Goal: Task Accomplishment & Management: Manage account settings

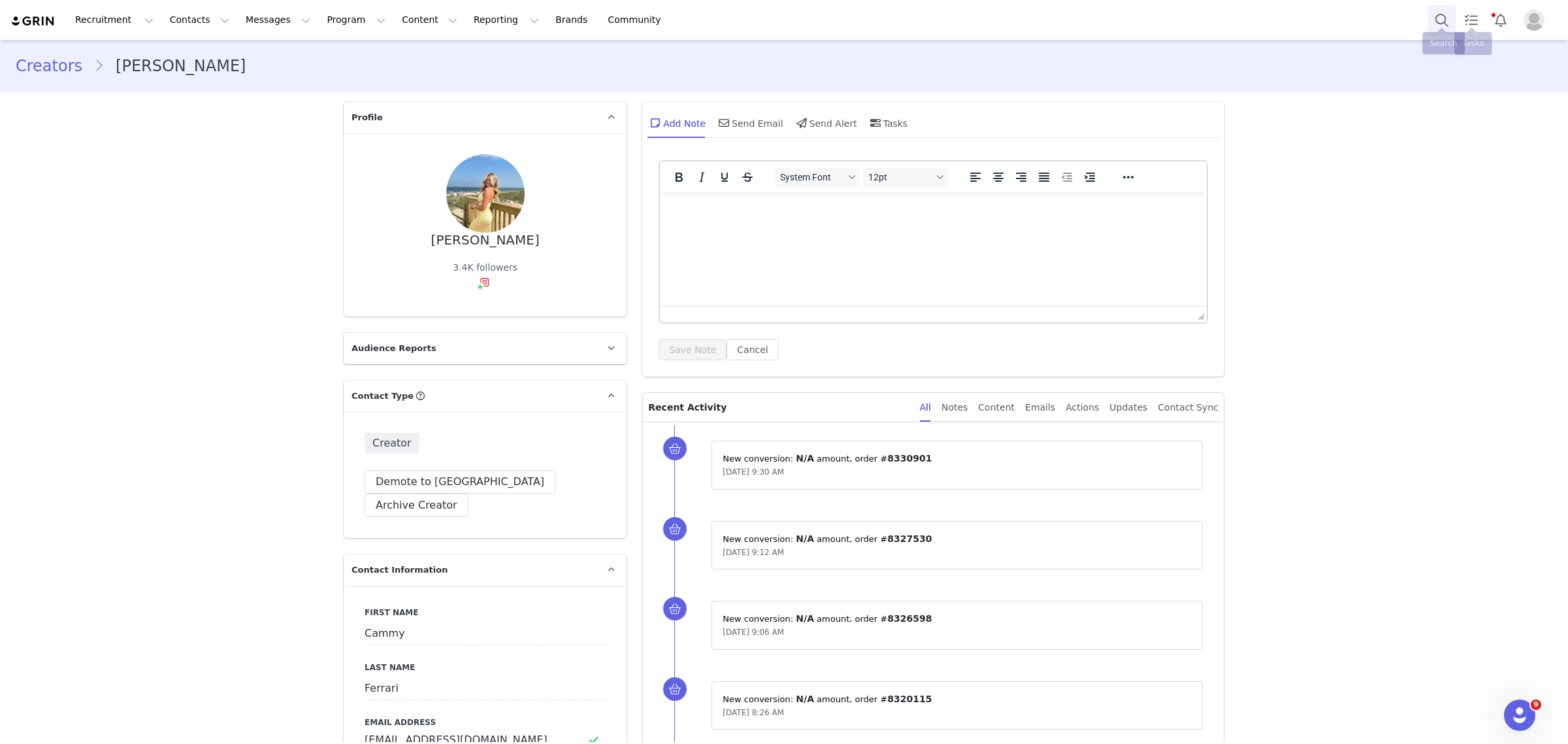
drag, startPoint x: 0, startPoint y: 0, endPoint x: 1449, endPoint y: 21, distance: 1449.2
click at [1449, 21] on button "Search" at bounding box center [1442, 20] width 28 height 29
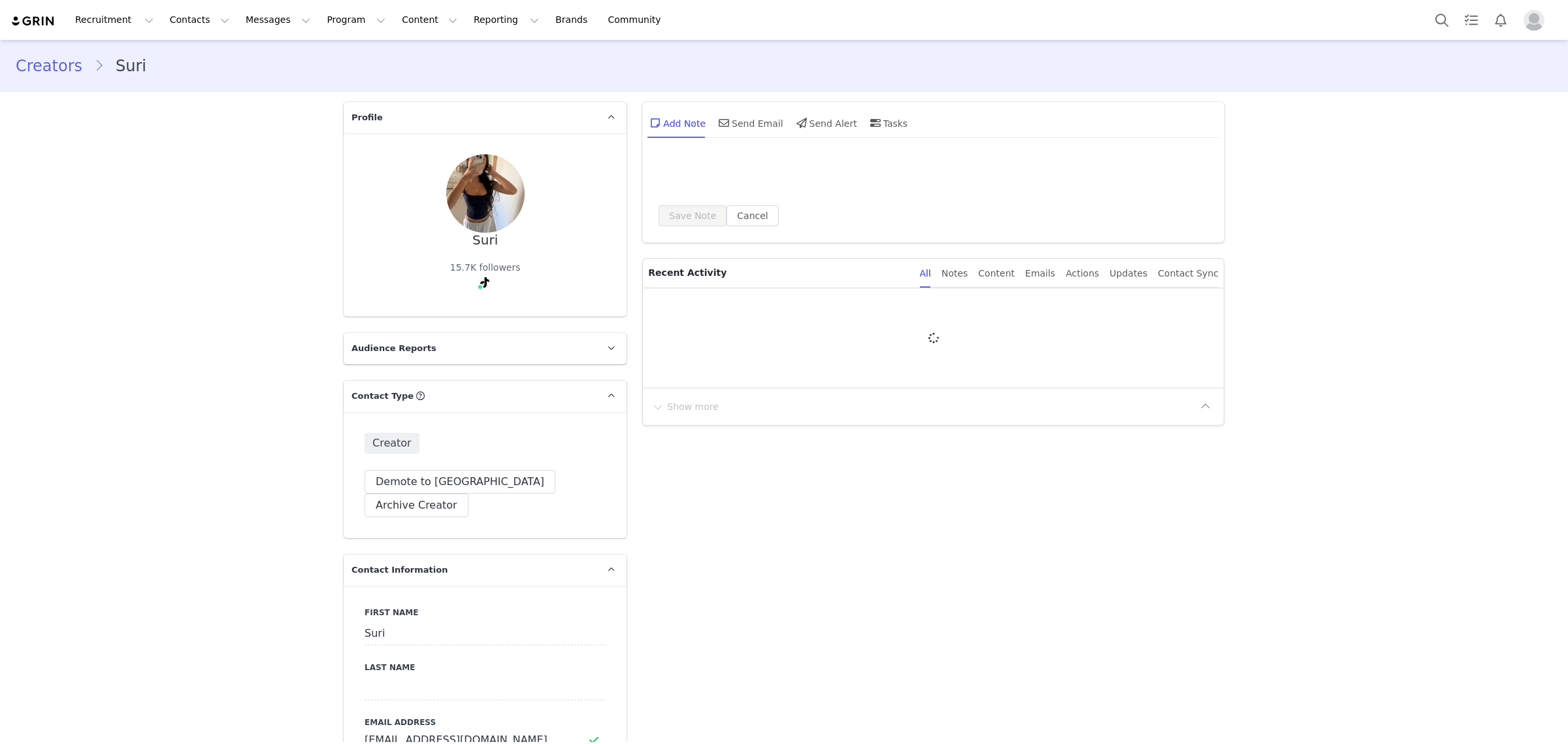
type input "+1 (United States)"
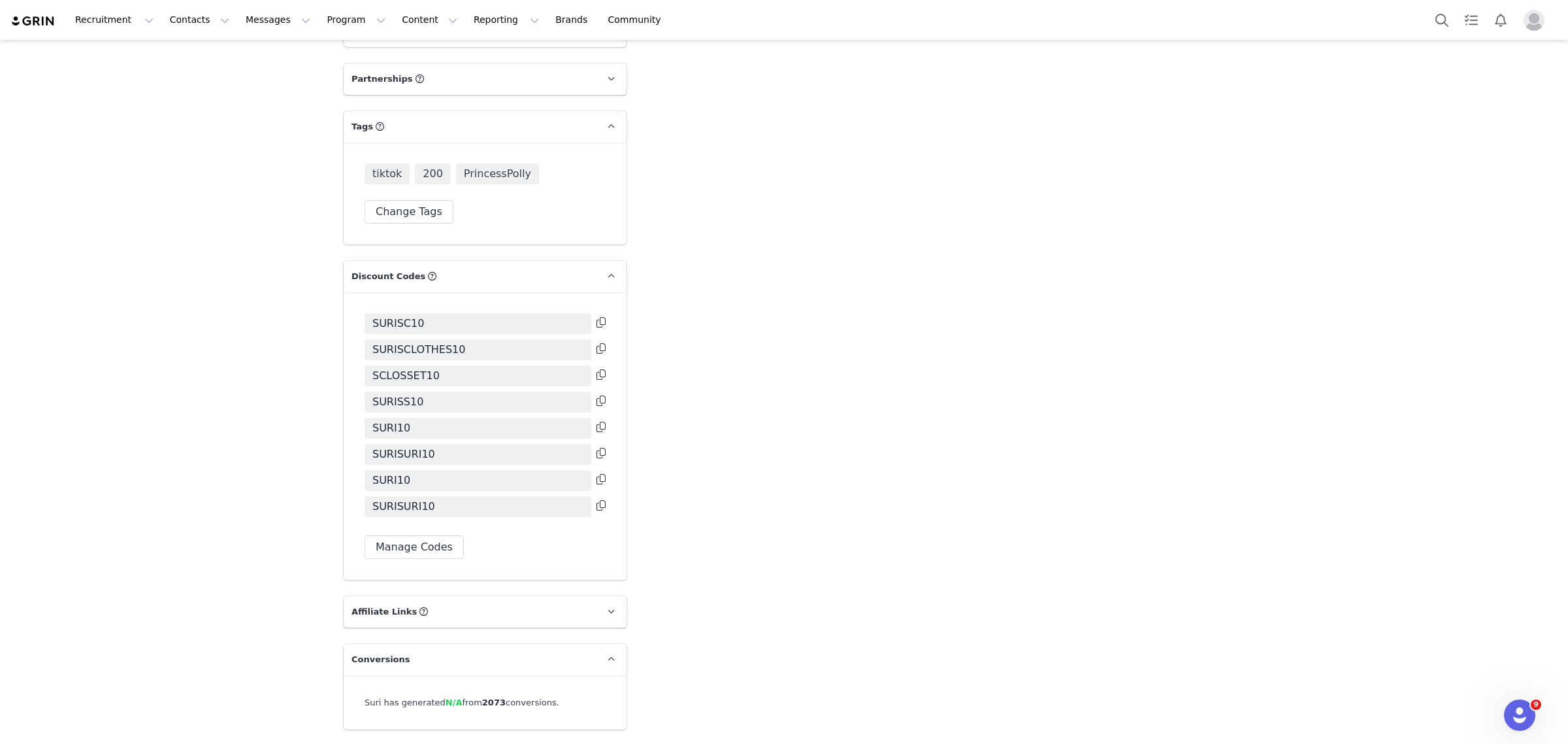
scroll to position [2596, 0]
click at [1451, 29] on button "Search" at bounding box center [1442, 20] width 28 height 29
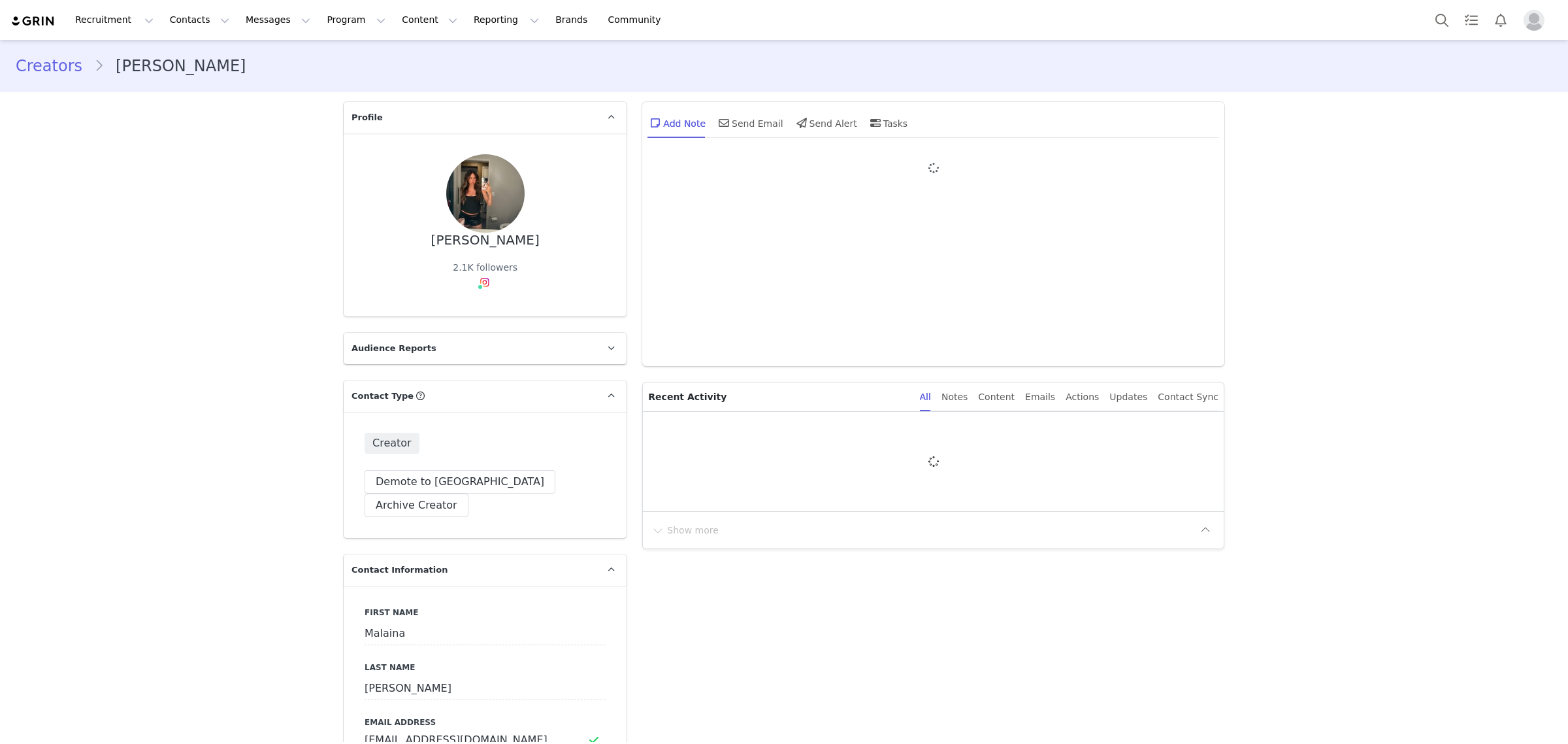
type input "+1 ([GEOGRAPHIC_DATA])"
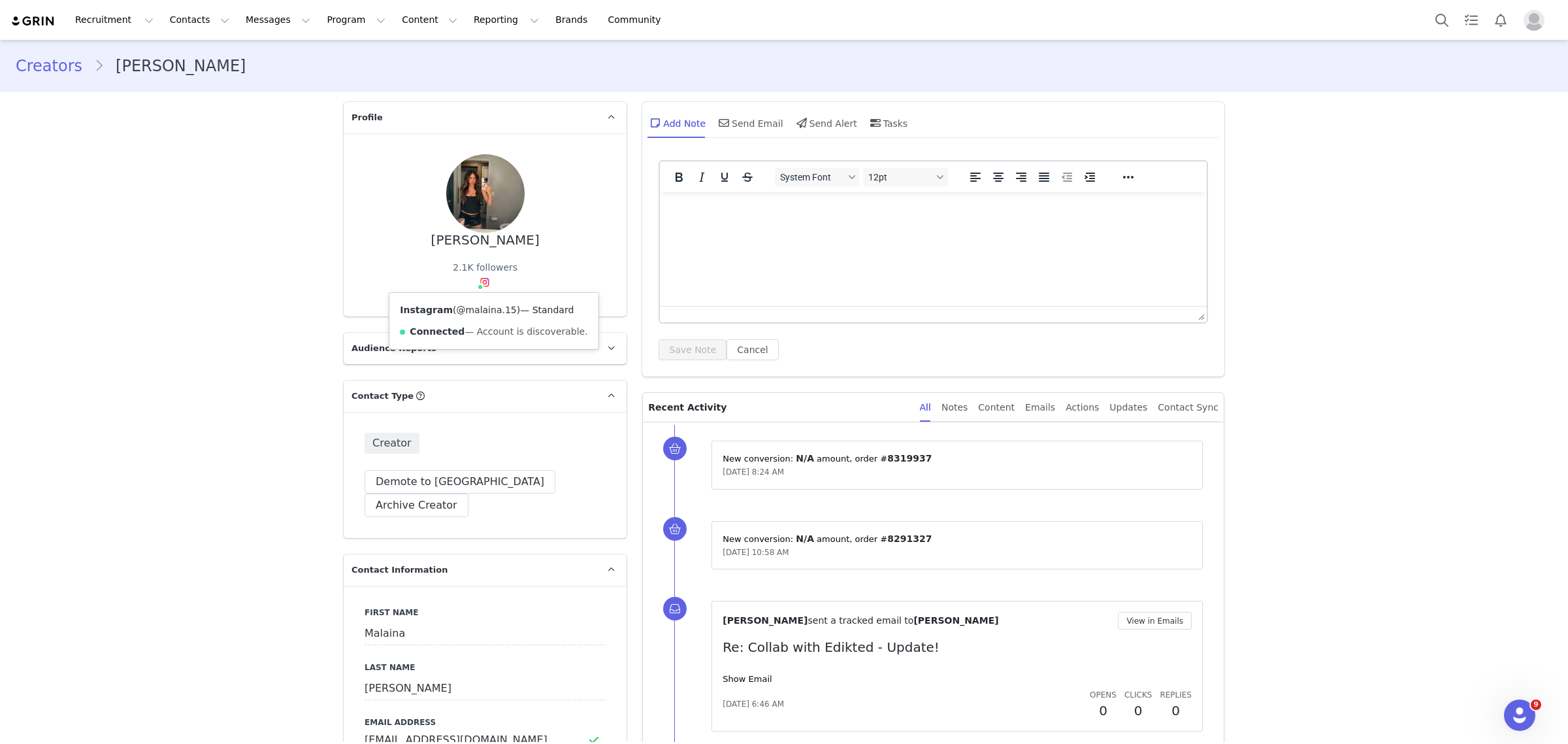
click at [476, 311] on link "@malaina.15" at bounding box center [486, 310] width 60 height 10
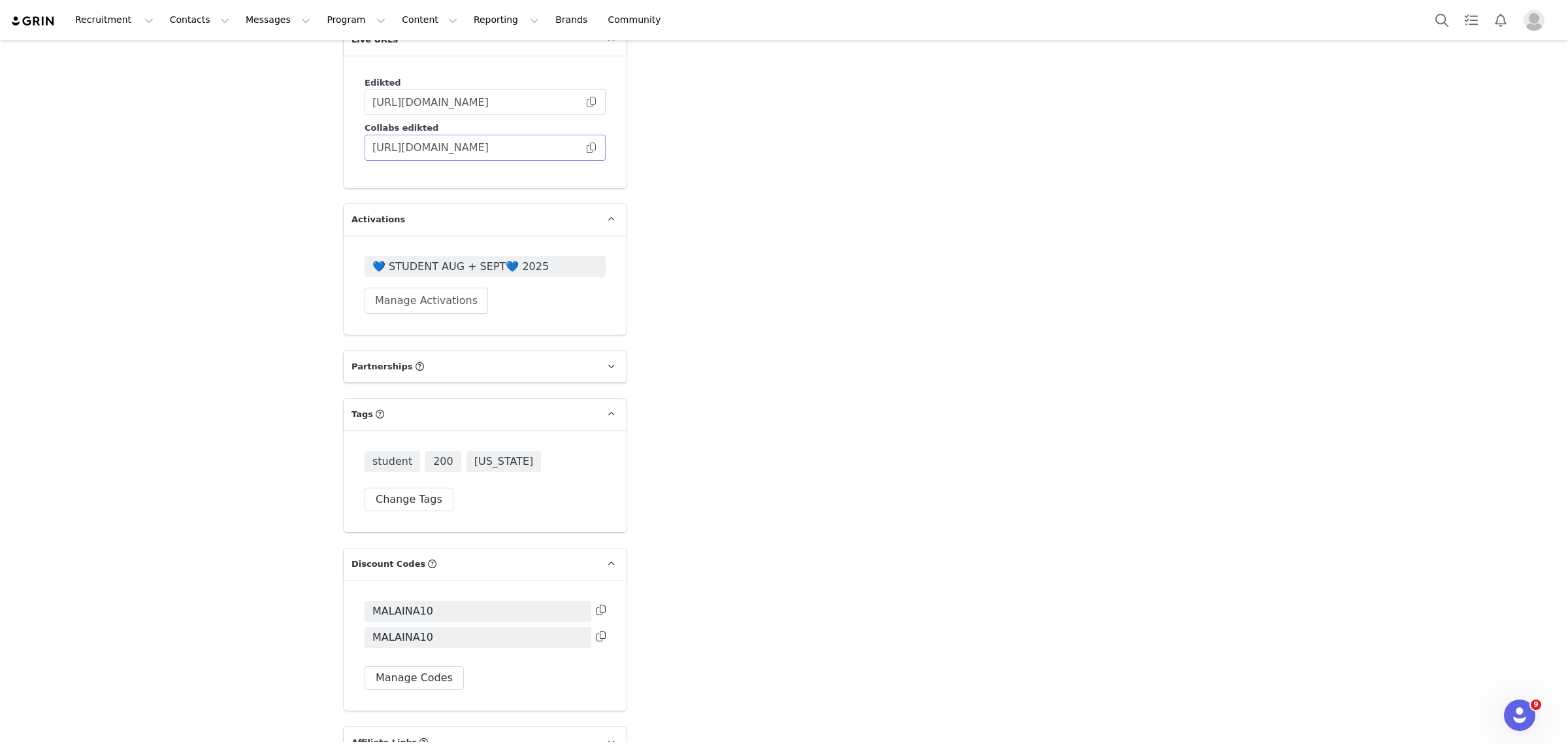
scroll to position [2190, 0]
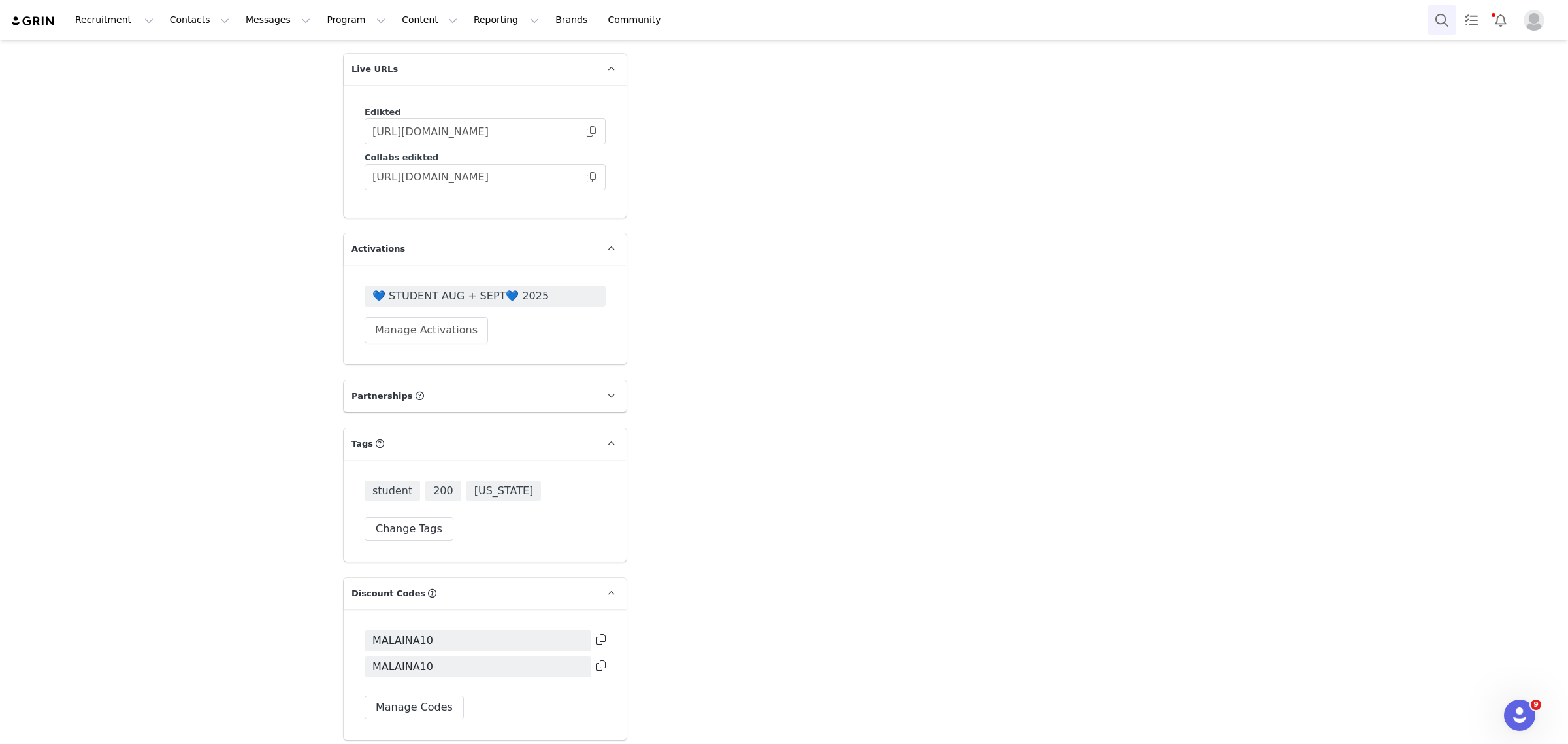
click at [1444, 13] on button "Search" at bounding box center [1442, 20] width 28 height 29
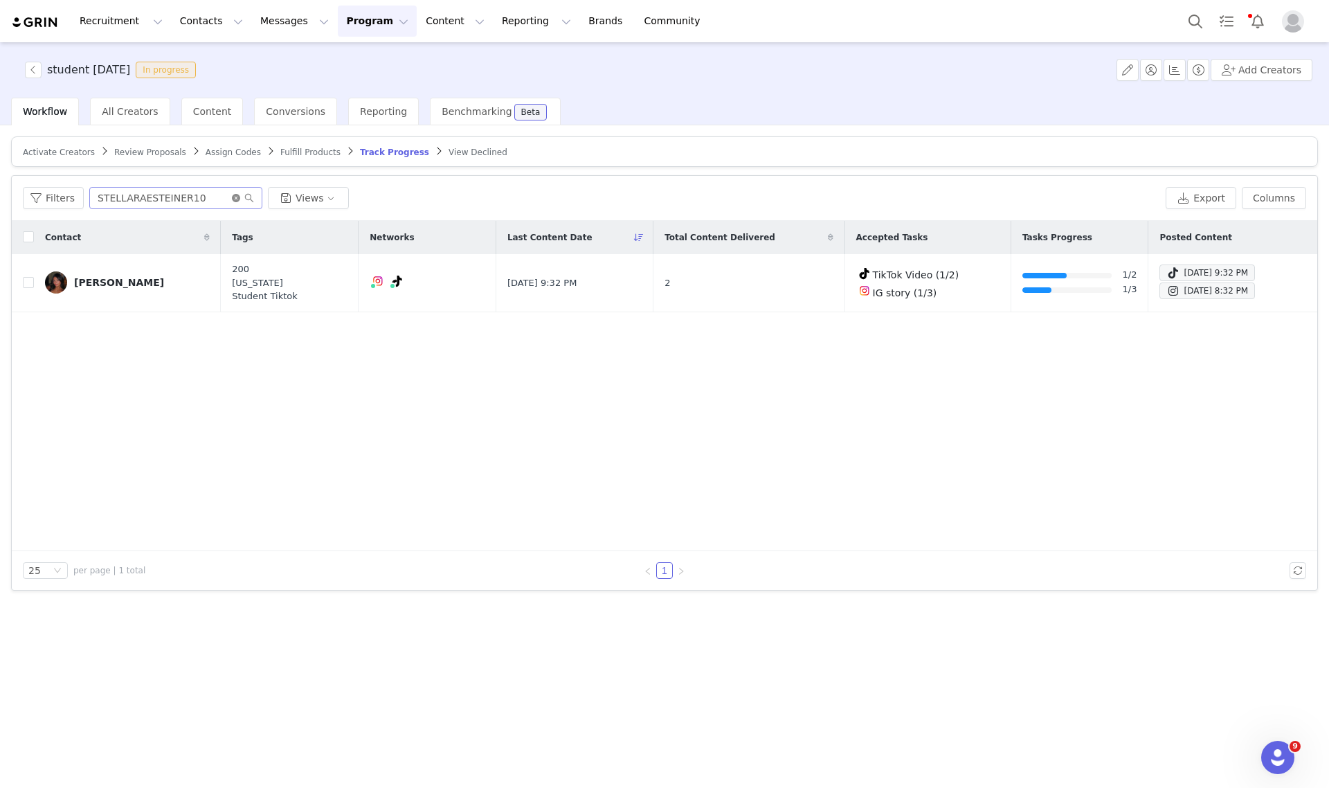
click at [233, 196] on icon "icon: close-circle" at bounding box center [236, 198] width 8 height 8
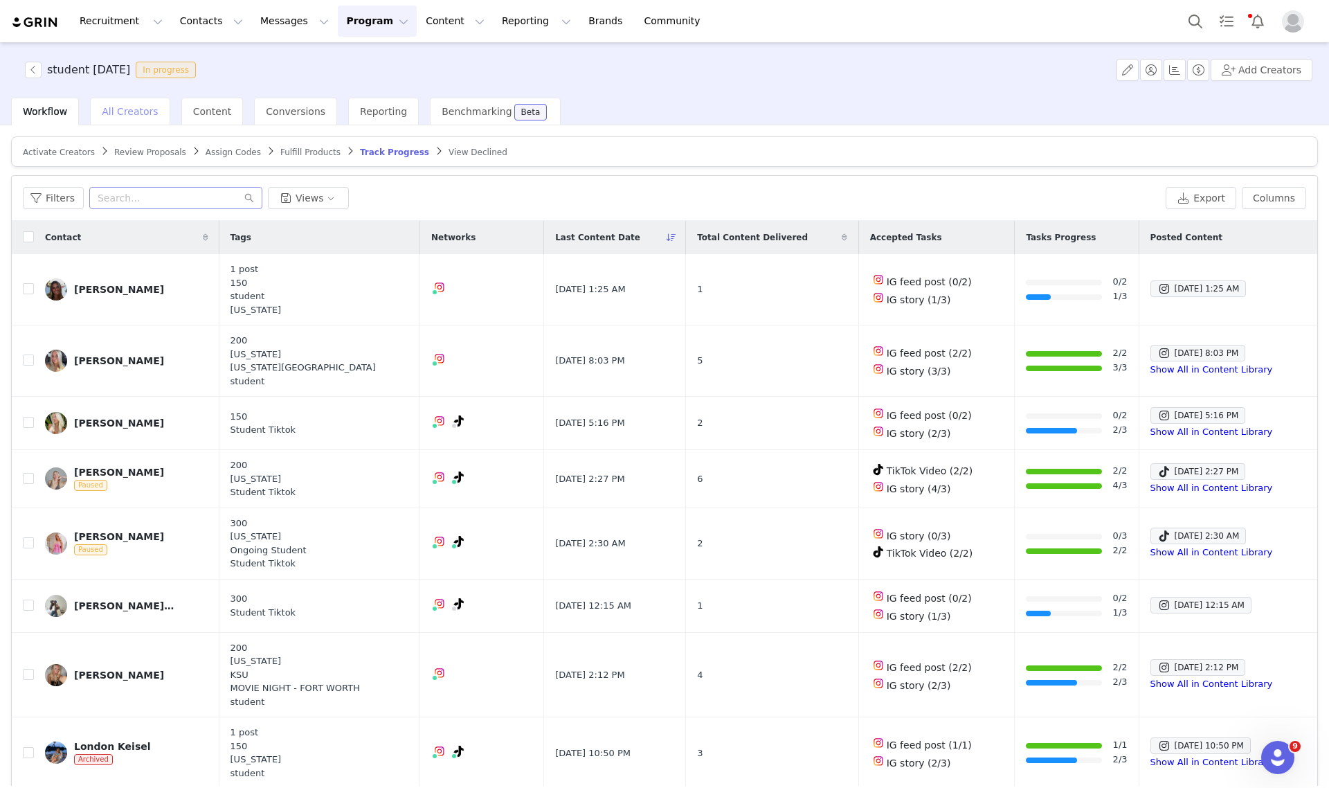
click at [116, 106] on span "All Creators" at bounding box center [130, 111] width 56 height 11
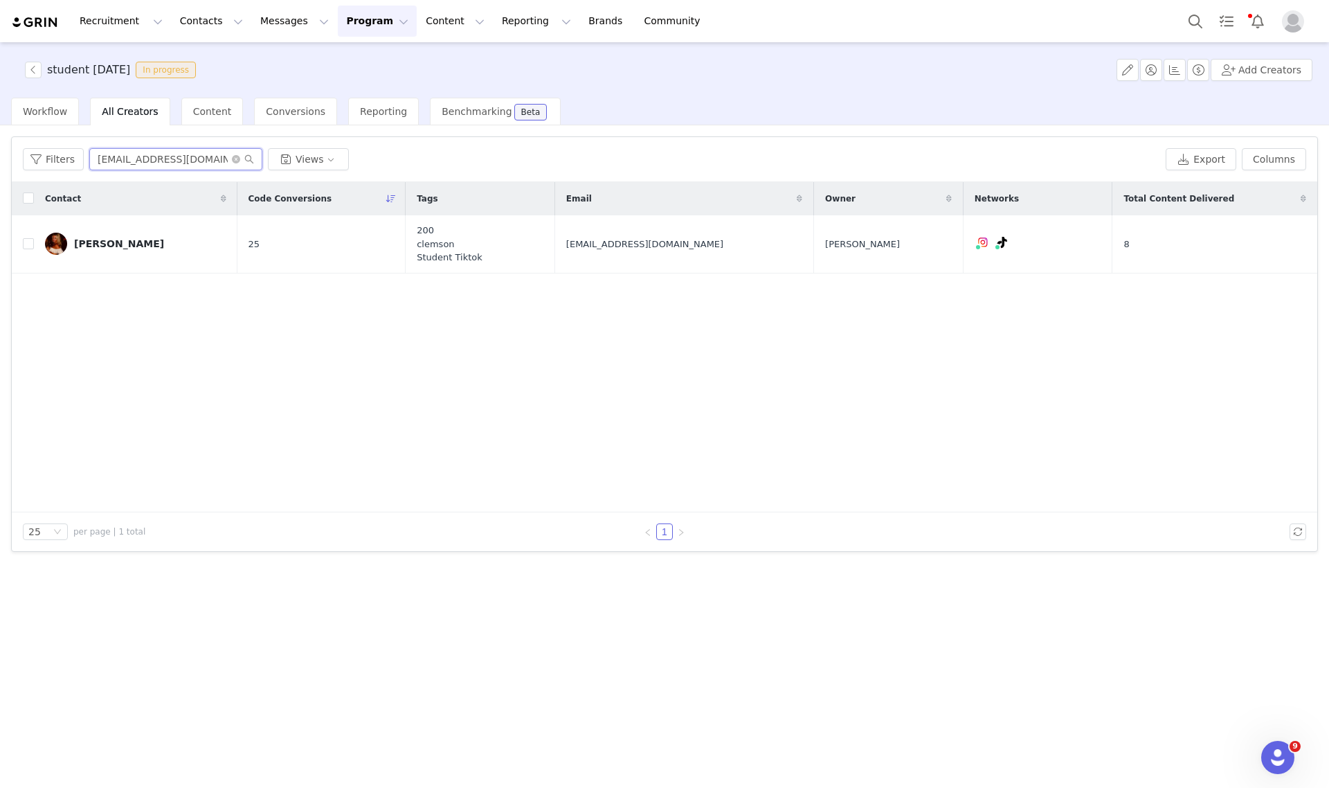
click at [230, 165] on input "dreajean06@gmail.com" at bounding box center [175, 159] width 173 height 22
click at [232, 160] on icon "icon: close-circle" at bounding box center [236, 159] width 8 height 8
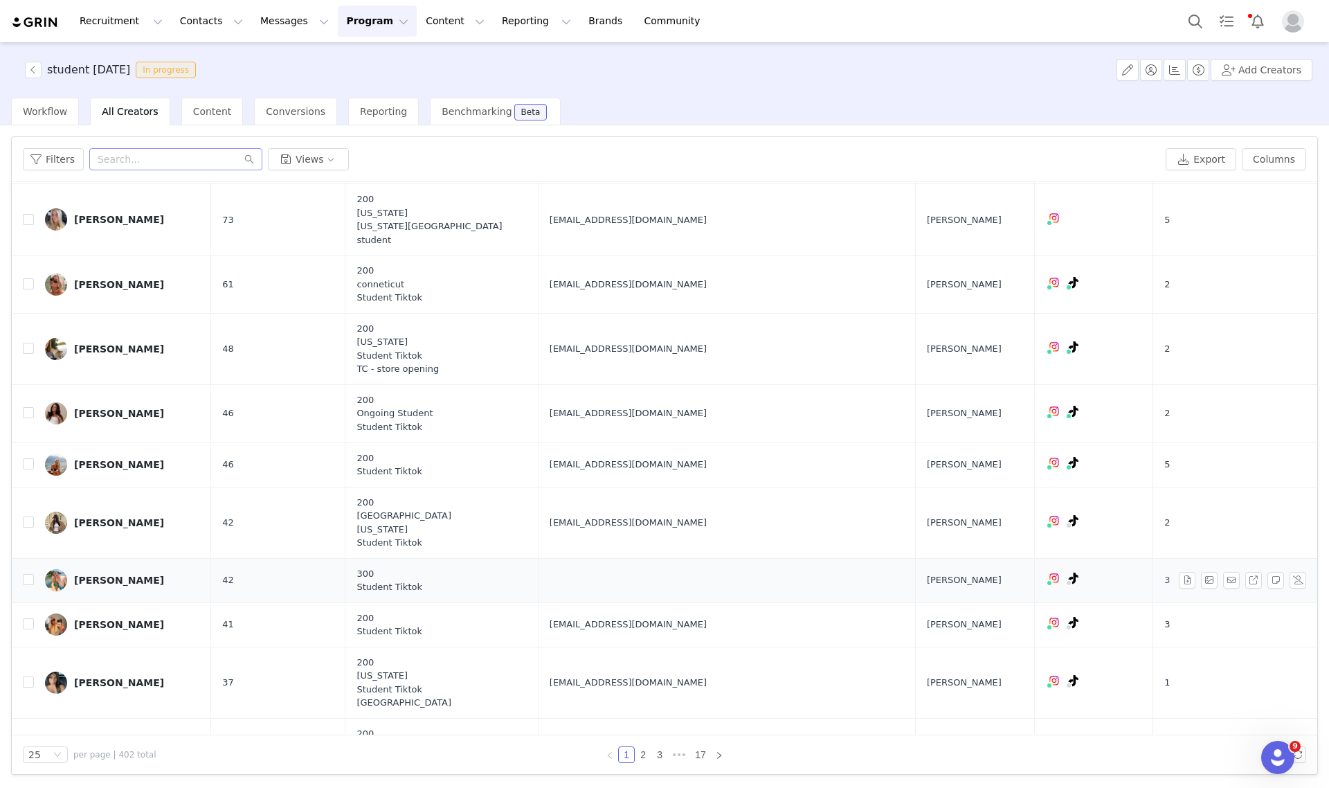
scroll to position [1038, 0]
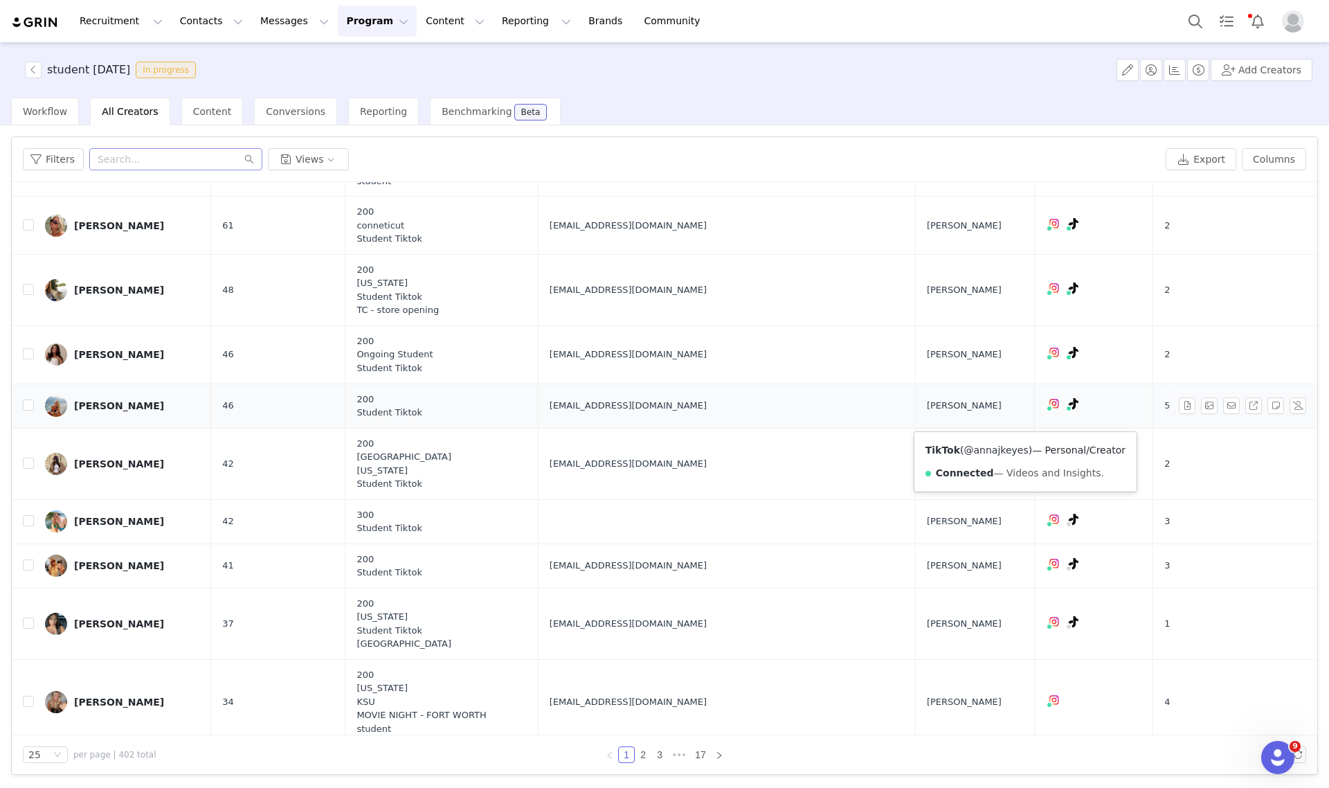
click at [1008, 453] on link "@annajkeyes" at bounding box center [996, 449] width 64 height 11
click at [97, 411] on div "Anna Keyes" at bounding box center [119, 405] width 90 height 11
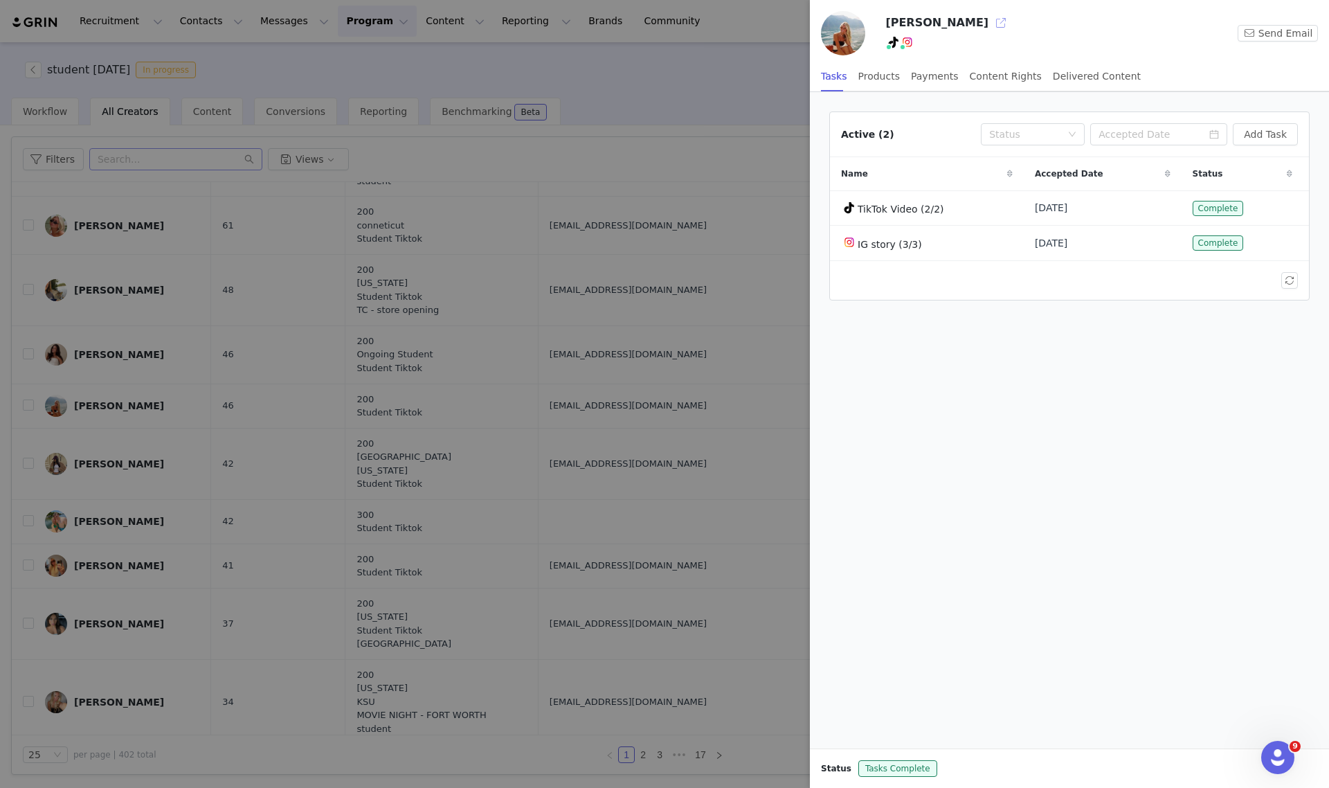
click at [990, 21] on button "button" at bounding box center [1001, 23] width 22 height 22
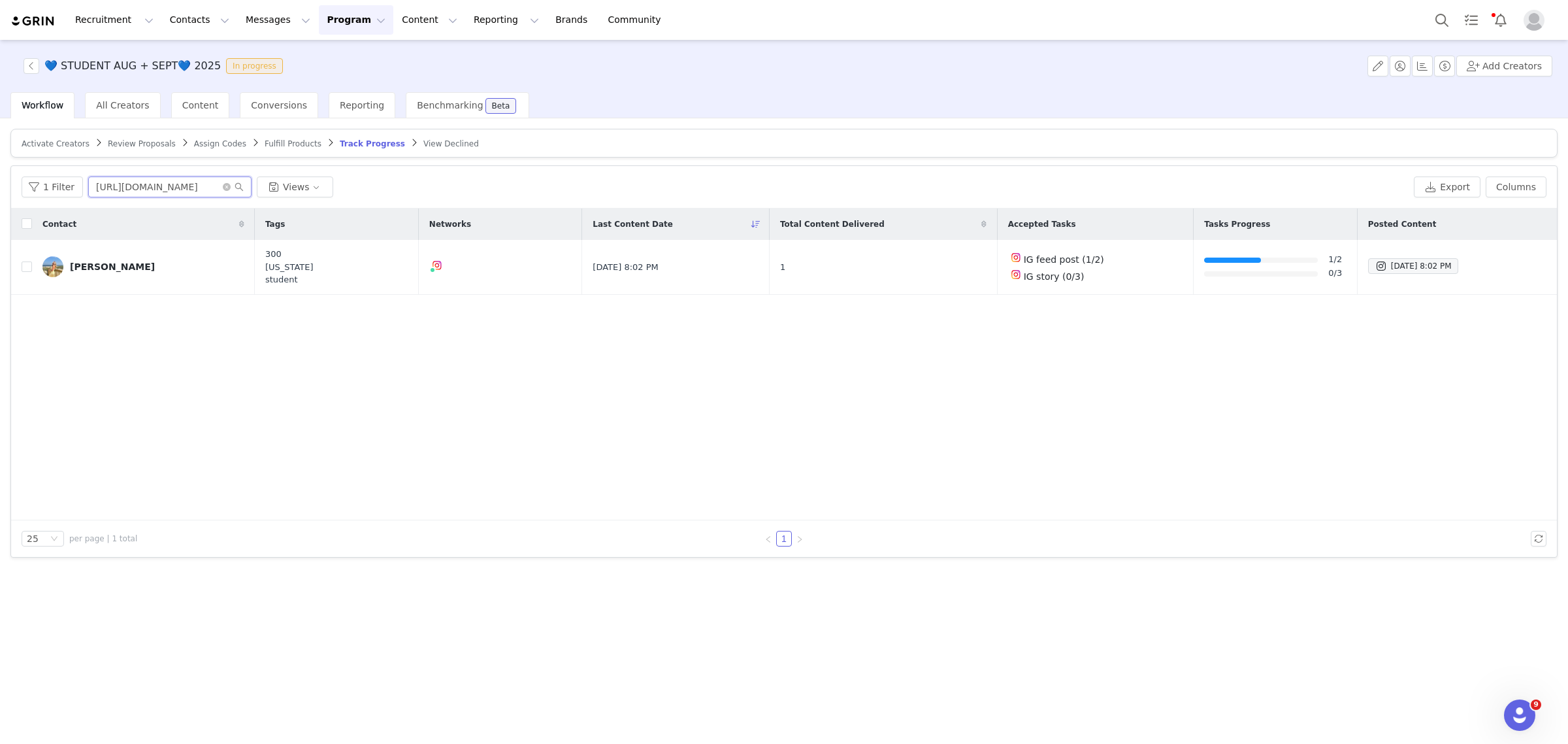
click at [215, 181] on input "[URL][DOMAIN_NAME]" at bounding box center [169, 187] width 163 height 21
click at [223, 186] on icon "icon: close-circle" at bounding box center [227, 187] width 8 height 8
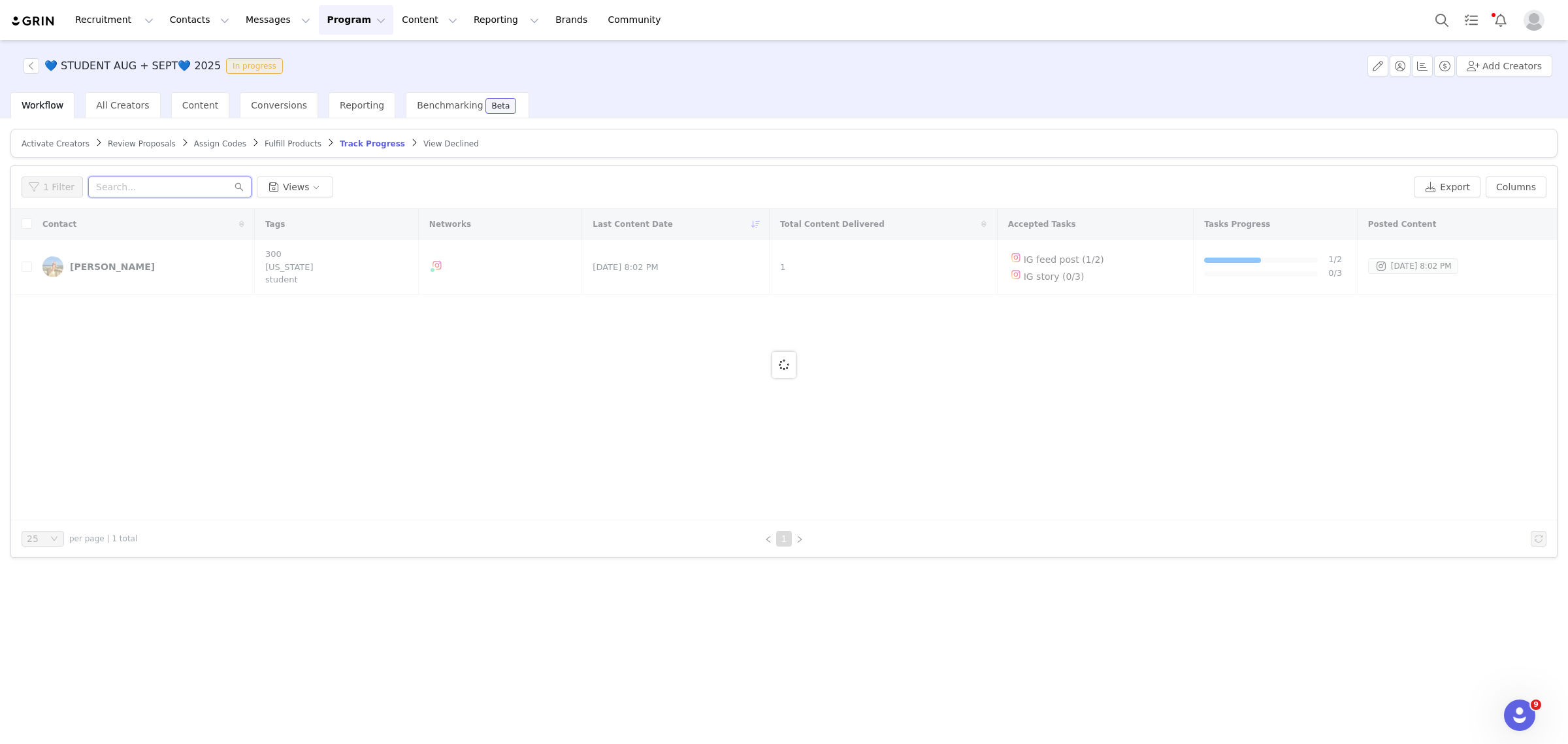
paste input "MALAINA10"
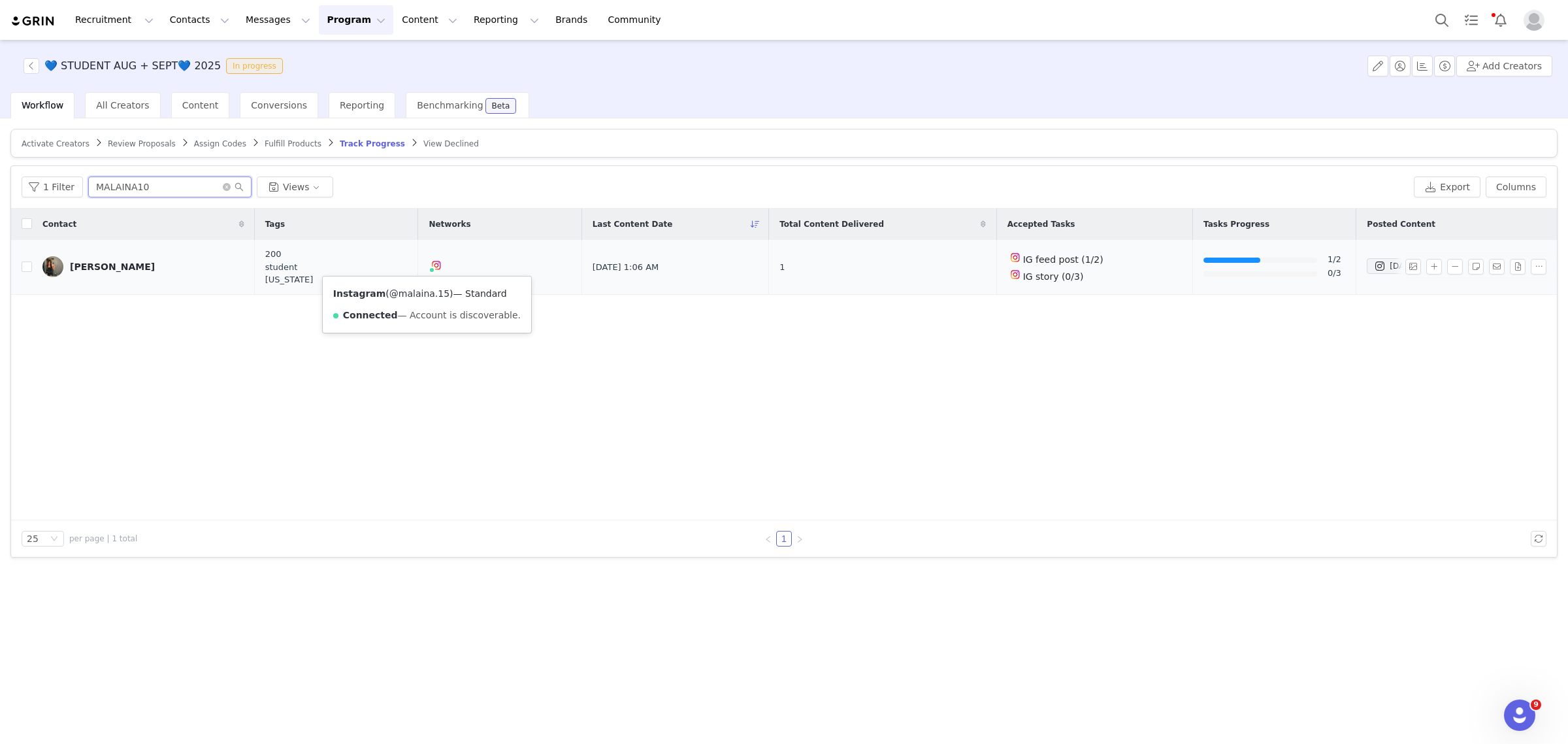
type input "MALAINA10"
click at [223, 186] on icon "icon: close-circle" at bounding box center [227, 187] width 8 height 8
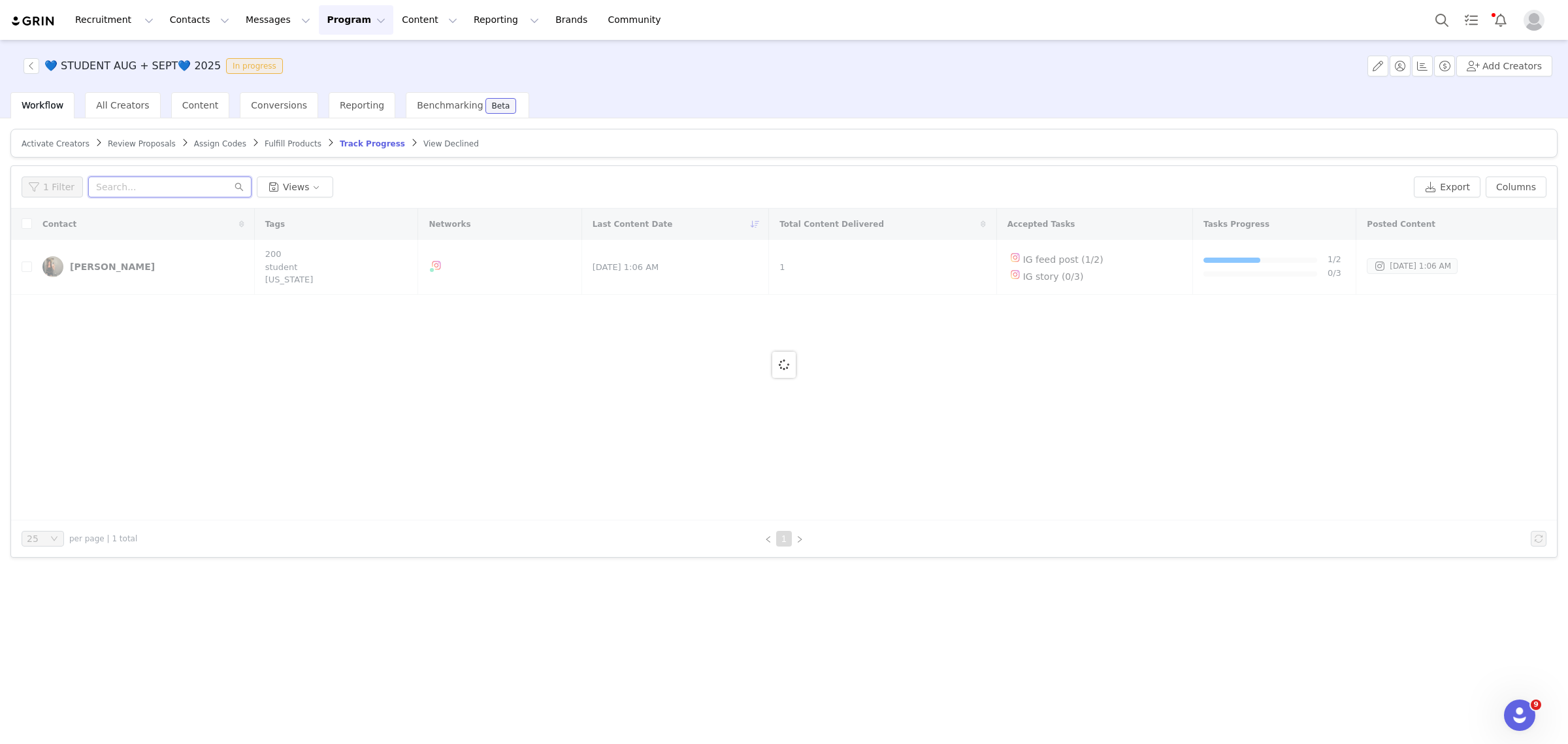
paste input "macdonaldallie2@gmail.com"
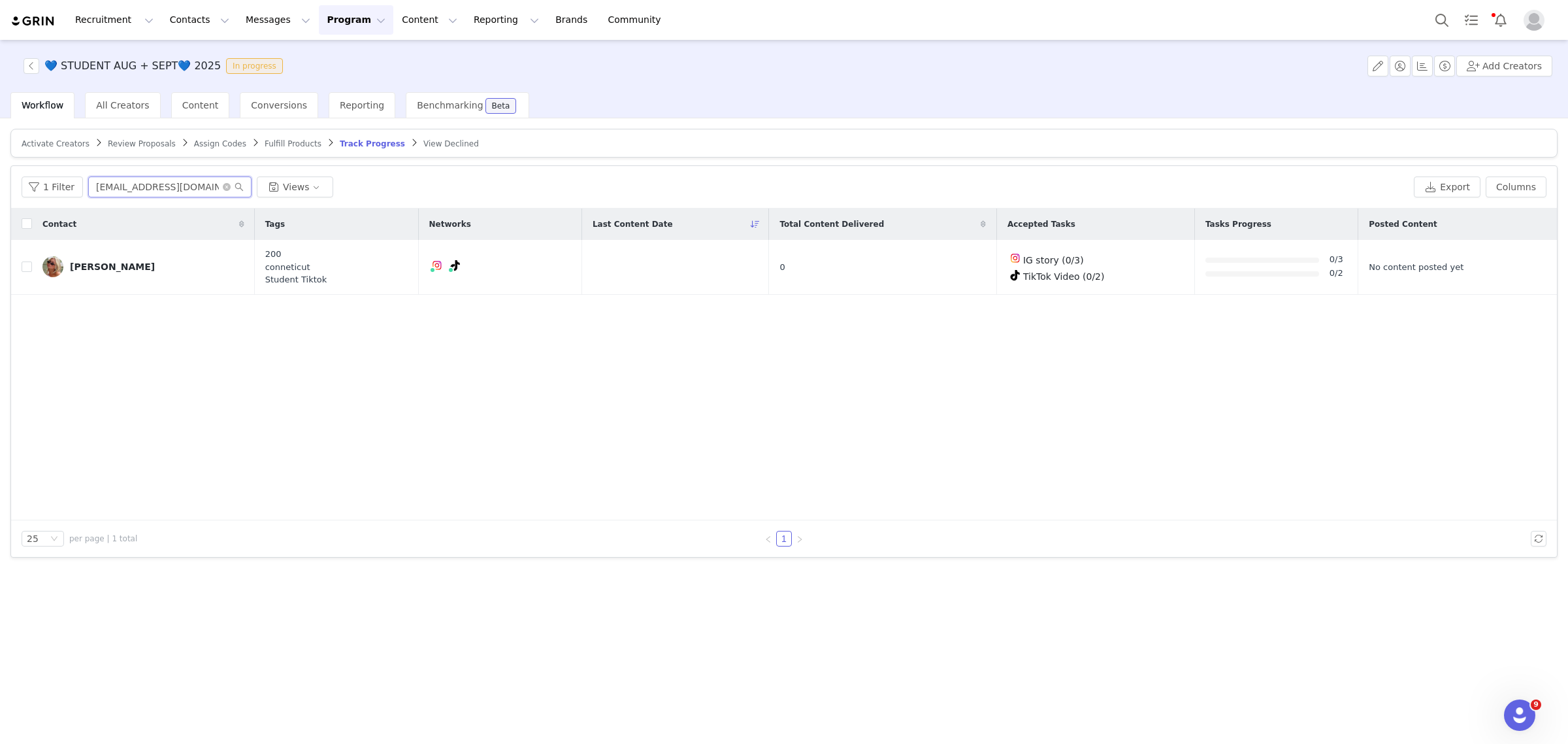
type input "macdonaldallie2@gmail.com"
click at [445, 292] on link "@blackcoffeeplss" at bounding box center [433, 293] width 79 height 10
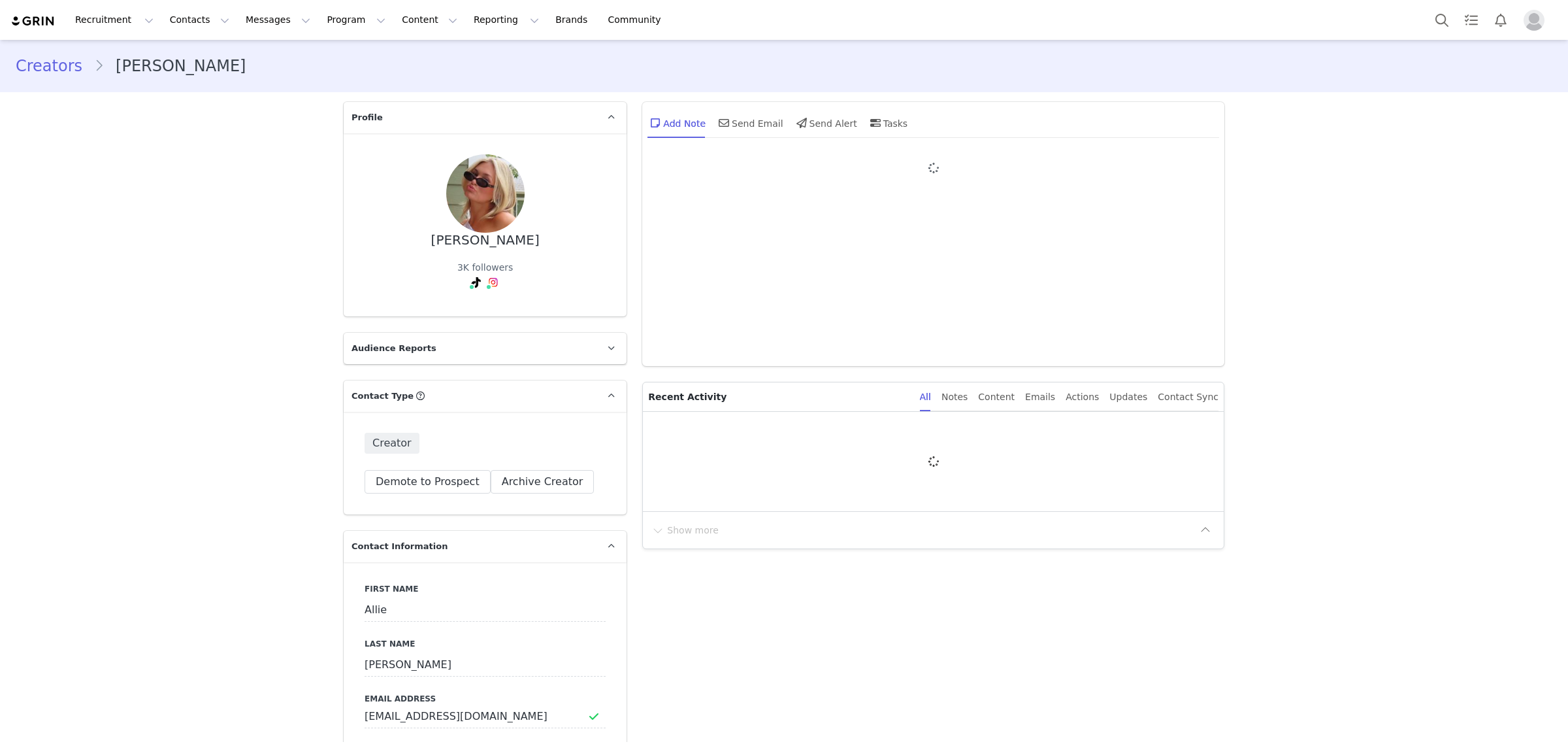
type input "+1 ([GEOGRAPHIC_DATA])"
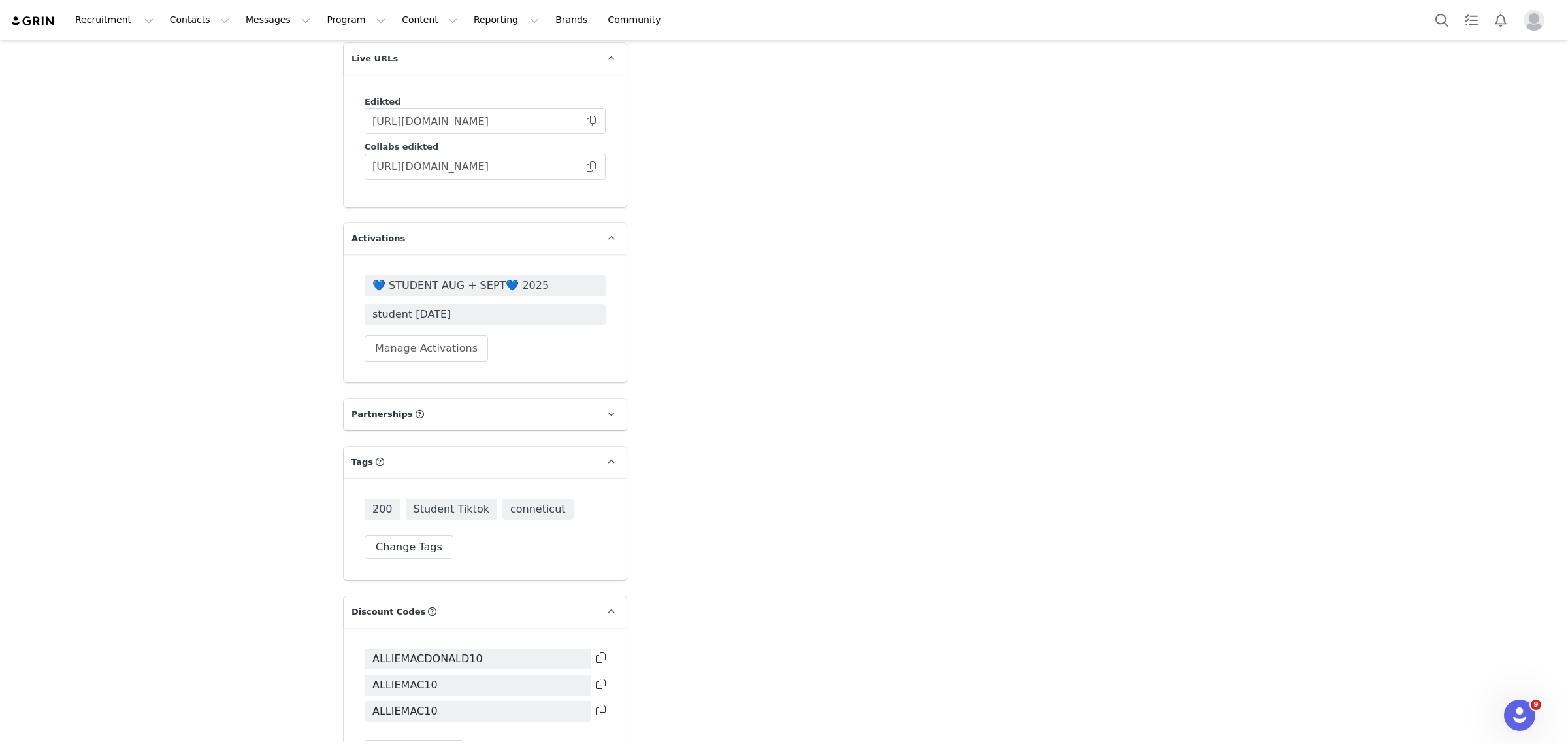
scroll to position [2163, 0]
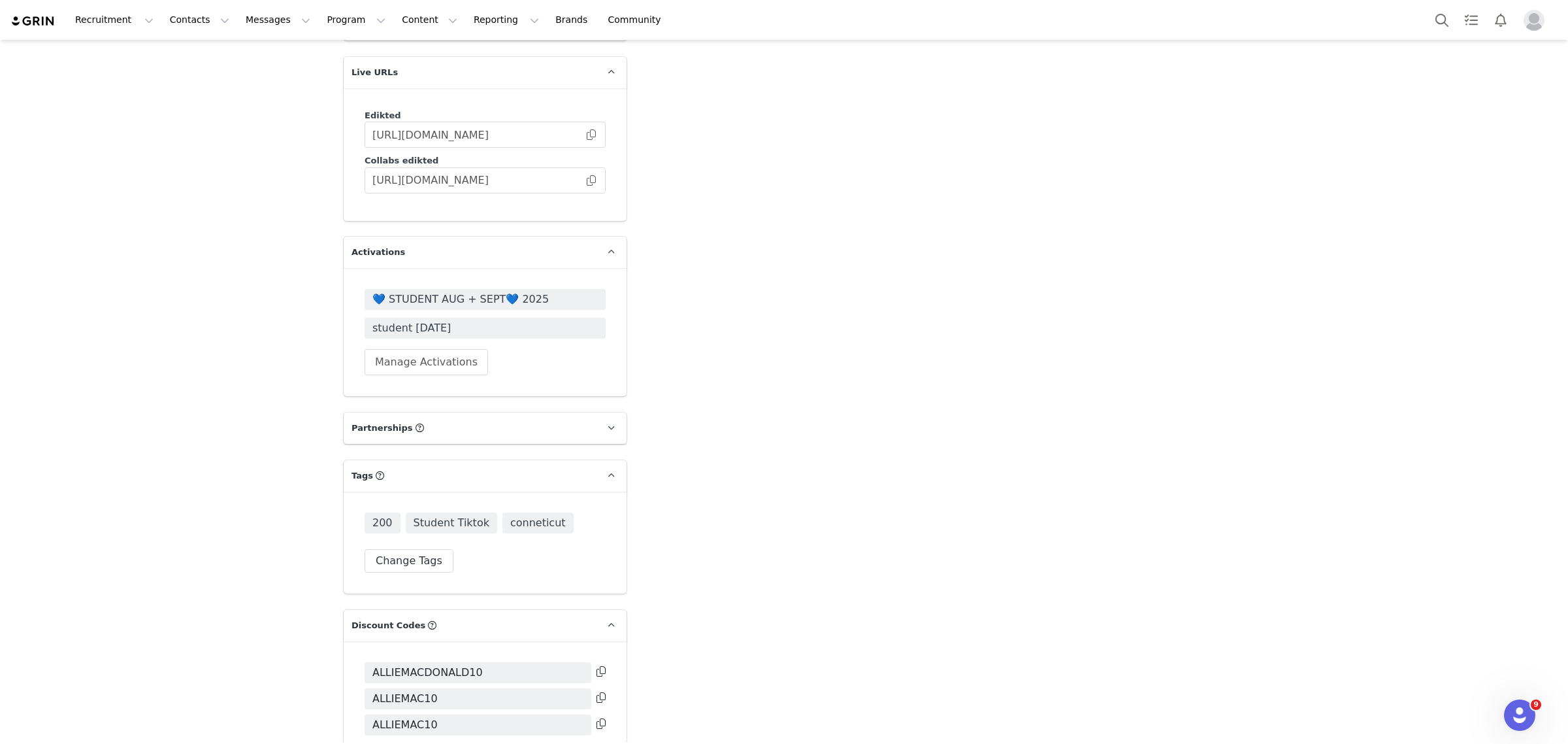
click at [597, 692] on icon at bounding box center [601, 697] width 9 height 10
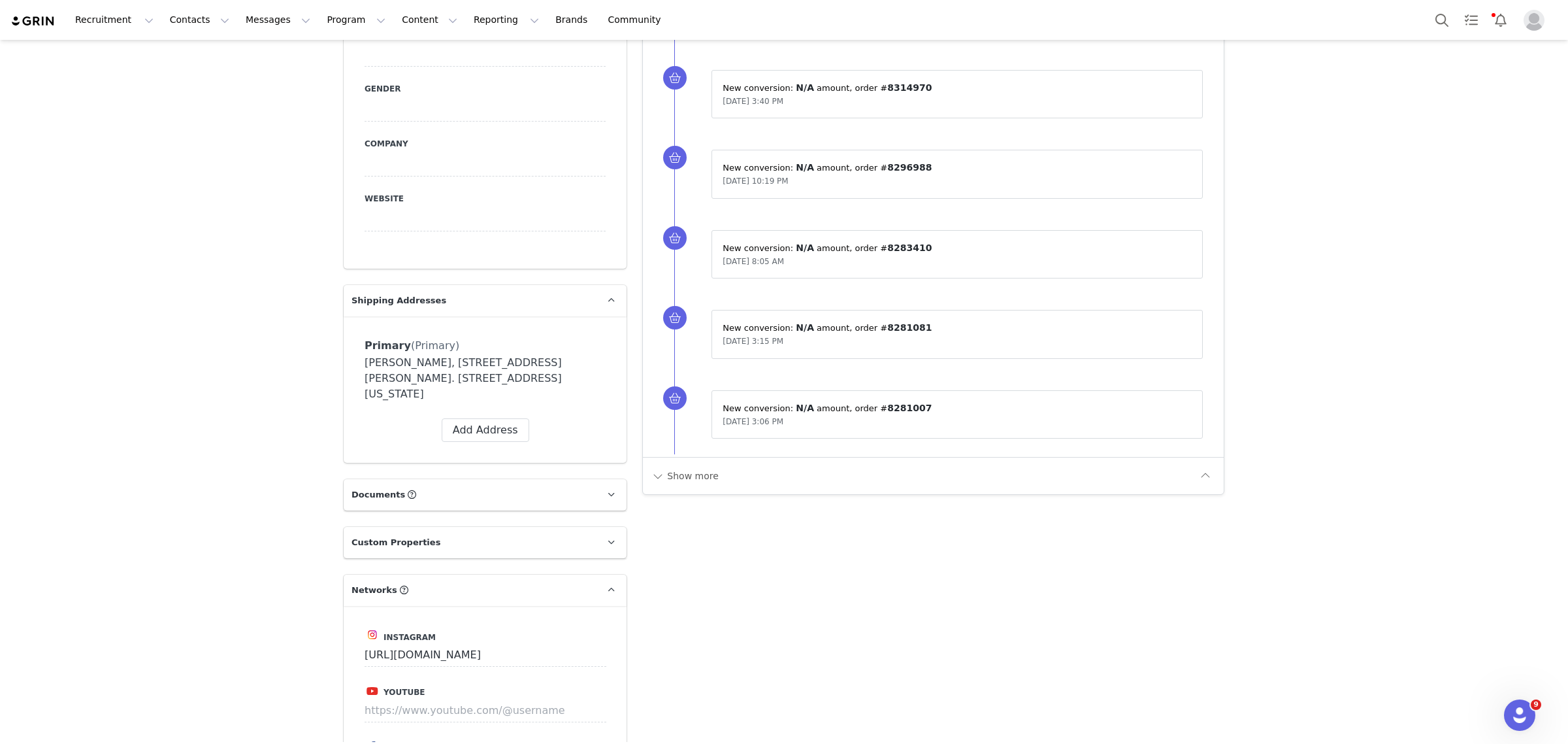
scroll to position [530, 0]
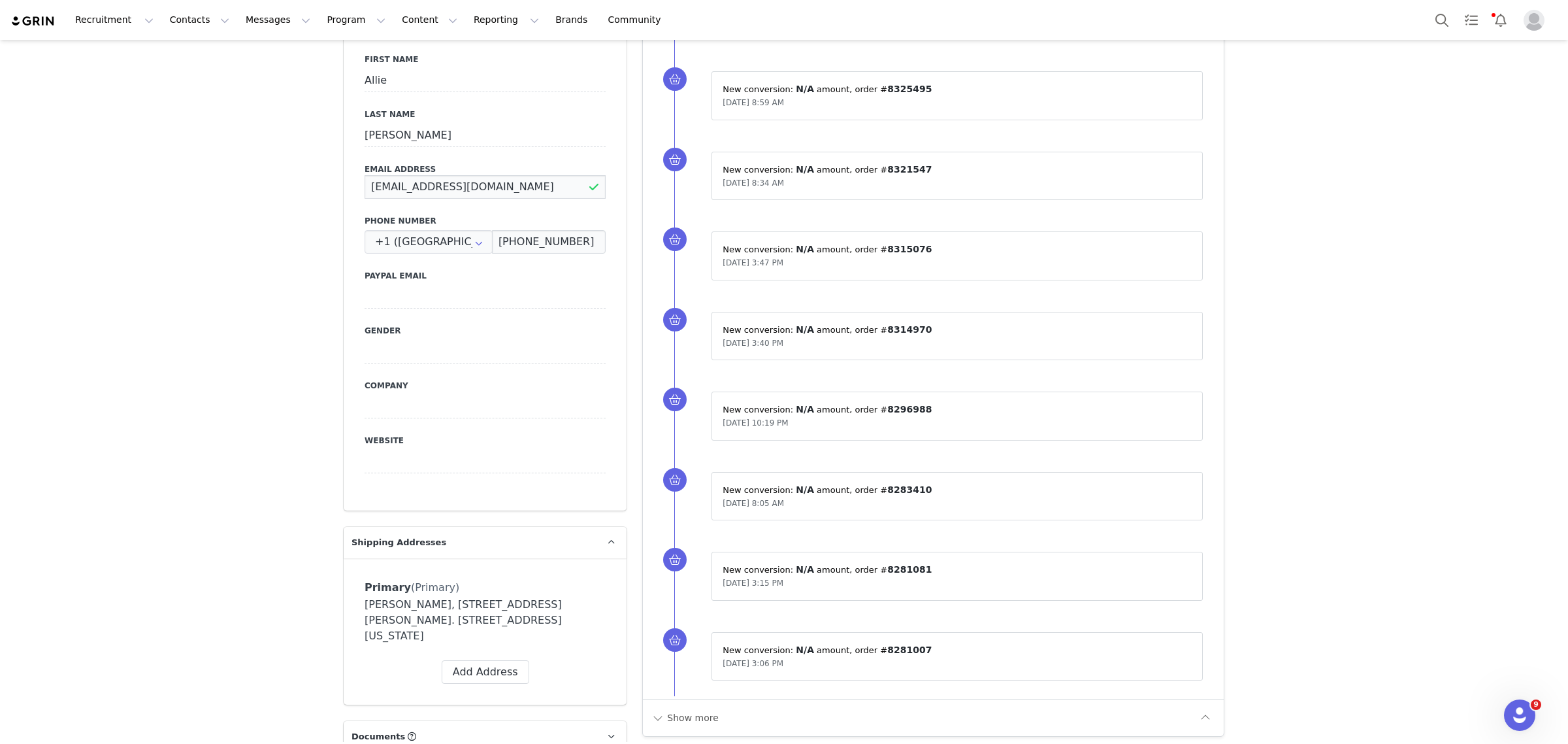
click at [434, 181] on input "macdonaldallie2@gmail.com" at bounding box center [484, 187] width 241 height 24
click at [434, 181] on input "[EMAIL_ADDRESS][DOMAIN_NAME]" at bounding box center [484, 187] width 241 height 24
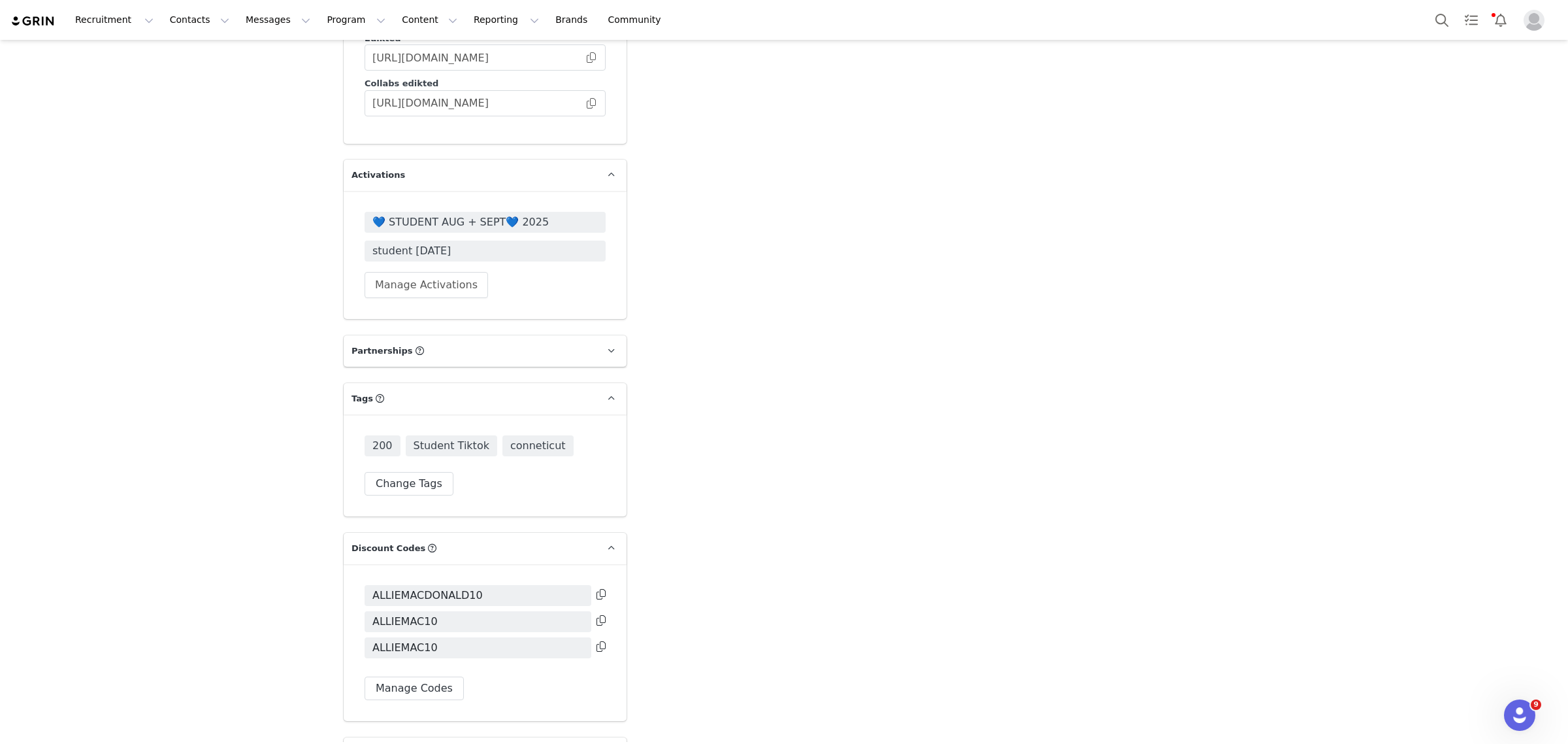
scroll to position [2000, 0]
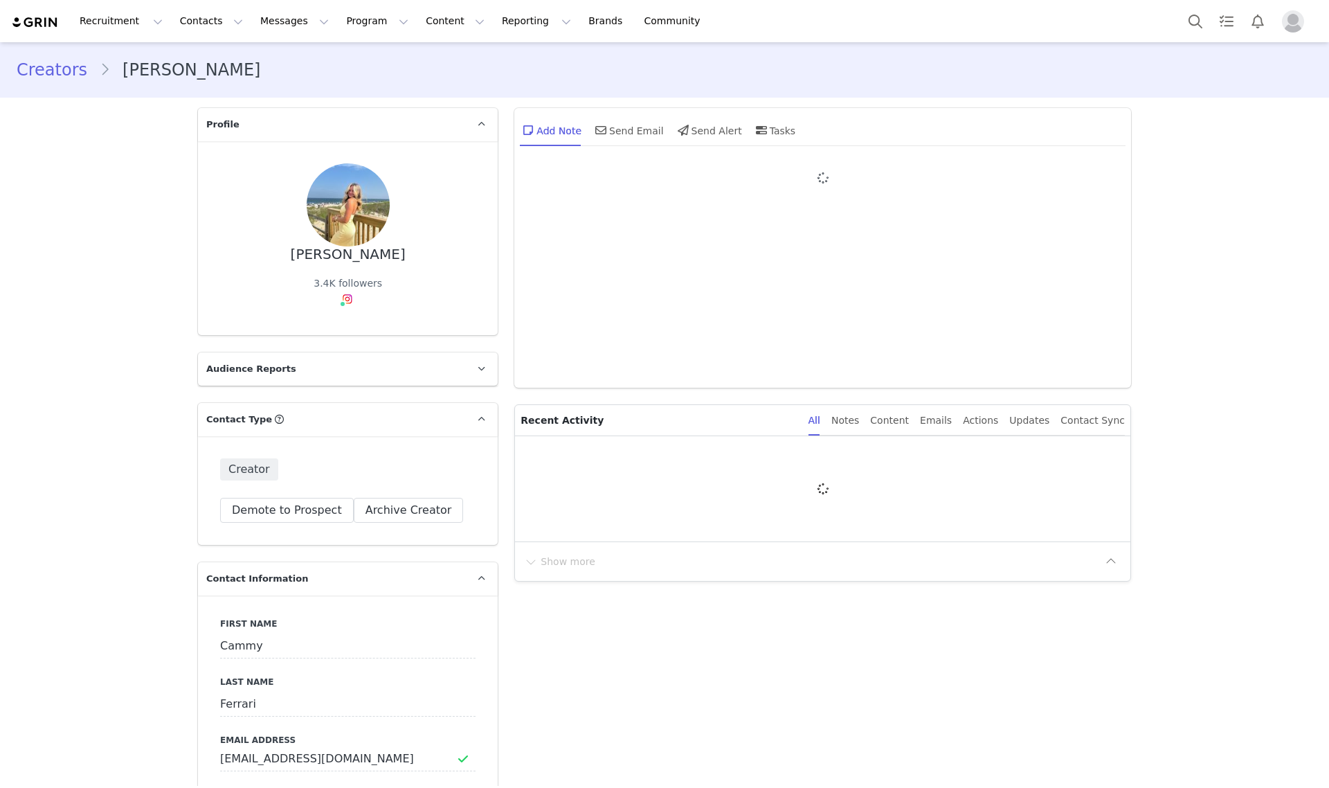
type input "+1 ([GEOGRAPHIC_DATA])"
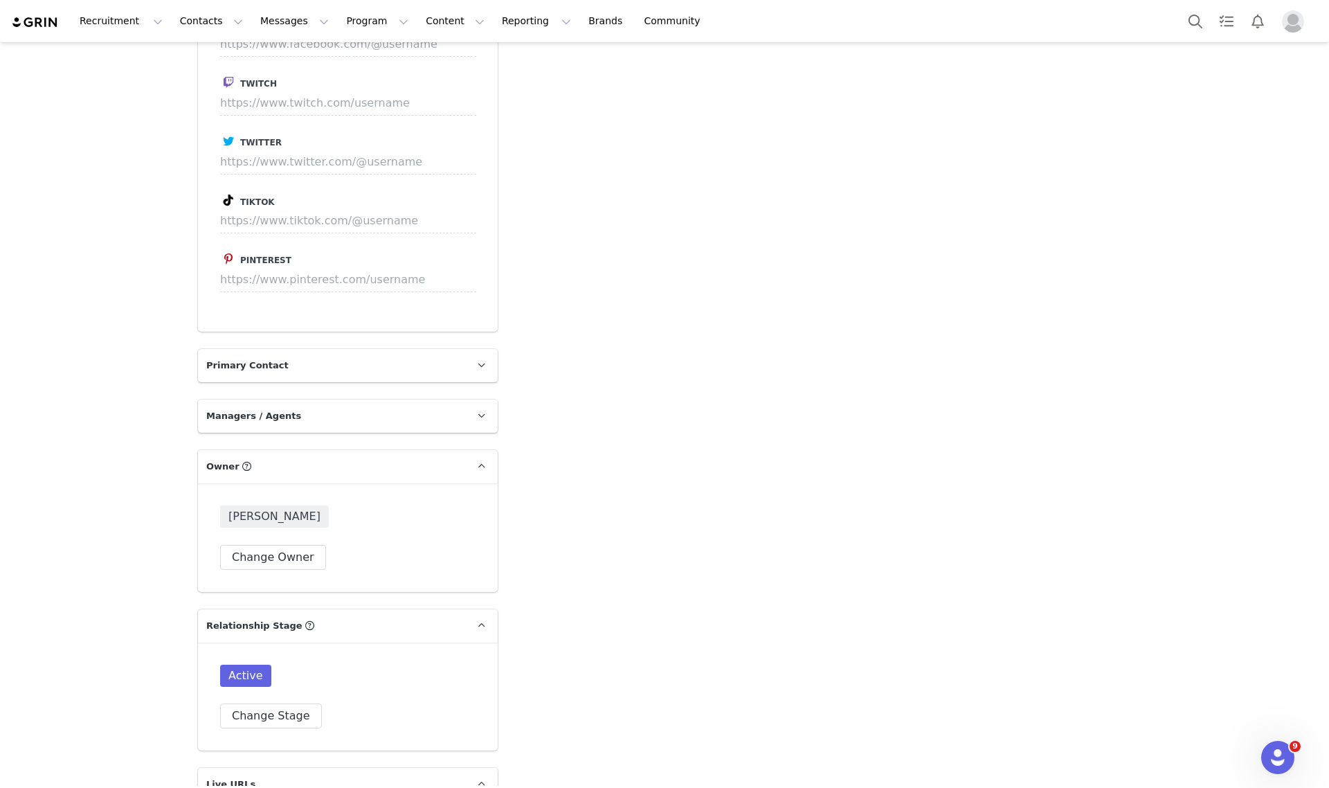
scroll to position [1542, 0]
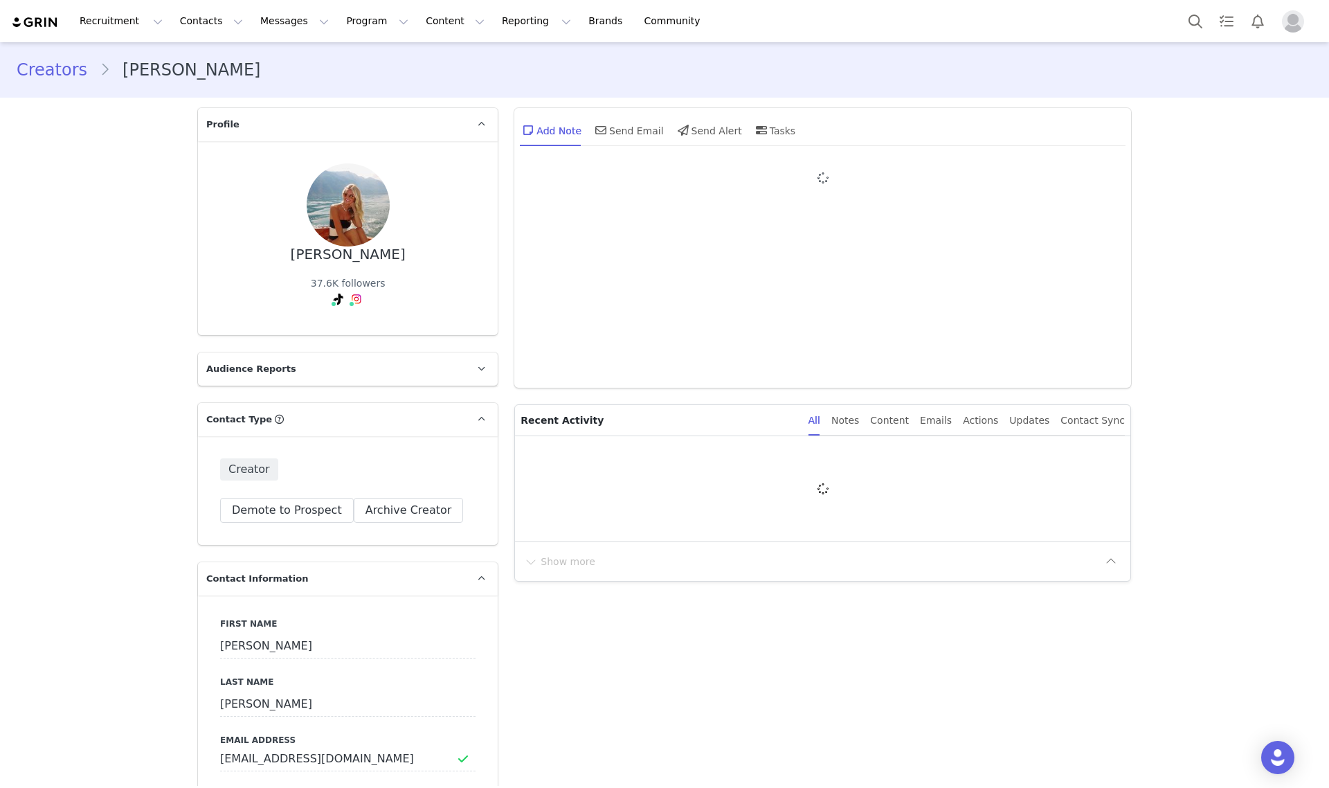
type input "+1 ([GEOGRAPHIC_DATA])"
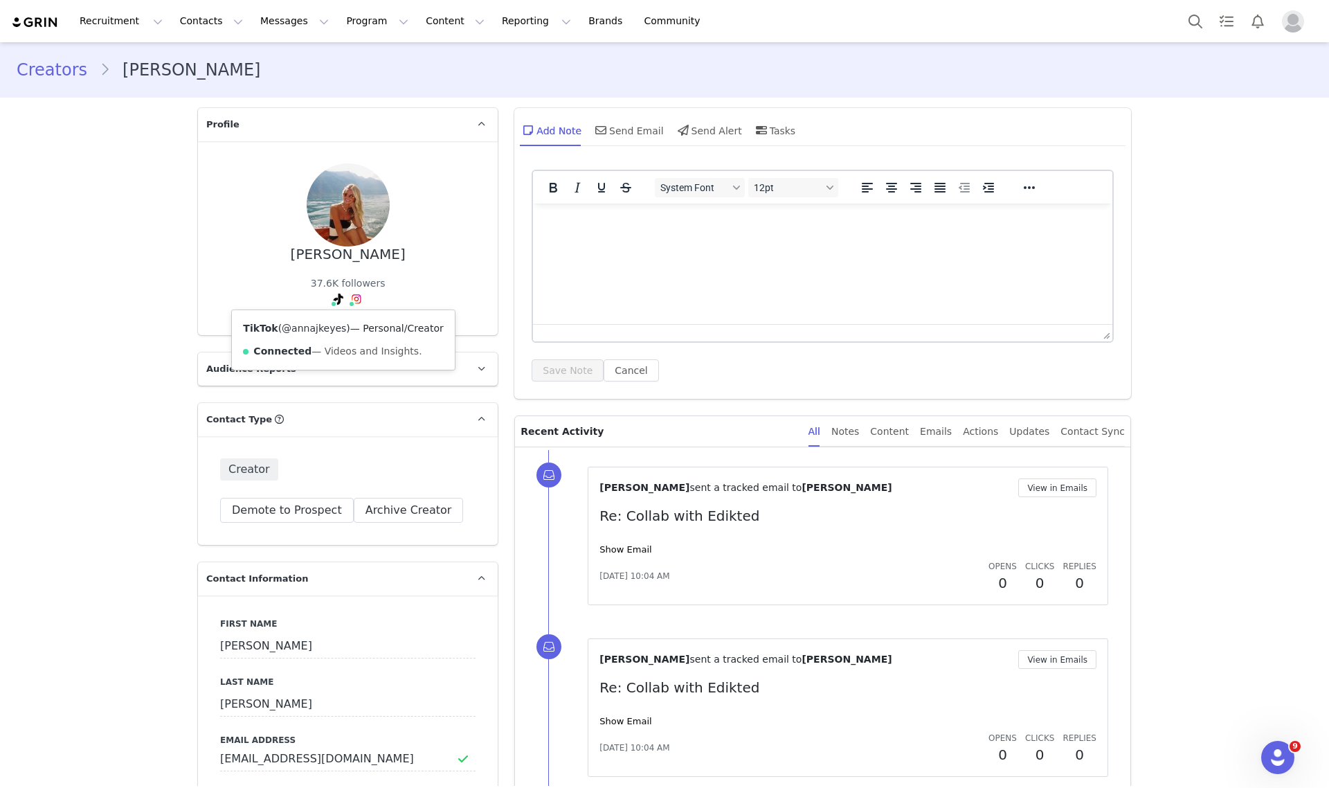
click at [310, 325] on link "@annajkeyes" at bounding box center [314, 328] width 64 height 11
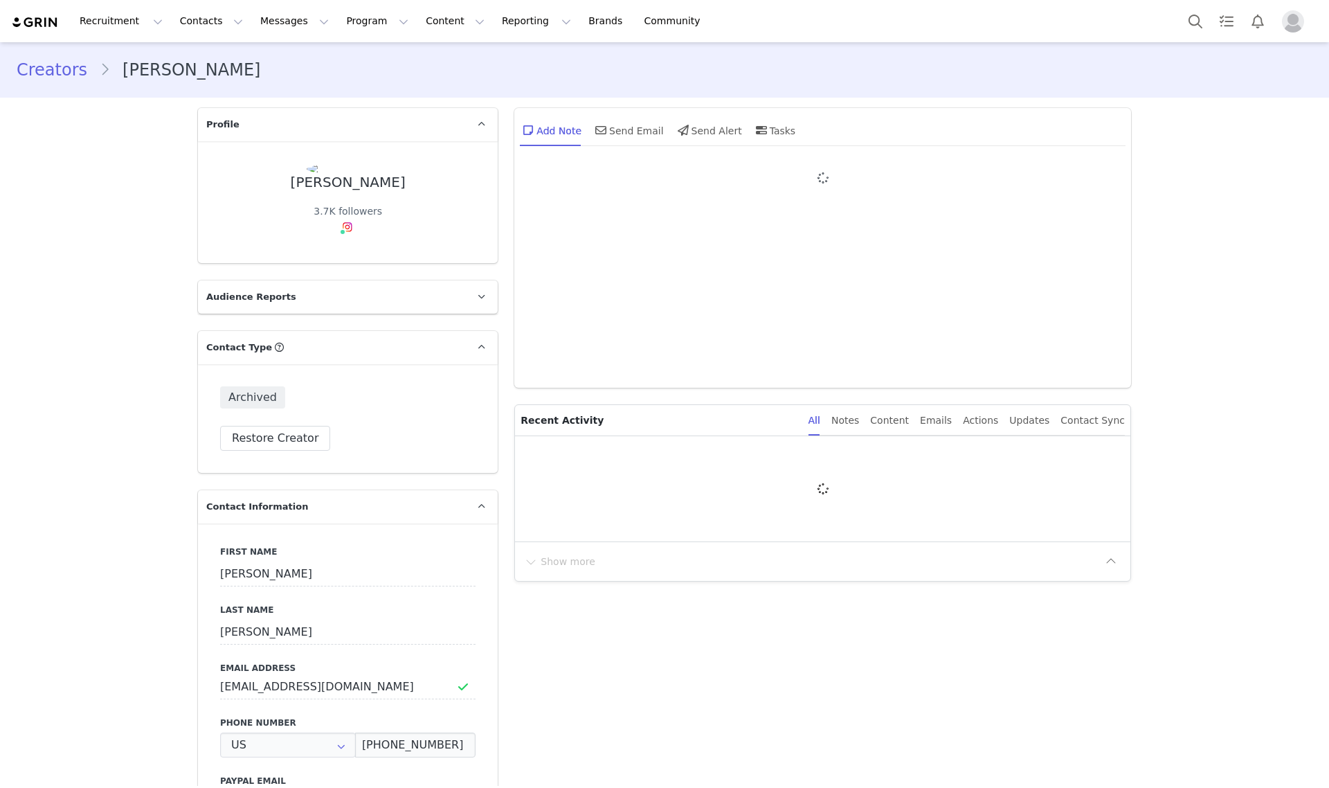
type input "+1 ([GEOGRAPHIC_DATA])"
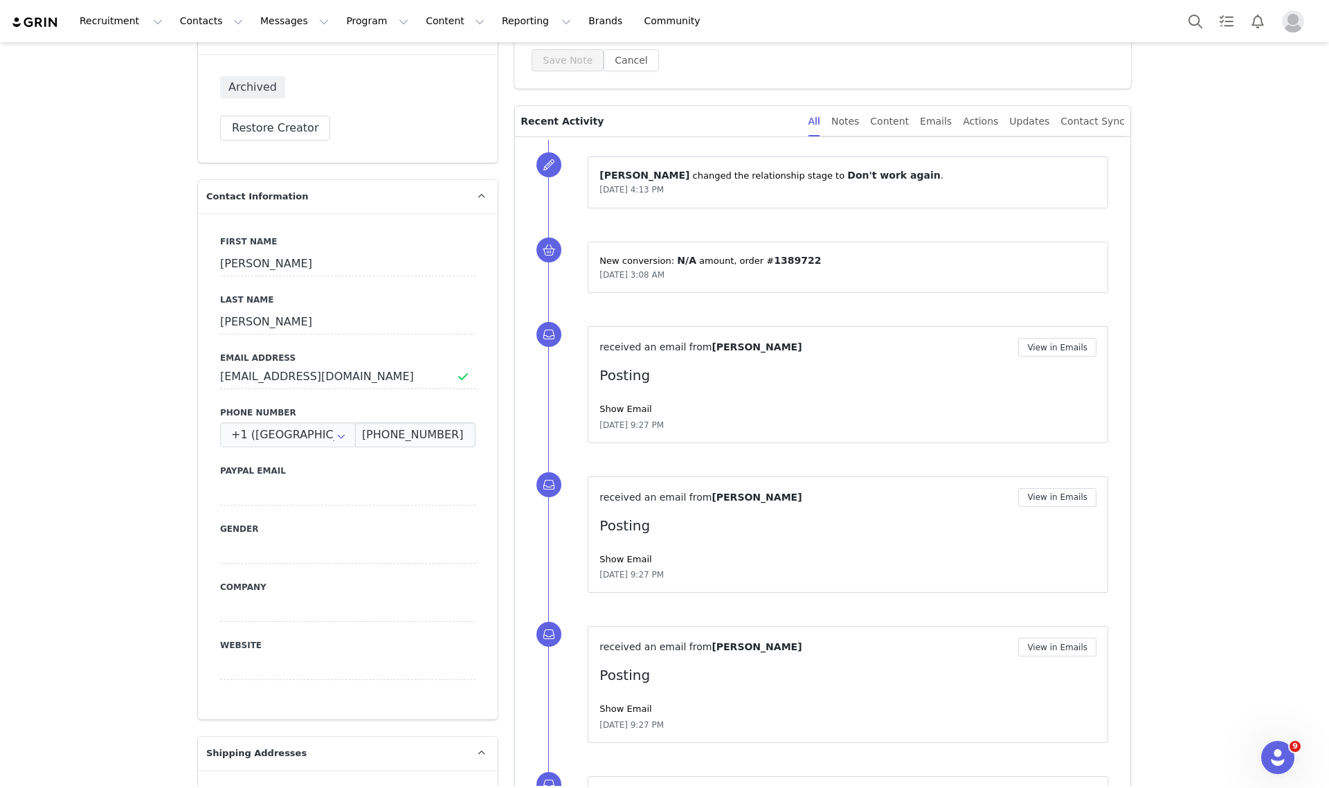
scroll to position [433, 0]
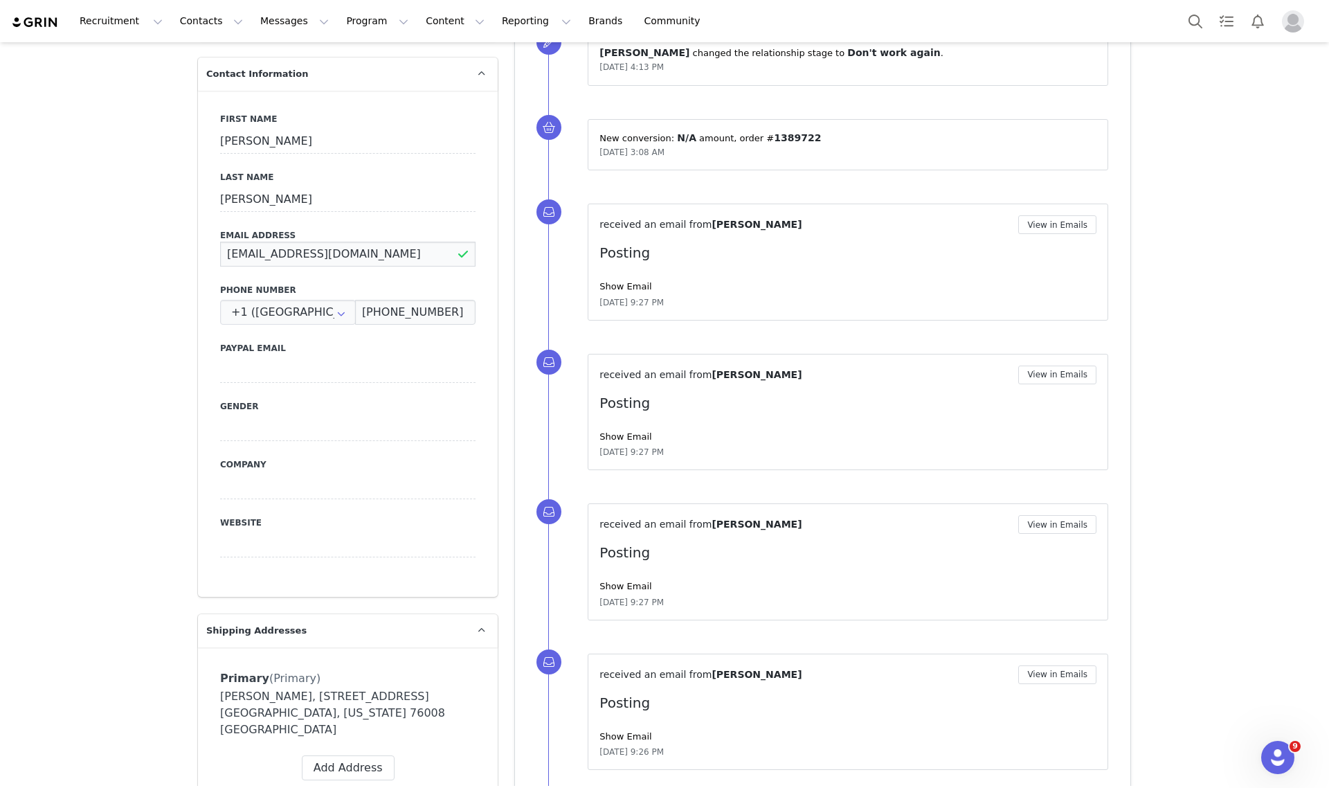
click at [306, 253] on input "delaneygdeller@gmail.com" at bounding box center [347, 254] width 255 height 25
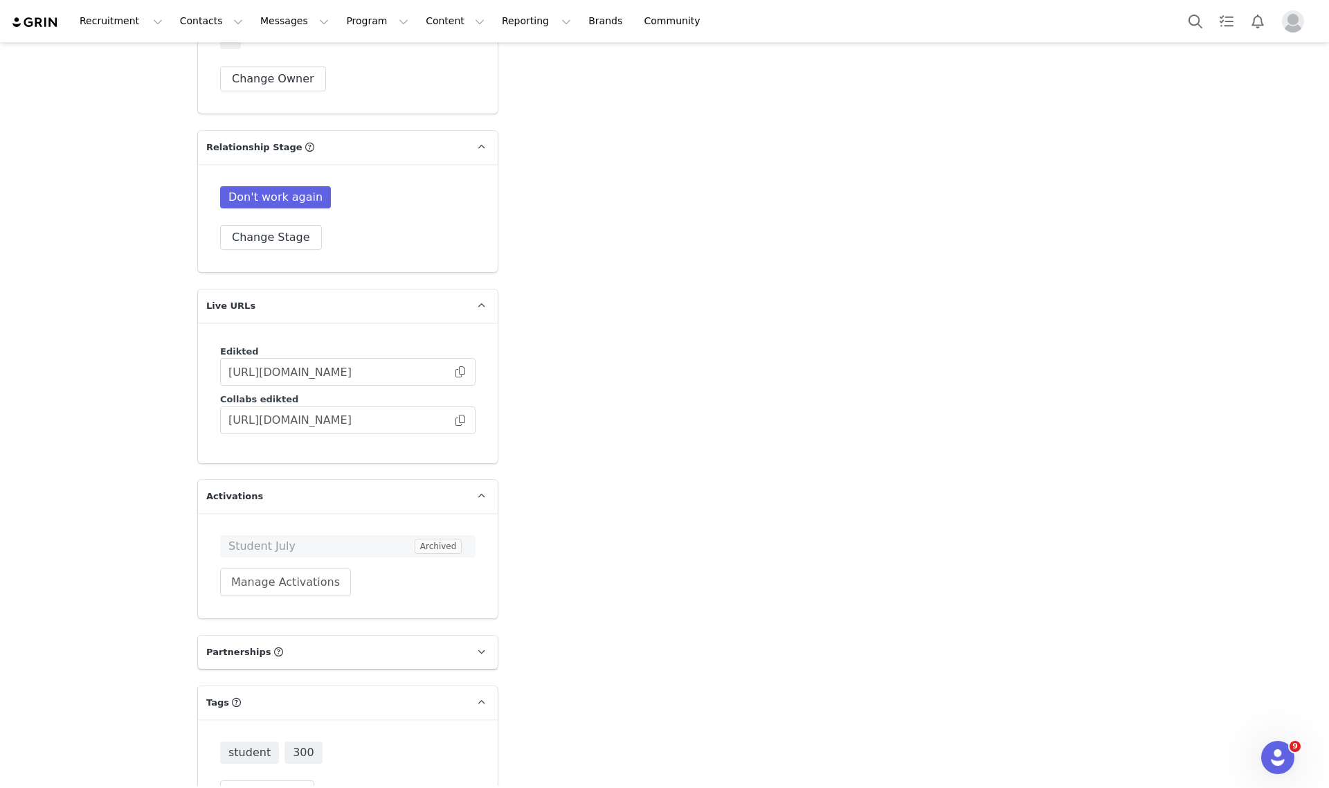
scroll to position [2336, 0]
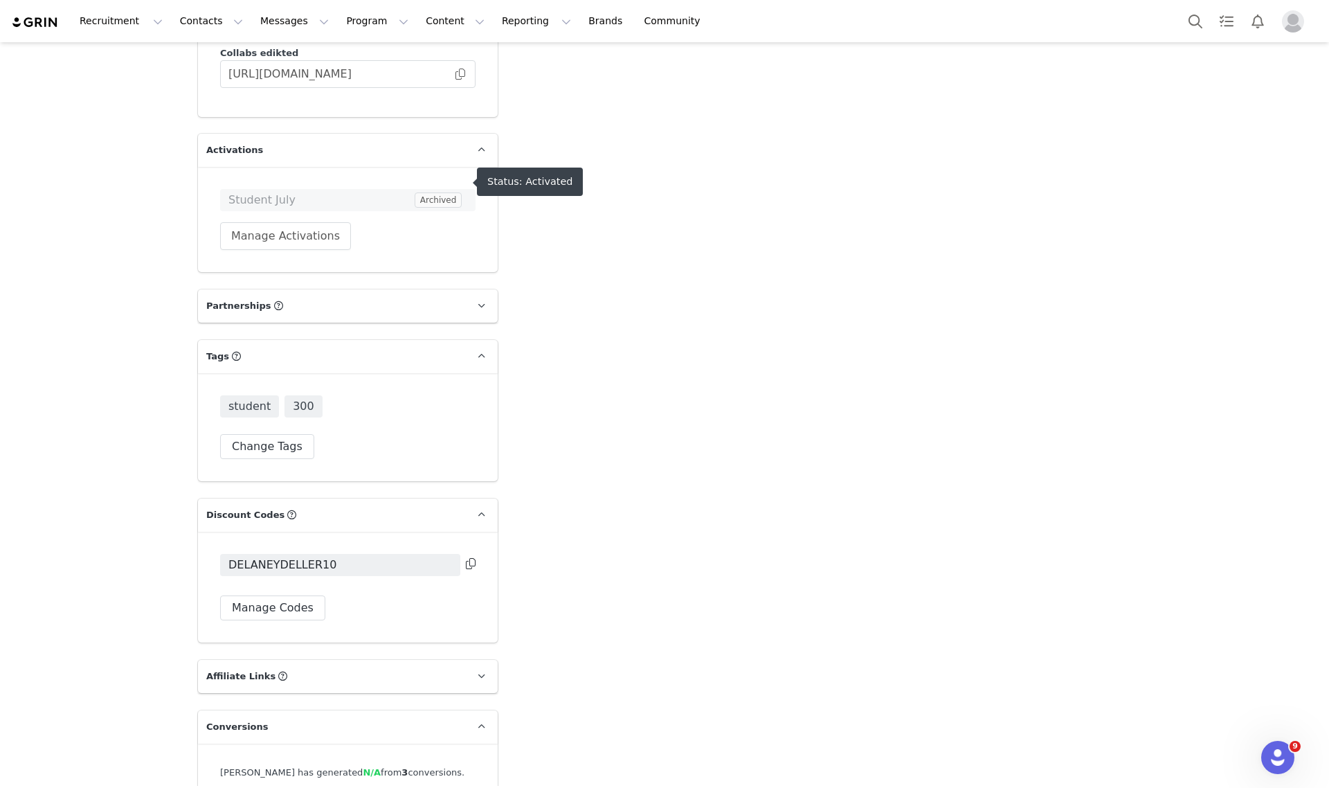
click at [316, 192] on span "Student July" at bounding box center [319, 200] width 183 height 17
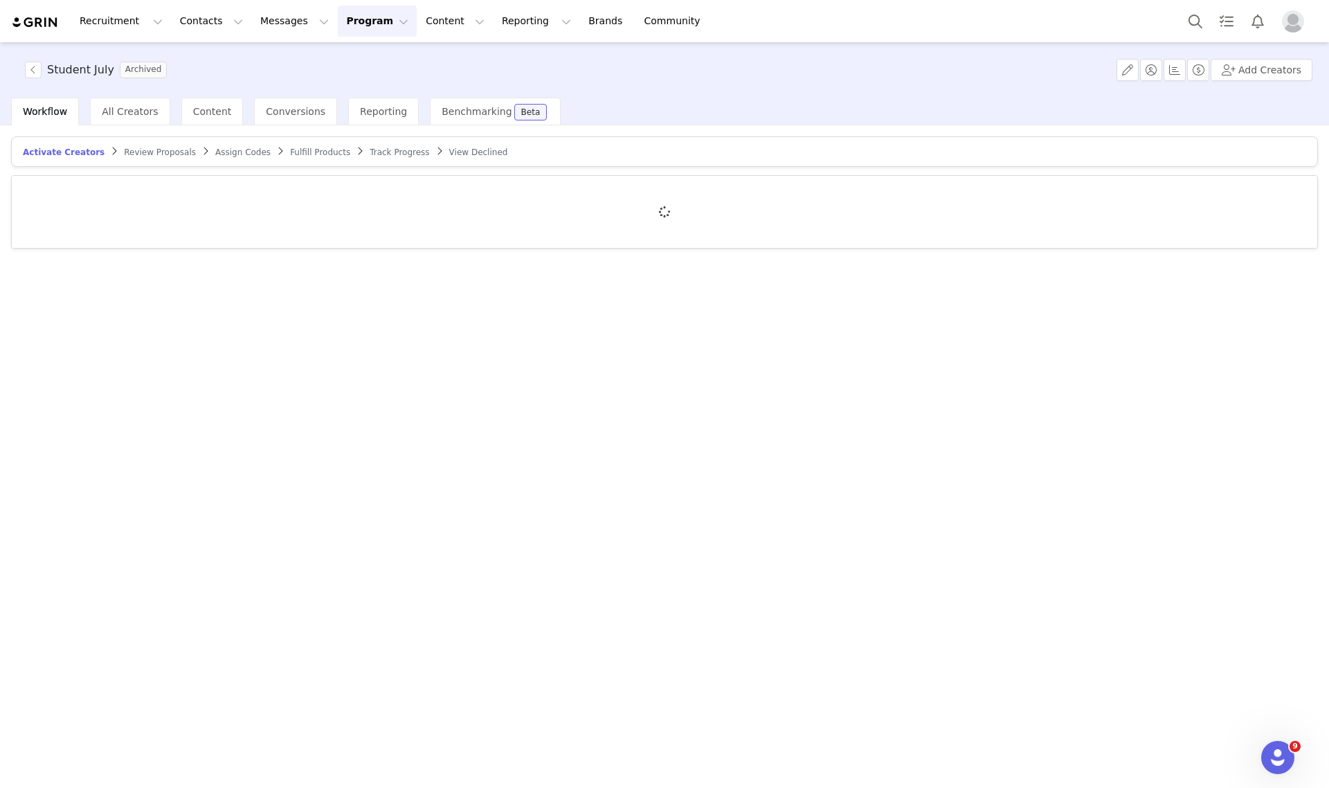
click at [370, 150] on span "Track Progress" at bounding box center [400, 152] width 60 height 10
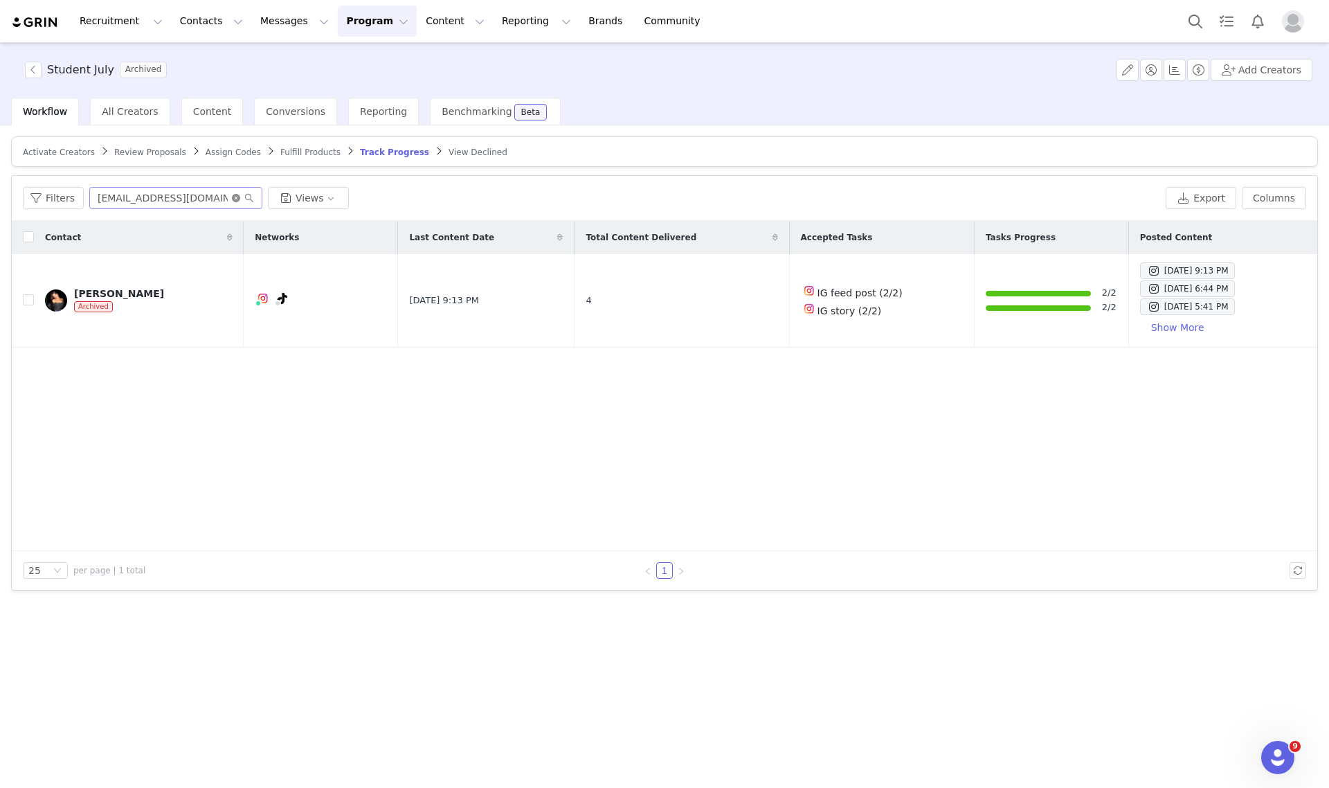
click at [232, 196] on icon "icon: close-circle" at bounding box center [236, 198] width 8 height 8
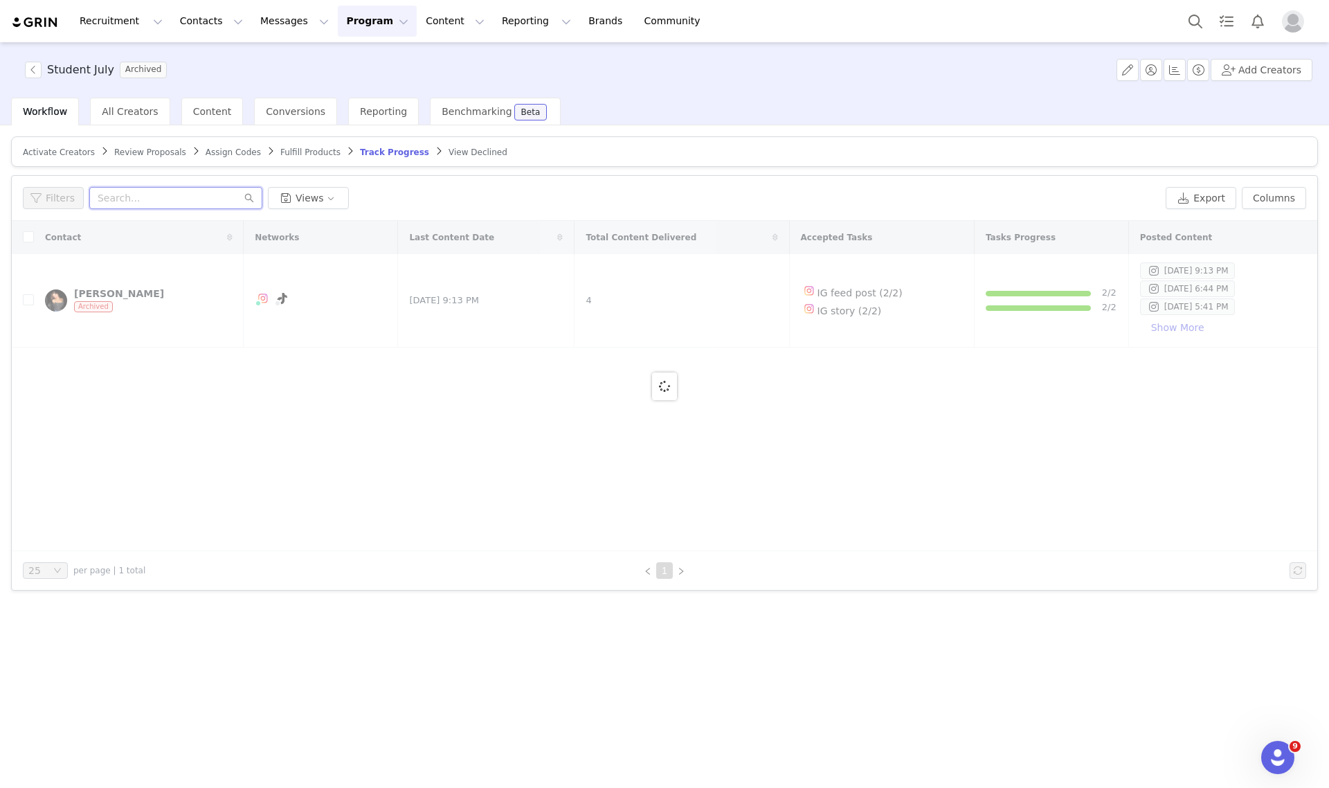
paste input "delaneygdeller@gmail.com"
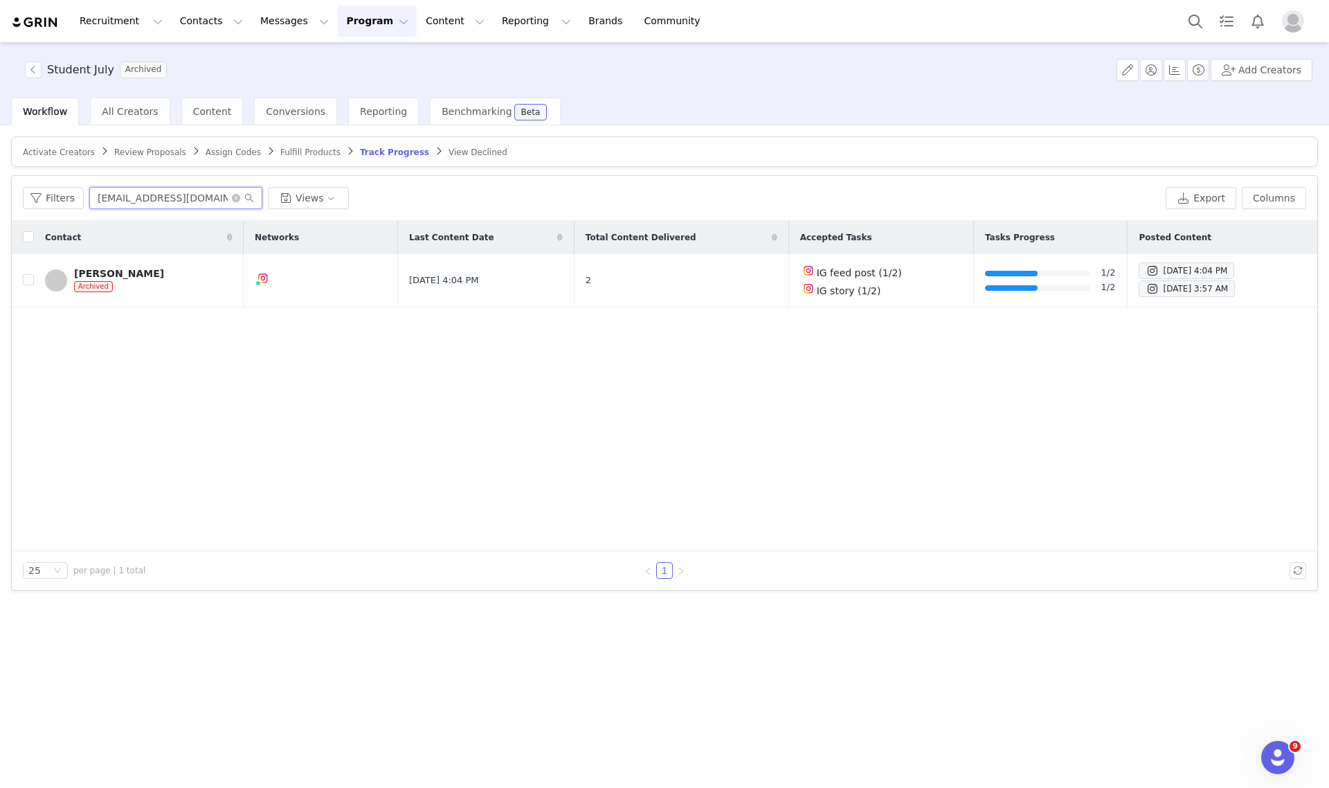
type input "delaneygdeller@gmail.com"
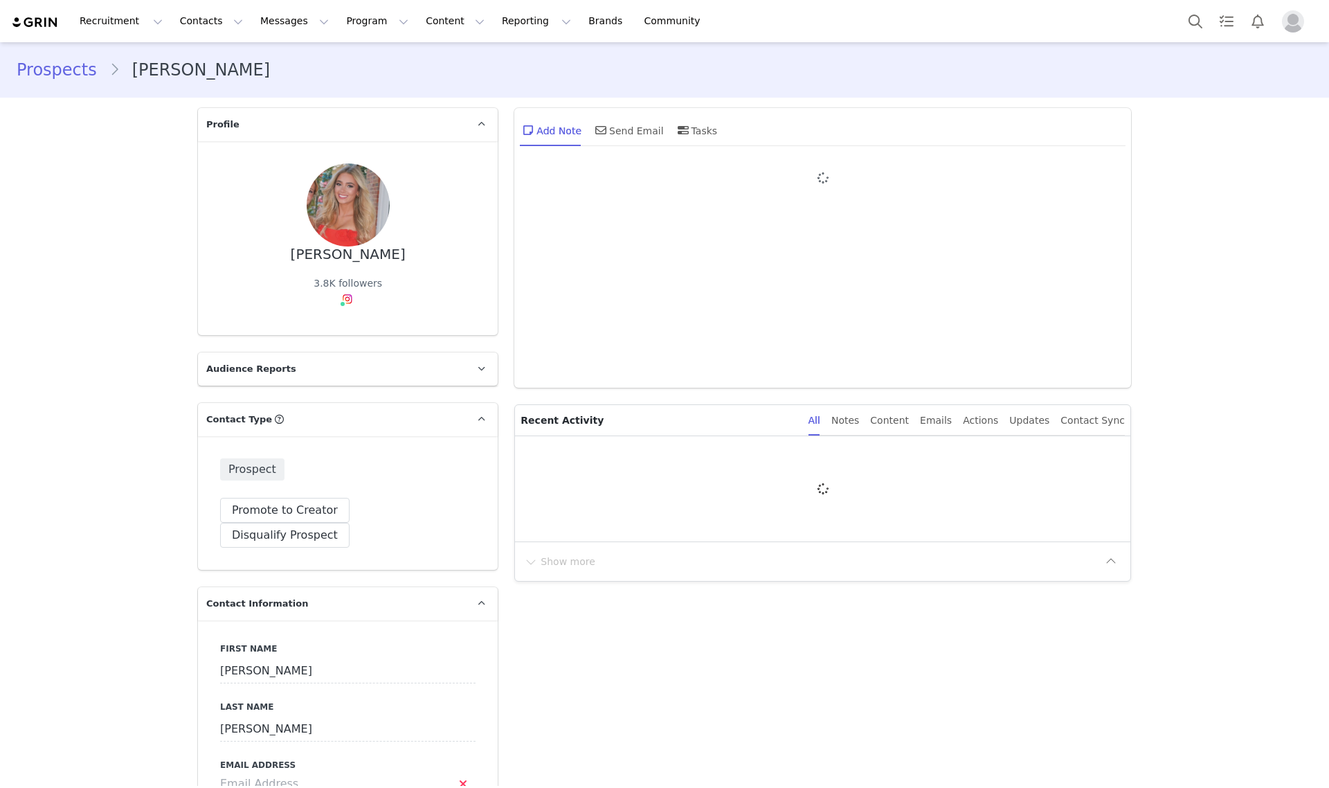
type input "+1 ([GEOGRAPHIC_DATA])"
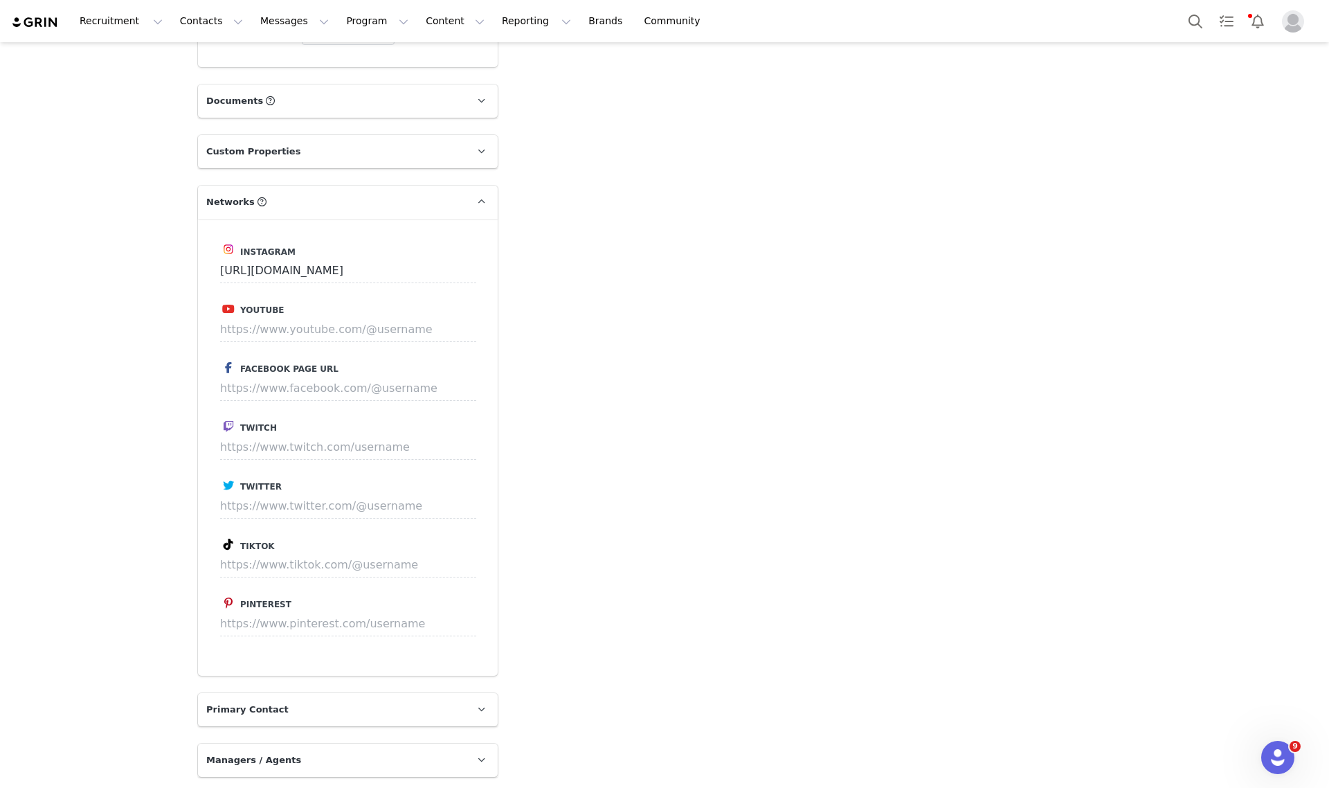
scroll to position [1471, 0]
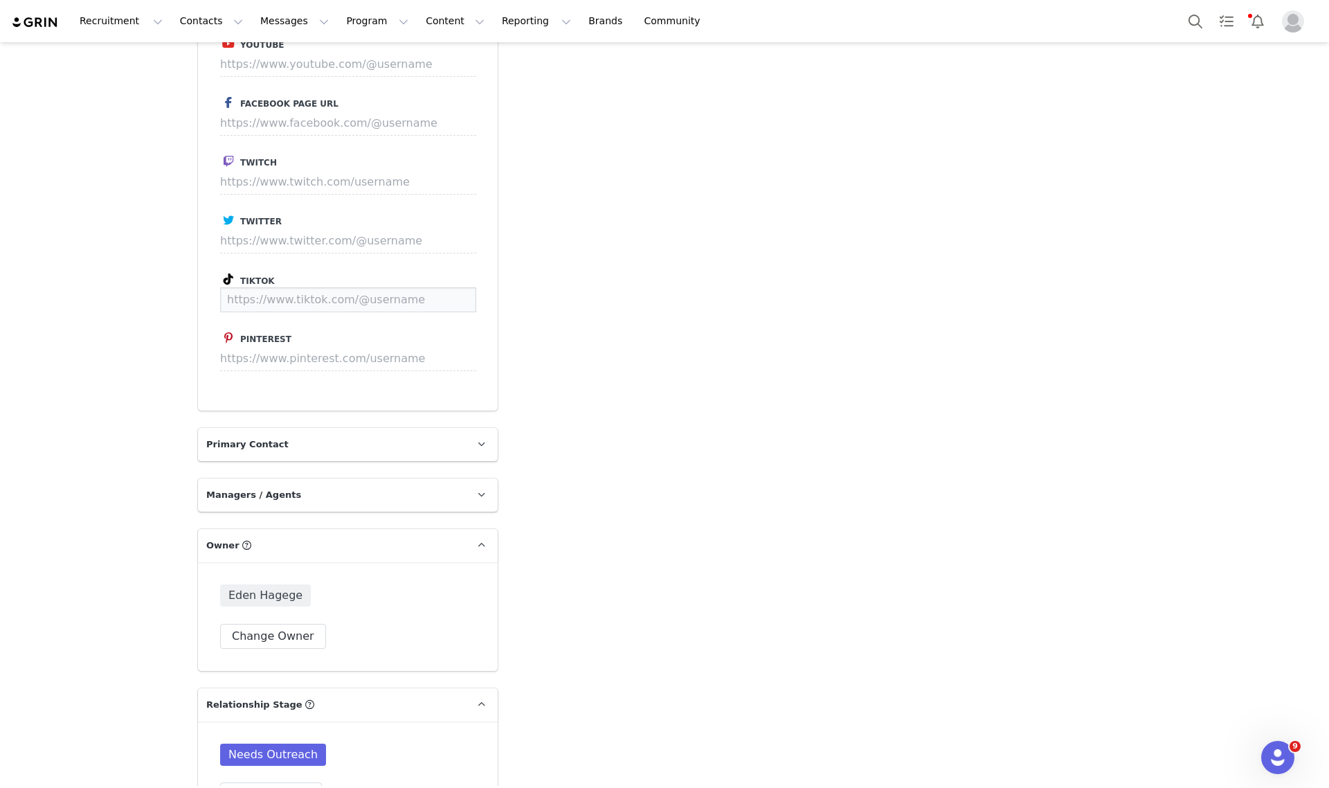
paste input "[URL][DOMAIN_NAME]"
type input "https://www.tiktok.com/@haleeeanne"
click at [440, 287] on button "Save" at bounding box center [450, 299] width 51 height 25
click at [261, 624] on button "Change Owner" at bounding box center [273, 636] width 106 height 25
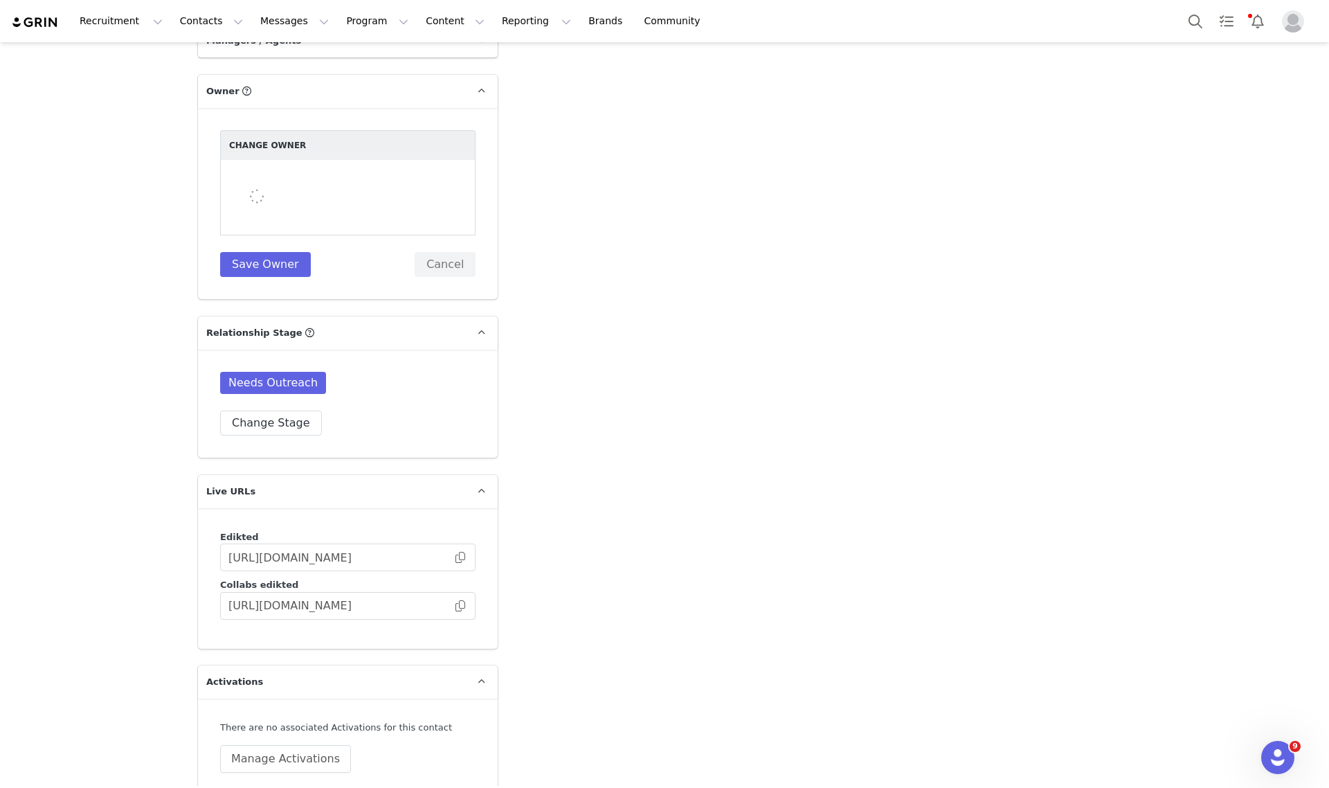
scroll to position [1990, 0]
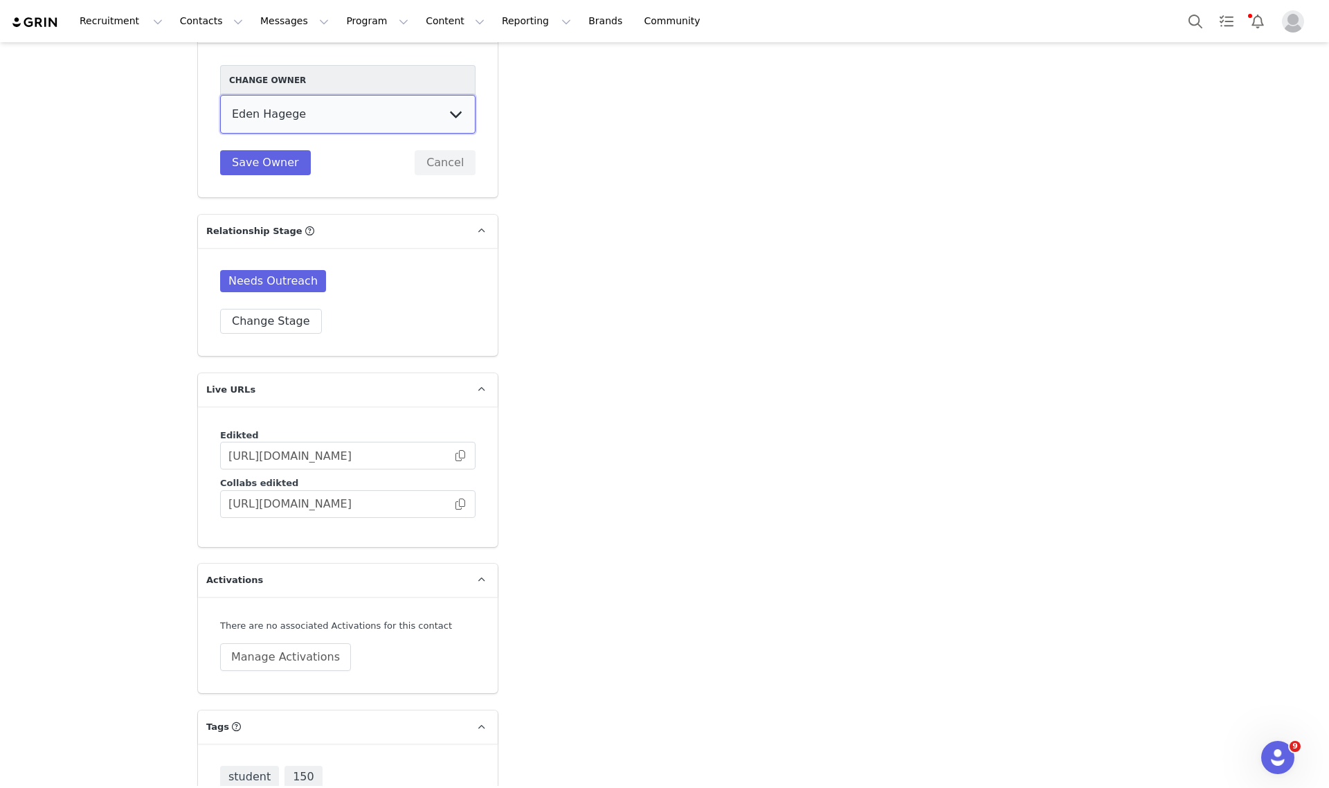
click at [292, 95] on select "Talia Zion Ashley Adler Maya Vandermolen Martina Villaverde Dana israeli Mia Ma…" at bounding box center [347, 114] width 255 height 39
select select "3fefac93-a94b-4176-864e-9ea1490e99cc"
click at [220, 95] on select "Talia Zion Ashley Adler Maya Vandermolen Martina Villaverde Dana israeli Mia Ma…" at bounding box center [347, 114] width 255 height 39
click at [244, 150] on button "Save Owner" at bounding box center [265, 162] width 91 height 25
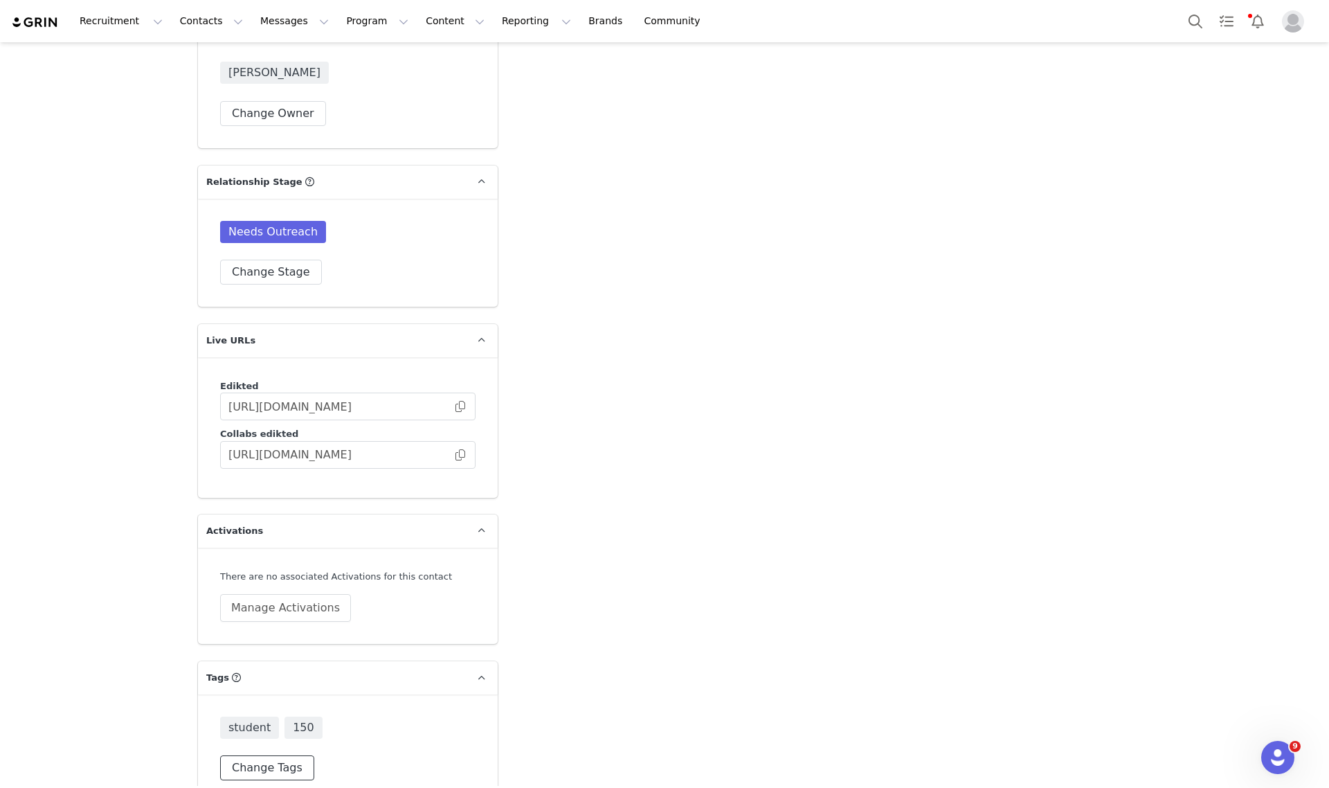
click at [254, 755] on button "Change Tags" at bounding box center [267, 767] width 94 height 25
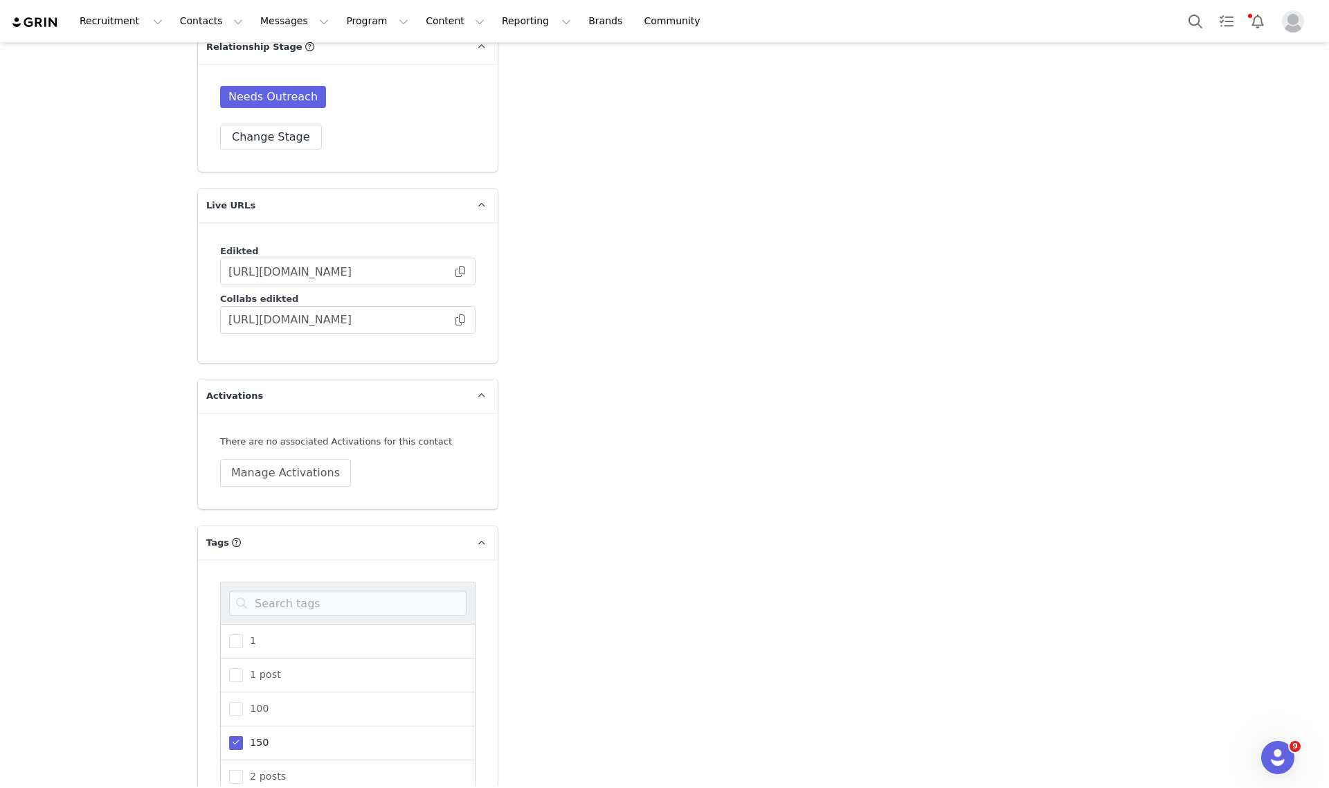
scroll to position [2131, 0]
click at [229, 734] on span at bounding box center [236, 741] width 14 height 14
click at [243, 734] on input "150" at bounding box center [243, 734] width 0 height 0
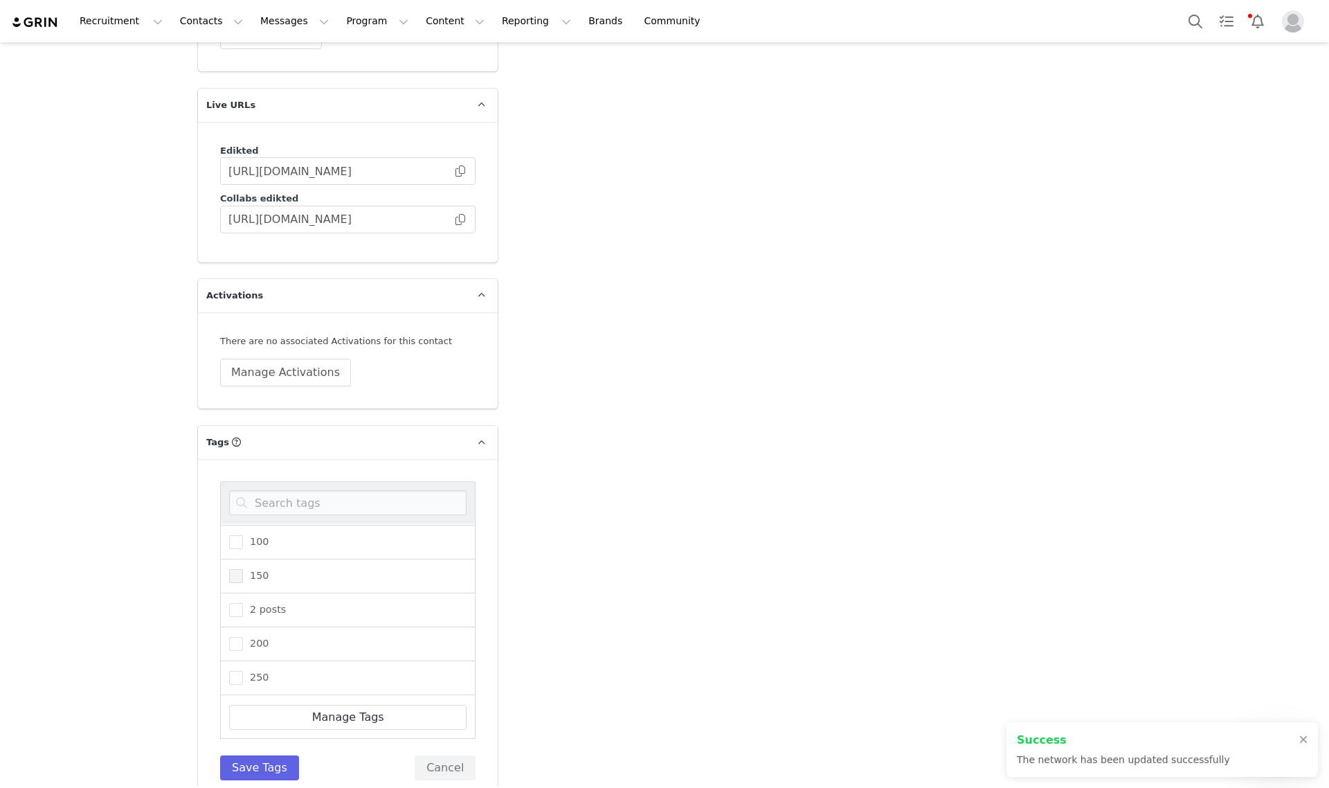
type input "https://www.tiktok.com/@haleeeanne"
click at [243, 617] on span "200" at bounding box center [256, 623] width 26 height 13
click at [243, 617] on input "200" at bounding box center [243, 617] width 0 height 0
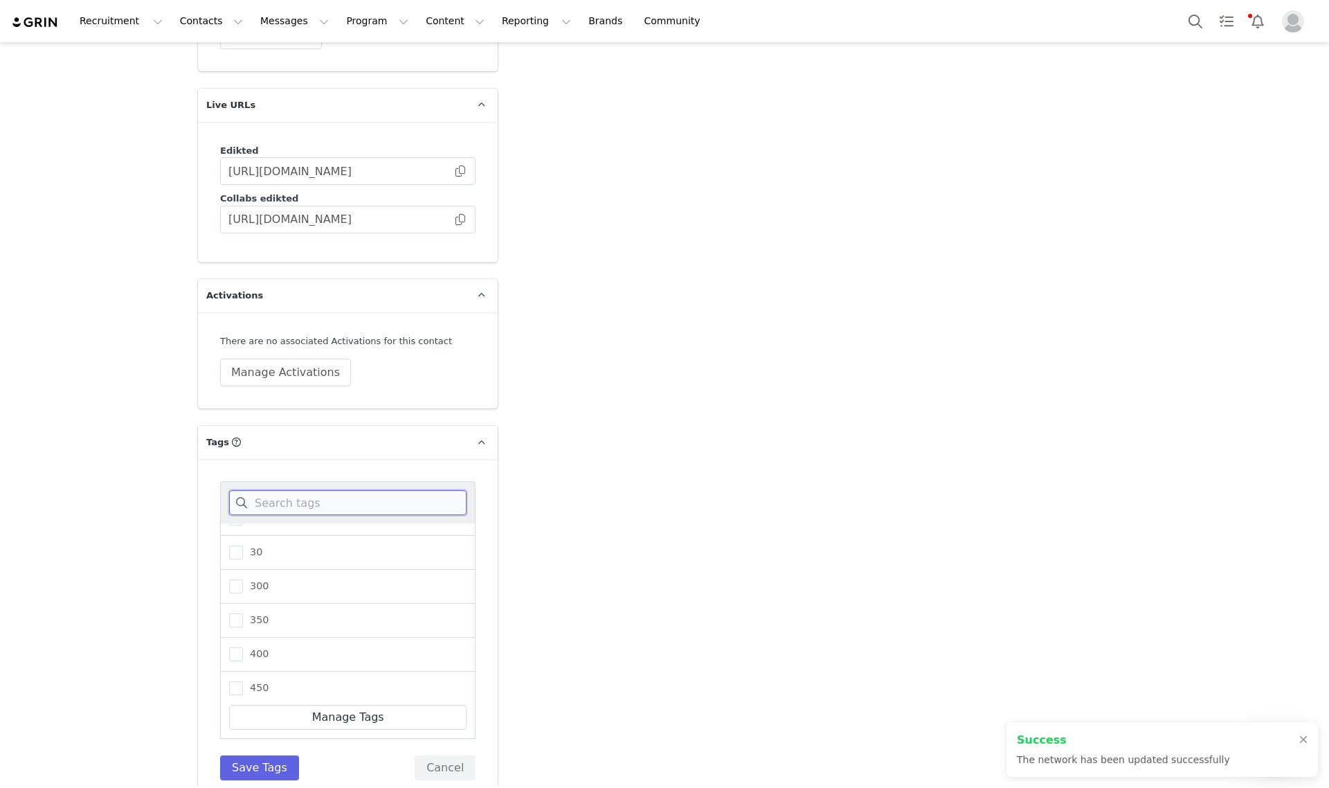
click at [282, 490] on input at bounding box center [347, 502] width 237 height 25
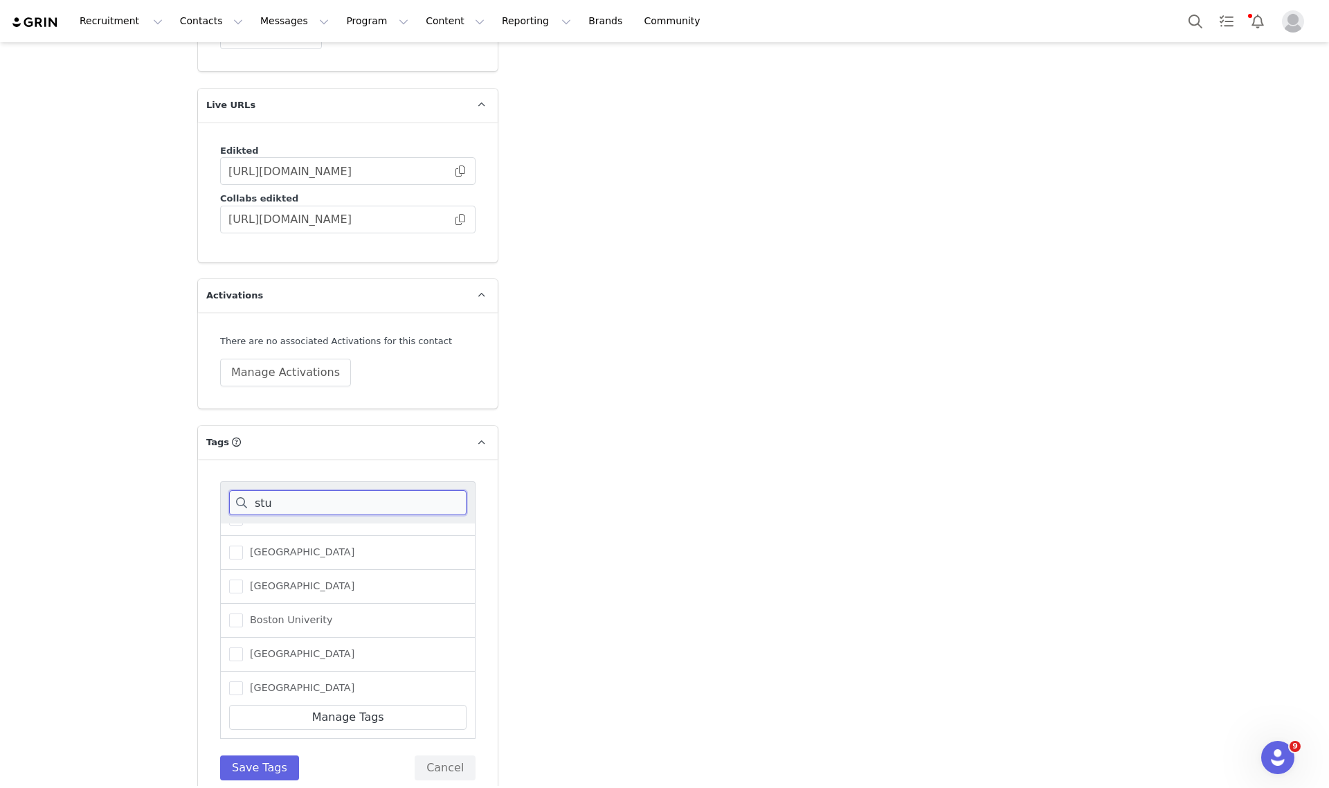
scroll to position [30, 0]
click at [229, 538] on span at bounding box center [236, 545] width 14 height 14
click at [243, 538] on input "student" at bounding box center [243, 538] width 0 height 0
click at [229, 640] on span at bounding box center [236, 647] width 14 height 14
click at [243, 640] on input "Student Tiktok" at bounding box center [243, 640] width 0 height 0
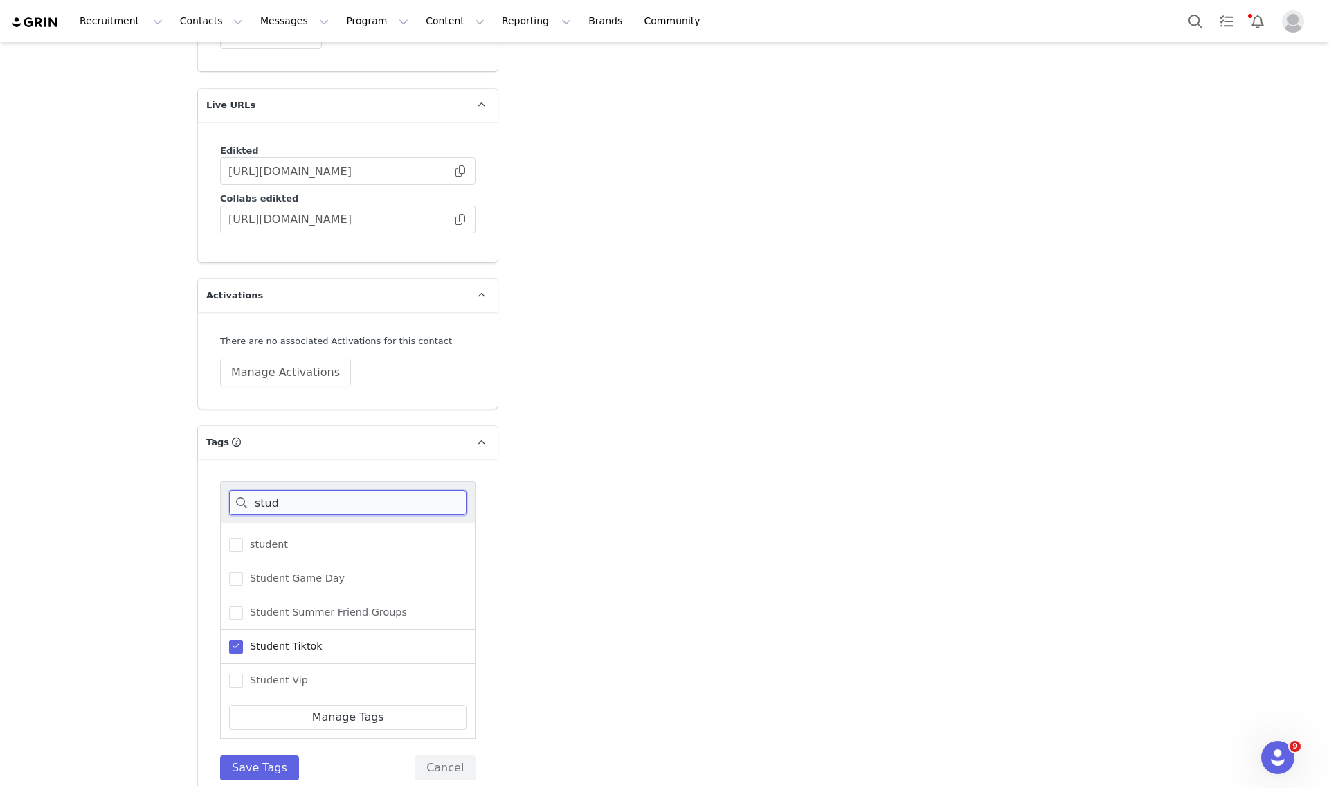
drag, startPoint x: 383, startPoint y: 475, endPoint x: 62, endPoint y: 467, distance: 320.6
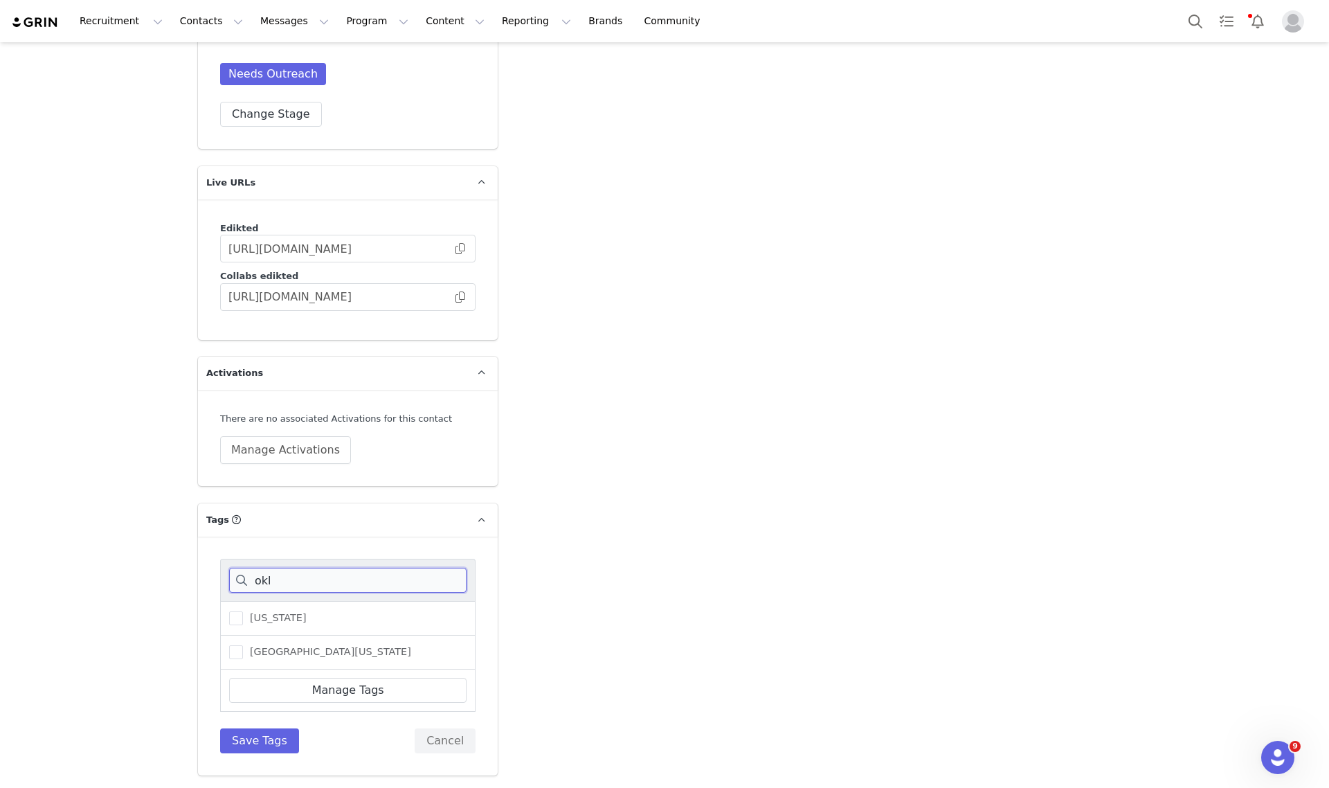
scroll to position [2124, 0]
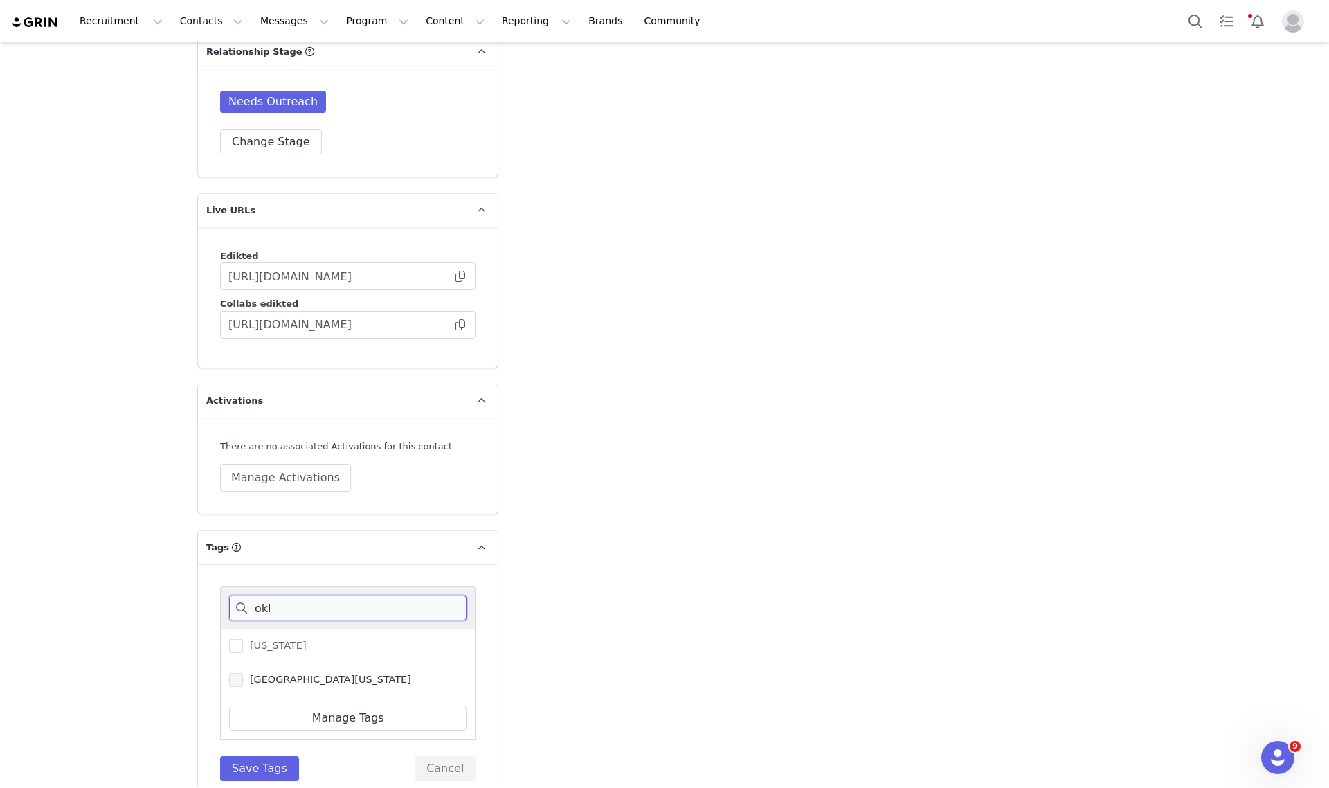
type input "okl"
click at [267, 671] on label "[GEOGRAPHIC_DATA][US_STATE]" at bounding box center [320, 679] width 182 height 17
click at [243, 673] on input "[GEOGRAPHIC_DATA][US_STATE]" at bounding box center [243, 673] width 0 height 0
click at [261, 639] on span "[US_STATE]" at bounding box center [275, 645] width 64 height 13
click at [243, 639] on input "[US_STATE]" at bounding box center [243, 639] width 0 height 0
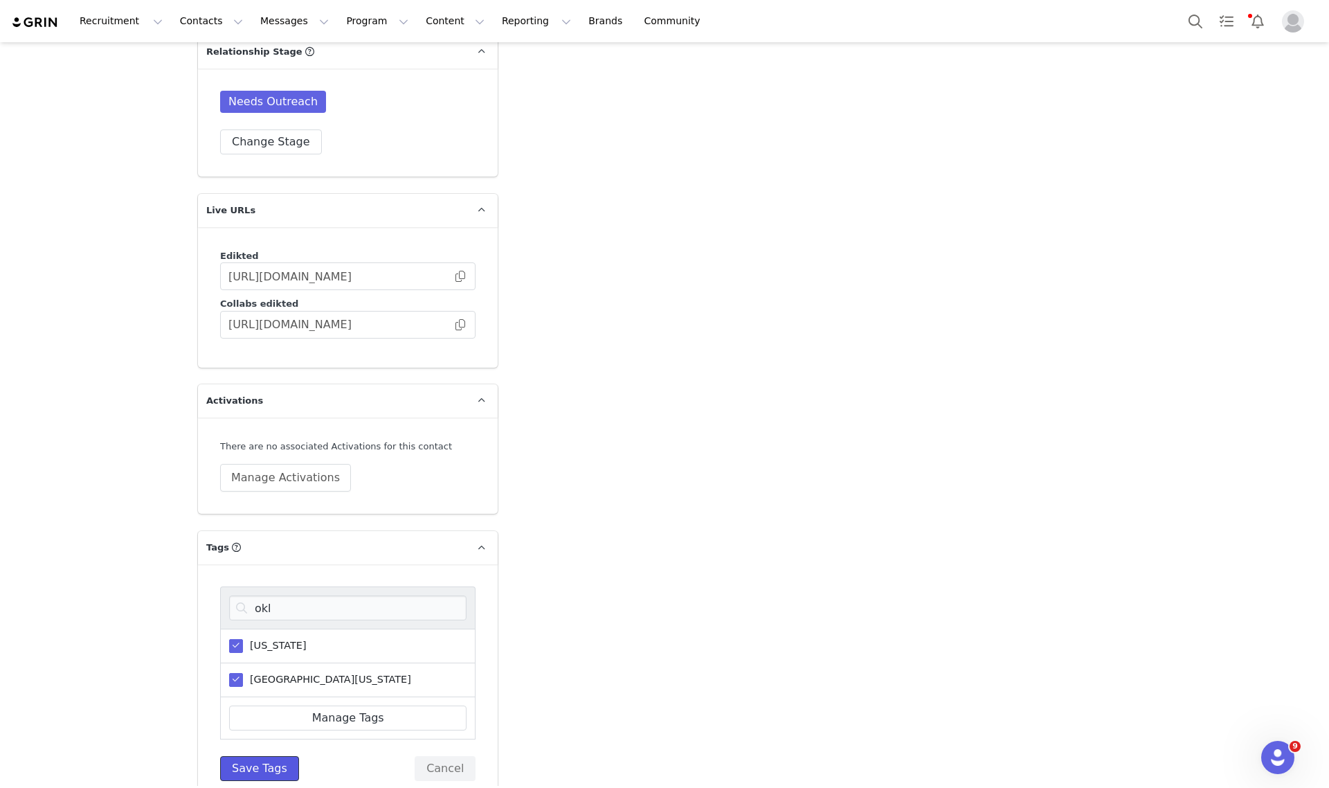
click at [247, 756] on button "Save Tags" at bounding box center [259, 768] width 79 height 25
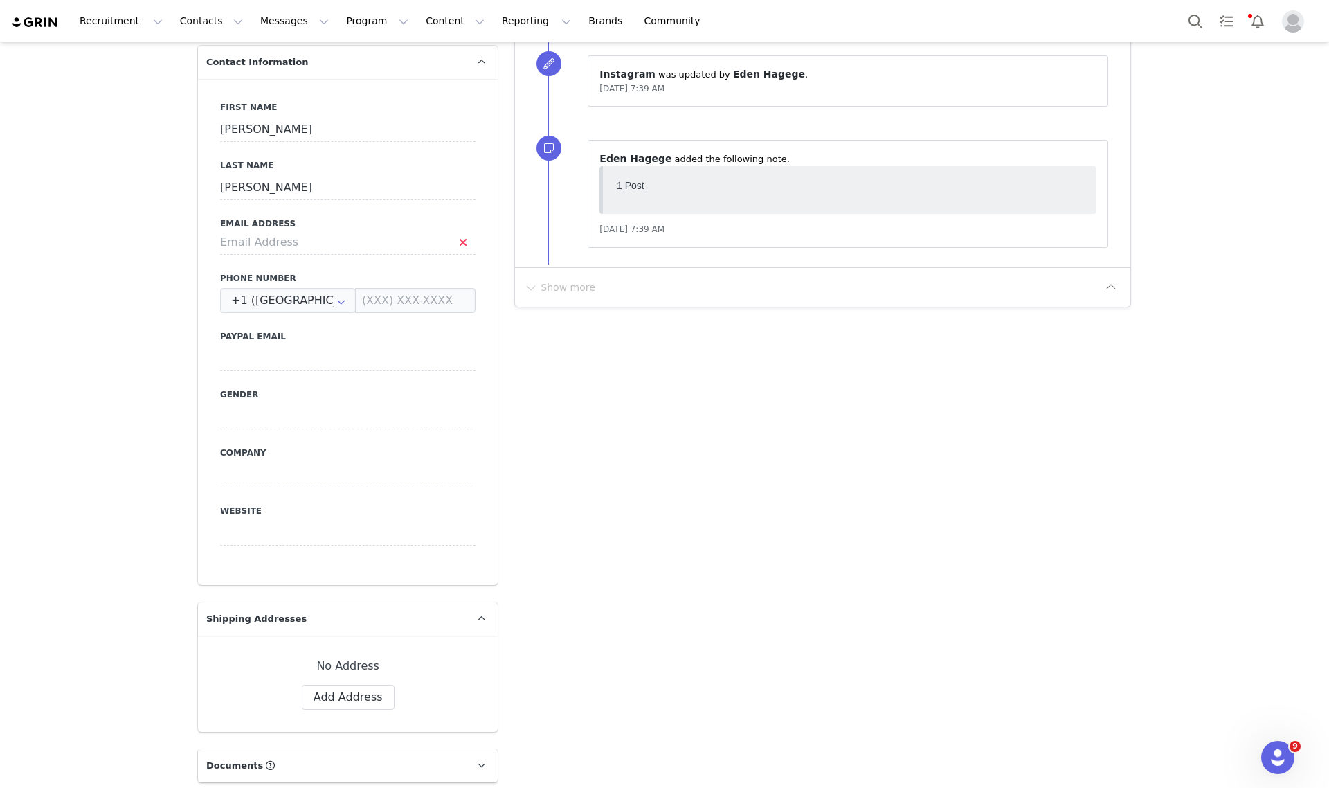
scroll to position [291, 0]
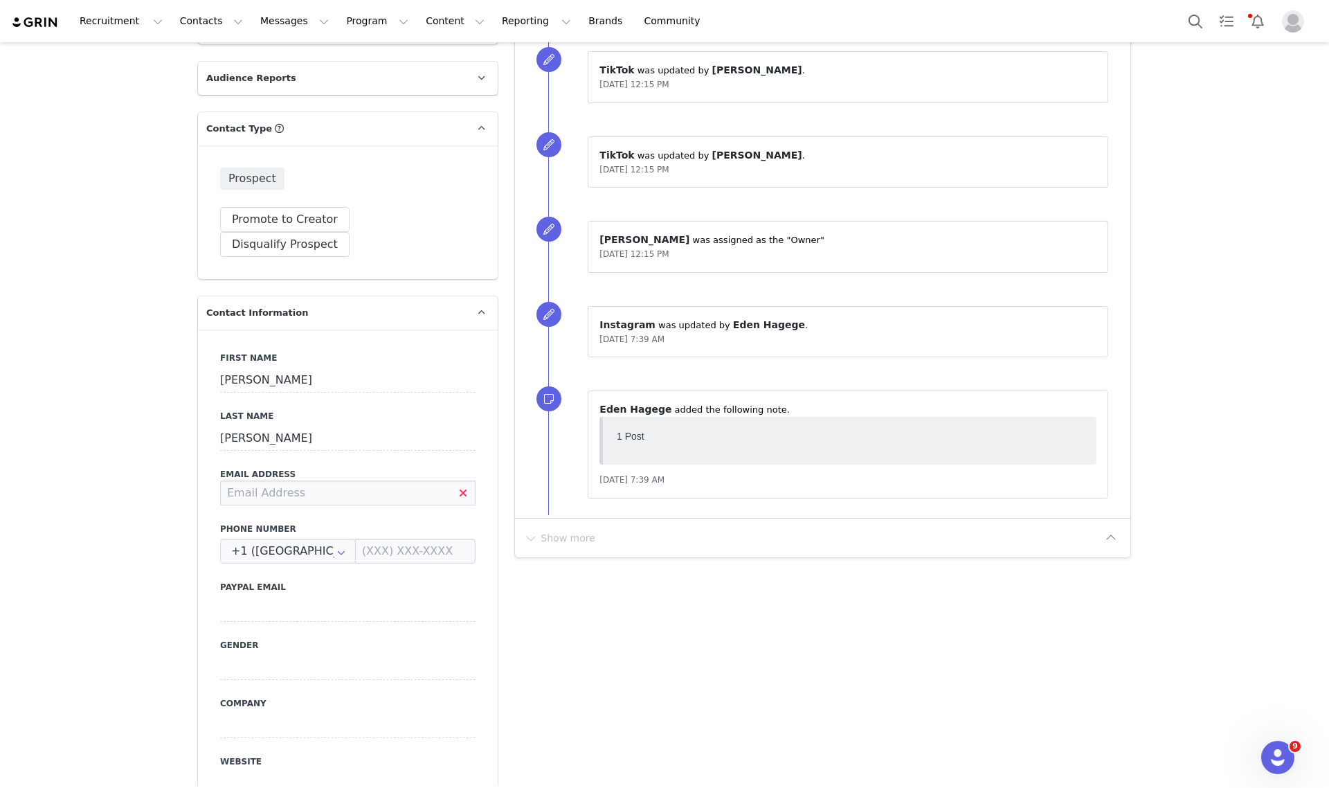
paste input "hallieharned@gmail.com"
type input "hallieharned@gmail.com"
click at [35, 767] on button "Save" at bounding box center [67, 755] width 73 height 39
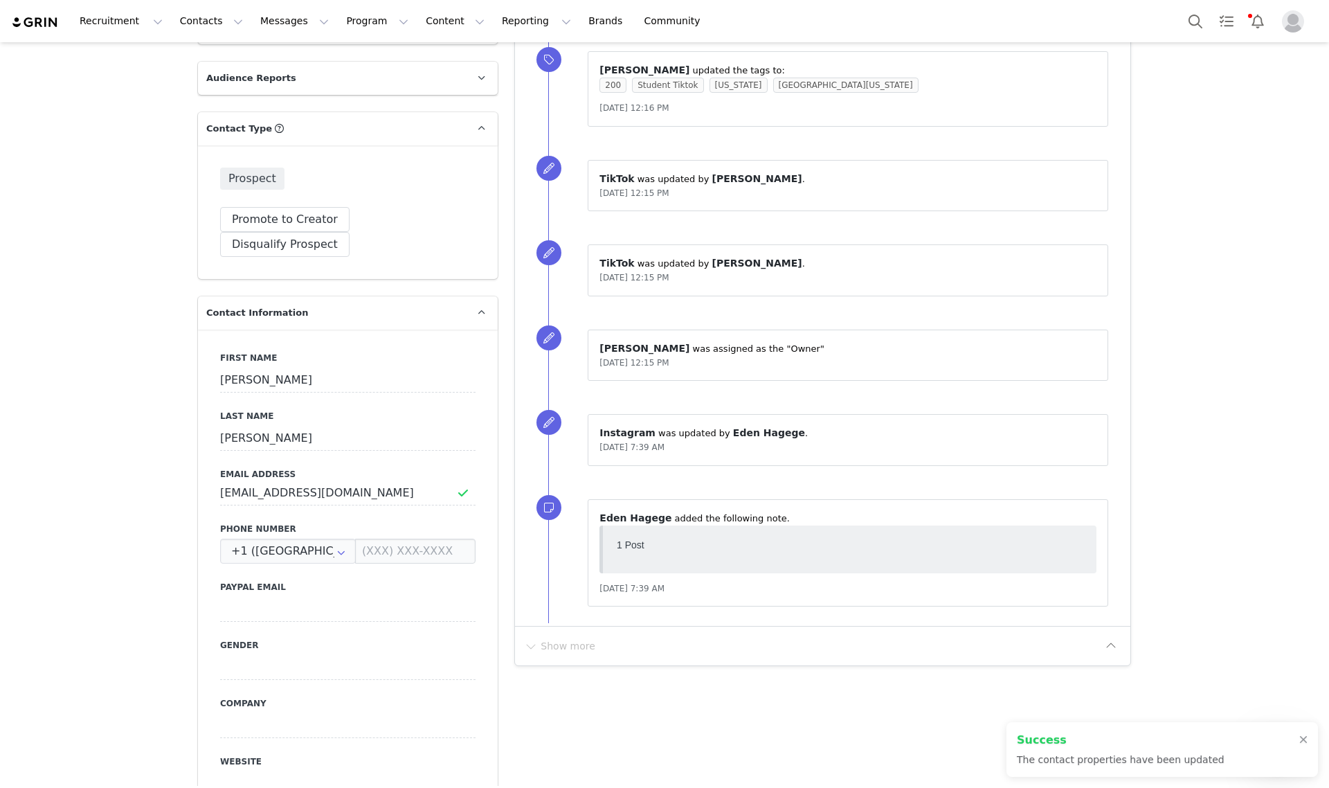
scroll to position [0, 0]
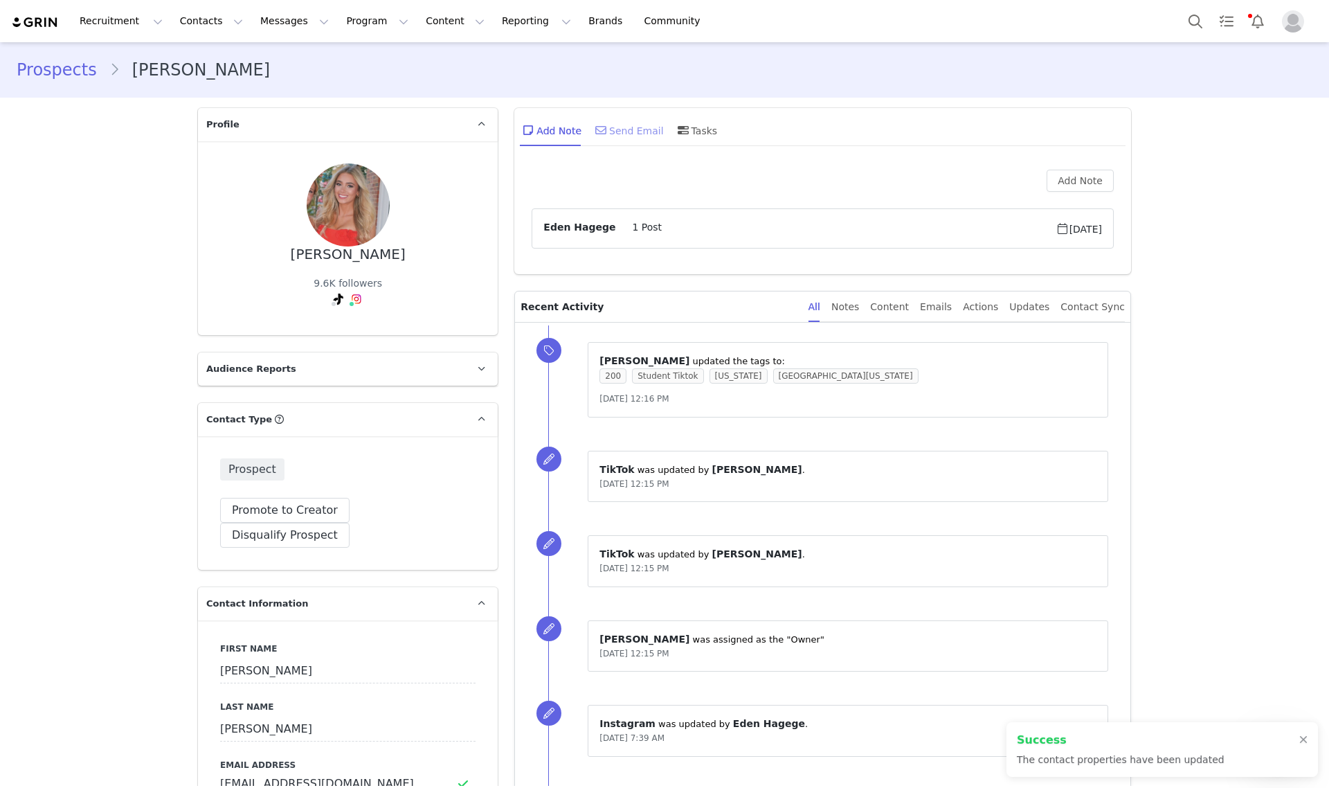
click at [623, 134] on div "Send Email" at bounding box center [628, 130] width 71 height 33
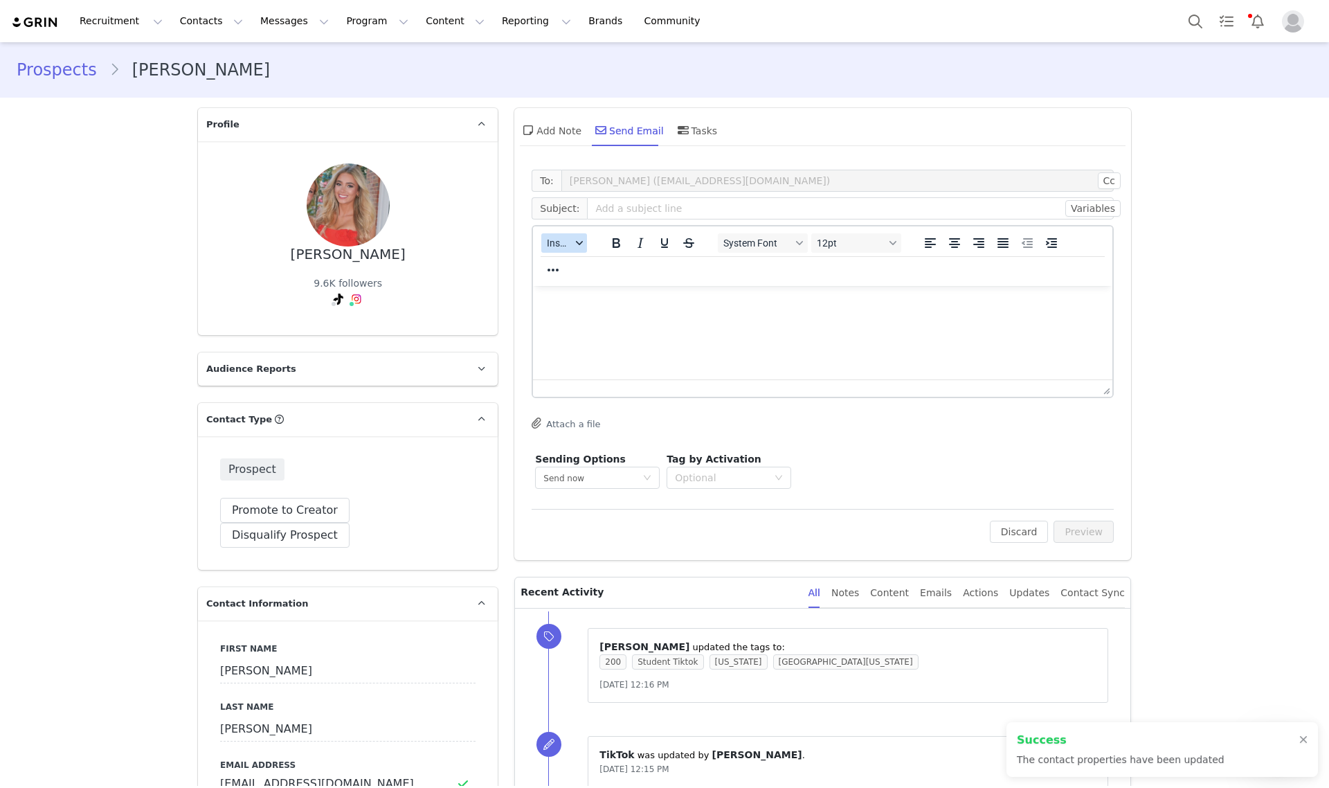
click at [559, 240] on span "Insert" at bounding box center [559, 242] width 24 height 11
click at [570, 269] on div "Insert Template" at bounding box center [608, 266] width 125 height 17
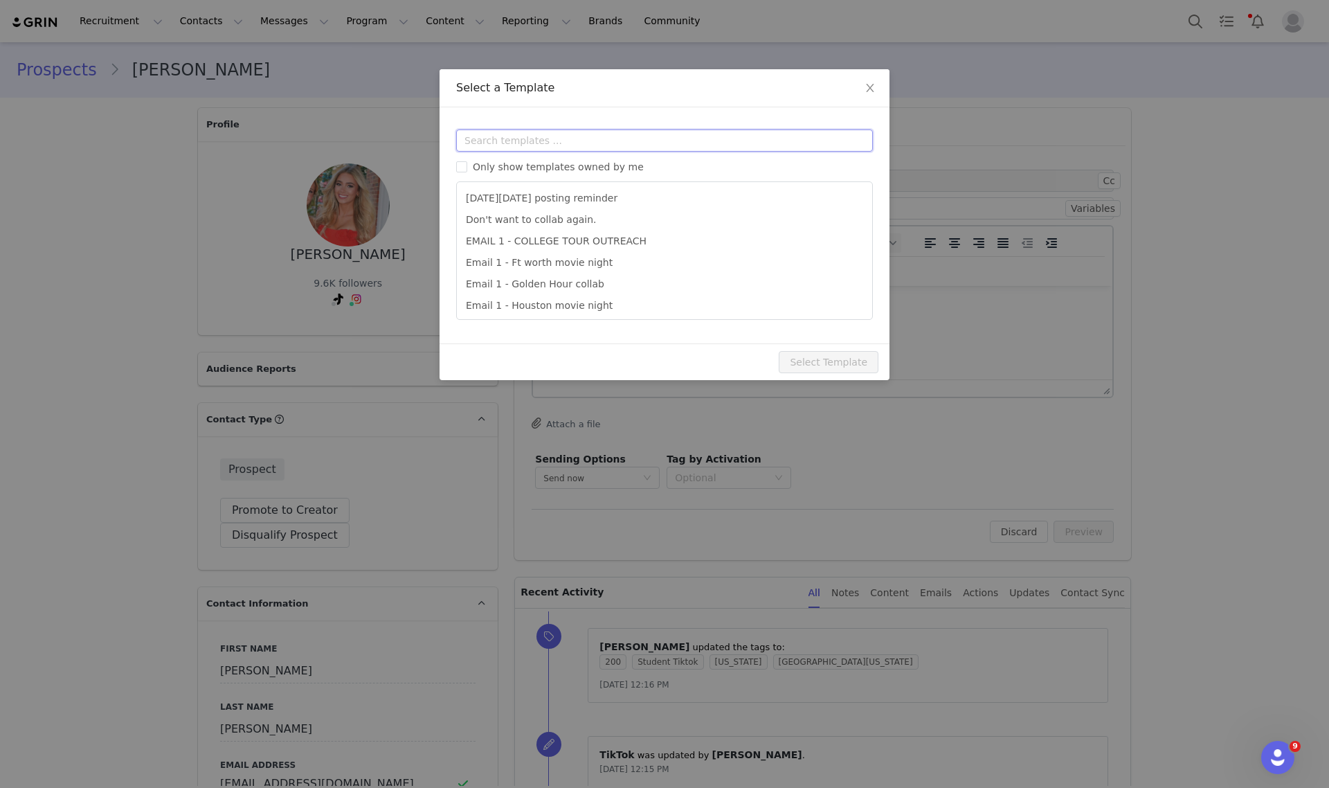
click at [541, 149] on input "text" at bounding box center [664, 140] width 417 height 22
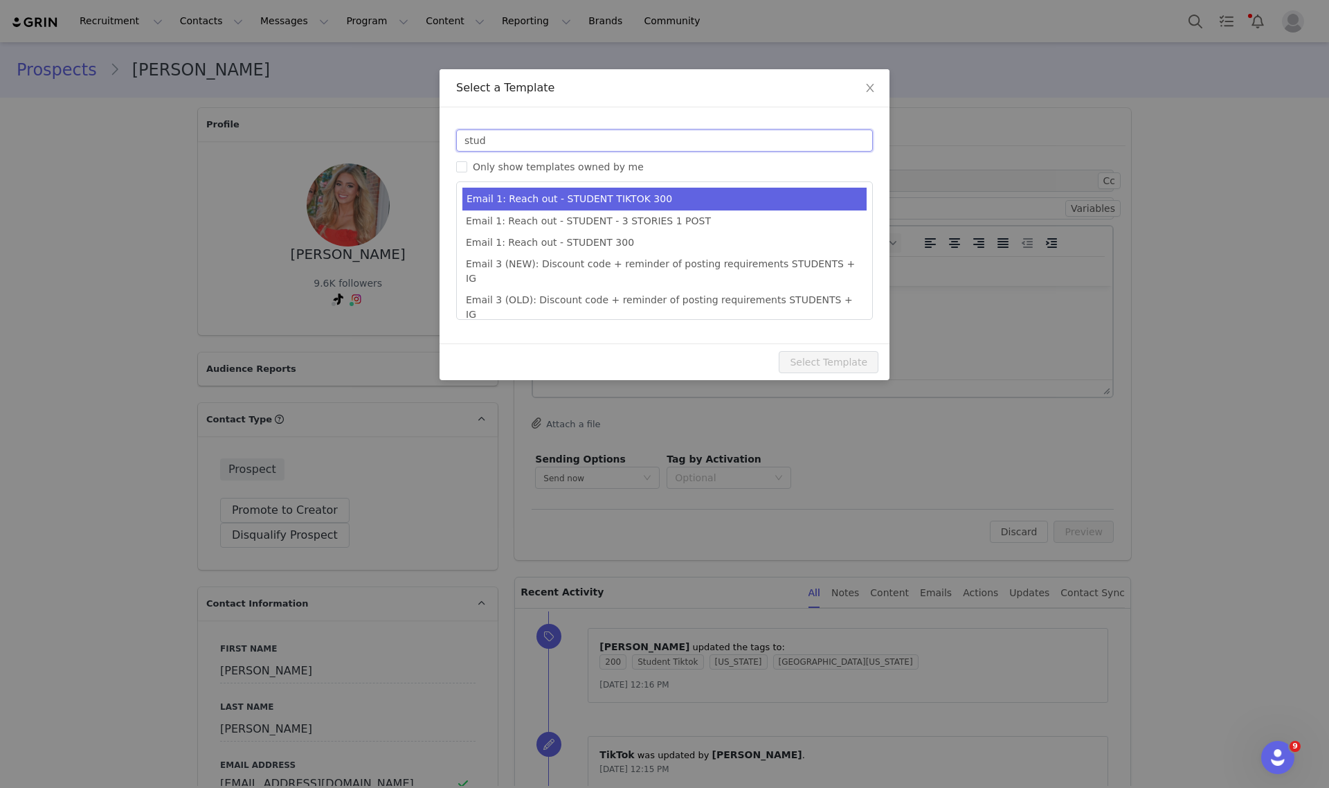
type input "stud"
type input "Collab with Edikted"
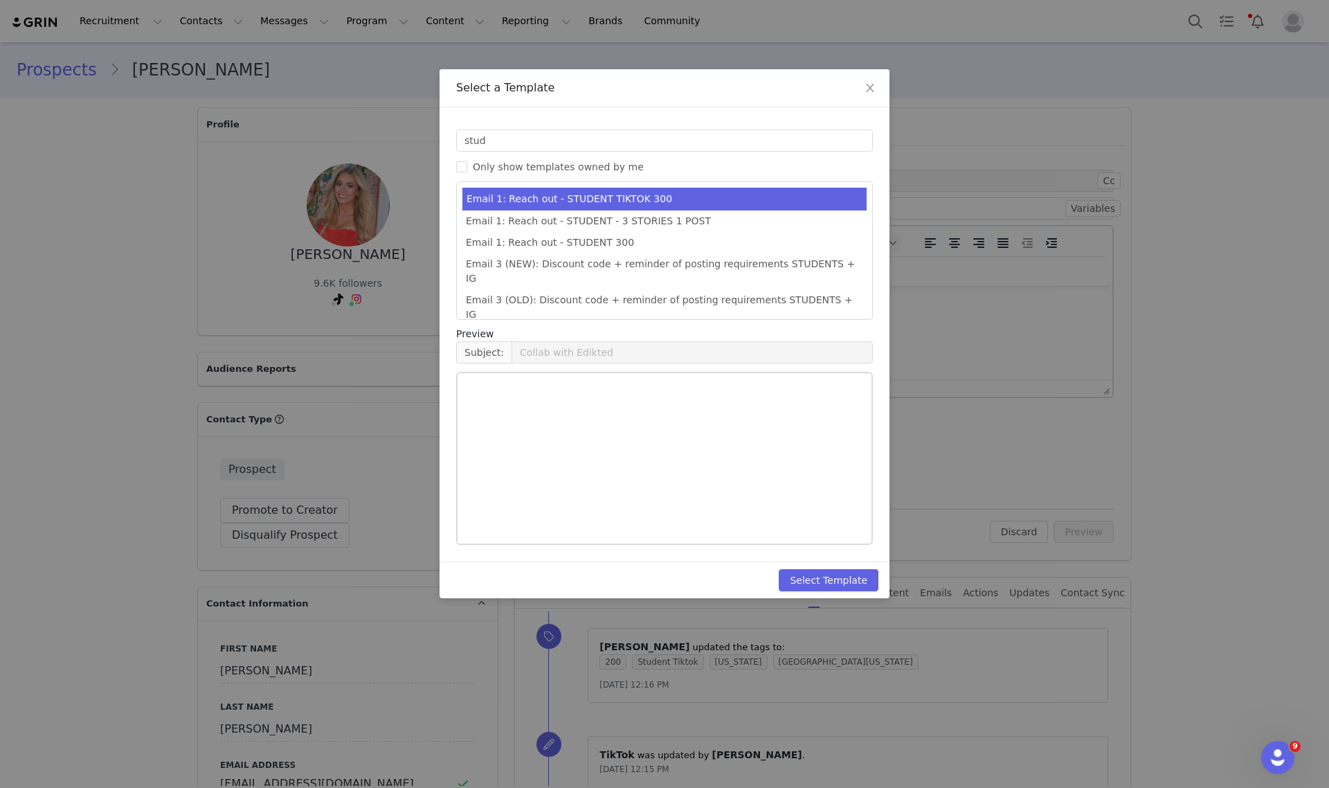
click at [579, 203] on li "Email 1: Reach out - STUDENT TIKTOK 300" at bounding box center [664, 199] width 404 height 23
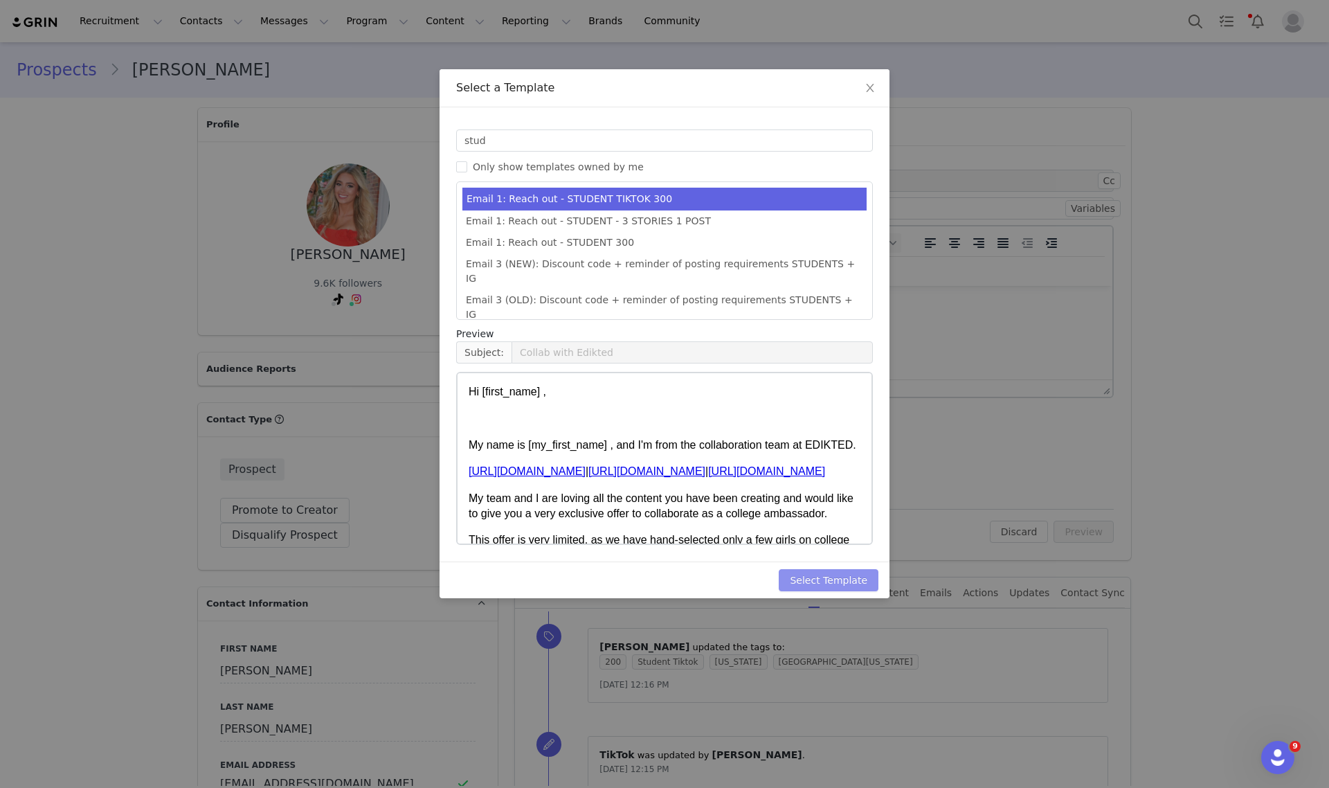
click at [811, 575] on button "Select Template" at bounding box center [829, 580] width 100 height 22
type input "Collab with Edikted"
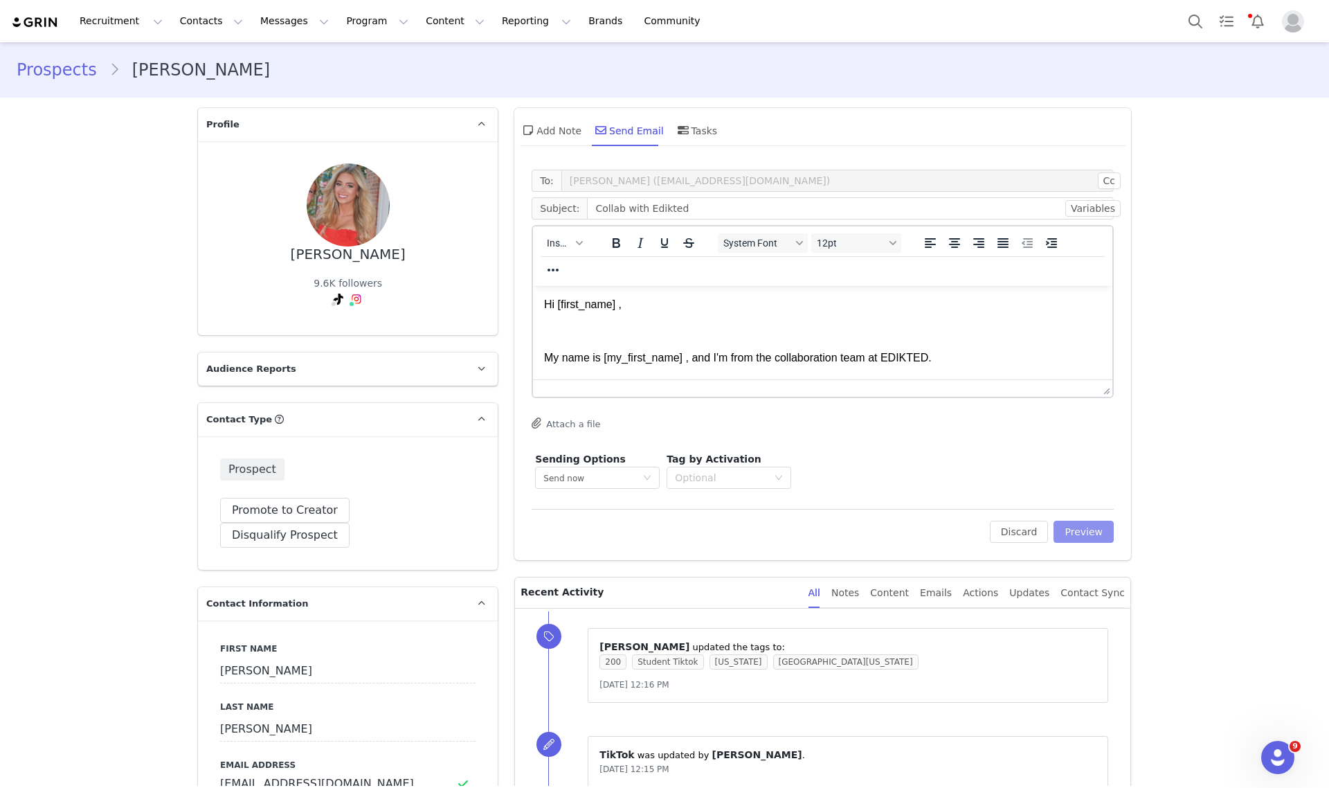
click at [1091, 536] on button "Preview" at bounding box center [1084, 532] width 60 height 22
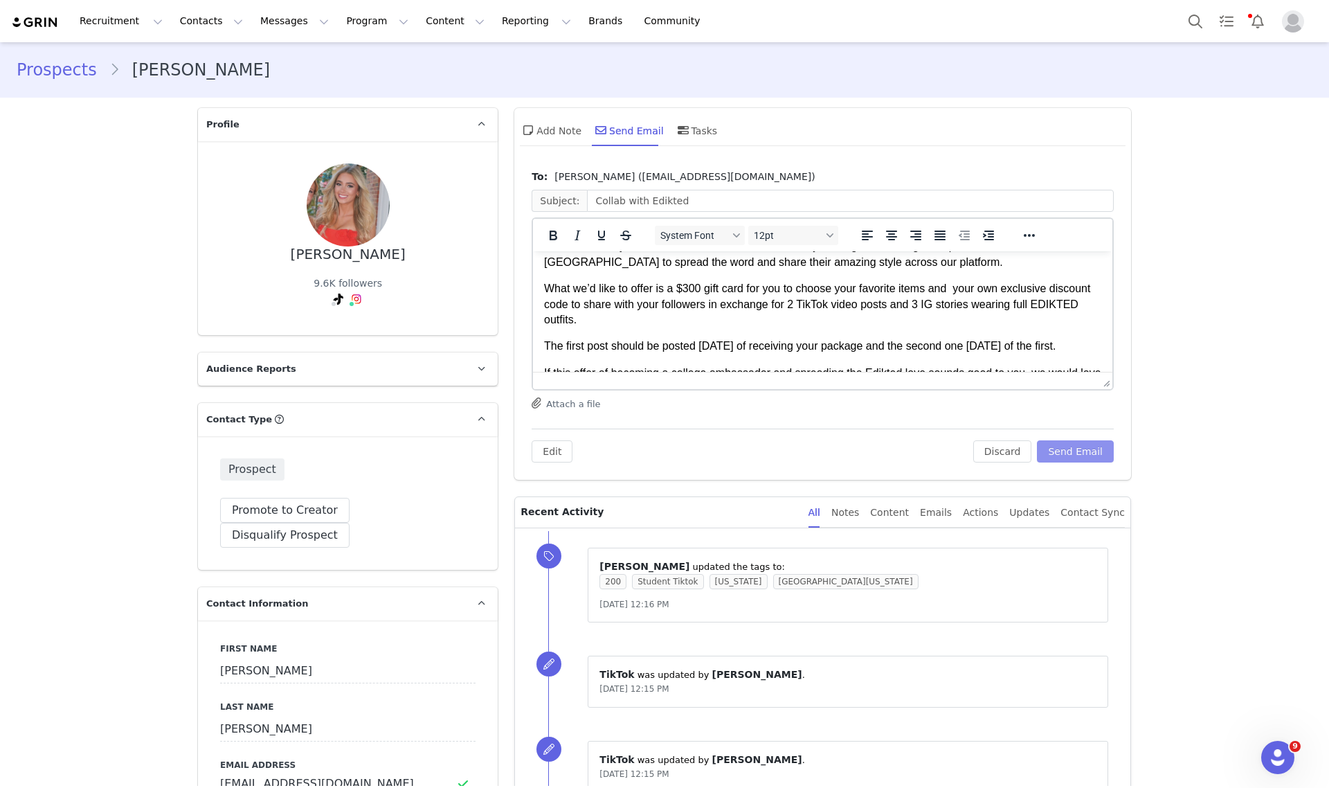
scroll to position [173, 0]
click at [687, 284] on p "What we’d like to offer is a $300 gift card for you to choose your favorite ite…" at bounding box center [822, 303] width 557 height 46
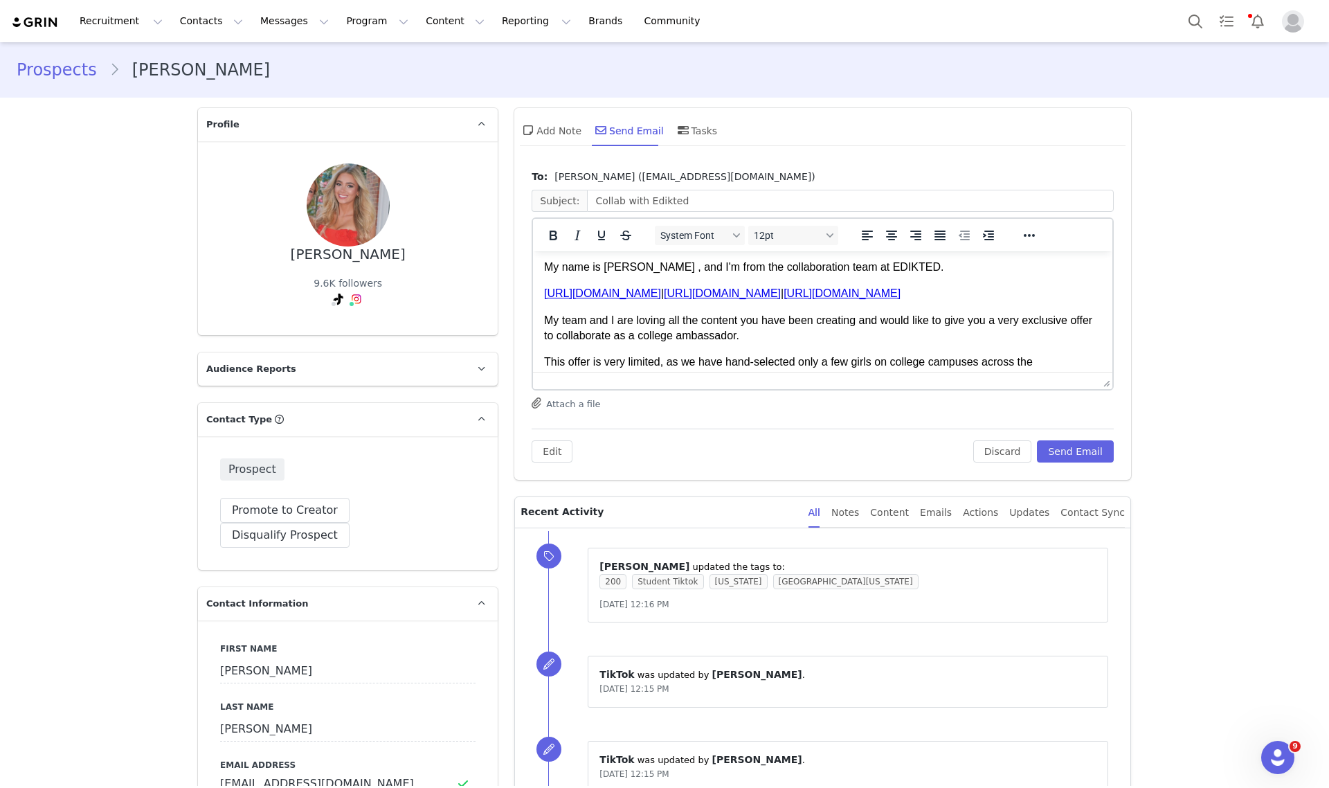
scroll to position [87, 0]
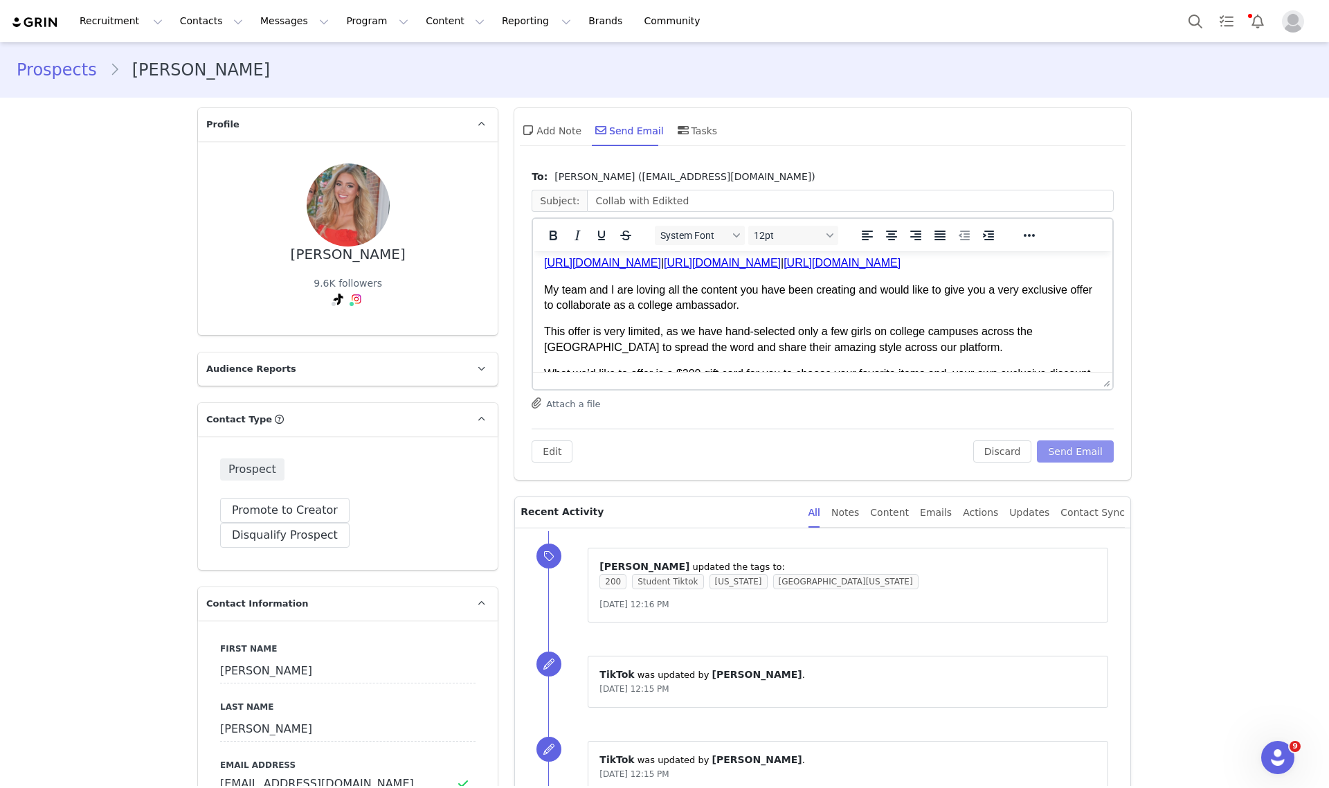
click at [1091, 446] on button "Send Email" at bounding box center [1075, 451] width 77 height 22
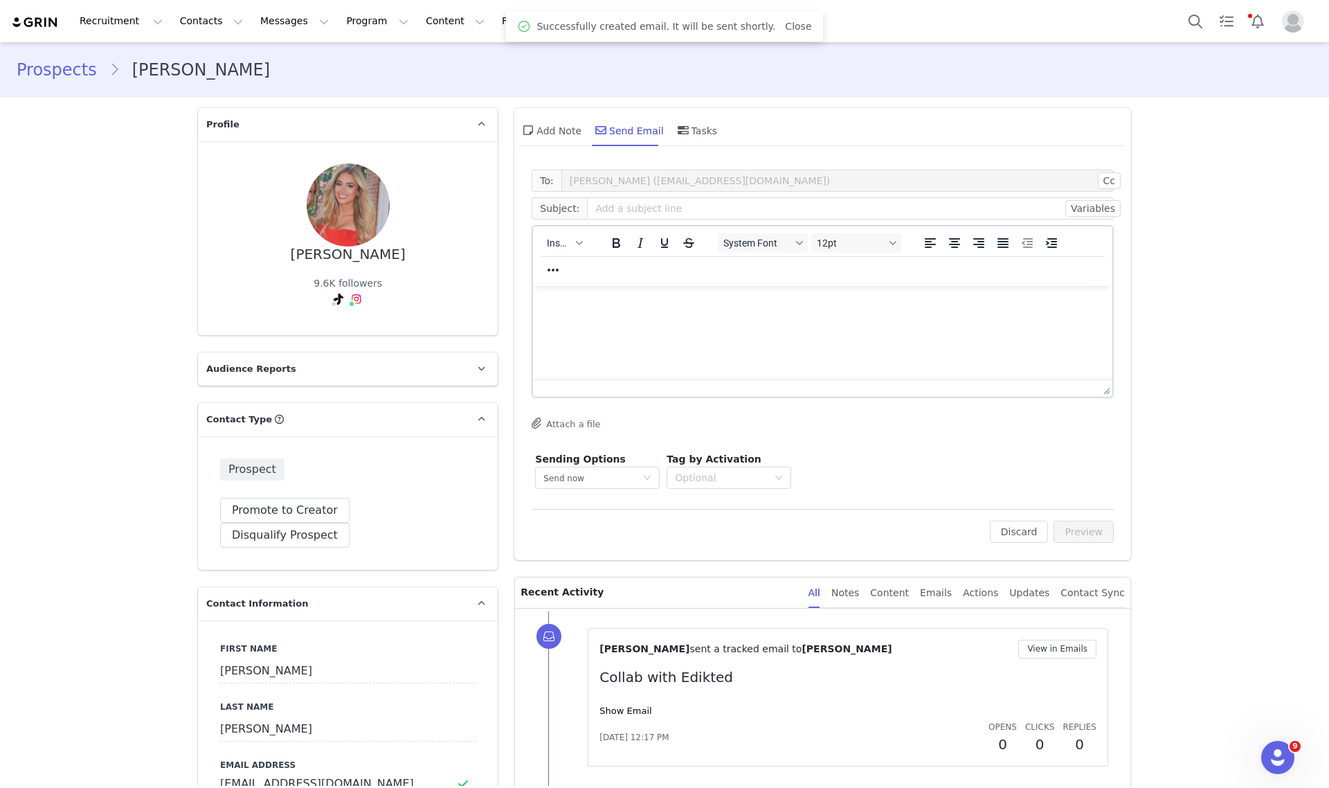
scroll to position [0, 0]
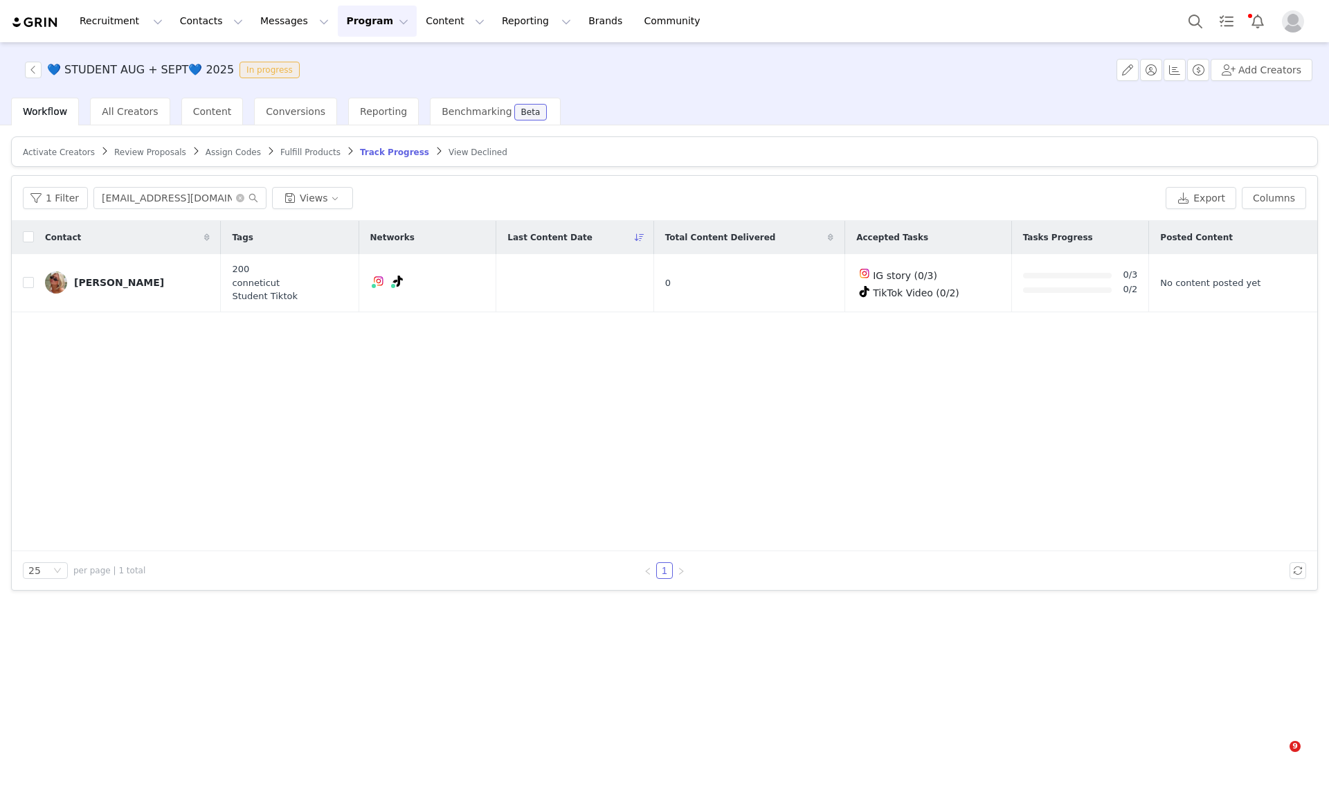
click at [1191, 14] on button "Search" at bounding box center [1195, 21] width 30 height 31
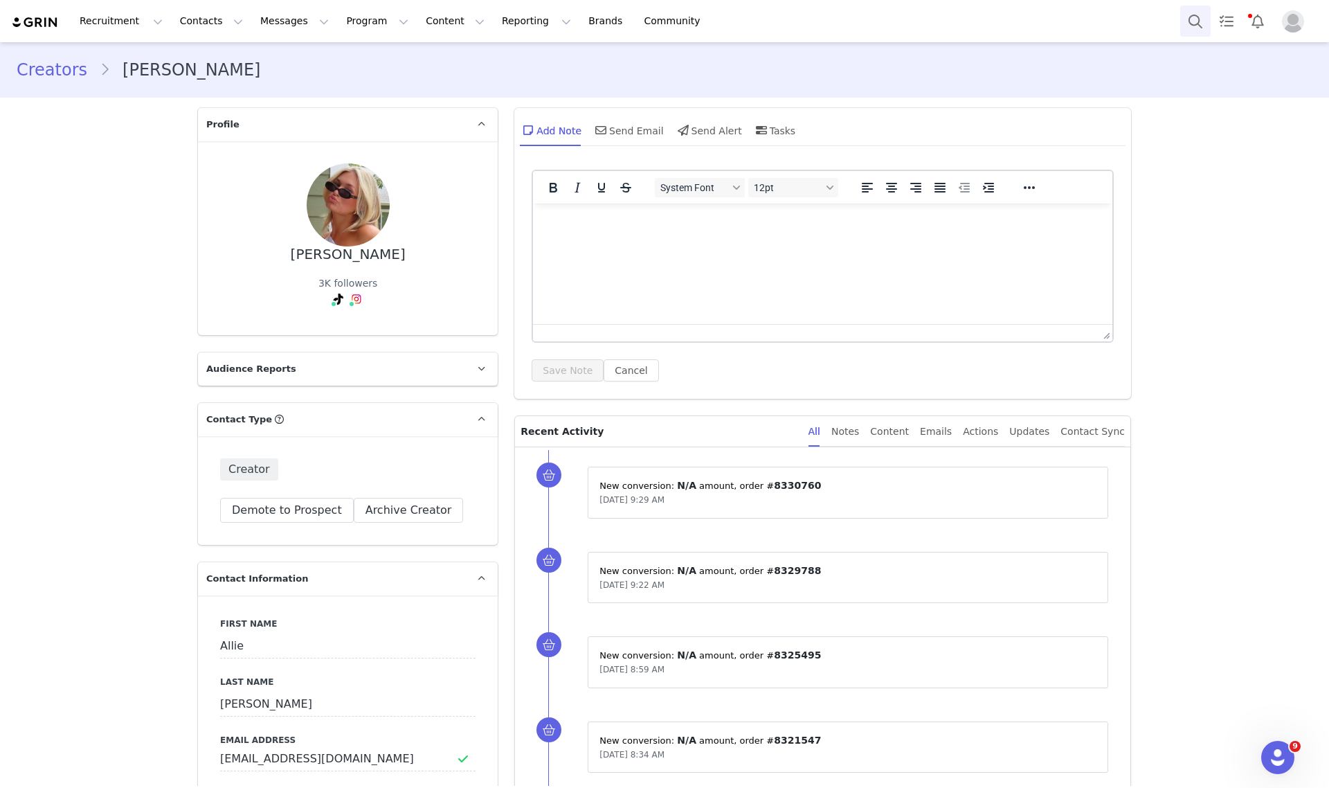
scroll to position [2118, 0]
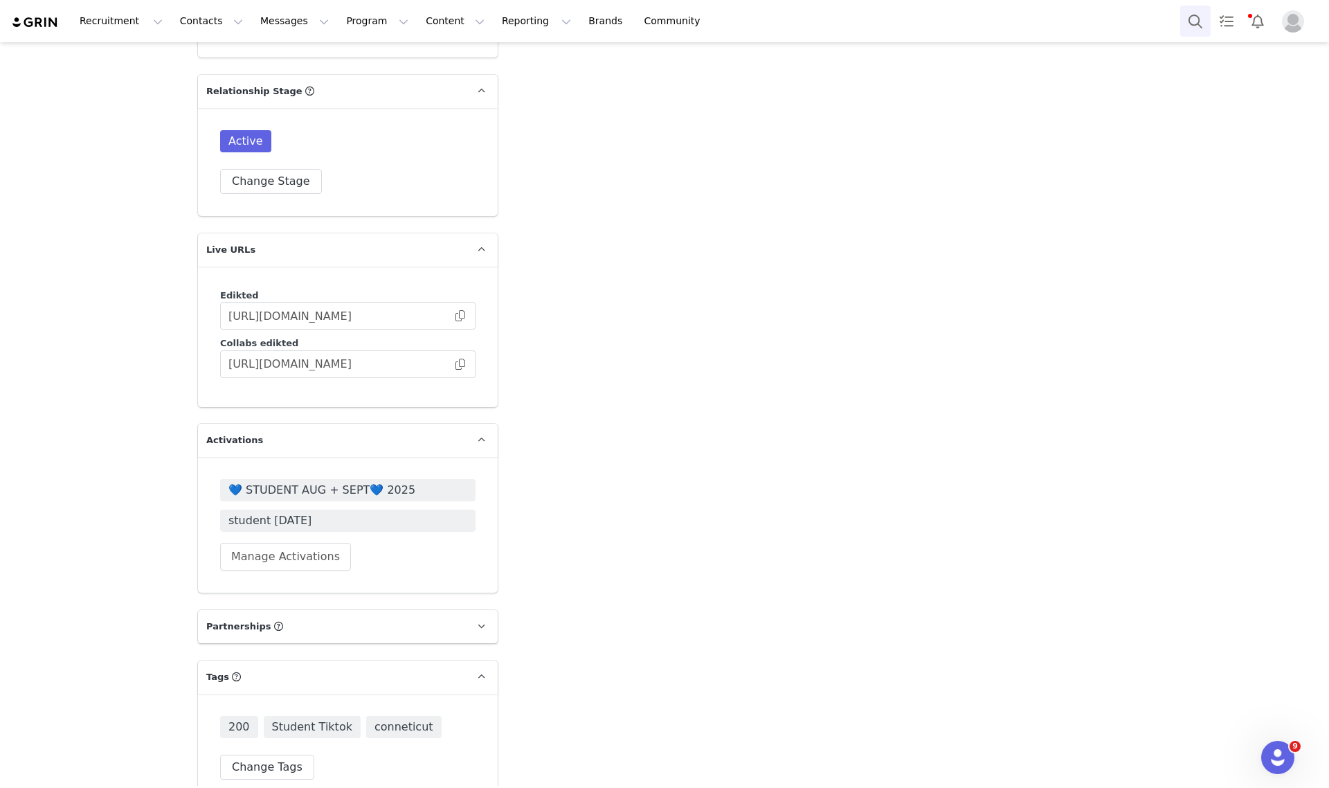
click at [1198, 16] on button "Search" at bounding box center [1195, 21] width 30 height 31
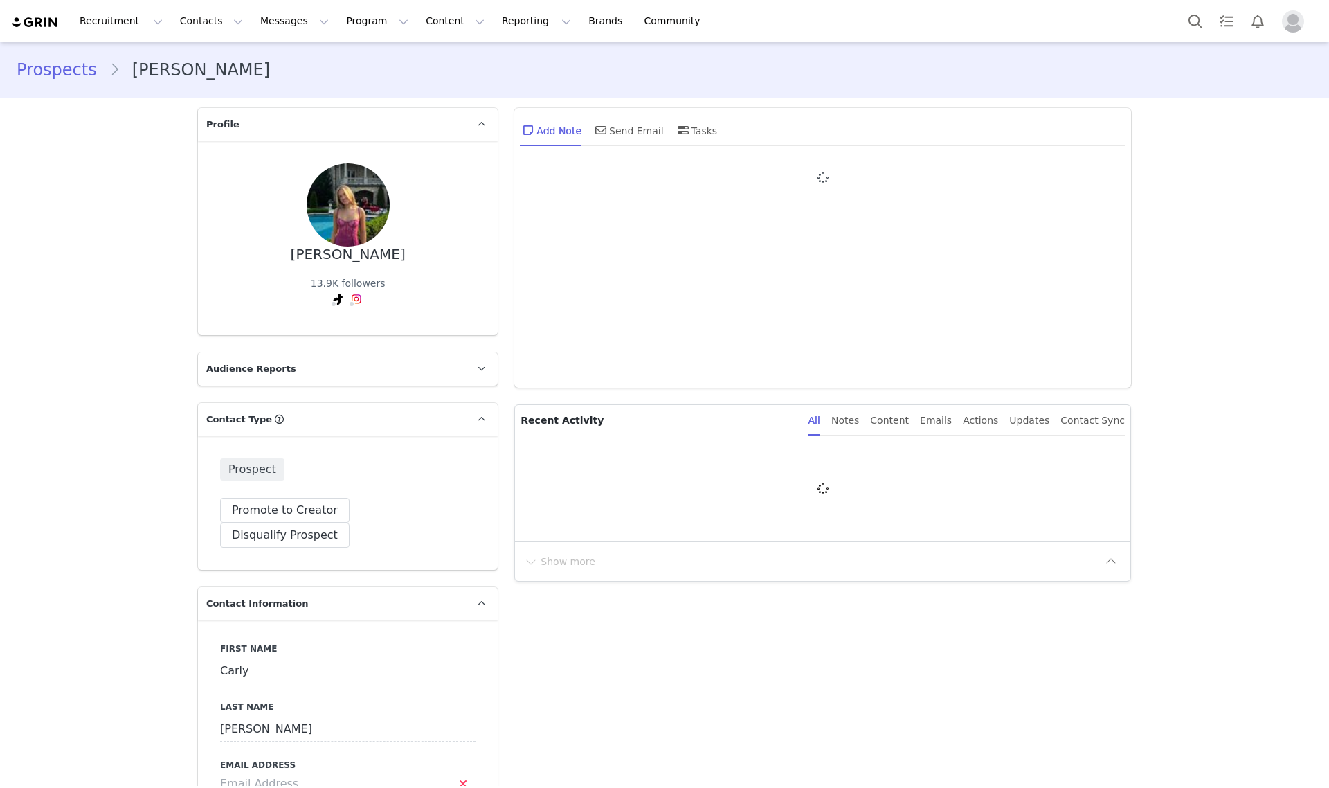
type input "+1 ([GEOGRAPHIC_DATA])"
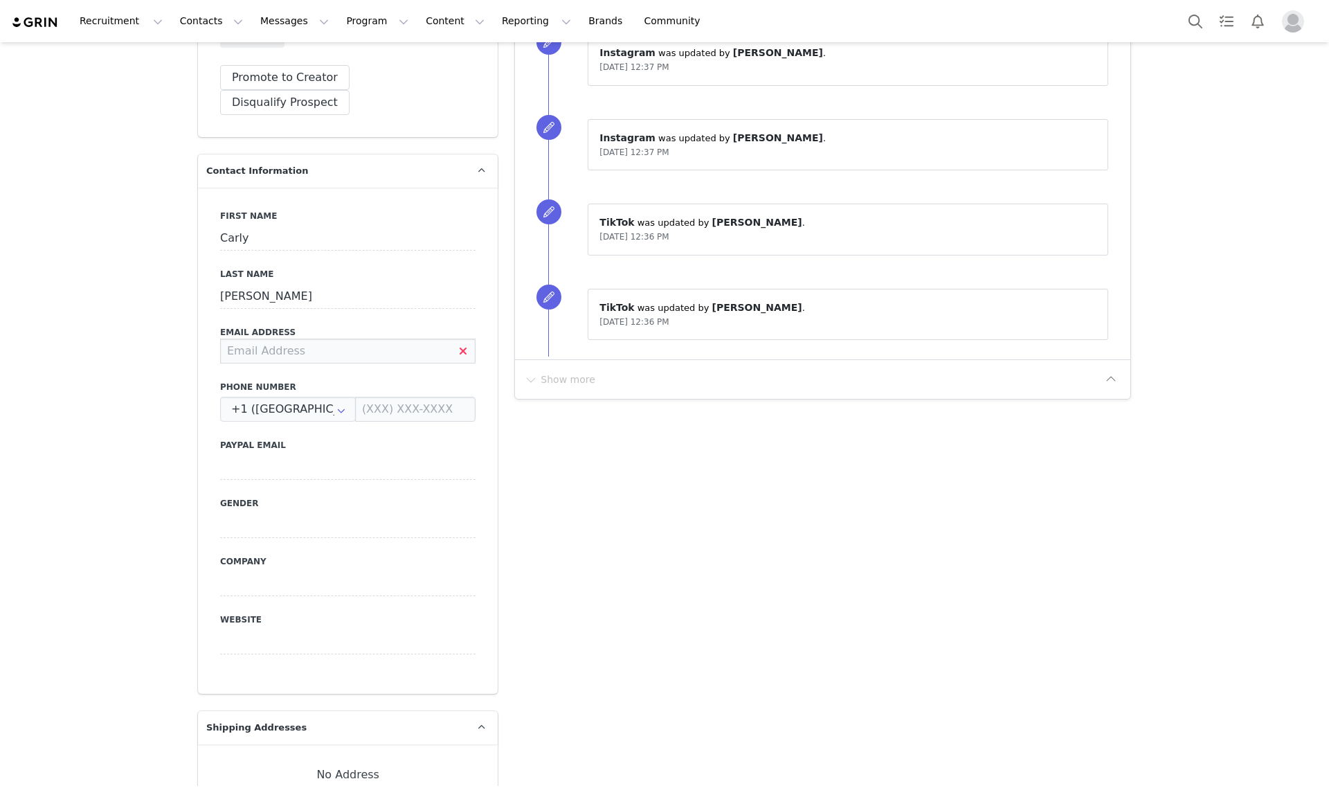
click at [329, 338] on input at bounding box center [347, 350] width 255 height 25
type input "[EMAIL_ADDRESS][DOMAIN_NAME]"
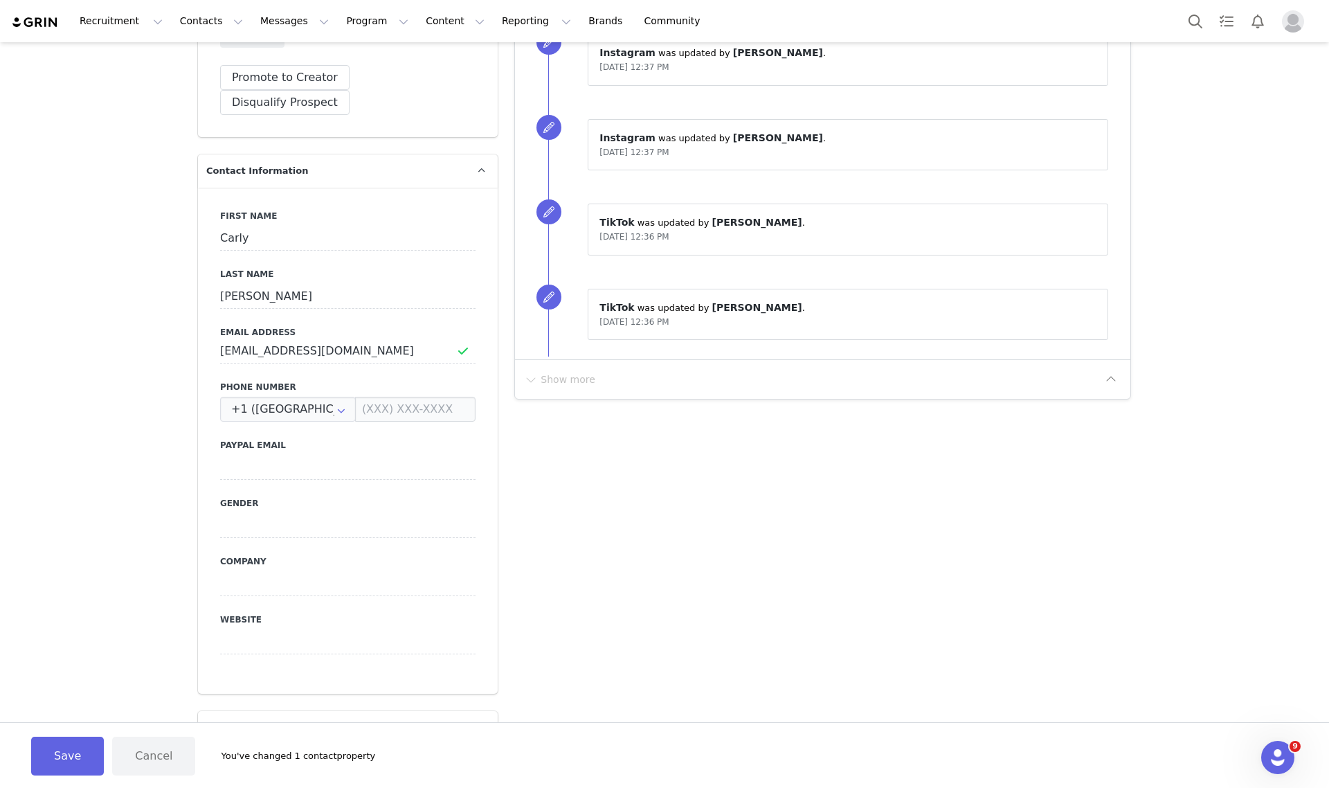
click at [61, 767] on button "Save" at bounding box center [67, 755] width 73 height 39
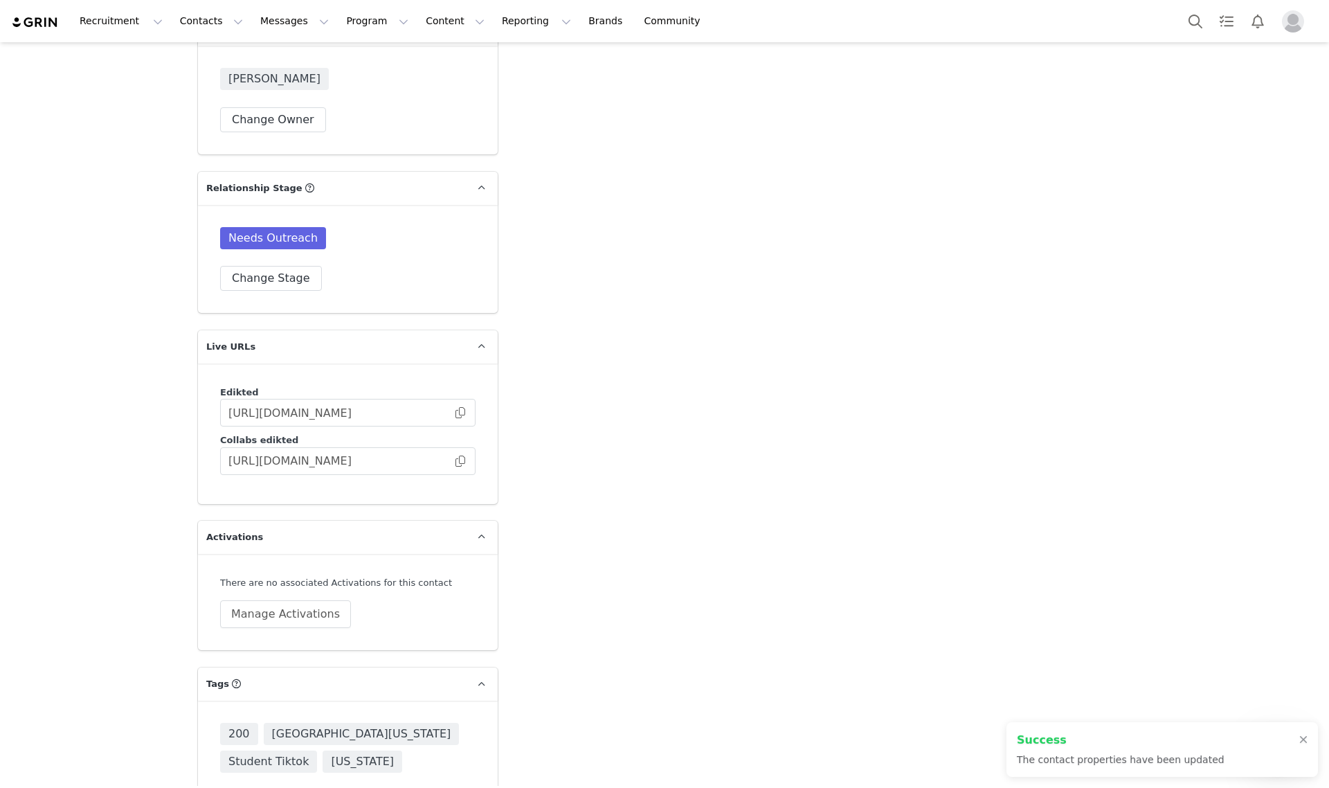
scroll to position [1990, 0]
click at [278, 263] on button "Change Stage" at bounding box center [271, 275] width 102 height 25
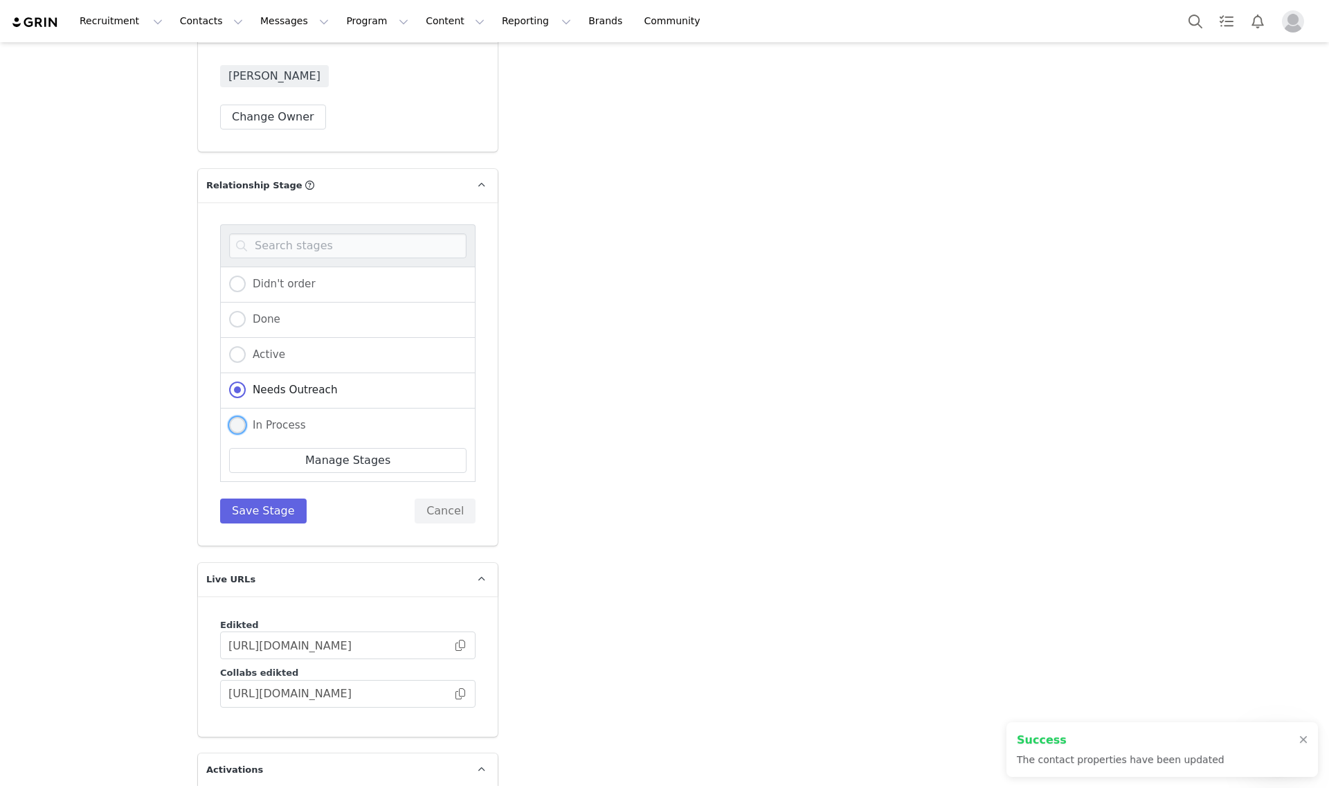
click at [284, 419] on span "In Process" at bounding box center [276, 425] width 60 height 12
click at [246, 417] on input "In Process" at bounding box center [237, 426] width 17 height 18
radio input "true"
radio input "false"
radio input "true"
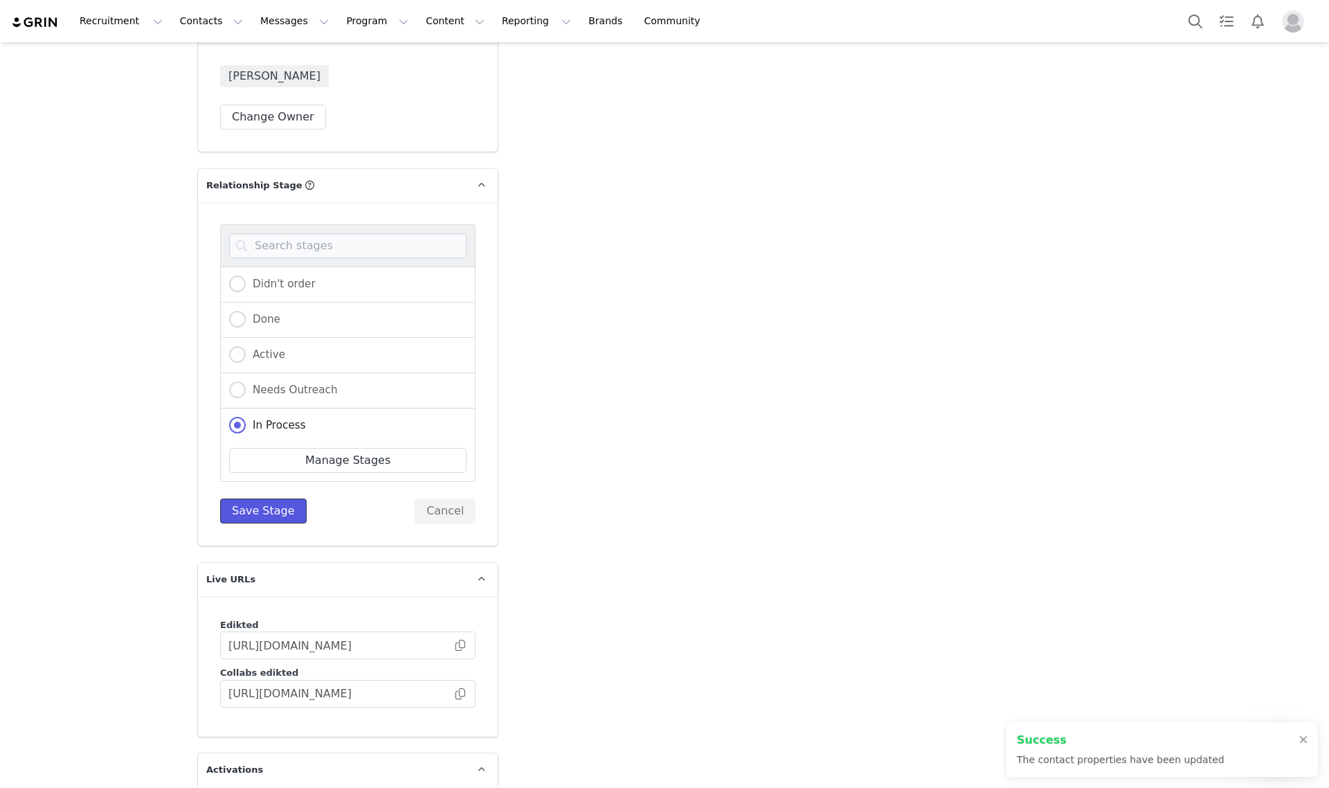
click at [263, 498] on button "Save Stage" at bounding box center [263, 510] width 87 height 25
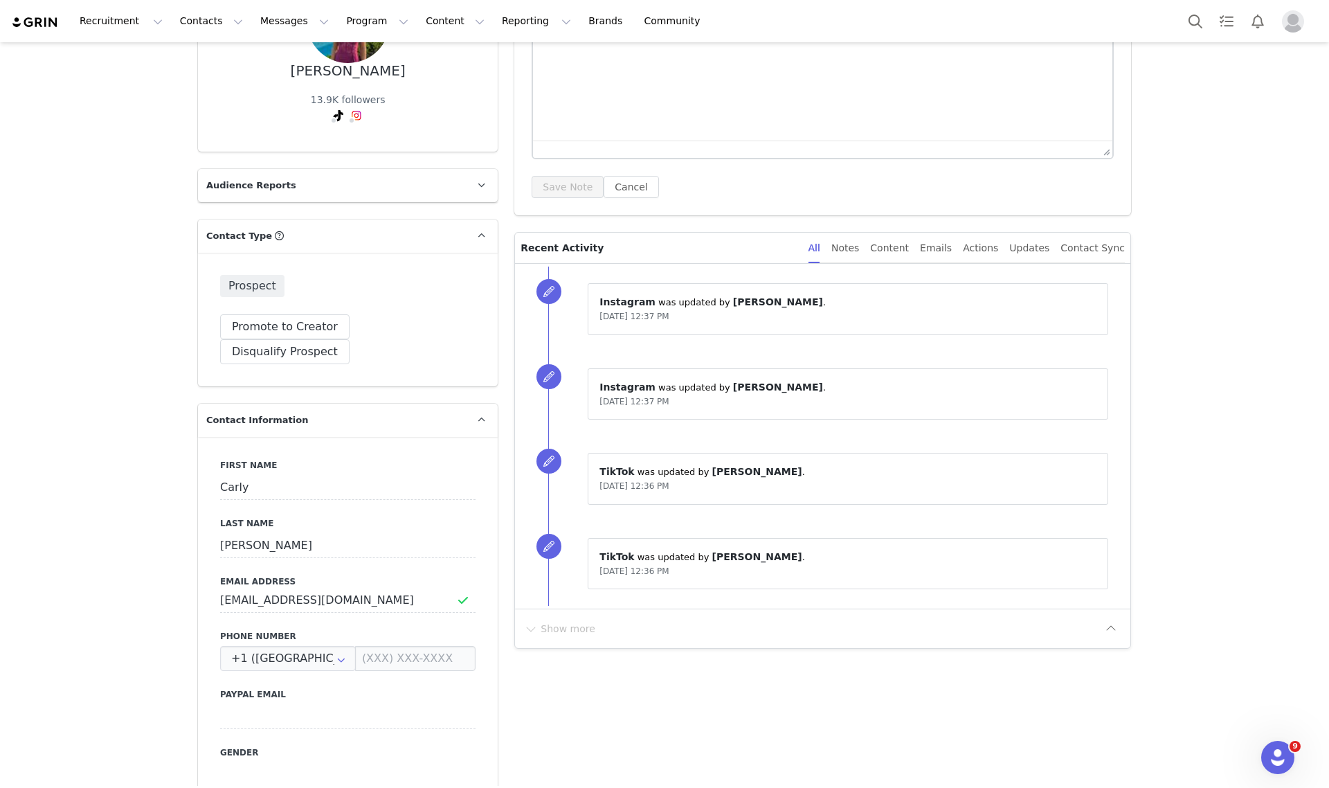
scroll to position [0, 0]
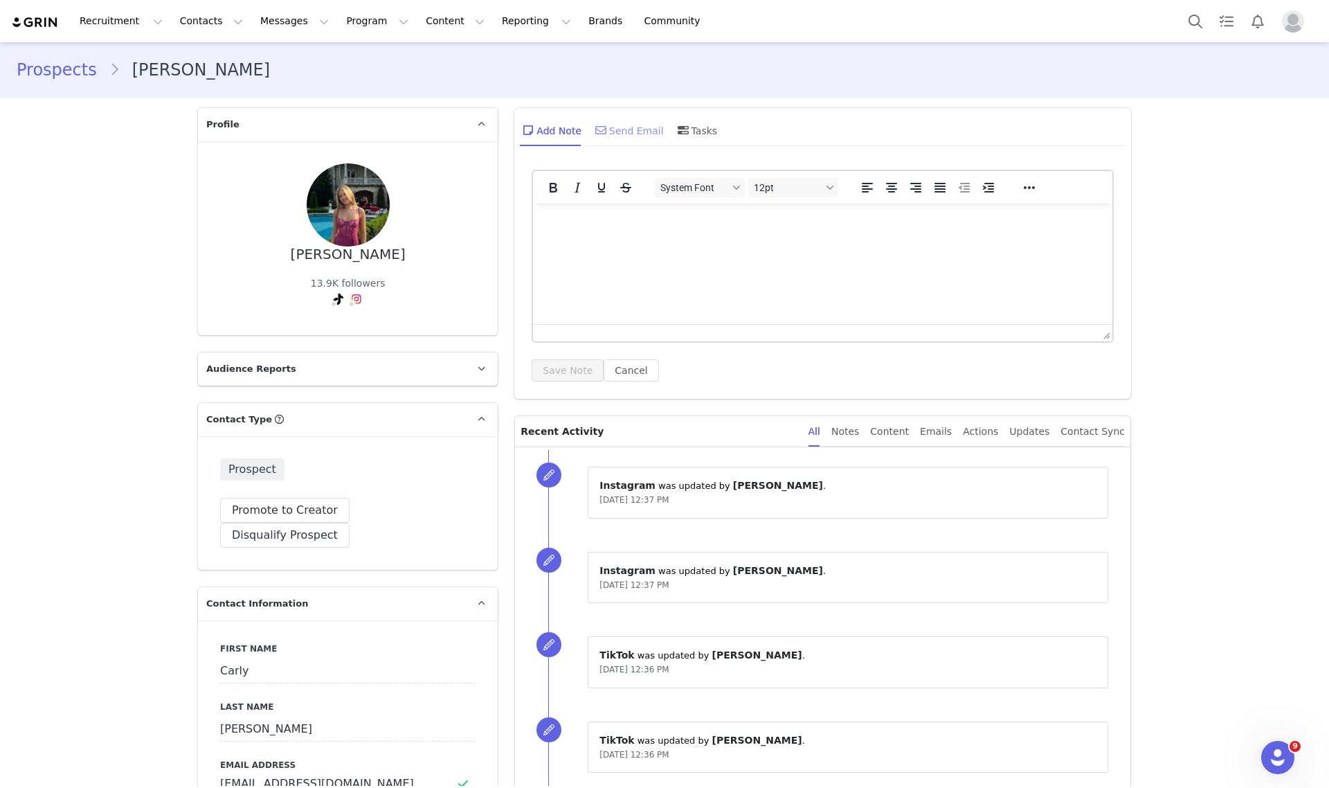
click at [613, 121] on div "Send Email" at bounding box center [628, 130] width 71 height 33
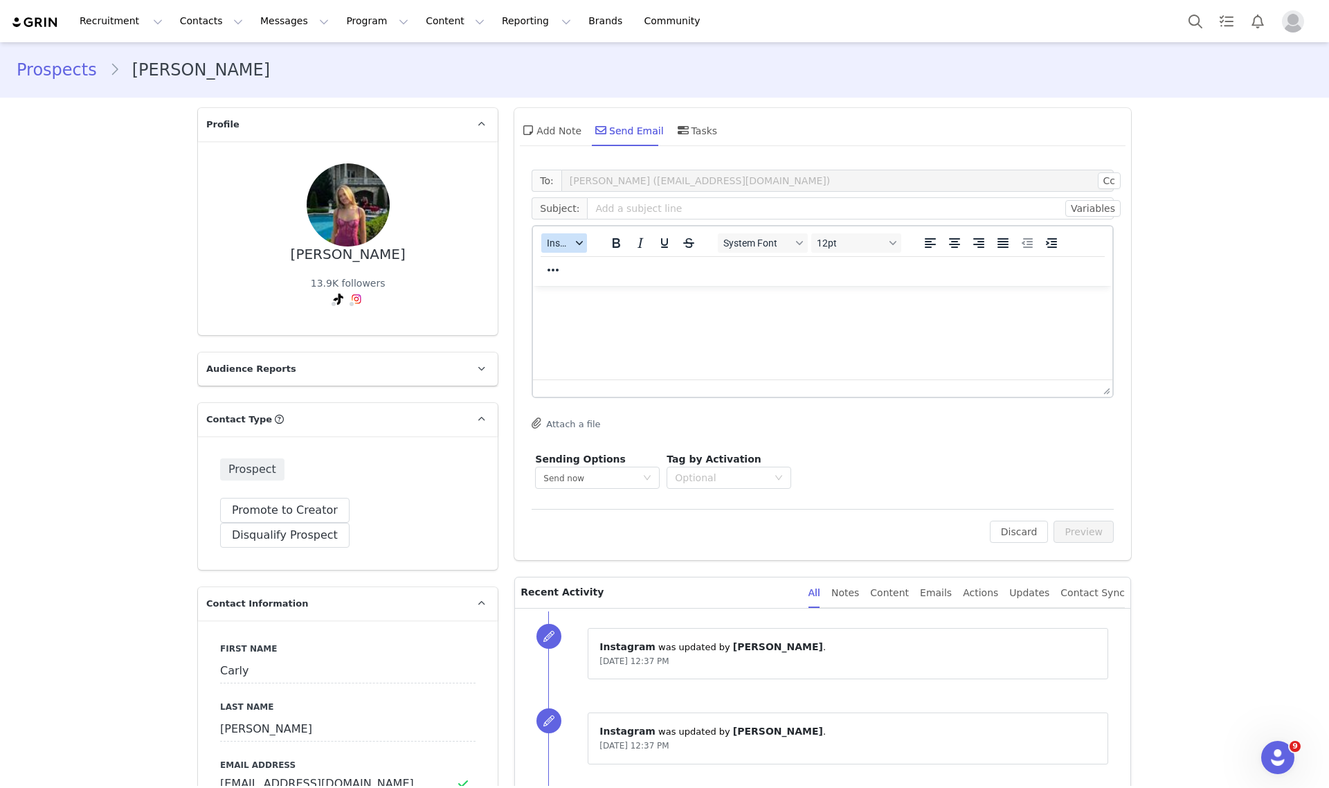
click at [552, 249] on button "Insert" at bounding box center [564, 242] width 46 height 19
click at [558, 268] on div "Insert Template" at bounding box center [608, 266] width 125 height 17
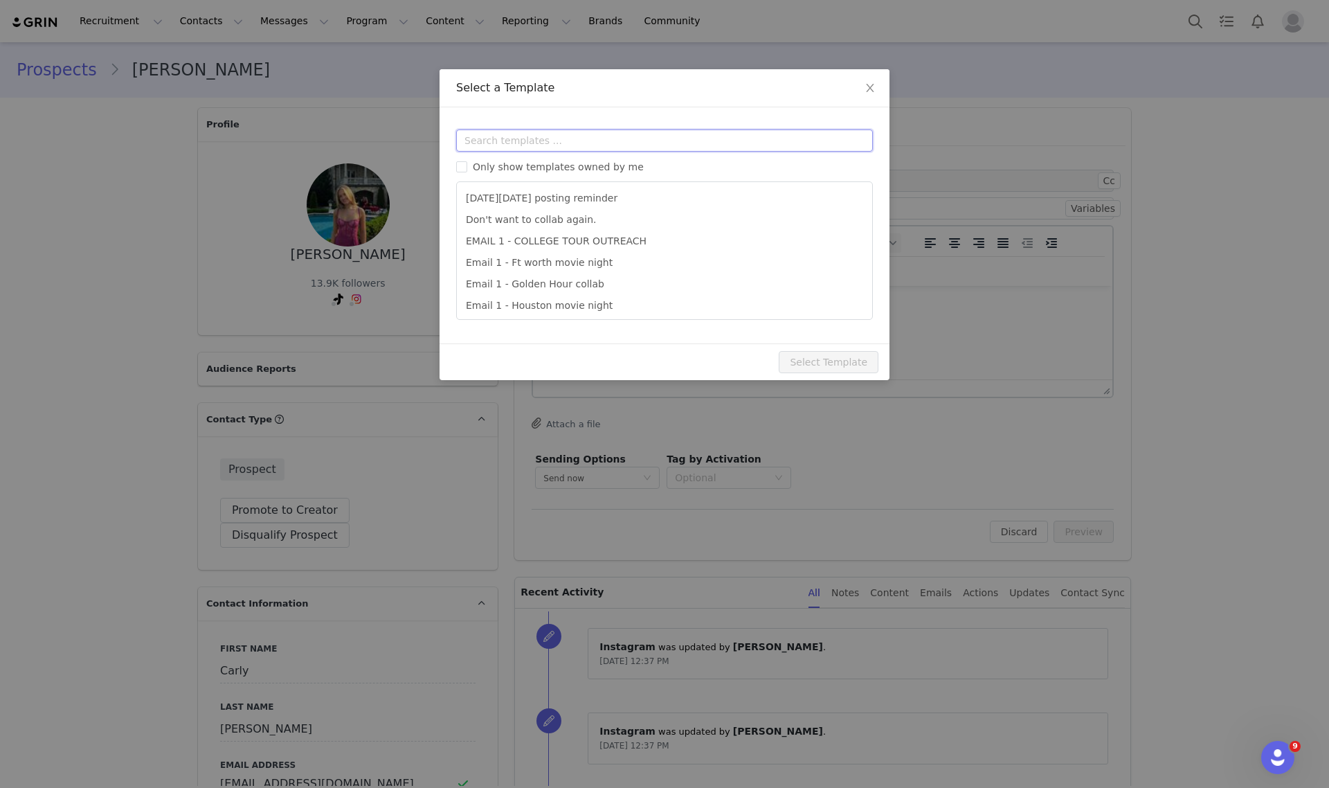
click at [566, 142] on input "text" at bounding box center [664, 140] width 417 height 22
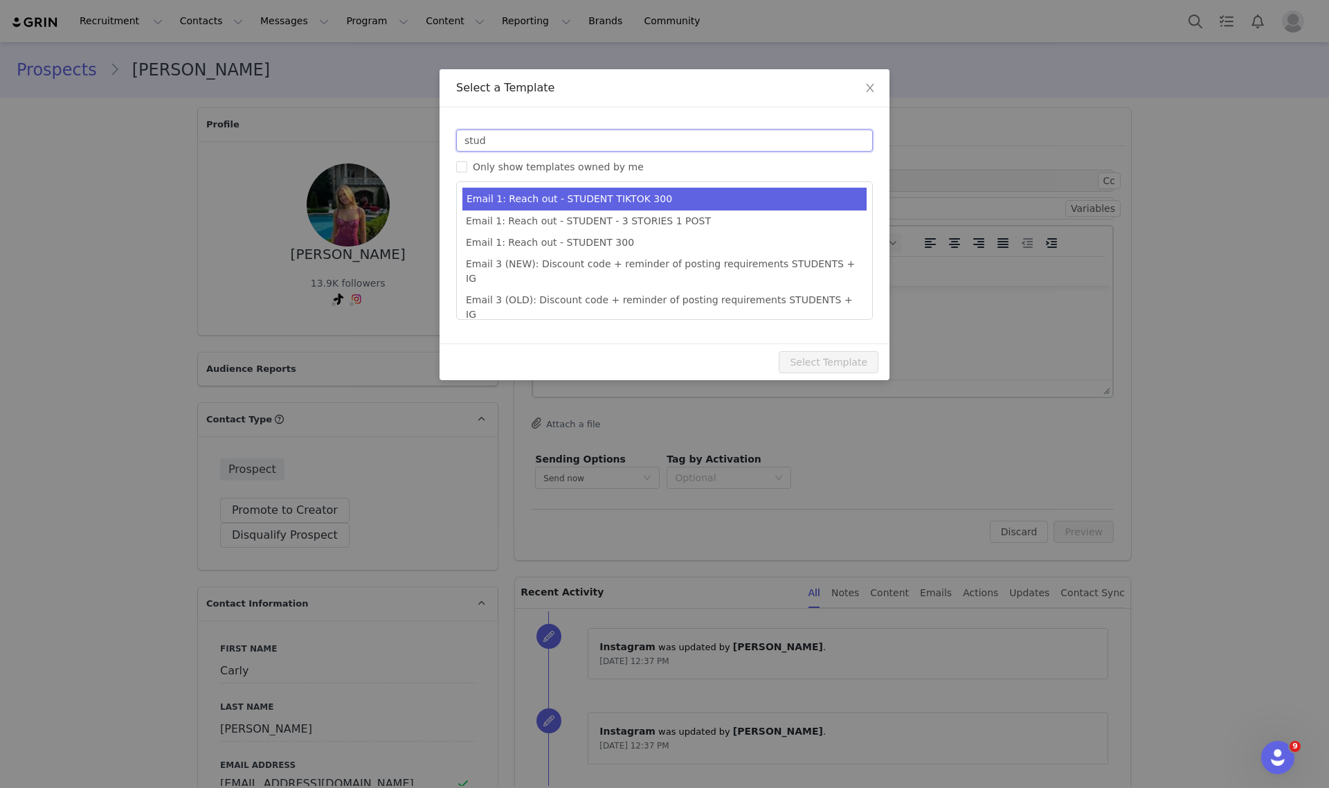
type input "stud"
type input "Collab with Edikted"
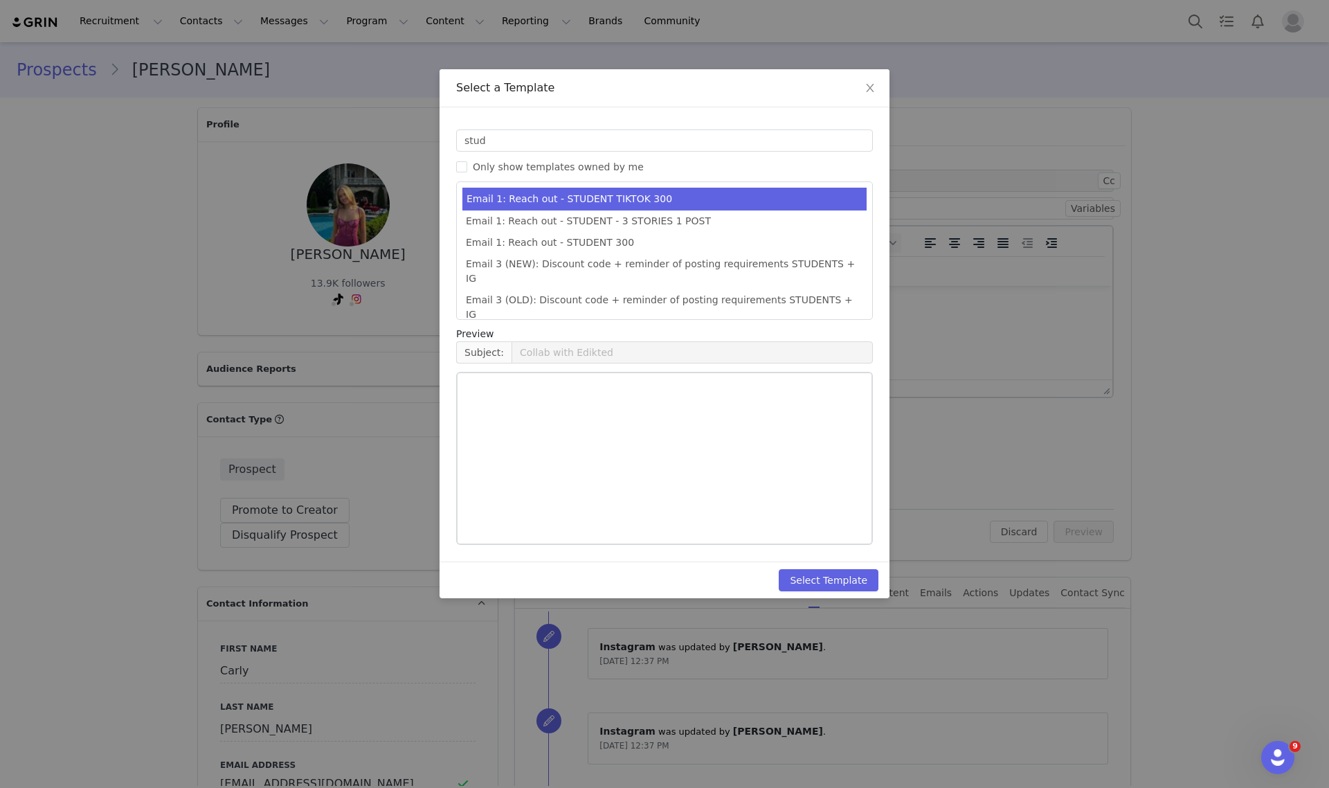
click at [665, 190] on li "Email 1: Reach out - STUDENT TIKTOK 300" at bounding box center [664, 199] width 404 height 23
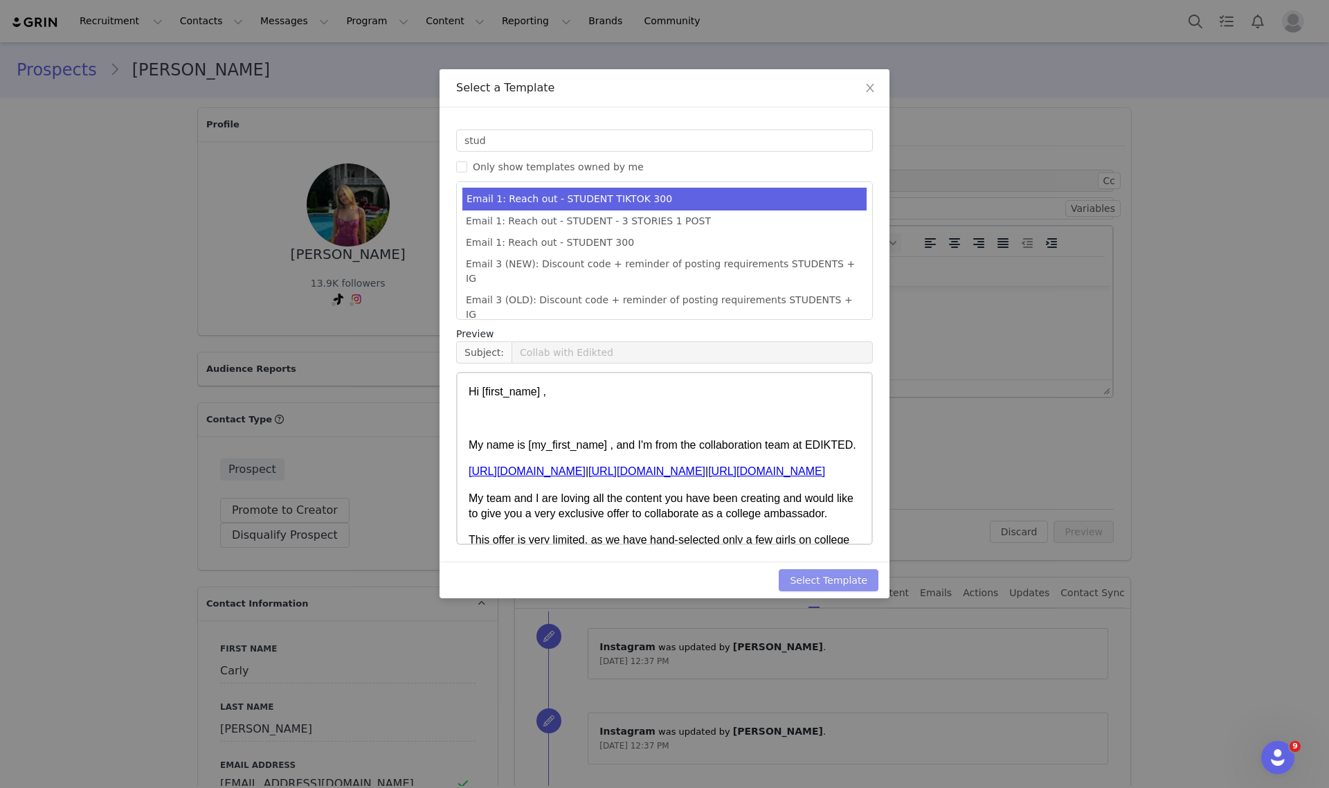
click at [853, 581] on button "Select Template" at bounding box center [829, 580] width 100 height 22
type input "Collab with Edikted"
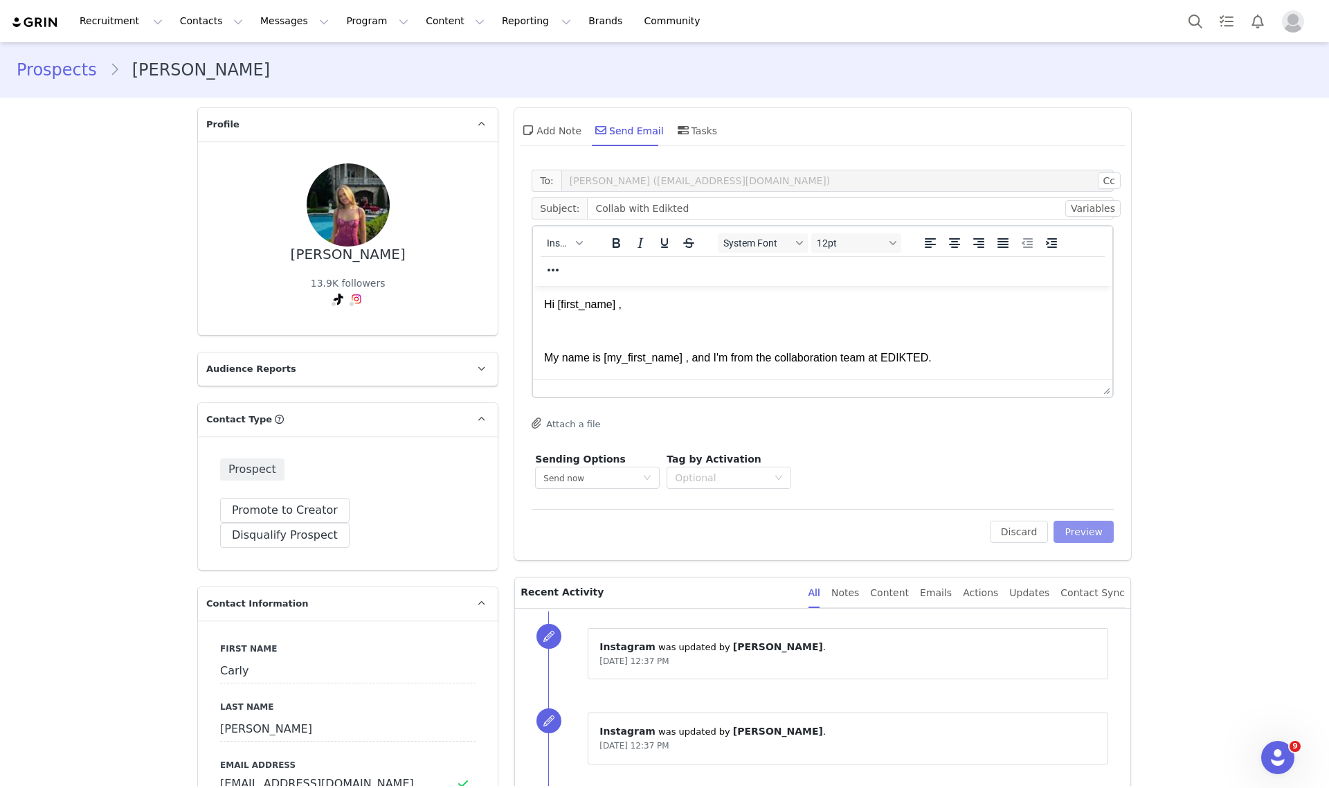
click at [1092, 541] on button "Preview" at bounding box center [1084, 532] width 60 height 22
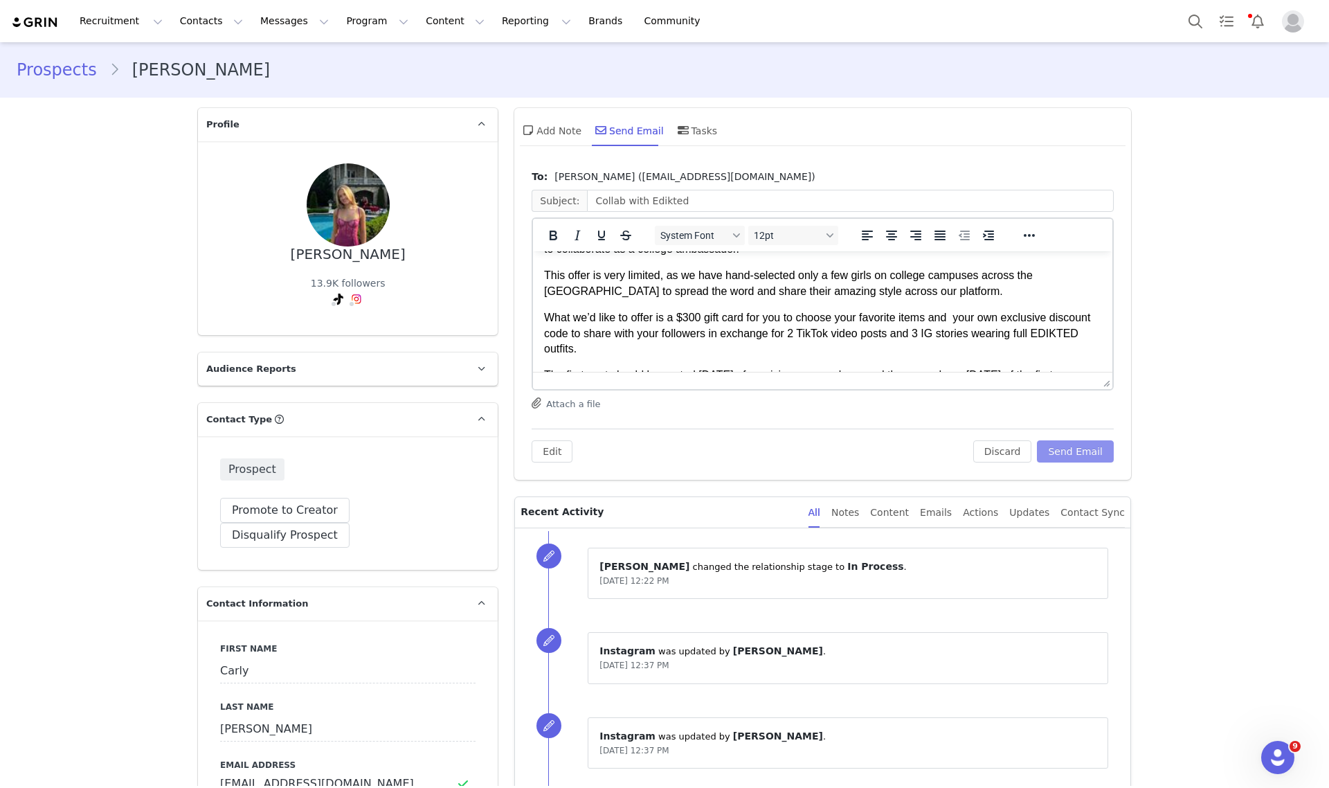
scroll to position [173, 0]
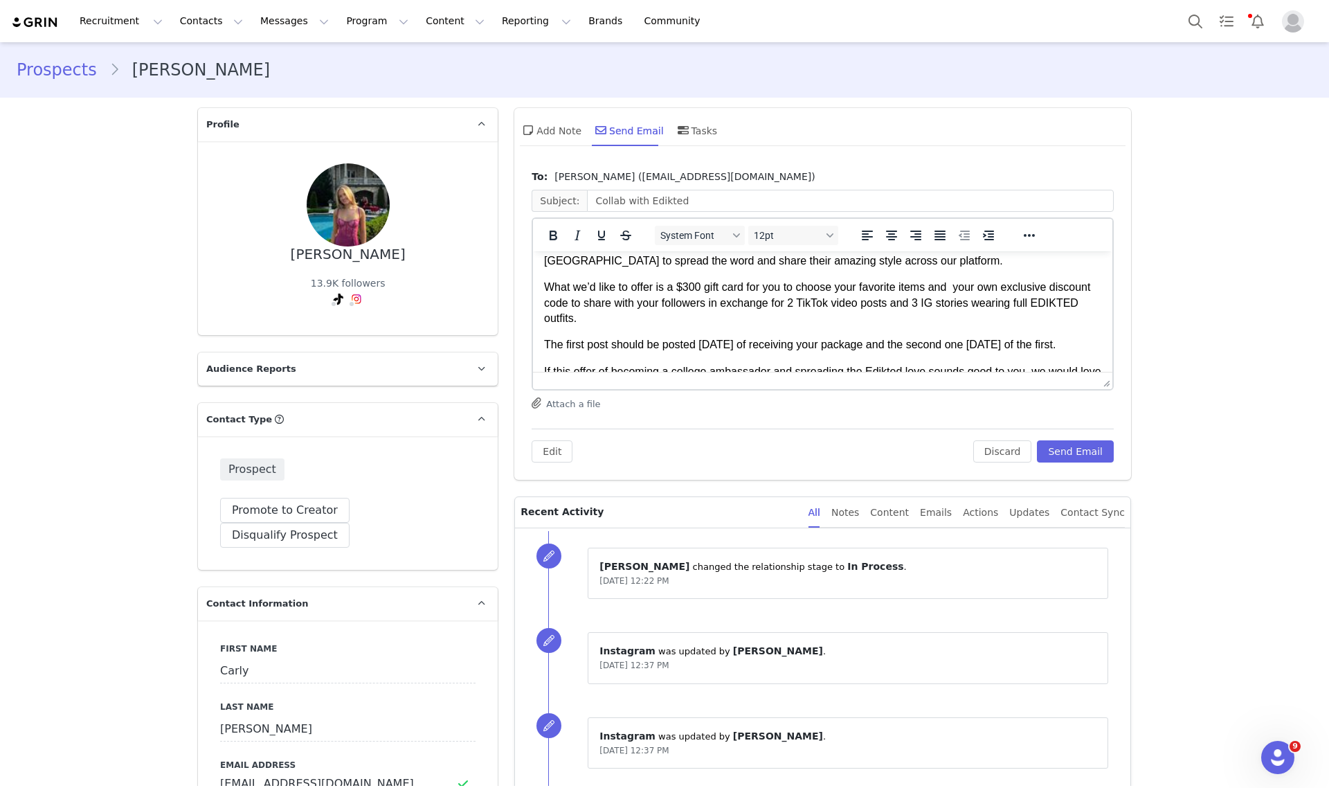
click at [687, 286] on p "What we’d like to offer is a $300 gift card for you to choose your favorite ite…" at bounding box center [822, 303] width 557 height 46
click at [1057, 458] on button "Send Email" at bounding box center [1075, 451] width 77 height 22
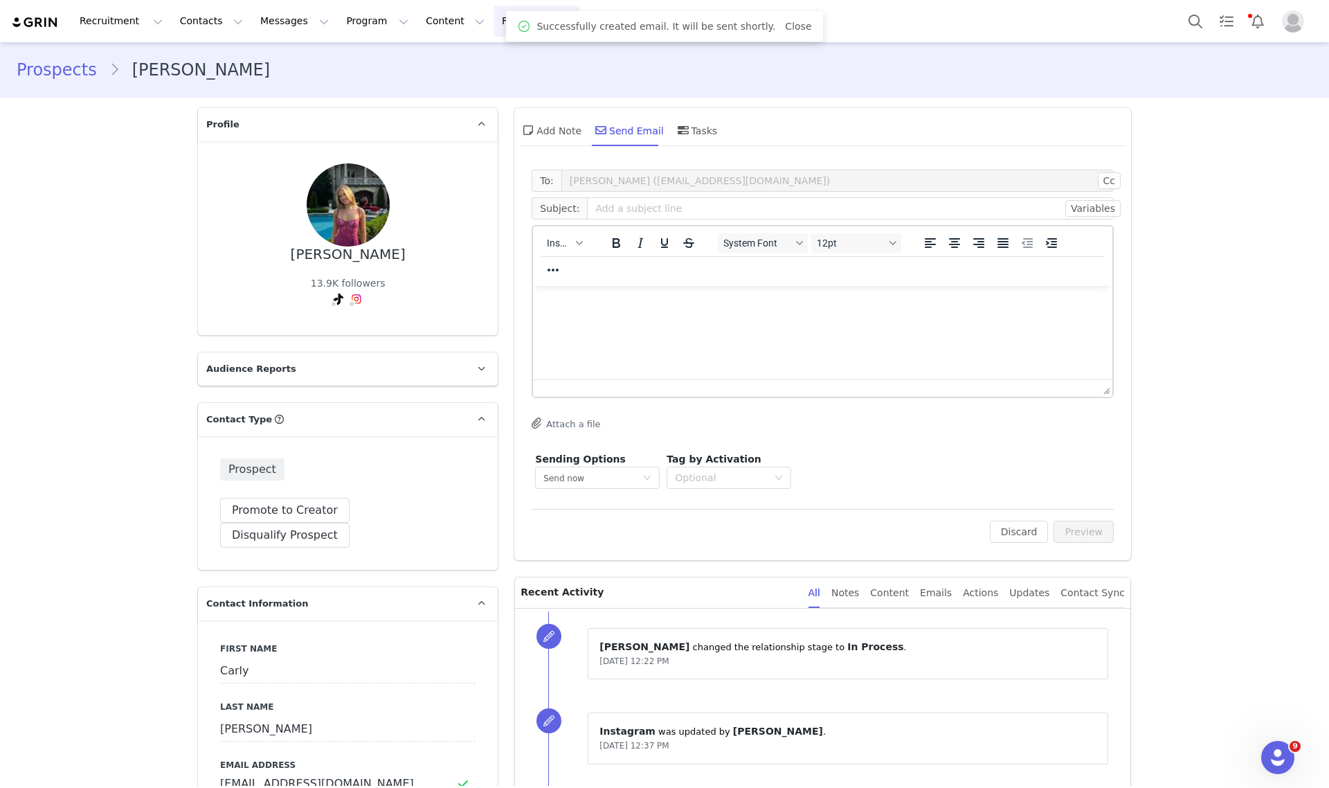
scroll to position [0, 0]
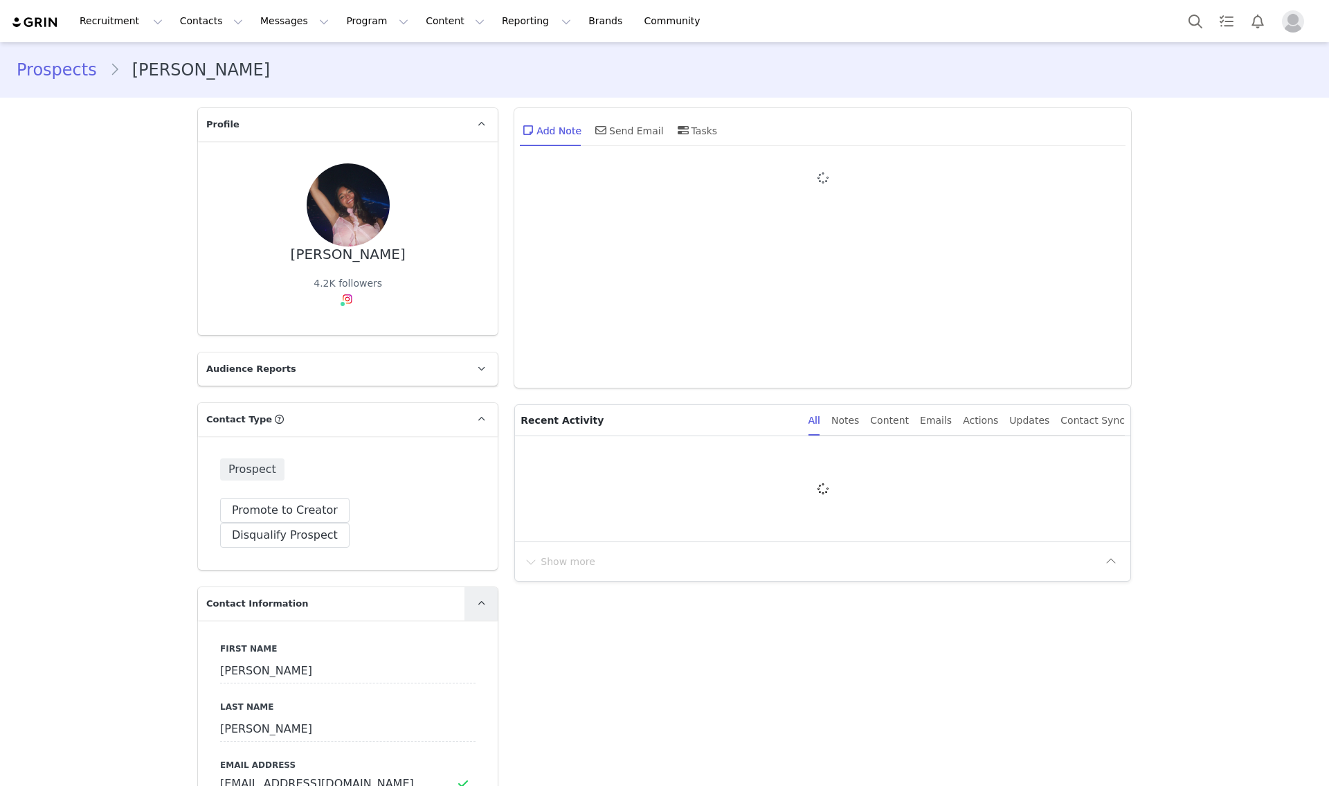
type input "+1 ([GEOGRAPHIC_DATA])"
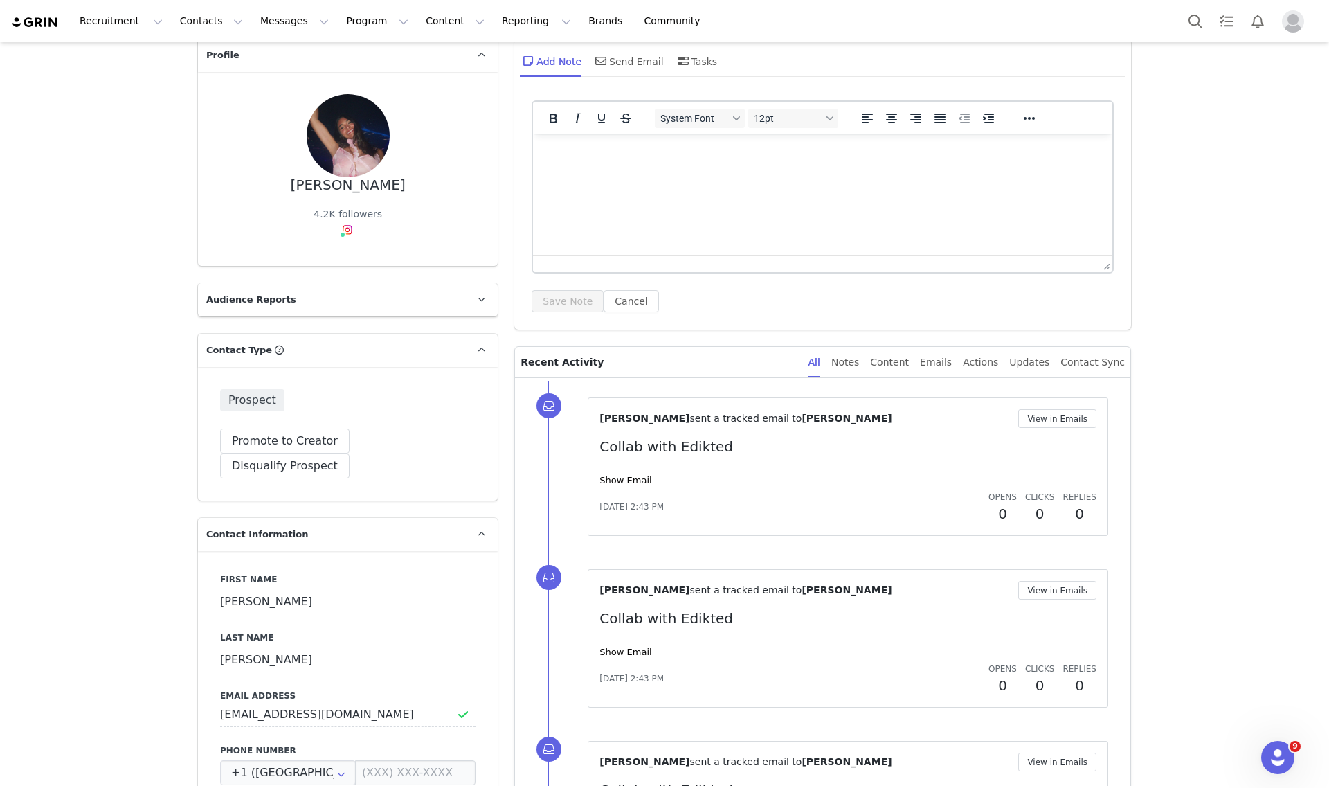
scroll to position [173, 0]
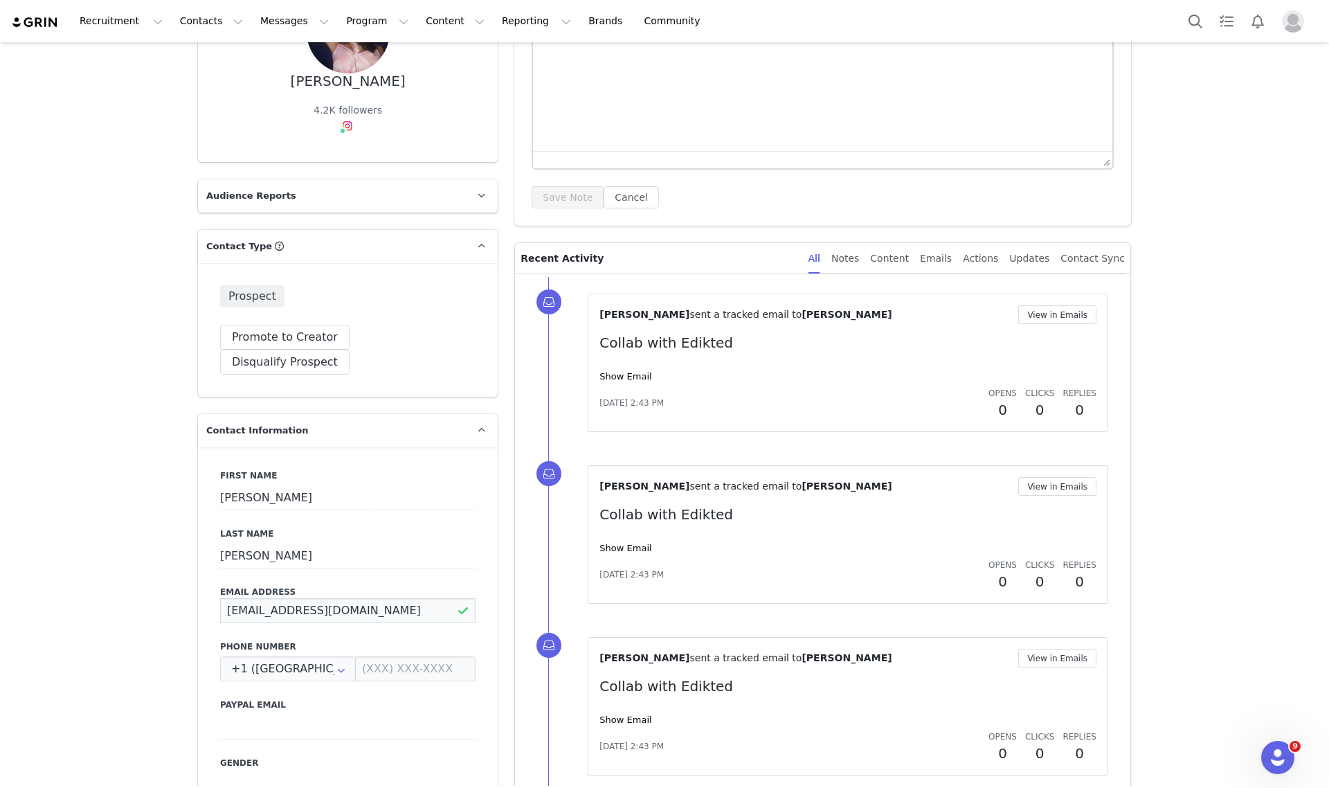
click at [372, 598] on input "[EMAIL_ADDRESS][DOMAIN_NAME]" at bounding box center [347, 610] width 255 height 25
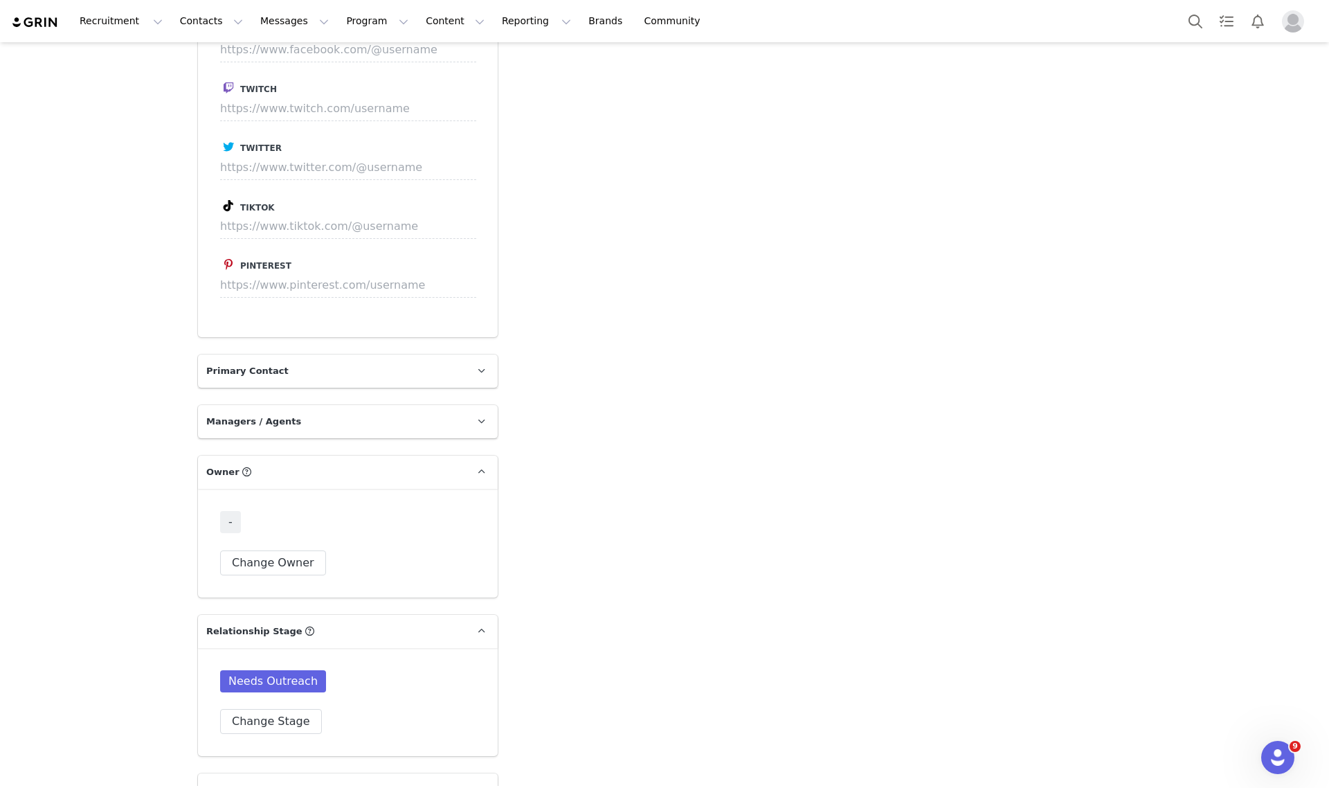
scroll to position [1384, 0]
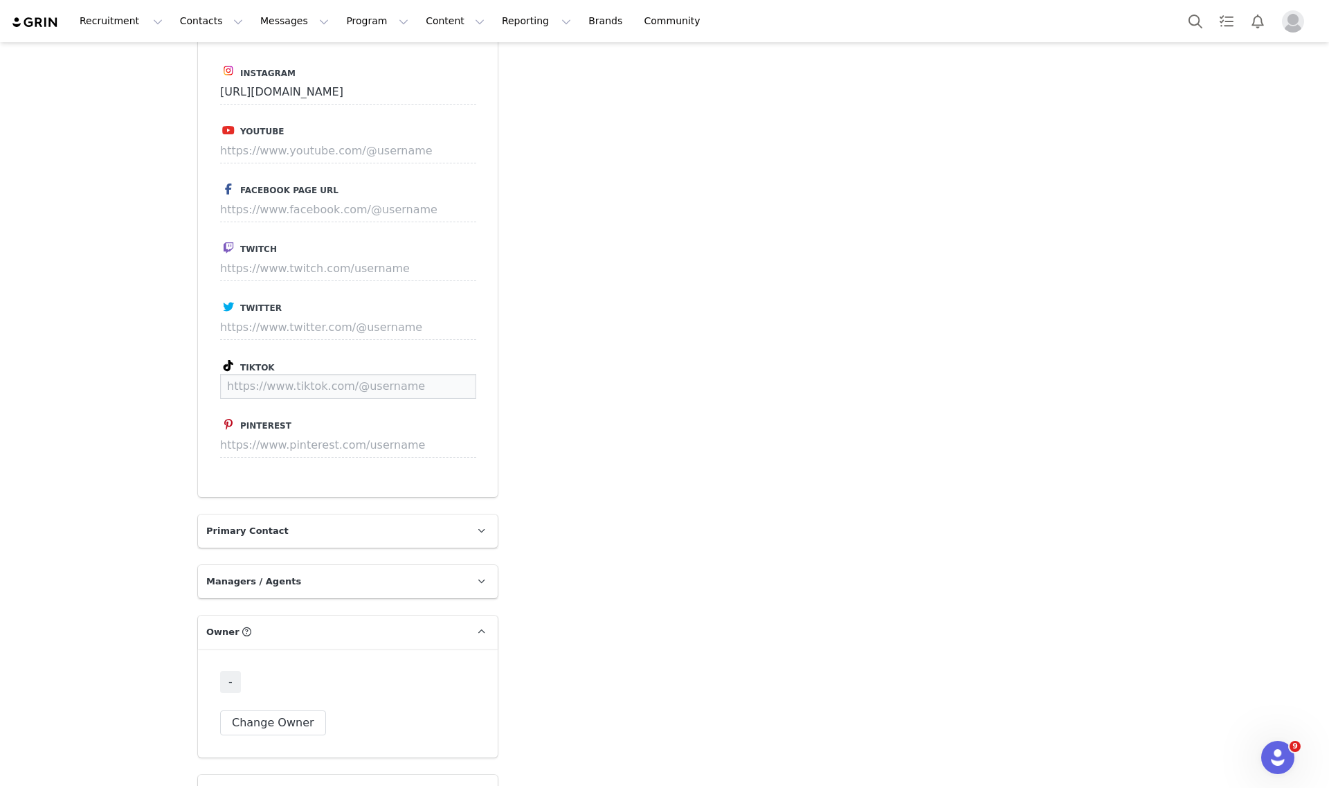
paste input "[URL][DOMAIN_NAME]"
type input "[URL][DOMAIN_NAME]"
click at [462, 374] on button "Save" at bounding box center [450, 386] width 51 height 25
click at [235, 710] on button "Change Owner" at bounding box center [273, 722] width 106 height 25
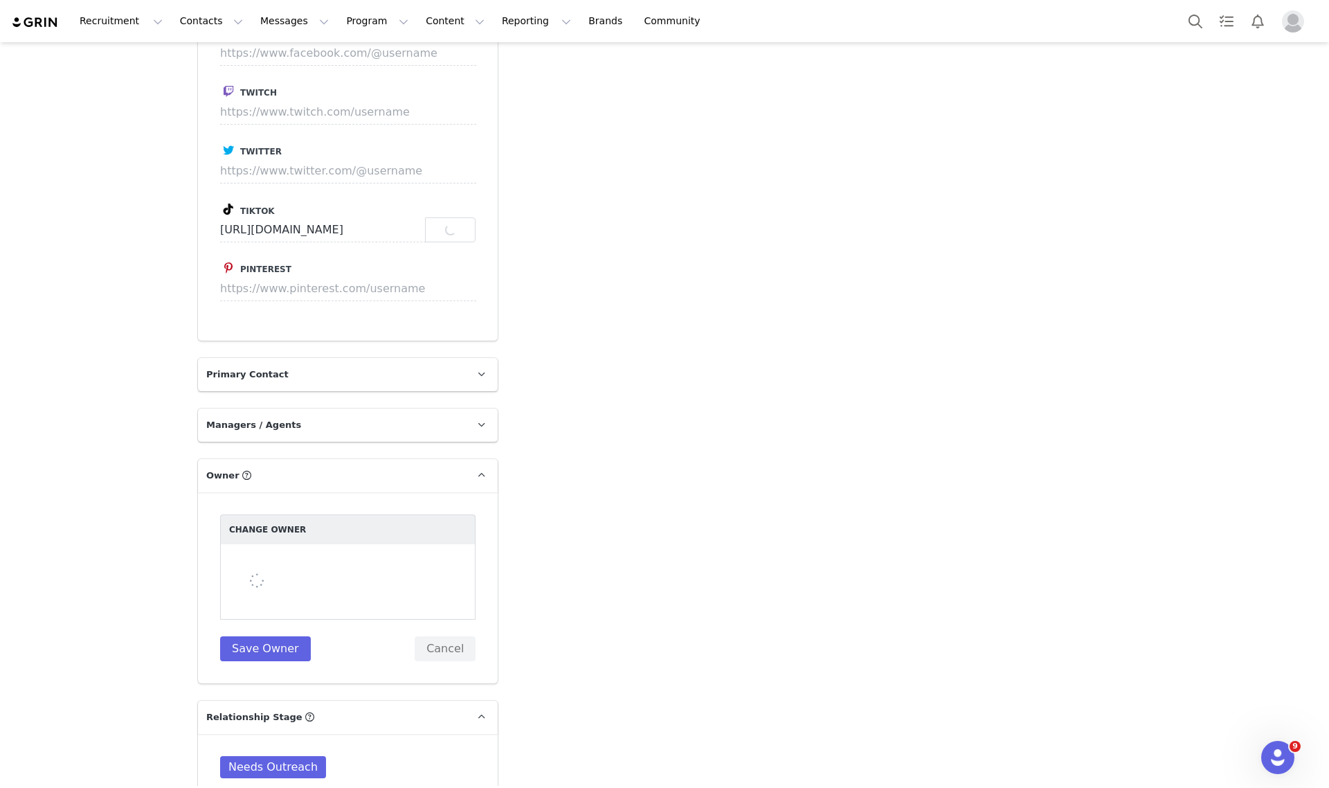
scroll to position [1557, 0]
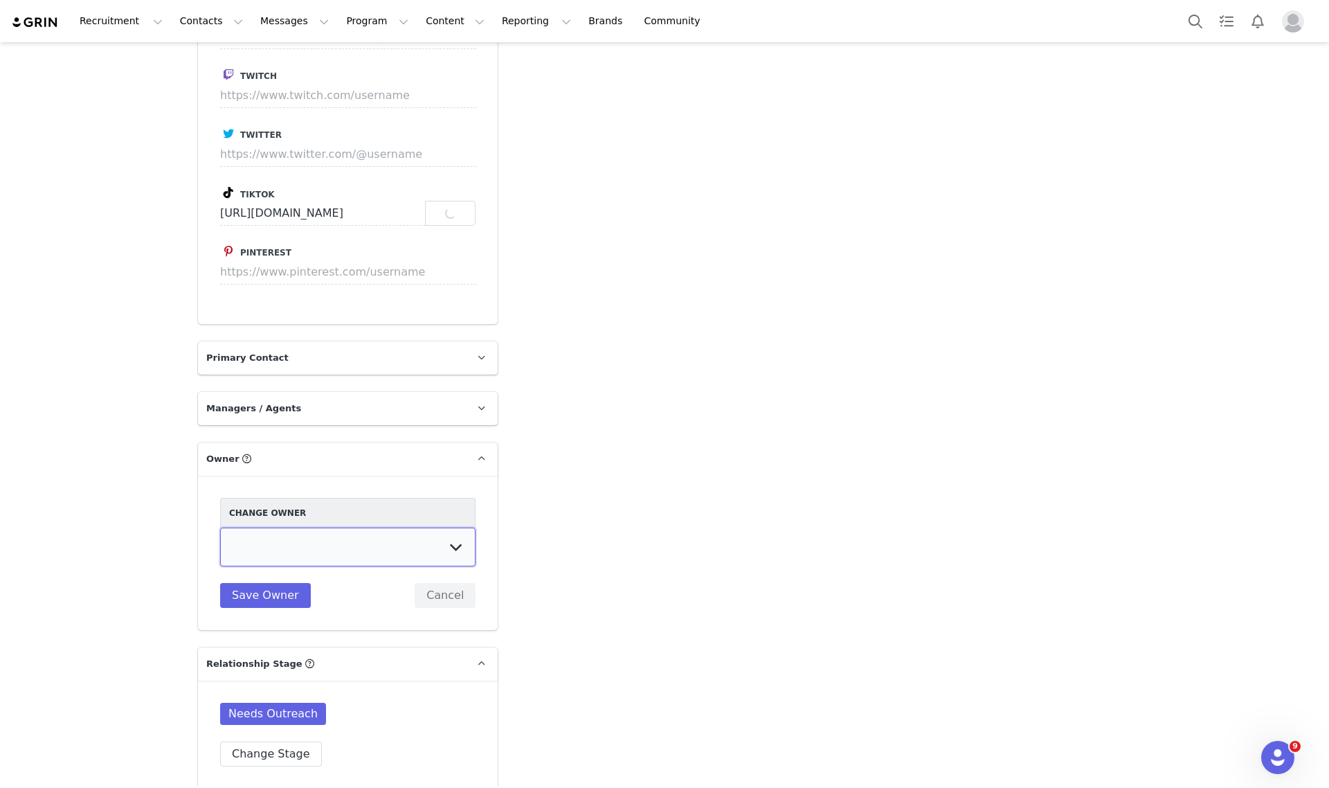
click at [226, 527] on select "Talia Zion Ashley Adler Maya Vandermolen Martina Villaverde Dana israeli Mia Ma…" at bounding box center [347, 546] width 255 height 39
select select "3fefac93-a94b-4176-864e-9ea1490e99cc"
click at [220, 527] on select "Talia Zion Ashley Adler Maya Vandermolen Martina Villaverde Dana israeli Mia Ma…" at bounding box center [347, 546] width 255 height 39
click at [253, 583] on button "Save Owner" at bounding box center [265, 595] width 91 height 25
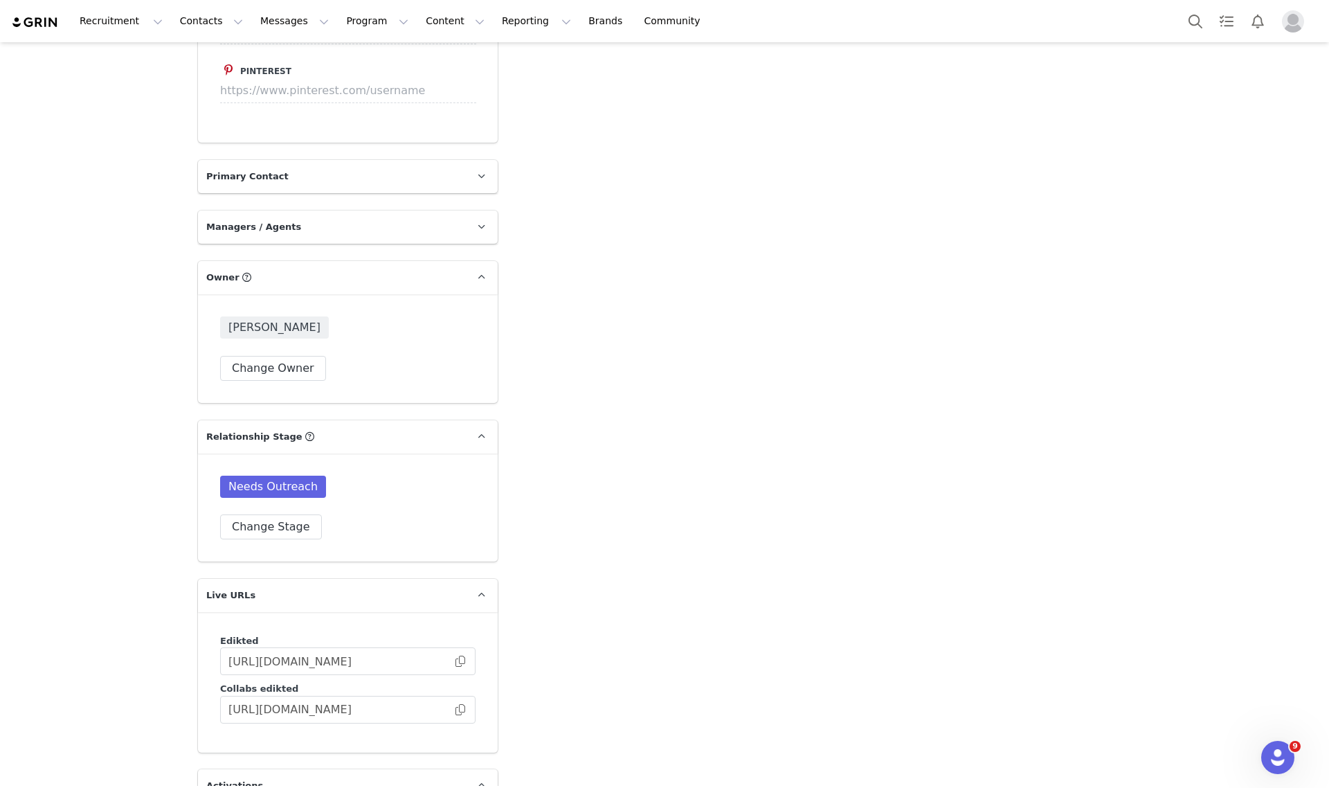
scroll to position [1990, 0]
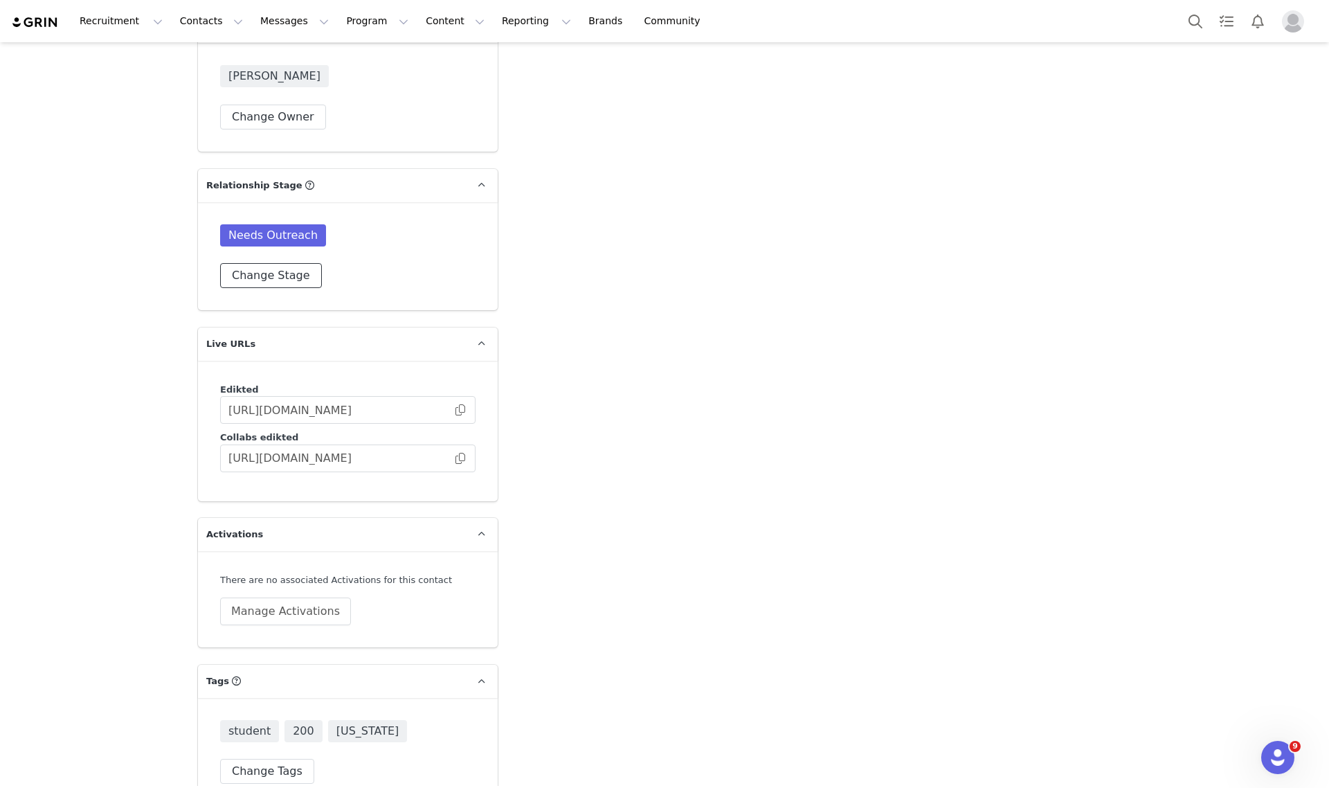
click at [248, 263] on button "Change Stage" at bounding box center [271, 275] width 102 height 25
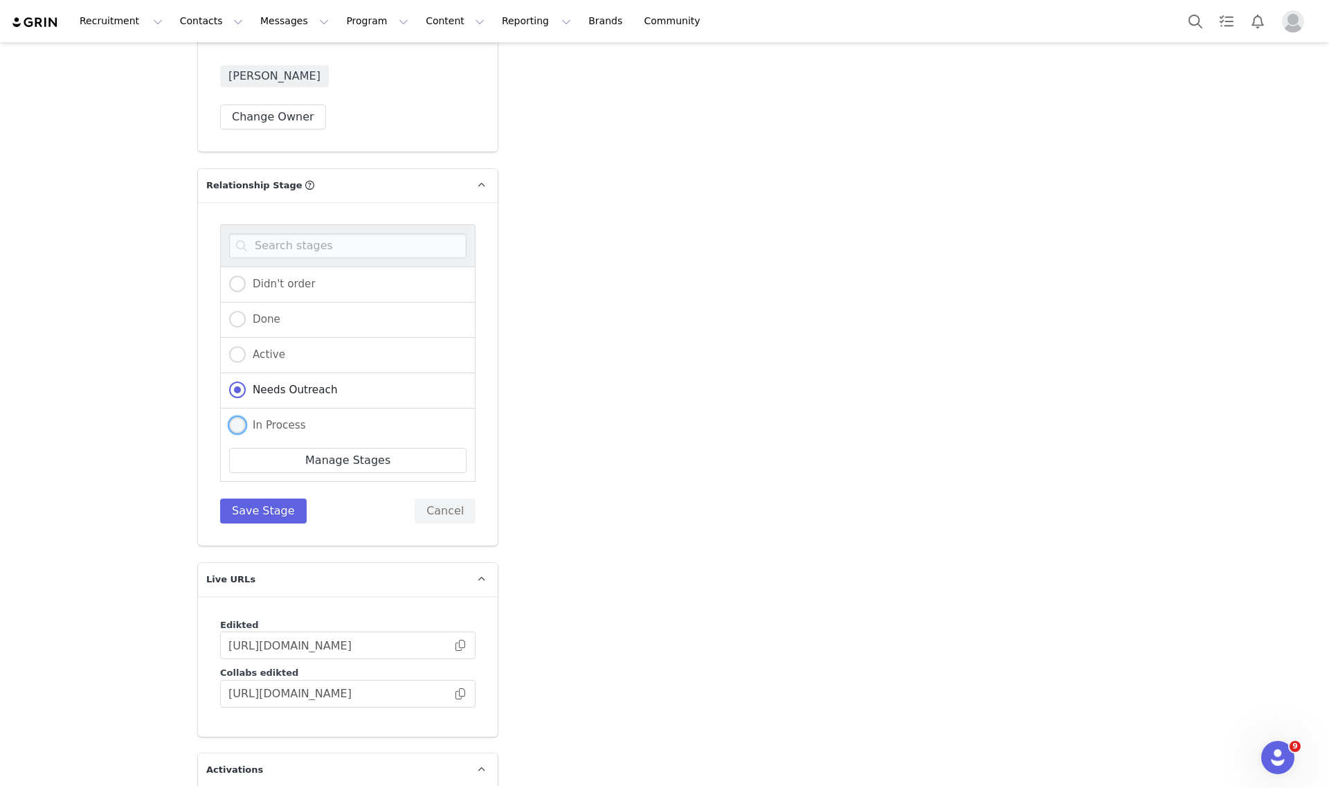
click at [281, 419] on span "In Process" at bounding box center [276, 425] width 60 height 12
click at [246, 417] on input "In Process" at bounding box center [237, 426] width 17 height 18
radio input "true"
radio input "false"
radio input "true"
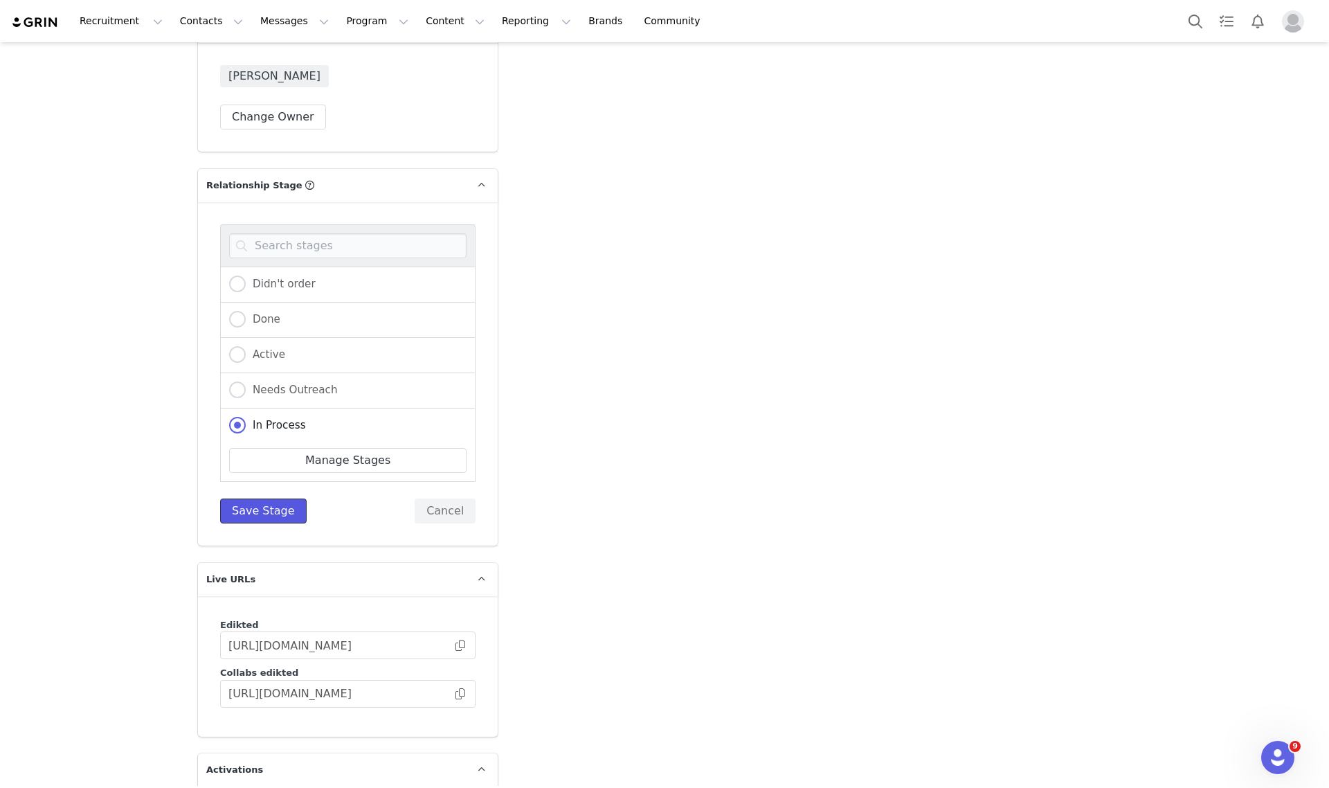
click at [246, 498] on button "Save Stage" at bounding box center [263, 510] width 87 height 25
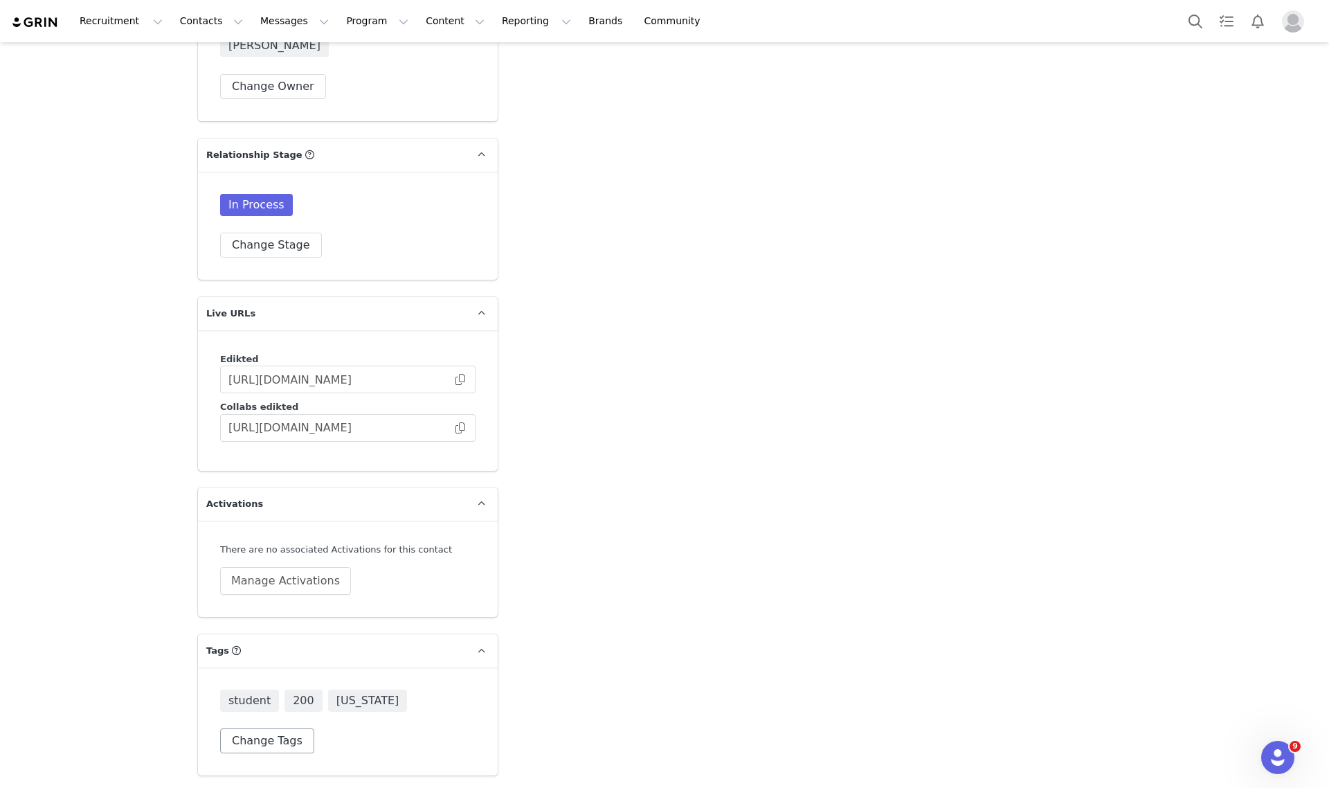
scroll to position [1994, 0]
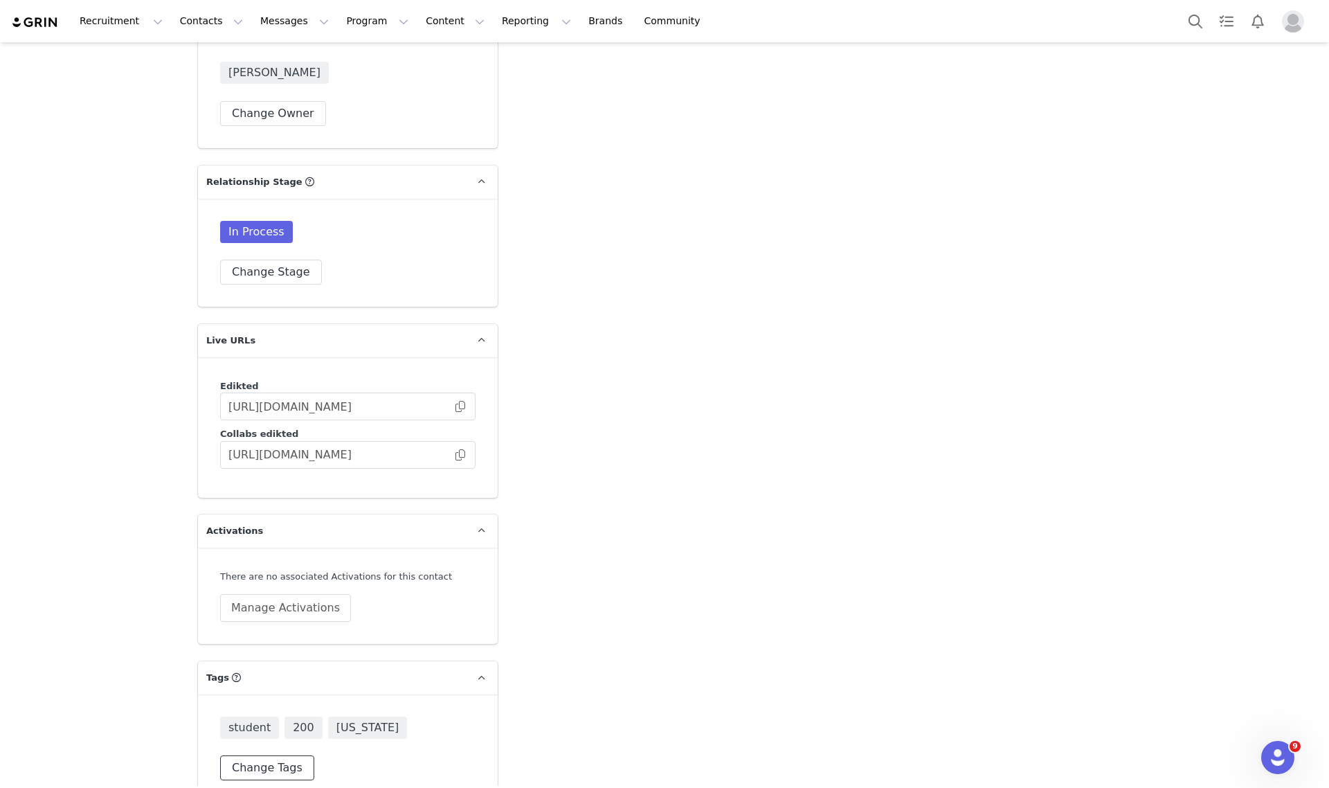
click at [264, 755] on button "Change Tags" at bounding box center [267, 767] width 94 height 25
click at [301, 725] on input at bounding box center [347, 737] width 237 height 25
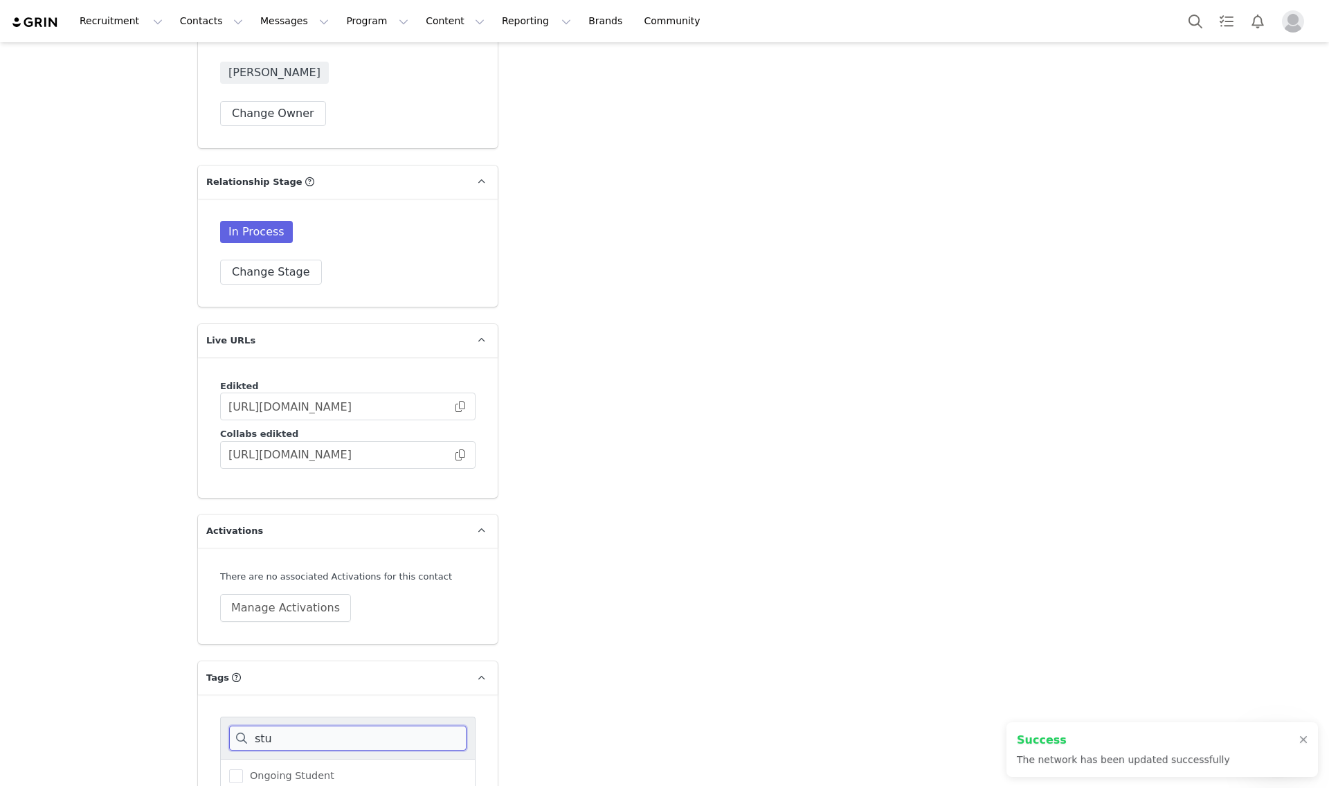
type input "stud"
type input "https://www.tiktok.com/@bbiancarioss"
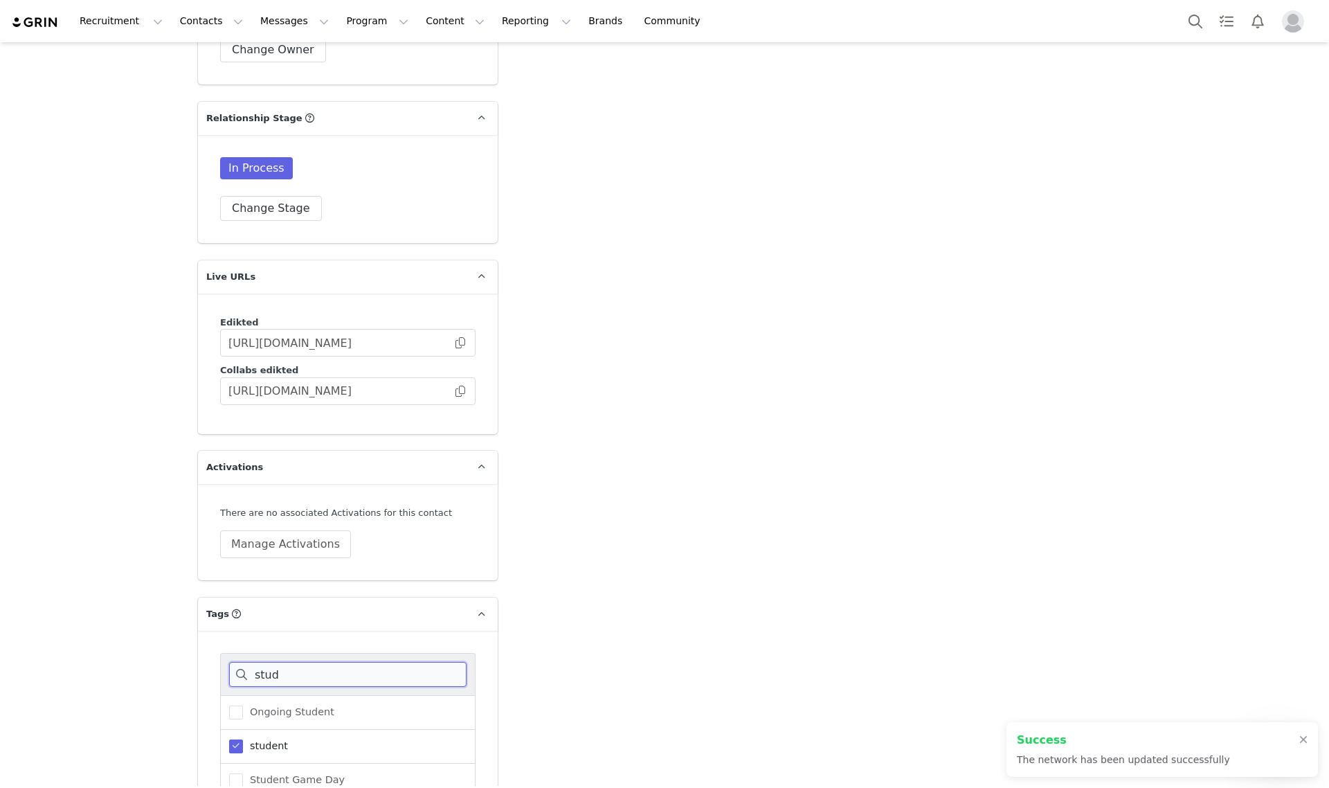
scroll to position [2229, 0]
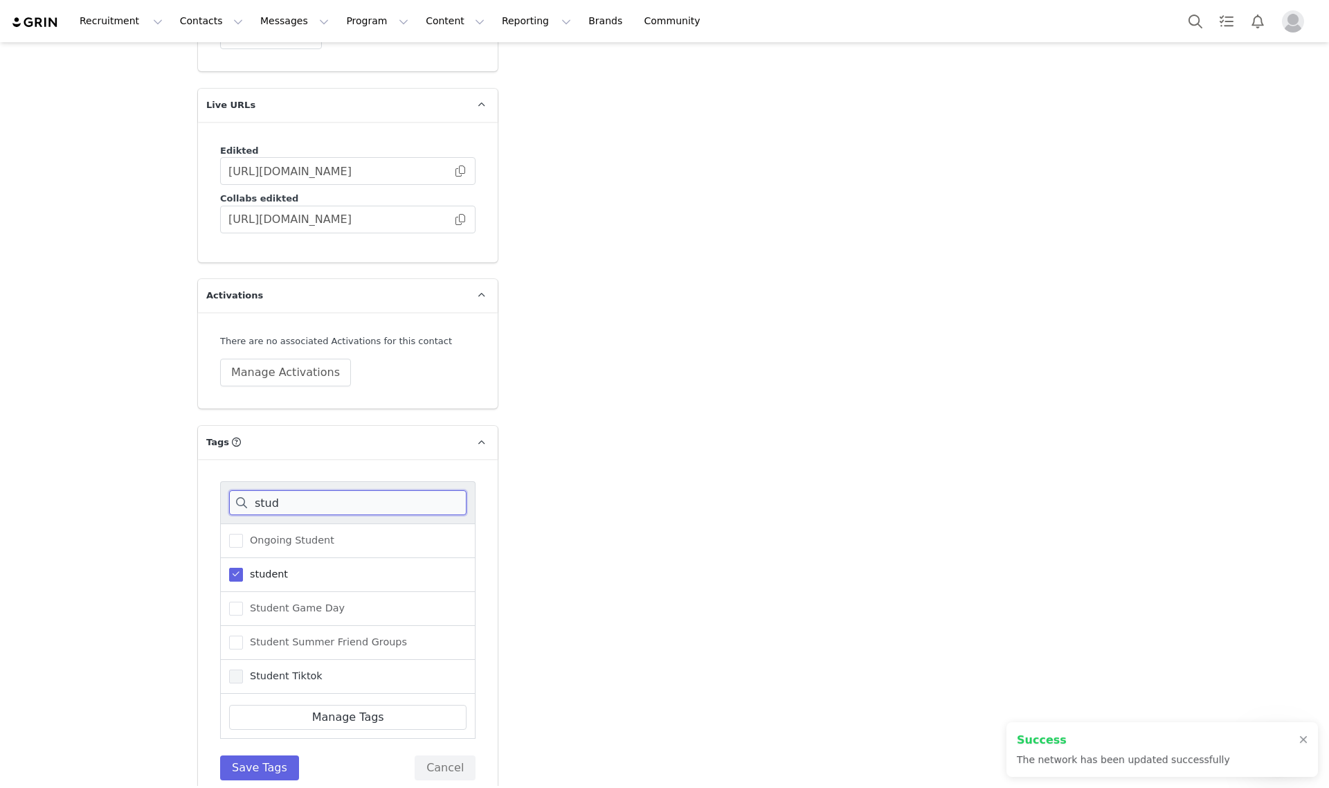
type input "stud"
click at [265, 669] on span "Student Tiktok" at bounding box center [283, 675] width 80 height 13
click at [243, 669] on input "Student Tiktok" at bounding box center [243, 669] width 0 height 0
click at [268, 755] on button "Save Tags" at bounding box center [259, 767] width 79 height 25
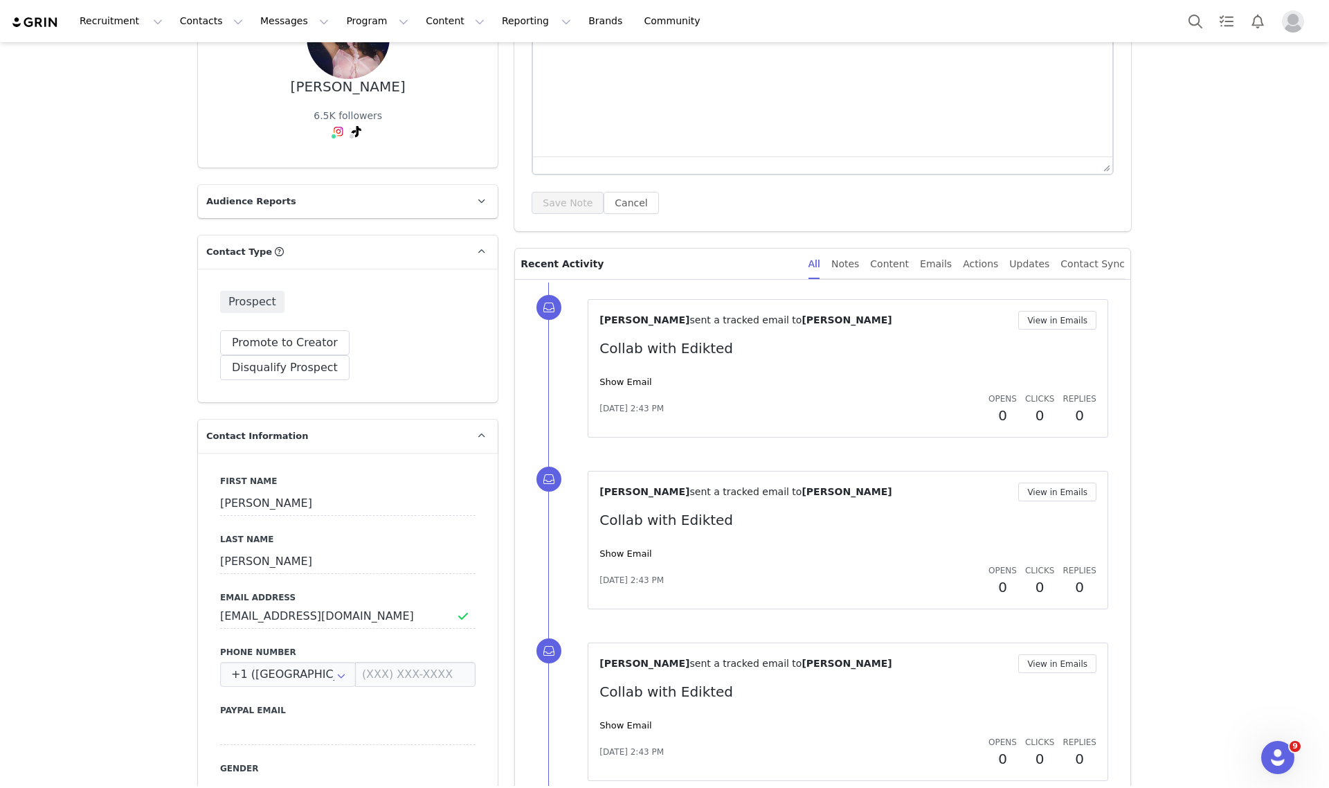
scroll to position [0, 0]
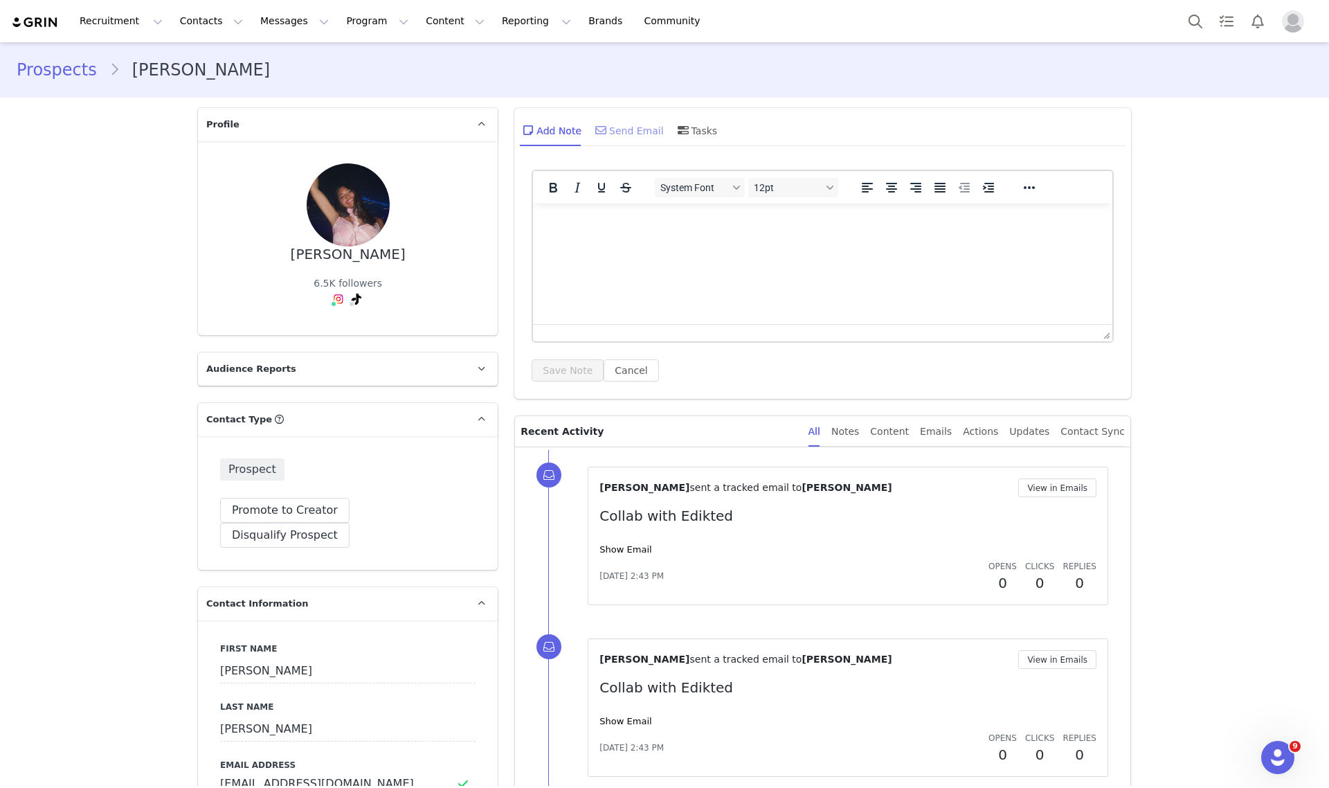
click at [631, 130] on div "Send Email" at bounding box center [628, 130] width 71 height 33
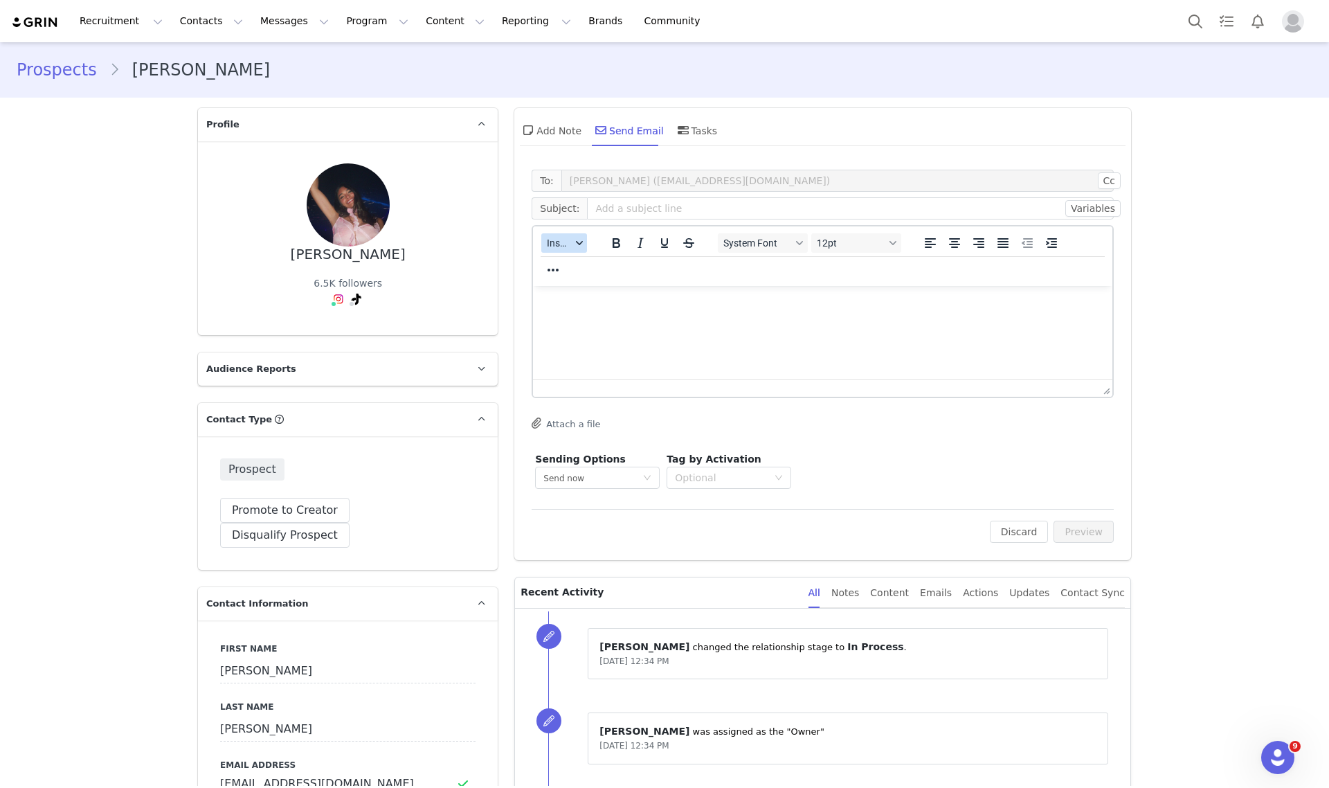
click at [554, 241] on span "Insert" at bounding box center [559, 242] width 24 height 11
click at [561, 266] on div "Insert Template" at bounding box center [608, 266] width 125 height 17
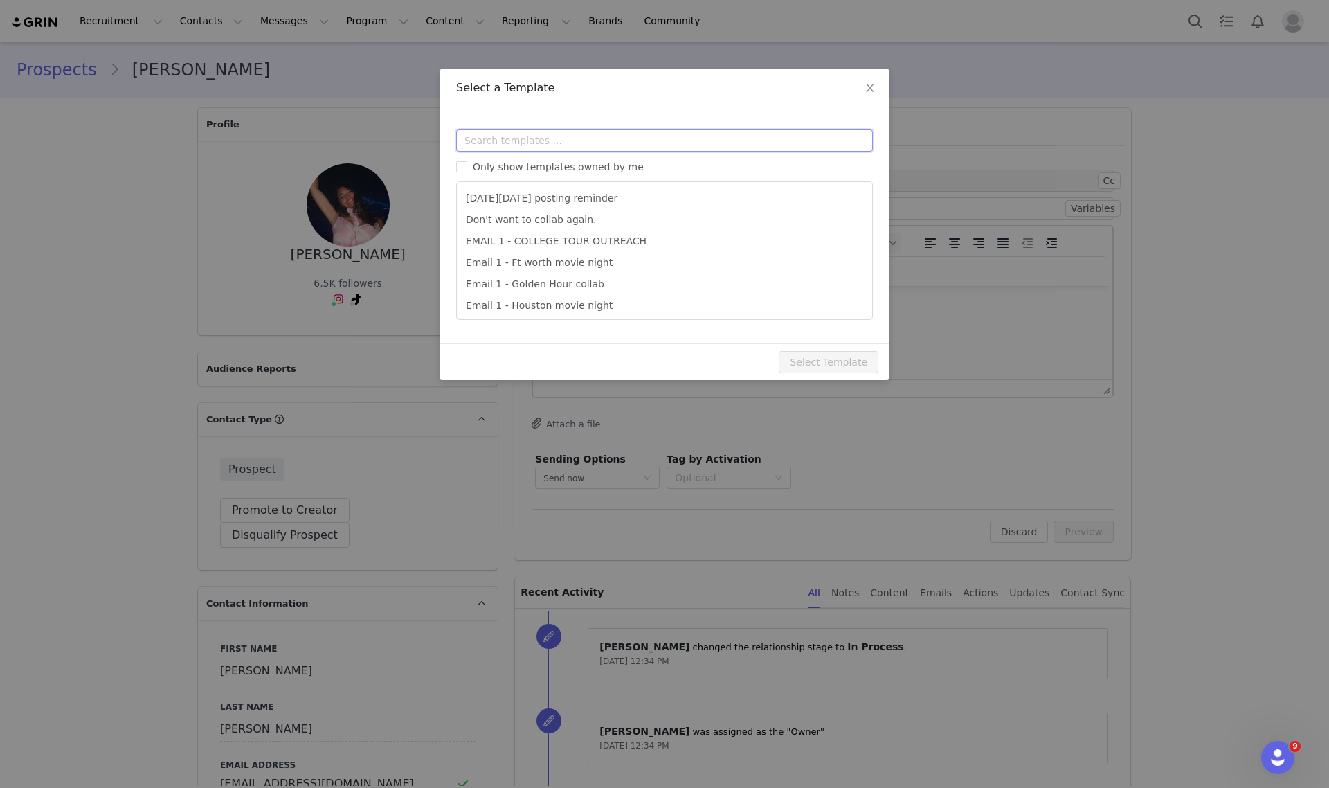
click at [551, 133] on input "text" at bounding box center [664, 140] width 417 height 22
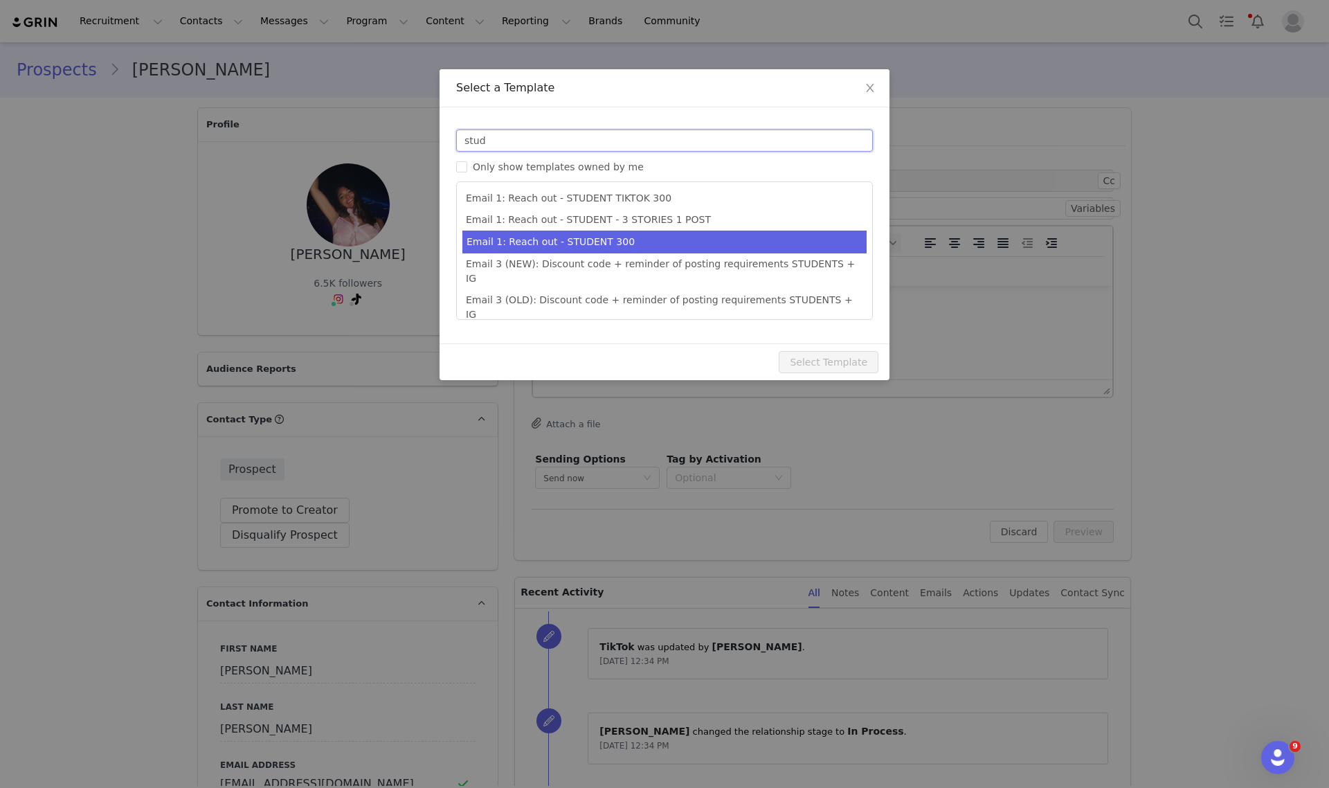
type input "stud"
type input "Collab with Edikted"
click at [620, 236] on li "Email 1: Reach out - STUDENT 300" at bounding box center [664, 242] width 404 height 23
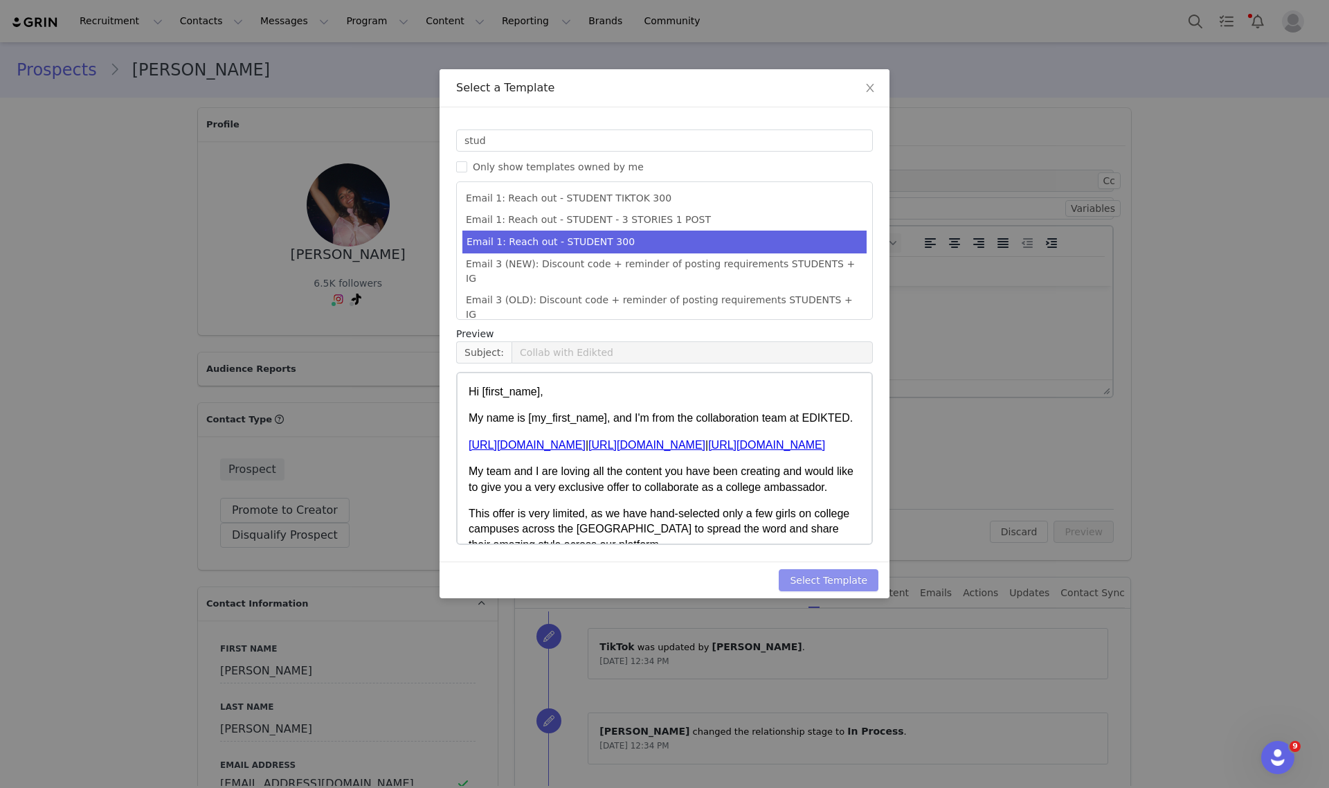
click at [853, 585] on button "Select Template" at bounding box center [829, 580] width 100 height 22
type input "Collab with Edikted"
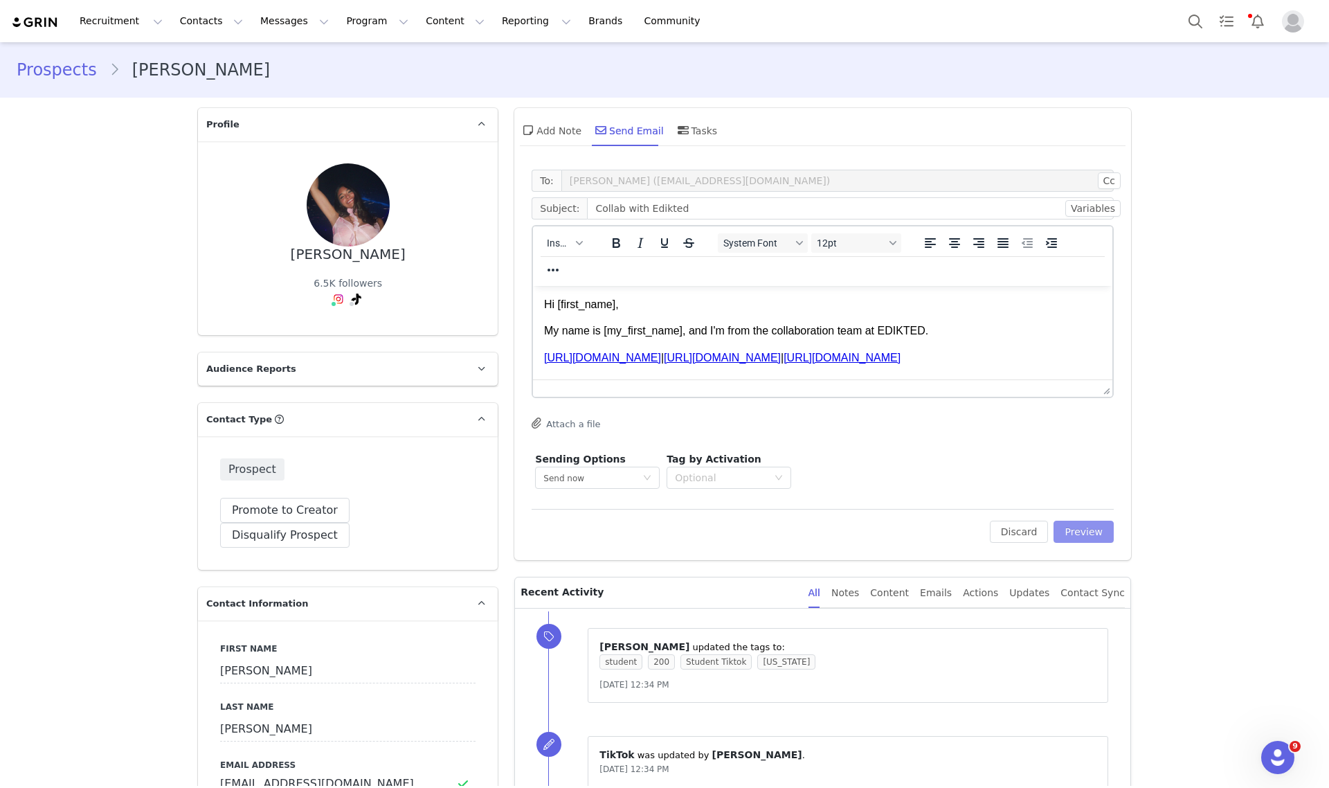
click at [1070, 530] on button "Preview" at bounding box center [1084, 532] width 60 height 22
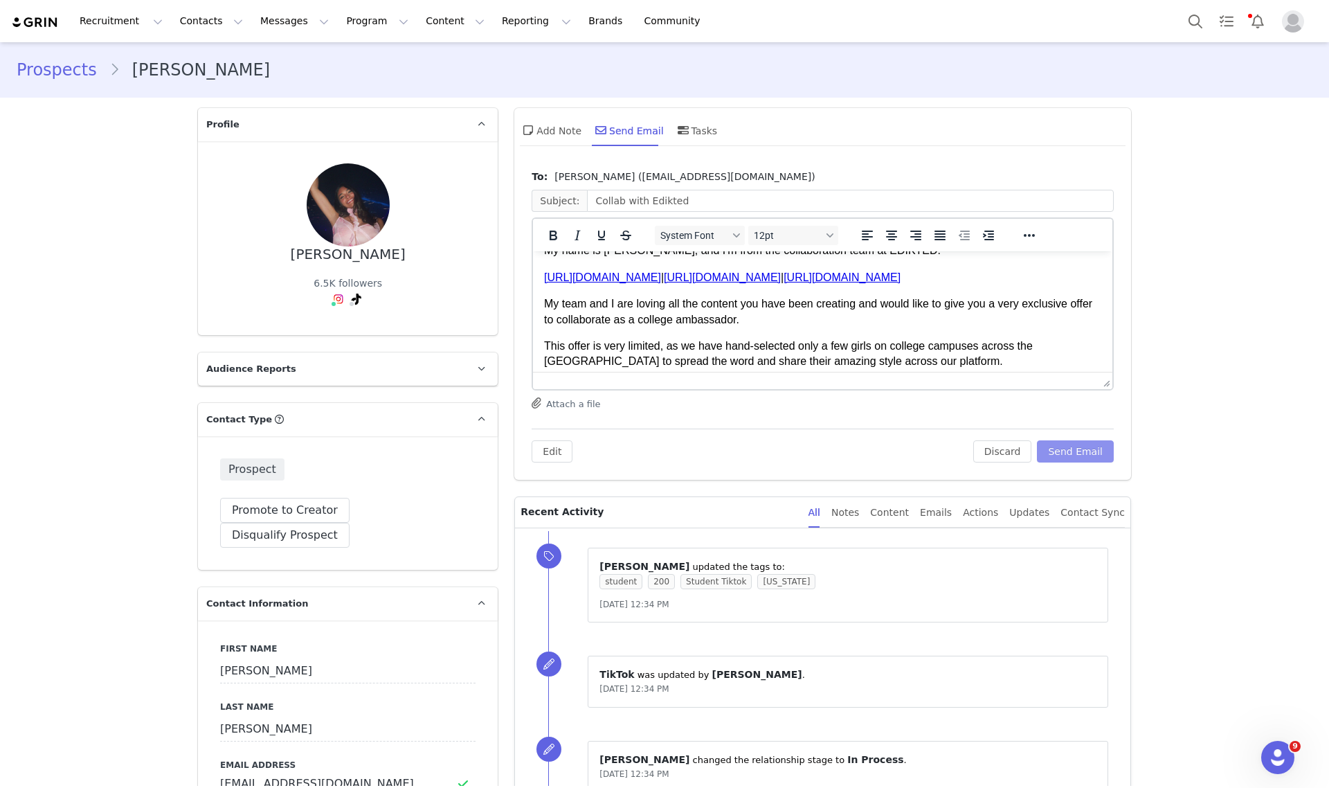
scroll to position [87, 0]
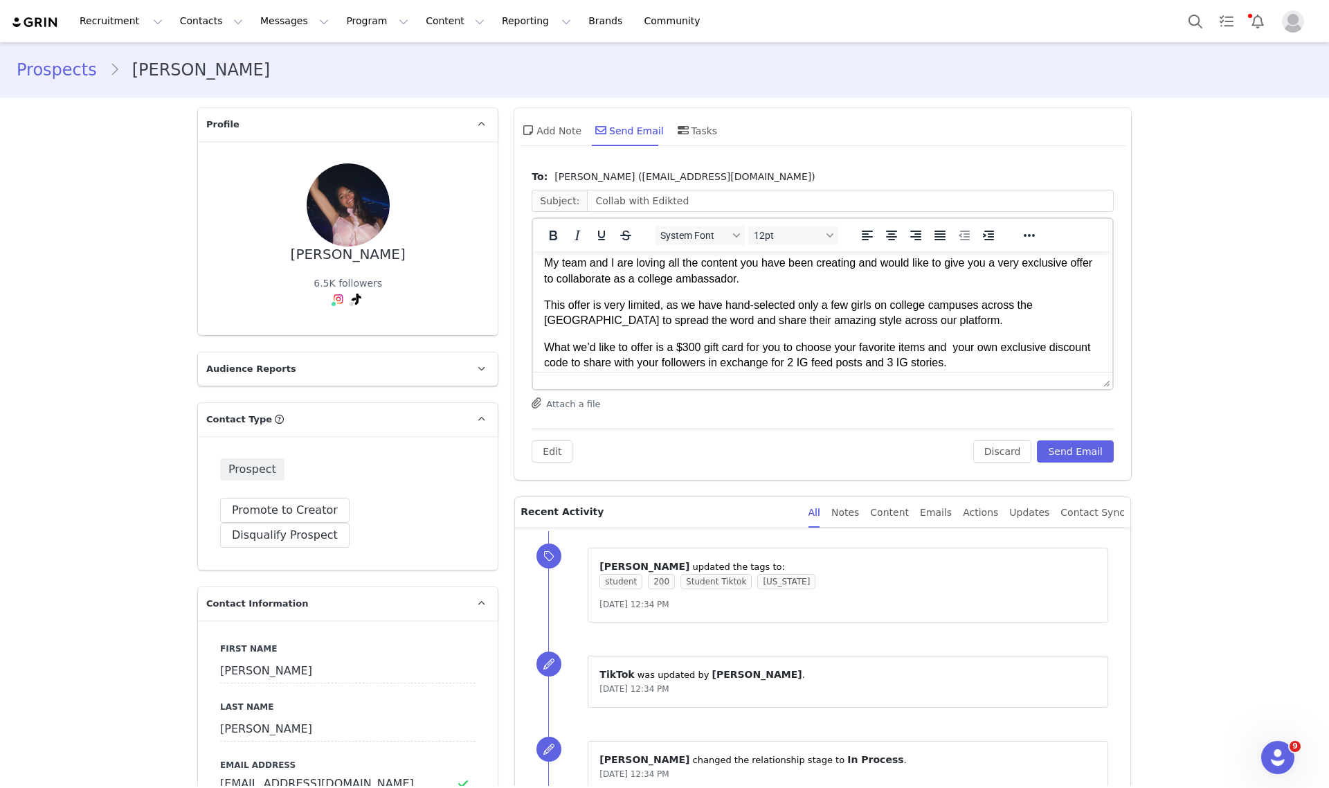
click at [688, 349] on p "What we’d like to offer is a $300 gift card for you to choose your favorite ite…" at bounding box center [822, 355] width 557 height 31
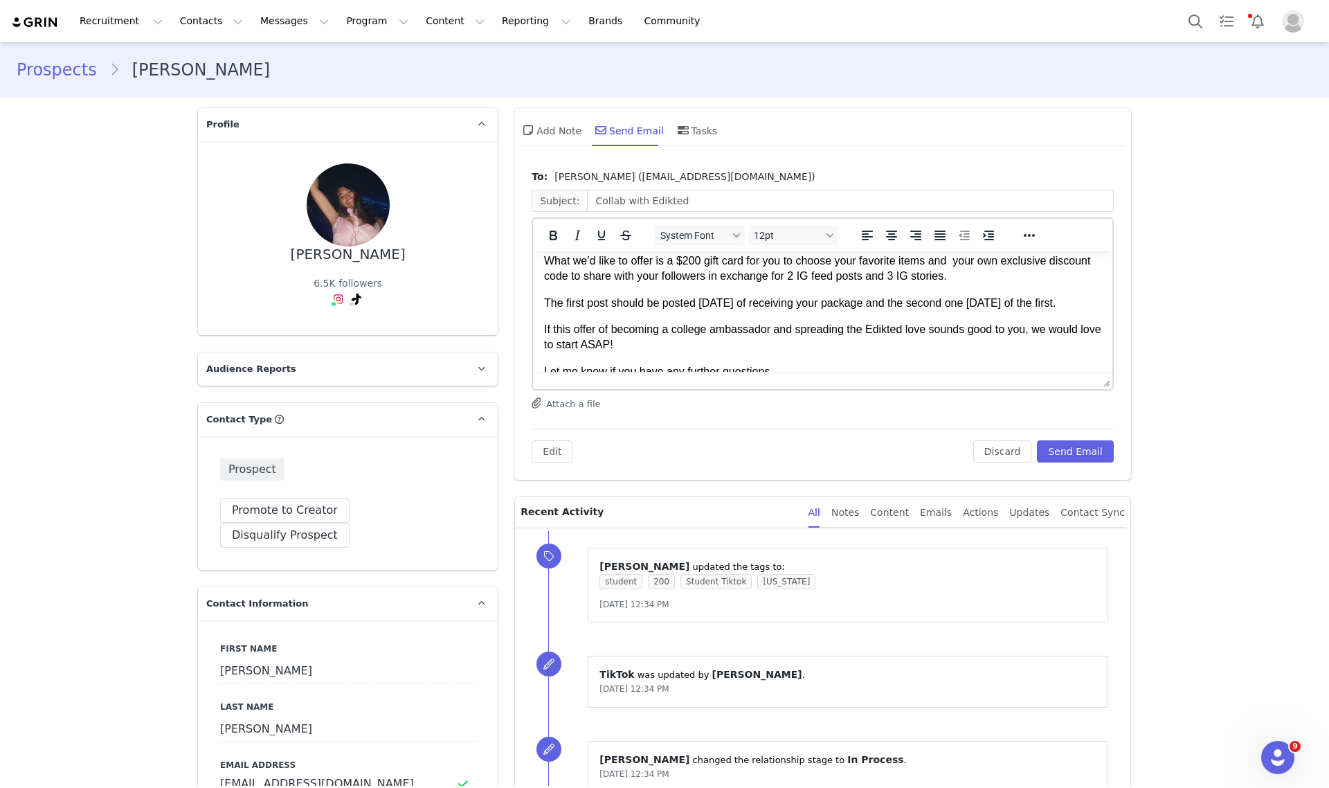
click at [835, 273] on p "What we’d like to offer is a $200 gift card for you to choose your favorite ite…" at bounding box center [822, 268] width 557 height 31
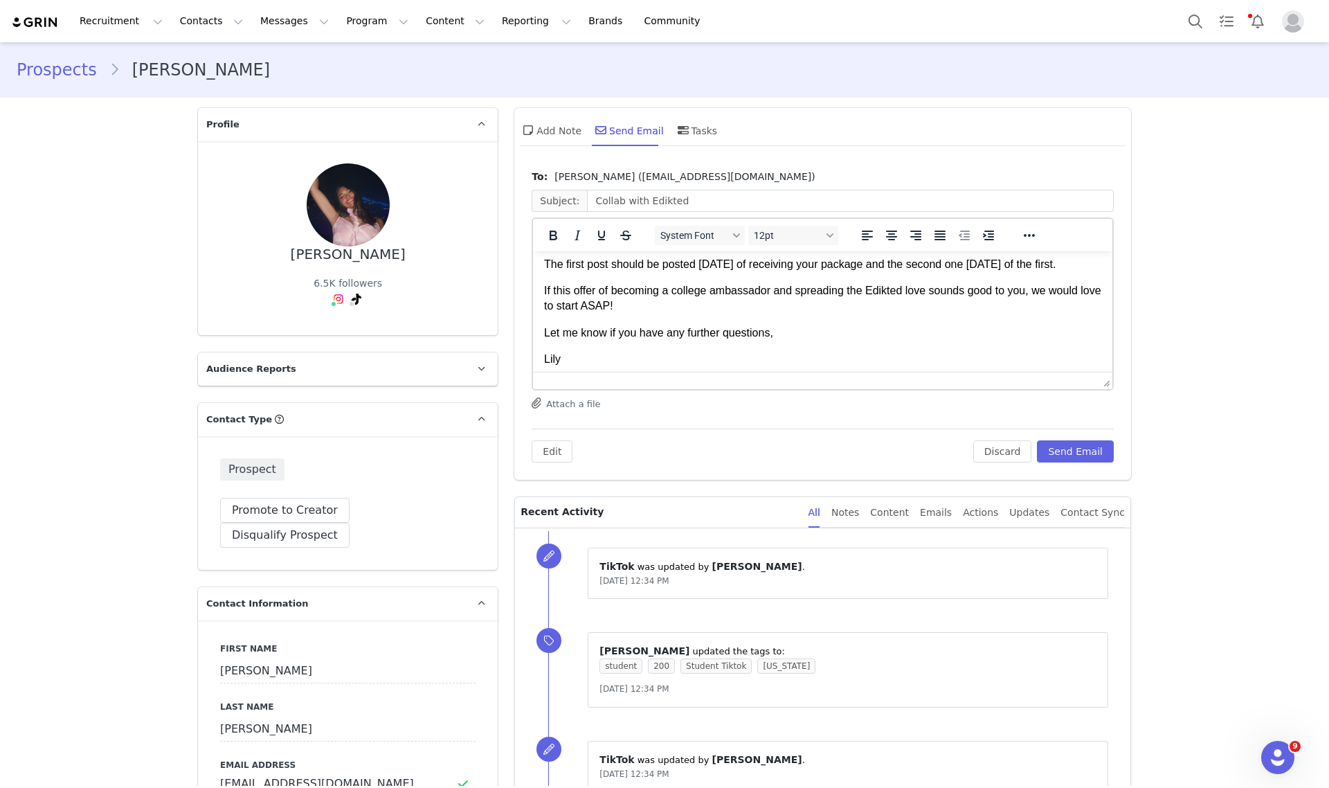
scroll to position [233, 0]
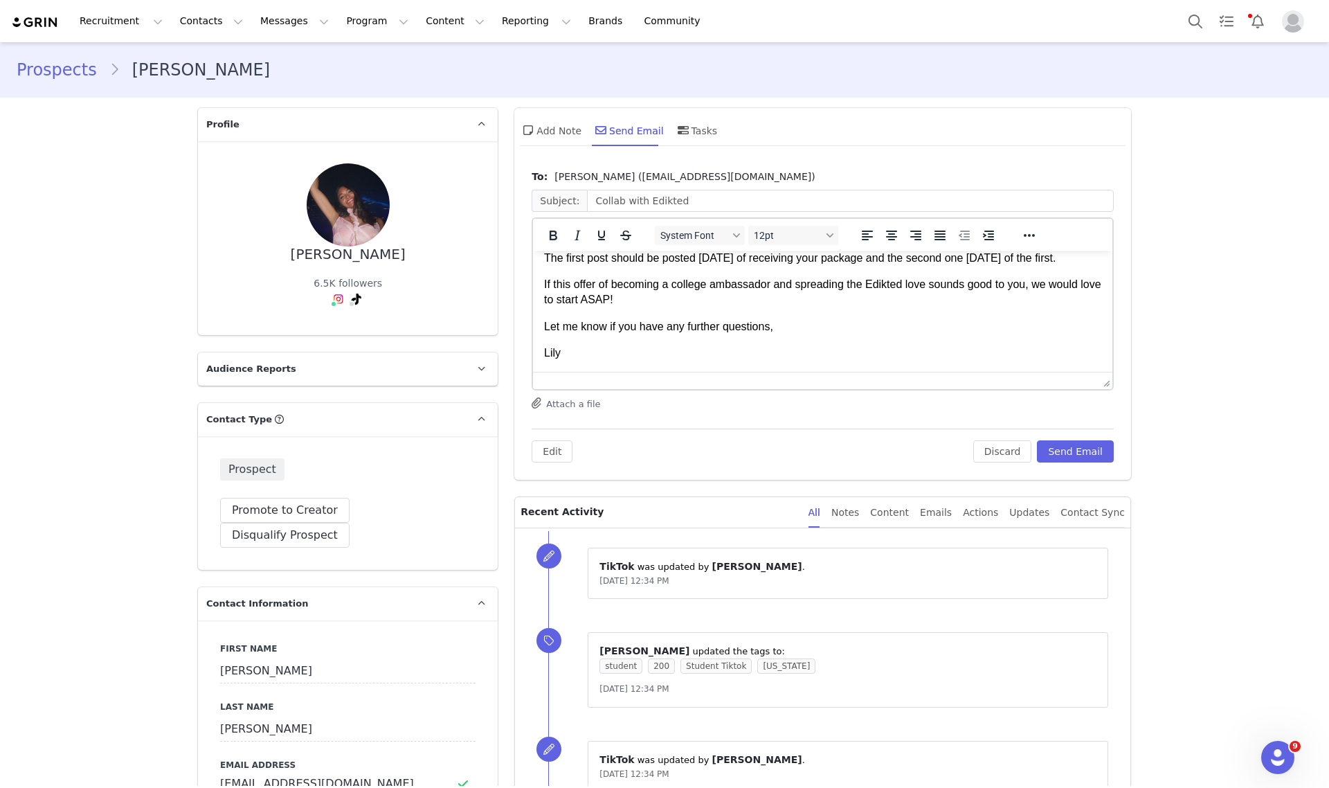
click at [692, 301] on p "If this offer of becoming a college ambassador and spreading the Edikted love s…" at bounding box center [822, 292] width 557 height 31
click at [1095, 449] on button "Send Email" at bounding box center [1075, 451] width 77 height 22
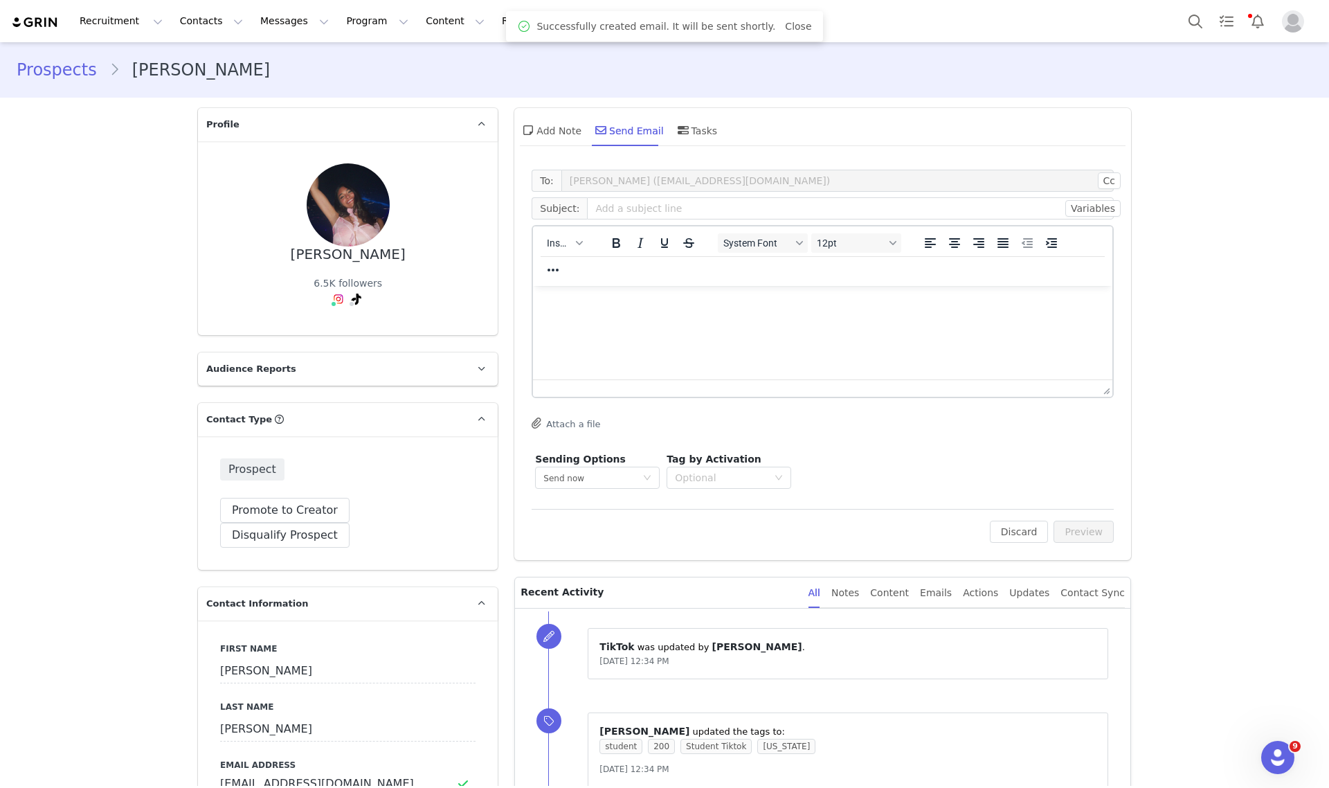
scroll to position [0, 0]
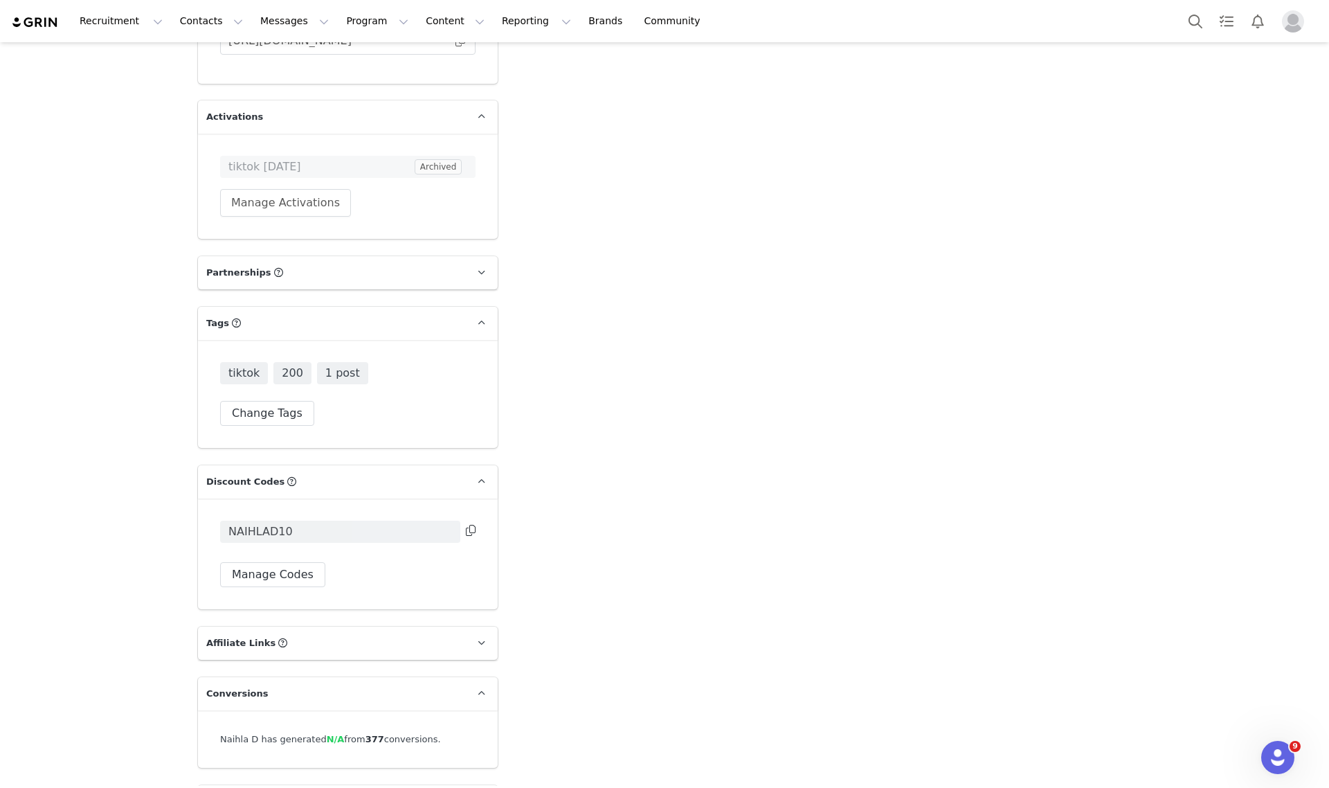
scroll to position [2465, 0]
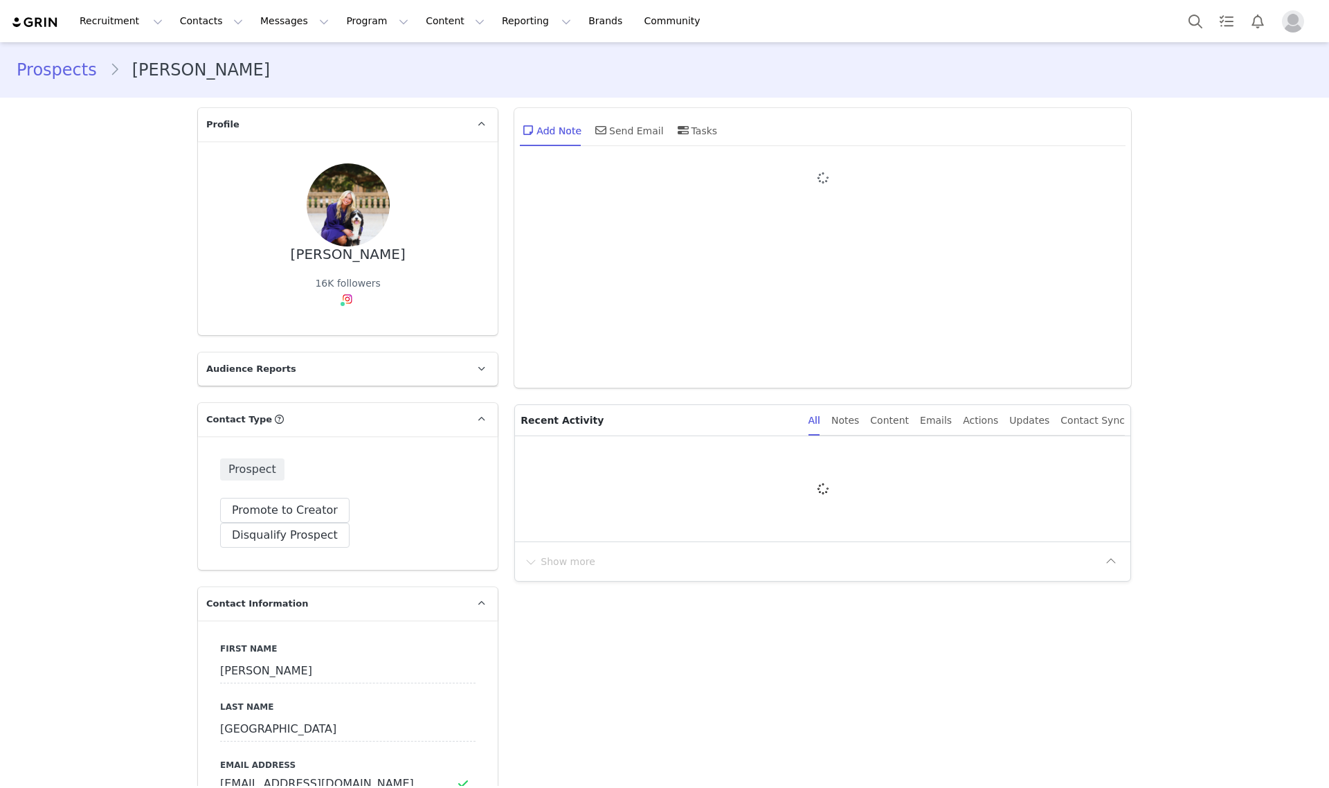
type input "+1 ([GEOGRAPHIC_DATA])"
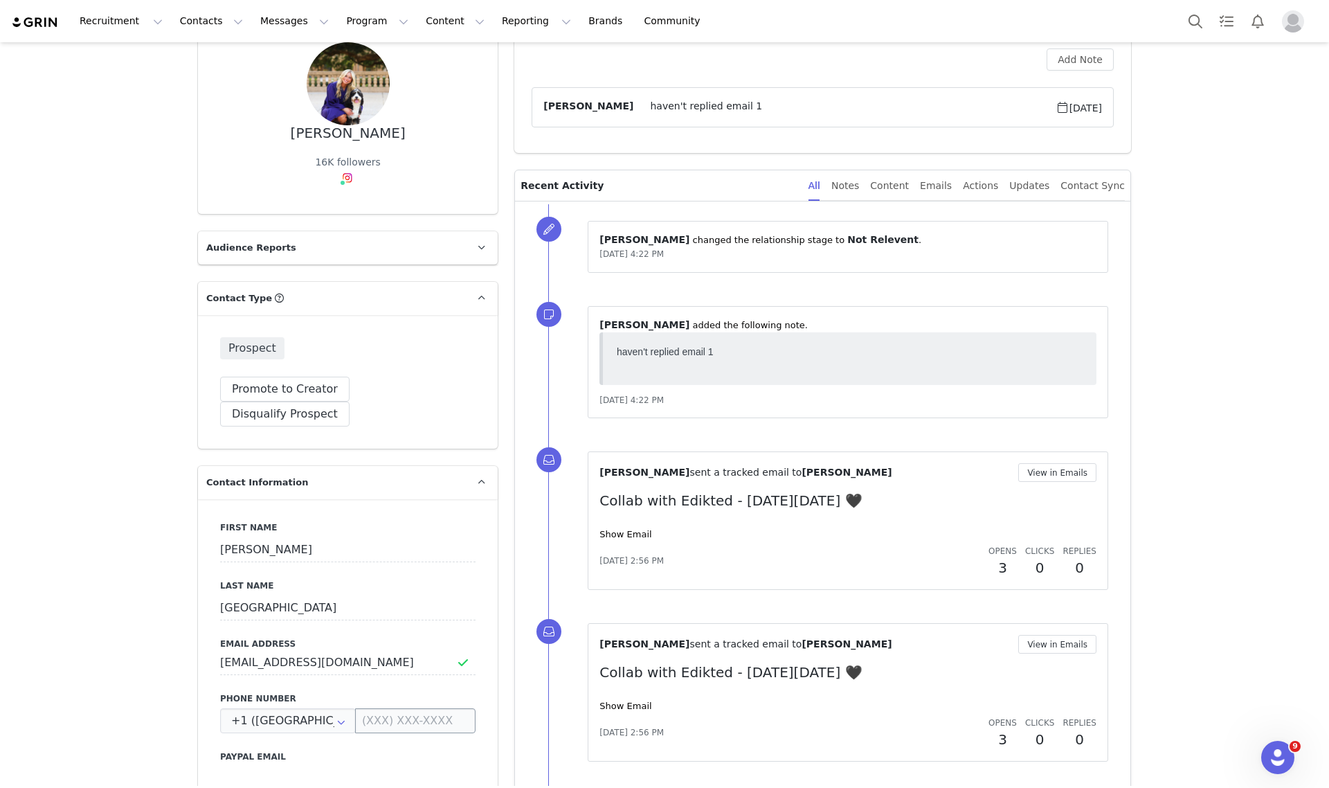
scroll to position [346, 0]
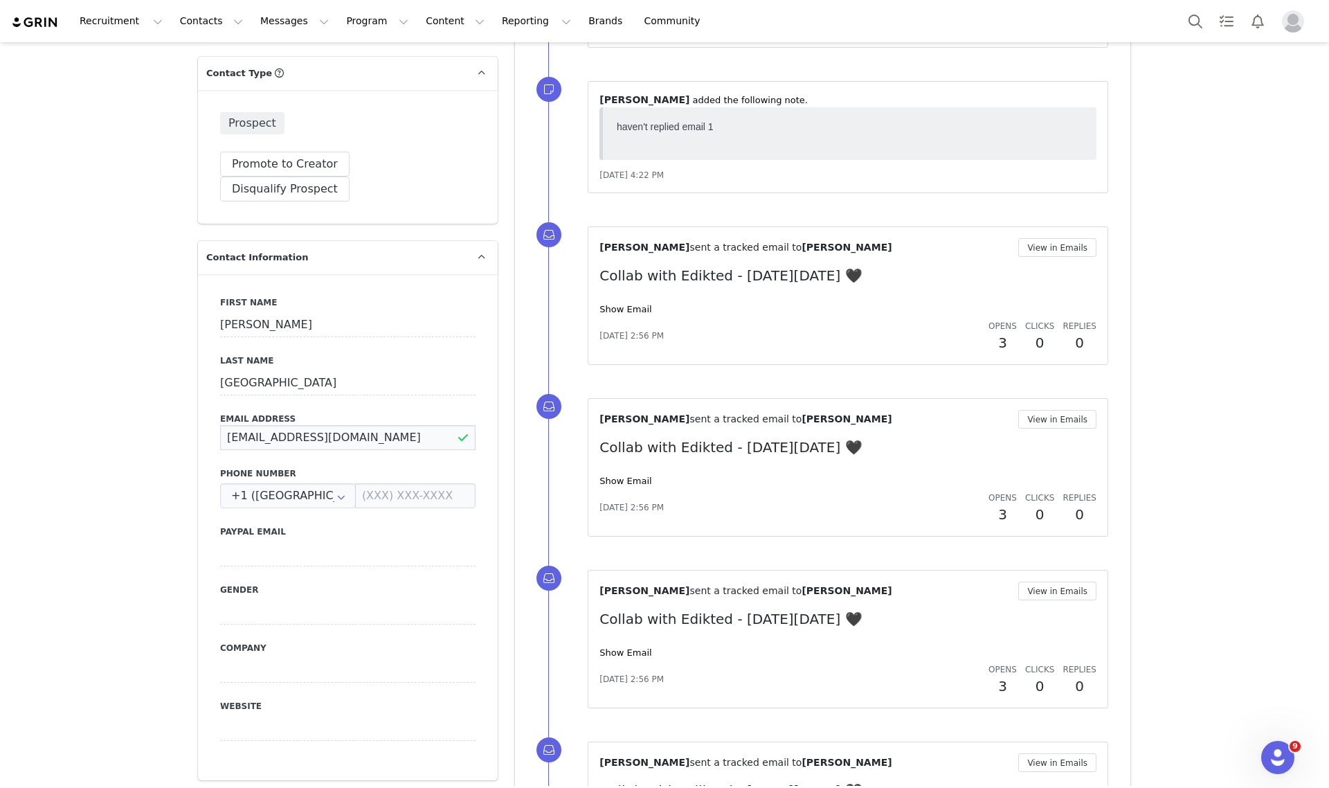
click at [326, 425] on input "[EMAIL_ADDRESS][DOMAIN_NAME]" at bounding box center [347, 437] width 255 height 25
click at [327, 425] on input "[EMAIL_ADDRESS][DOMAIN_NAME]" at bounding box center [347, 437] width 255 height 25
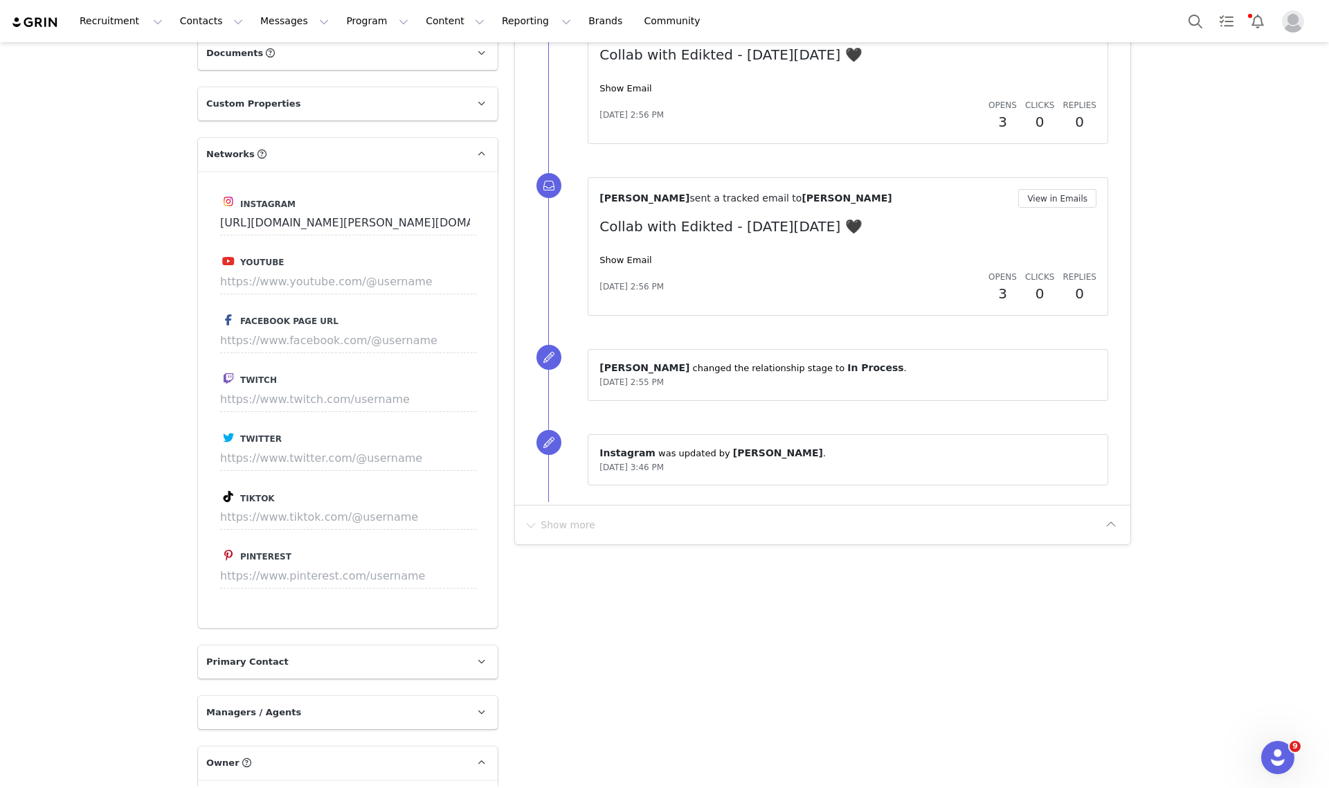
scroll to position [1384, 0]
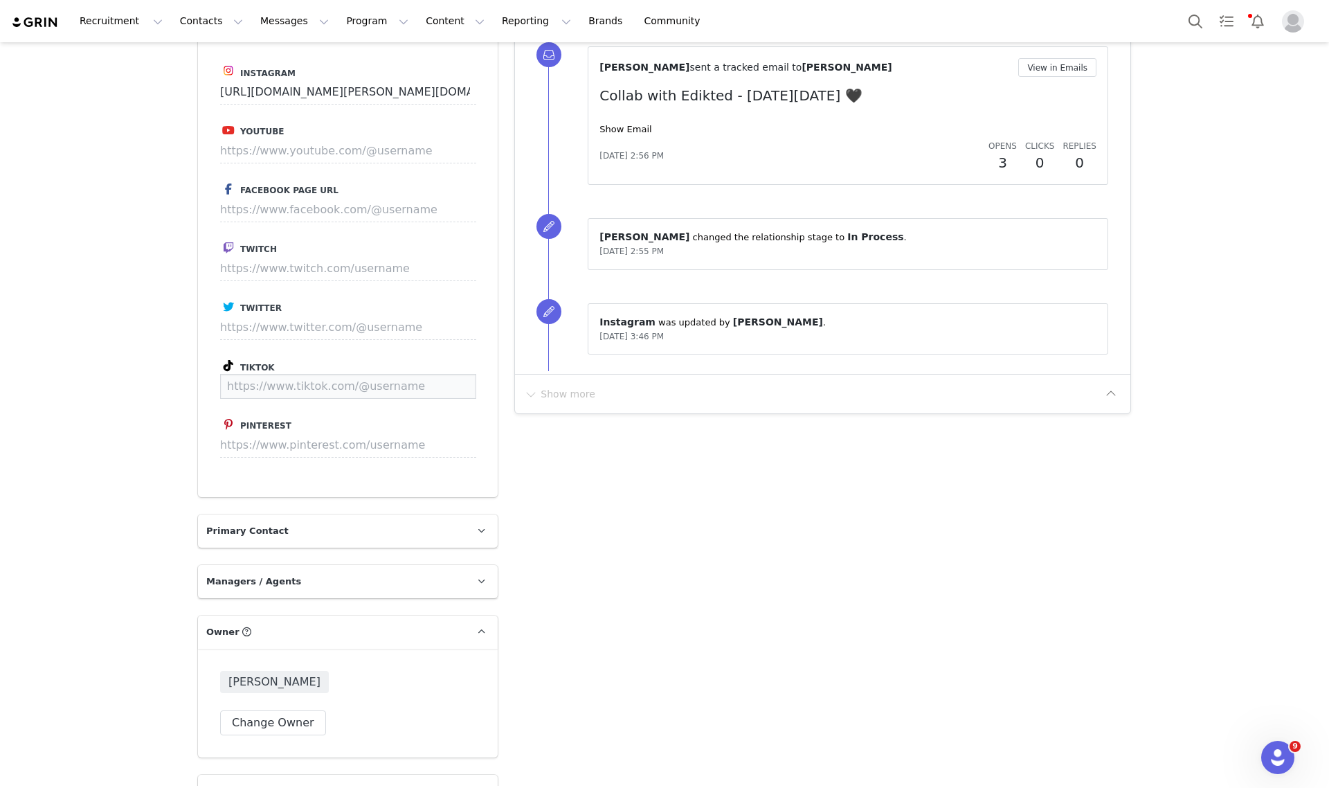
paste input "[URL][DOMAIN_NAME][PERSON_NAME][DOMAIN_NAME]"
type input "[URL][DOMAIN_NAME][PERSON_NAME][DOMAIN_NAME]"
click at [450, 374] on button "Save" at bounding box center [450, 386] width 51 height 25
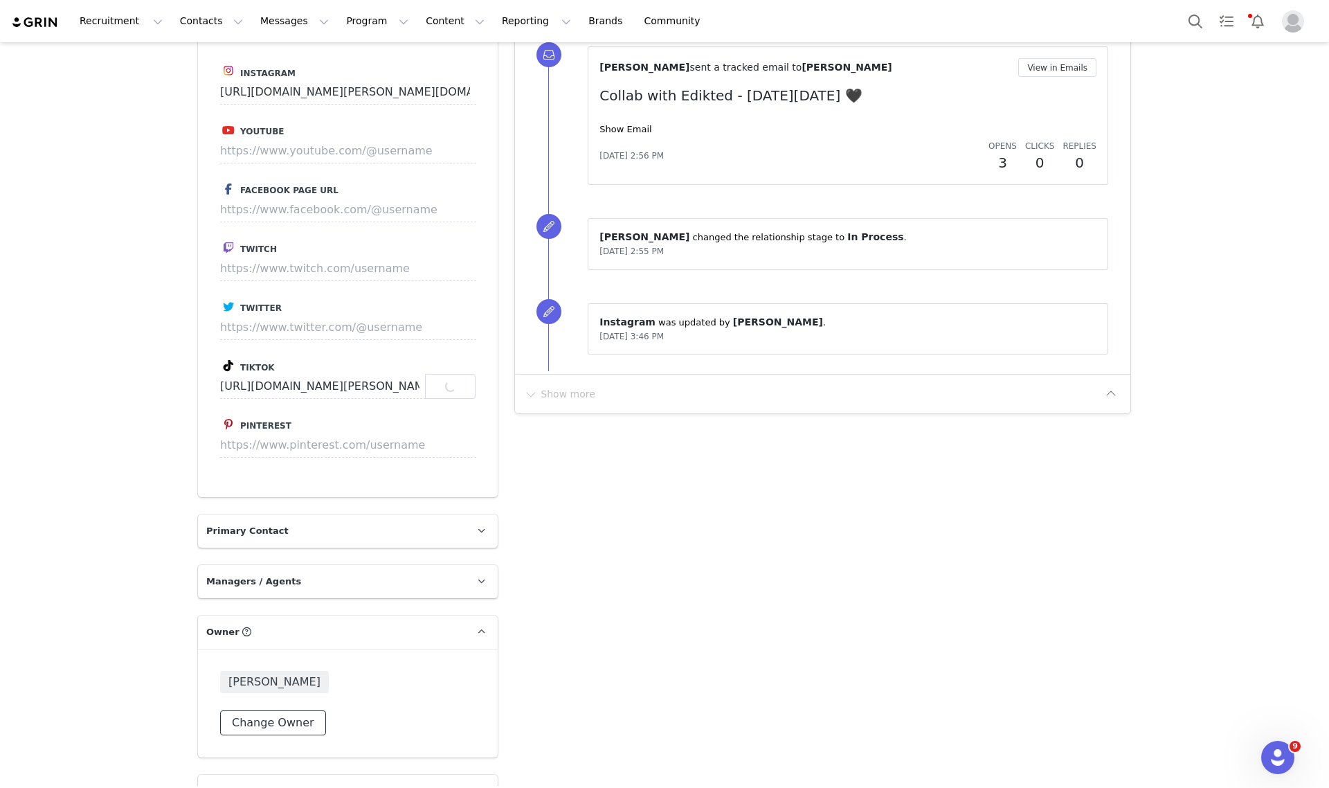
click at [284, 710] on button "Change Owner" at bounding box center [273, 722] width 106 height 25
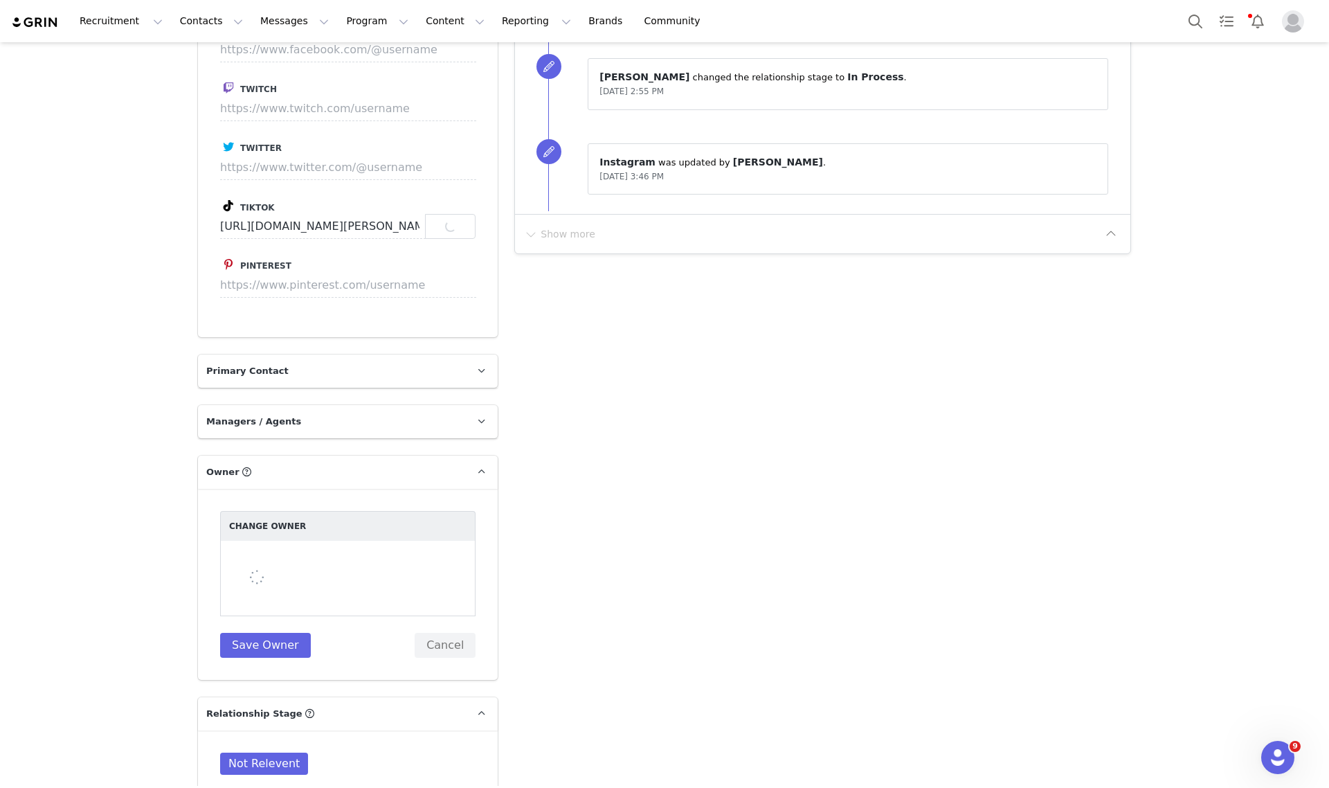
scroll to position [1817, 0]
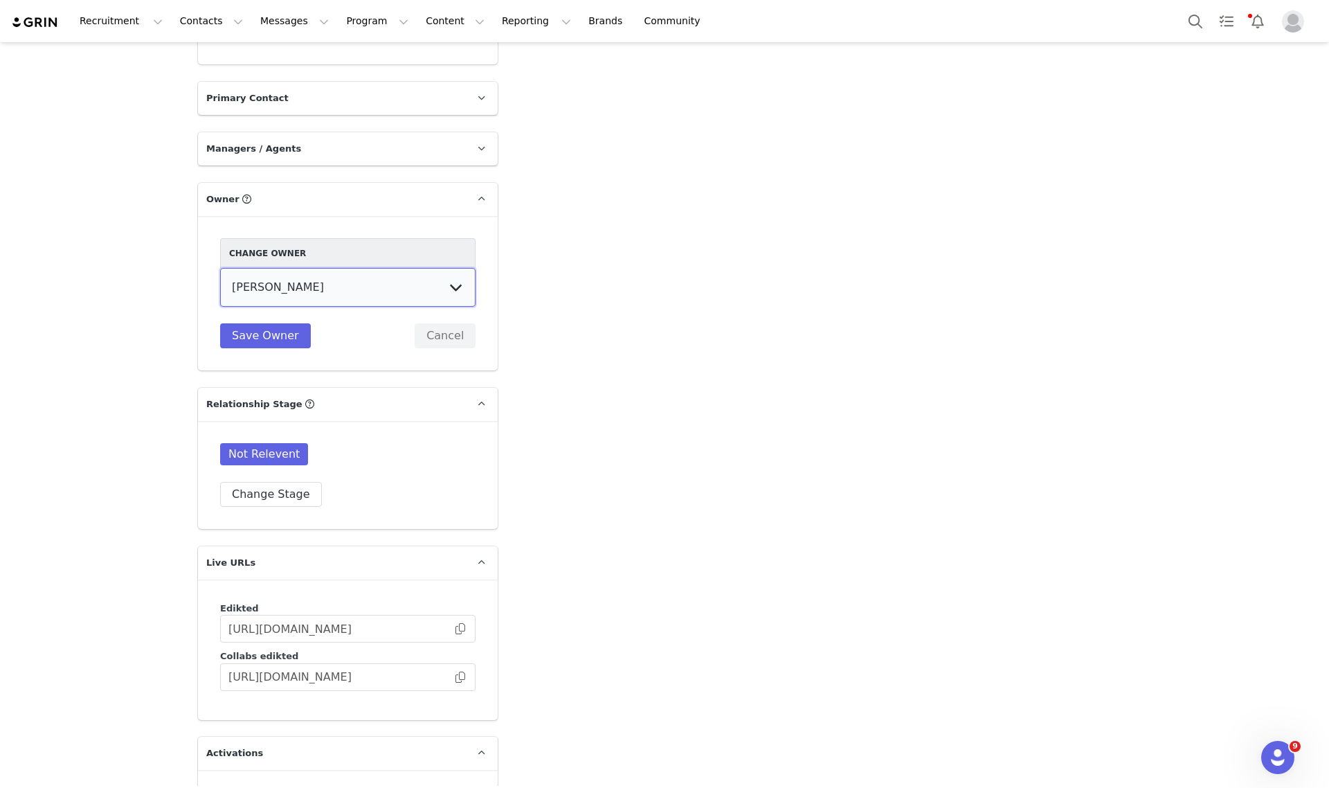
click at [340, 268] on select "[PERSON_NAME] [PERSON_NAME] [PERSON_NAME] [PERSON_NAME] [DEMOGRAPHIC_DATA] [PER…" at bounding box center [347, 287] width 255 height 39
select select "3fefac93-a94b-4176-864e-9ea1490e99cc"
click at [220, 268] on select "Talia Zion Ashley Adler Maya Vandermolen Martina Villaverde Dana israeli Mia Ma…" at bounding box center [347, 287] width 255 height 39
click at [242, 323] on button "Save Owner" at bounding box center [265, 335] width 91 height 25
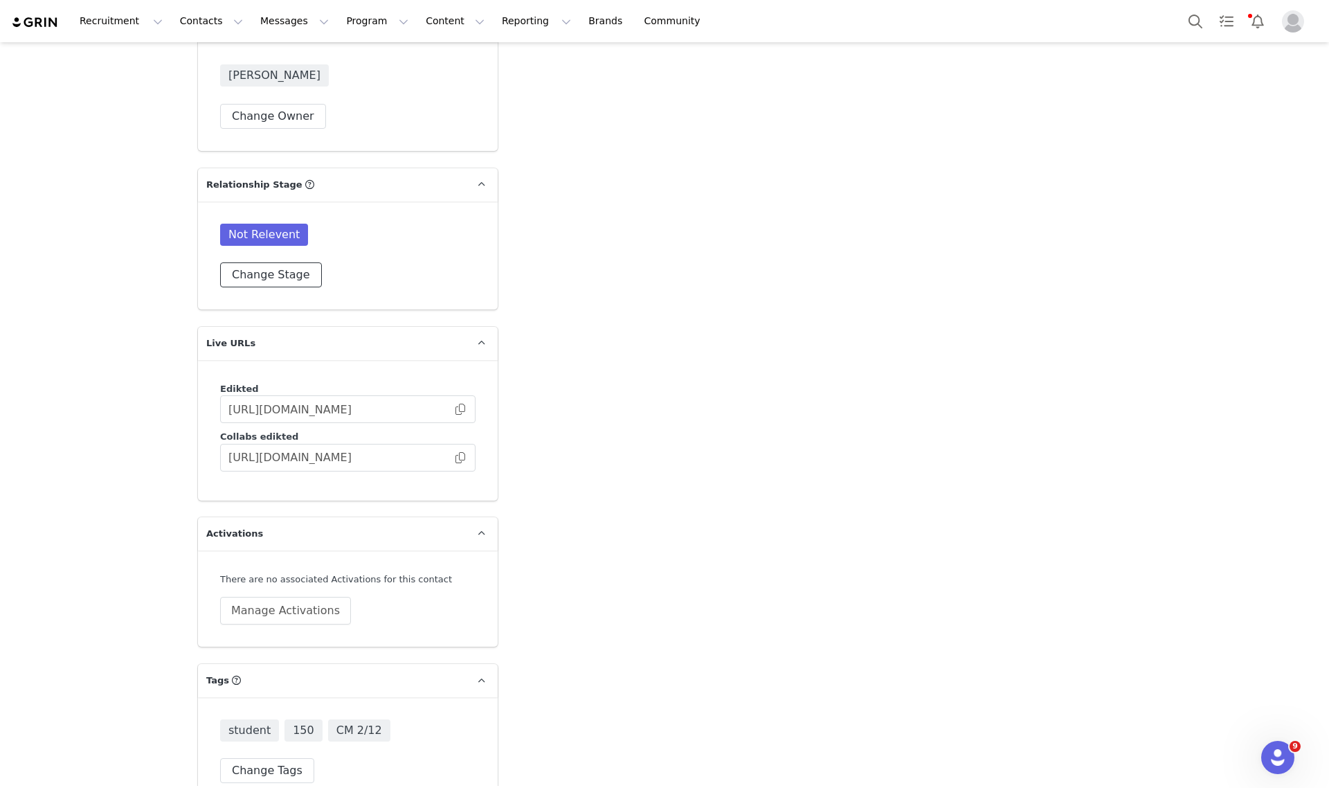
scroll to position [1994, 0]
click at [258, 260] on button "Change Stage" at bounding box center [271, 272] width 102 height 25
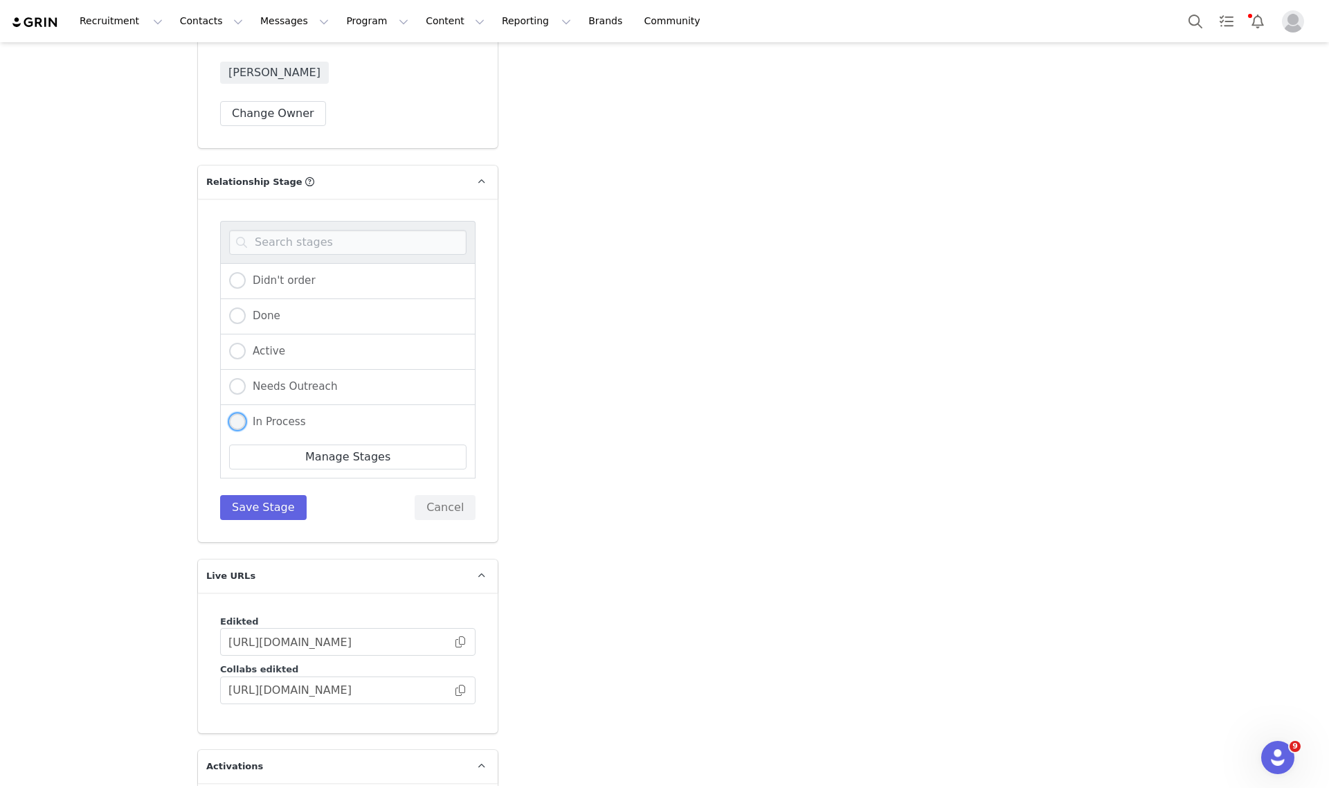
click at [263, 415] on span "In Process" at bounding box center [276, 421] width 60 height 12
click at [246, 413] on input "In Process" at bounding box center [237, 422] width 17 height 18
radio input "true"
radio input "false"
click at [251, 495] on button "Save Stage" at bounding box center [263, 507] width 87 height 25
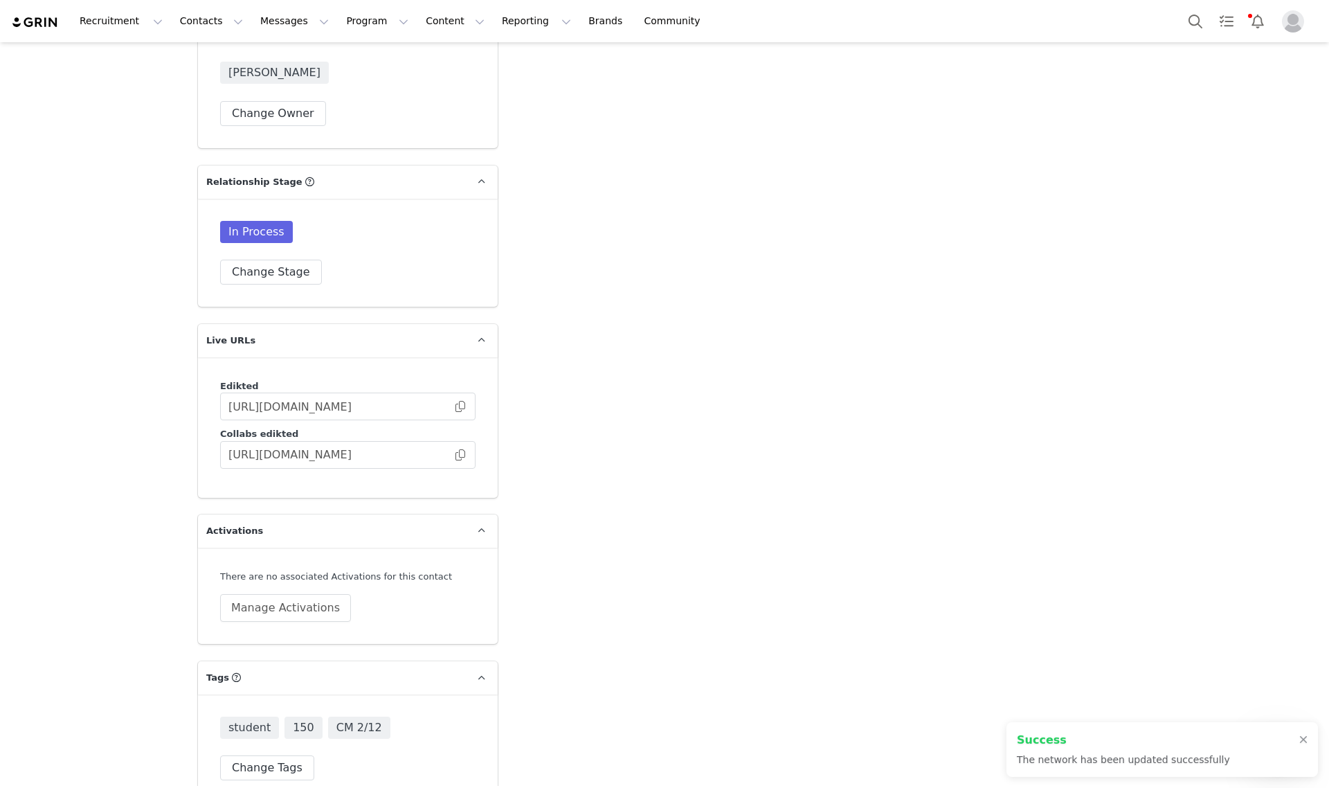
type input "https://www.tiktok.com/@ella.springfield"
click at [250, 755] on button "Change Tags" at bounding box center [267, 767] width 94 height 25
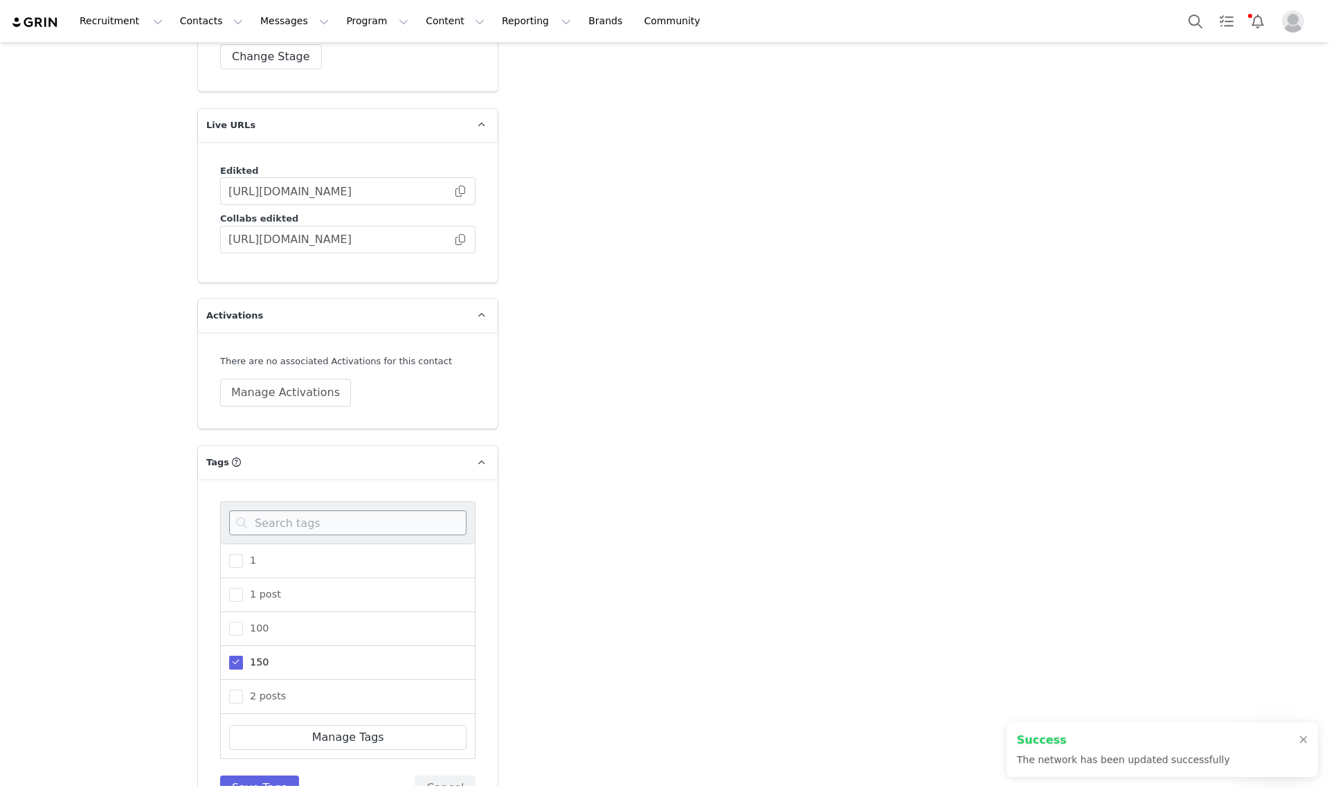
scroll to position [2229, 0]
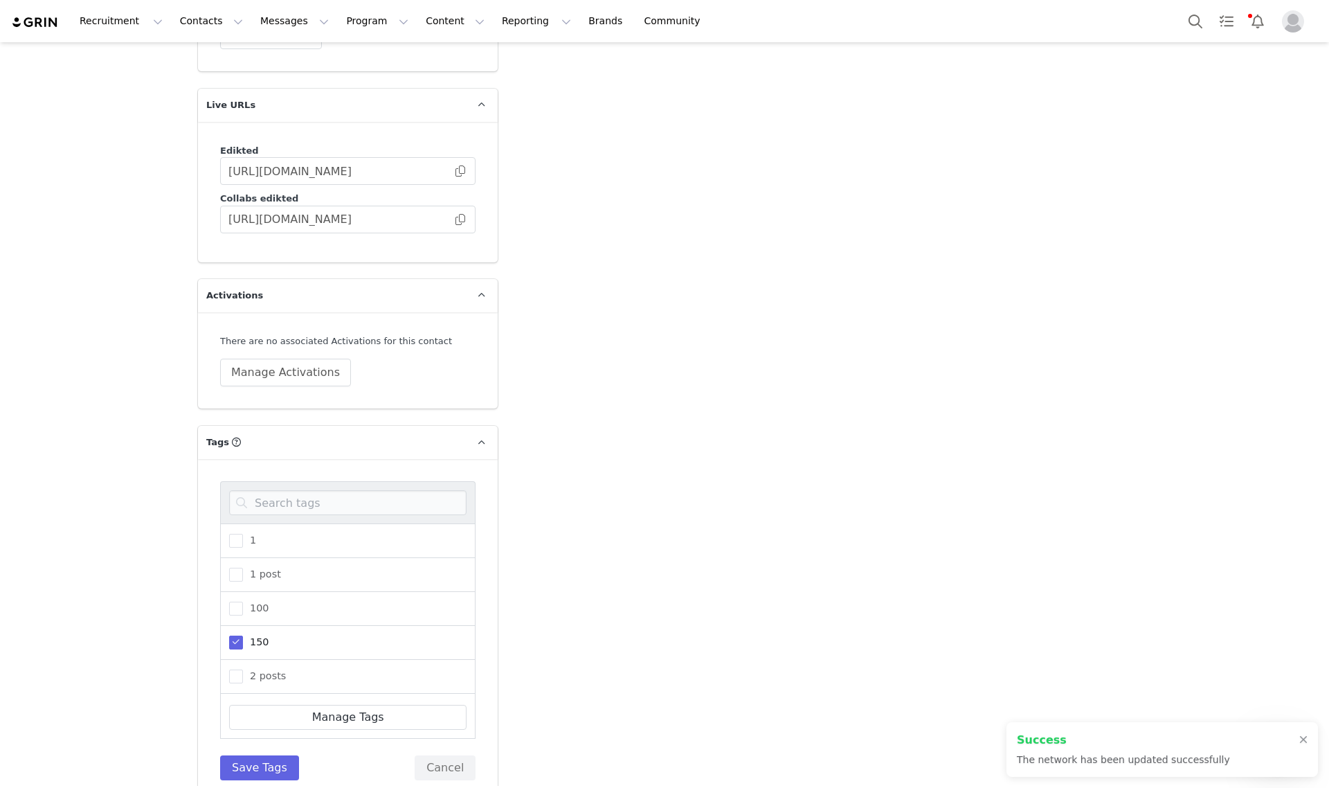
drag, startPoint x: 229, startPoint y: 616, endPoint x: 244, endPoint y: 604, distance: 19.7
click at [229, 635] on span at bounding box center [236, 642] width 14 height 14
click at [243, 635] on input "150" at bounding box center [243, 635] width 0 height 0
click at [278, 490] on input at bounding box center [347, 502] width 237 height 25
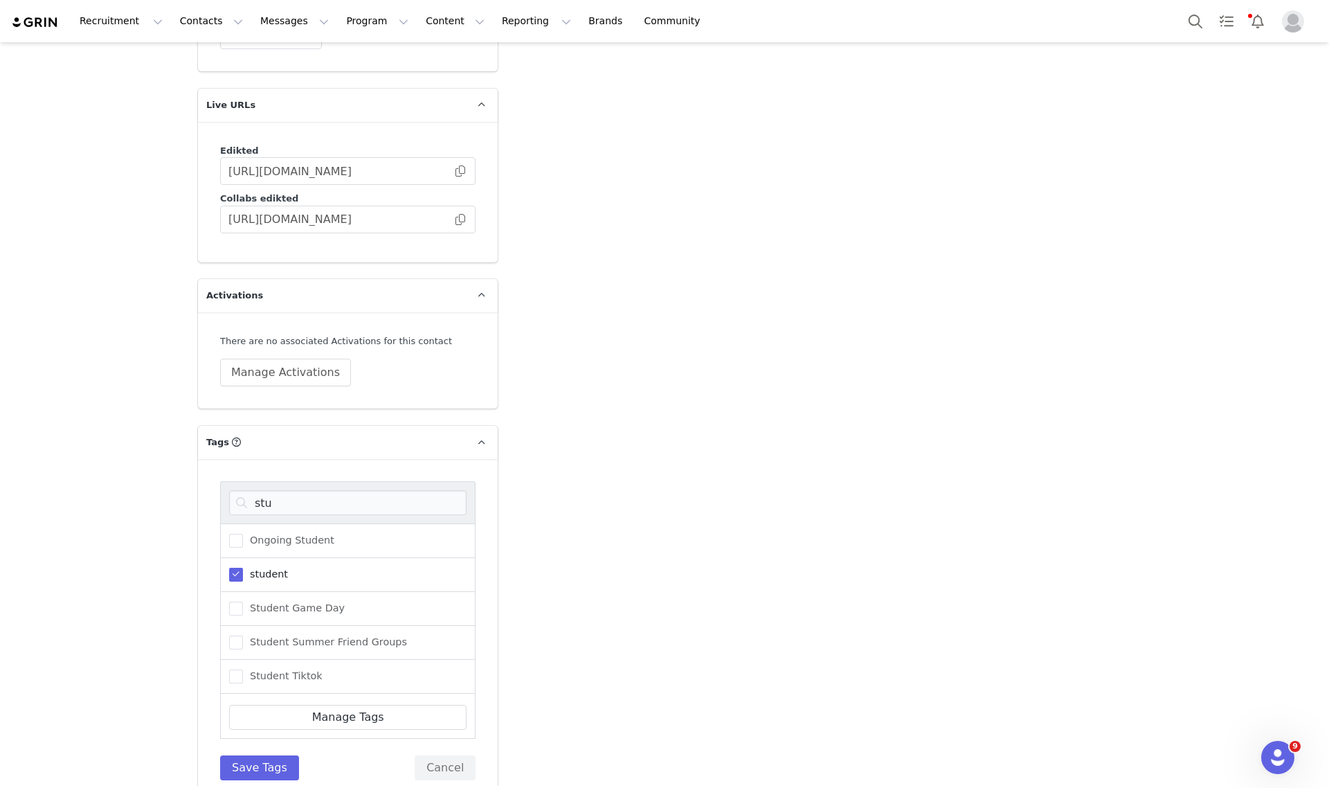
click at [230, 568] on span at bounding box center [236, 575] width 14 height 14
click at [243, 568] on input "student" at bounding box center [243, 568] width 0 height 0
drag, startPoint x: 298, startPoint y: 478, endPoint x: 189, endPoint y: 472, distance: 108.8
click at [198, 472] on div "stu Ongoing Student student Student Game Day Student Summer Friend Groups Stude…" at bounding box center [348, 630] width 300 height 343
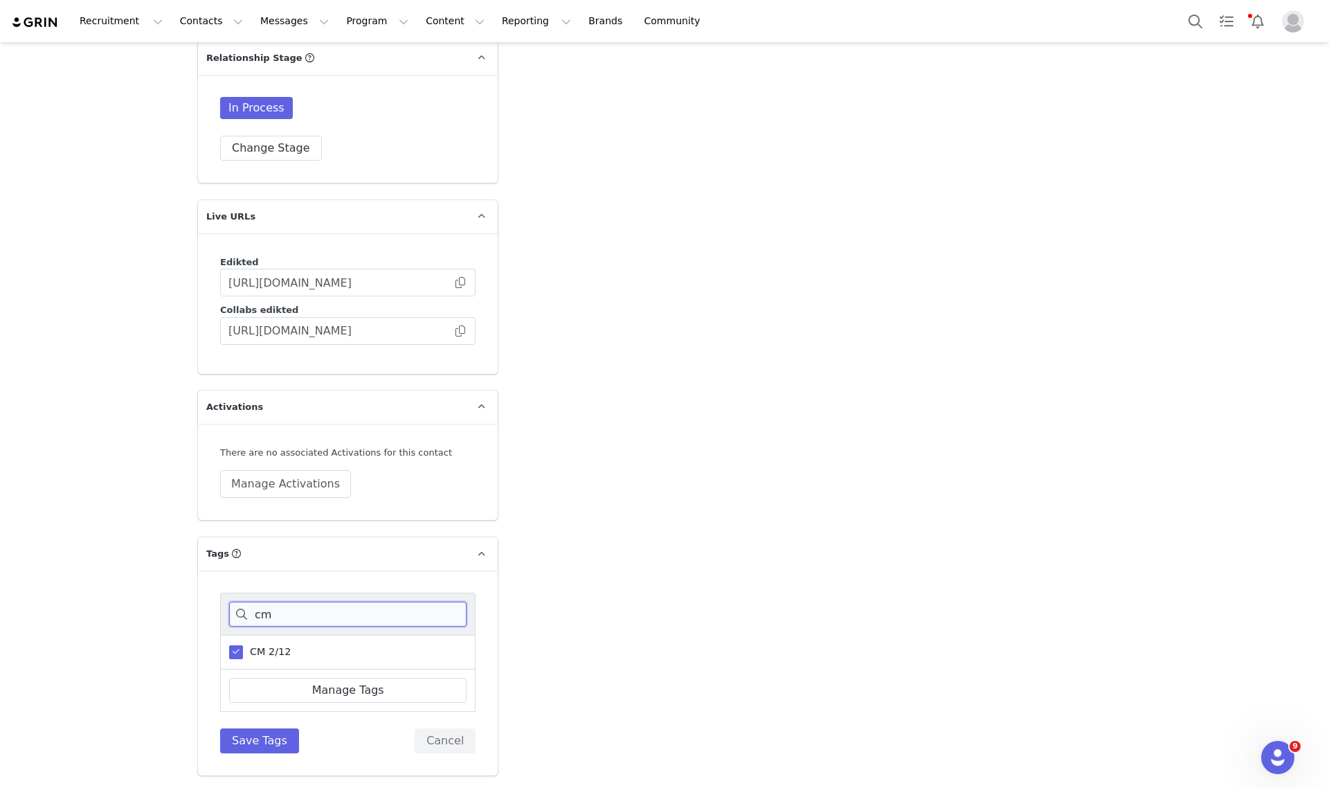
scroll to position [2090, 0]
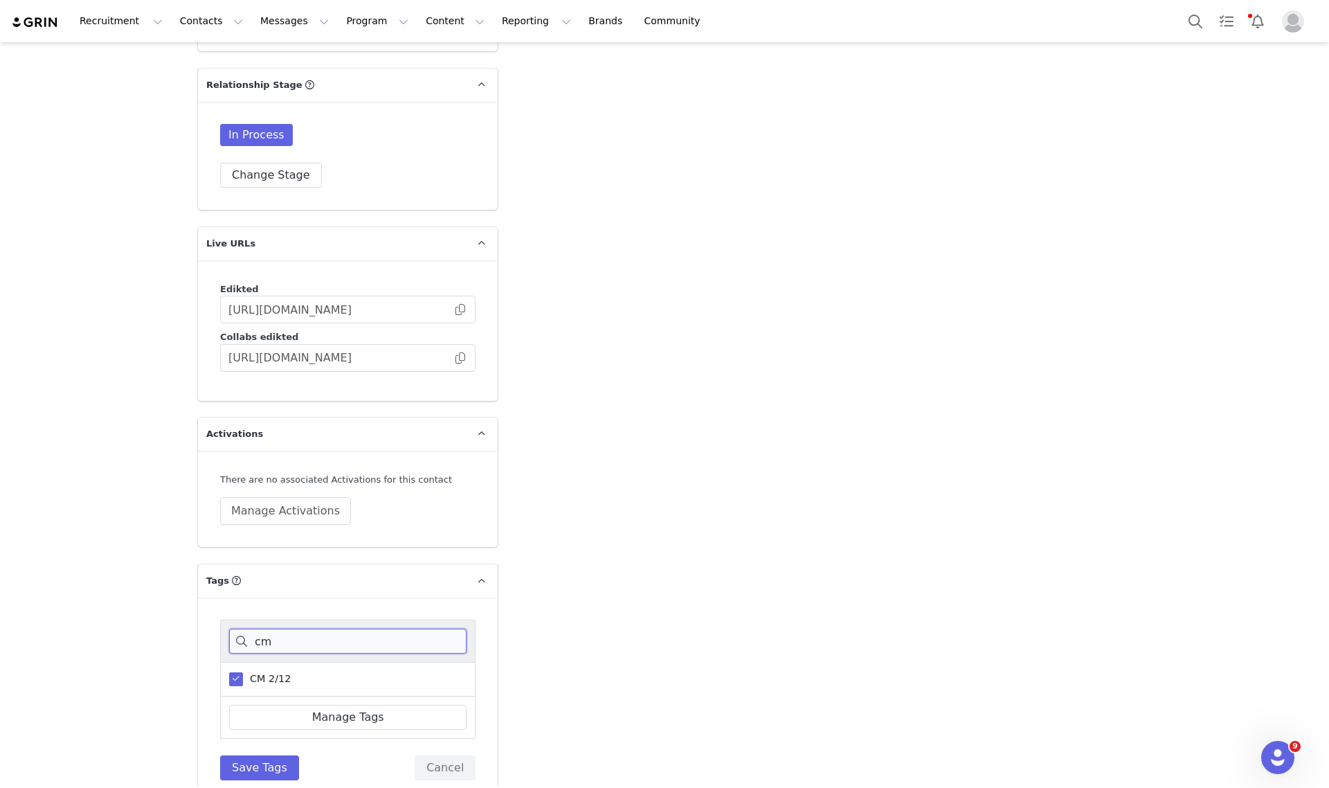
type input "cm"
drag, startPoint x: 227, startPoint y: 651, endPoint x: 242, endPoint y: 644, distance: 16.7
click at [229, 672] on span at bounding box center [236, 679] width 14 height 14
click at [243, 672] on input "CM 2/12" at bounding box center [243, 672] width 0 height 0
drag, startPoint x: 301, startPoint y: 613, endPoint x: 137, endPoint y: 610, distance: 164.1
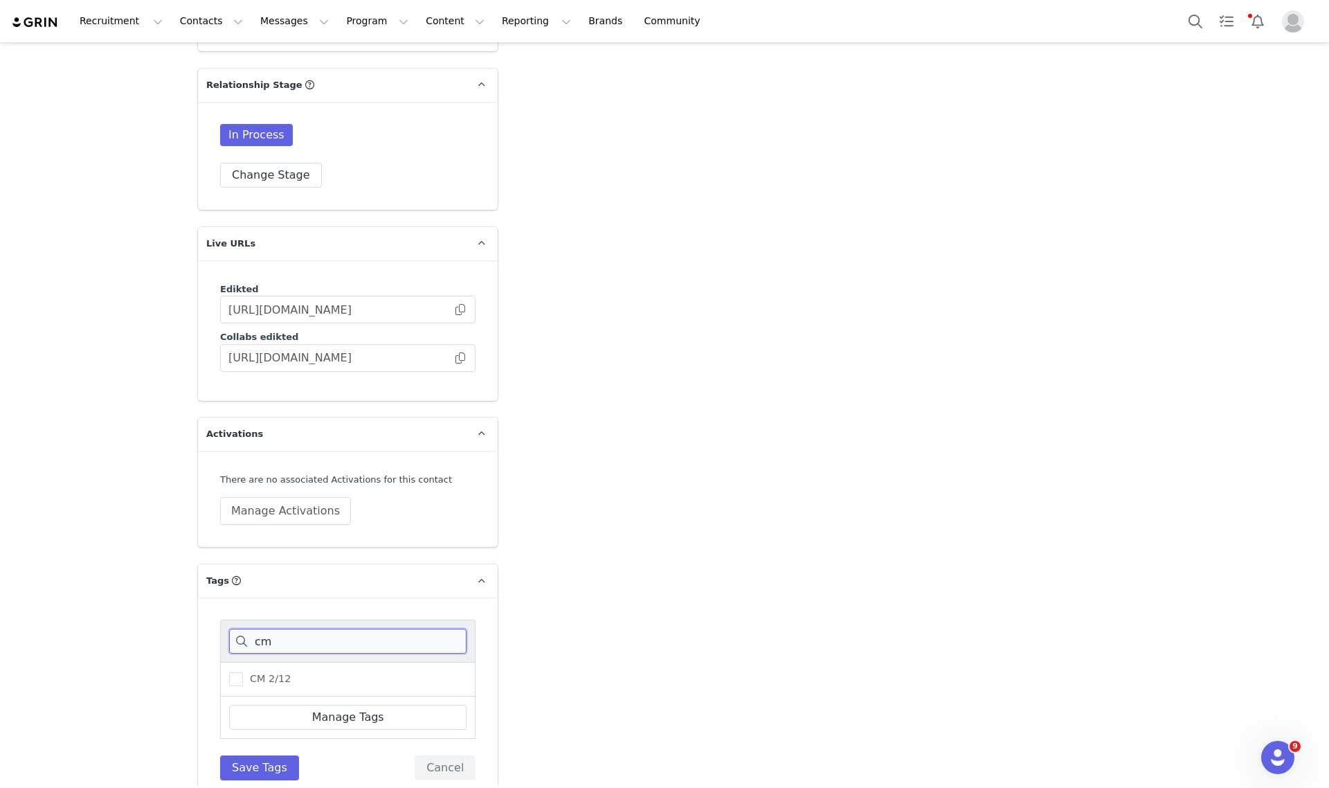
type input "tiktok"
click at [230, 706] on span at bounding box center [236, 713] width 14 height 14
click at [243, 706] on input "tiktok" at bounding box center [243, 706] width 0 height 0
drag, startPoint x: 314, startPoint y: 604, endPoint x: 163, endPoint y: 599, distance: 151.0
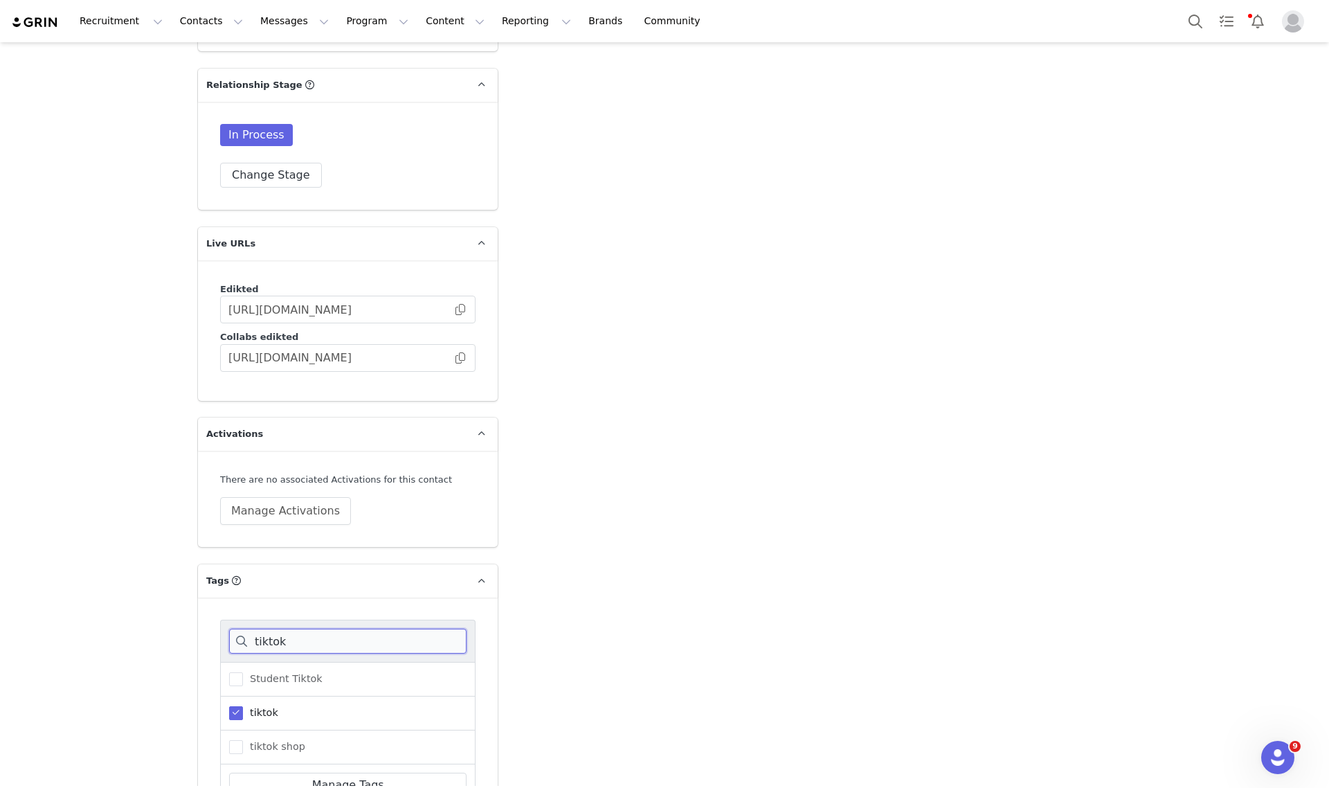
type input "300"
click at [244, 672] on span "300" at bounding box center [256, 678] width 26 height 13
click at [243, 672] on input "300" at bounding box center [243, 672] width 0 height 0
click at [242, 755] on button "Save Tags" at bounding box center [259, 767] width 79 height 25
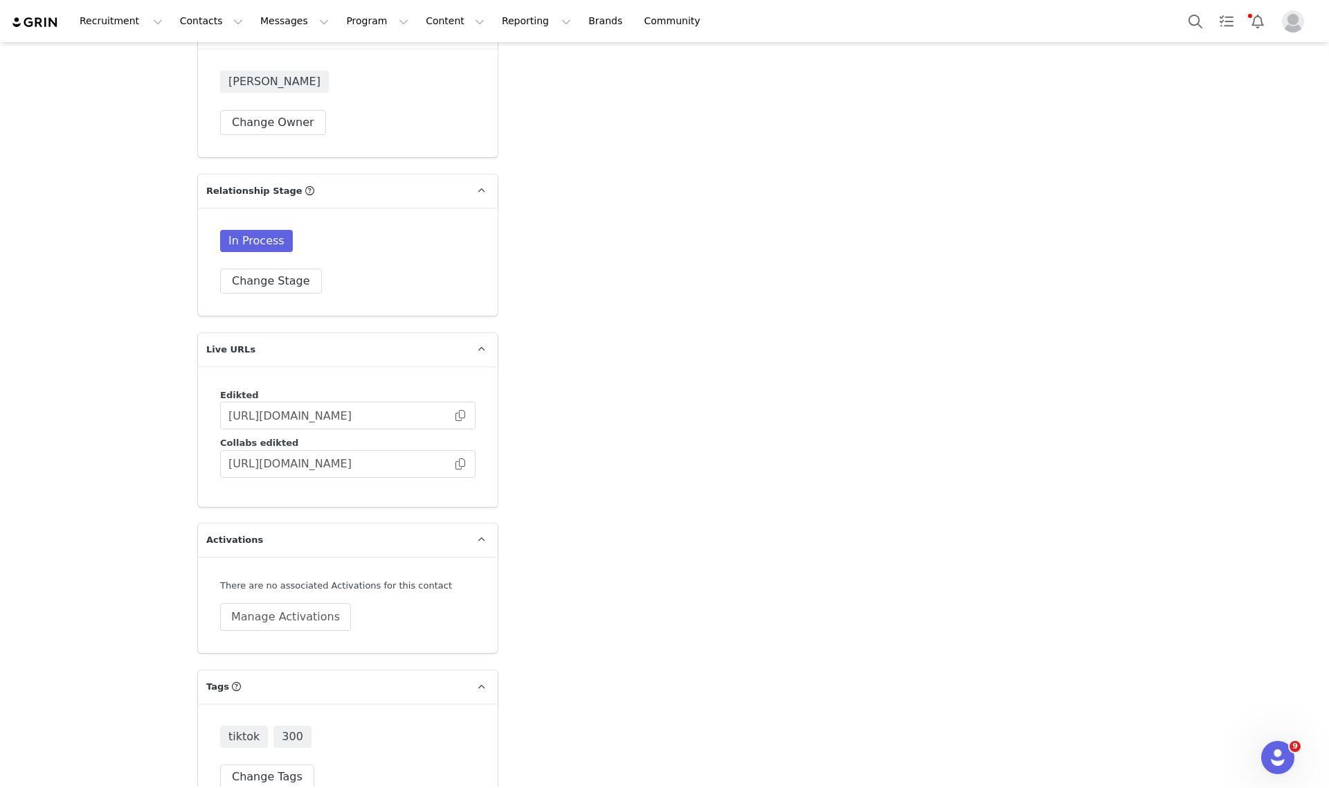
scroll to position [1994, 0]
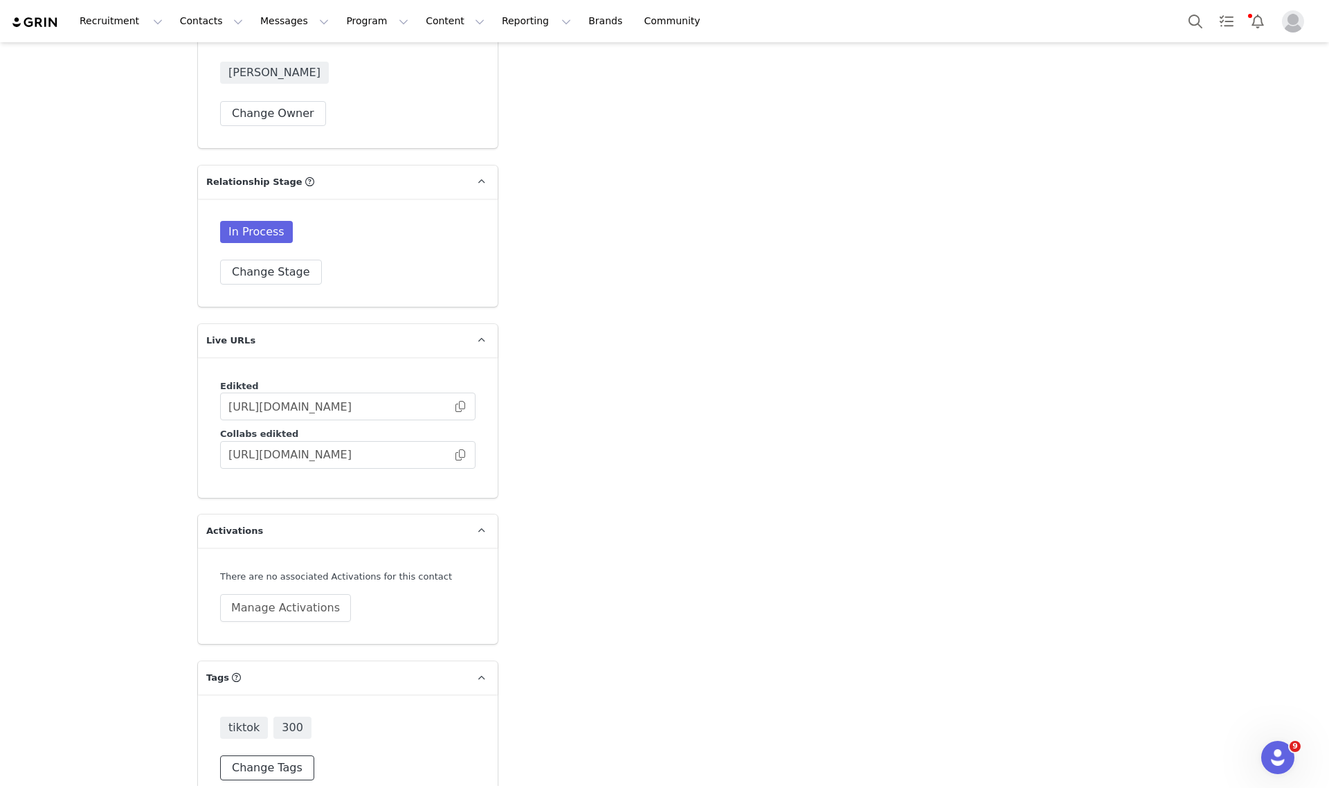
click at [261, 755] on button "Change Tags" at bounding box center [267, 767] width 94 height 25
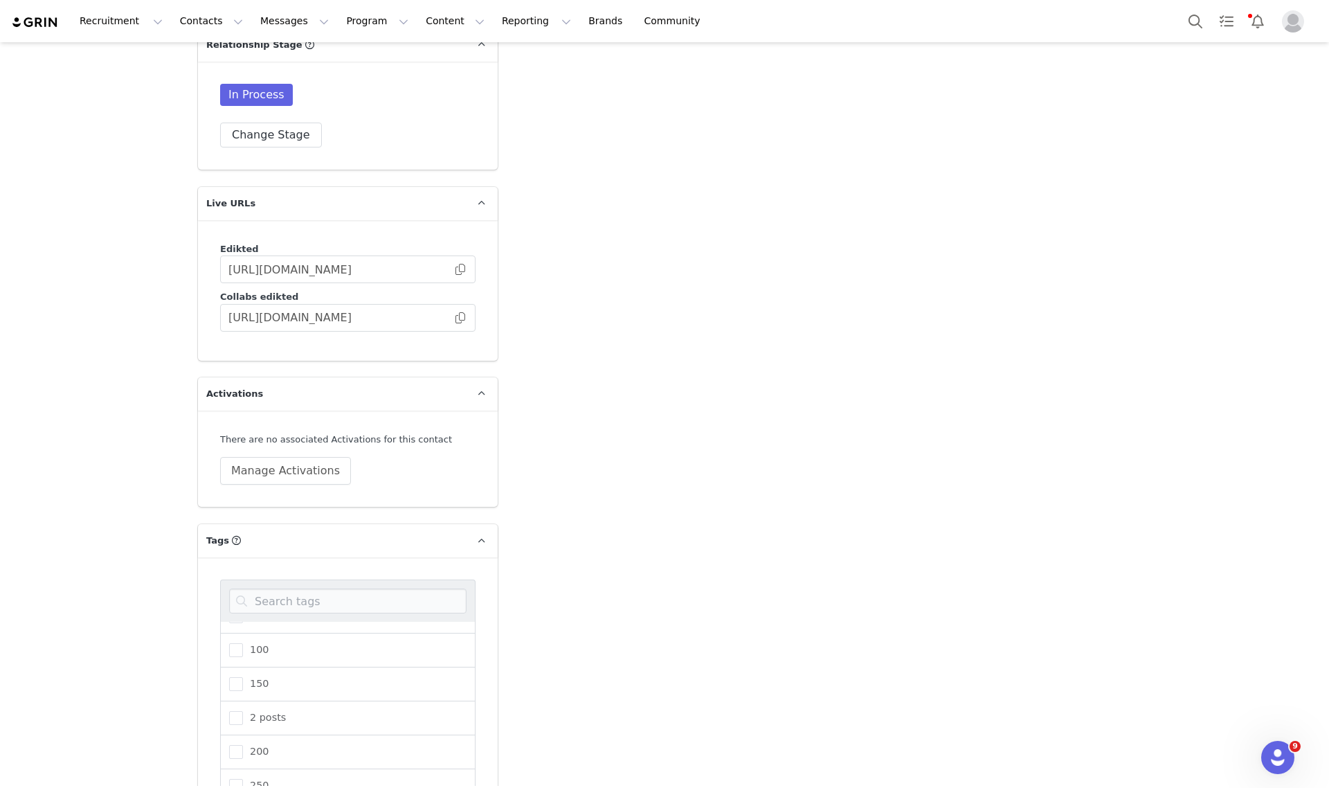
scroll to position [87, 0]
click at [246, 715] on span "200" at bounding box center [256, 721] width 26 height 13
click at [243, 715] on input "200" at bounding box center [243, 715] width 0 height 0
click at [243, 764] on span "300" at bounding box center [256, 770] width 26 height 13
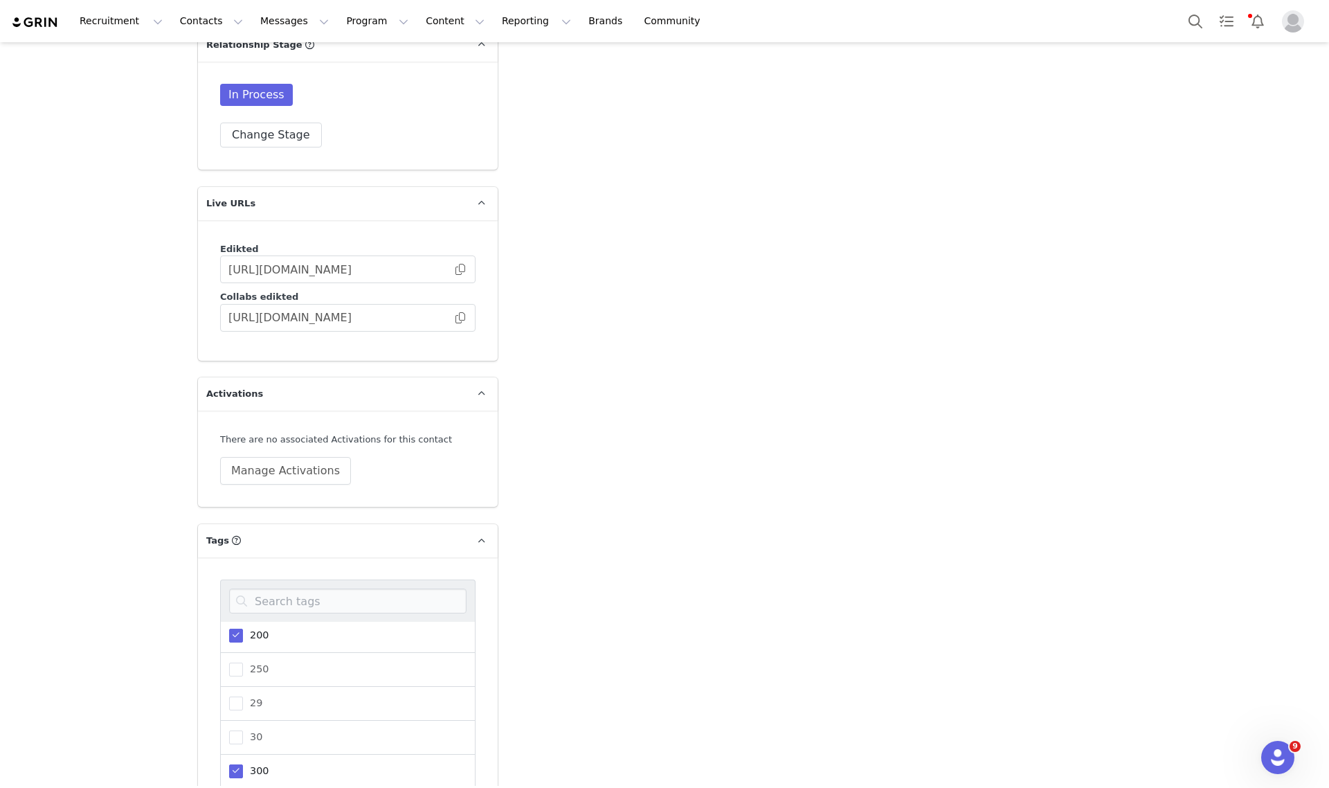
click at [243, 764] on input "300" at bounding box center [243, 764] width 0 height 0
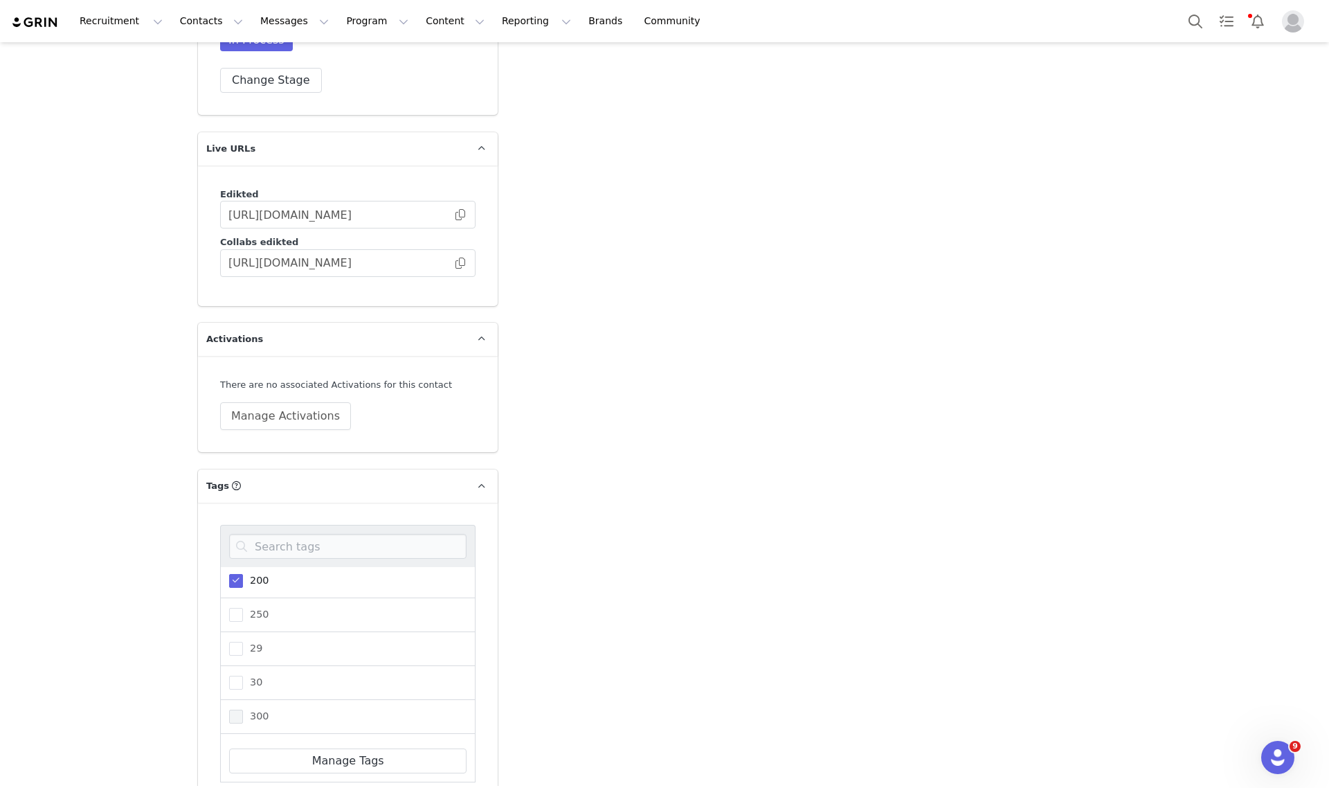
scroll to position [2229, 0]
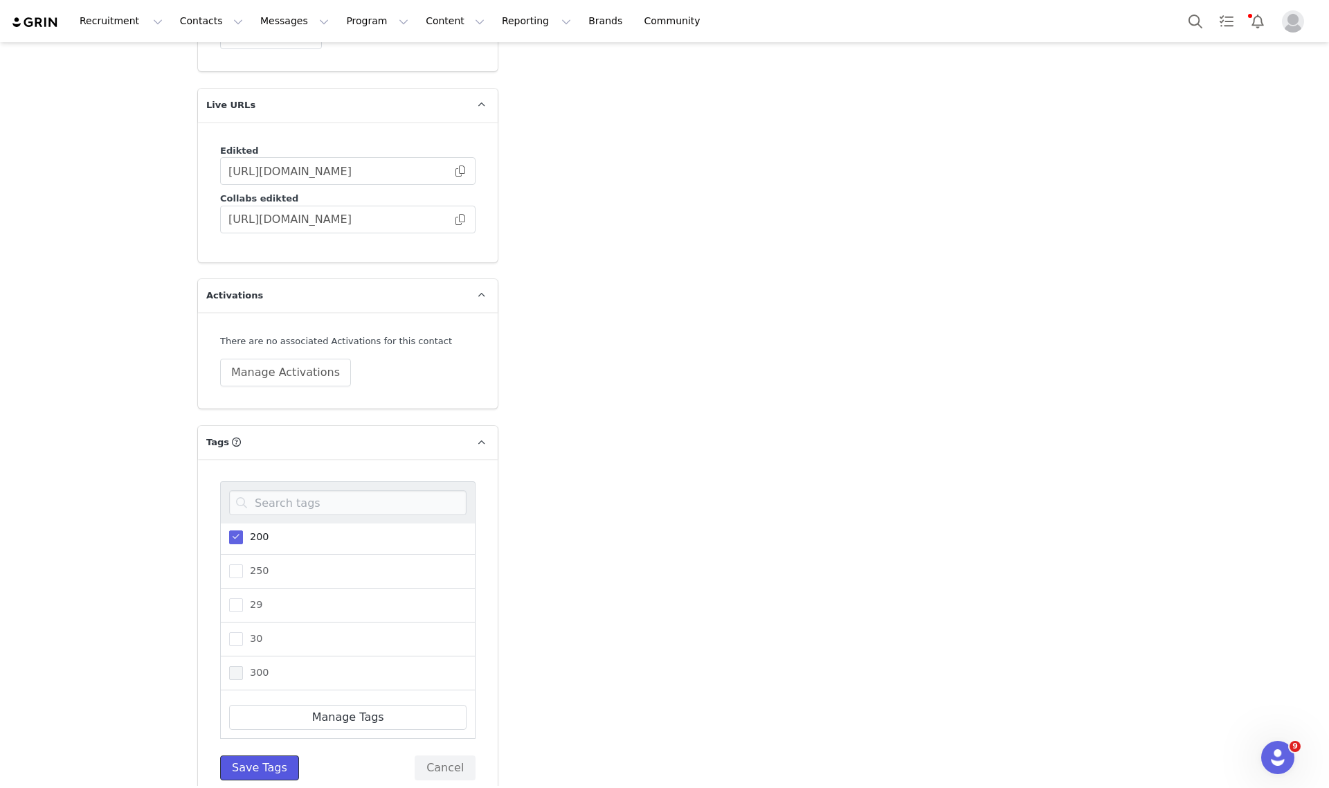
click at [262, 755] on button "Save Tags" at bounding box center [259, 767] width 79 height 25
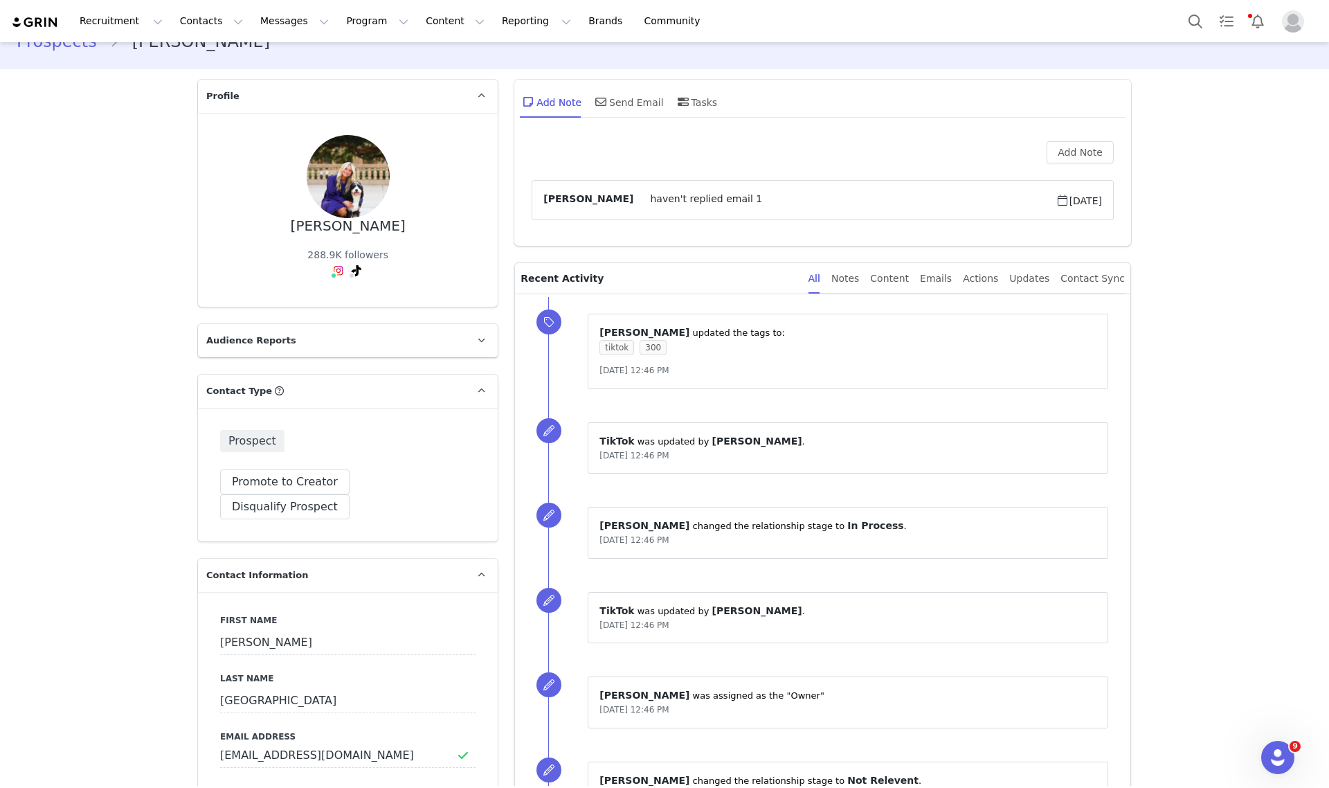
scroll to position [0, 0]
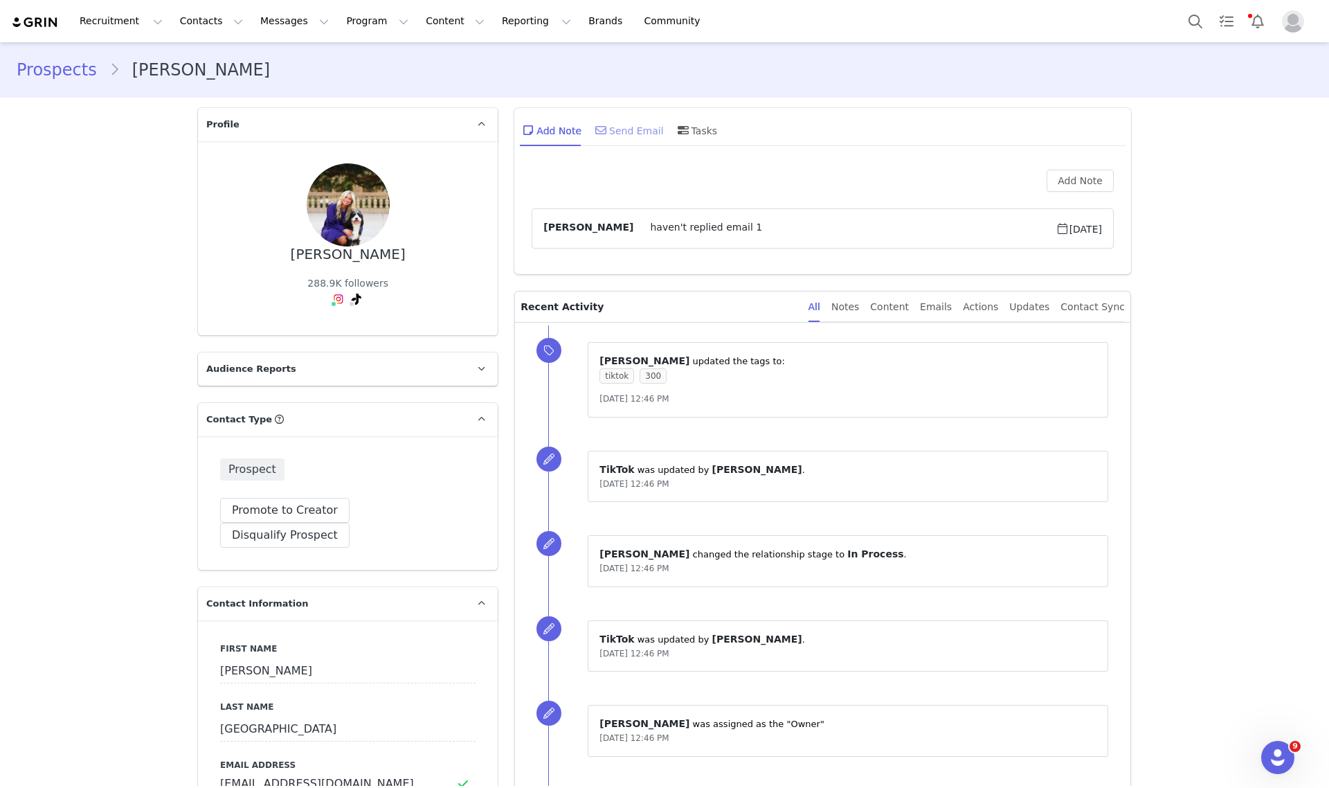
click at [600, 129] on span at bounding box center [601, 130] width 17 height 17
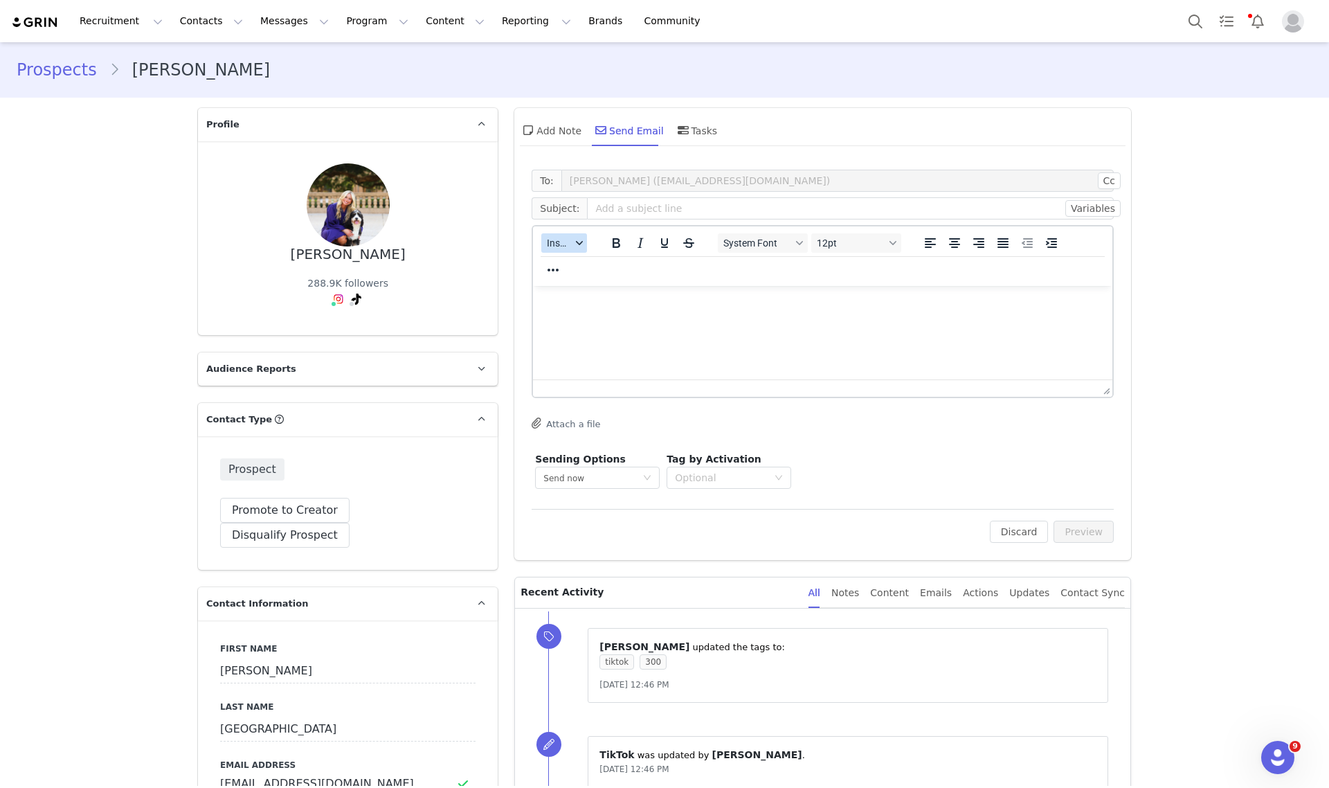
click at [547, 237] on span "Insert" at bounding box center [559, 242] width 24 height 11
drag, startPoint x: 552, startPoint y: 248, endPoint x: 561, endPoint y: 260, distance: 15.0
click at [561, 260] on div "Insert Template" at bounding box center [608, 266] width 125 height 17
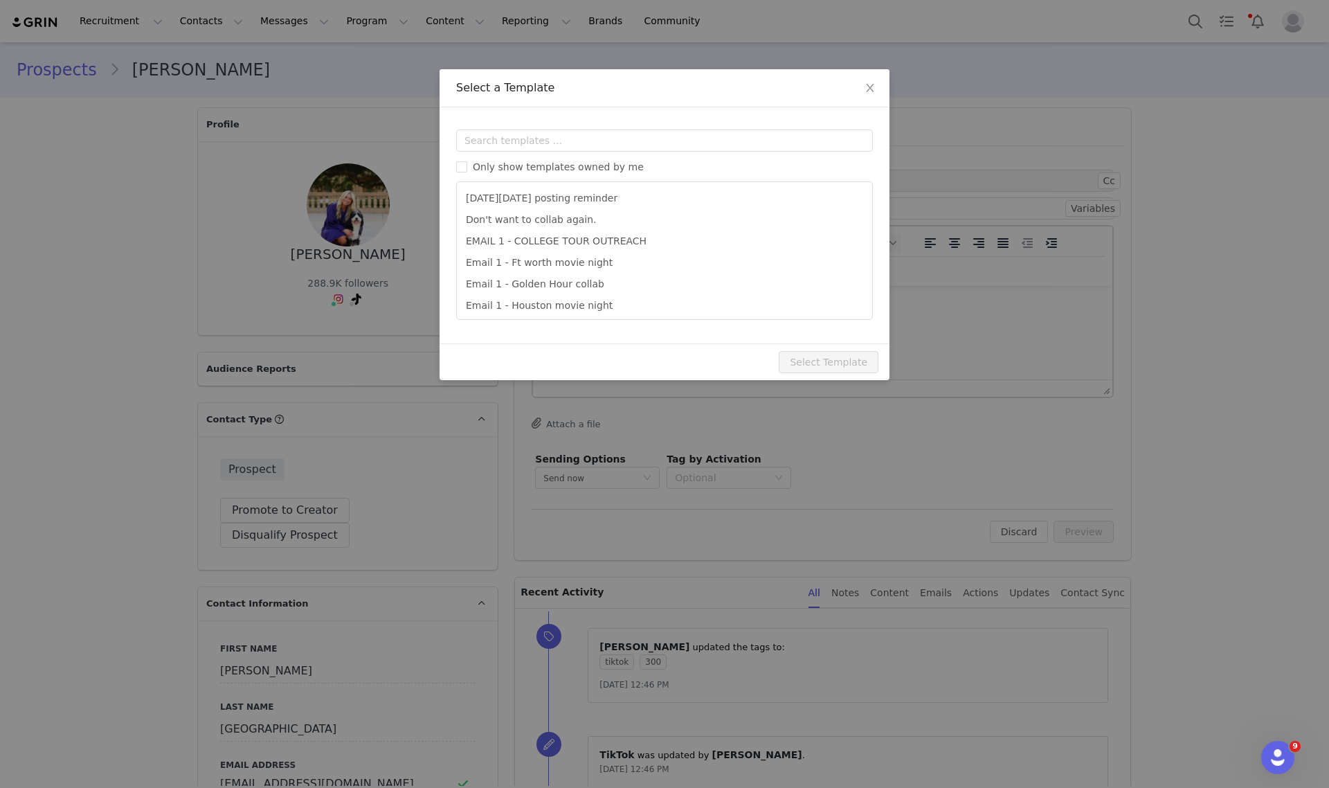
click at [543, 154] on div "Only show templates owned by me Black Friday posting reminder Don't want to col…" at bounding box center [664, 224] width 417 height 190
click at [548, 151] on input "text" at bounding box center [664, 140] width 417 height 22
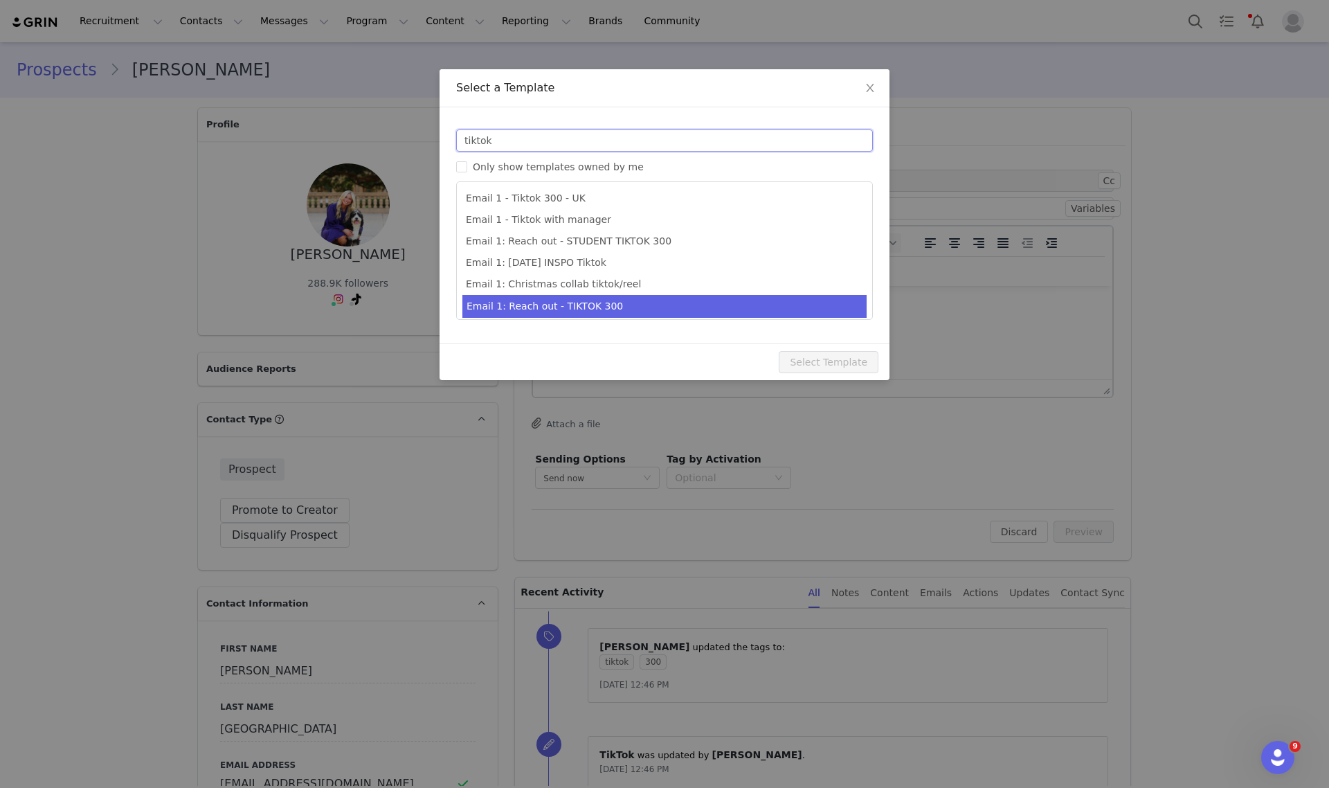
type input "tiktok"
type input "Collab with Edikted"
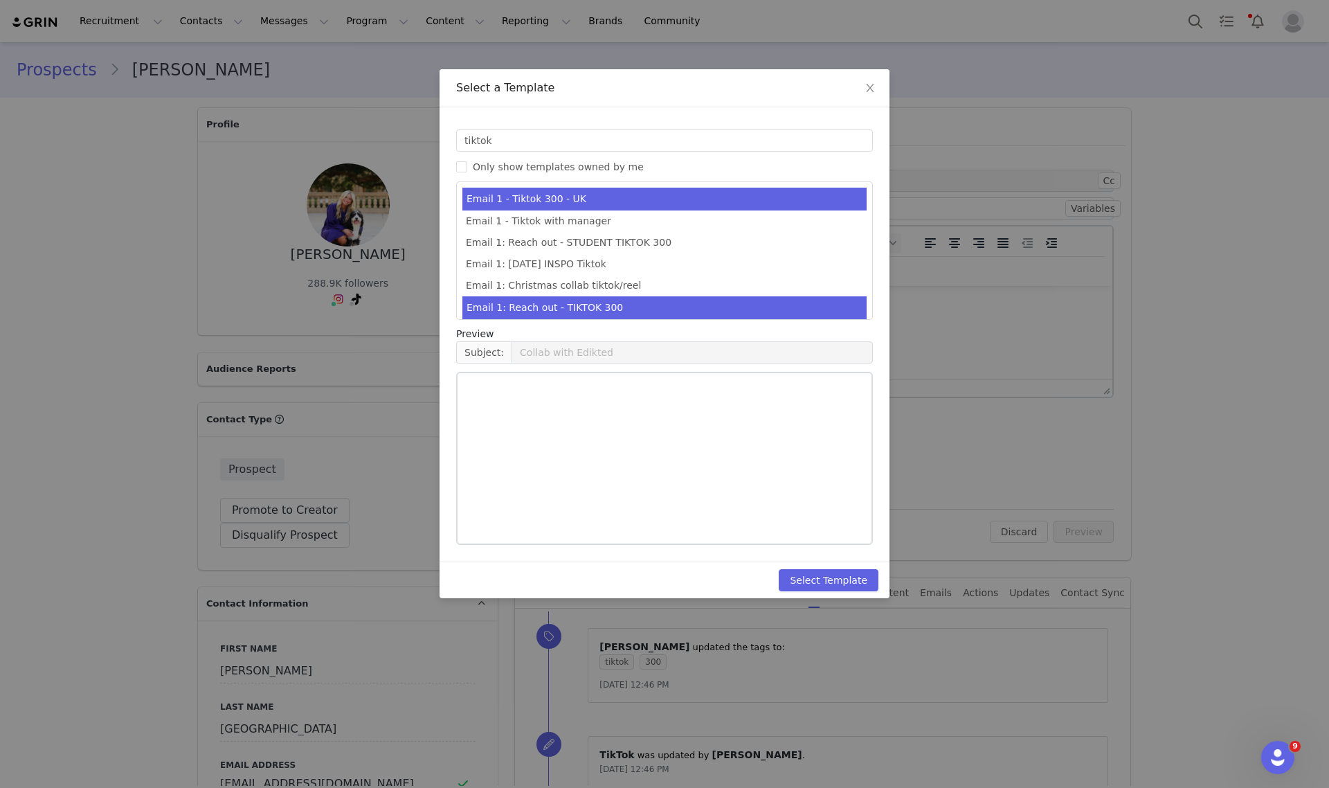
click at [575, 300] on li "Email 1: Reach out - TIKTOK 300" at bounding box center [664, 307] width 404 height 23
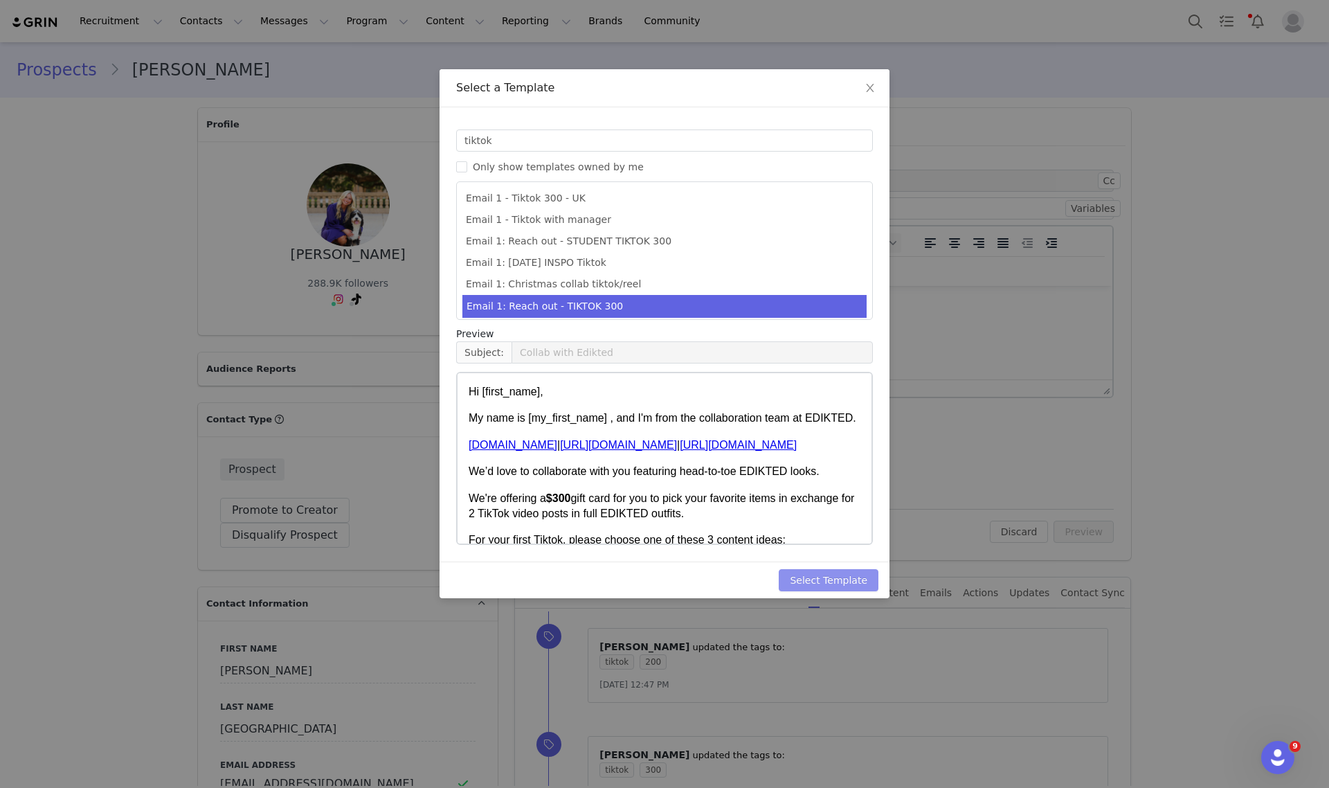
click at [815, 579] on button "Select Template" at bounding box center [829, 580] width 100 height 22
type input "Collab with Edikted"
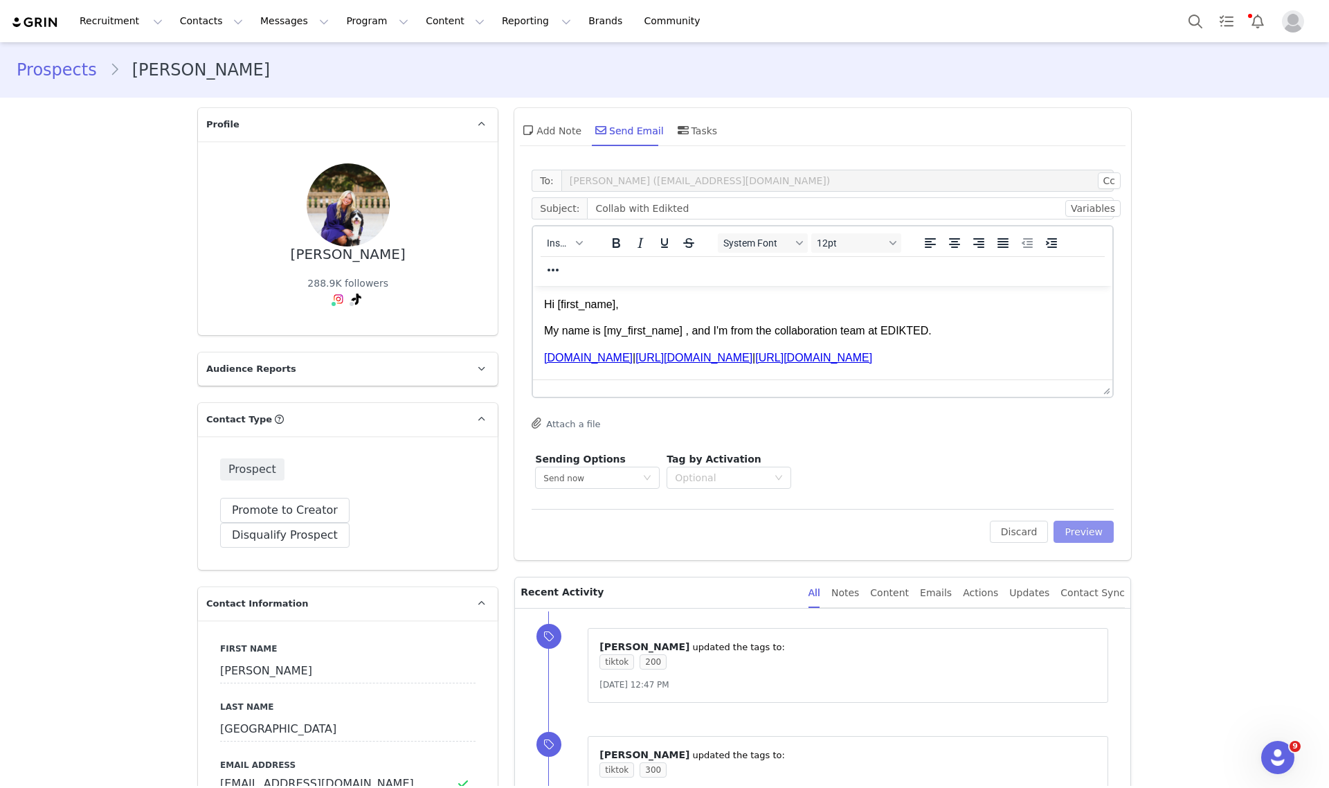
click at [1094, 534] on button "Preview" at bounding box center [1084, 532] width 60 height 22
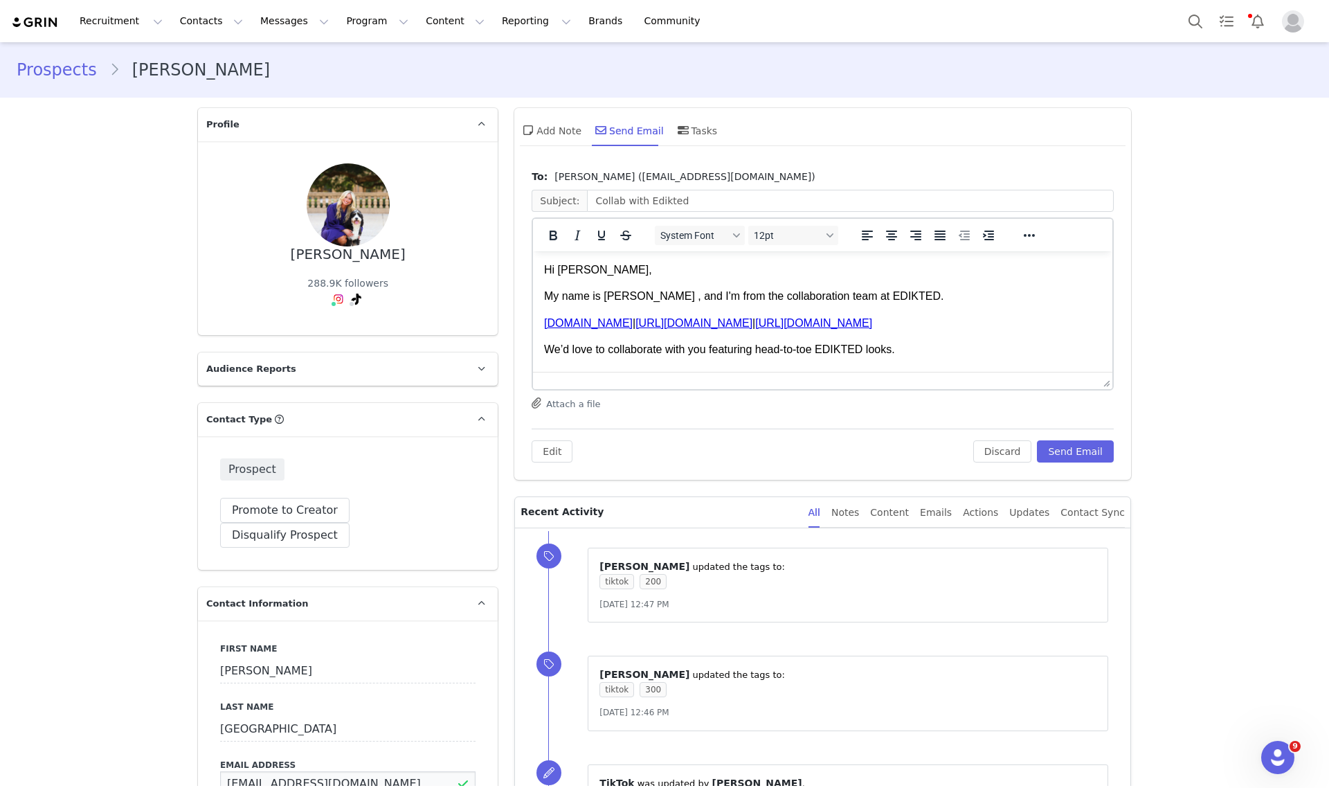
click at [307, 771] on input "ellagspringfield@gmail.com" at bounding box center [347, 783] width 255 height 25
click at [603, 280] on body "Hi Ella, My name is Lily , and I'm from the collaboration team at EDIKTED. www.…" at bounding box center [822, 578] width 557 height 633
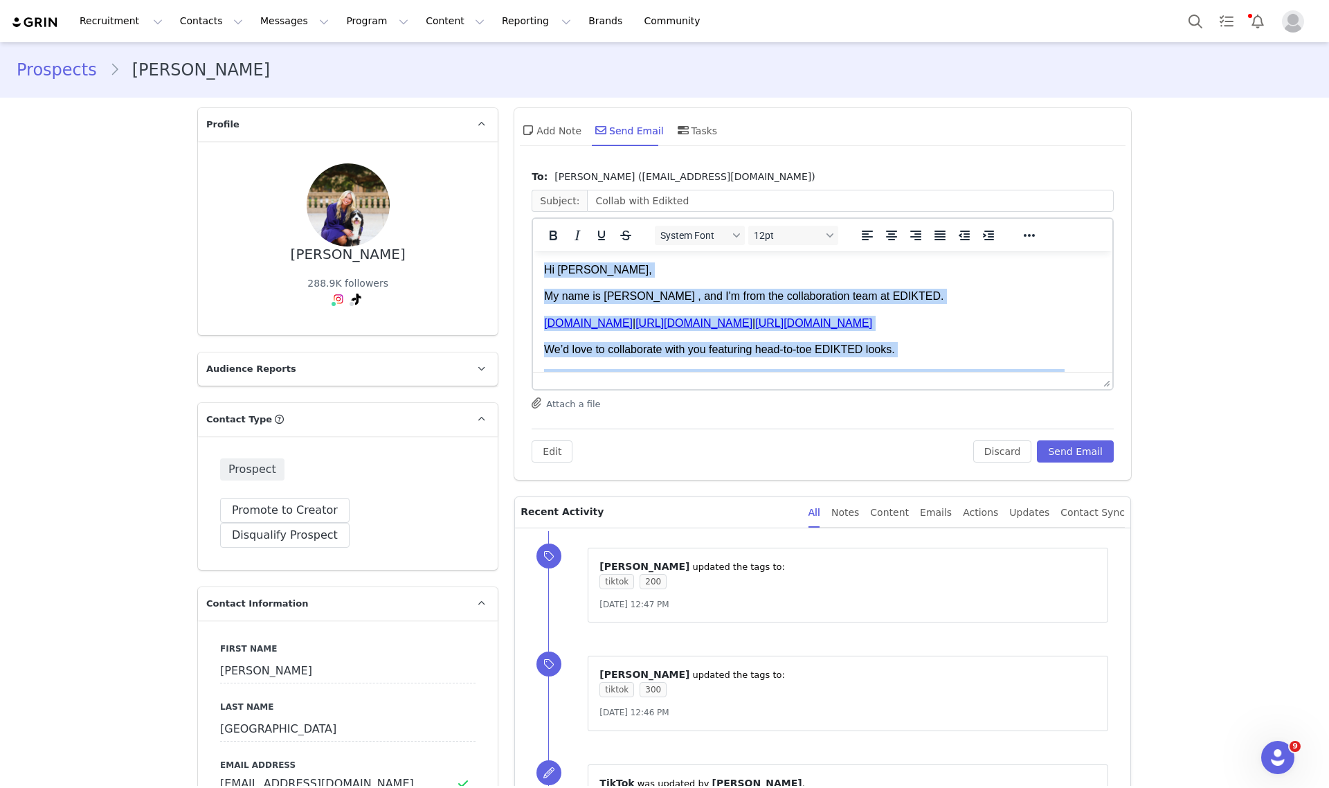
copy body "Hi Ella, My name is Lily , and I'm from the collaboration team at EDIKTED. www.…"
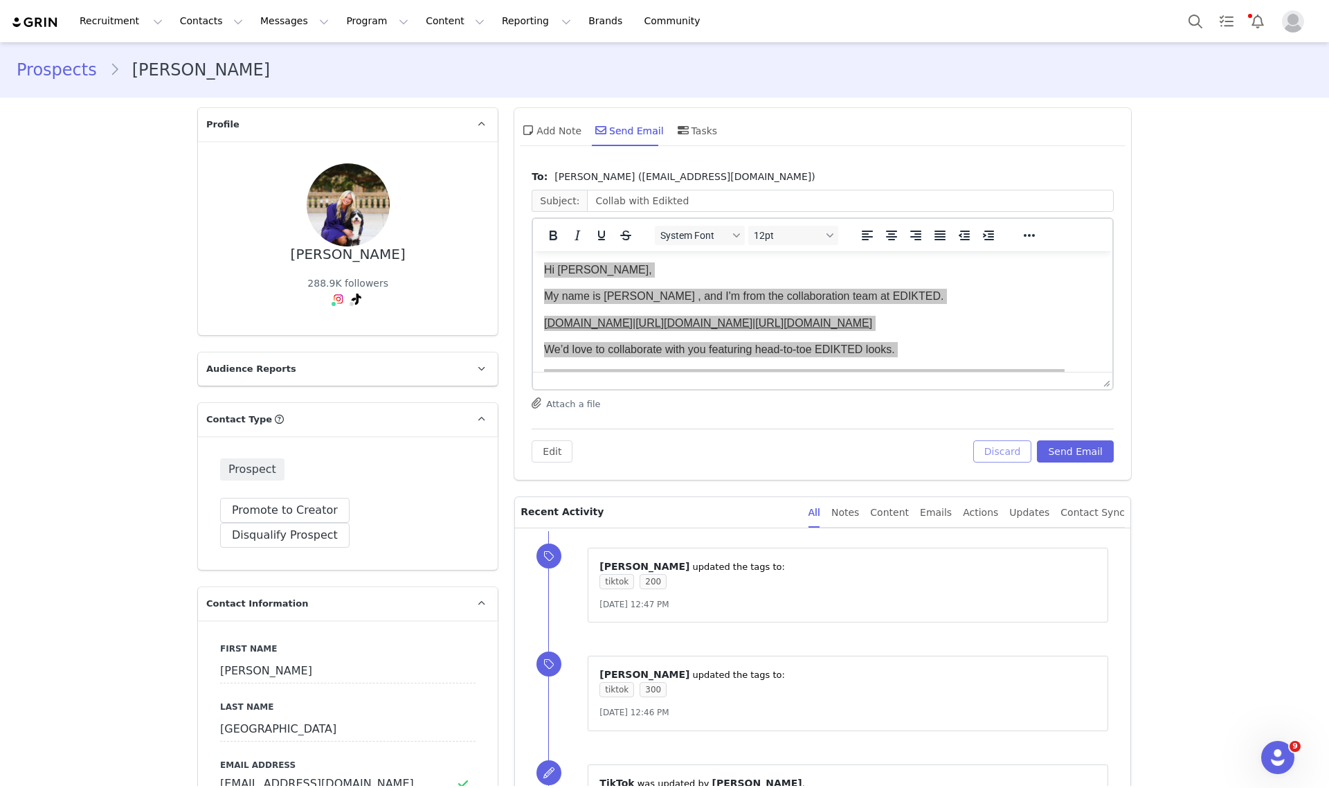
click at [994, 451] on button "Discard" at bounding box center [1002, 451] width 59 height 22
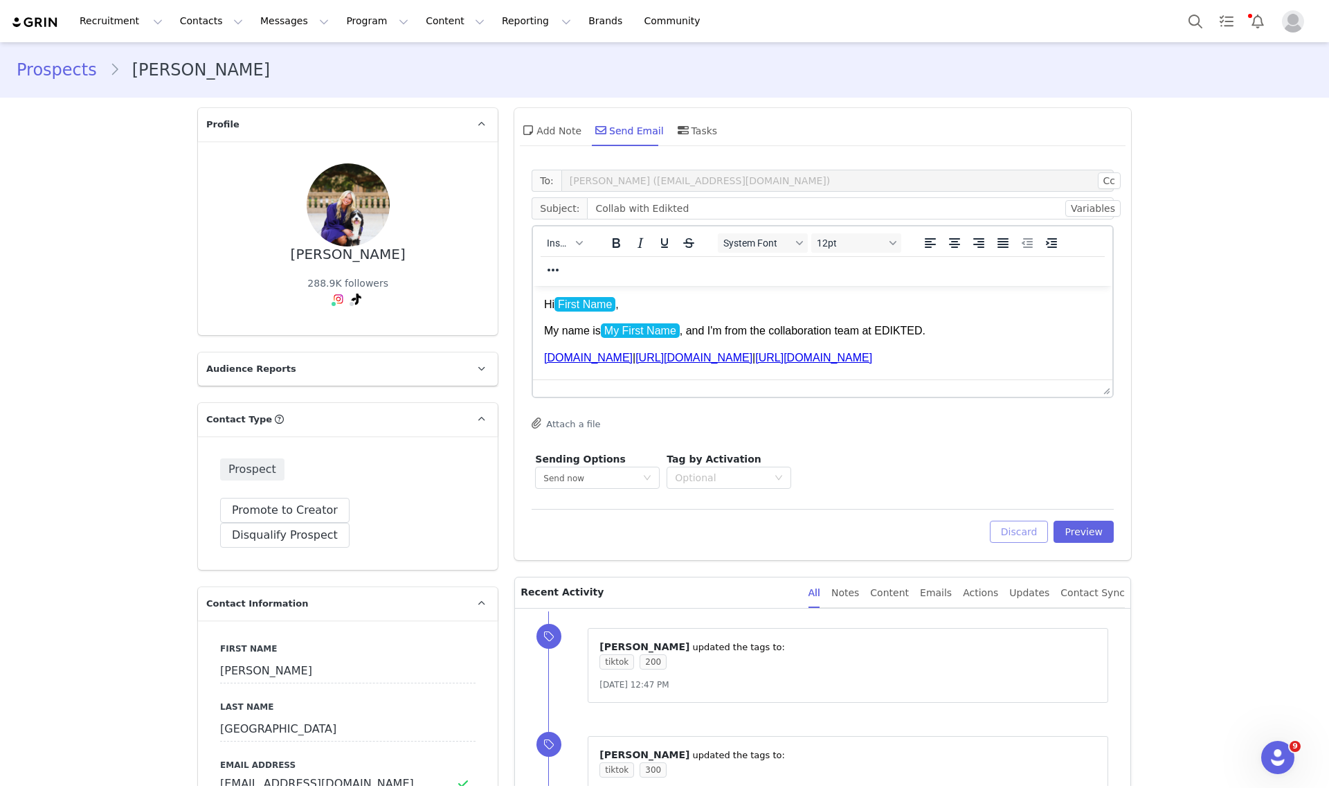
click at [1009, 531] on button "Discard" at bounding box center [1019, 532] width 59 height 22
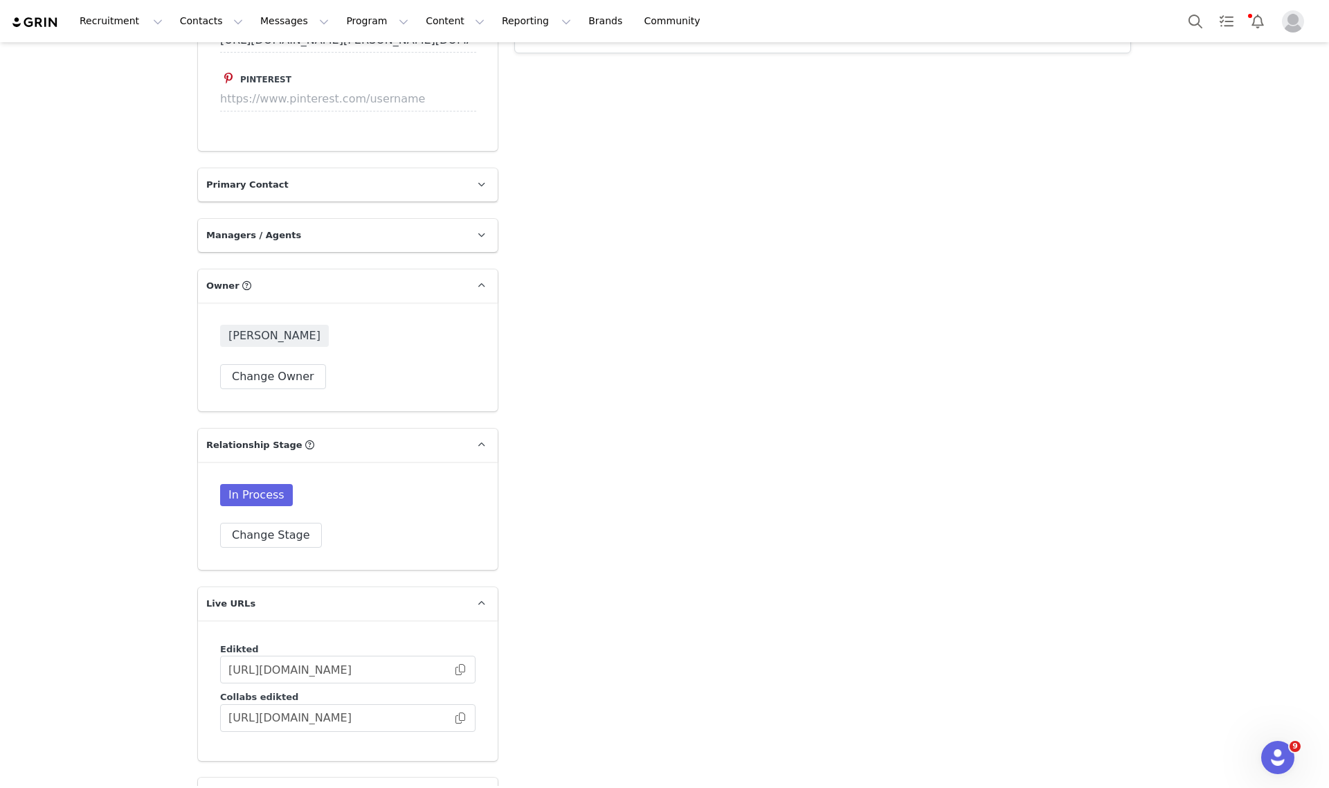
scroll to position [1994, 0]
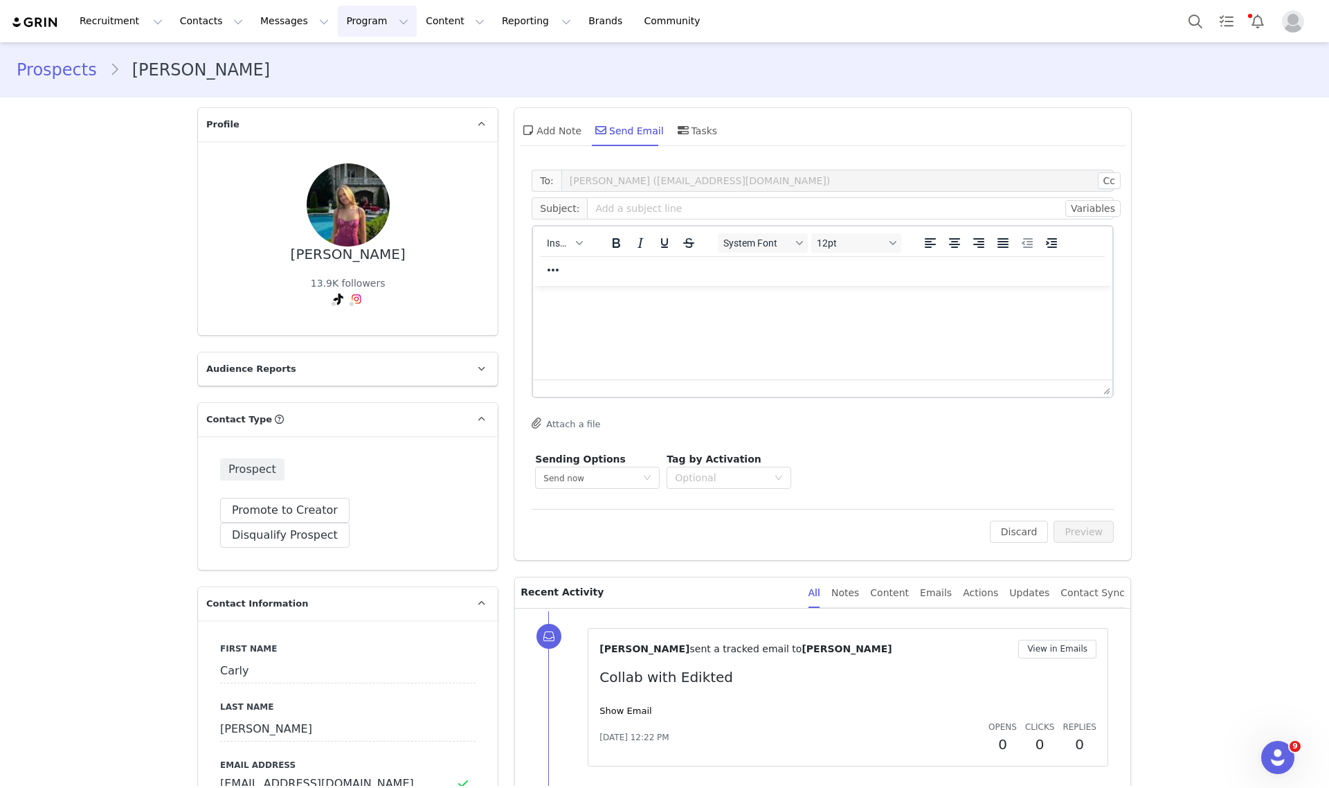
click button "Program Program"
click p "Activations"
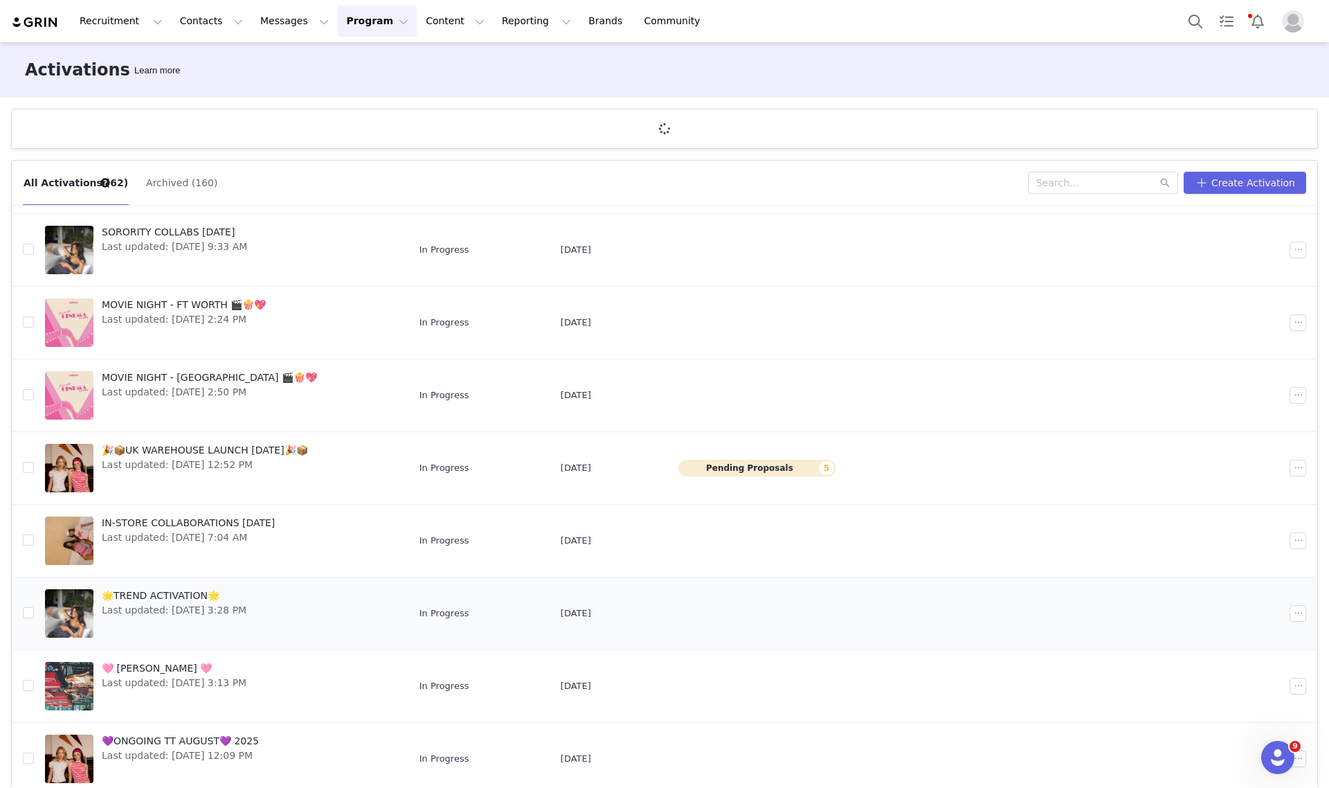
scroll to position [173, 0]
click span "🌟TREND ACTIVATION🌟"
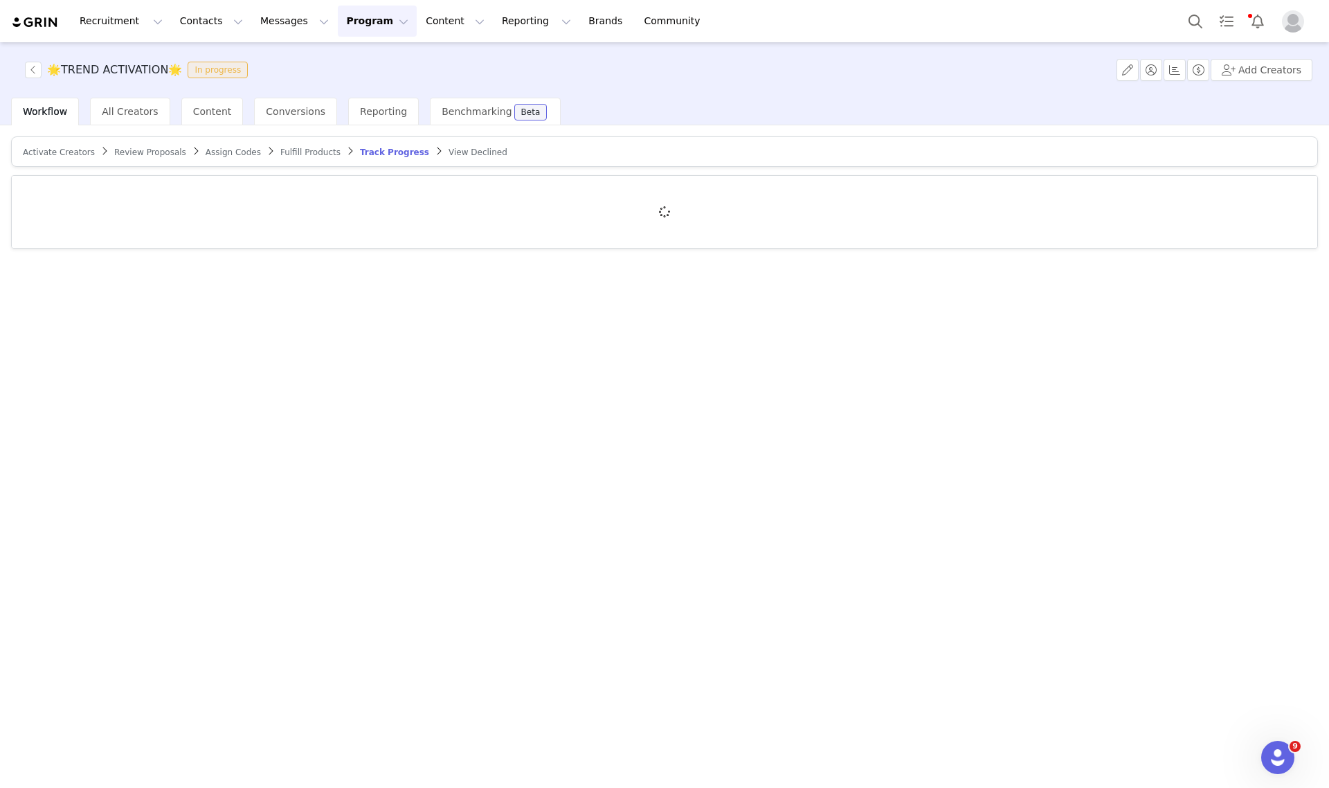
click span "Activate Creators"
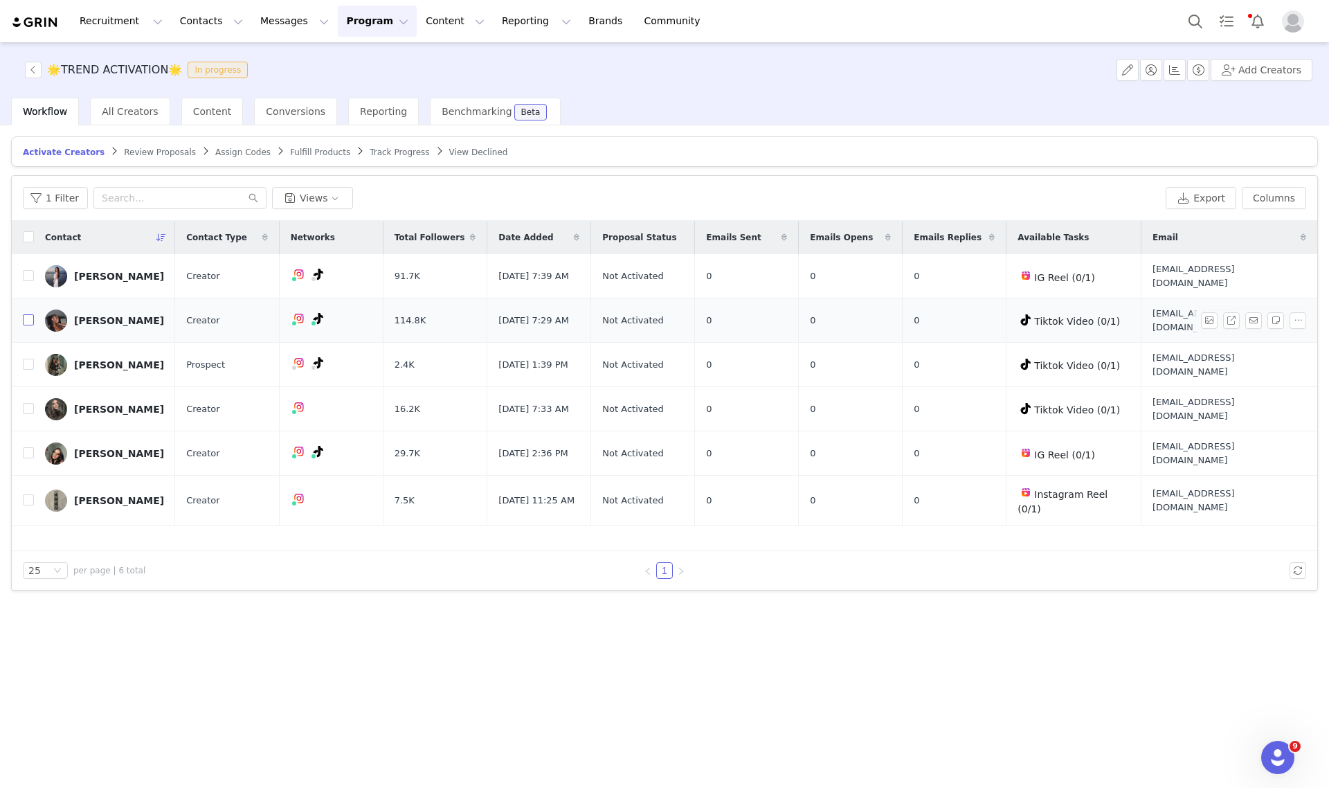
click input "checkbox"
checkbox input "true"
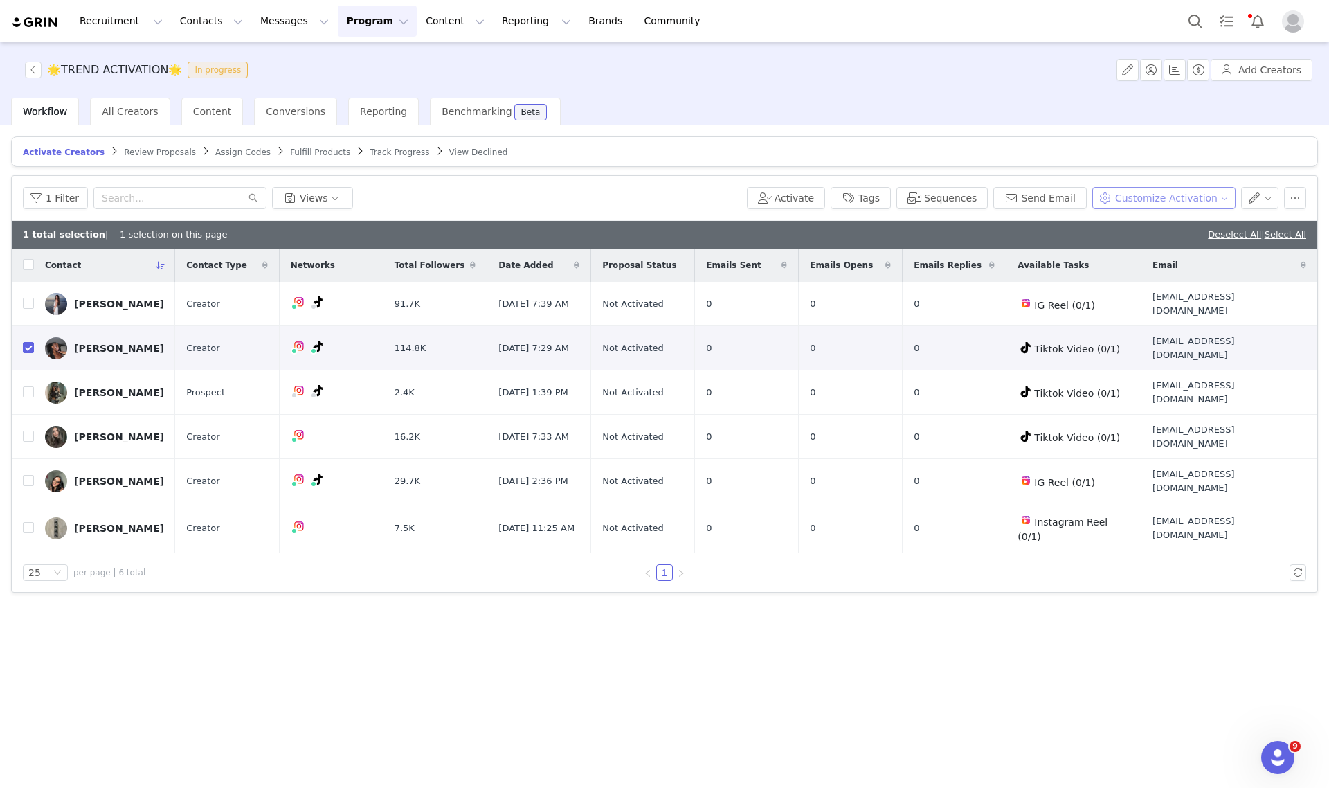
click button "Customize Activation"
click span "Edit Product Selection"
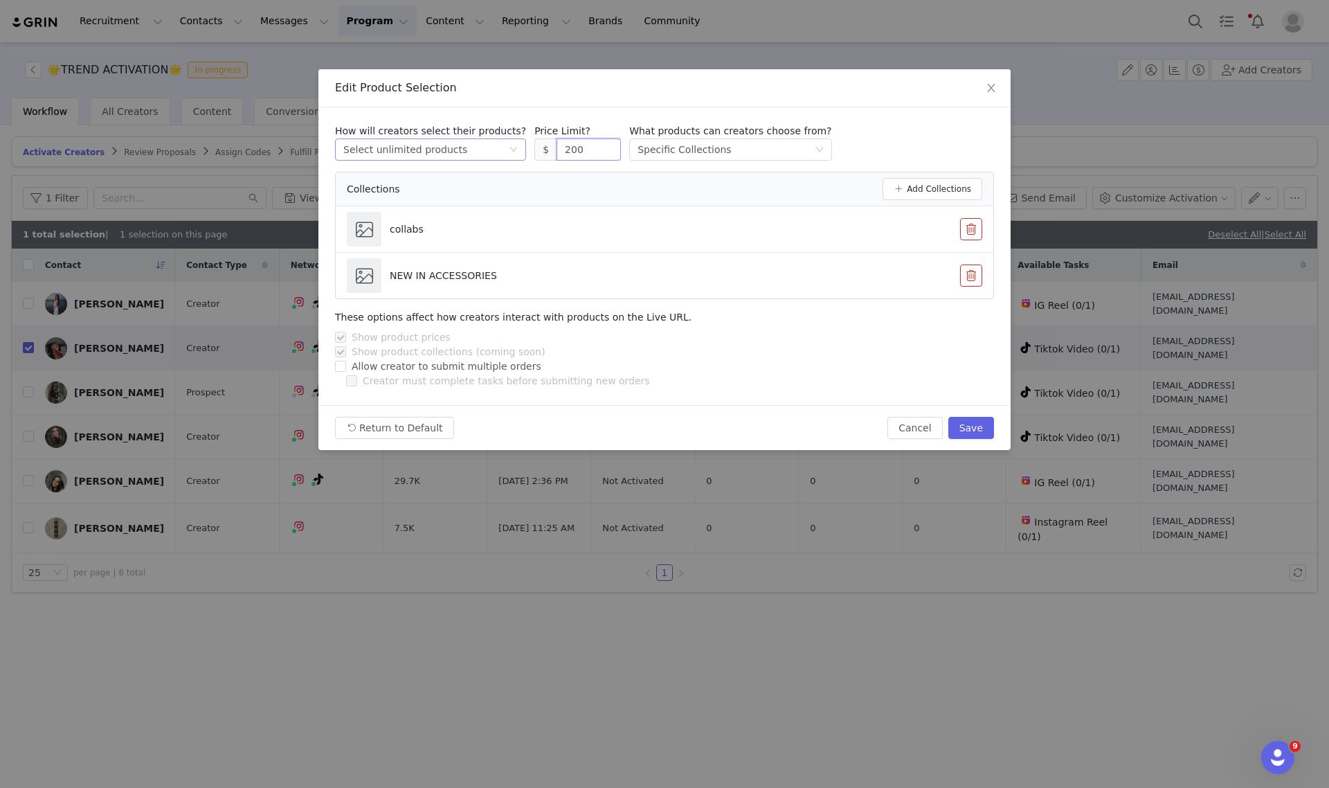
drag, startPoint x: 548, startPoint y: 149, endPoint x: 460, endPoint y: 144, distance: 88.0
click div "How will creators select their products? Select method Select unlimited product…"
click button "Save"
type input "200"
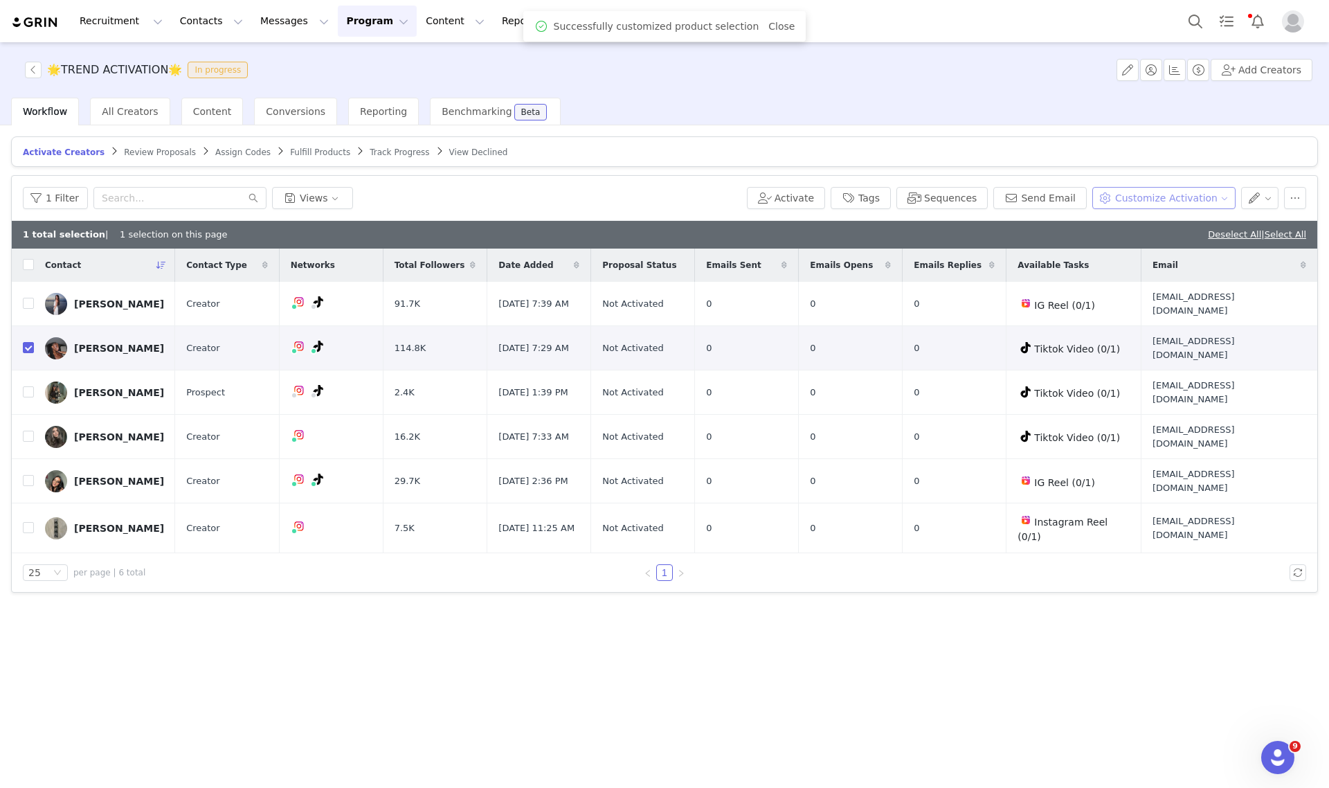
click button "Customize Activation"
click span "Edit Available Tasks"
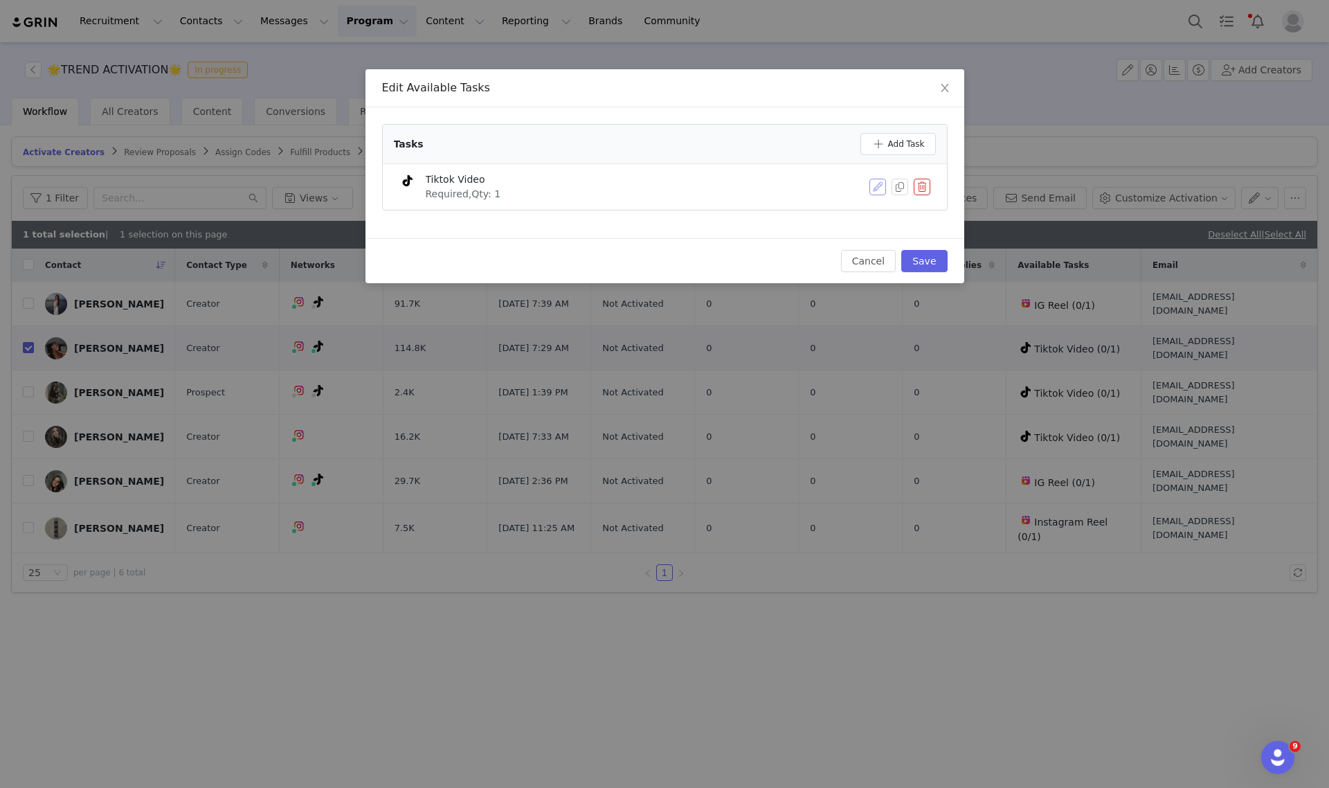
click button "button"
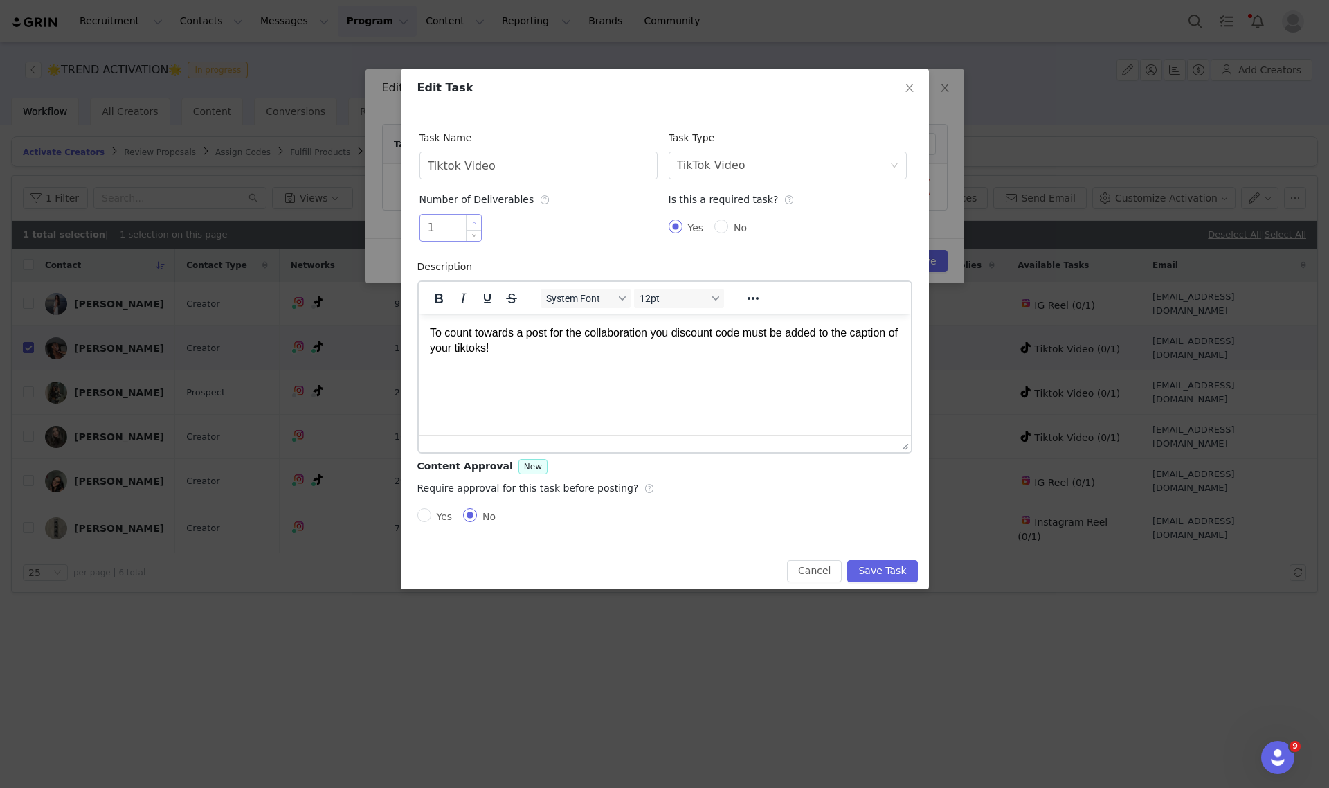
type input "2"
click span "Increase Value"
click button "Save Task"
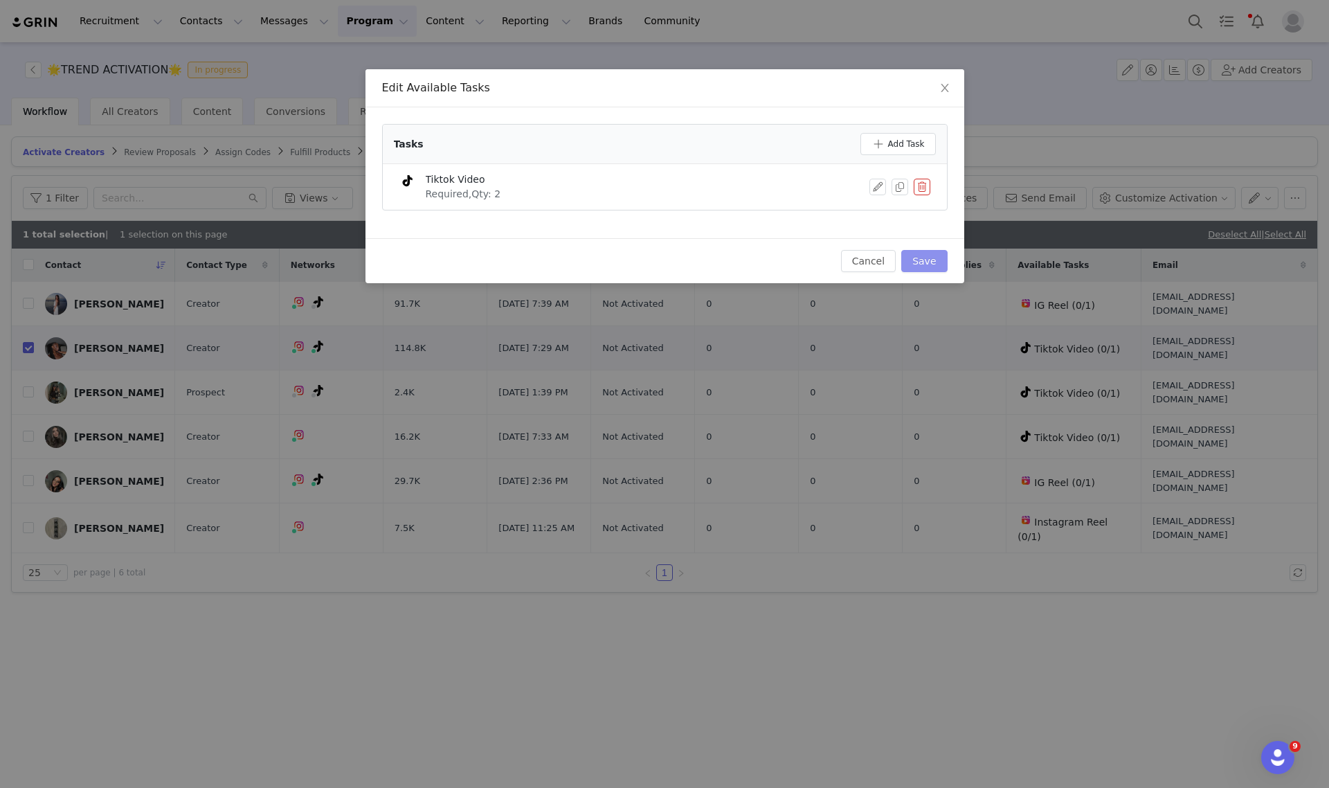
click button "Save"
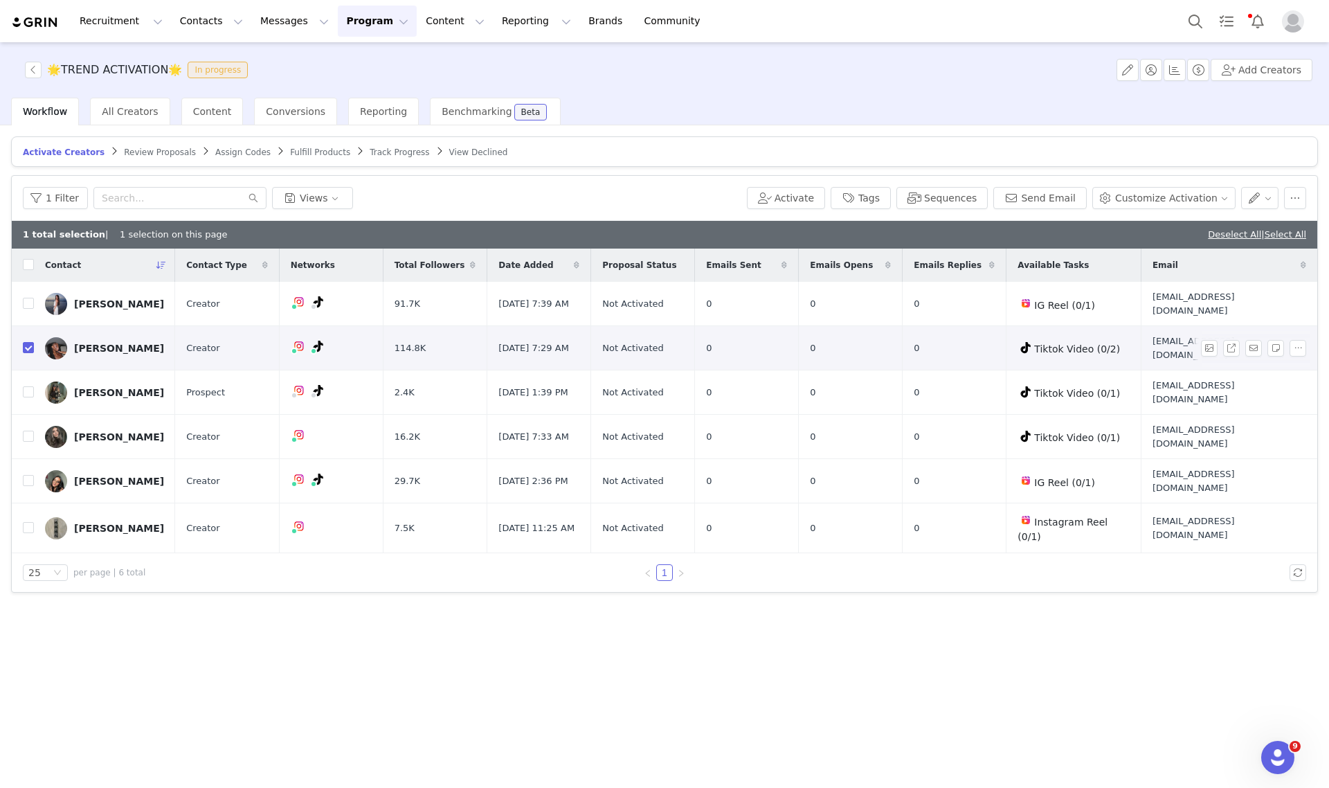
click div "Naomi Buckle"
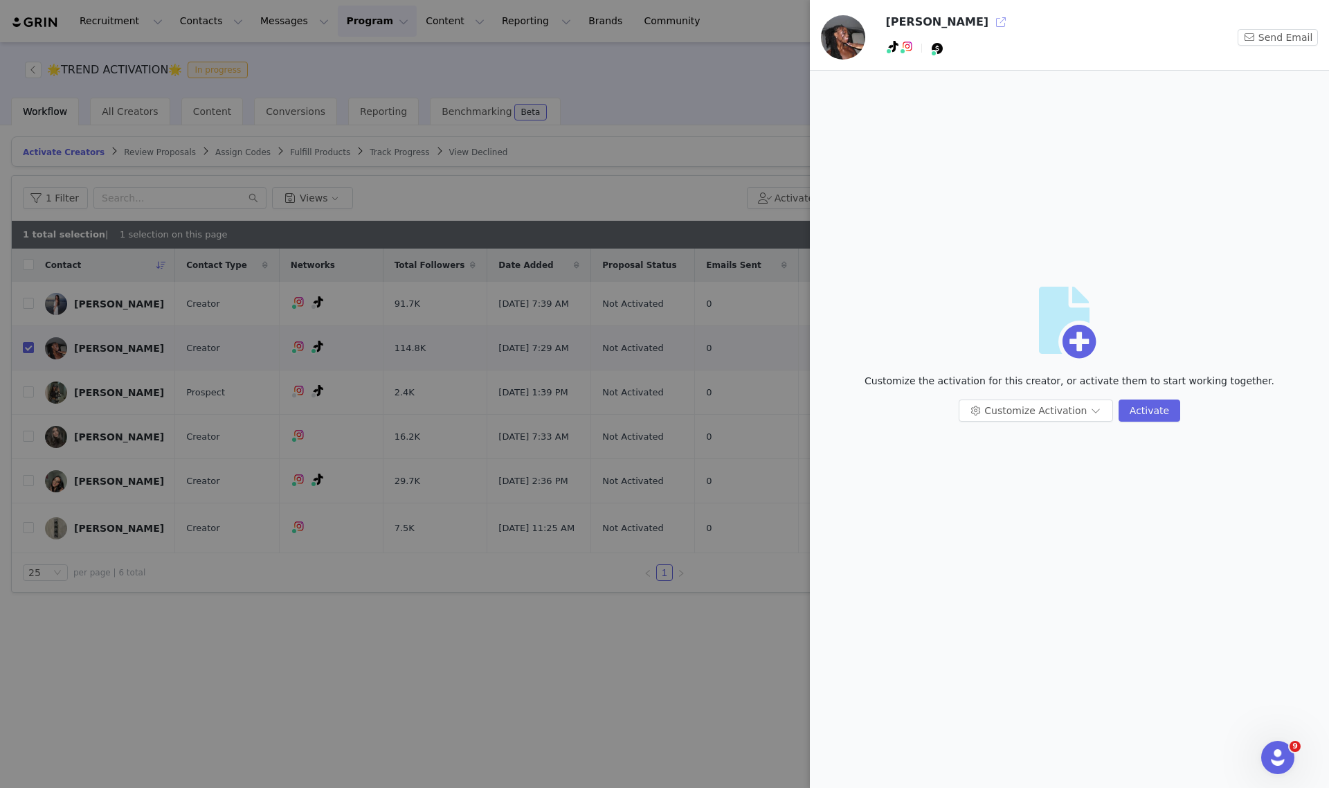
click button "button"
click div
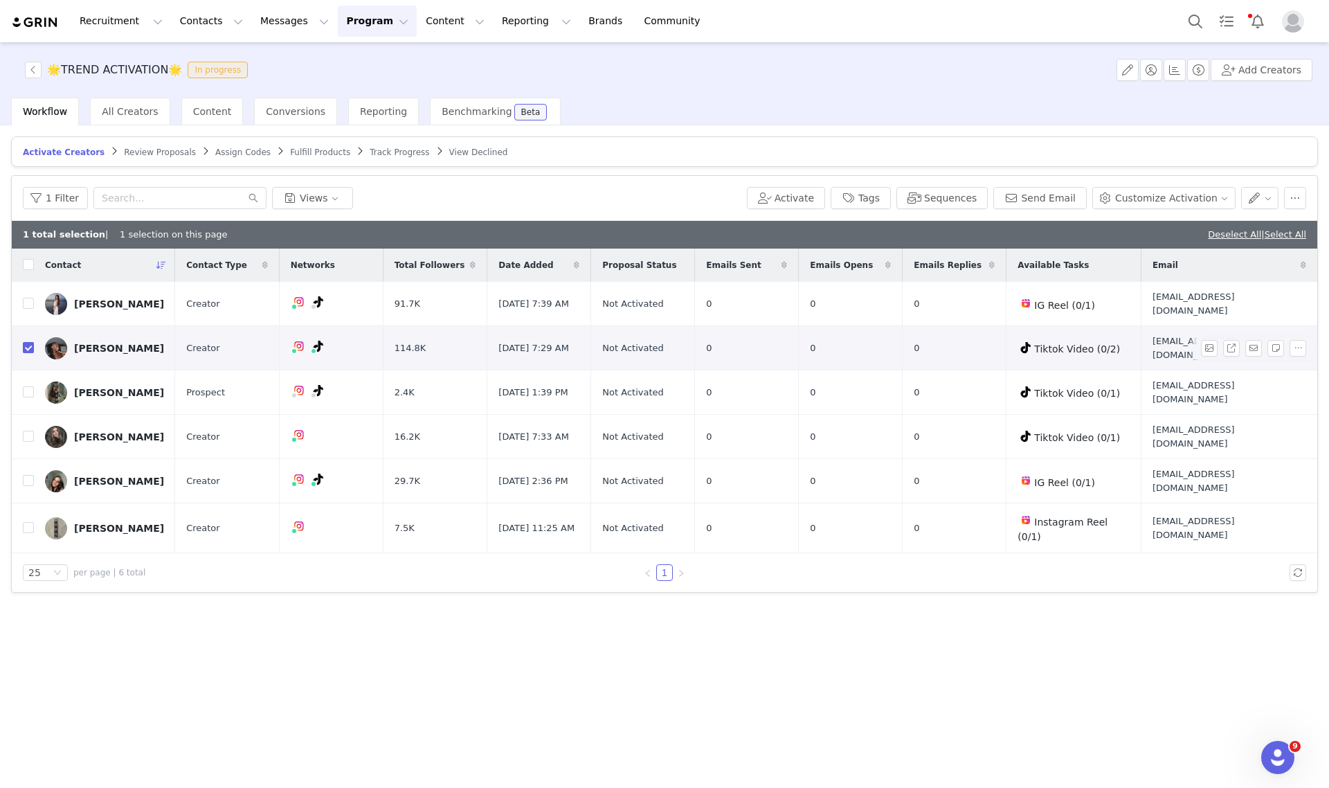
click input "checkbox"
checkbox input "false"
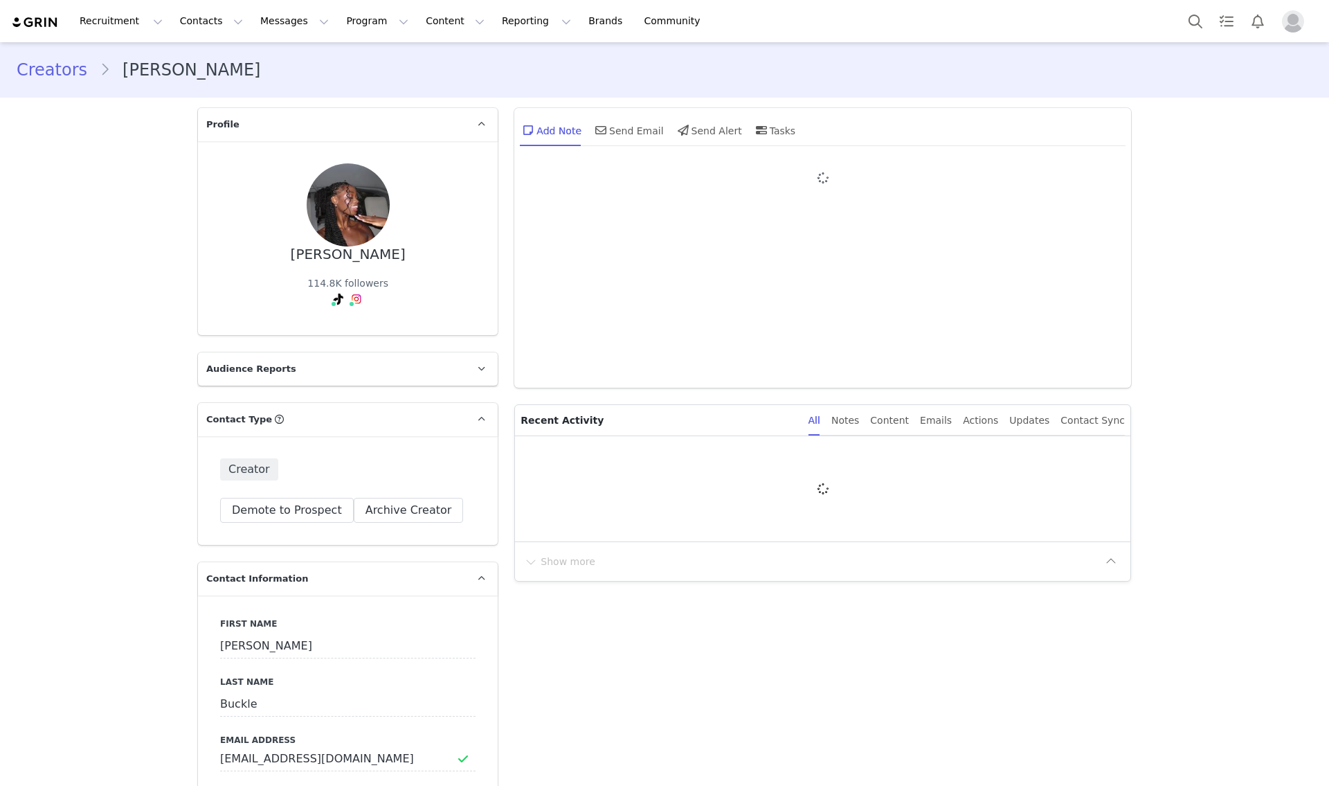
type input "+1 ([GEOGRAPHIC_DATA])"
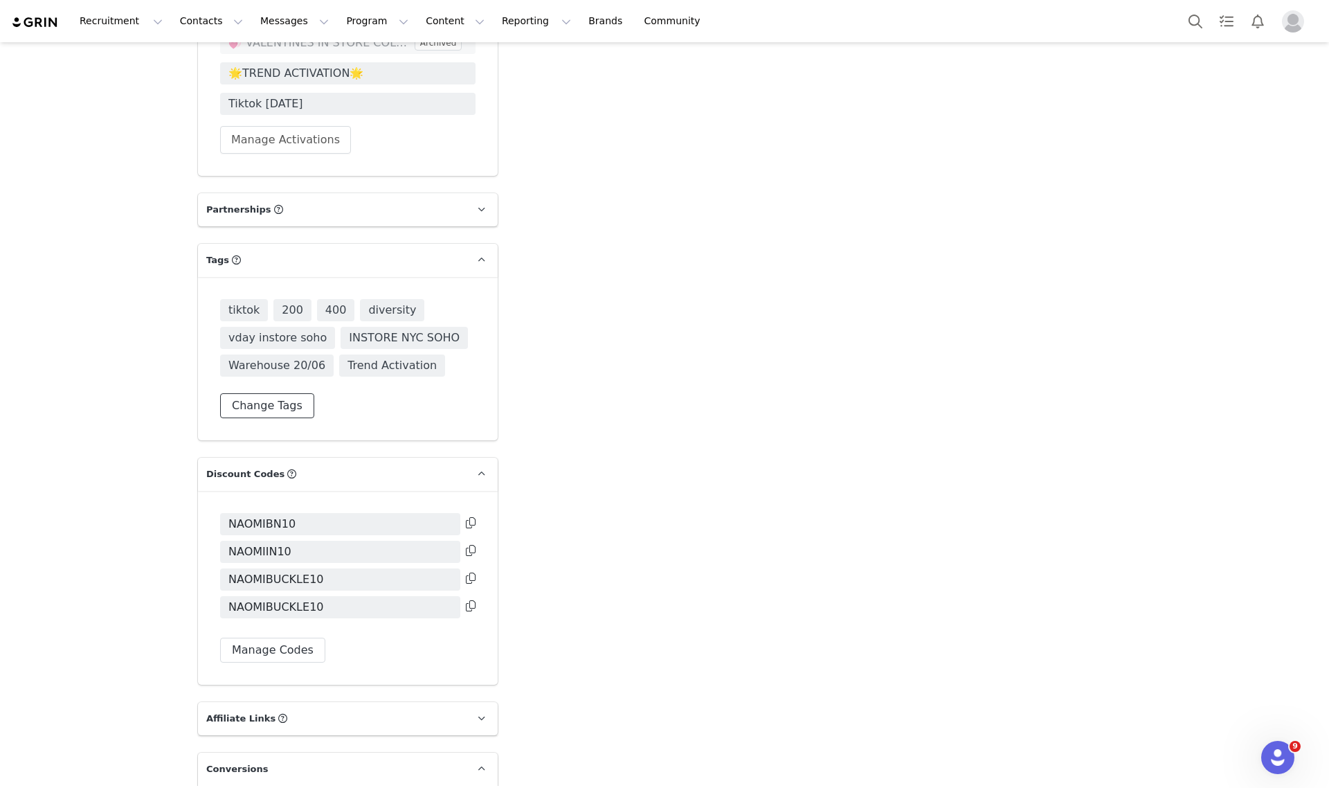
click at [273, 393] on button "Change Tags" at bounding box center [267, 405] width 94 height 25
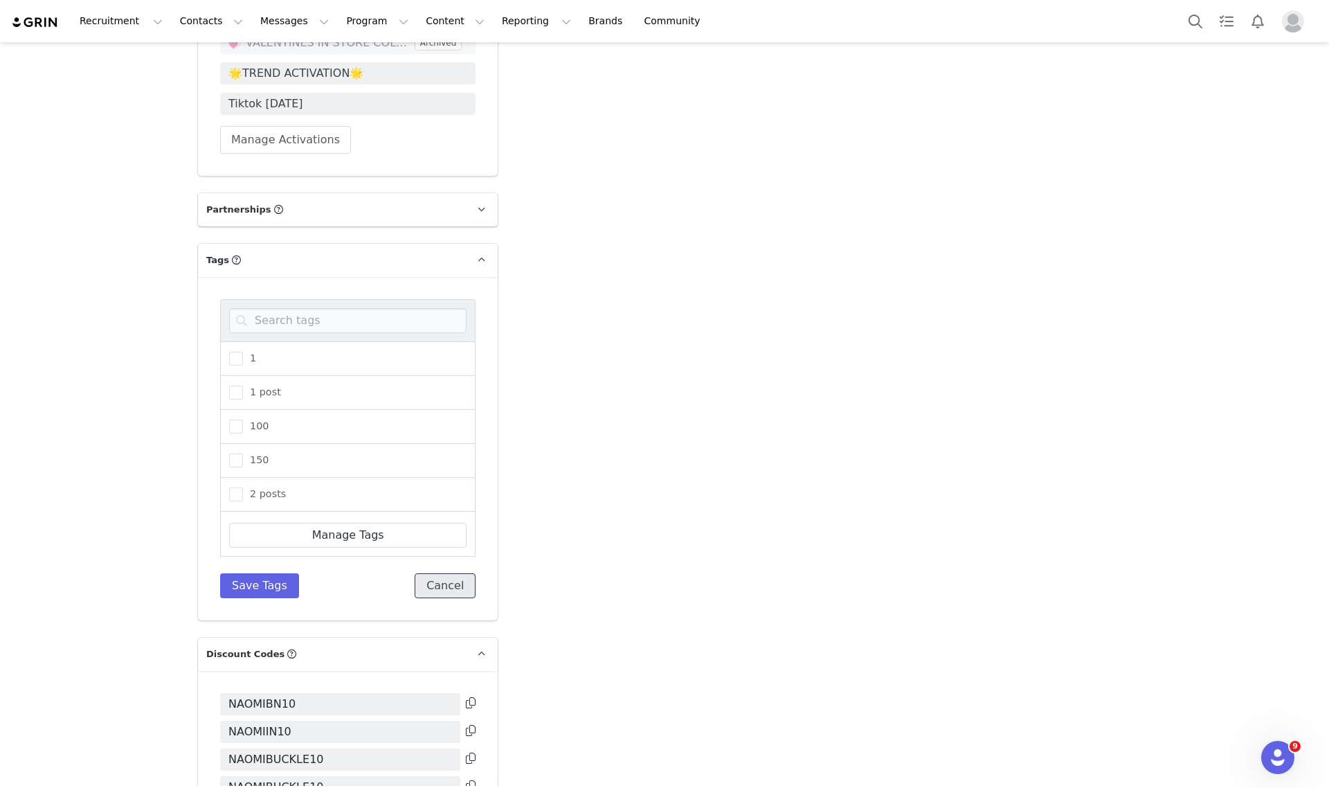
click at [441, 573] on button "Cancel" at bounding box center [445, 585] width 61 height 25
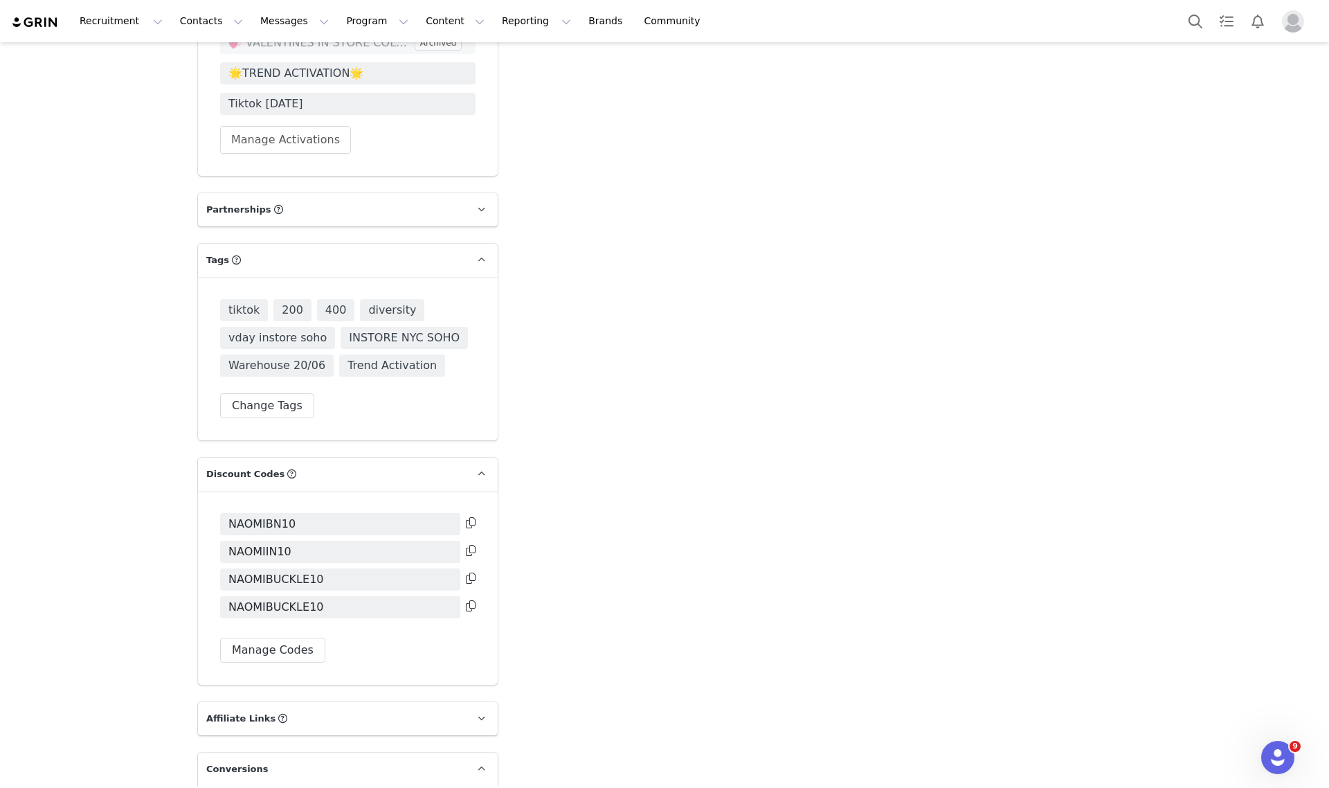
drag, startPoint x: 222, startPoint y: 287, endPoint x: 388, endPoint y: 369, distance: 184.5
click at [388, 368] on div "tiktok 200 400 diversity vday instore soho INSTORE [GEOGRAPHIC_DATA] SOHO Wareh…" at bounding box center [347, 358] width 255 height 119
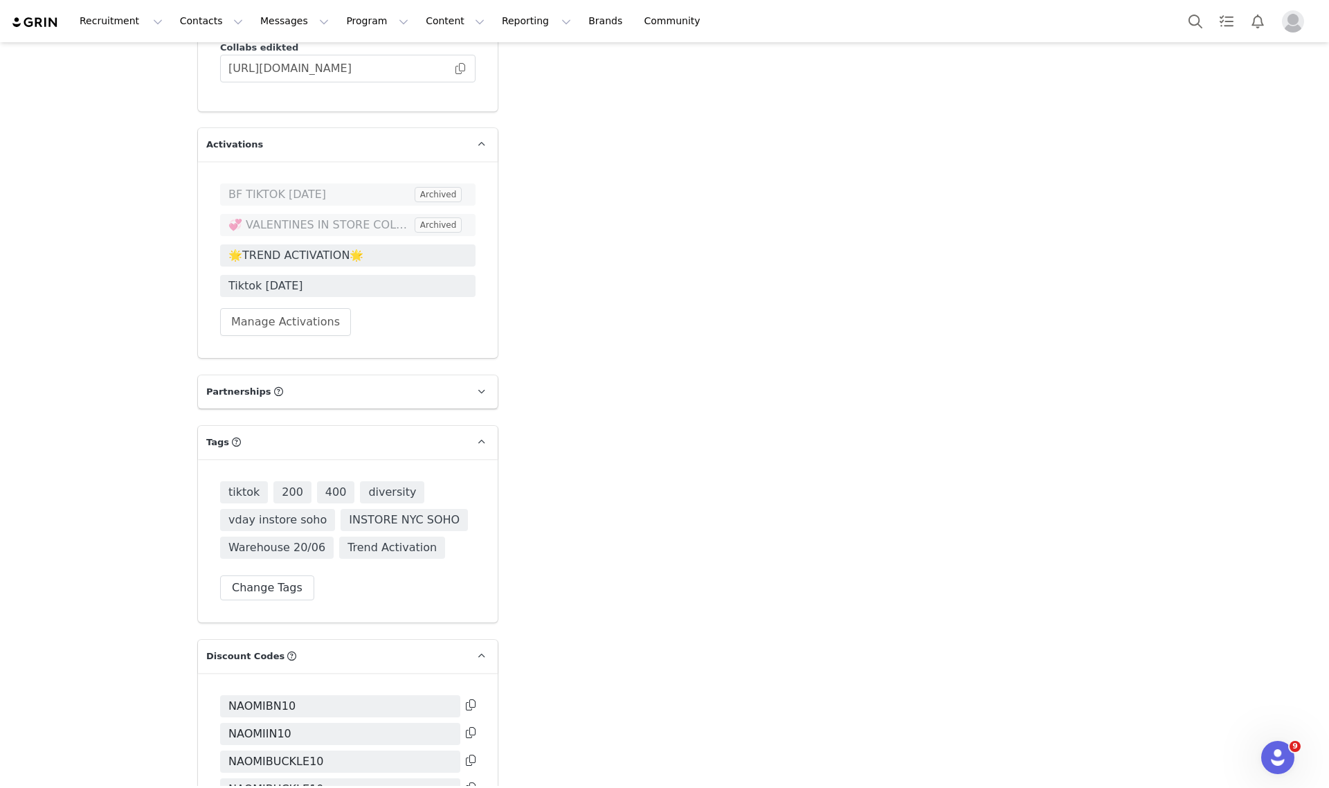
scroll to position [2163, 0]
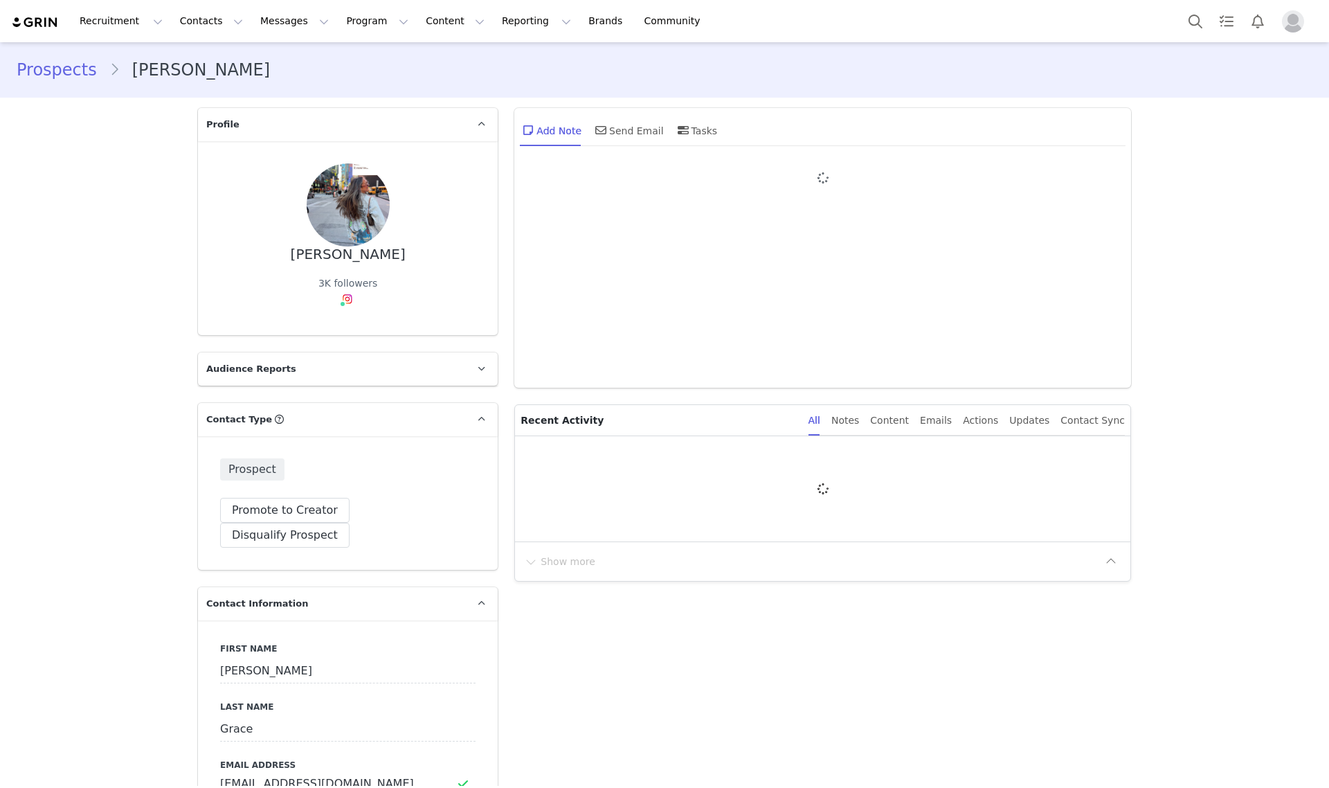
type input "+1 ([GEOGRAPHIC_DATA])"
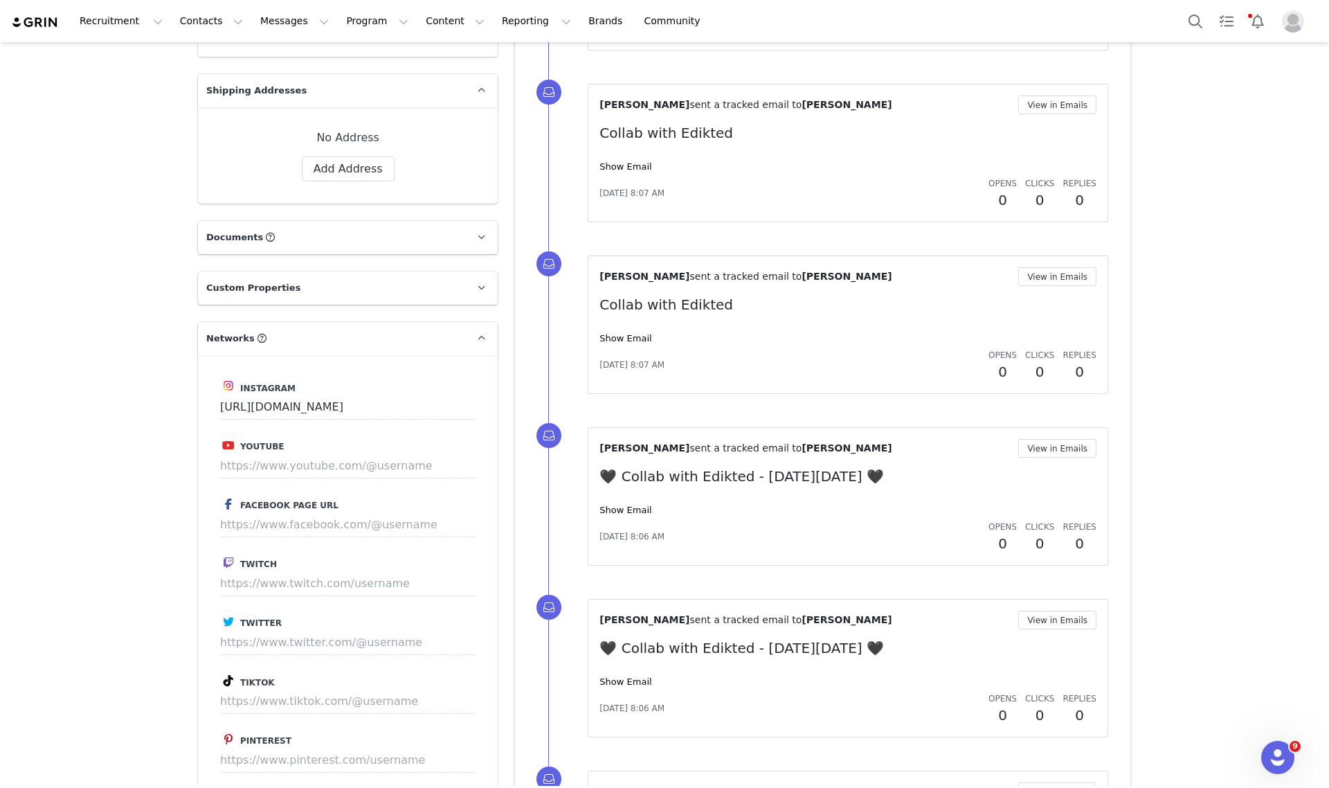
scroll to position [550, 0]
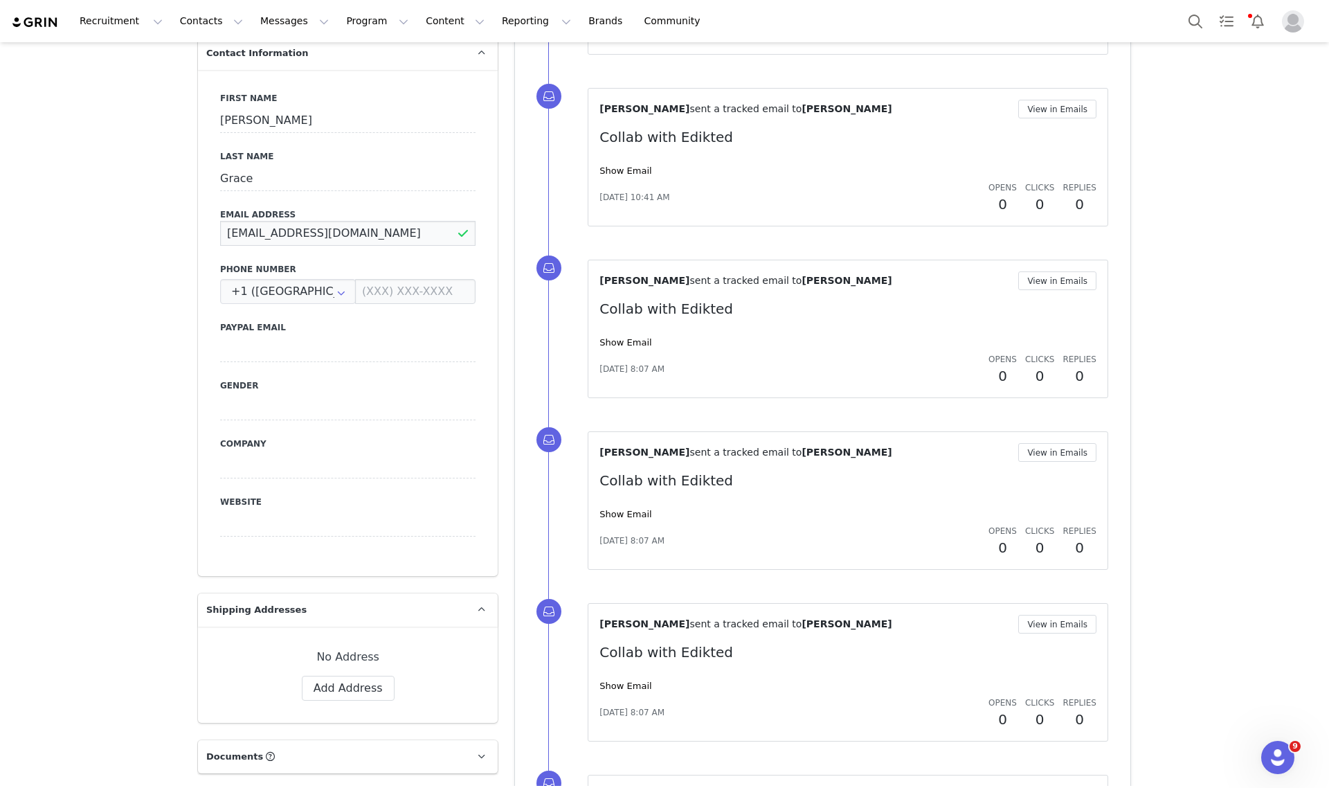
click at [292, 221] on input "bennettgracellana@gmail.com" at bounding box center [347, 233] width 255 height 25
click at [296, 221] on input "bennettgracellana@gmail.com" at bounding box center [347, 233] width 255 height 25
click at [300, 221] on input "bennettgracellana@gmail.com" at bounding box center [347, 233] width 255 height 25
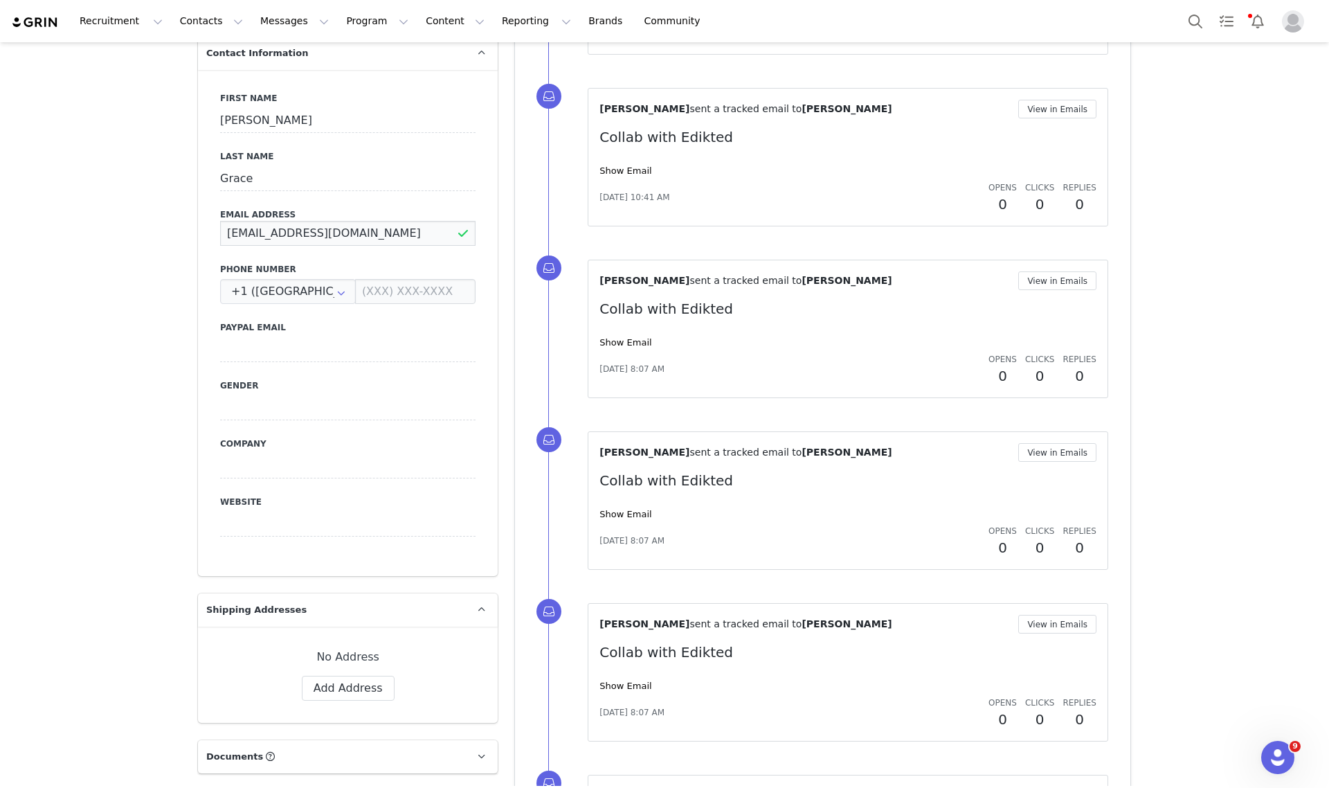
click at [300, 221] on input "bennettgracellana@gmail.com" at bounding box center [347, 233] width 255 height 25
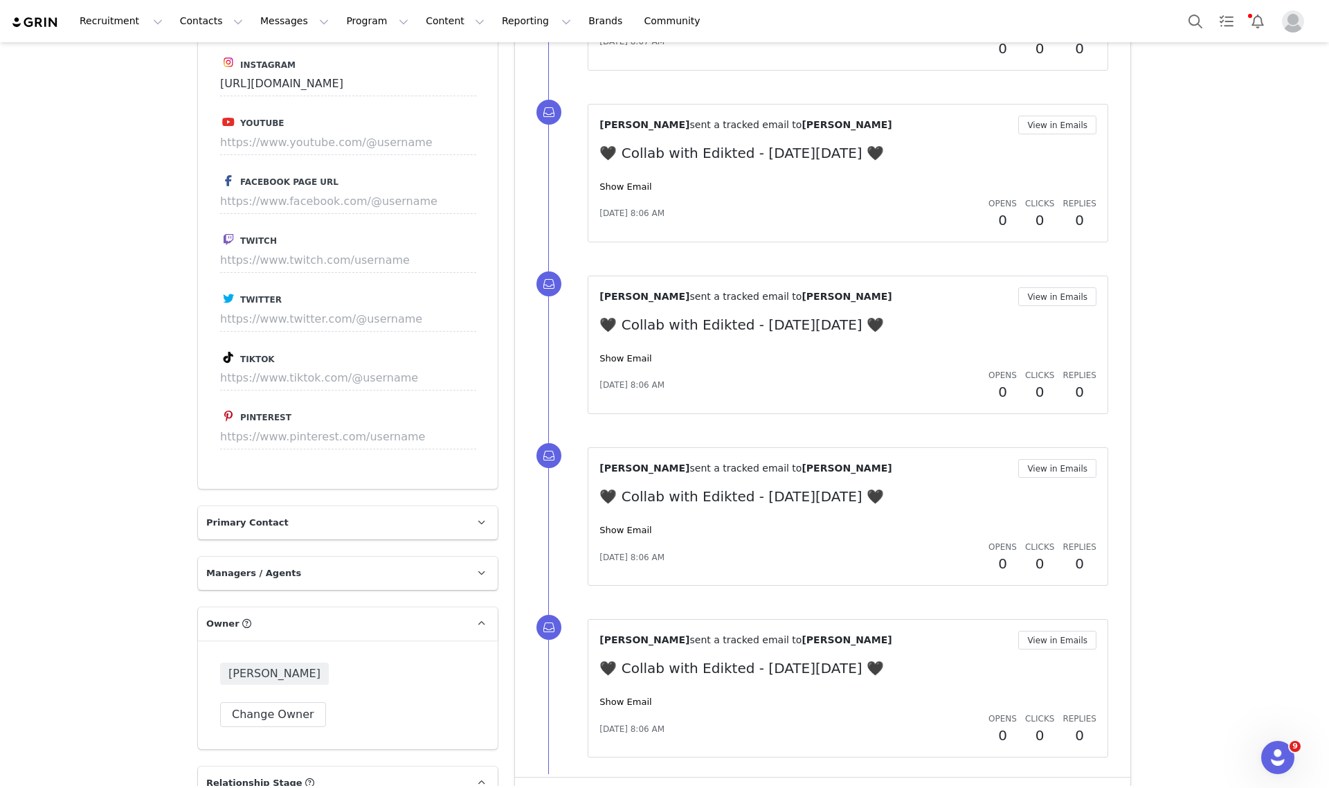
scroll to position [1644, 0]
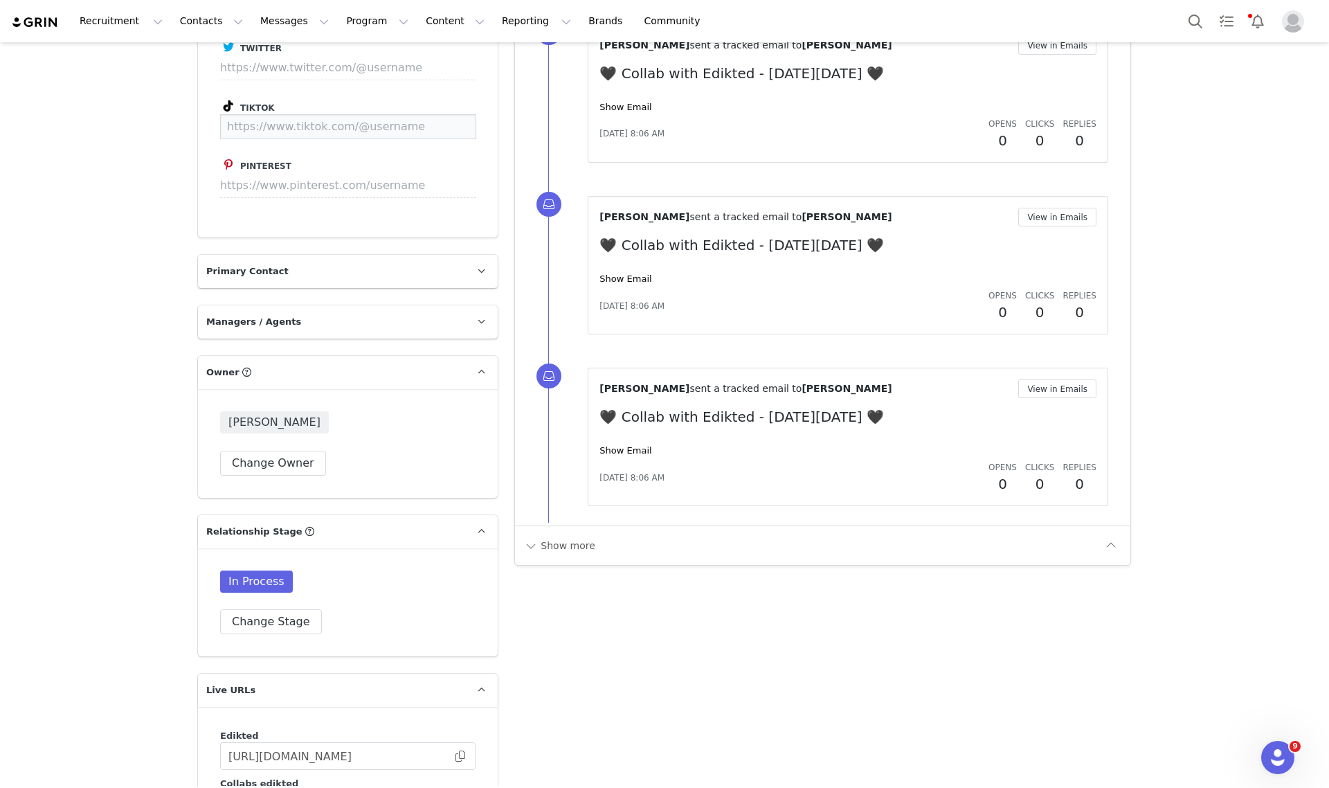
paste input "https://www.tiktok.com/@bennettllana"
type input "https://www.tiktok.com/@bennettllana"
click at [444, 114] on button "Save" at bounding box center [450, 126] width 51 height 25
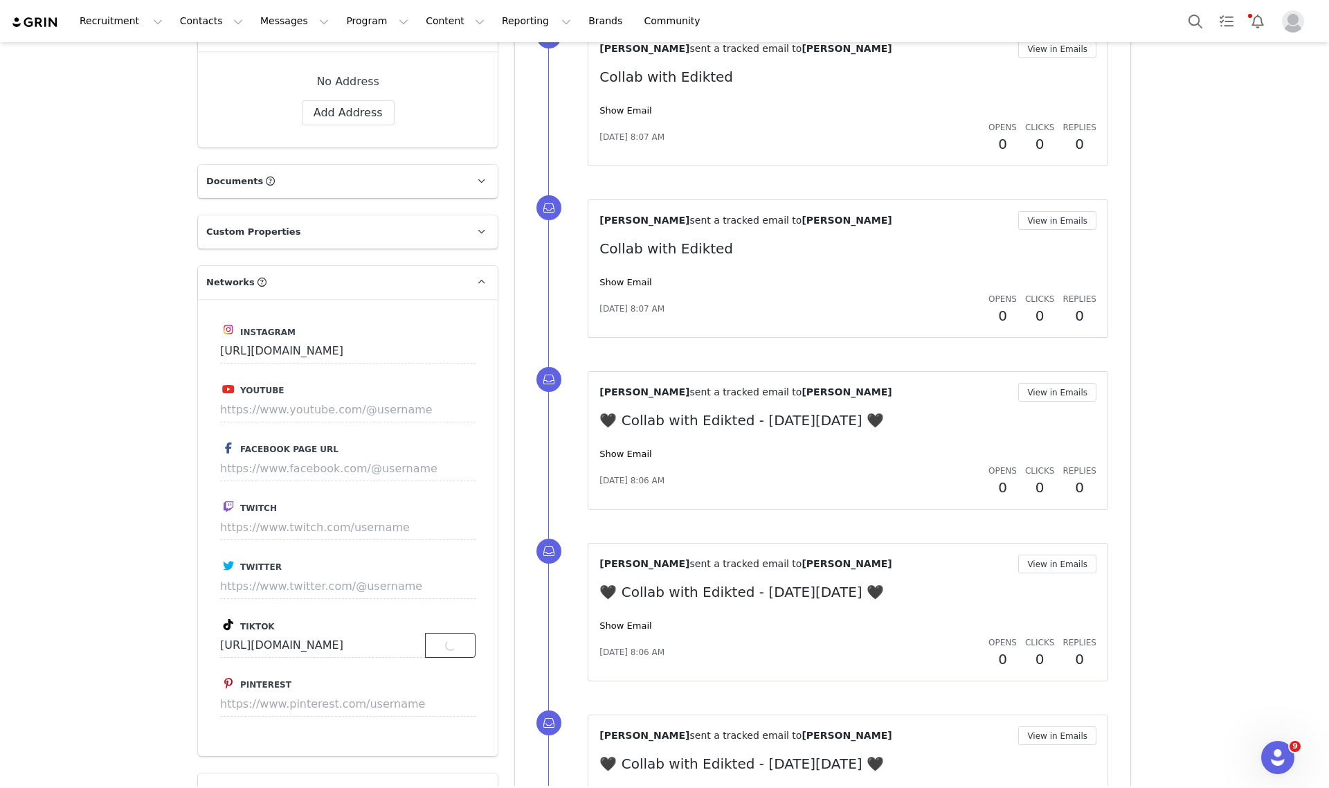
scroll to position [1557, 0]
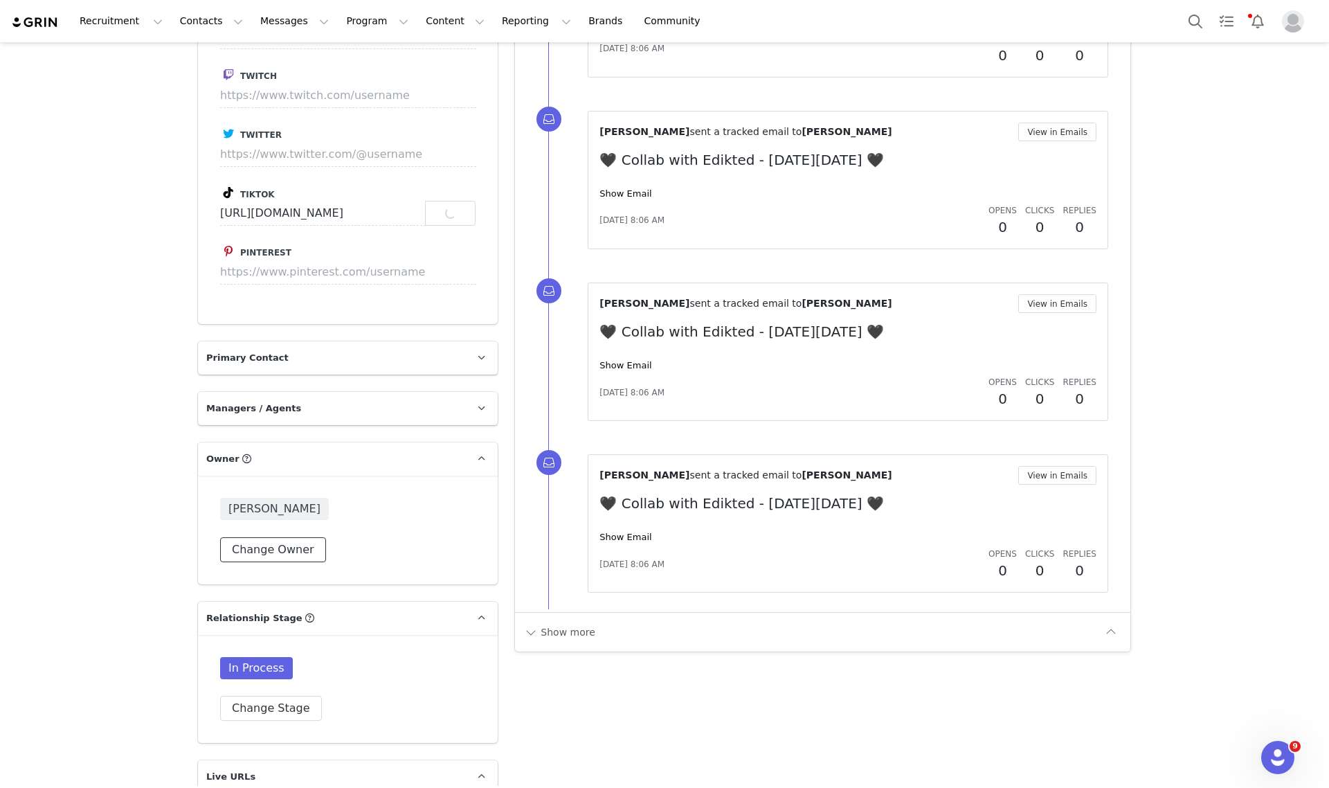
click at [248, 537] on button "Change Owner" at bounding box center [273, 549] width 106 height 25
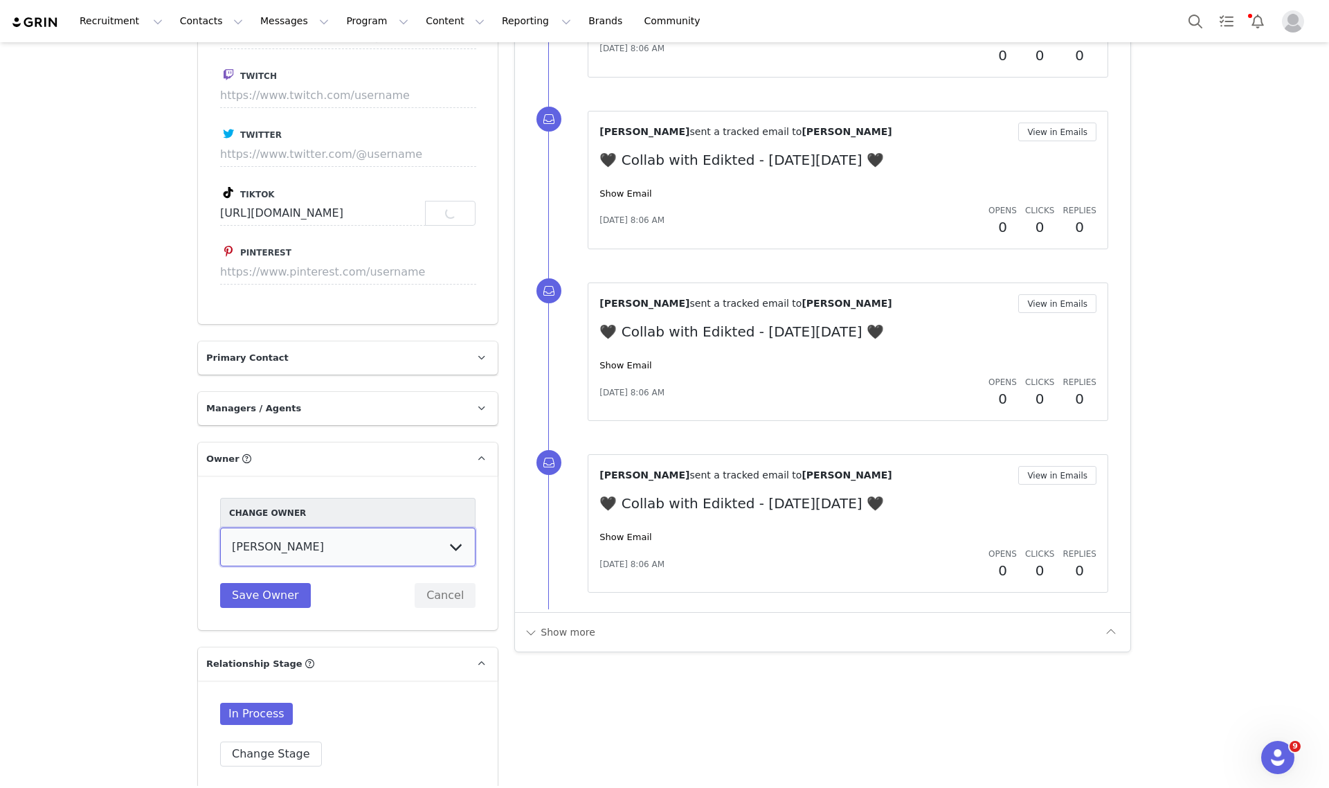
click at [255, 527] on select "Talia Zion Ashley Adler Maya Vandermolen Martina Villaverde Dana israeli Mia Ma…" at bounding box center [347, 546] width 255 height 39
select select "3fefac93-a94b-4176-864e-9ea1490e99cc"
click at [220, 527] on select "Talia Zion Ashley Adler Maya Vandermolen Martina Villaverde Dana israeli Mia Ma…" at bounding box center [347, 546] width 255 height 39
click at [274, 583] on button "Save Owner" at bounding box center [265, 595] width 91 height 25
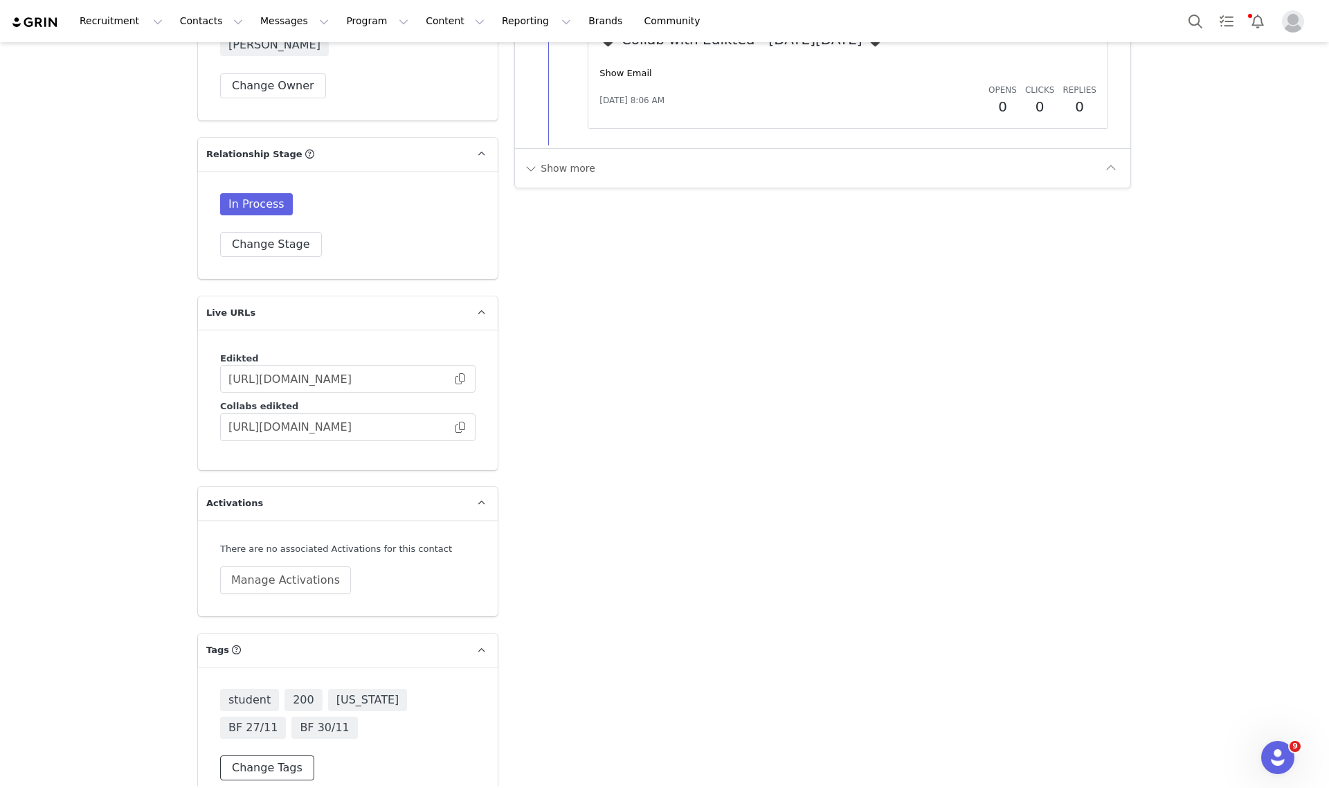
click at [256, 755] on button "Change Tags" at bounding box center [267, 767] width 94 height 25
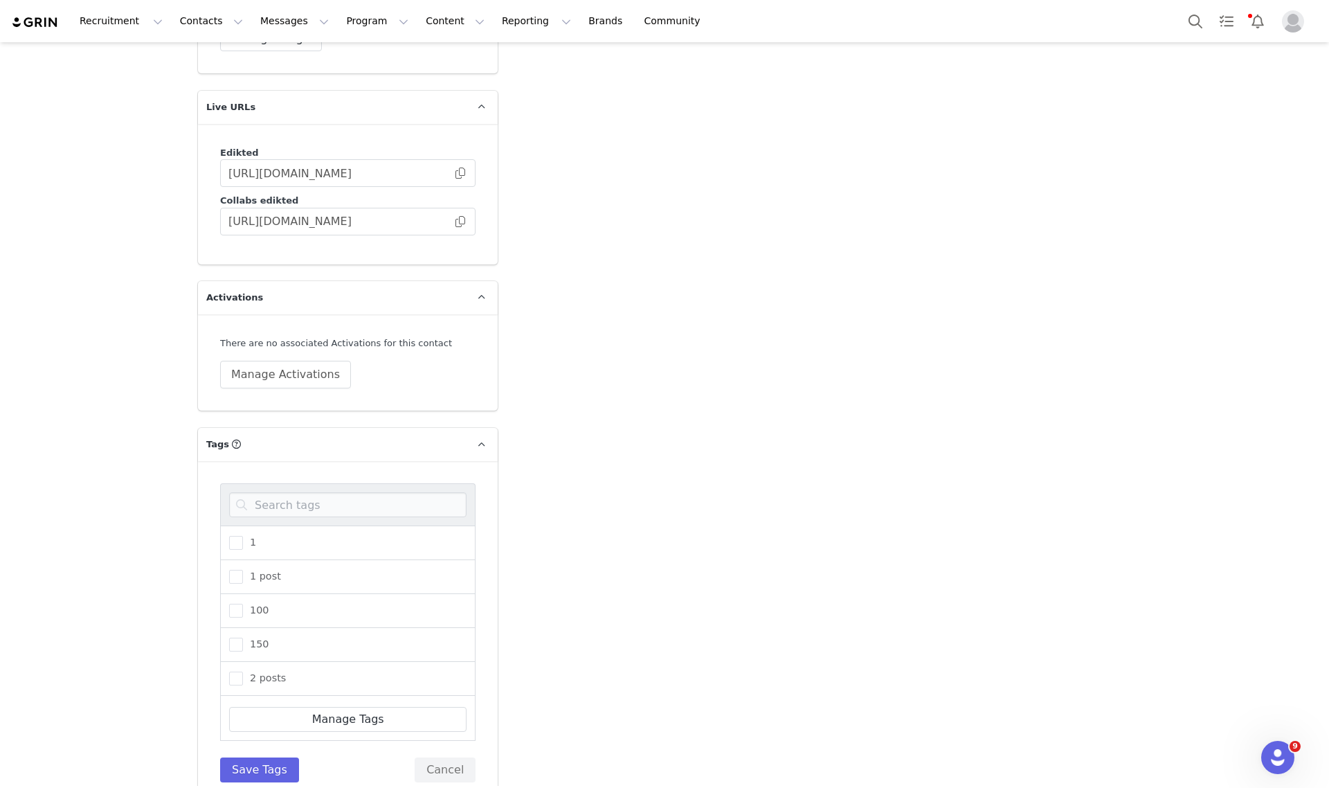
scroll to position [2229, 0]
click at [355, 490] on input at bounding box center [347, 502] width 237 height 25
type input "bf"
type input "https://www.tiktok.com/@bennettllana"
drag, startPoint x: 239, startPoint y: 583, endPoint x: 261, endPoint y: 576, distance: 23.2
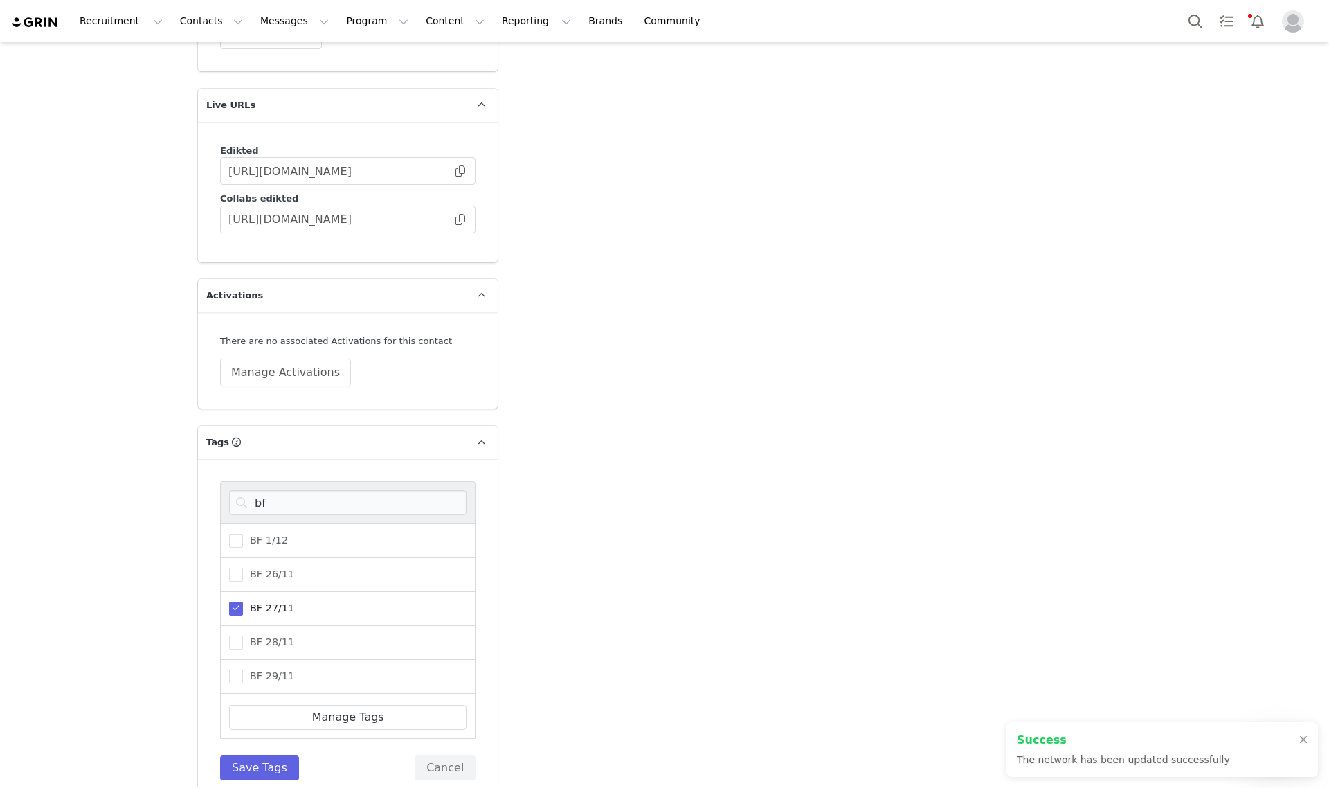
click at [243, 602] on span "BF 27/11" at bounding box center [268, 608] width 51 height 13
click at [243, 602] on input "BF 27/11" at bounding box center [243, 602] width 0 height 0
click at [255, 674] on span "BF 30/11" at bounding box center [268, 680] width 51 height 13
click at [243, 674] on input "BF 30/11" at bounding box center [243, 674] width 0 height 0
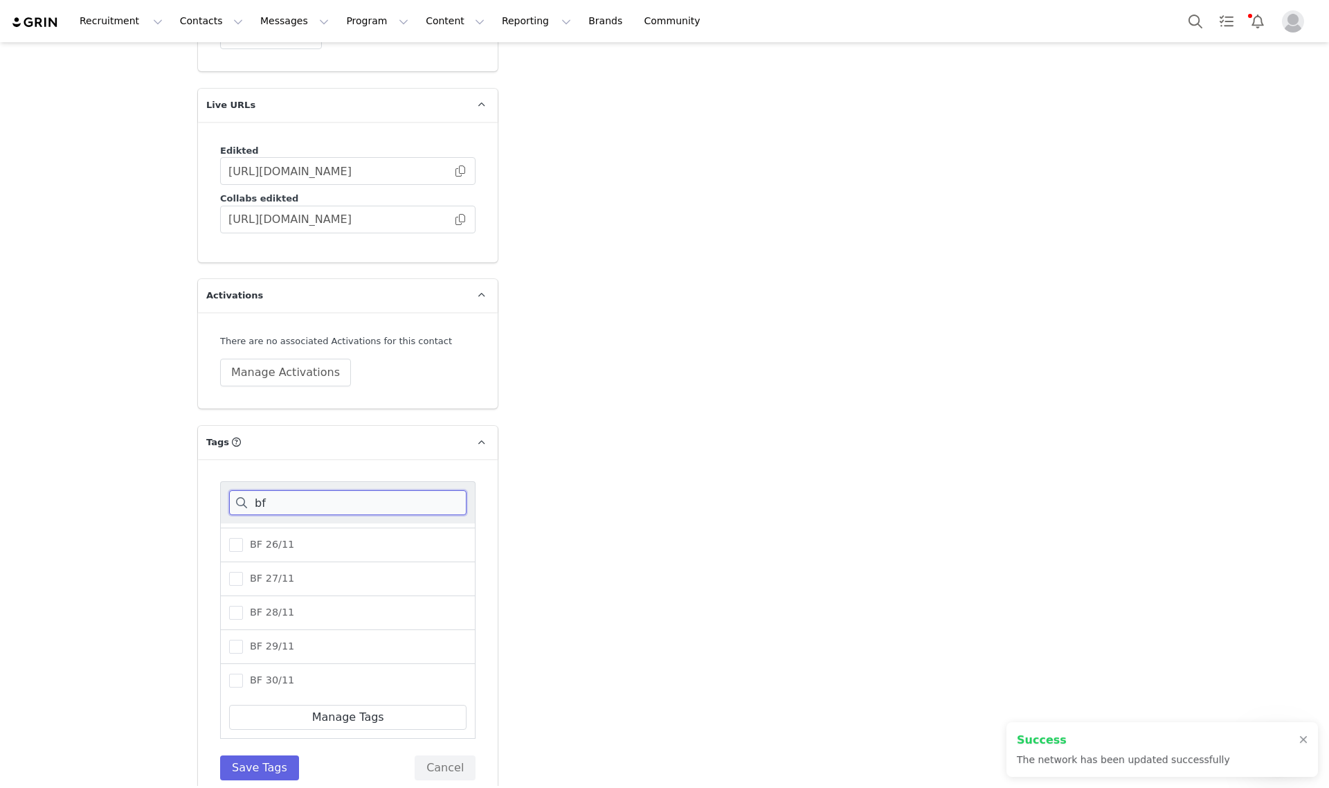
drag, startPoint x: 289, startPoint y: 465, endPoint x: 229, endPoint y: 473, distance: 60.0
click at [288, 490] on input "bf" at bounding box center [347, 502] width 237 height 25
drag, startPoint x: 317, startPoint y: 483, endPoint x: 199, endPoint y: 478, distance: 117.8
click at [201, 478] on div "bf BF 1/12 BF 26/11 BF 27/11 BF 28/11 BF 29/11 BF 30/11 Manage Tags Save Tags C…" at bounding box center [348, 630] width 300 height 343
type input "stud"
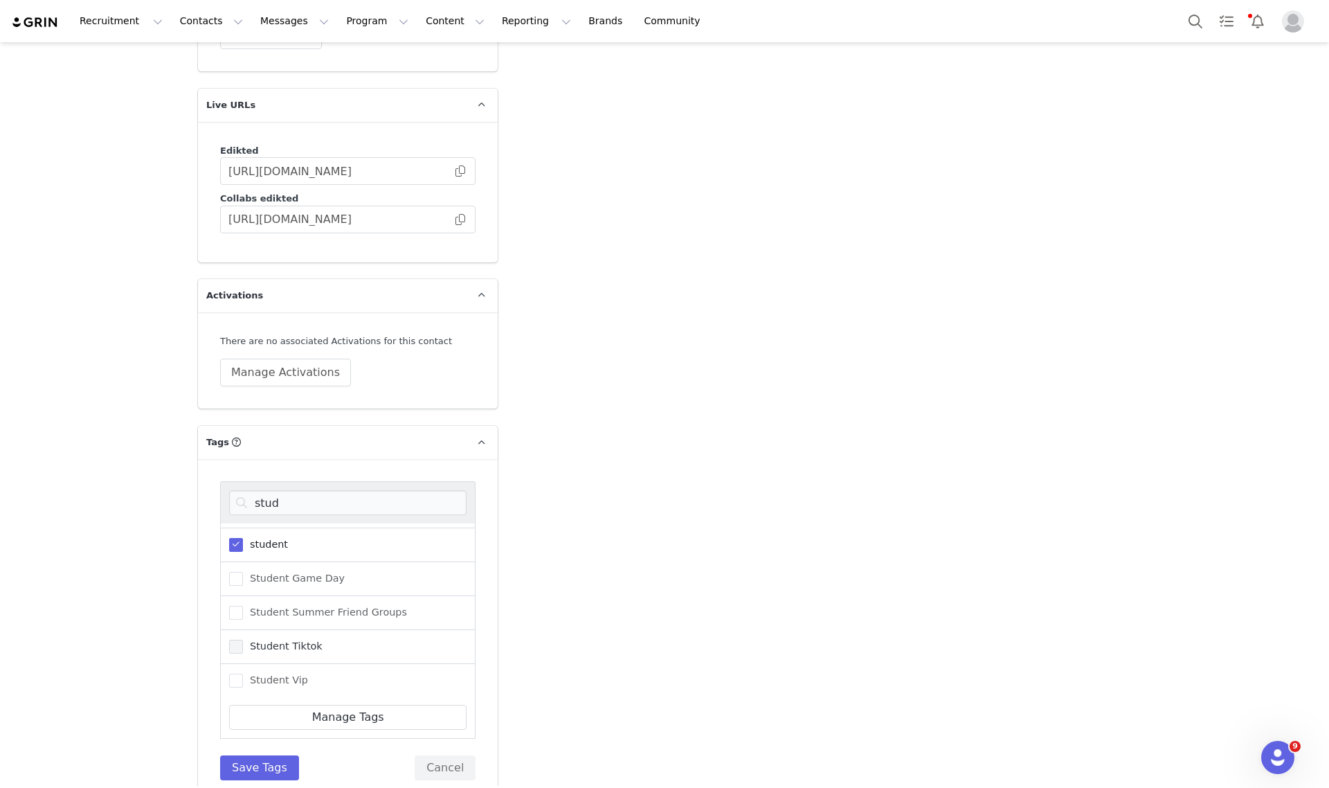
click at [235, 640] on span at bounding box center [236, 647] width 14 height 14
click at [243, 640] on input "Student Tiktok" at bounding box center [243, 640] width 0 height 0
click at [223, 528] on div "student" at bounding box center [347, 545] width 255 height 34
click at [229, 538] on span at bounding box center [236, 545] width 14 height 14
click at [243, 538] on input "student" at bounding box center [243, 538] width 0 height 0
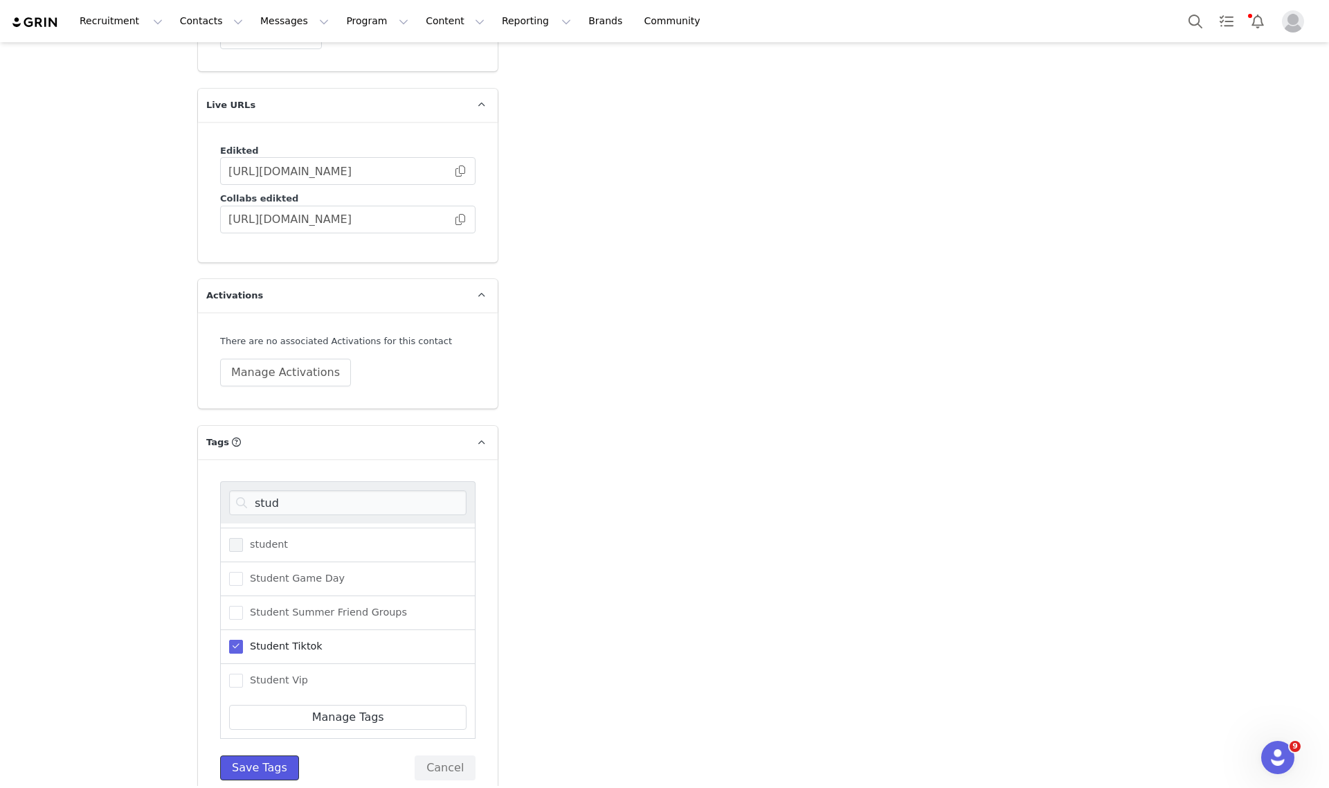
click at [235, 755] on button "Save Tags" at bounding box center [259, 767] width 79 height 25
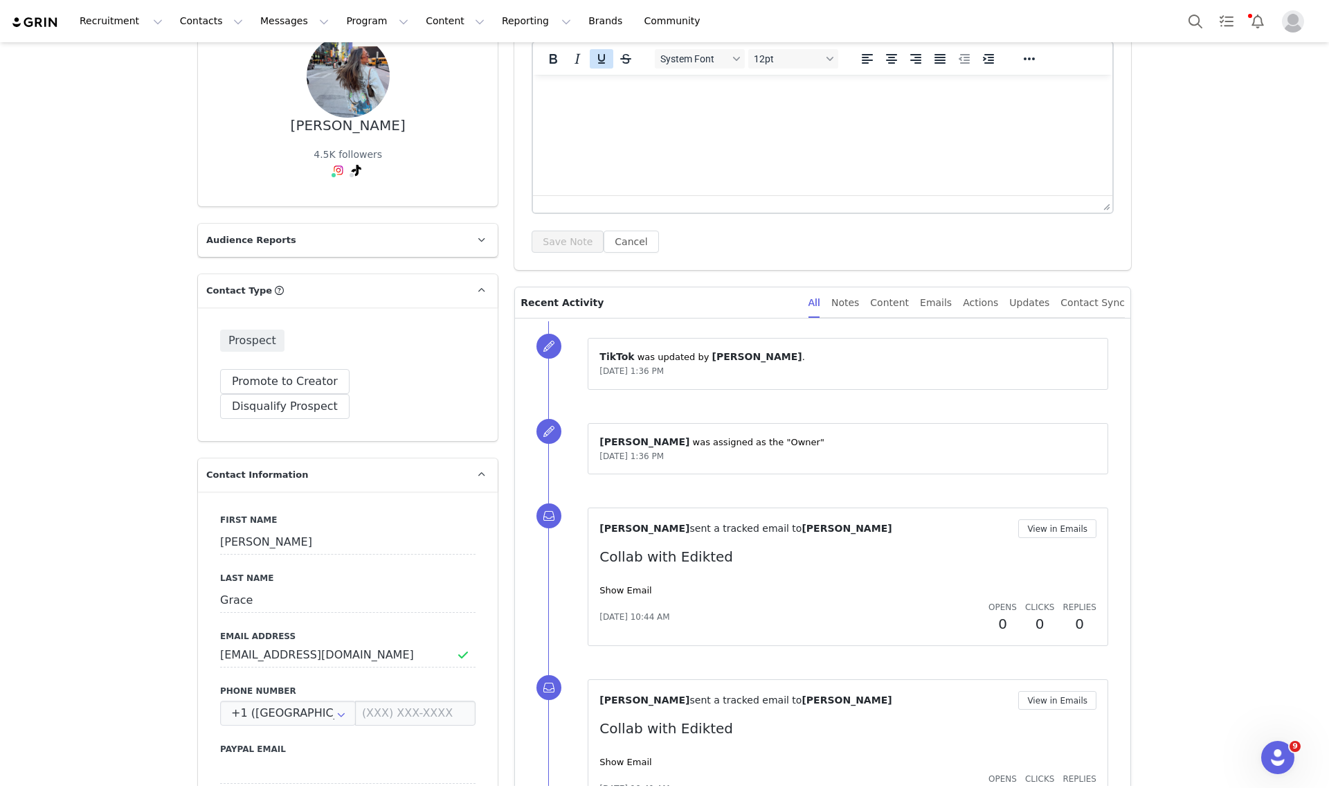
scroll to position [0, 0]
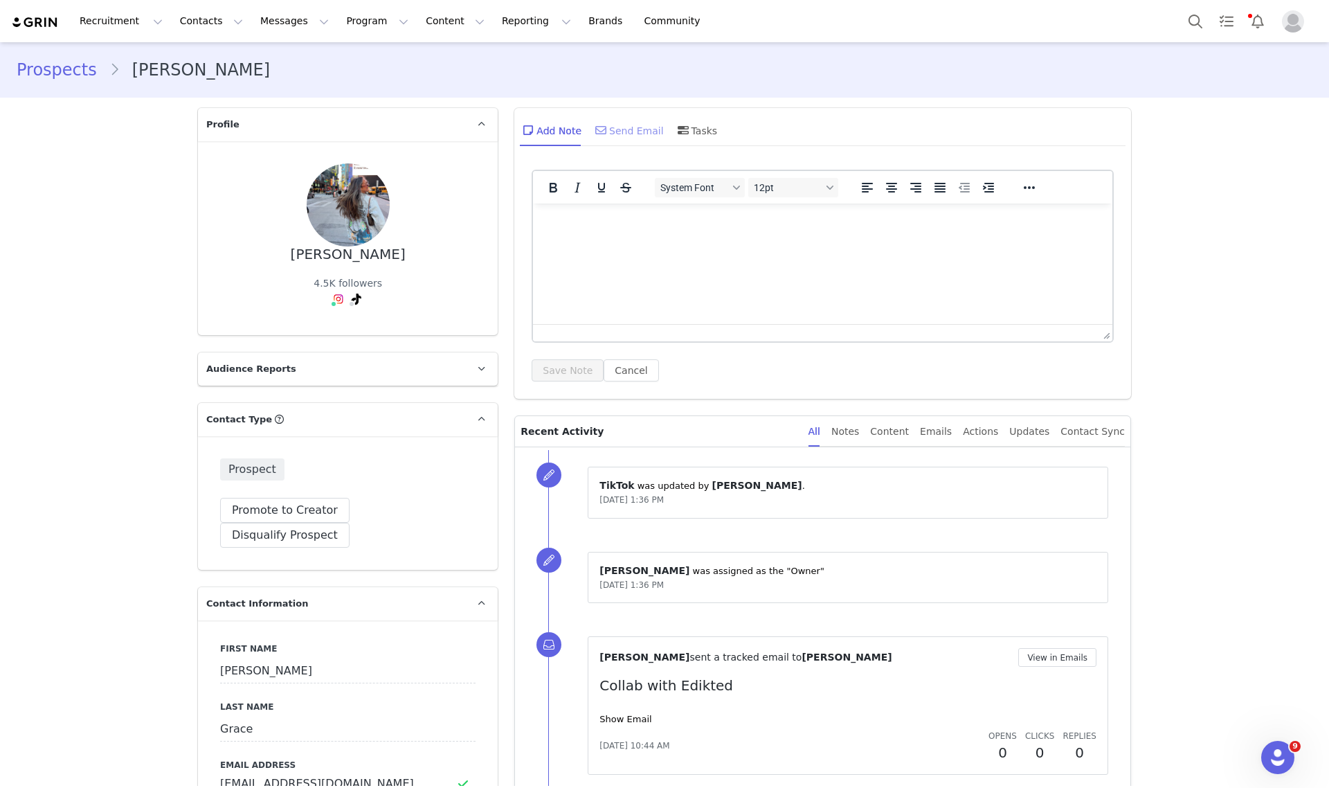
click at [617, 126] on div "Send Email" at bounding box center [628, 130] width 71 height 33
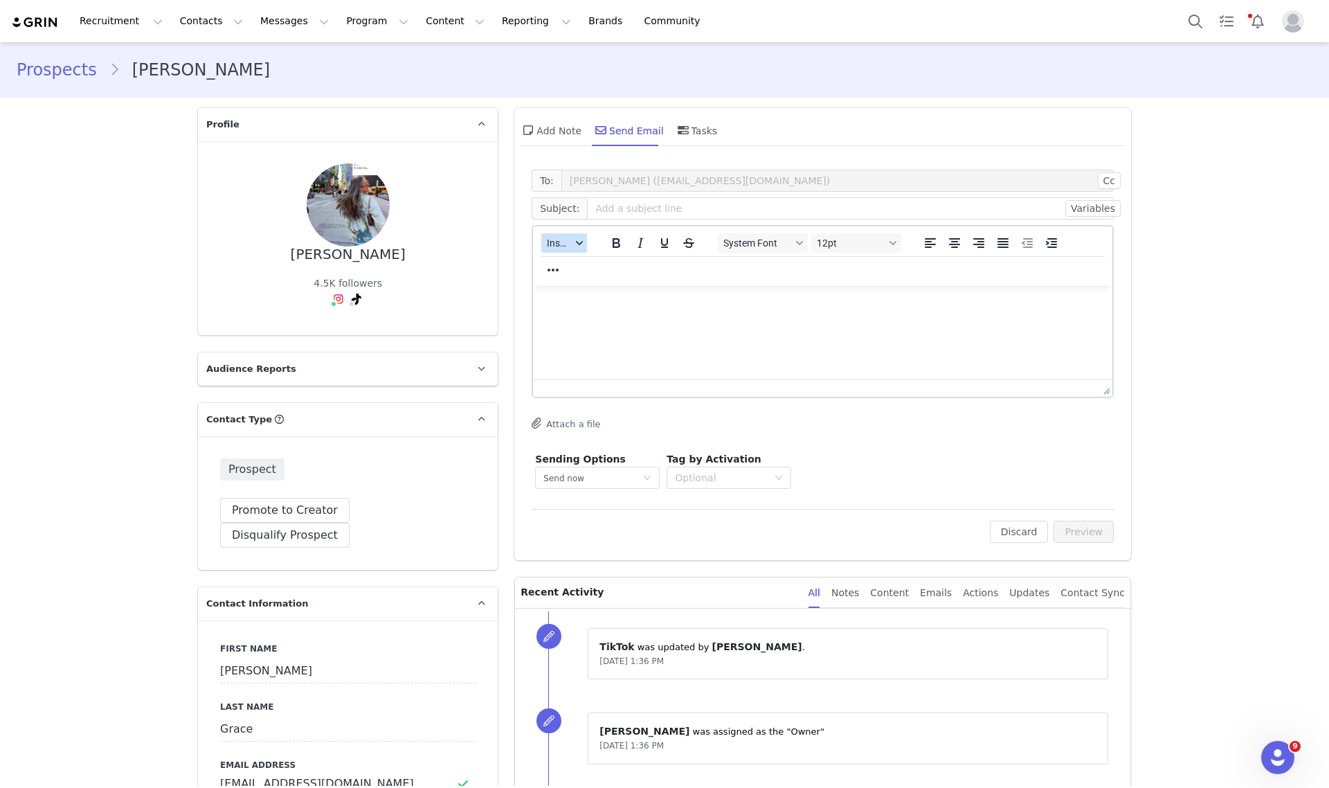
click at [554, 244] on span "Insert" at bounding box center [559, 242] width 24 height 11
click at [565, 260] on div "Insert Template" at bounding box center [608, 266] width 125 height 17
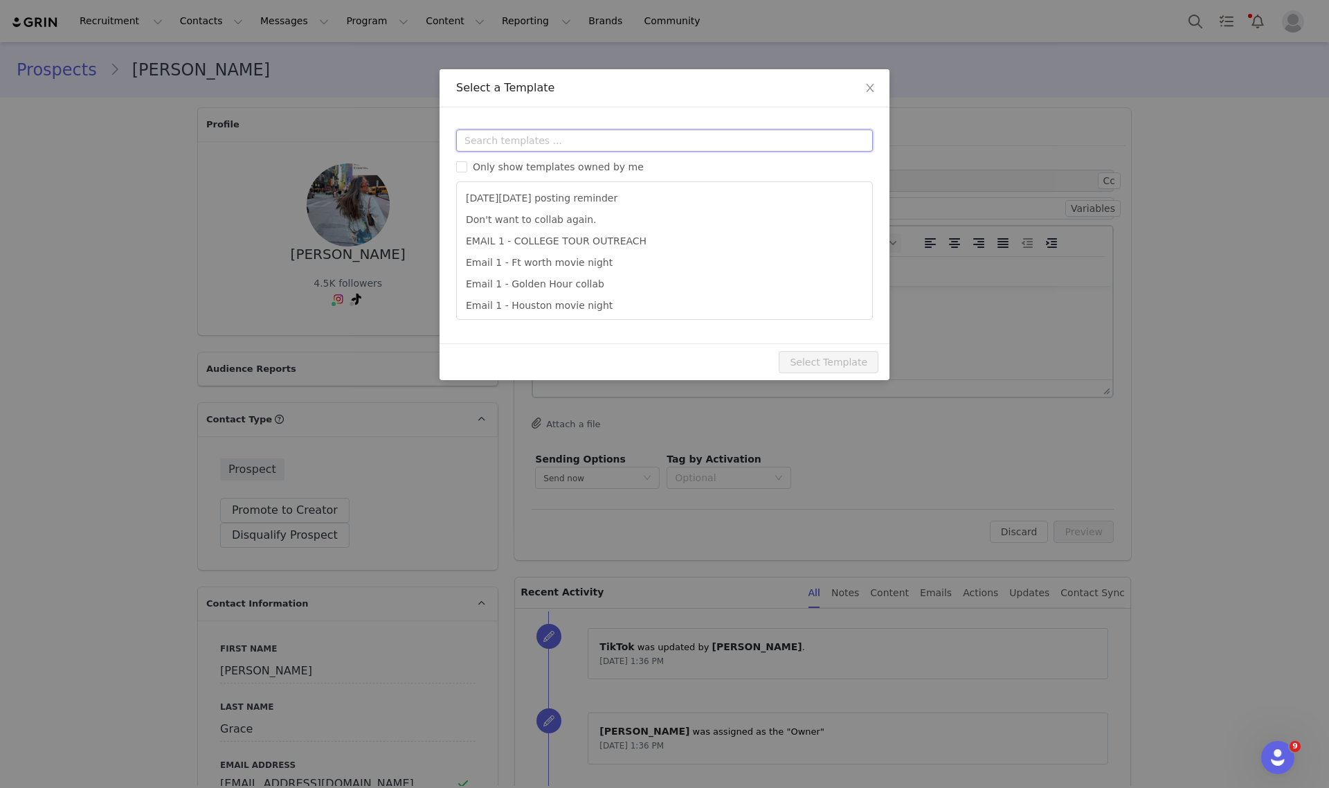
click at [563, 135] on input "text" at bounding box center [664, 140] width 417 height 22
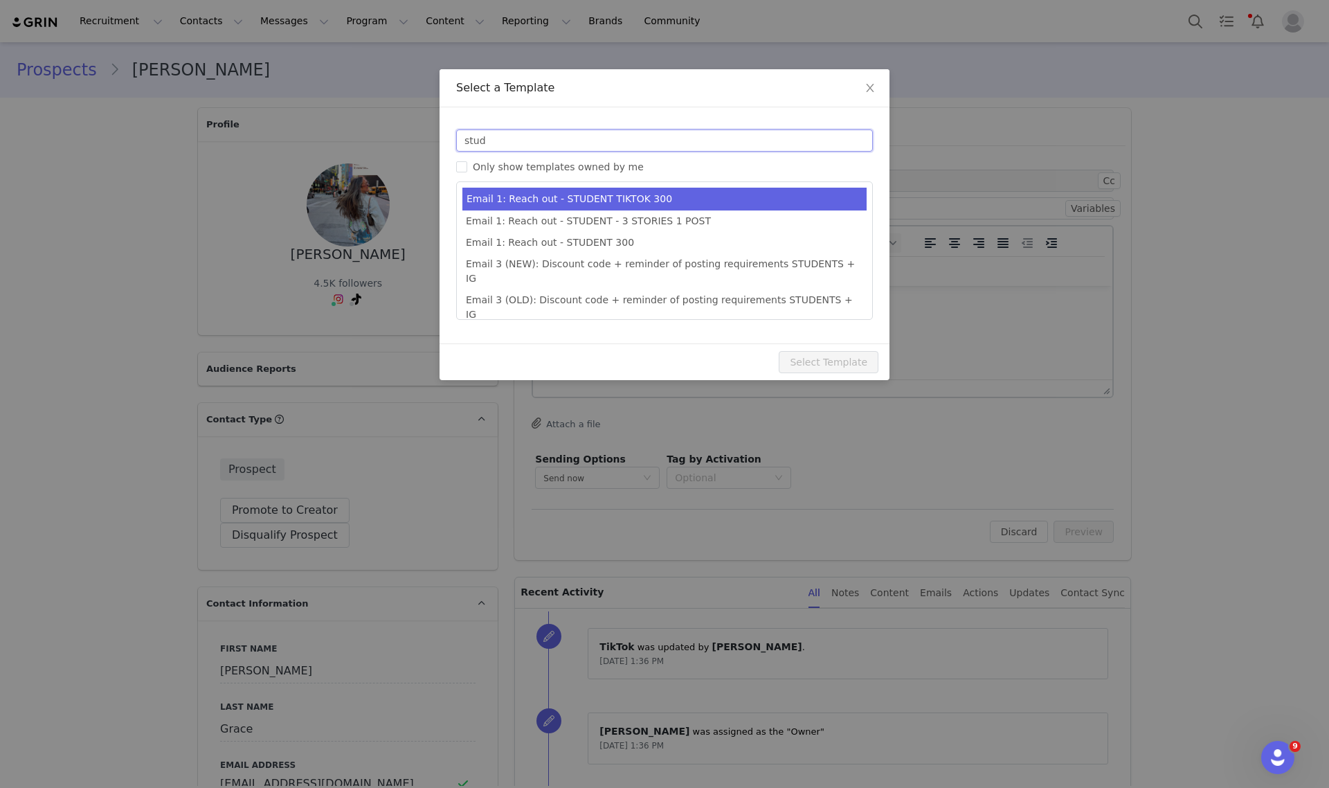
type input "stud"
type input "Collab with Edikted"
click at [600, 196] on li "Email 1: Reach out - STUDENT TIKTOK 300" at bounding box center [664, 199] width 404 height 23
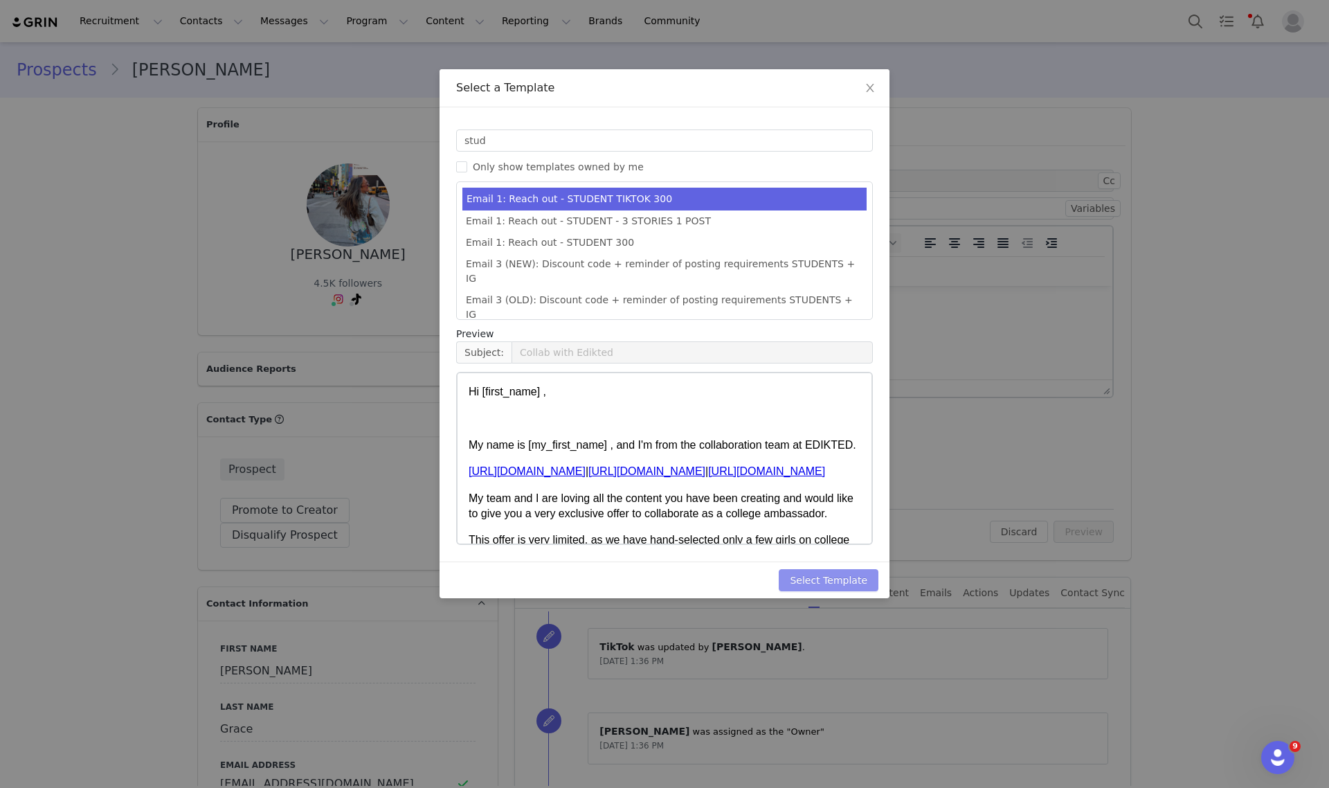
click at [851, 576] on button "Select Template" at bounding box center [829, 580] width 100 height 22
type input "Collab with Edikted"
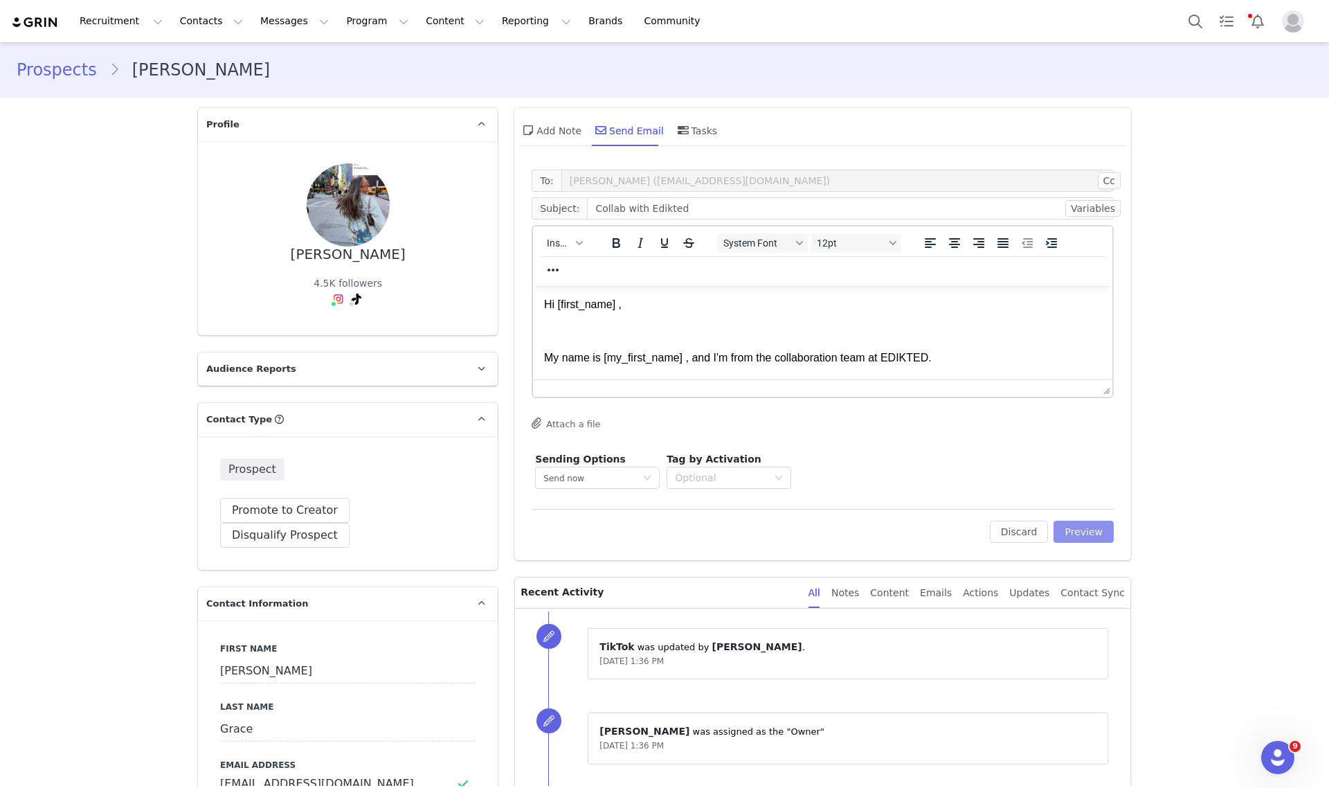
click at [1081, 527] on button "Preview" at bounding box center [1084, 532] width 60 height 22
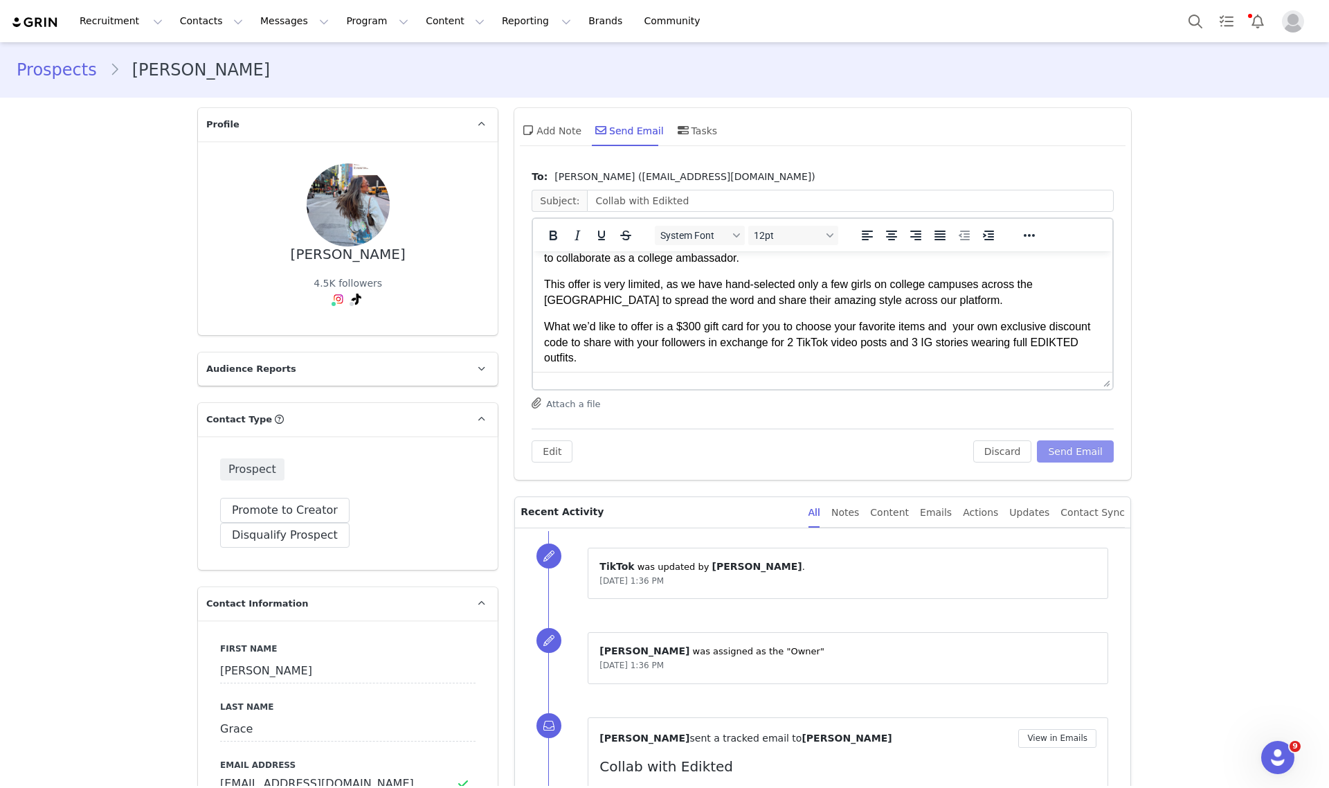
scroll to position [173, 0]
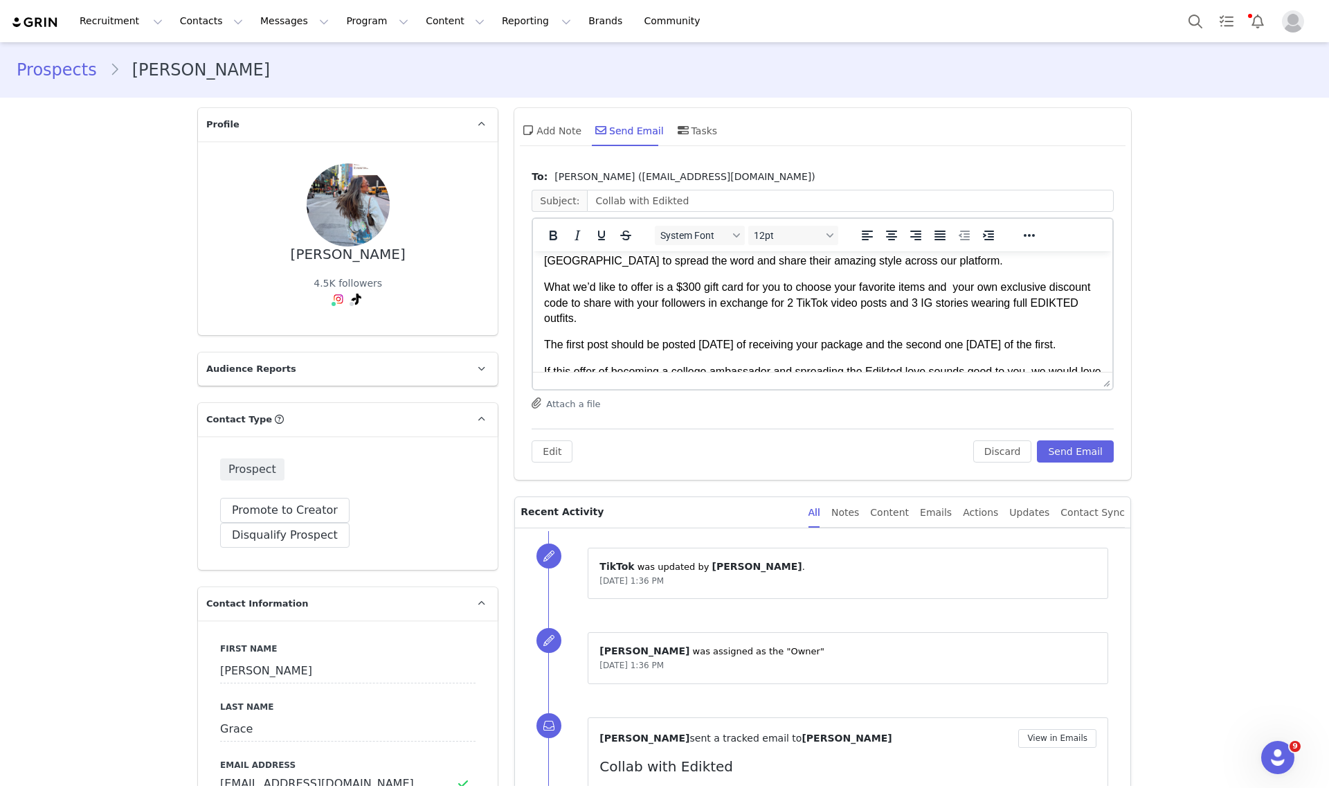
click at [690, 280] on p "What we’d like to offer is a $300 gift card for you to choose your favorite ite…" at bounding box center [822, 303] width 557 height 46
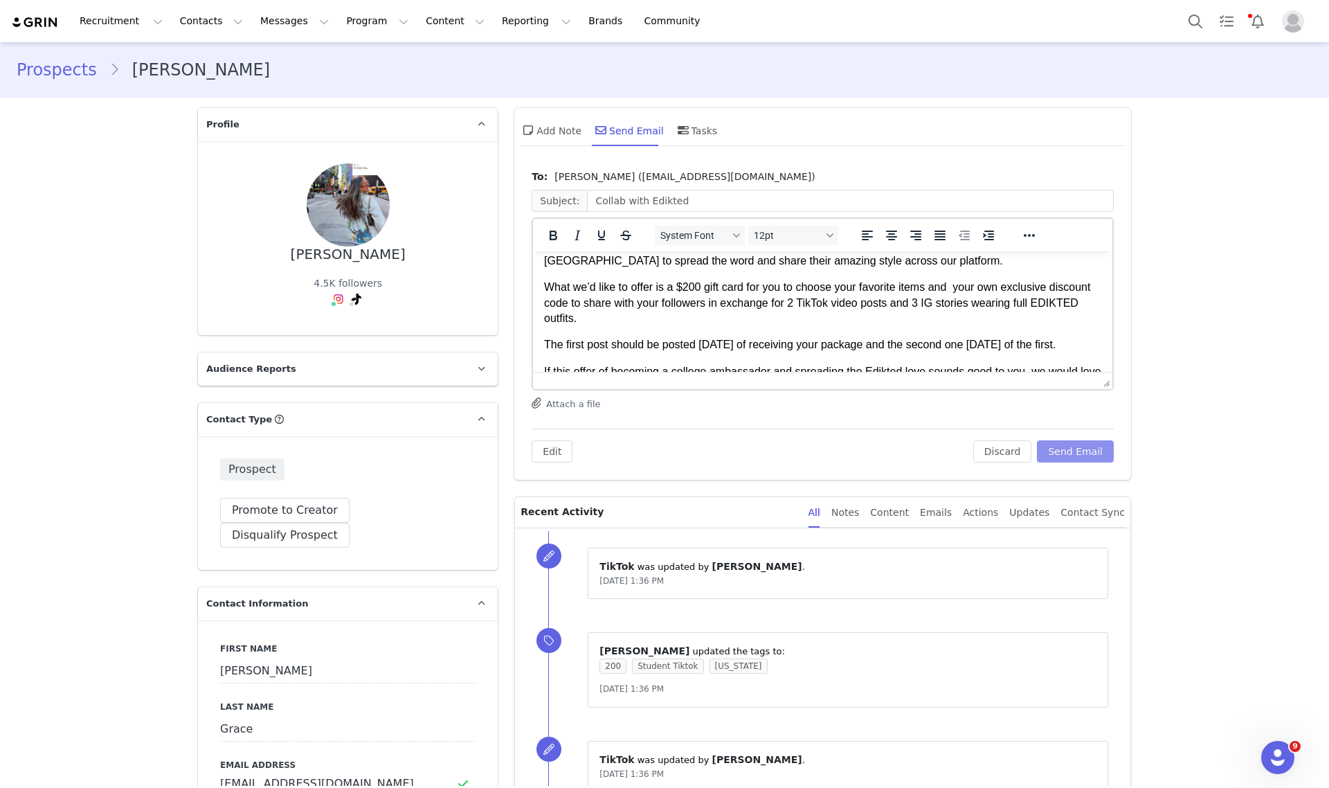
click at [1087, 444] on button "Send Email" at bounding box center [1075, 451] width 77 height 22
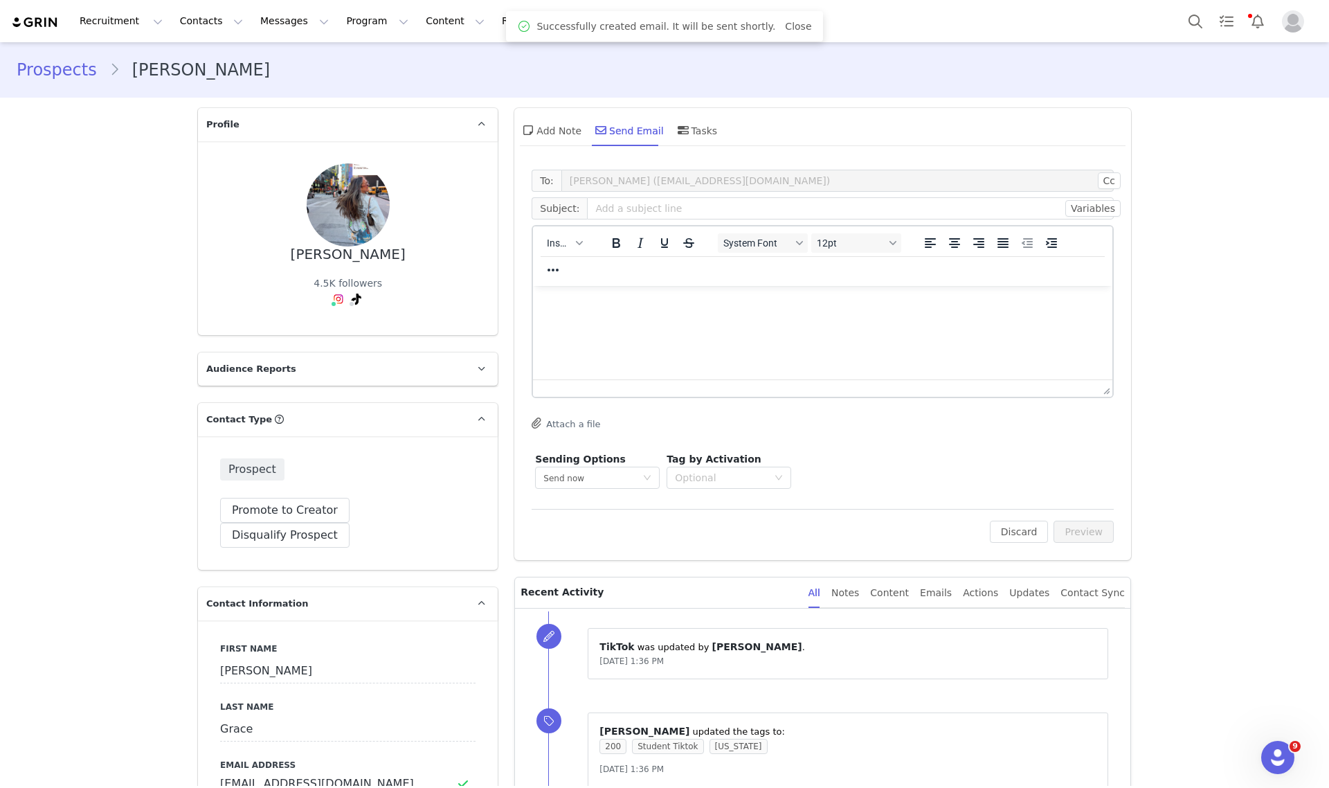
scroll to position [0, 0]
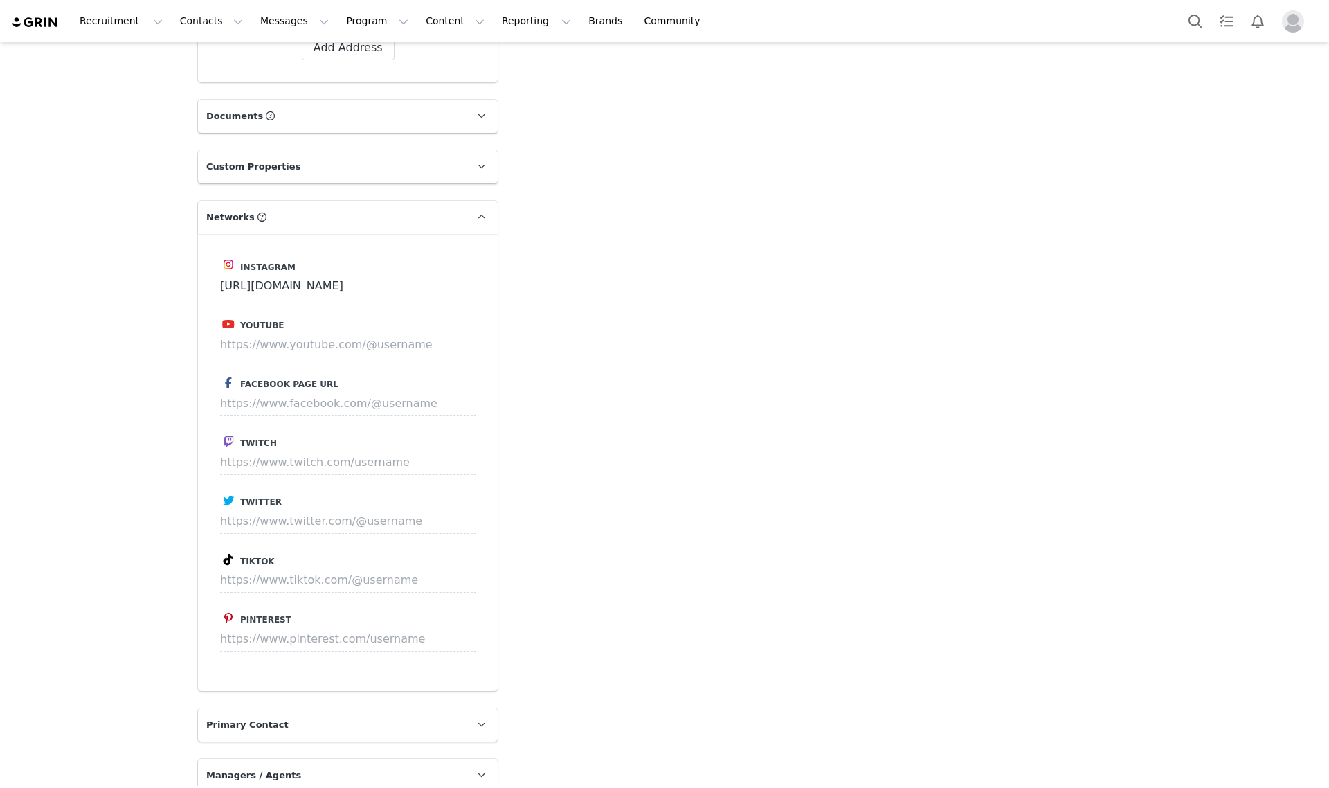
scroll to position [1384, 0]
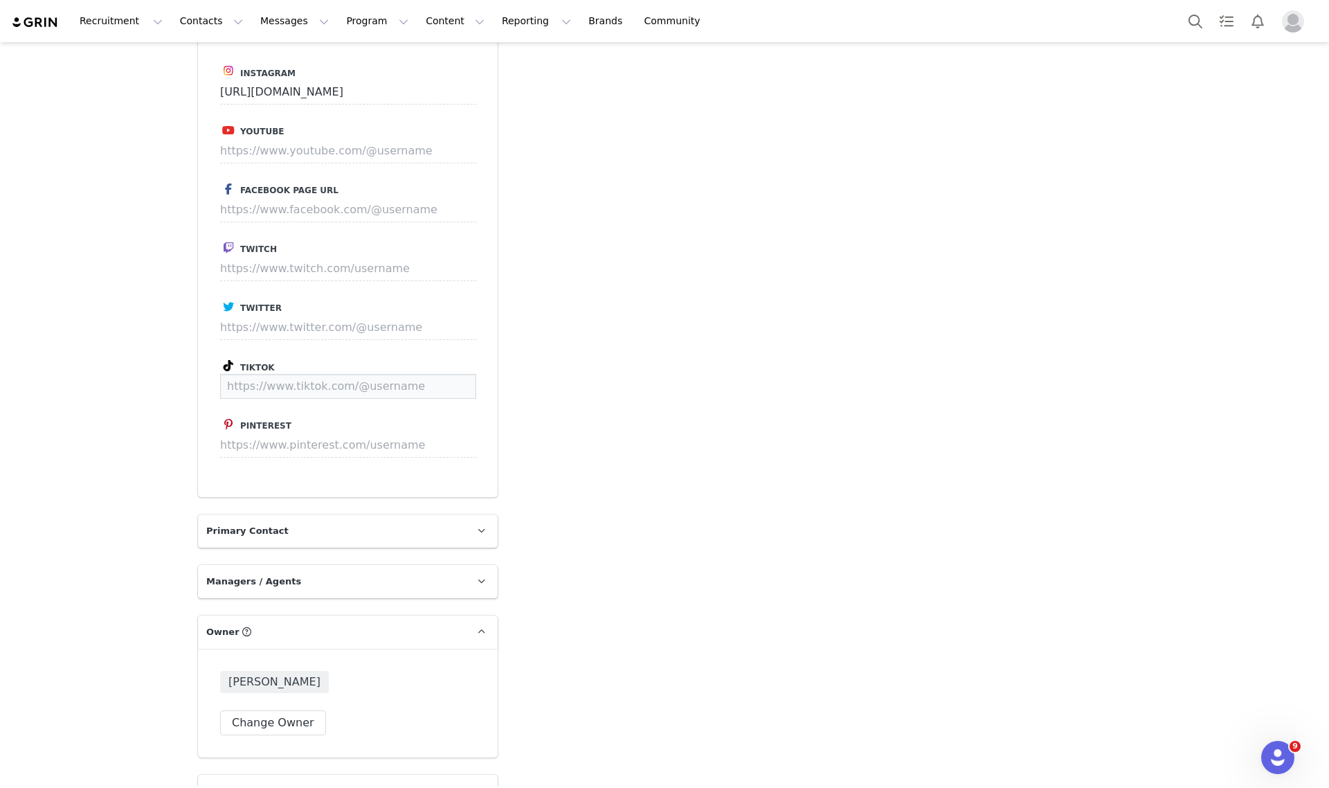
paste input "[URL][DOMAIN_NAME]"
type input "[URL][DOMAIN_NAME]"
click at [462, 374] on button "Save" at bounding box center [450, 386] width 51 height 25
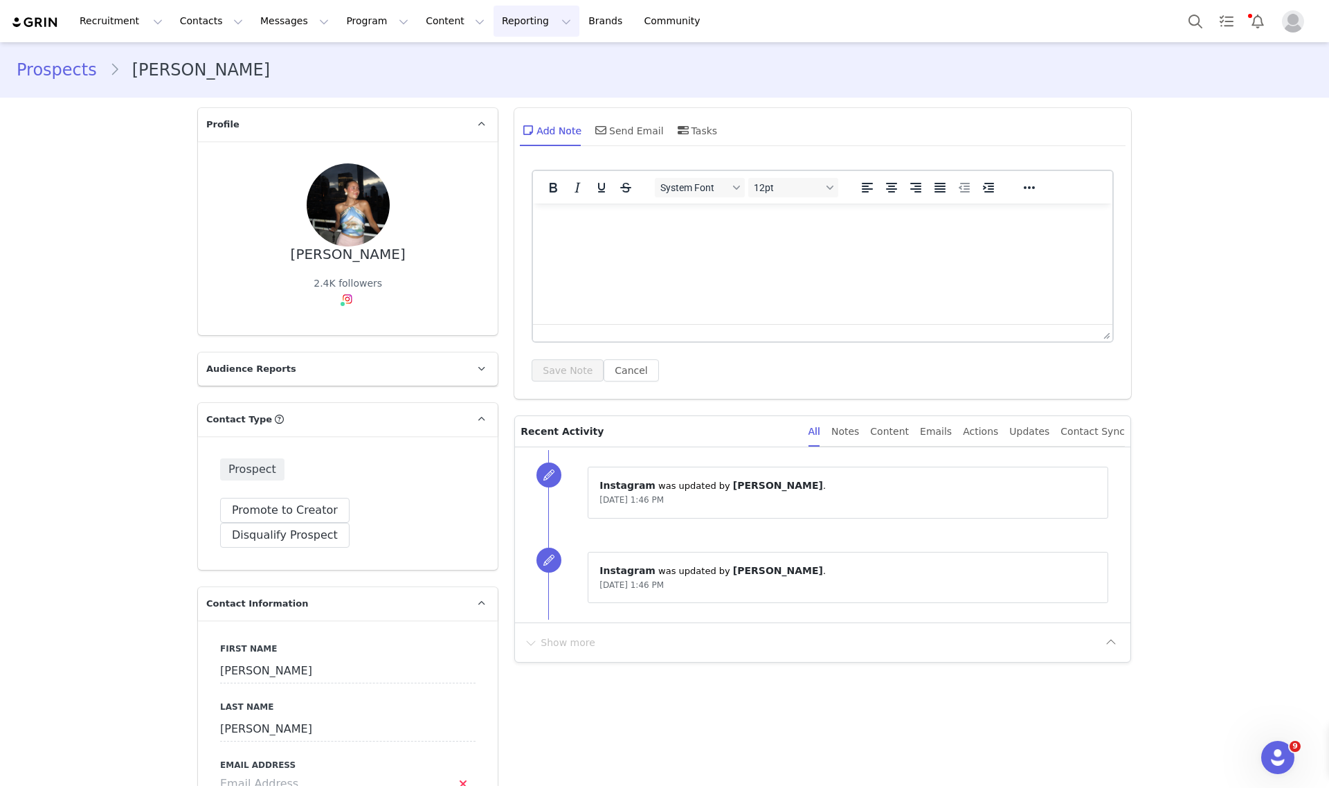
type input "[URL][DOMAIN_NAME]"
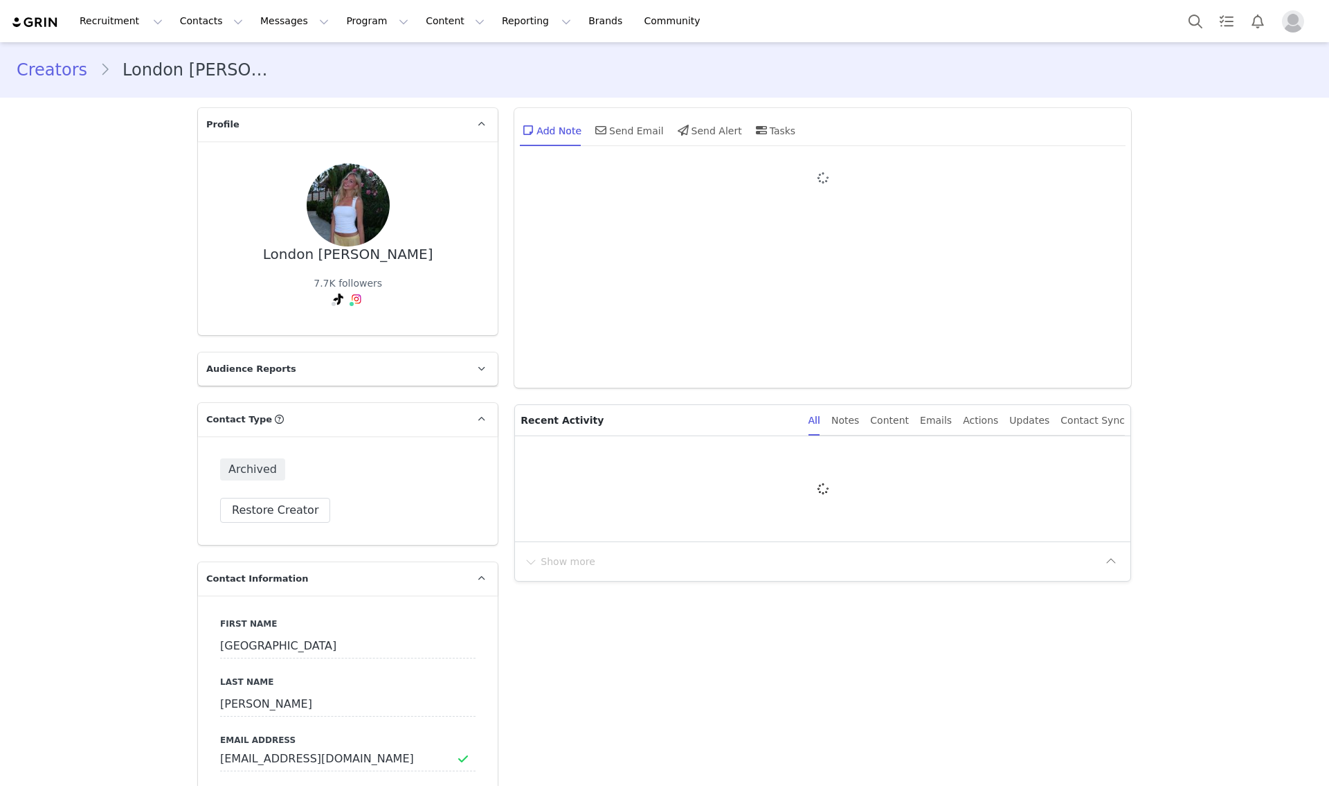
type input "+1 (United States)"
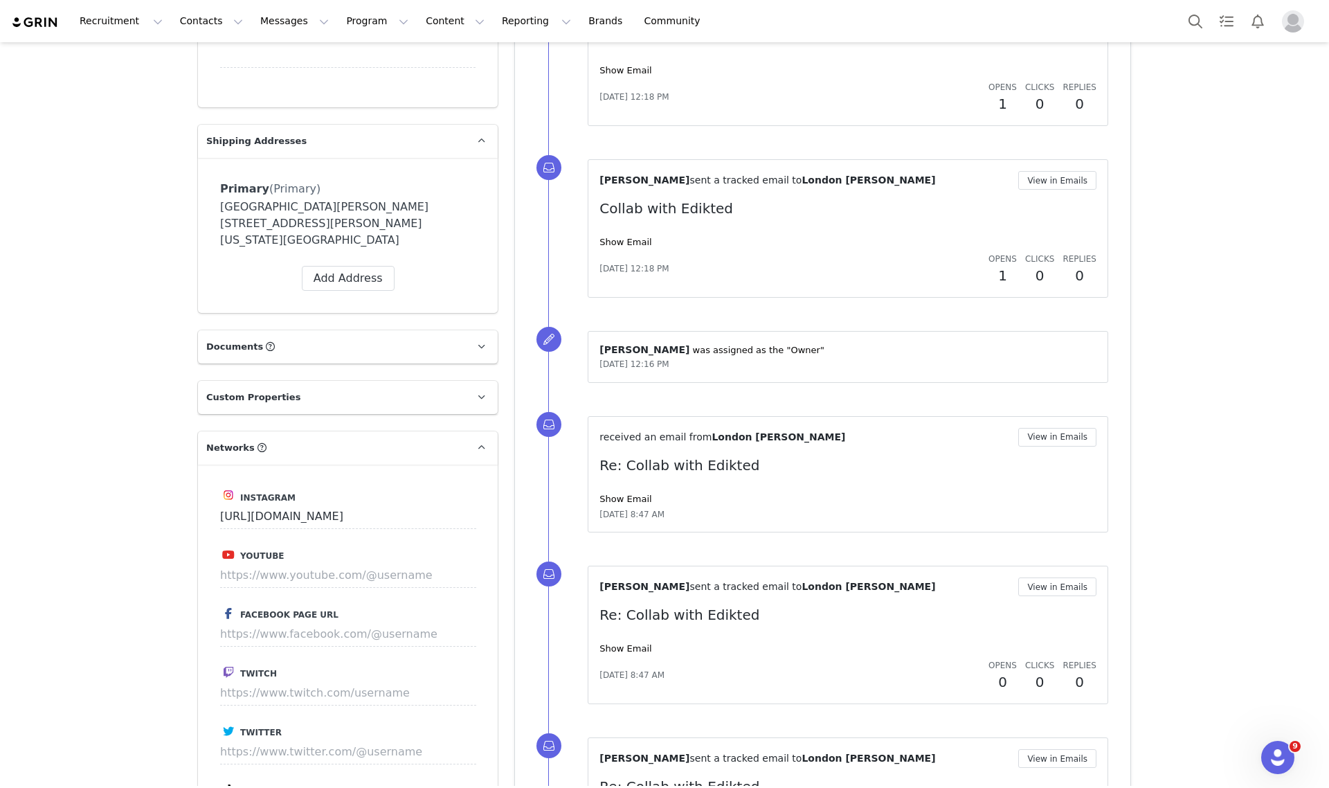
scroll to position [388, 0]
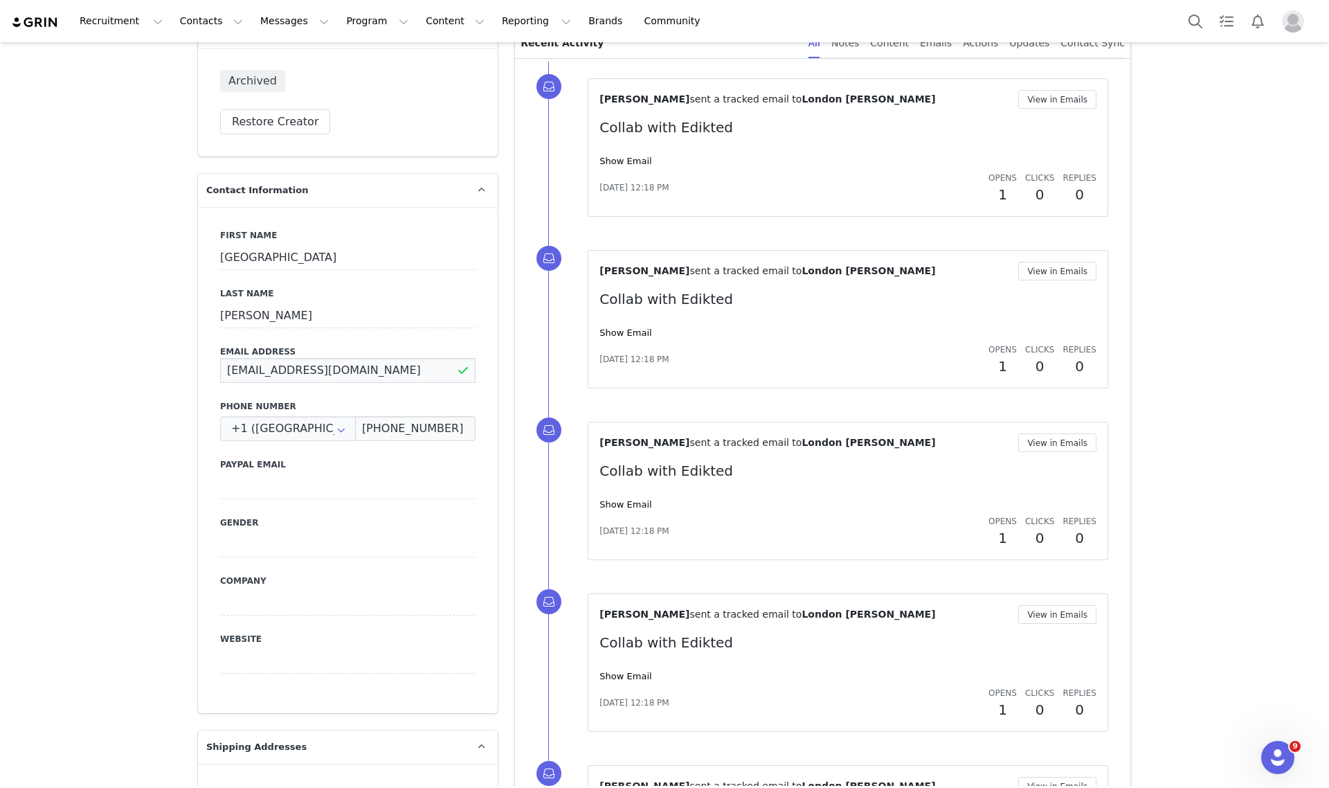
click at [336, 371] on input "londonpm12@gmail.com" at bounding box center [347, 370] width 255 height 25
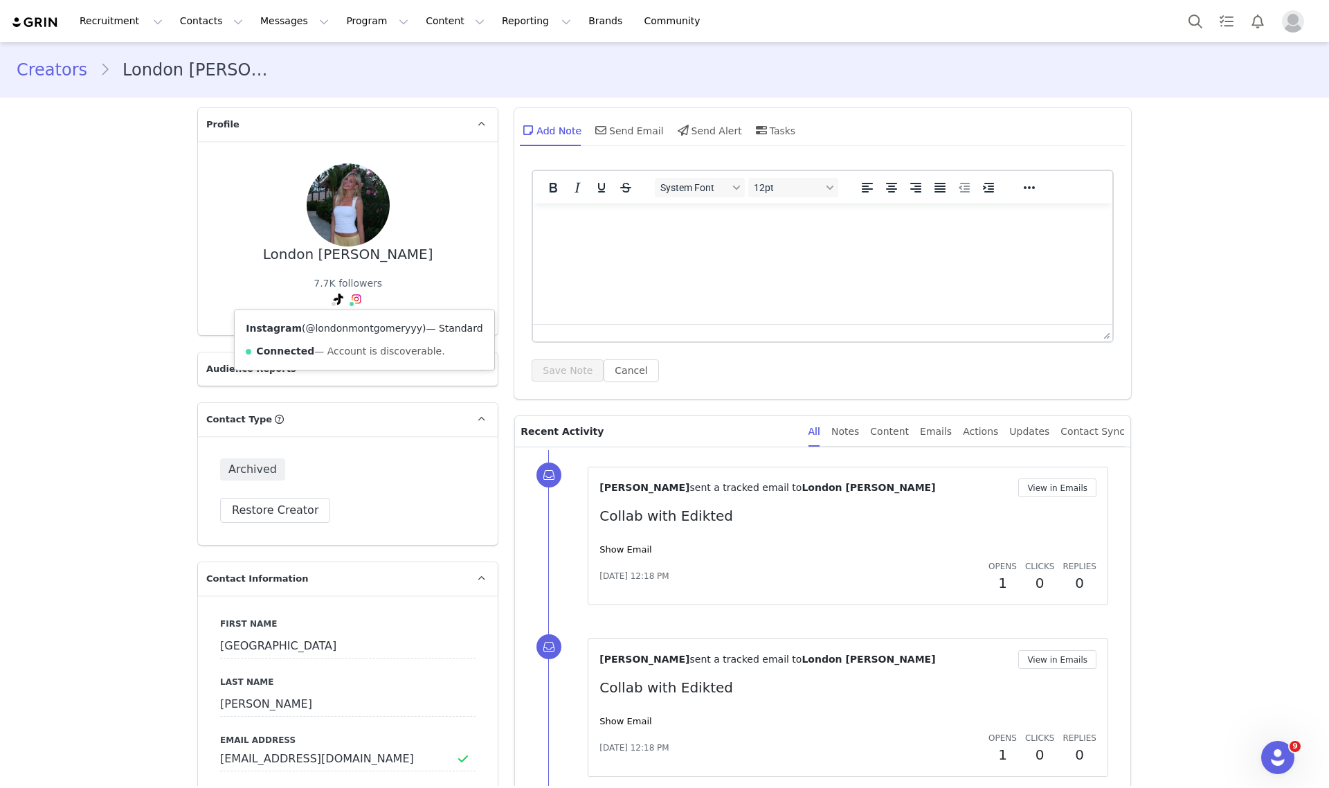
click at [351, 334] on link "@londonmontgomeryyy" at bounding box center [363, 328] width 117 height 11
click at [1182, 21] on button "Search" at bounding box center [1195, 21] width 30 height 31
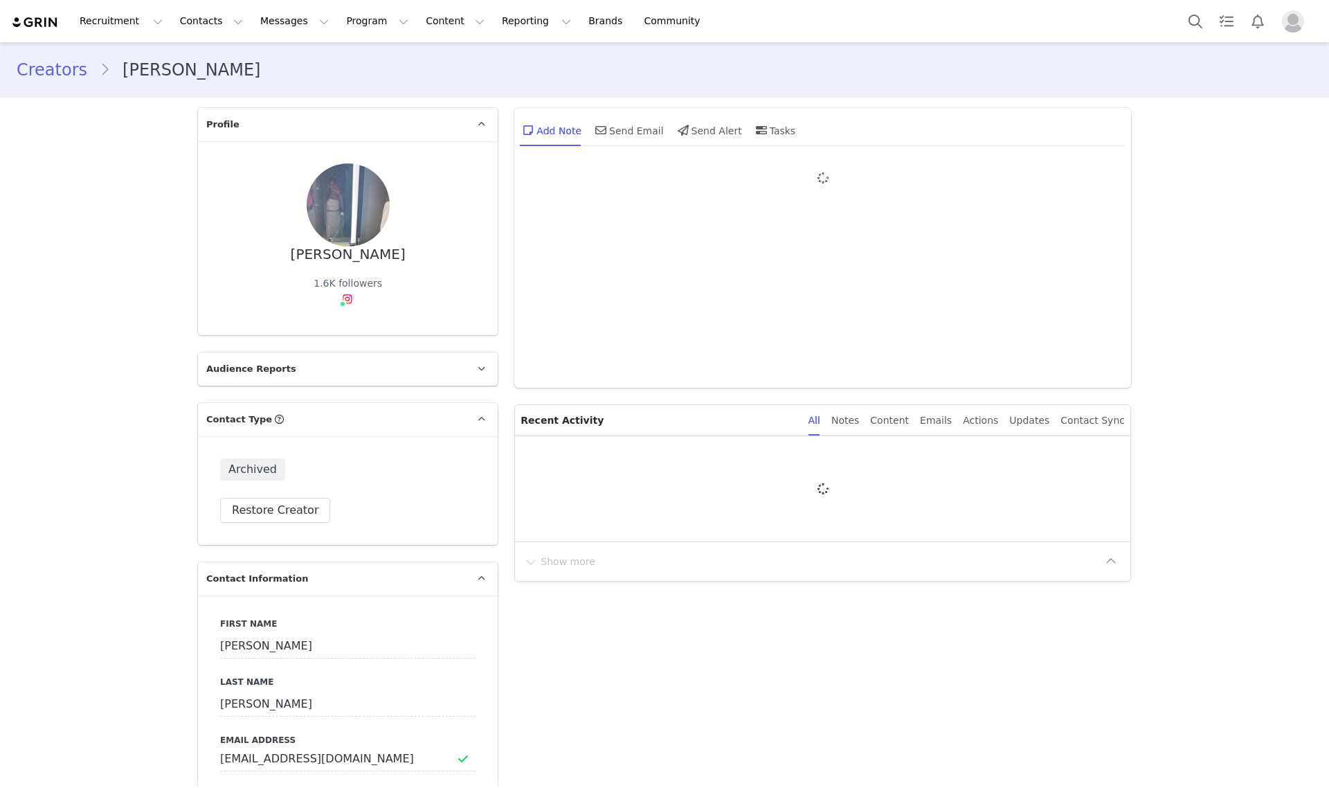
type input "+1 ([GEOGRAPHIC_DATA])"
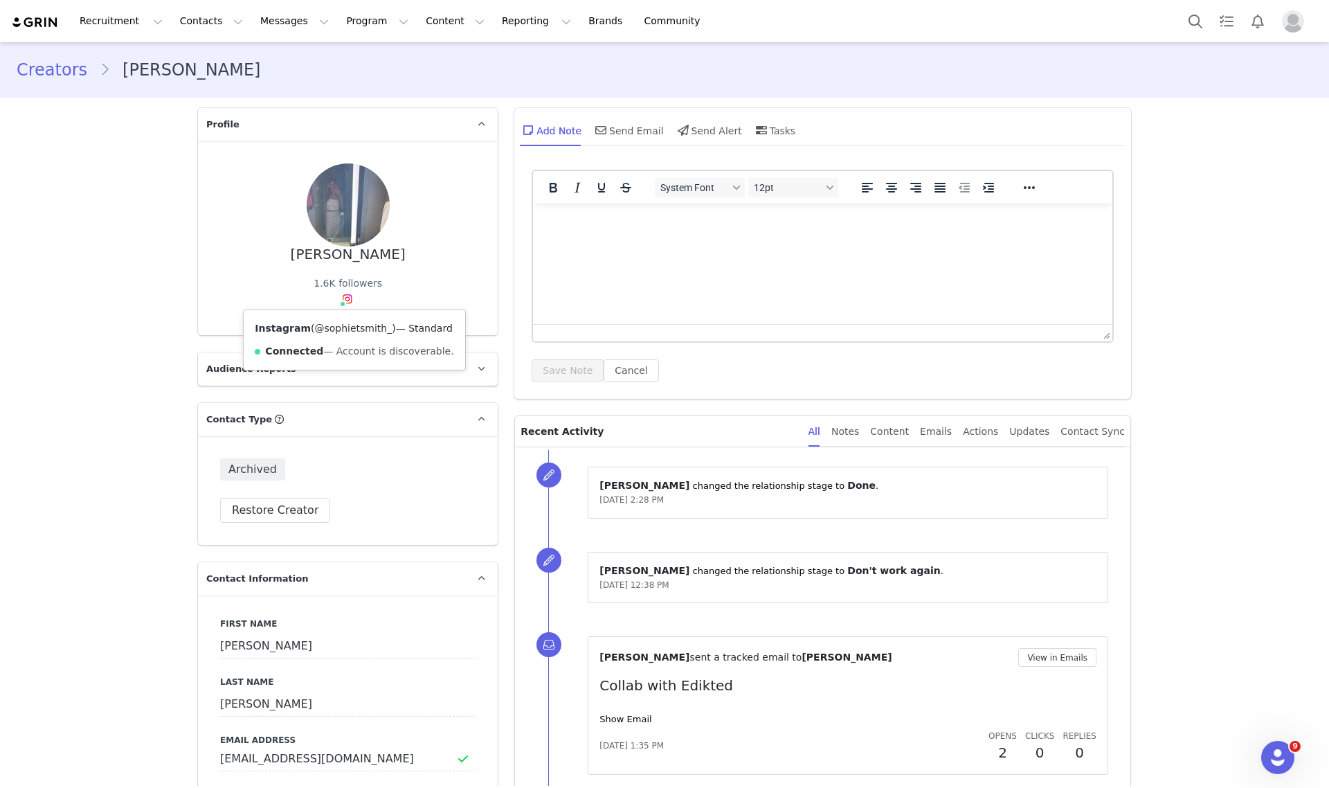
click at [337, 331] on link "@sophietsmith_" at bounding box center [353, 328] width 78 height 11
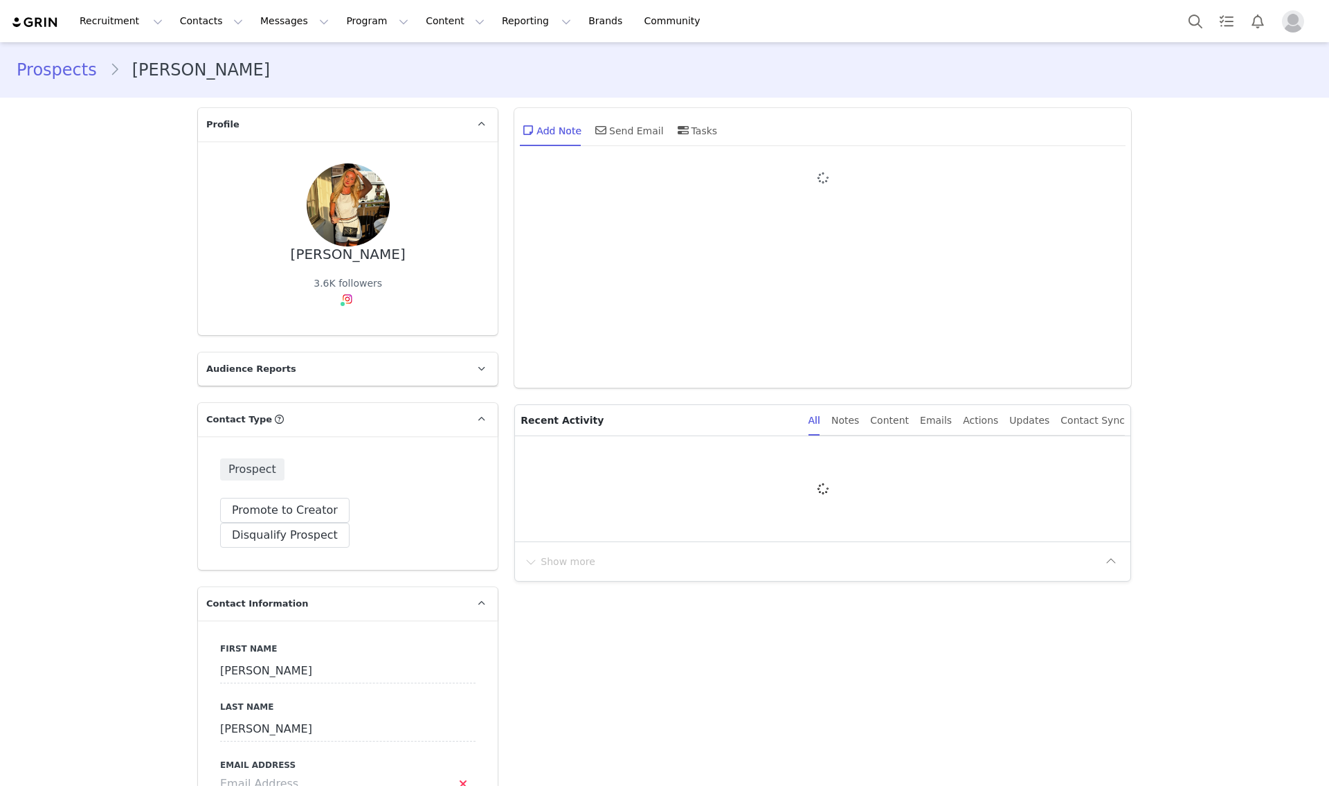
type input "+1 ([GEOGRAPHIC_DATA])"
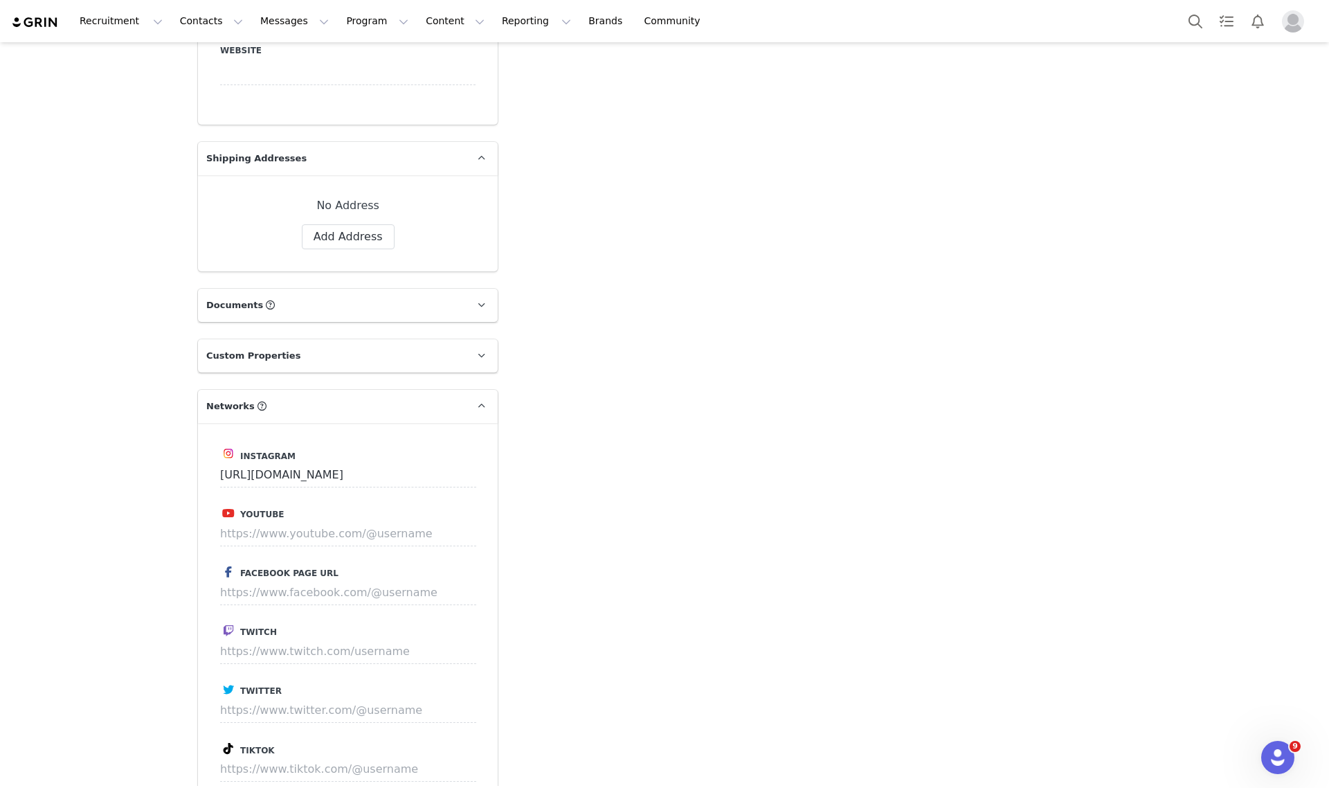
scroll to position [1211, 0]
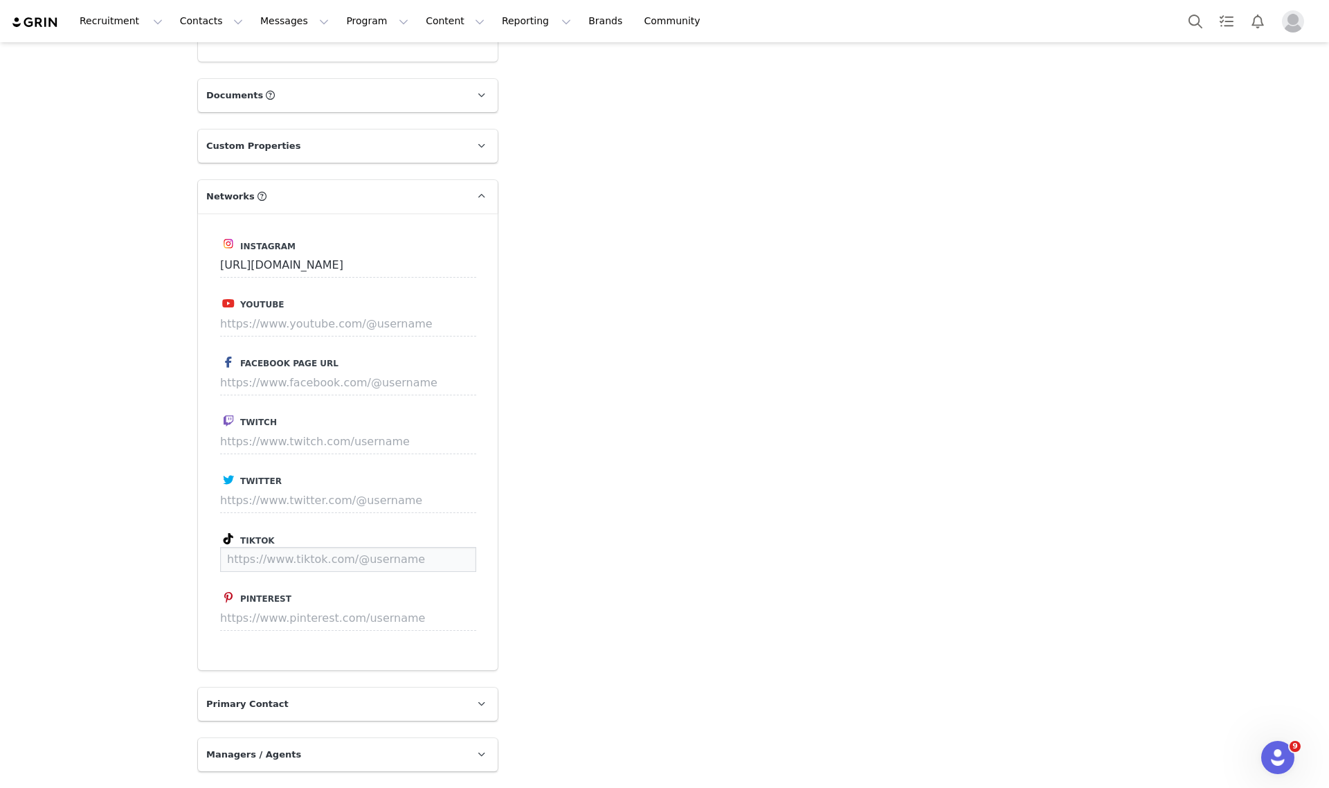
paste input "[URL][DOMAIN_NAME]"
type input "[URL][DOMAIN_NAME]"
click at [443, 547] on button "Save" at bounding box center [450, 559] width 51 height 25
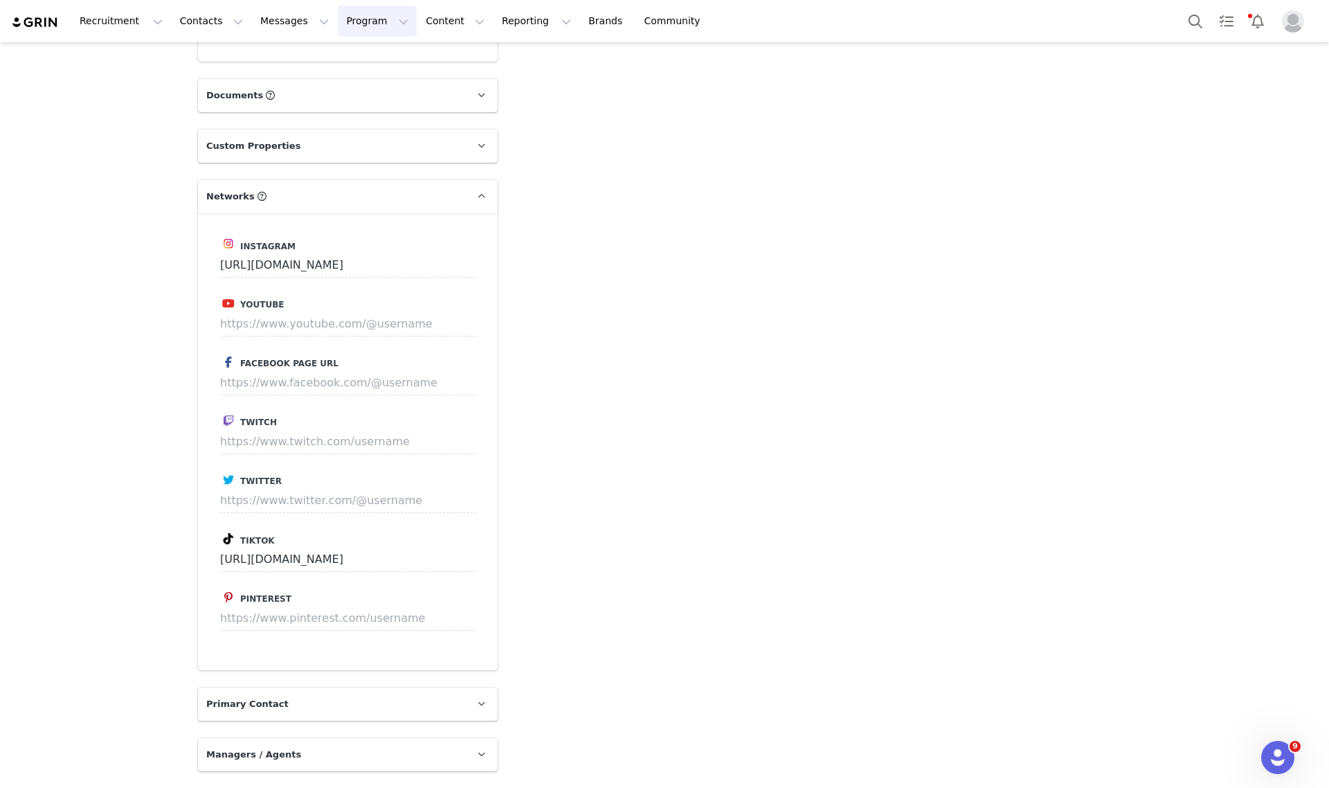
drag, startPoint x: 352, startPoint y: 22, endPoint x: 345, endPoint y: 21, distance: 7.0
click at [352, 21] on button "Program Program" at bounding box center [377, 21] width 79 height 31
drag, startPoint x: 172, startPoint y: 22, endPoint x: 177, endPoint y: 42, distance: 20.8
click at [172, 22] on button "Contacts Contacts" at bounding box center [212, 21] width 80 height 31
drag, startPoint x: 191, startPoint y: 55, endPoint x: 202, endPoint y: 54, distance: 11.2
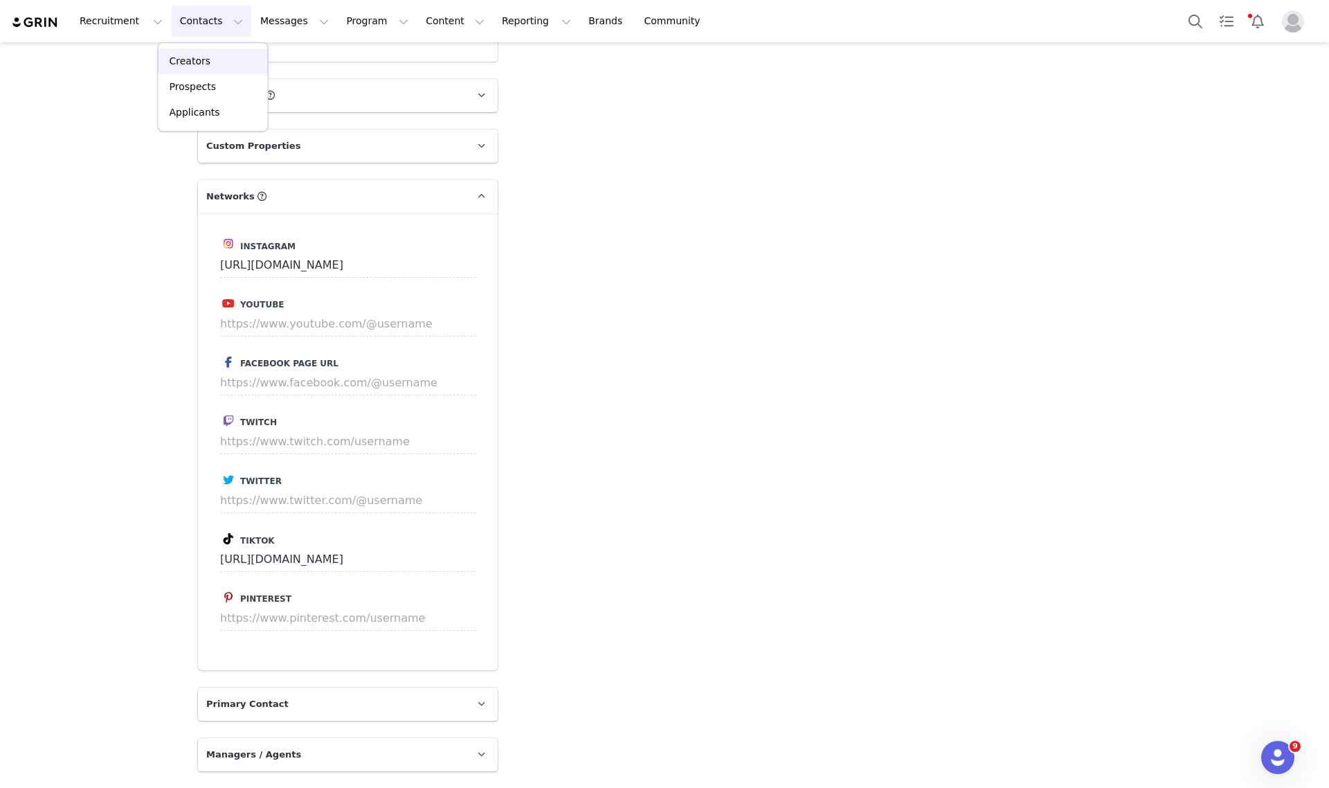
click at [192, 54] on p "Creators" at bounding box center [191, 61] width 42 height 15
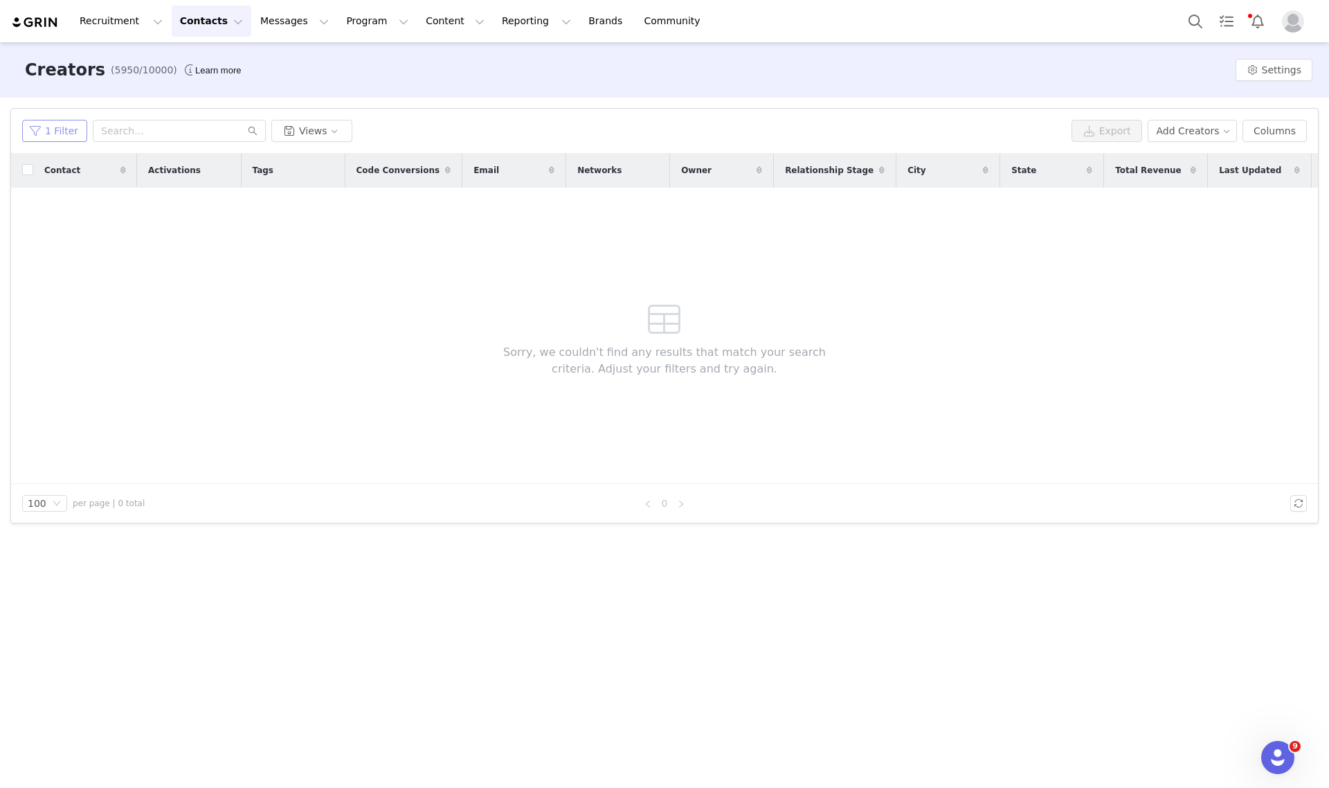
click at [68, 137] on button "1 Filter" at bounding box center [54, 131] width 65 height 22
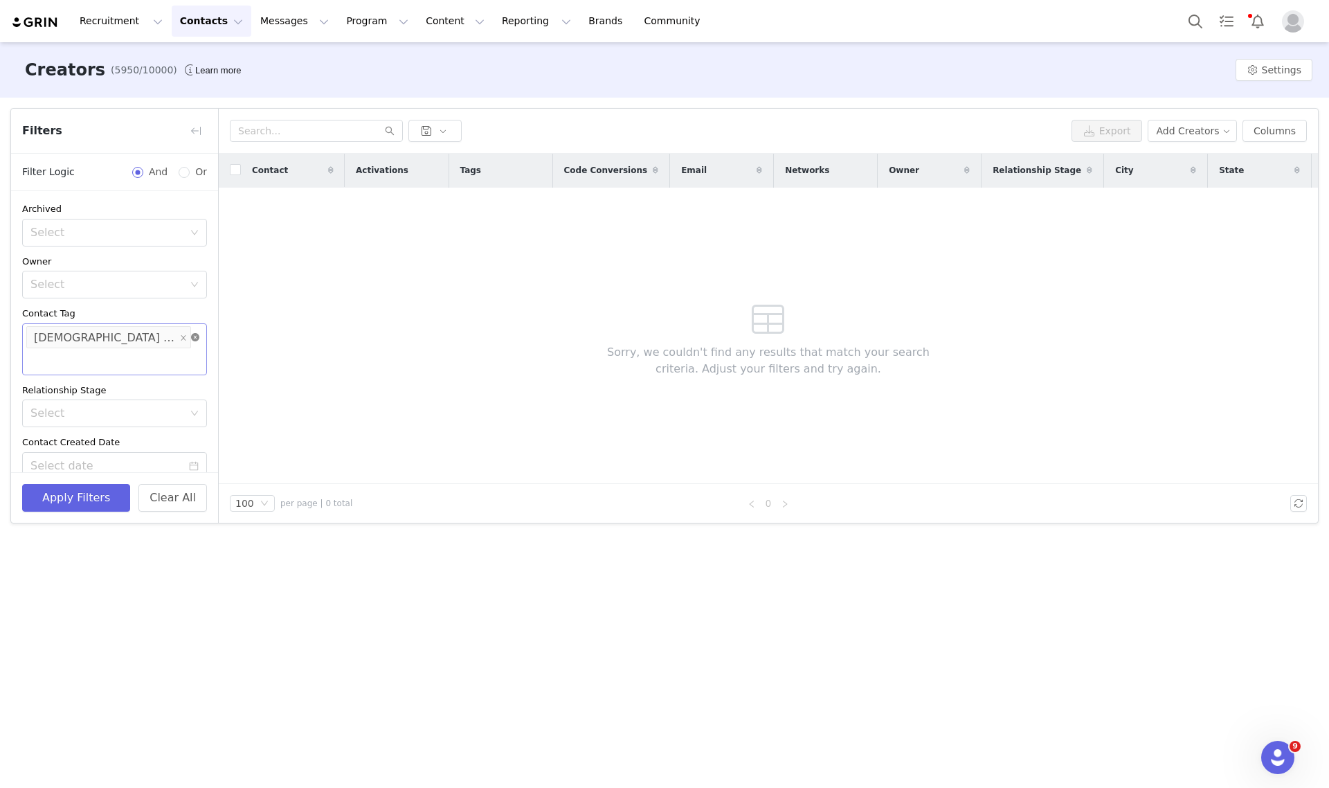
click at [191, 334] on icon "icon: close-circle" at bounding box center [195, 337] width 8 height 8
type input "maryland"
click at [60, 368] on li "maryland" at bounding box center [108, 368] width 172 height 22
click at [147, 307] on div "Contact Tag" at bounding box center [114, 314] width 185 height 14
click at [55, 381] on div "Select" at bounding box center [109, 389] width 159 height 26
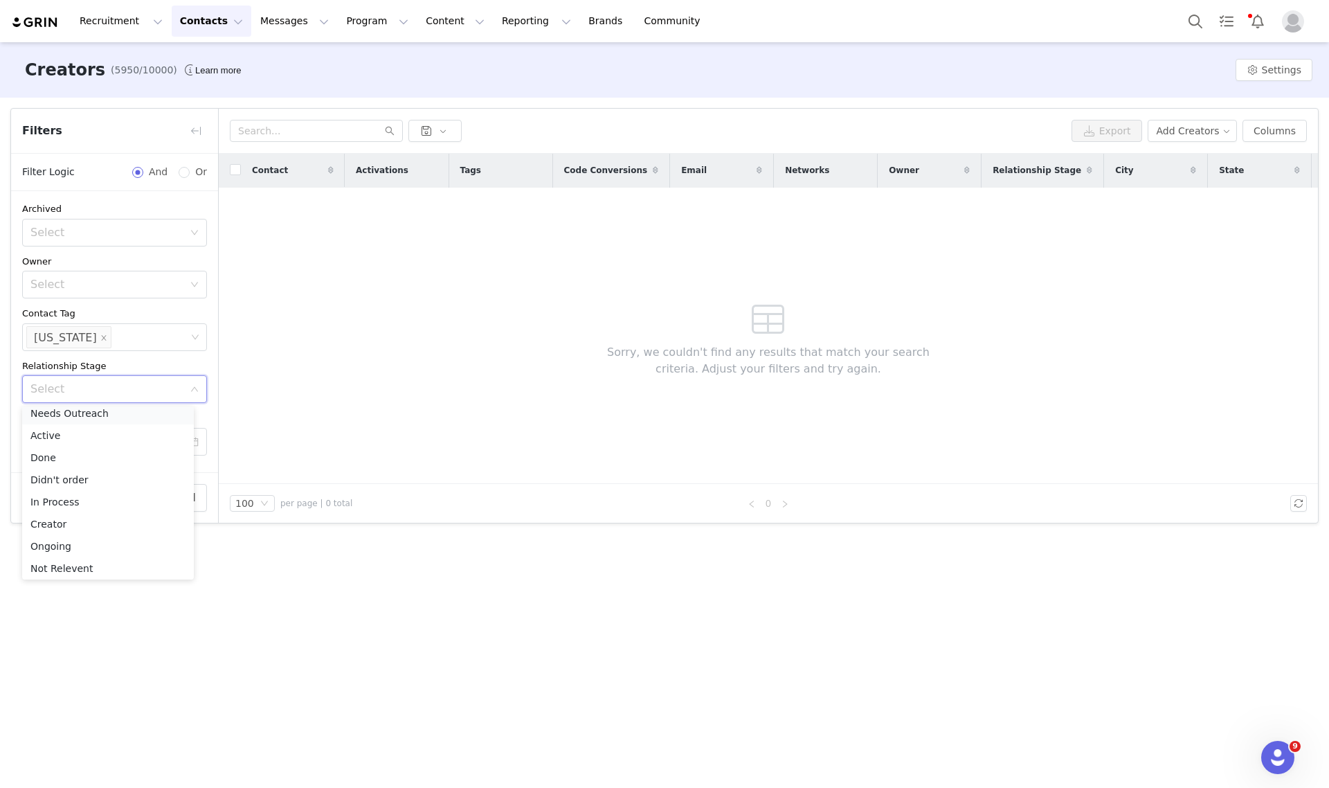
scroll to position [2, 0]
click at [88, 416] on li "Needs Outreach" at bounding box center [108, 418] width 172 height 22
drag, startPoint x: 61, startPoint y: 492, endPoint x: 195, endPoint y: 450, distance: 140.1
click at [62, 492] on button "Apply Filters" at bounding box center [76, 498] width 108 height 28
click at [190, 390] on icon "icon: close-circle" at bounding box center [194, 389] width 8 height 8
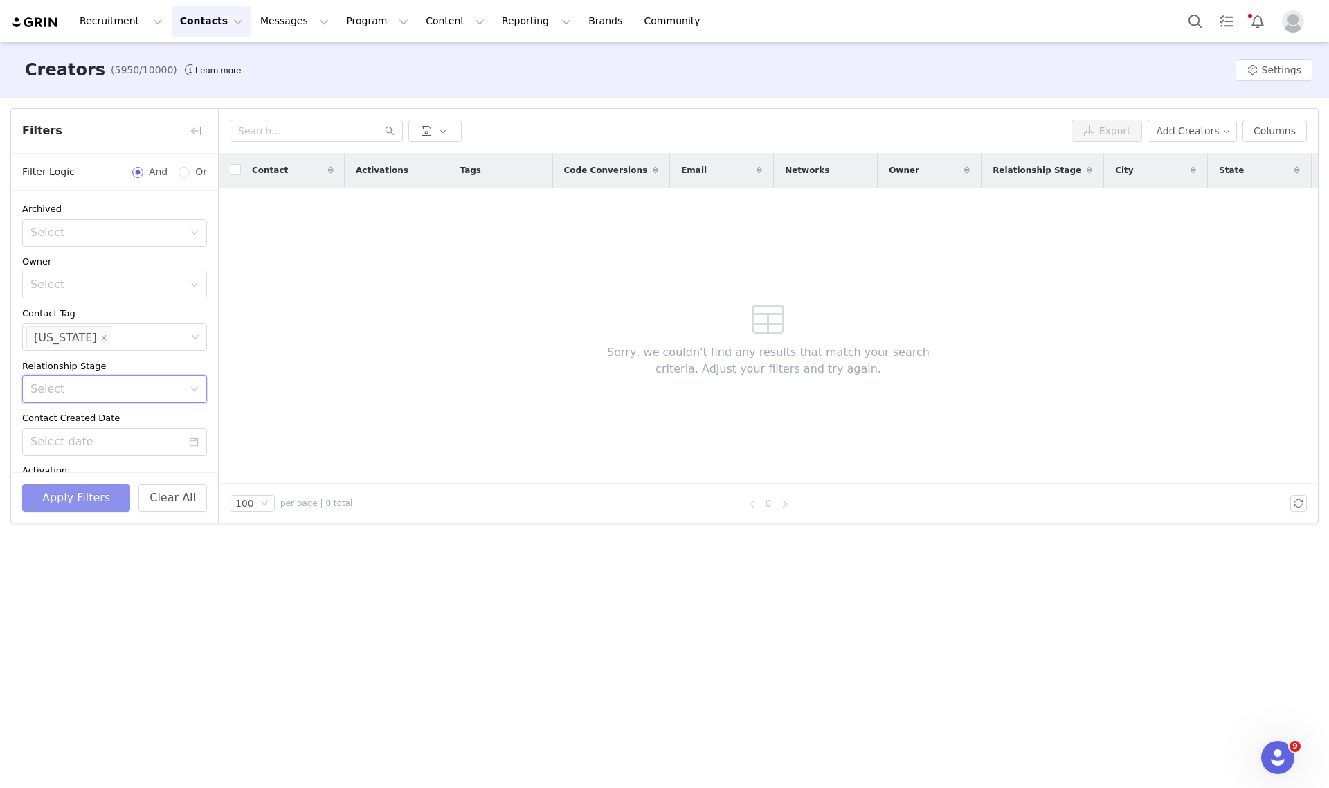
click at [51, 489] on button "Apply Filters" at bounding box center [76, 498] width 108 height 28
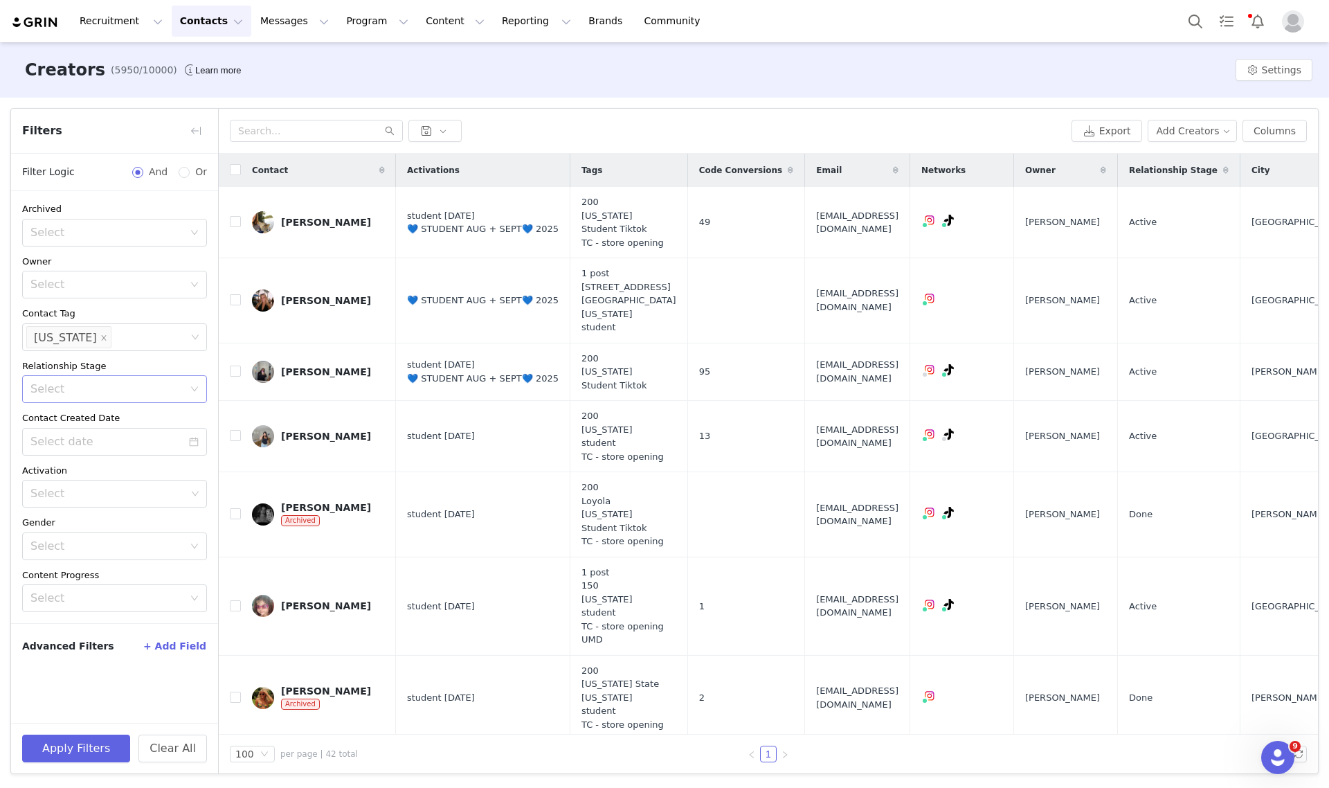
click at [202, 118] on div "Filters" at bounding box center [114, 131] width 207 height 45
click at [197, 125] on button "button" at bounding box center [196, 131] width 22 height 22
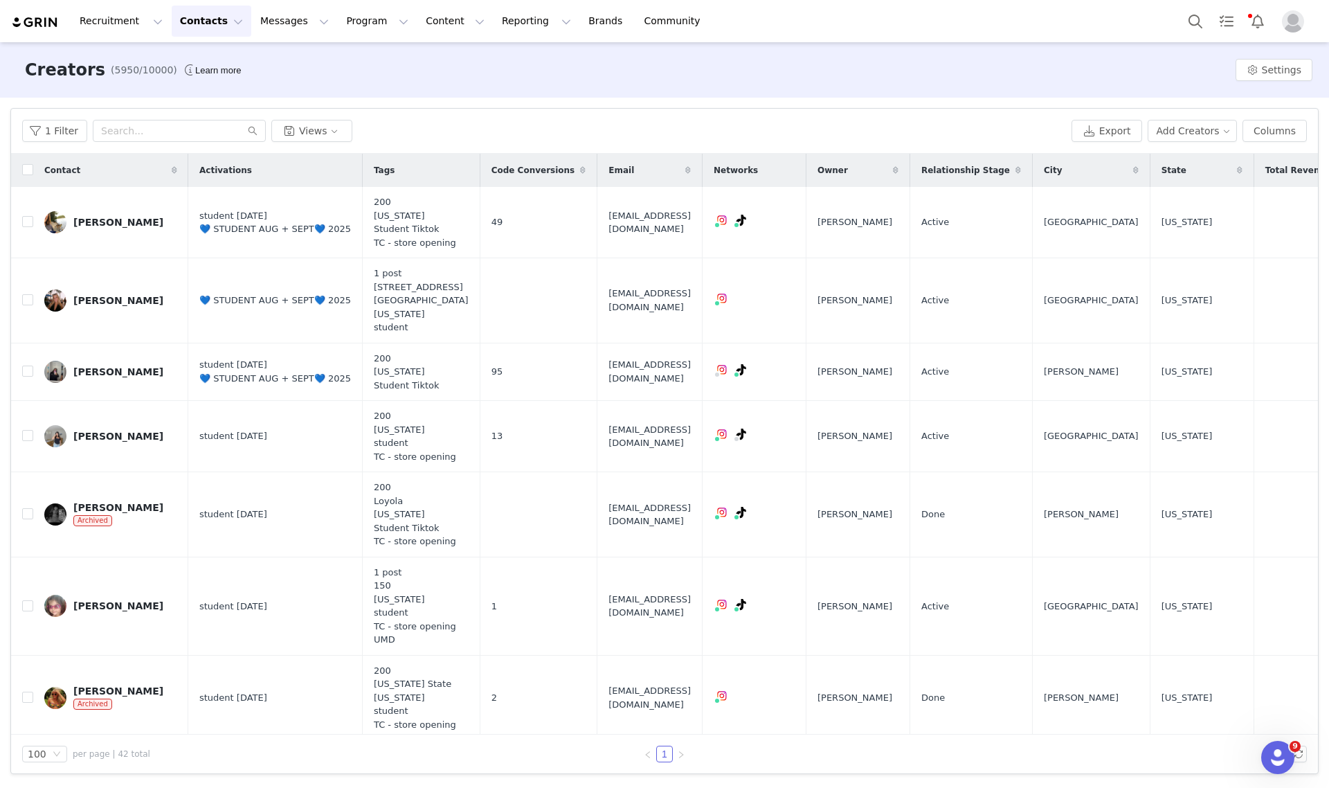
click at [817, 171] on span "Owner" at bounding box center [832, 170] width 30 height 12
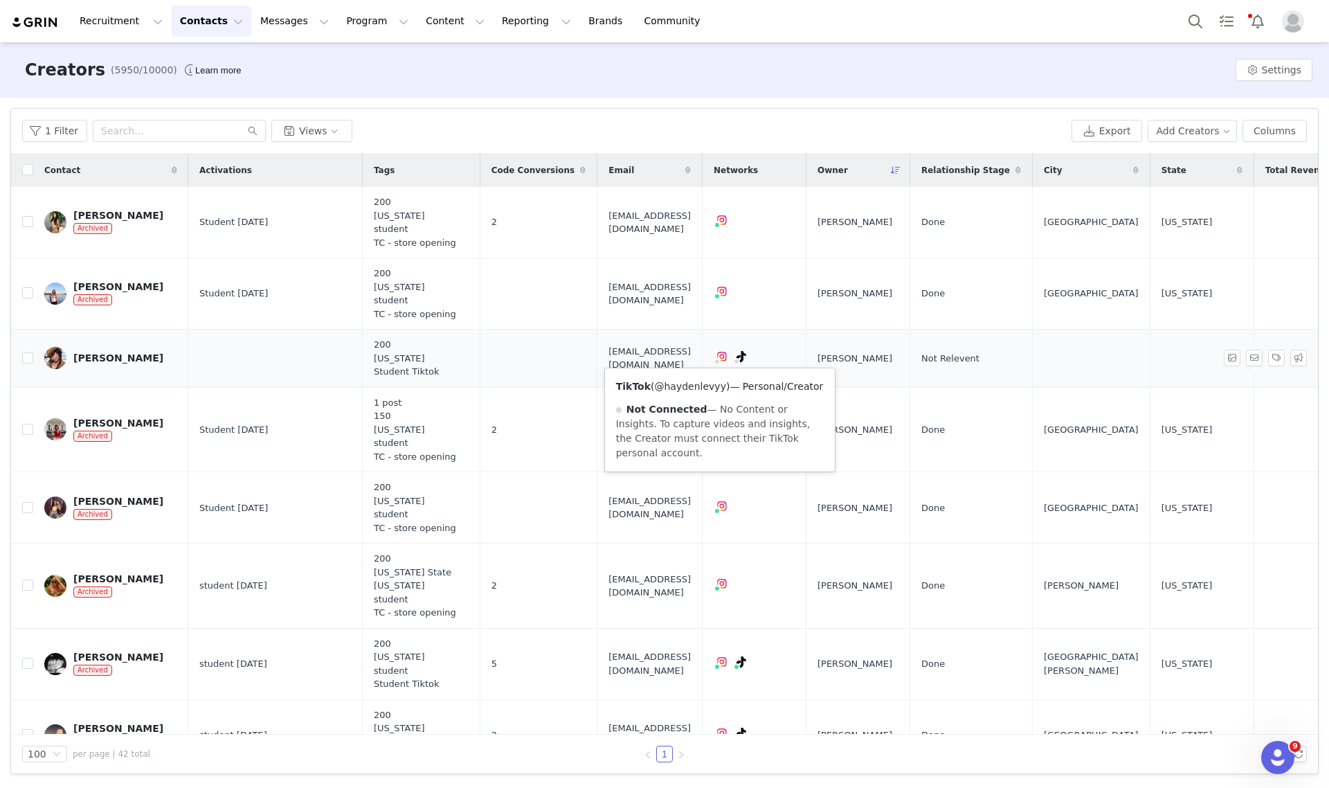
click at [694, 383] on link "@haydenlevyy" at bounding box center [689, 386] width 71 height 11
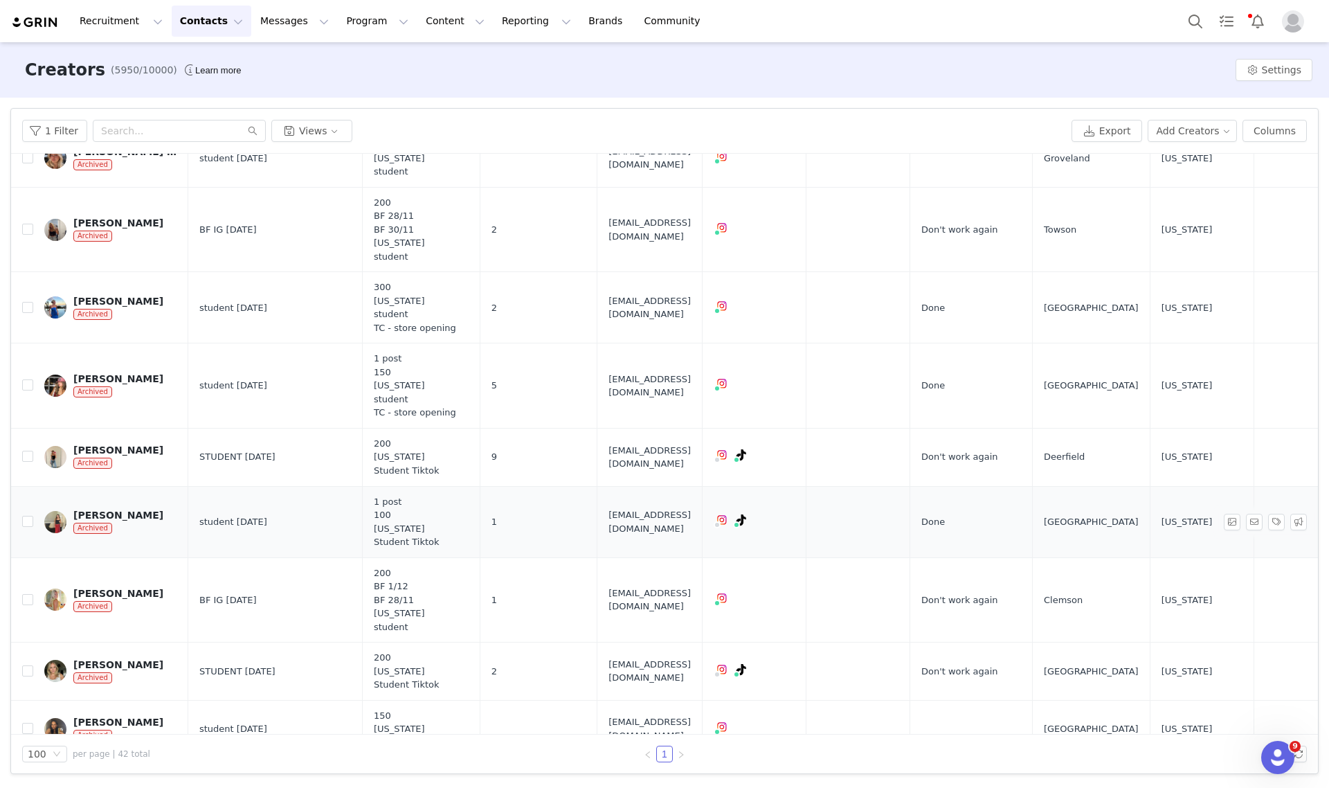
scroll to position [2509, 0]
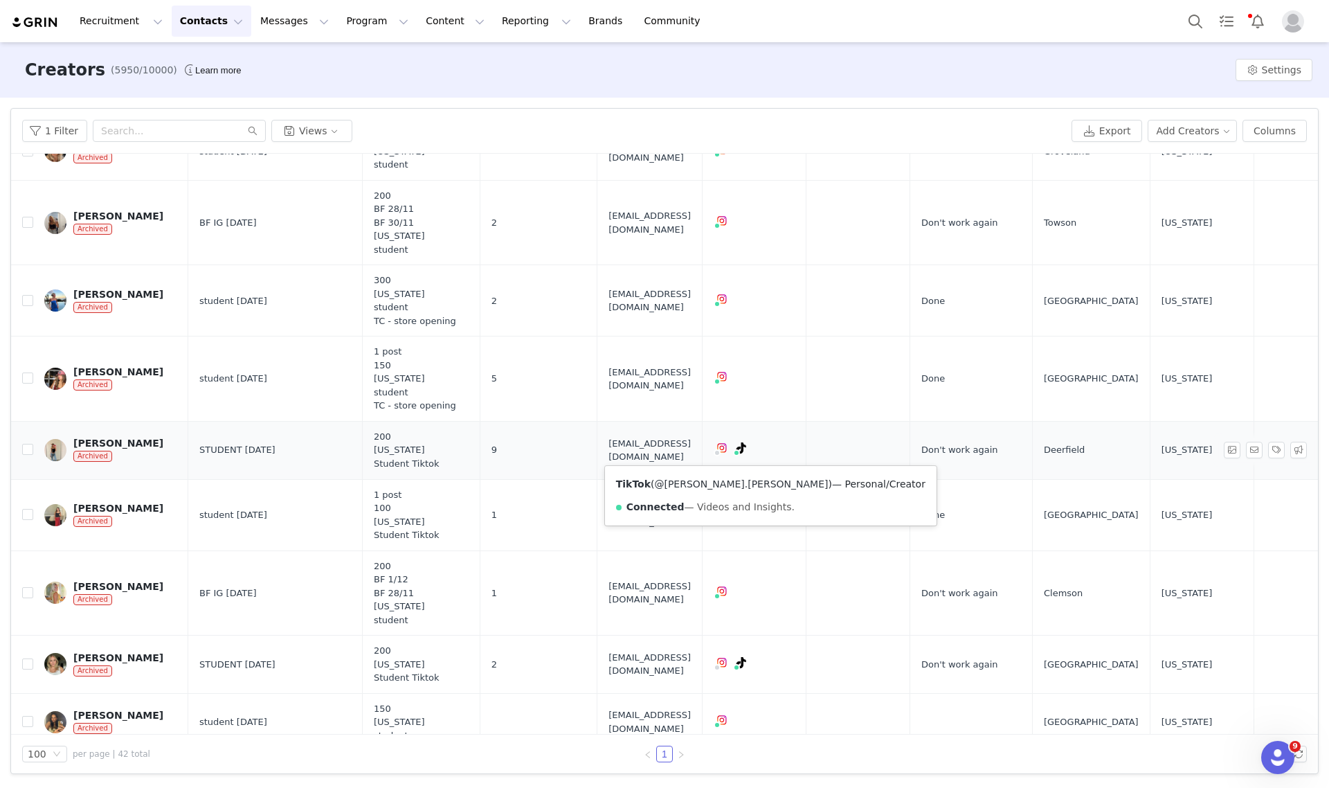
click at [722, 480] on link "@caroline.gensler" at bounding box center [741, 483] width 174 height 11
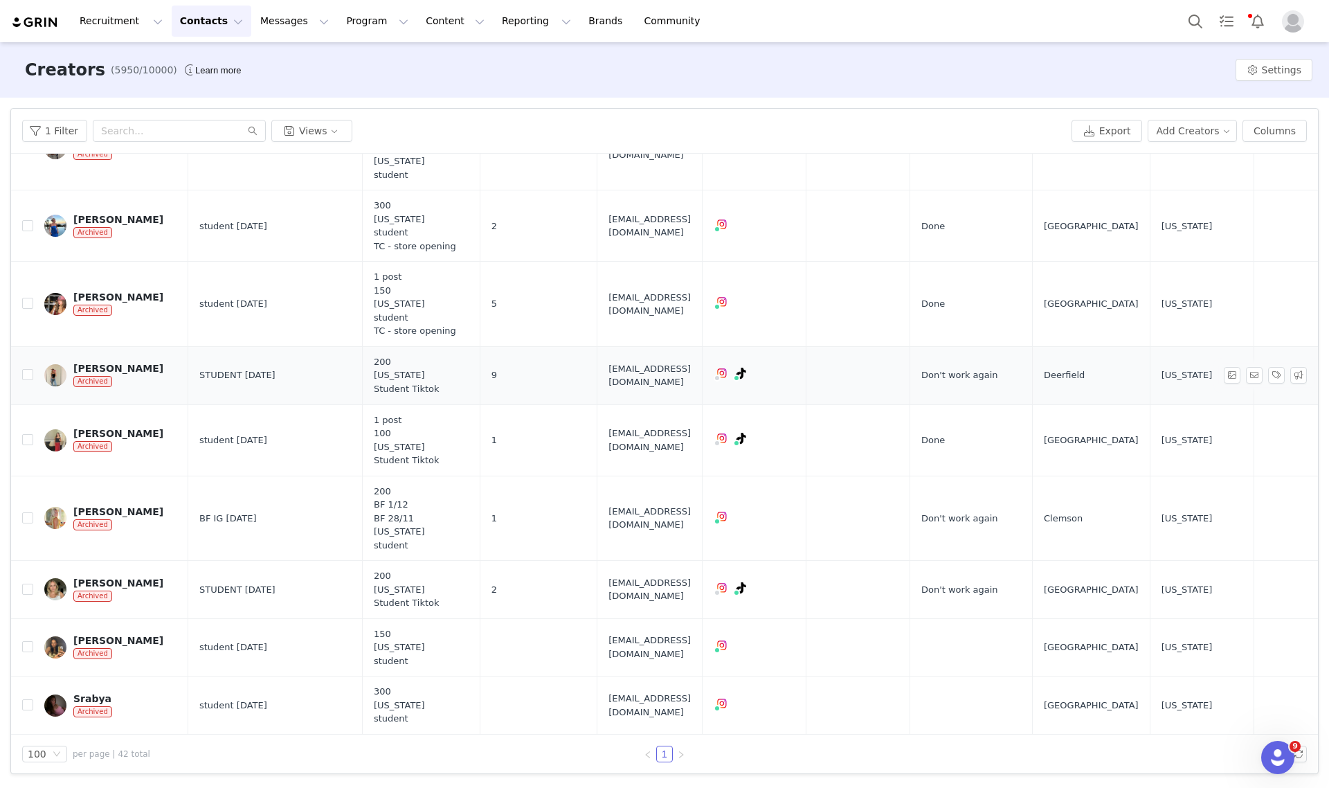
scroll to position [2603, 0]
click at [39, 136] on button "1 Filter" at bounding box center [54, 131] width 65 height 22
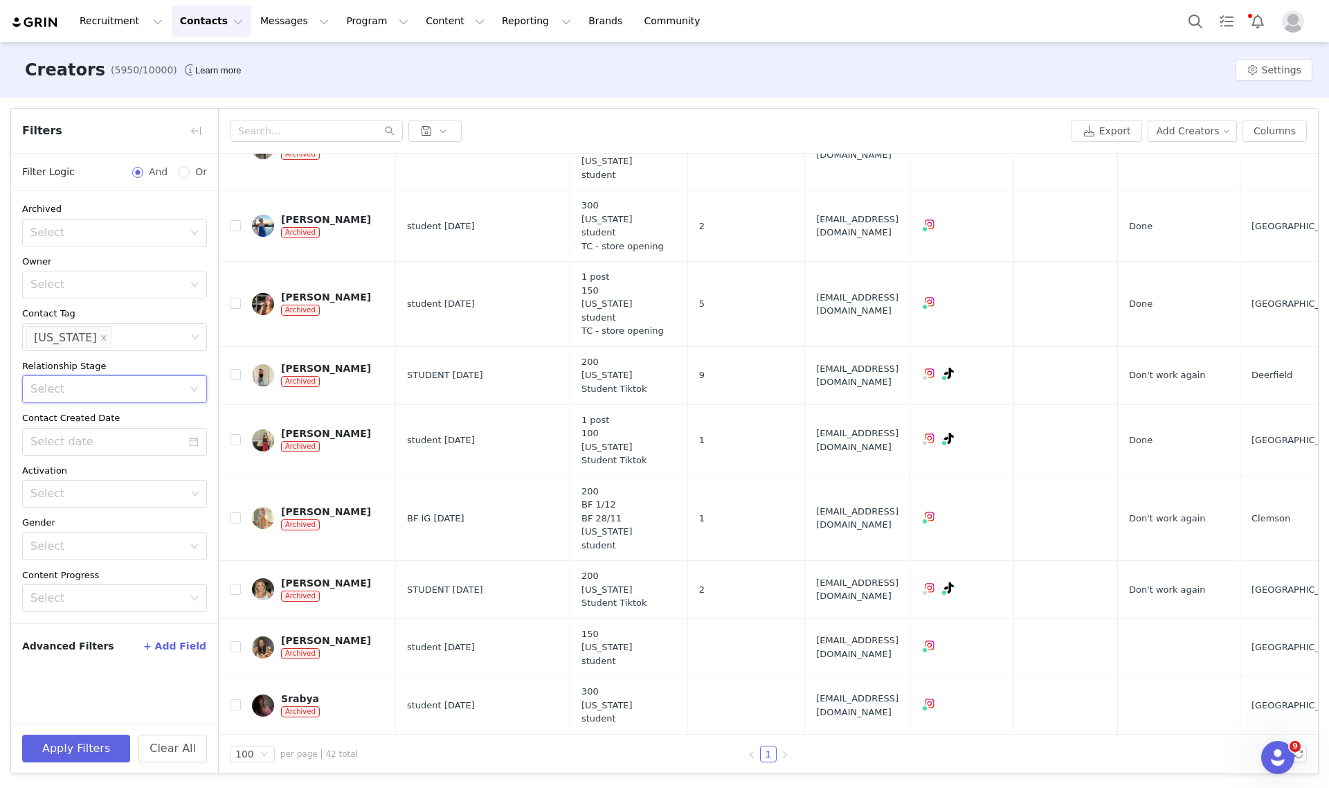
click at [98, 399] on div "Select" at bounding box center [109, 389] width 159 height 26
click at [76, 507] on li "In Process" at bounding box center [114, 507] width 185 height 22
click at [70, 741] on button "Apply Filters" at bounding box center [76, 748] width 108 height 28
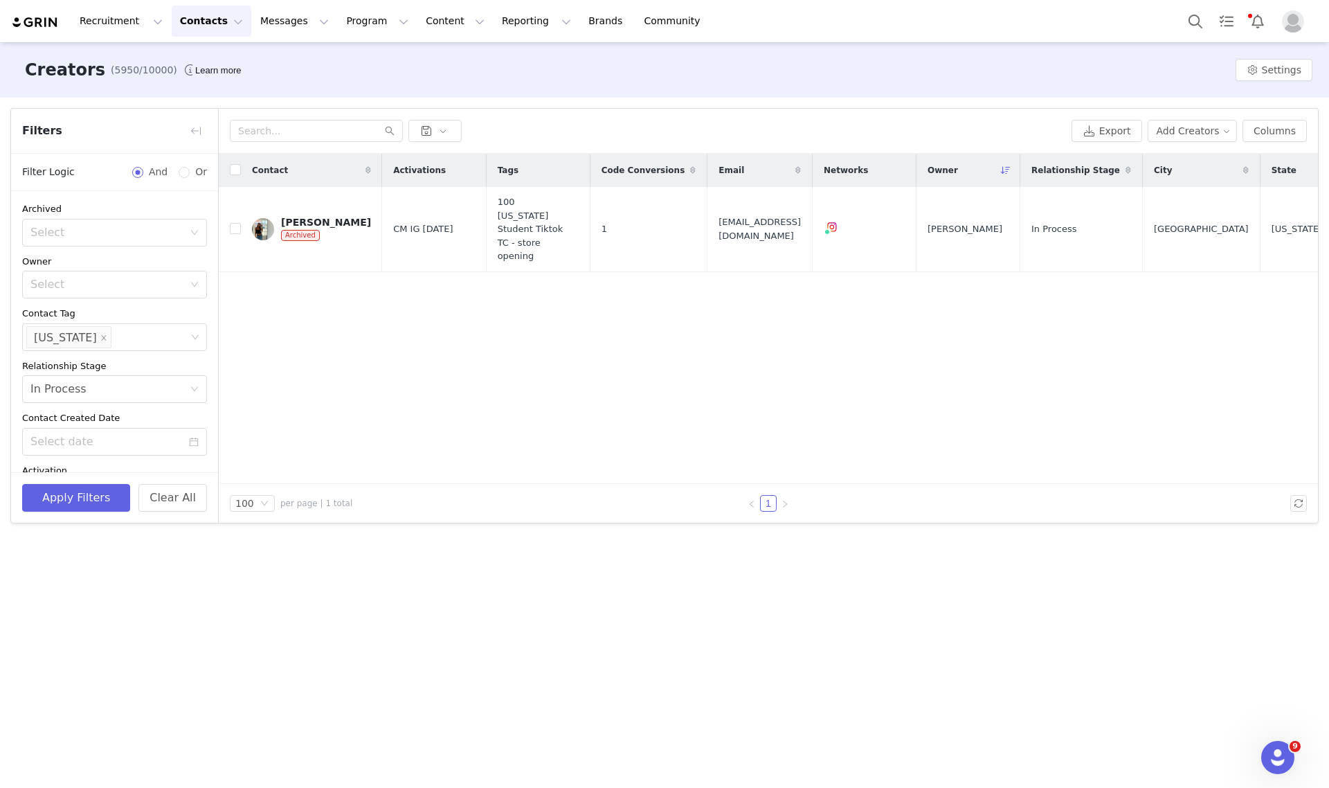
drag, startPoint x: 535, startPoint y: 246, endPoint x: 500, endPoint y: 267, distance: 40.7
click at [447, 244] on tr "Catarina Vescio Archived CM IG NOV 24 100 maryland Student Tiktok TC - store op…" at bounding box center [1006, 229] width 1575 height 84
drag, startPoint x: 640, startPoint y: 296, endPoint x: 654, endPoint y: 298, distance: 13.9
click at [647, 298] on div "Contact Activations Tags Code Conversions Email Networks Owner Relationship Sta…" at bounding box center [768, 319] width 1099 height 330
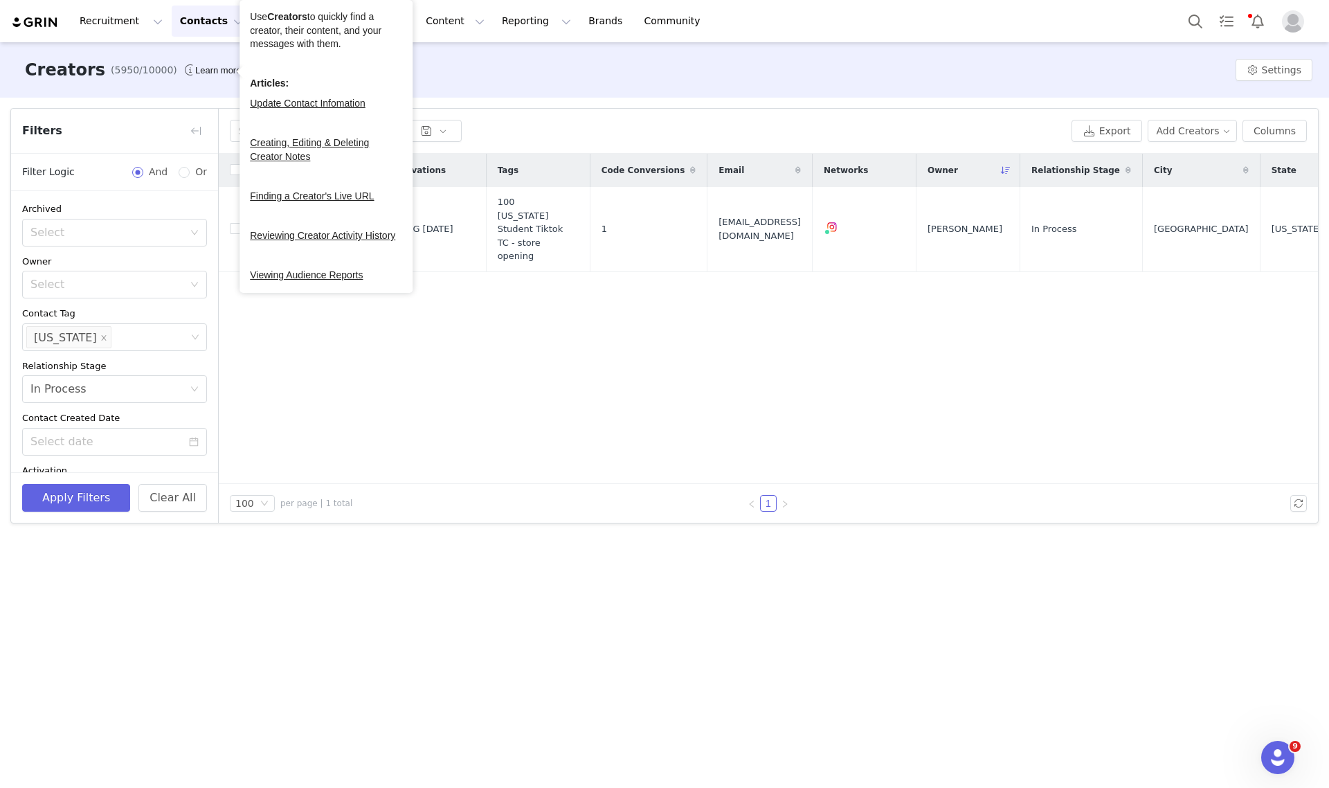
click at [271, 25] on div "Use Creators to quickly find a creator, their content, and your messages with t…" at bounding box center [326, 30] width 152 height 41
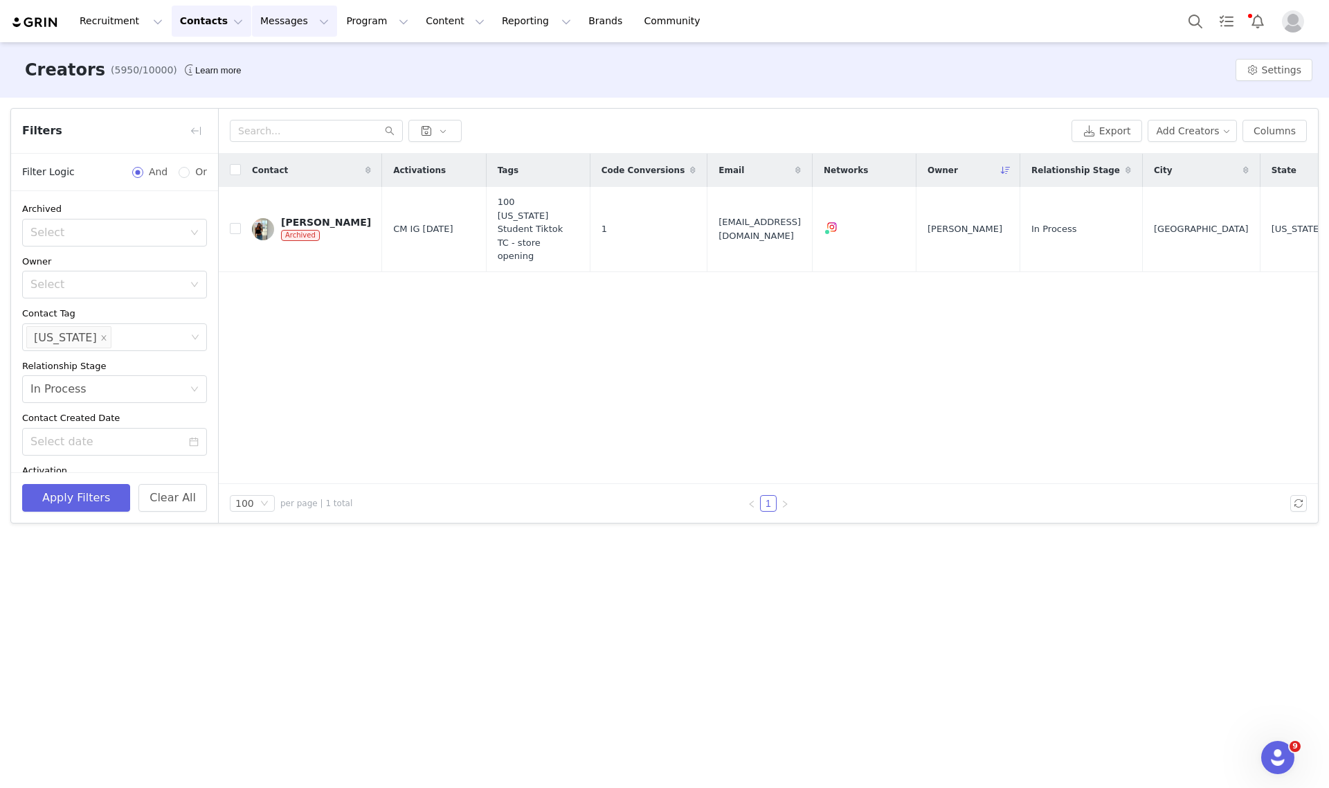
click at [286, 23] on button "Messages Messages" at bounding box center [294, 21] width 85 height 31
drag, startPoint x: 277, startPoint y: 84, endPoint x: 234, endPoint y: 80, distance: 43.2
click at [277, 84] on div "Inbox" at bounding box center [283, 87] width 93 height 15
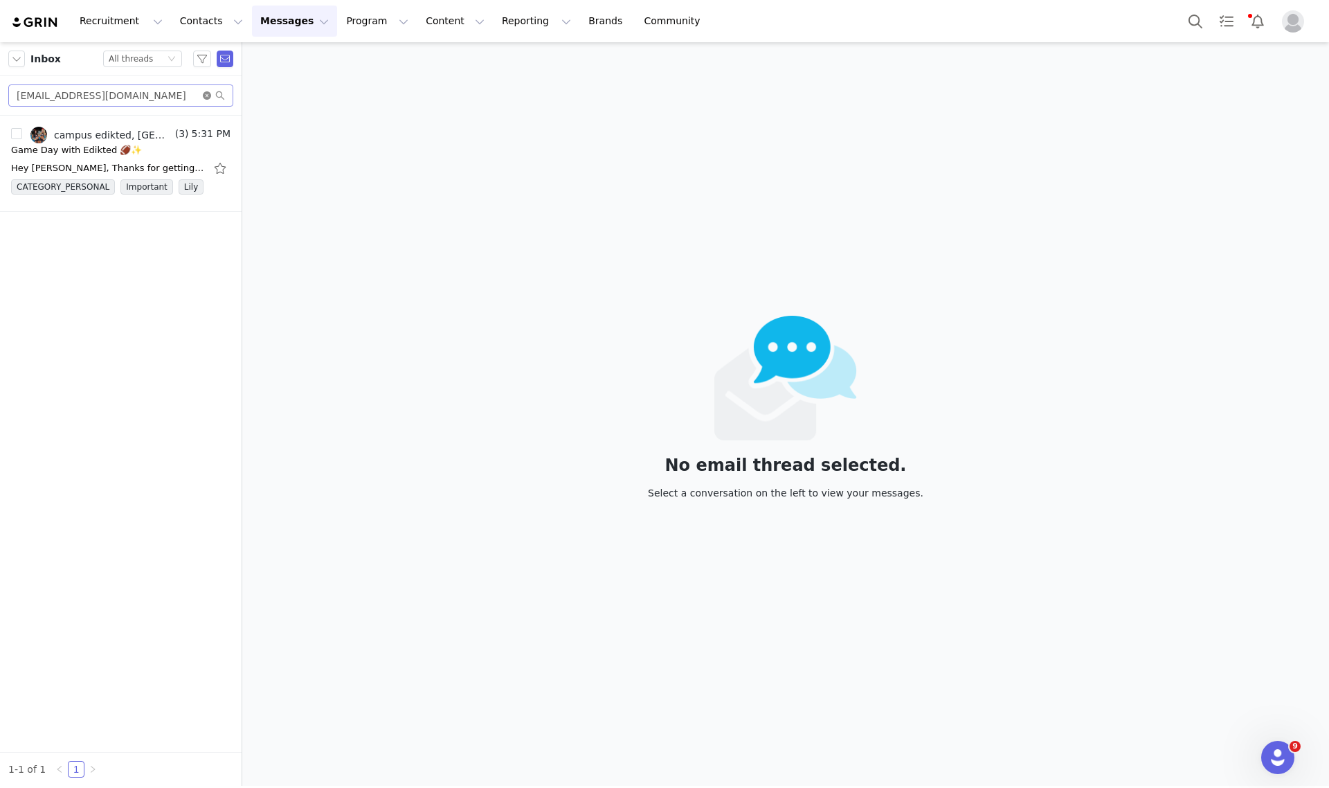
click at [206, 91] on icon "icon: close-circle" at bounding box center [207, 95] width 8 height 8
paste input "stella@pisaturo.com"
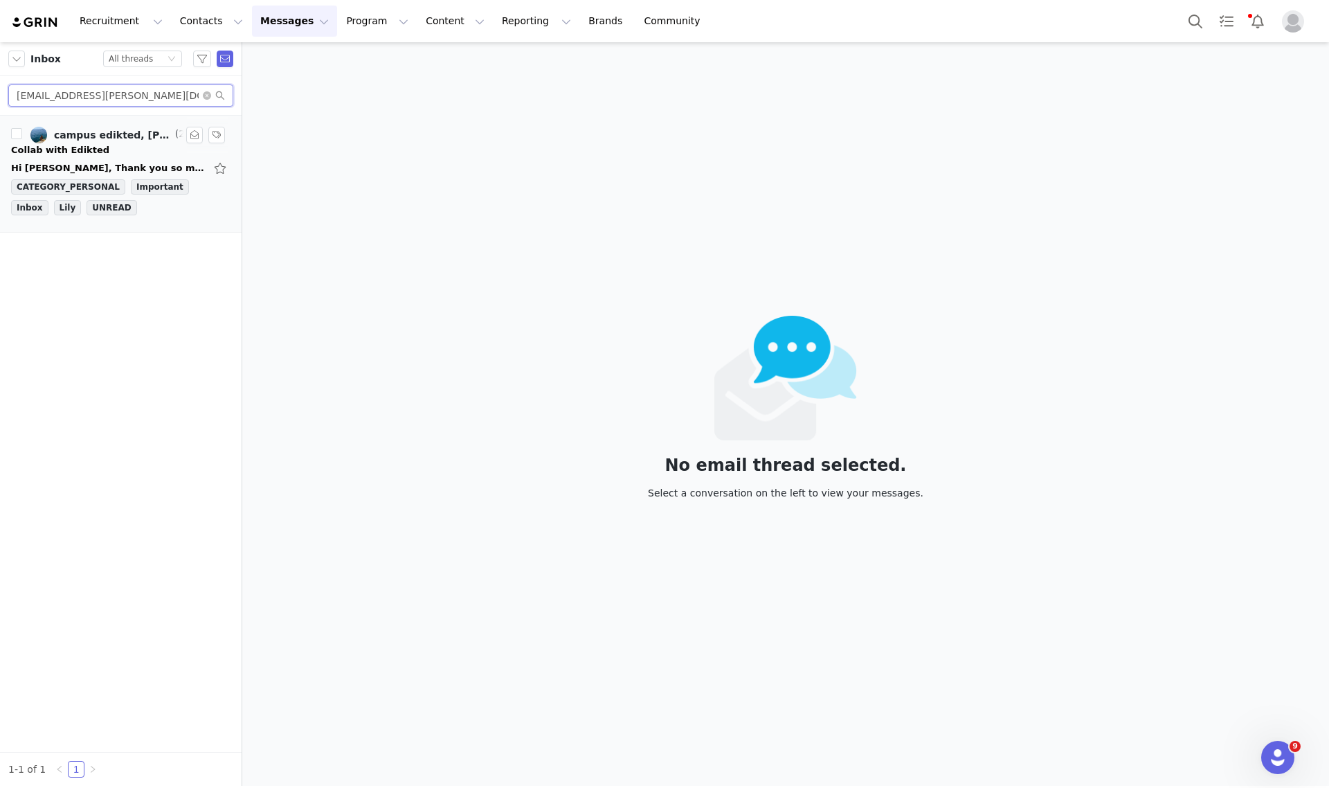
type input "stella@pisaturo.com"
click at [87, 135] on div "campus edikted, Stella Pisaturo" at bounding box center [113, 134] width 118 height 11
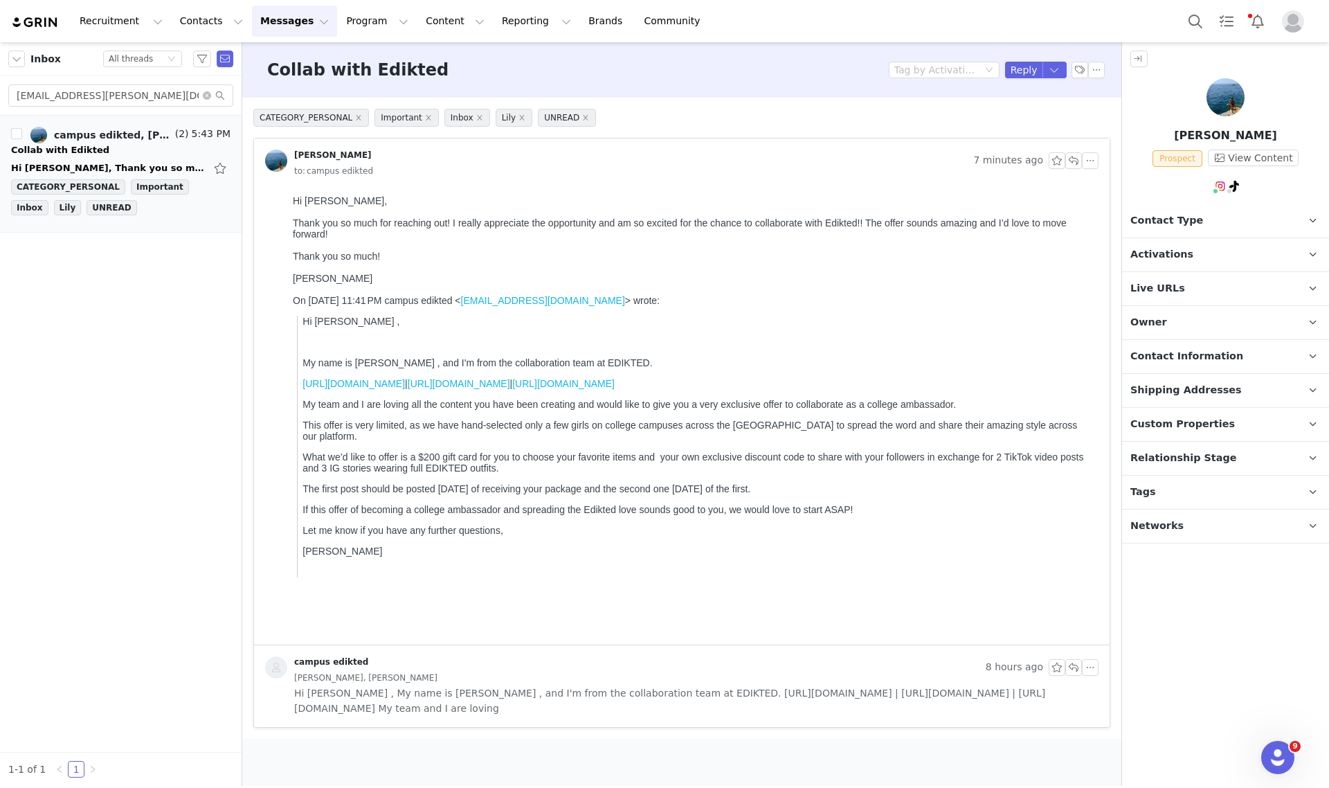
drag, startPoint x: 1134, startPoint y: 490, endPoint x: 1154, endPoint y: 489, distance: 20.1
click at [1135, 490] on span "Tags" at bounding box center [1143, 492] width 26 height 15
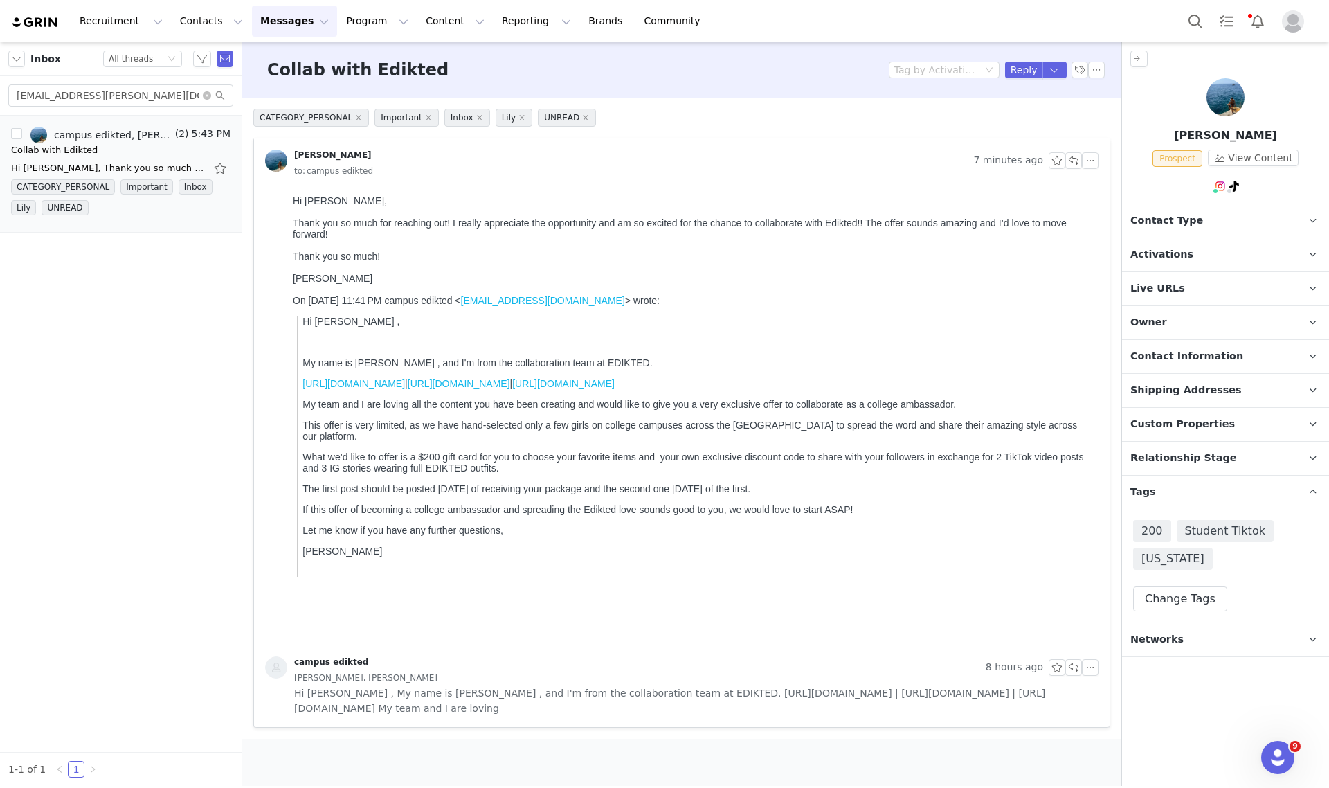
click at [1200, 462] on span "Relationship Stage" at bounding box center [1183, 458] width 107 height 15
click at [1205, 543] on button "Change Stage" at bounding box center [1184, 537] width 102 height 25
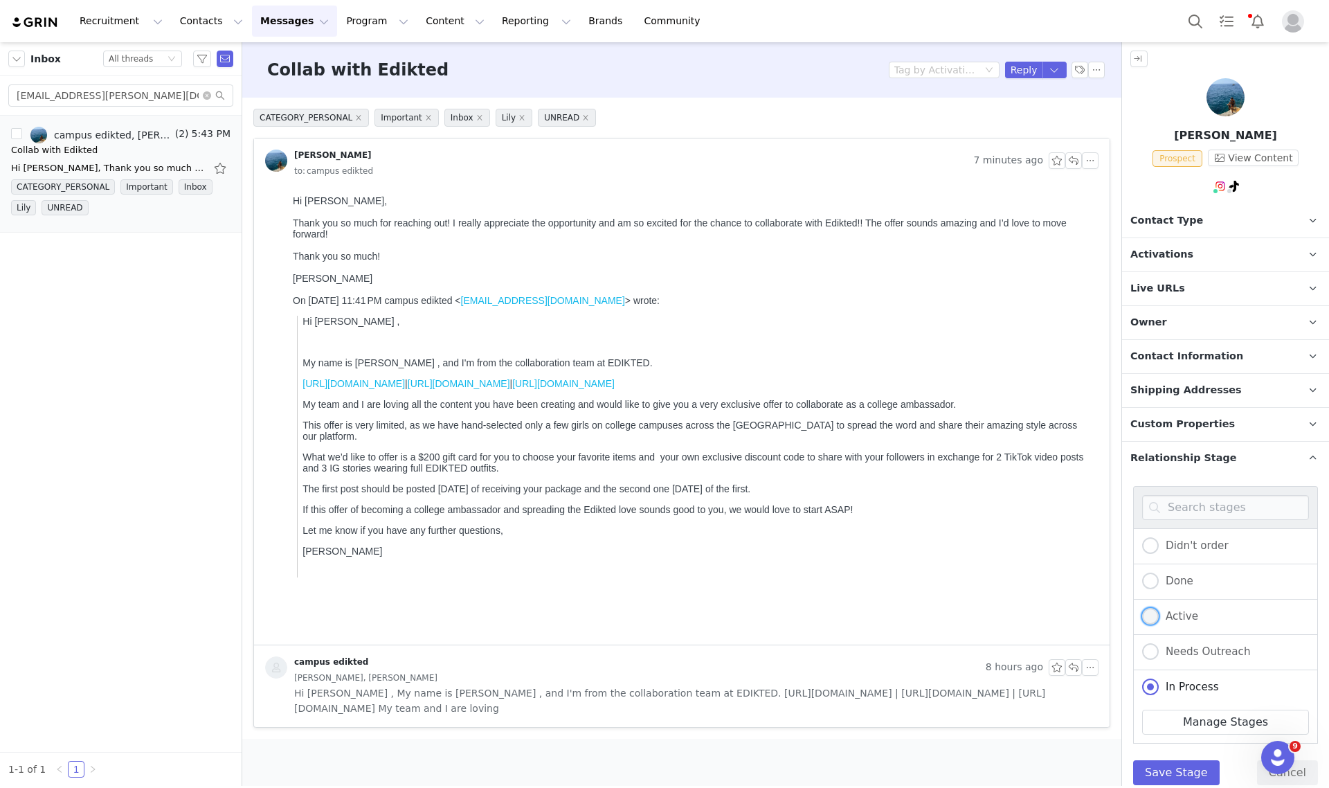
click at [1181, 613] on span "Active" at bounding box center [1178, 616] width 39 height 12
click at [1159, 613] on input "Active" at bounding box center [1150, 617] width 17 height 18
radio input "true"
radio input "false"
click at [1189, 768] on button "Save Stage" at bounding box center [1176, 772] width 87 height 25
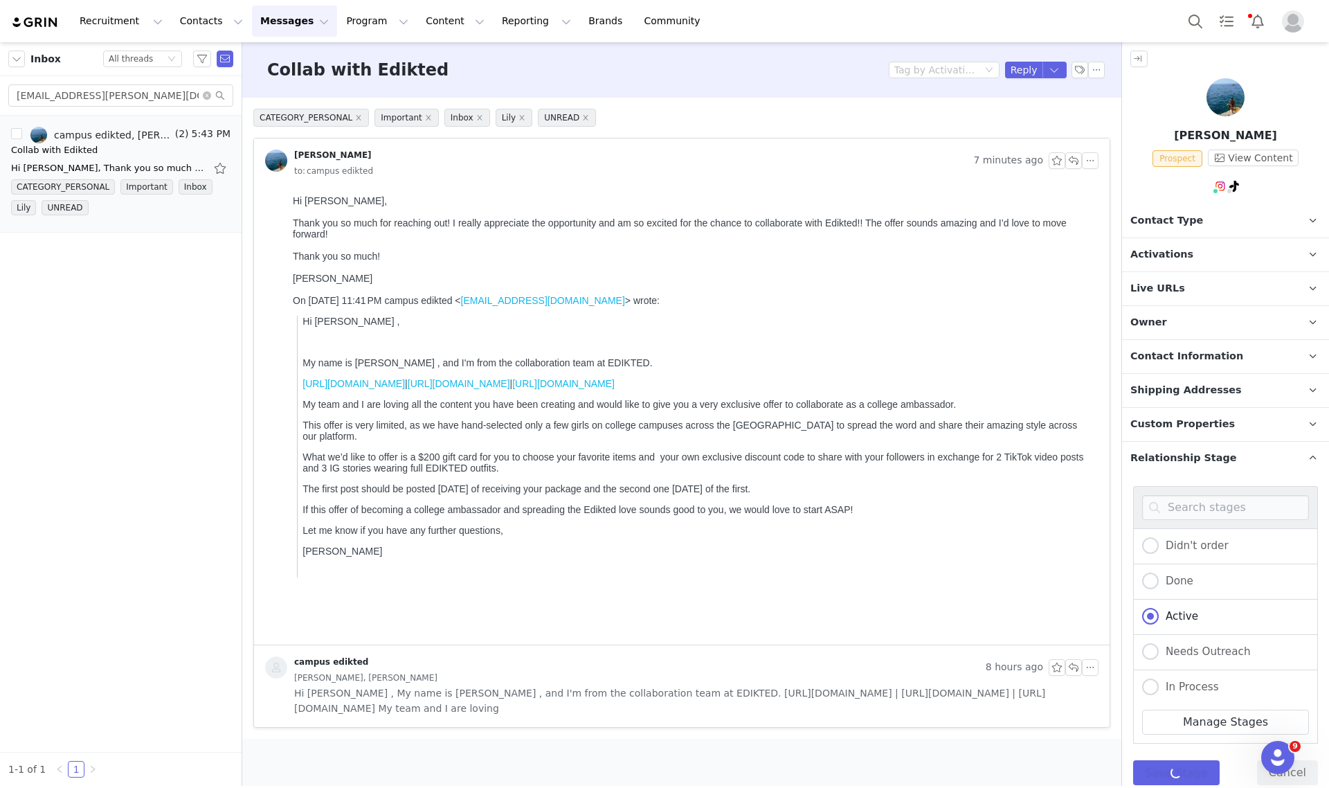
click at [1171, 320] on p "Owner The account user who owns the contact" at bounding box center [1209, 322] width 174 height 33
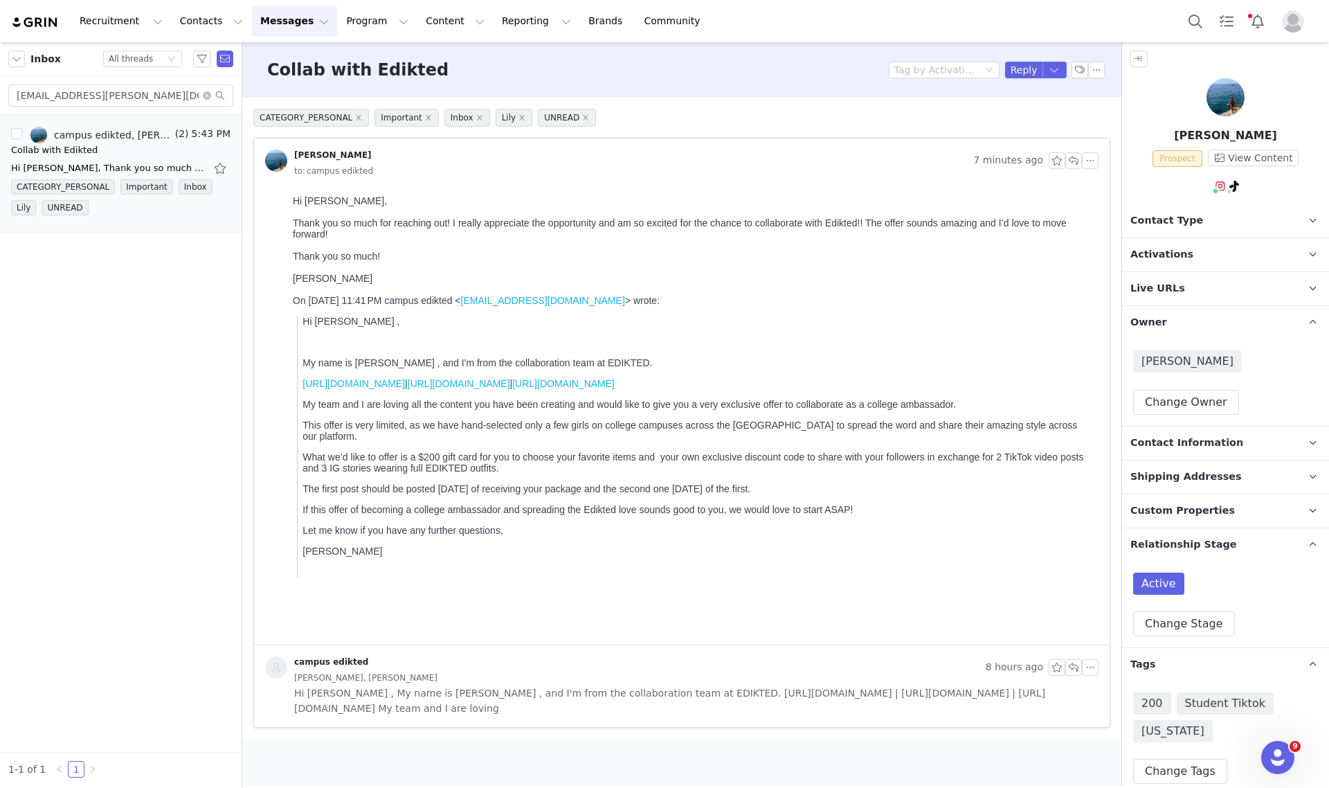
click at [1174, 320] on p "Owner The account user who owns the contact" at bounding box center [1209, 322] width 174 height 33
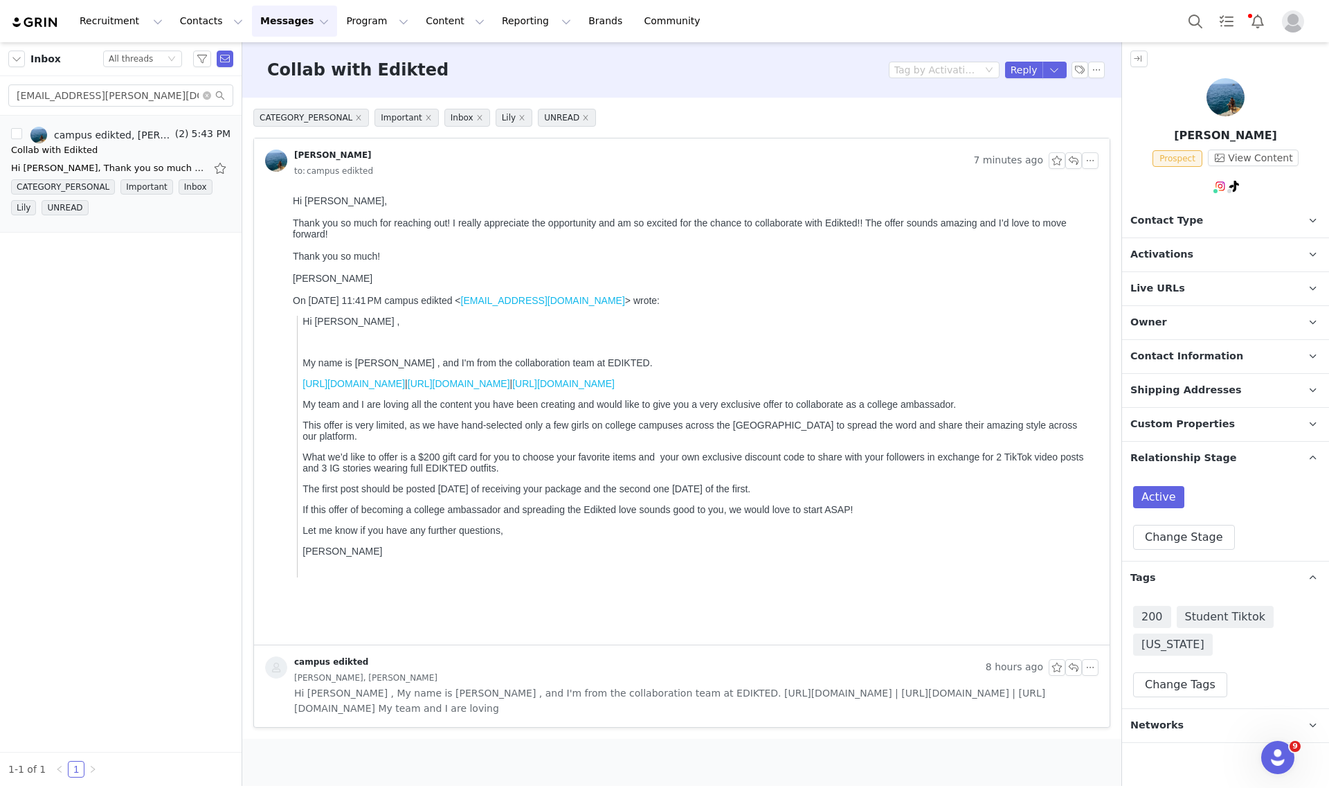
click at [1177, 240] on p "Activations" at bounding box center [1209, 254] width 174 height 33
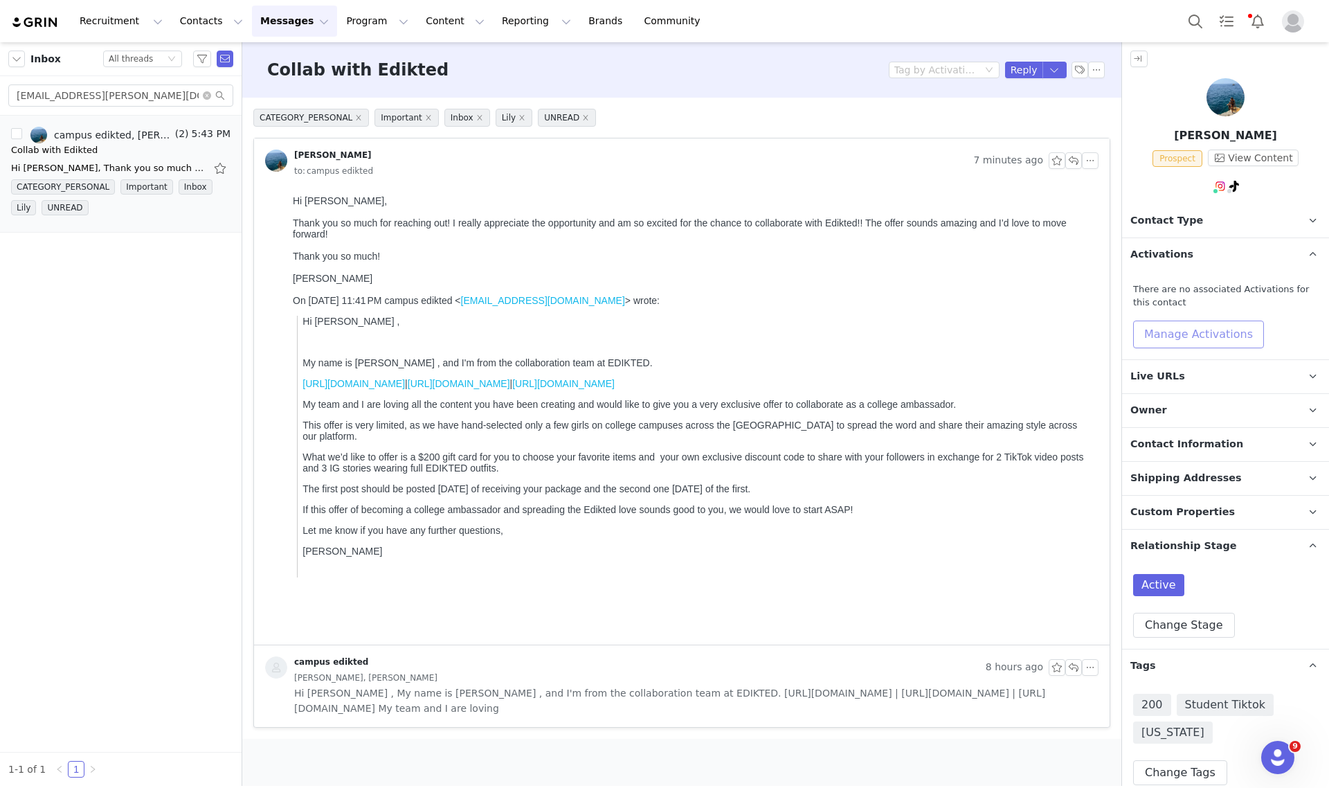
drag, startPoint x: 1208, startPoint y: 318, endPoint x: 1209, endPoint y: 331, distance: 12.5
click at [1209, 325] on div "There are no associated Activations for this contact Manage Activations" at bounding box center [1225, 315] width 185 height 66
click at [1209, 334] on button "Manage Activations" at bounding box center [1198, 334] width 131 height 28
click at [1210, 390] on div "Select Activation" at bounding box center [1161, 387] width 135 height 21
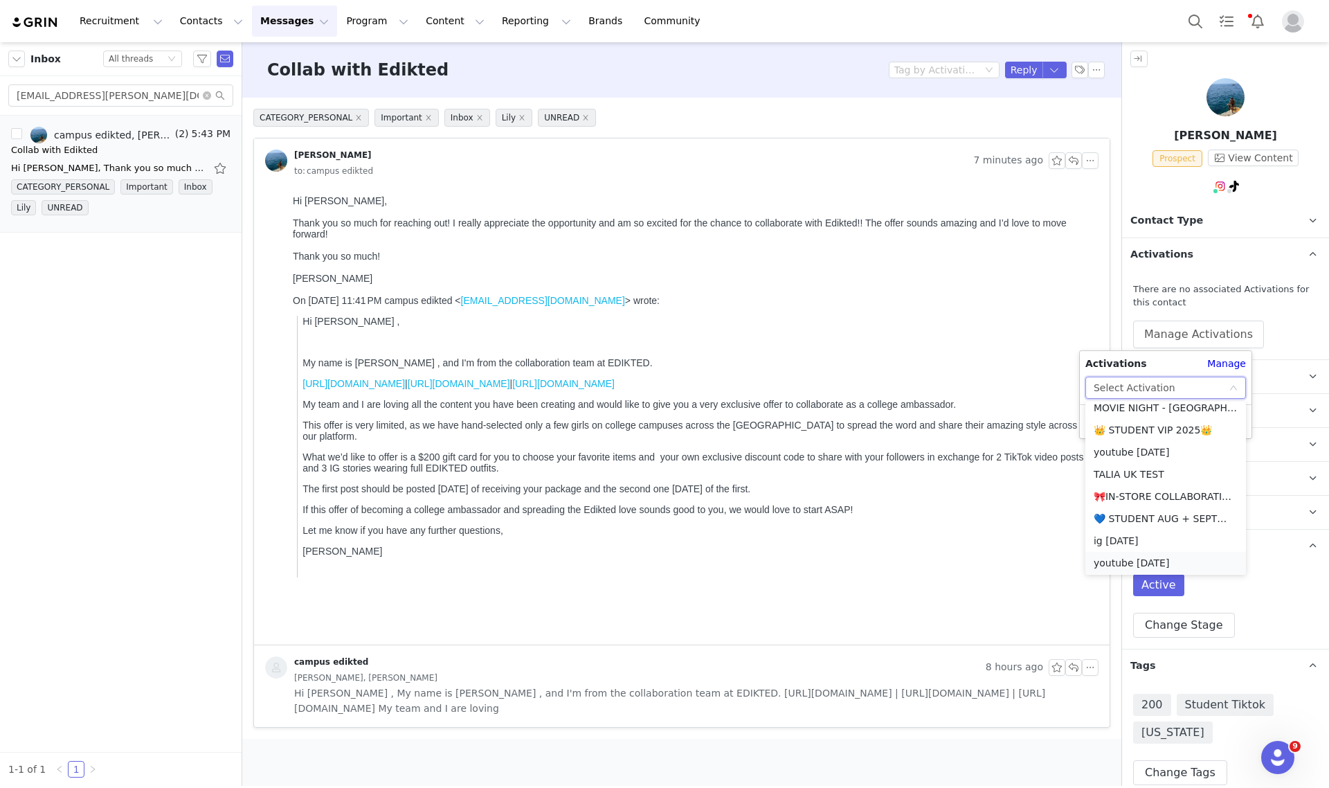
scroll to position [260, 0]
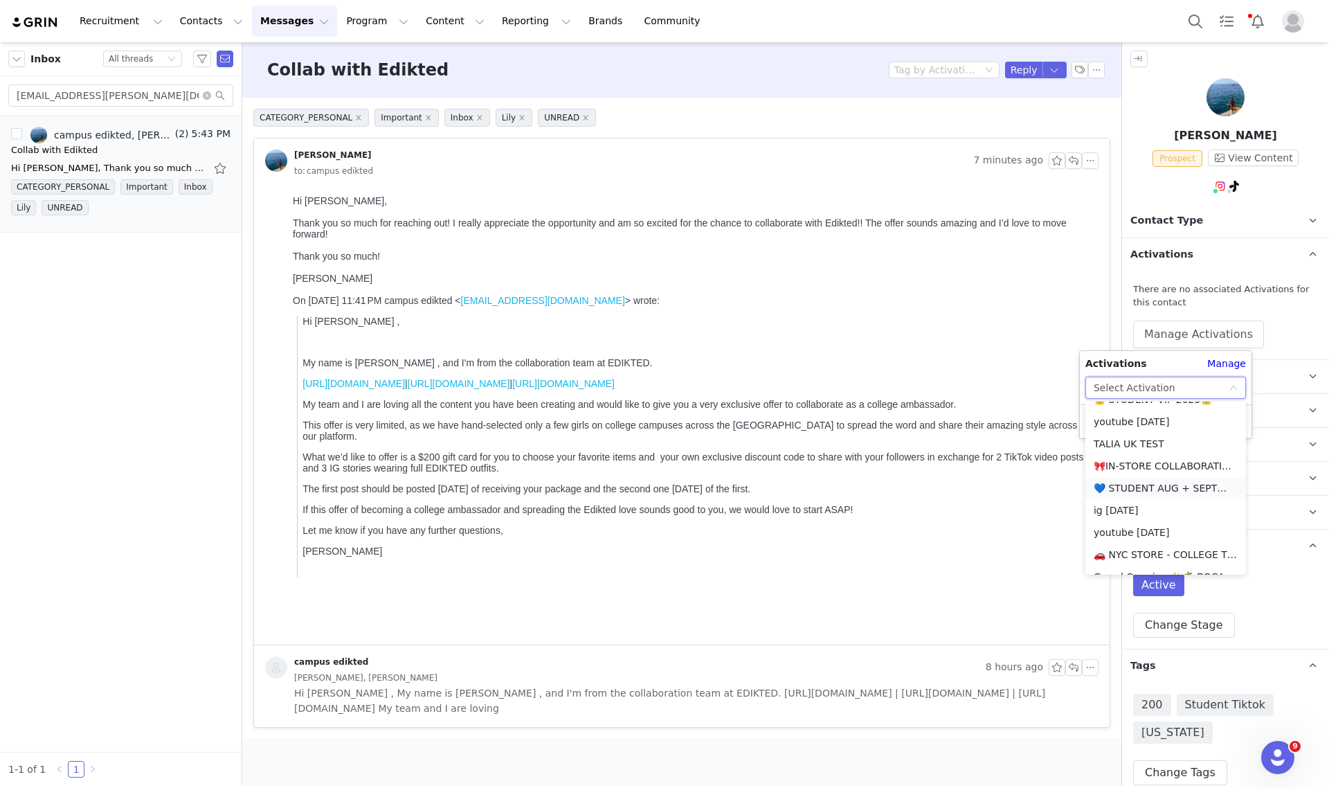
click at [1174, 487] on li "💙 STUDENT AUG + SEPT💙 2025" at bounding box center [1165, 488] width 161 height 22
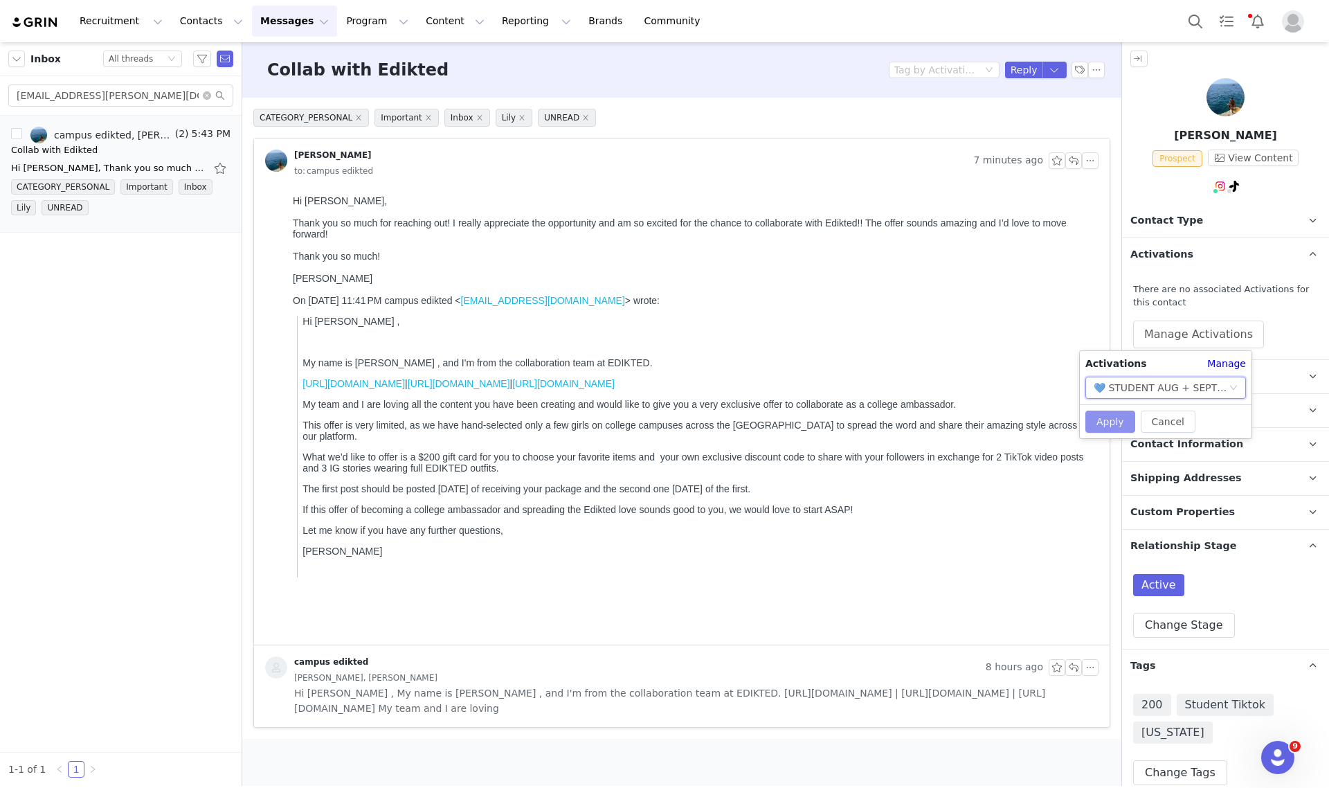
click at [1102, 423] on button "Apply" at bounding box center [1110, 421] width 50 height 22
click at [1155, 220] on span "Contact Type" at bounding box center [1166, 220] width 73 height 15
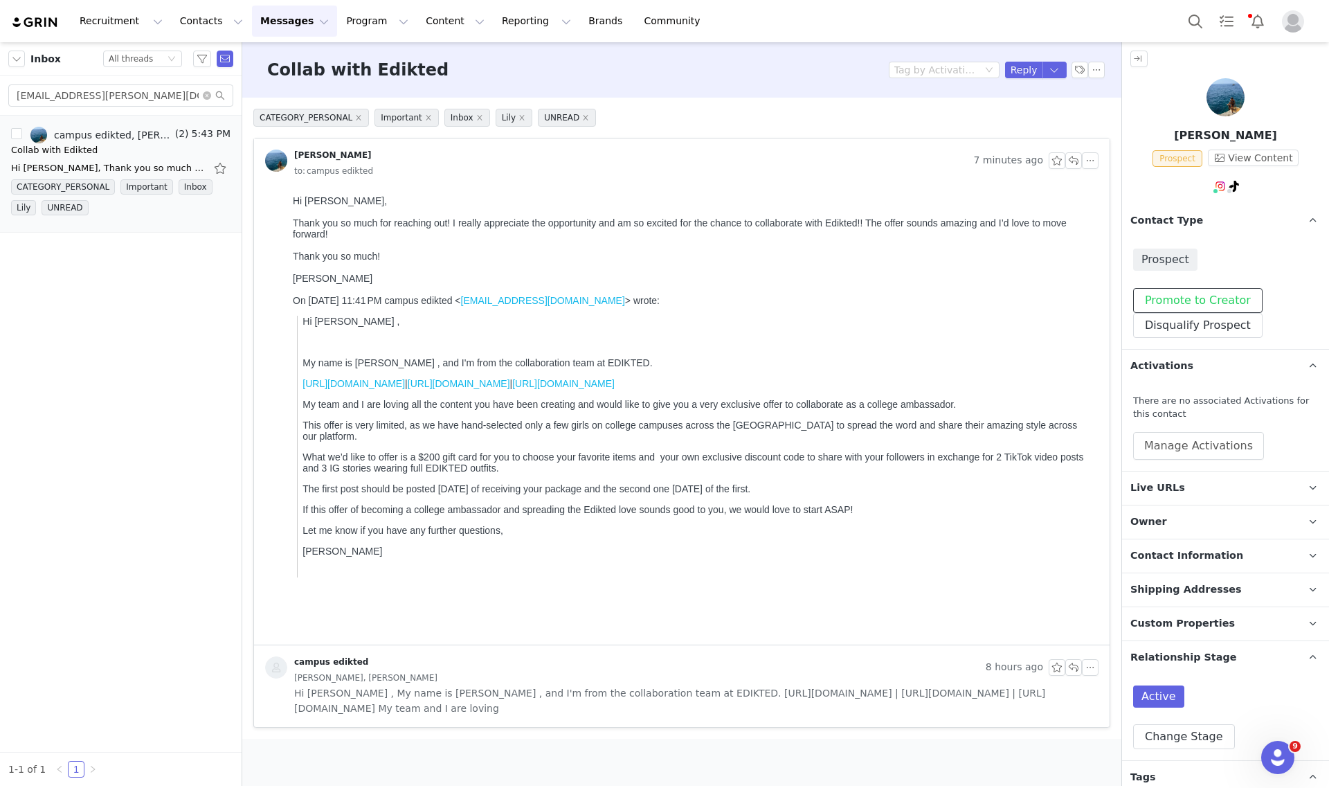
click at [1178, 298] on button "Promote to Creator" at bounding box center [1197, 300] width 129 height 25
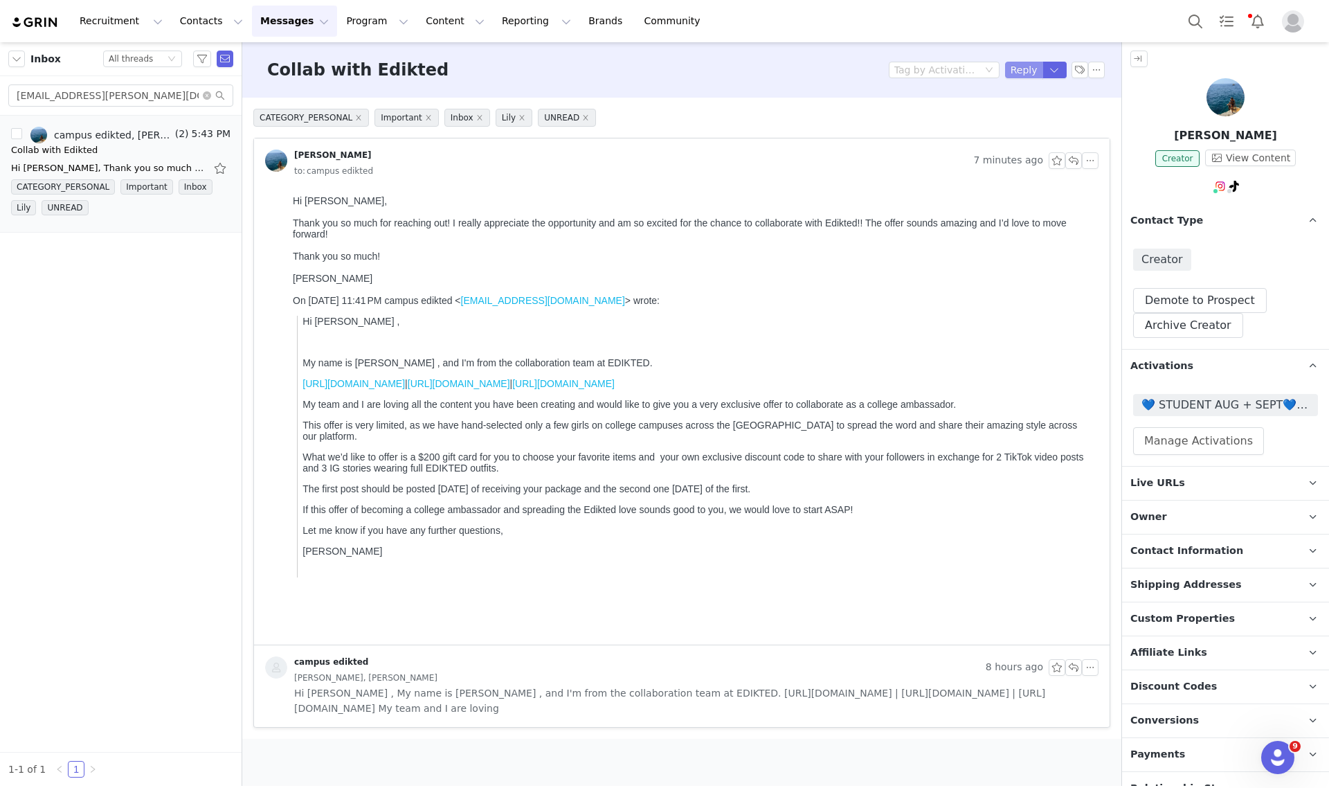
click at [1019, 70] on button "Reply" at bounding box center [1024, 70] width 38 height 17
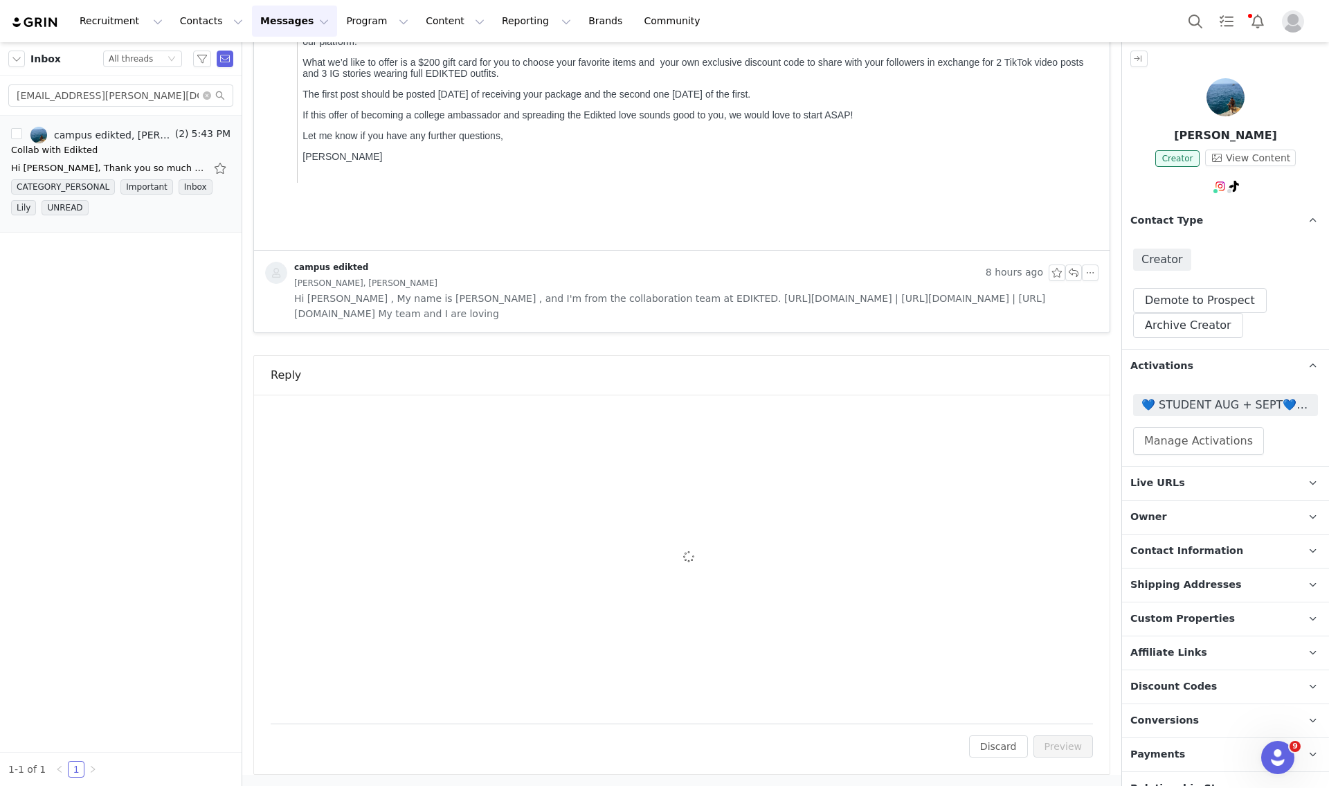
scroll to position [0, 0]
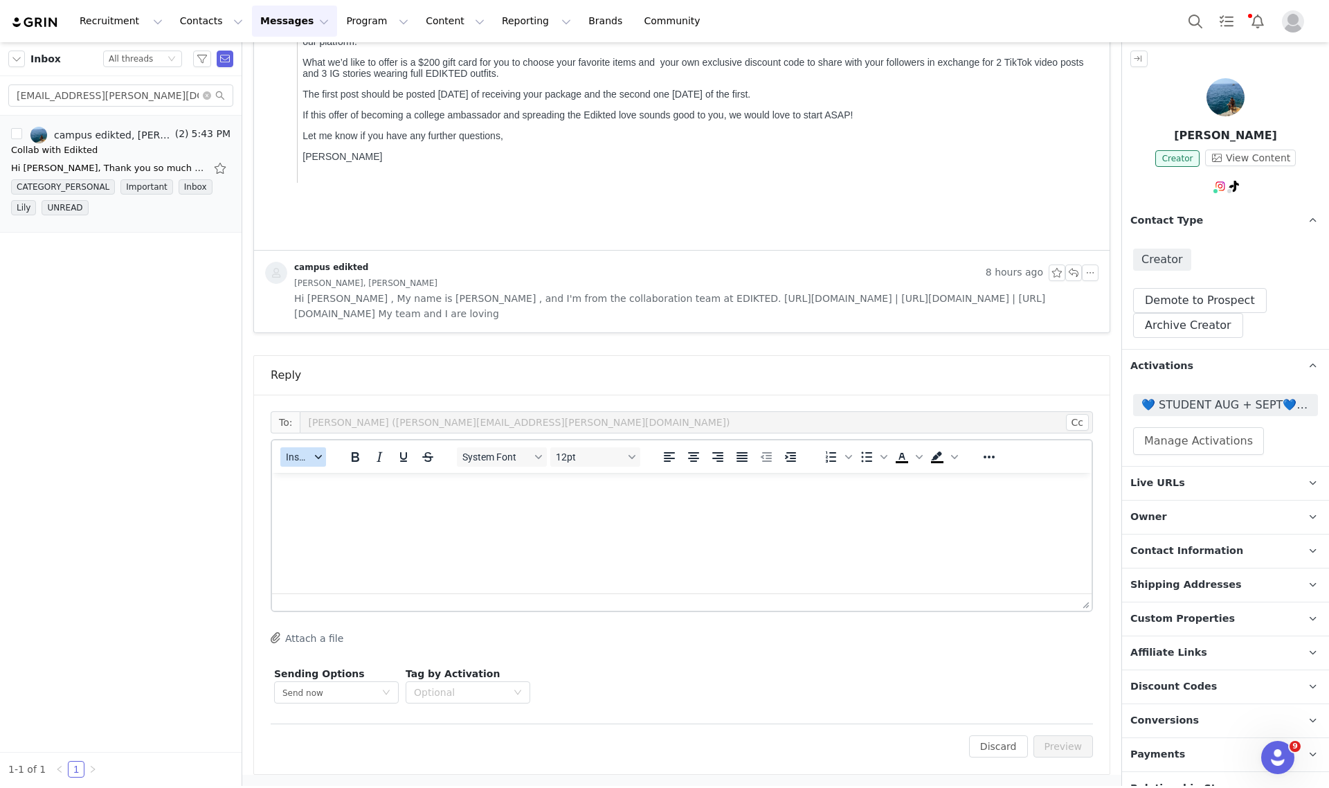
click at [295, 451] on span "Insert" at bounding box center [298, 456] width 24 height 11
click at [323, 476] on div "Insert Template" at bounding box center [353, 480] width 125 height 17
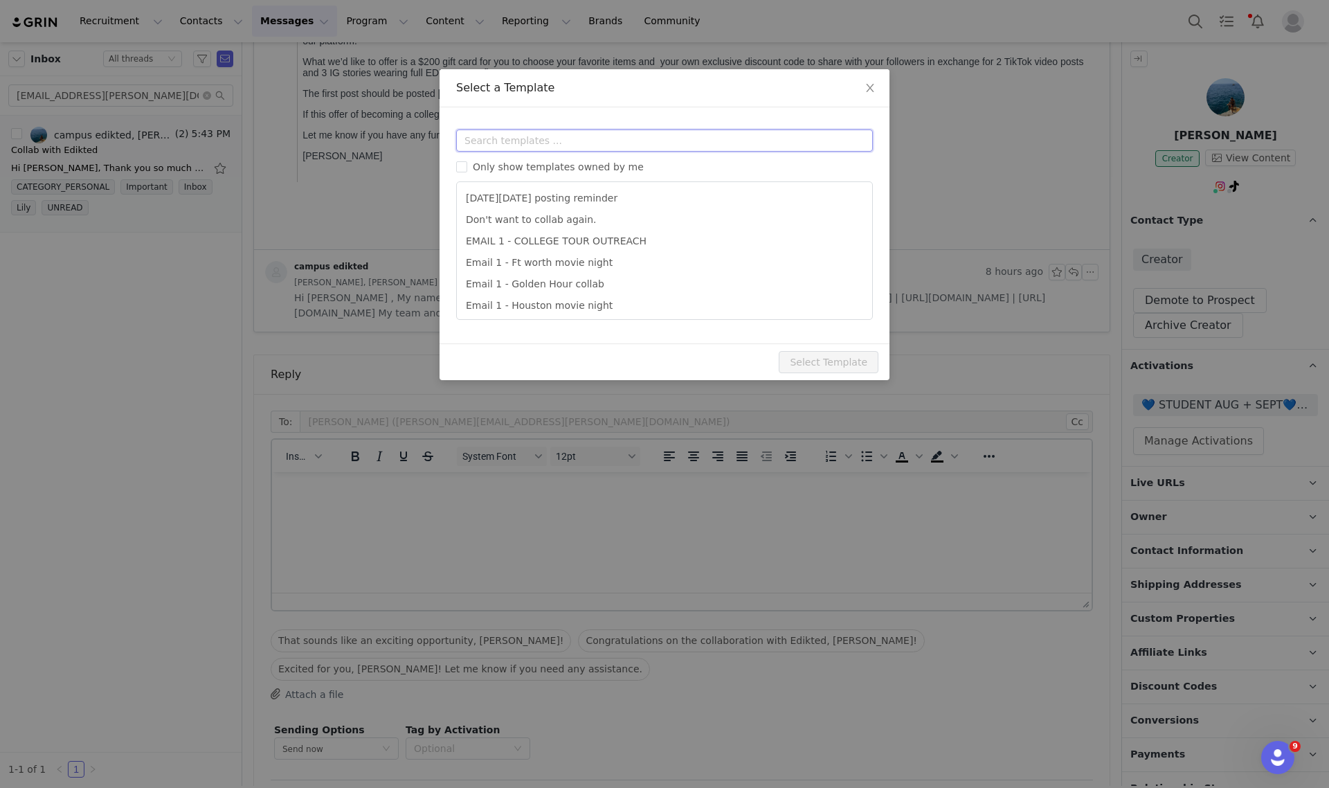
click at [604, 143] on input "text" at bounding box center [664, 140] width 417 height 22
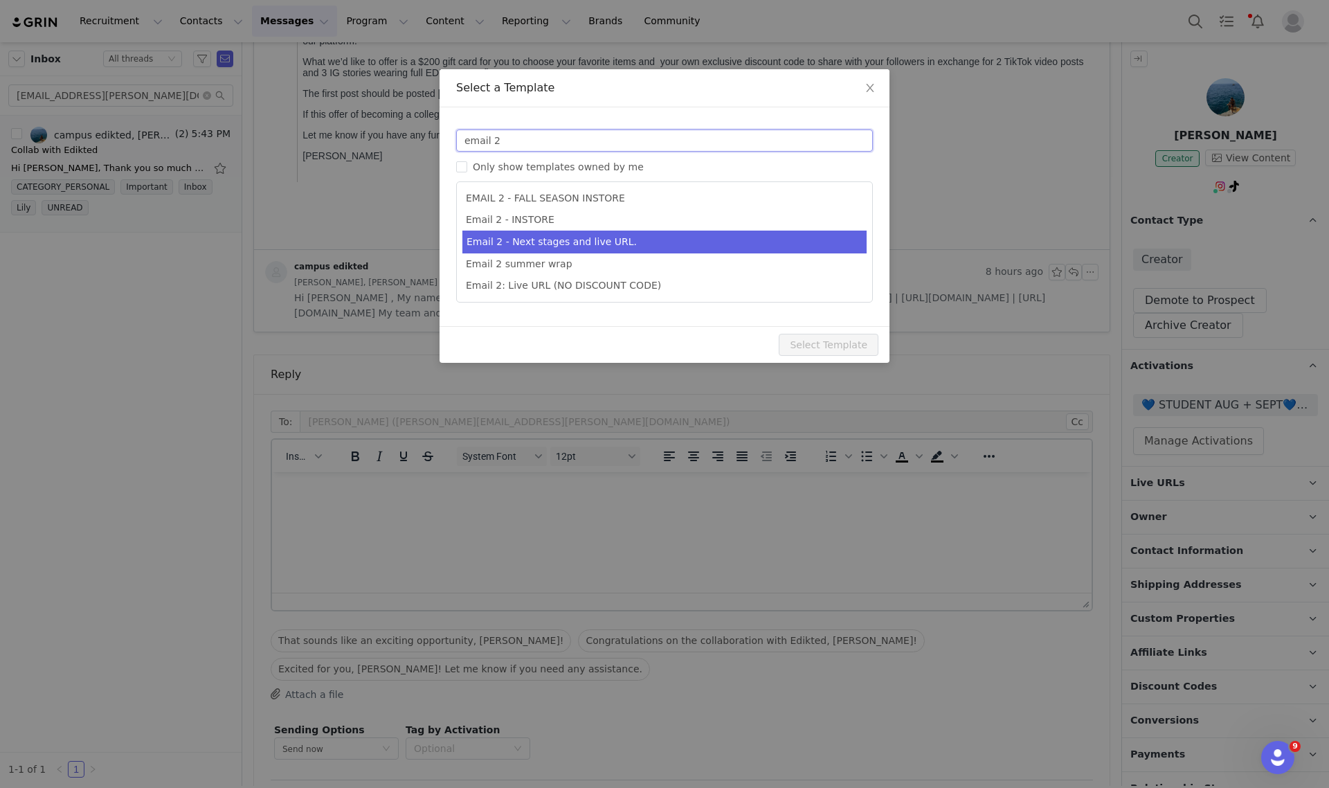
type input "email 2"
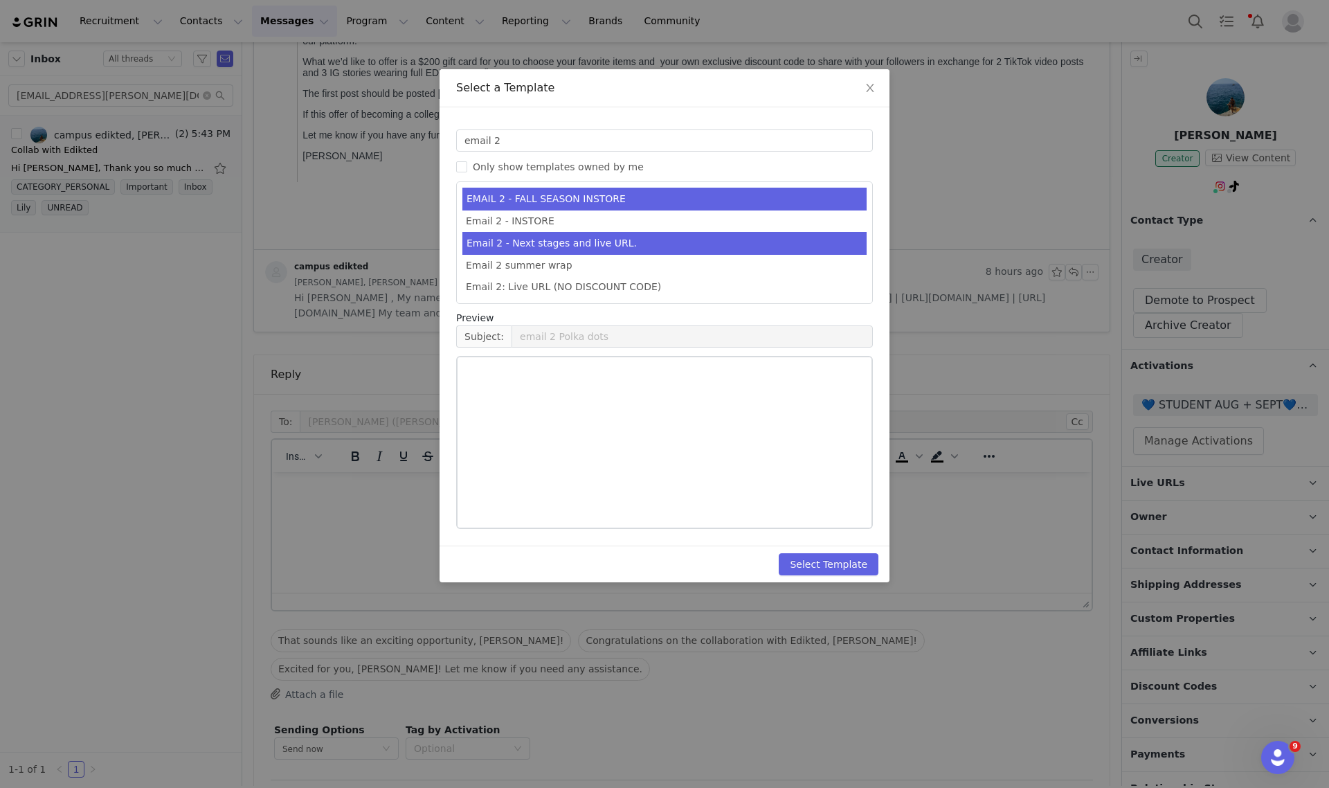
click at [601, 240] on li "Email 2 - Next stages and live URL." at bounding box center [664, 243] width 404 height 23
type input "Collab with Edikted"
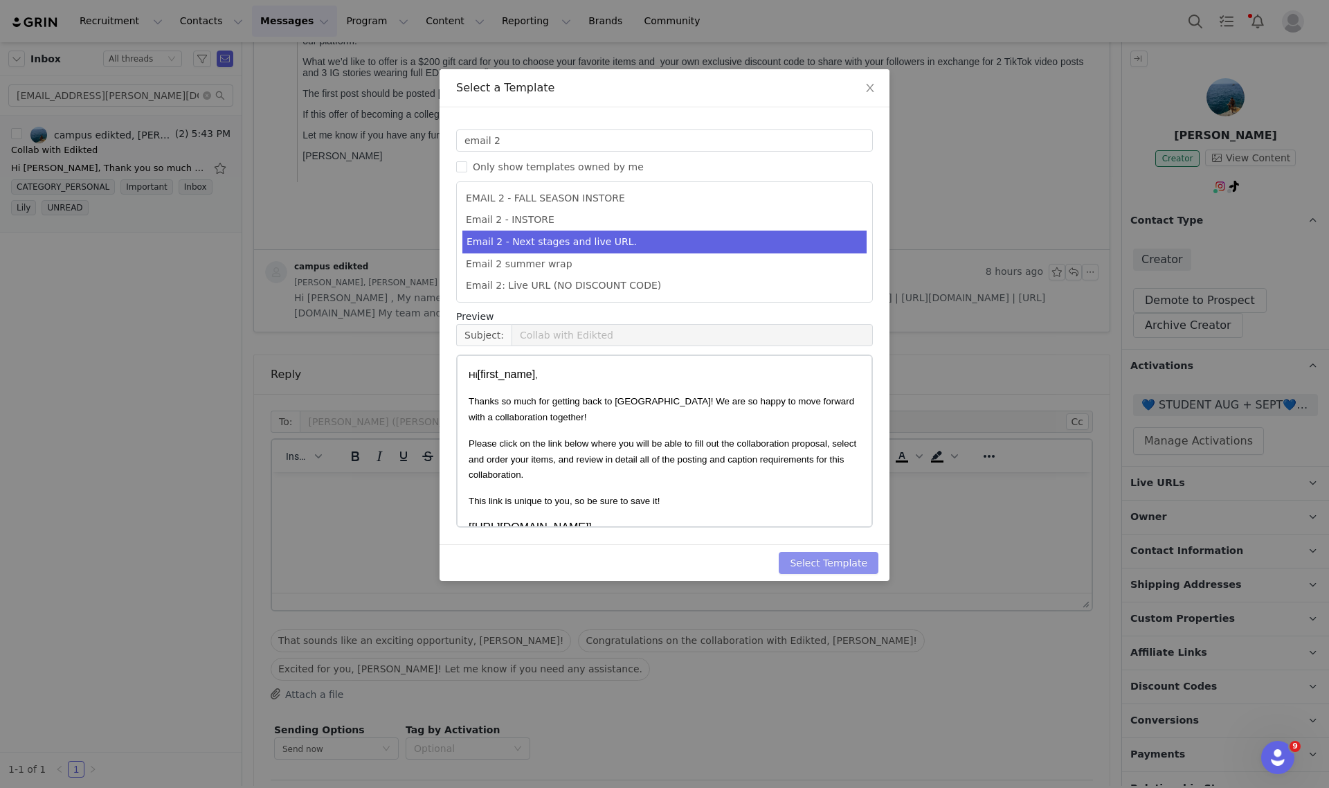
click at [851, 559] on button "Select Template" at bounding box center [829, 563] width 100 height 22
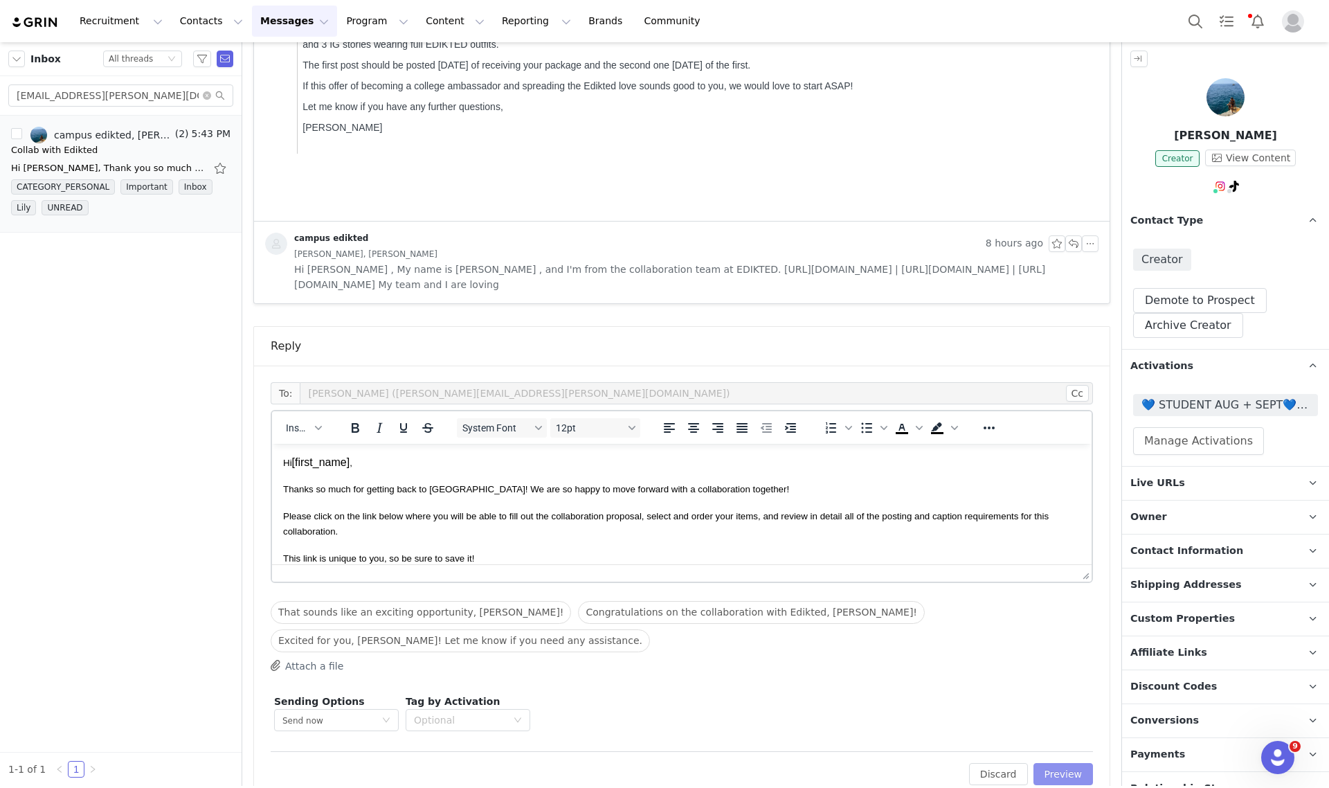
click at [1071, 763] on button "Preview" at bounding box center [1063, 774] width 60 height 22
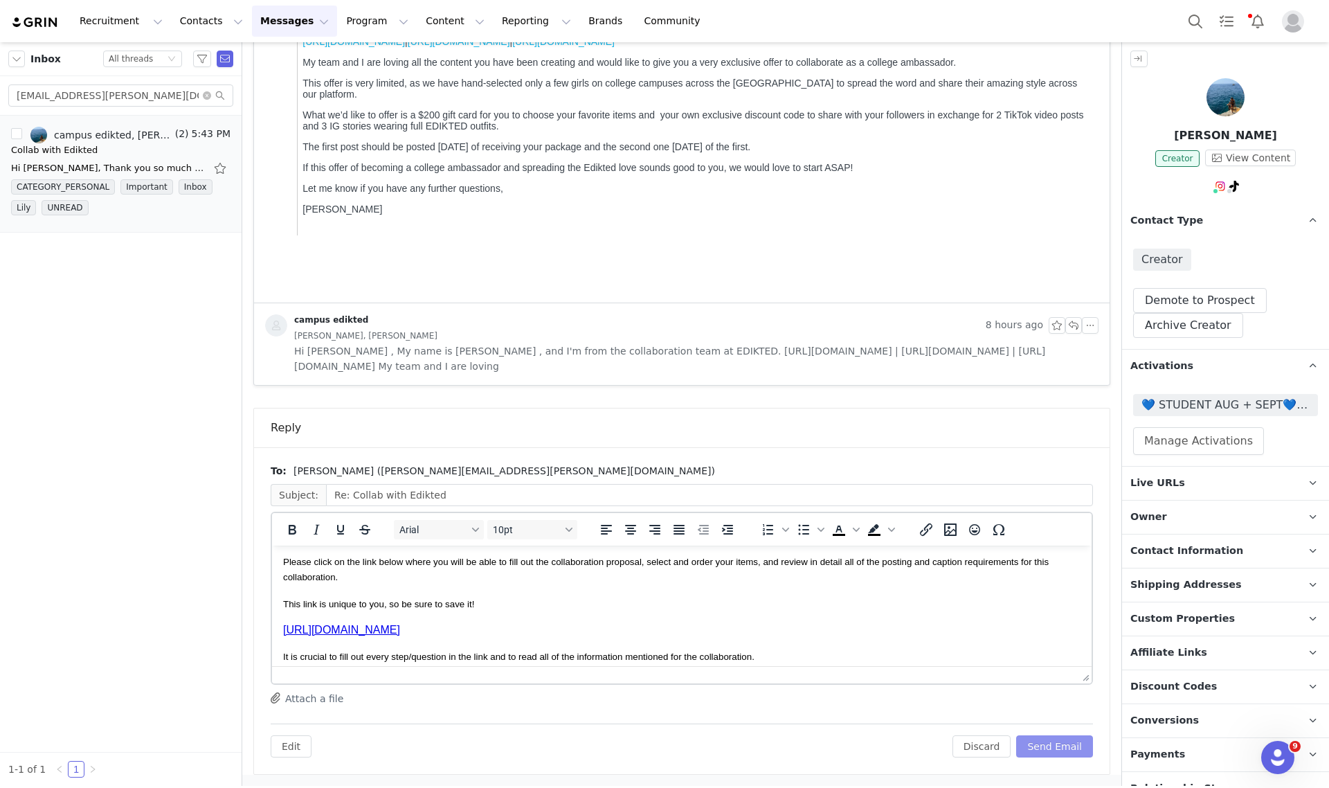
scroll to position [87, 0]
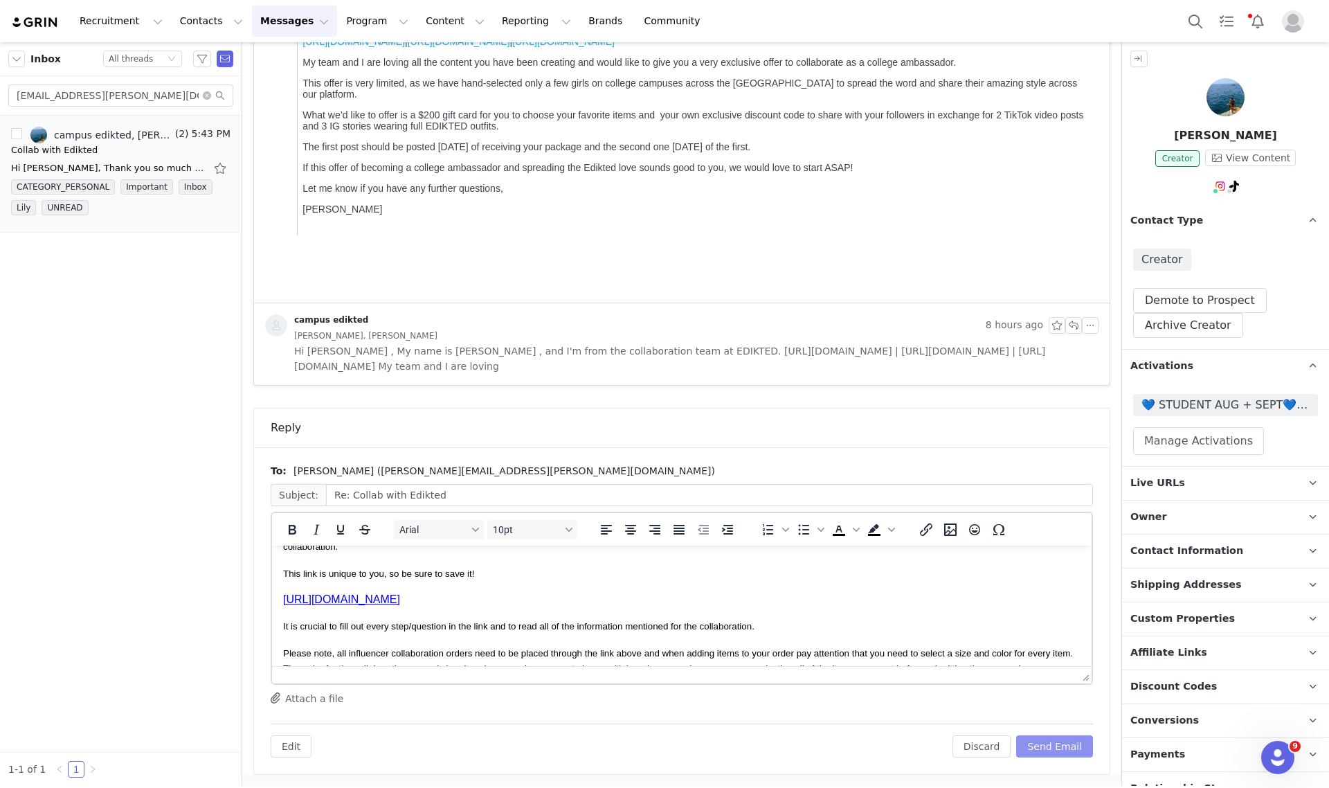
click at [1049, 750] on button "Send Email" at bounding box center [1054, 746] width 77 height 22
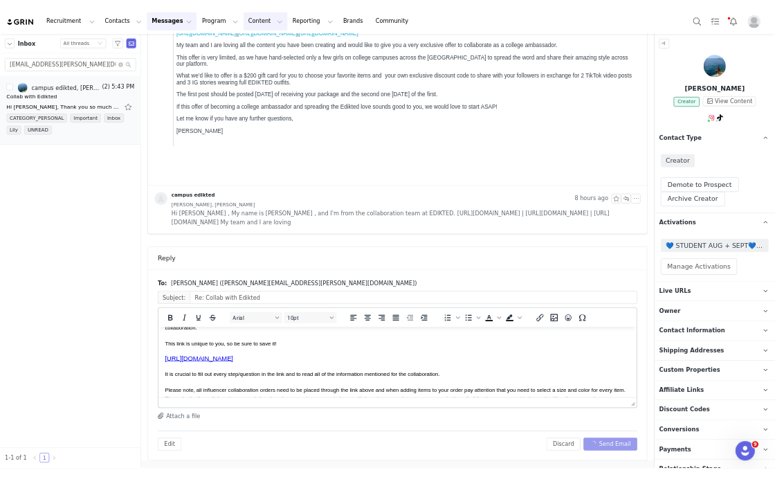
scroll to position [0, 0]
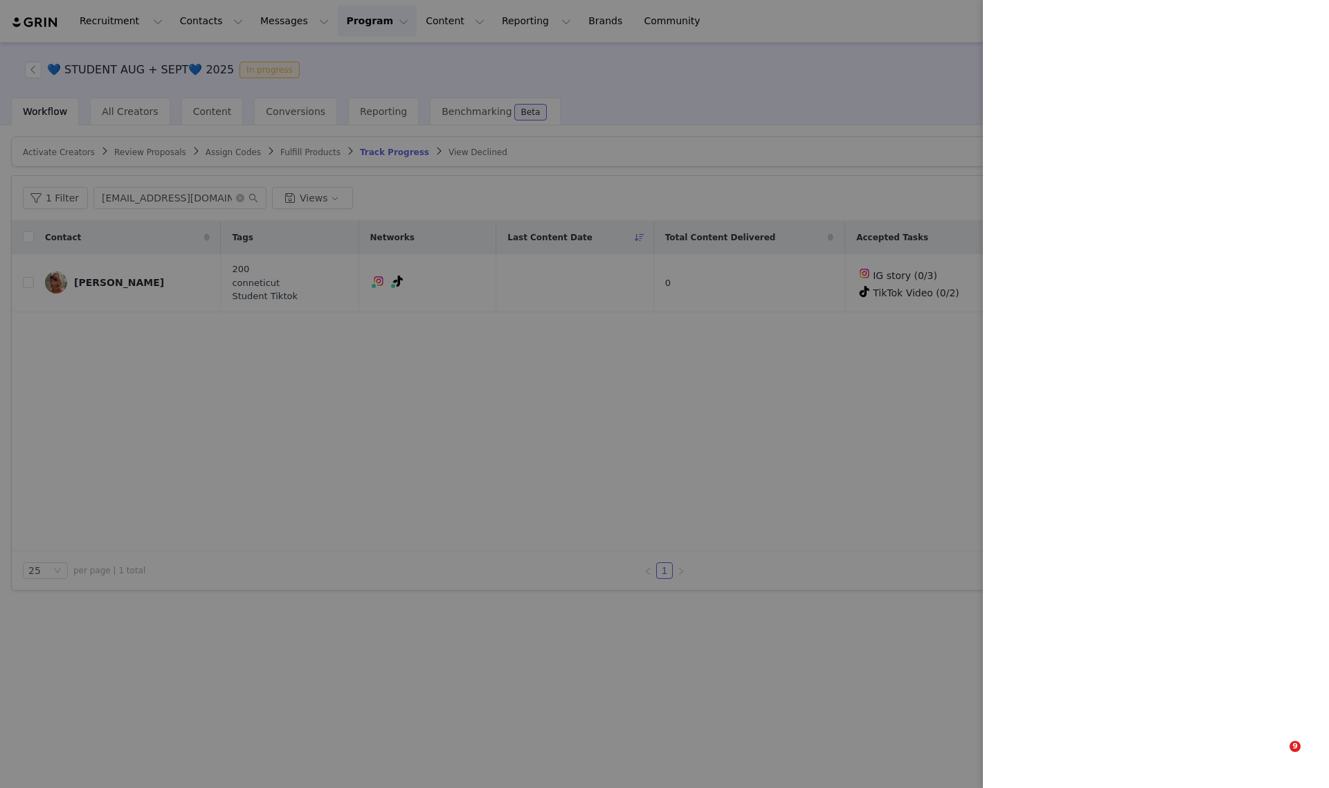
click at [908, 53] on div at bounding box center [664, 394] width 1329 height 788
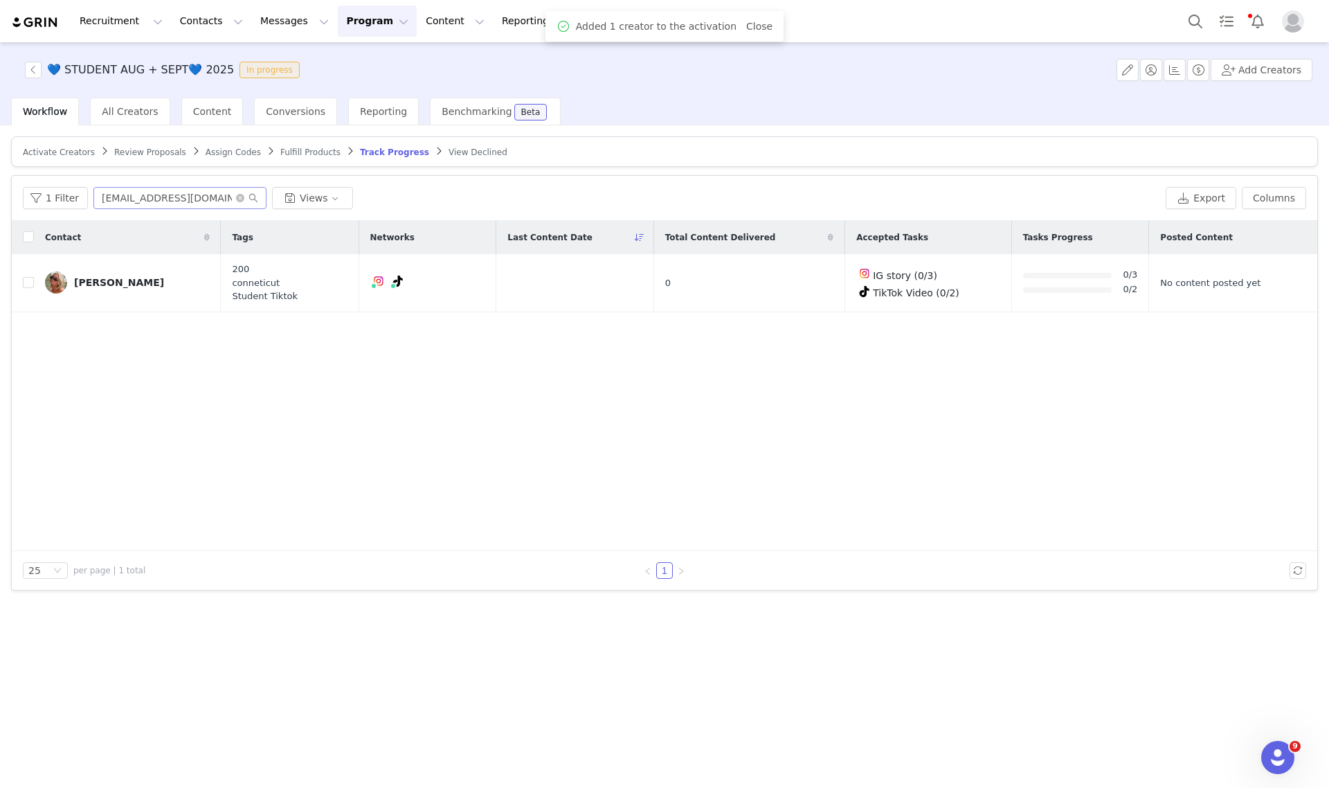
click at [236, 193] on span at bounding box center [247, 198] width 22 height 10
click at [237, 197] on icon "icon: close-circle" at bounding box center [240, 198] width 8 height 8
click at [59, 154] on span "Activate Creators" at bounding box center [59, 152] width 72 height 10
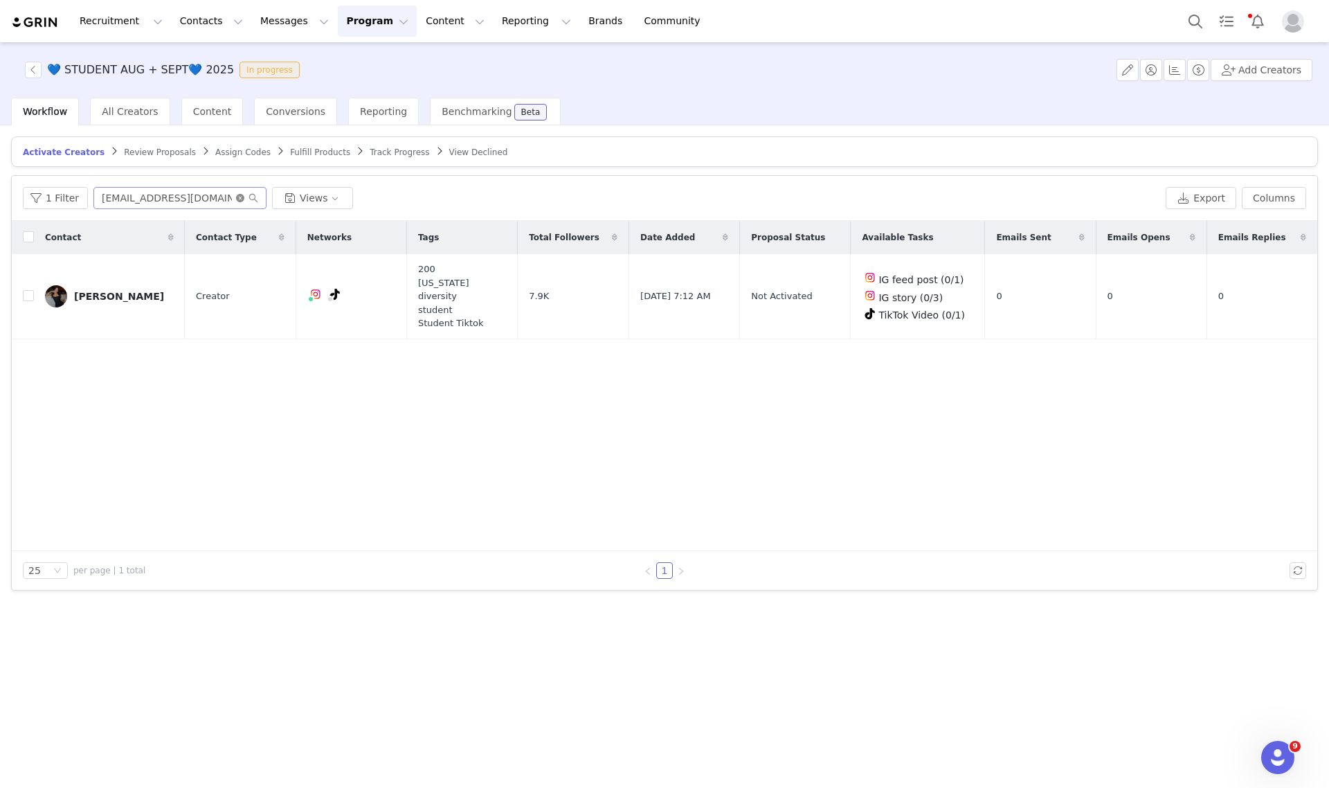
drag, startPoint x: 237, startPoint y: 192, endPoint x: 159, endPoint y: 195, distance: 77.6
click at [236, 194] on icon "icon: close-circle" at bounding box center [240, 198] width 8 height 8
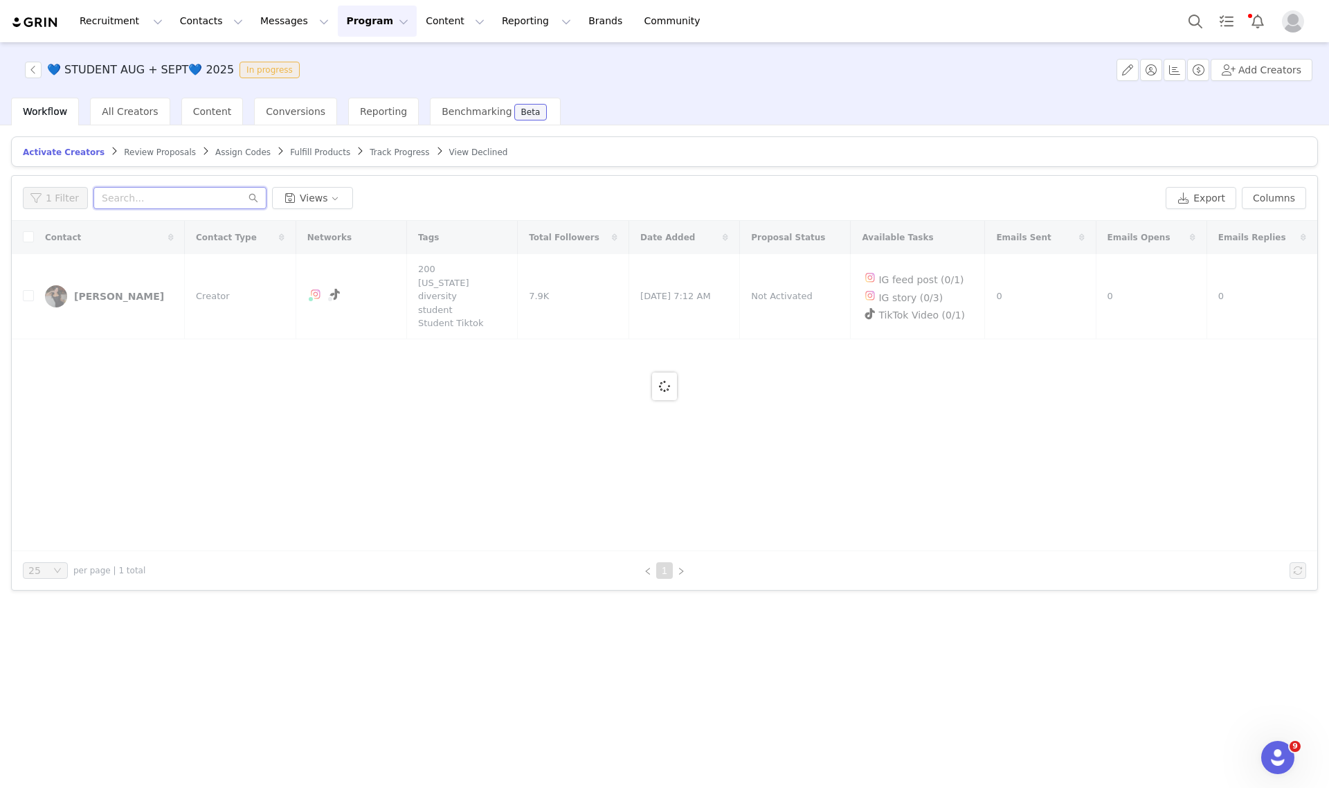
paste input "[EMAIL_ADDRESS][DOMAIN_NAME]"
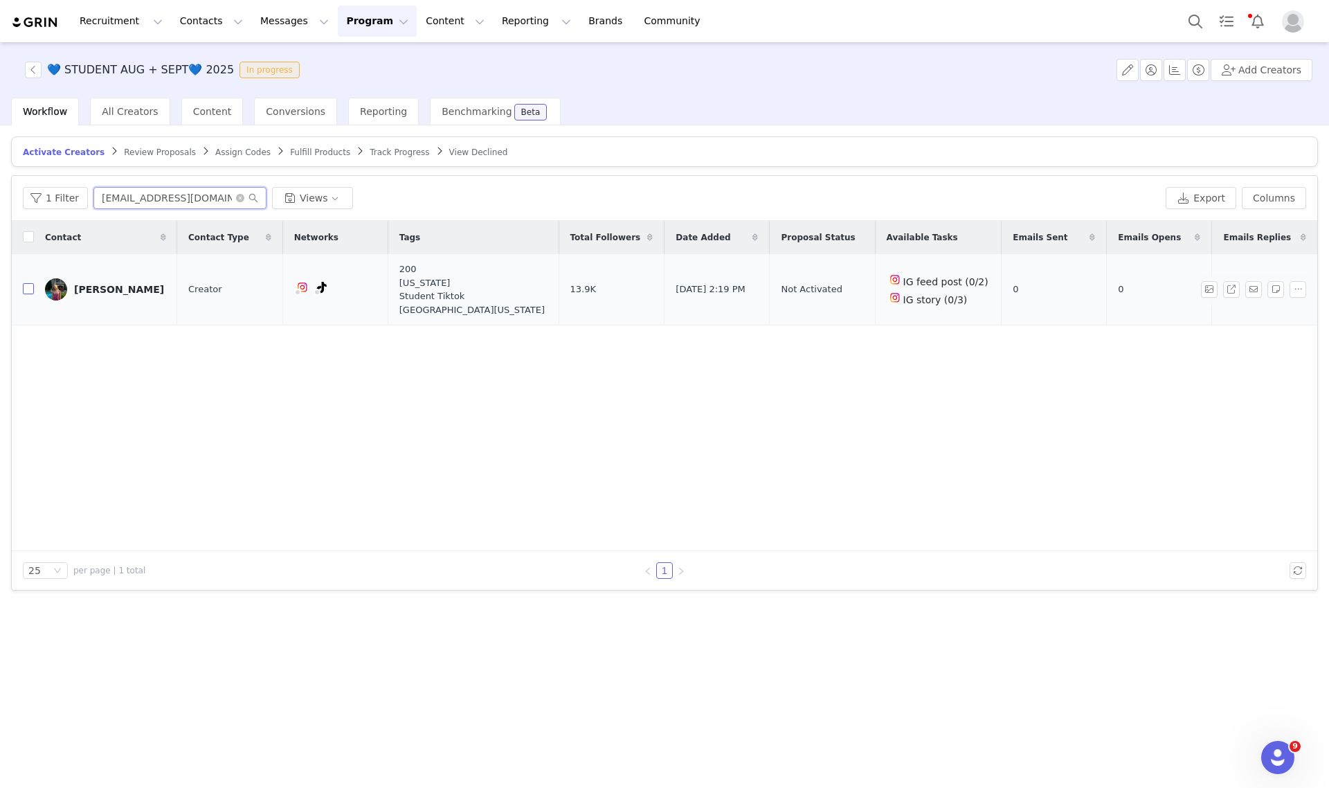
type input "[EMAIL_ADDRESS][DOMAIN_NAME]"
click at [25, 293] on input "checkbox" at bounding box center [28, 288] width 11 height 11
checkbox input "true"
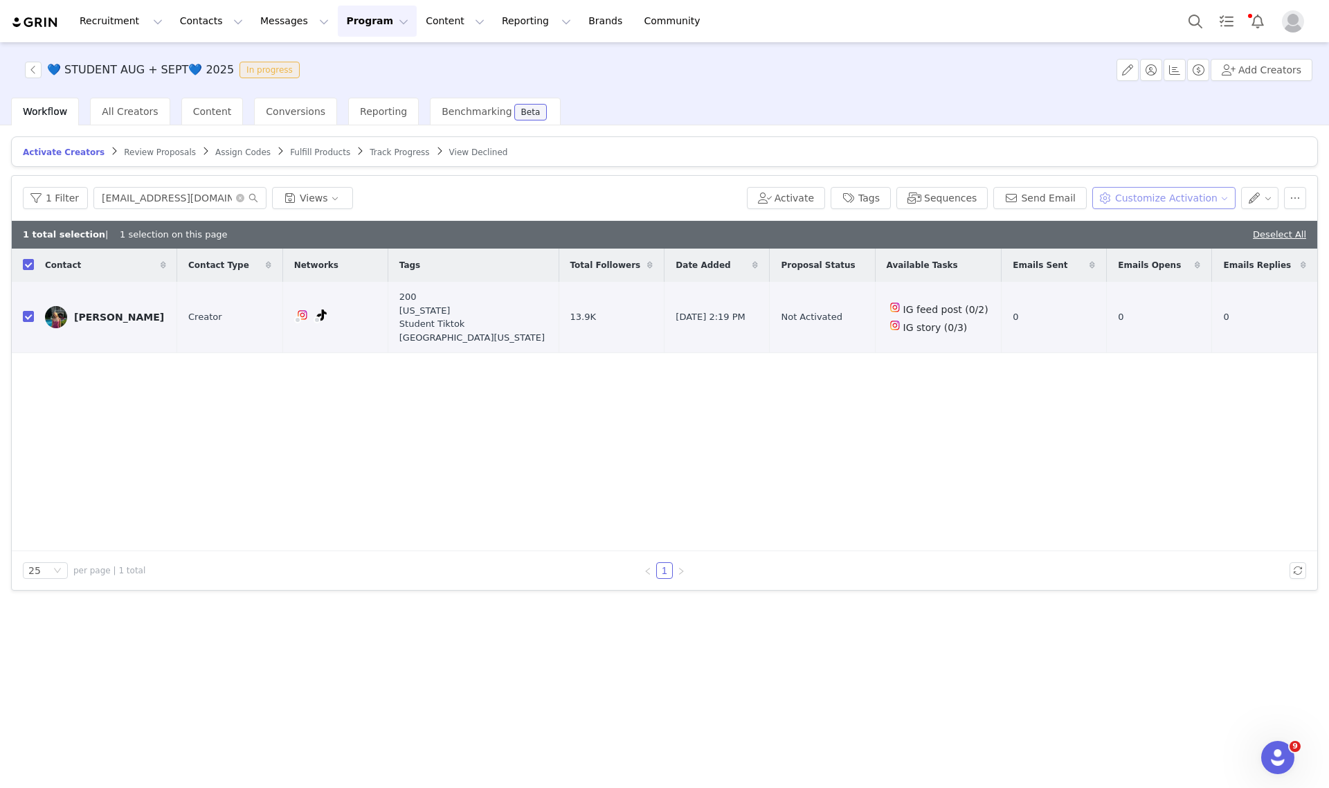
click at [1162, 196] on button "Customize Activation" at bounding box center [1163, 198] width 143 height 22
click at [1173, 220] on span "Edit Product Selection" at bounding box center [1182, 224] width 107 height 15
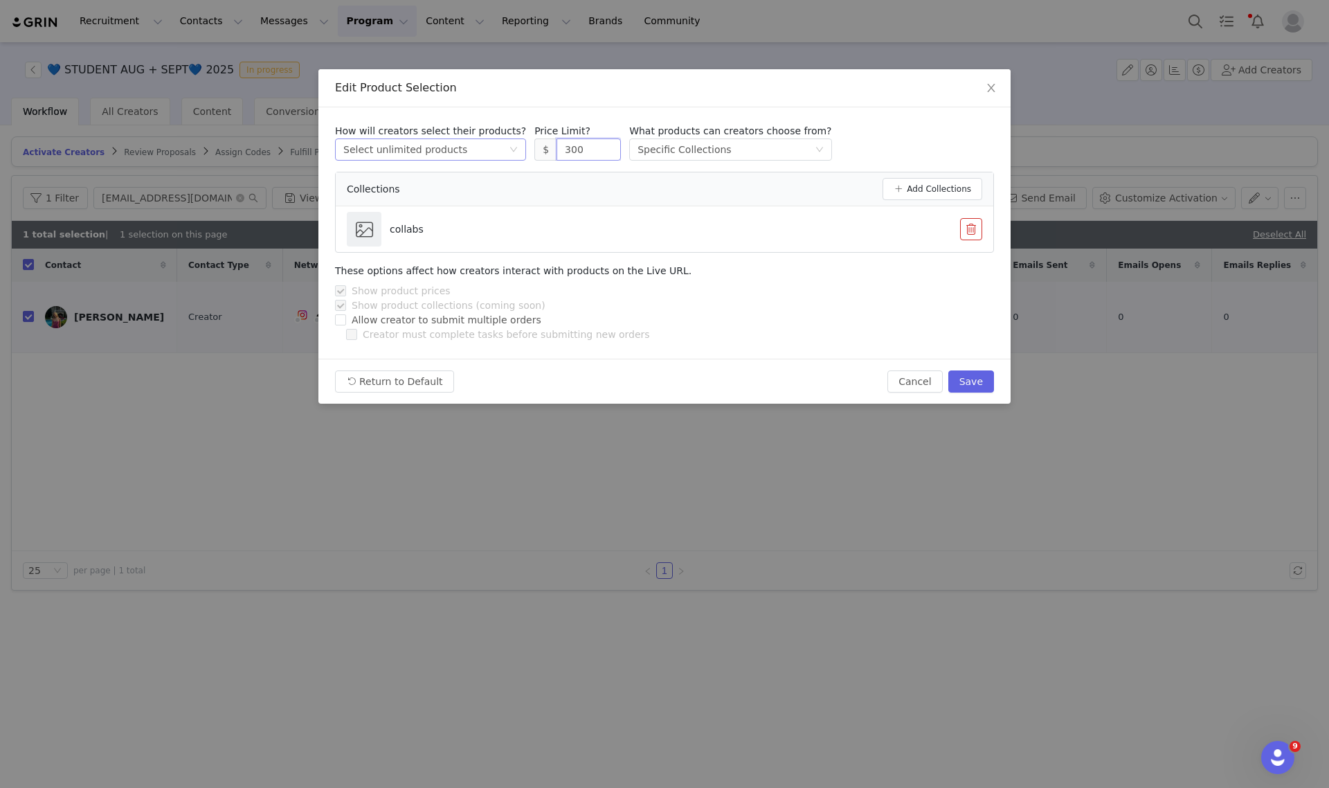
drag, startPoint x: 576, startPoint y: 151, endPoint x: 361, endPoint y: 154, distance: 215.3
click at [419, 154] on div "How will creators select their products? Select method Select unlimited product…" at bounding box center [664, 142] width 659 height 37
click at [971, 378] on button "Save" at bounding box center [971, 381] width 46 height 22
type input "300"
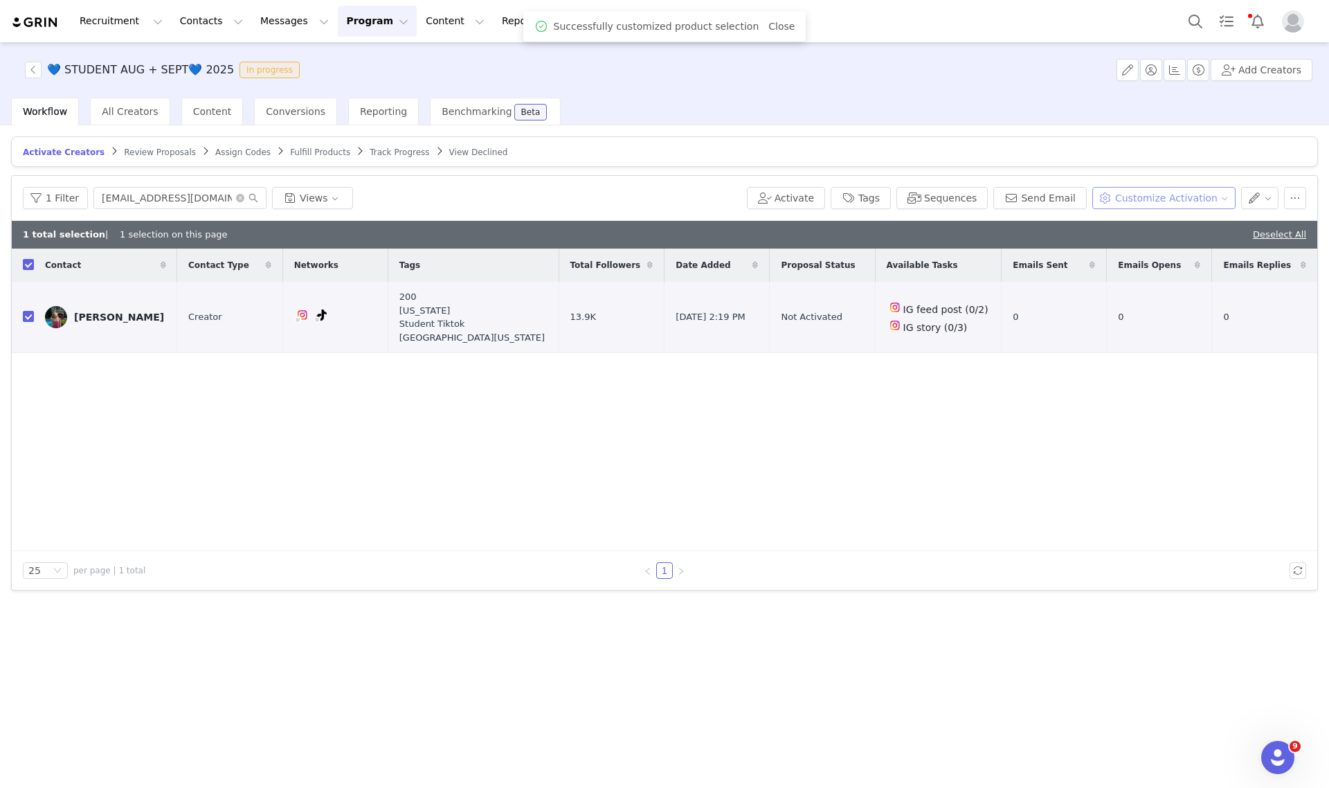
click at [1178, 199] on button "Customize Activation" at bounding box center [1163, 198] width 143 height 22
click at [1182, 246] on span "Edit Available Tasks" at bounding box center [1176, 247] width 95 height 15
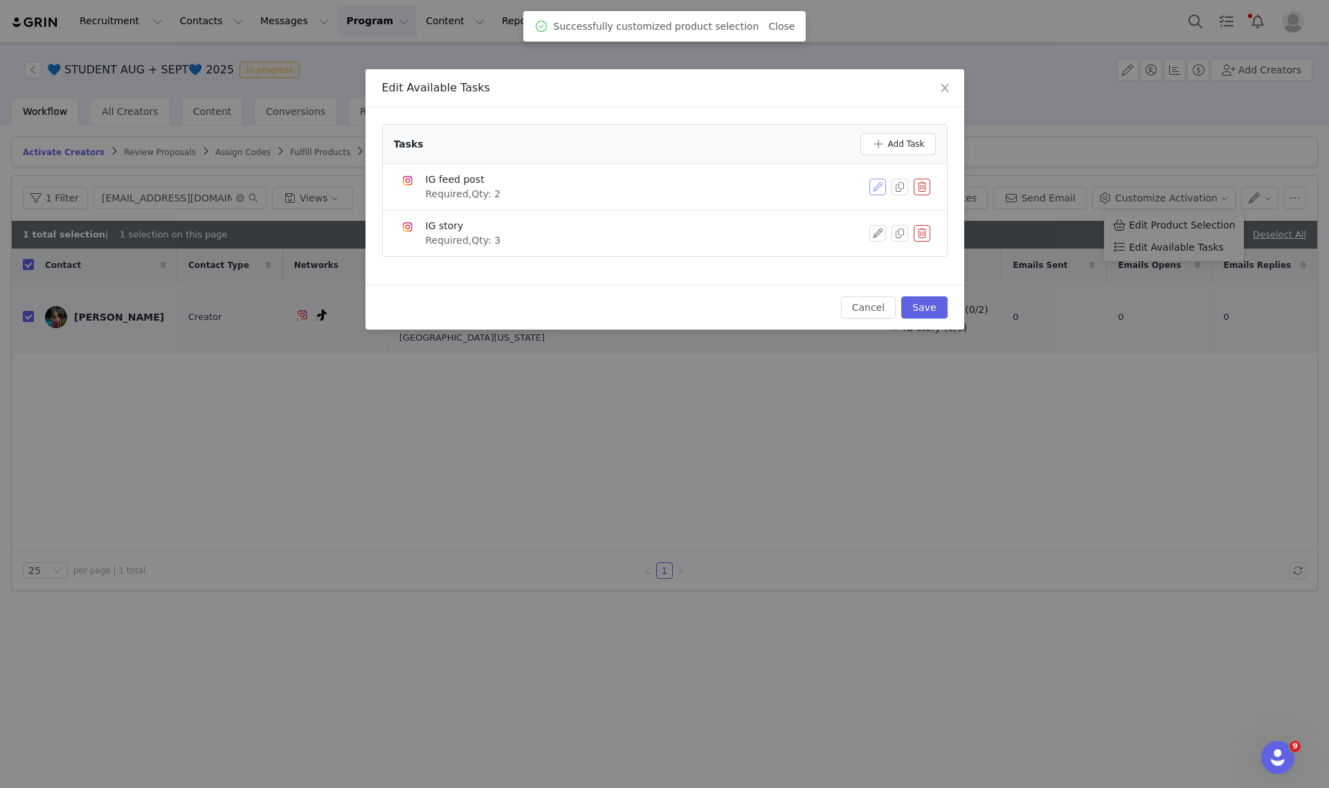
click at [876, 188] on button "button" at bounding box center [877, 187] width 17 height 17
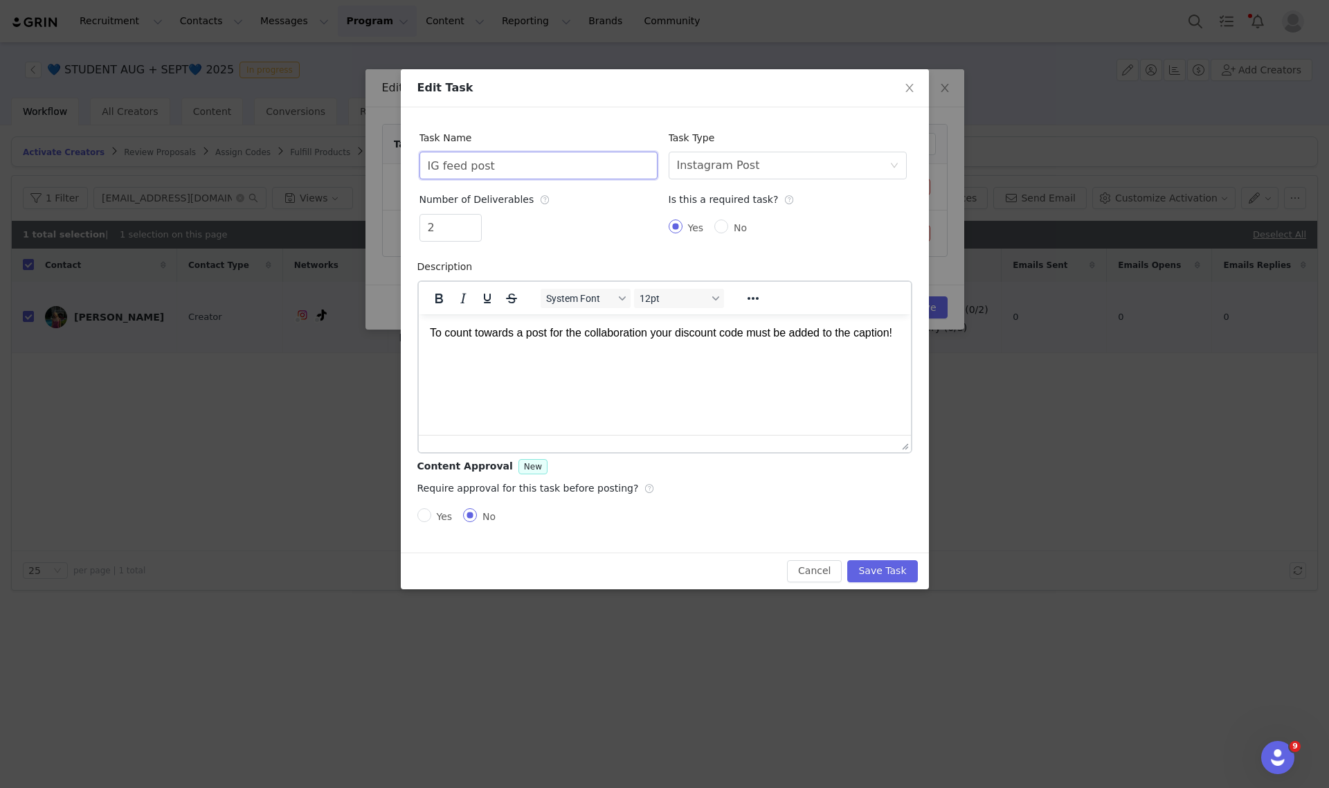
drag, startPoint x: 532, startPoint y: 168, endPoint x: 175, endPoint y: 163, distance: 356.5
click at [178, 163] on div "Edit Task Task Name IG feed post Task Type Select task type Instagram Post Numb…" at bounding box center [664, 394] width 1329 height 788
type input "TikTok Video"
click at [759, 174] on div "Select task type Instagram Post" at bounding box center [783, 165] width 213 height 26
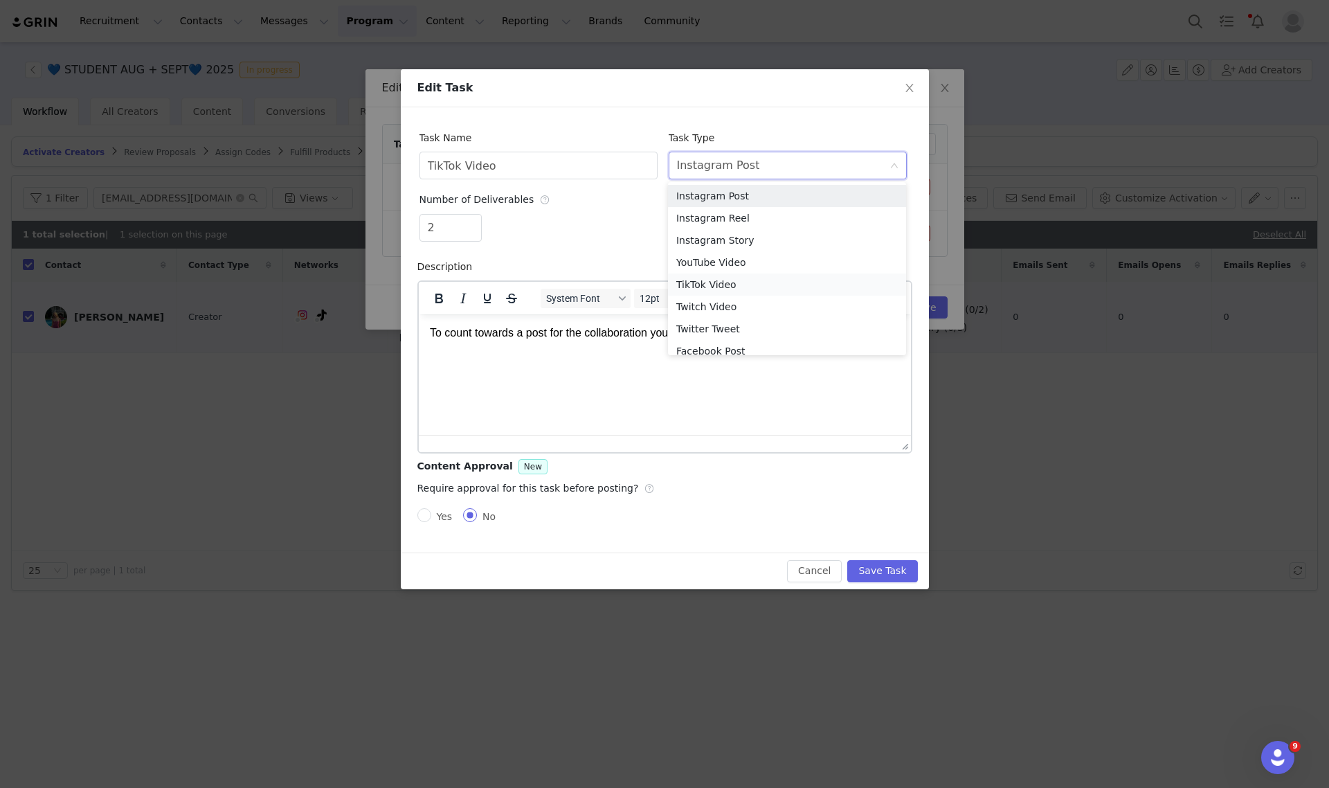
click at [722, 280] on li "TikTok Video" at bounding box center [787, 284] width 238 height 22
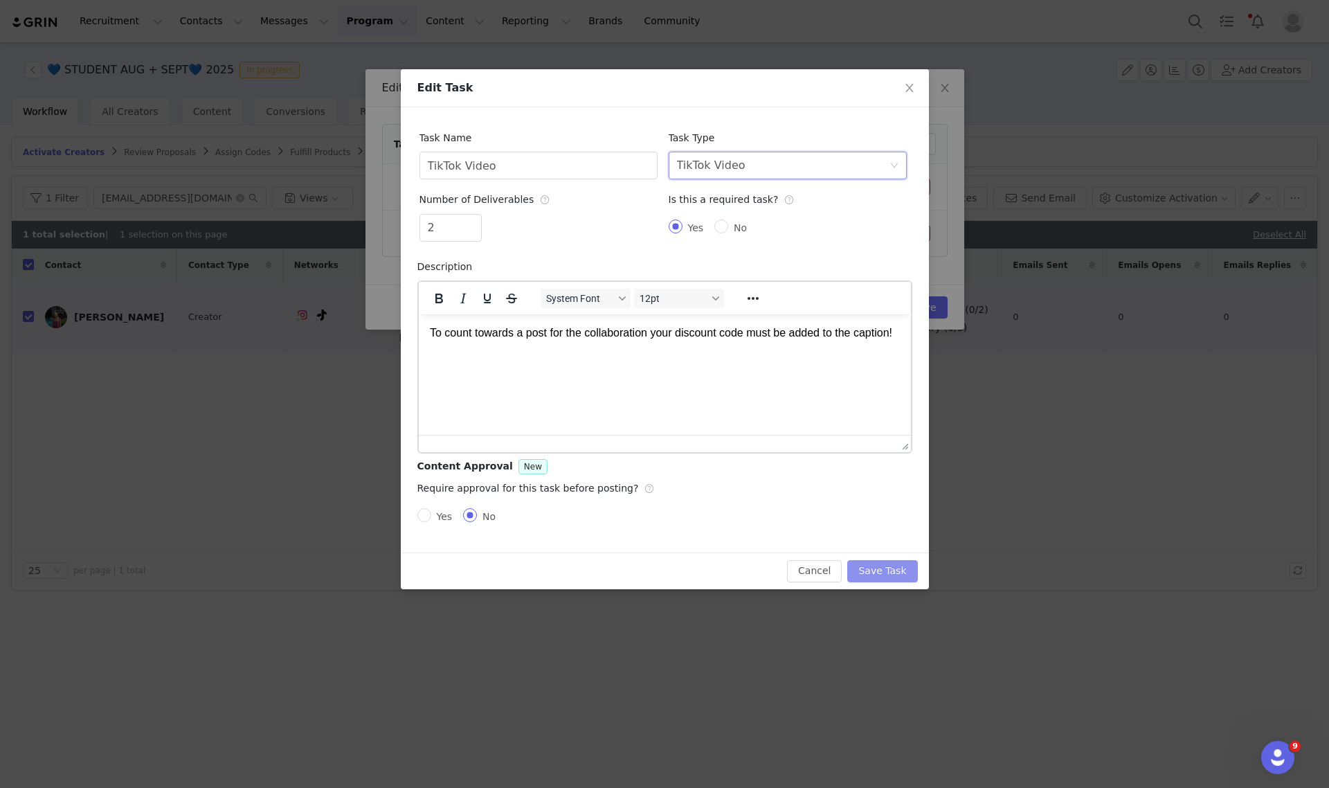
click at [889, 569] on button "Save Task" at bounding box center [882, 571] width 70 height 22
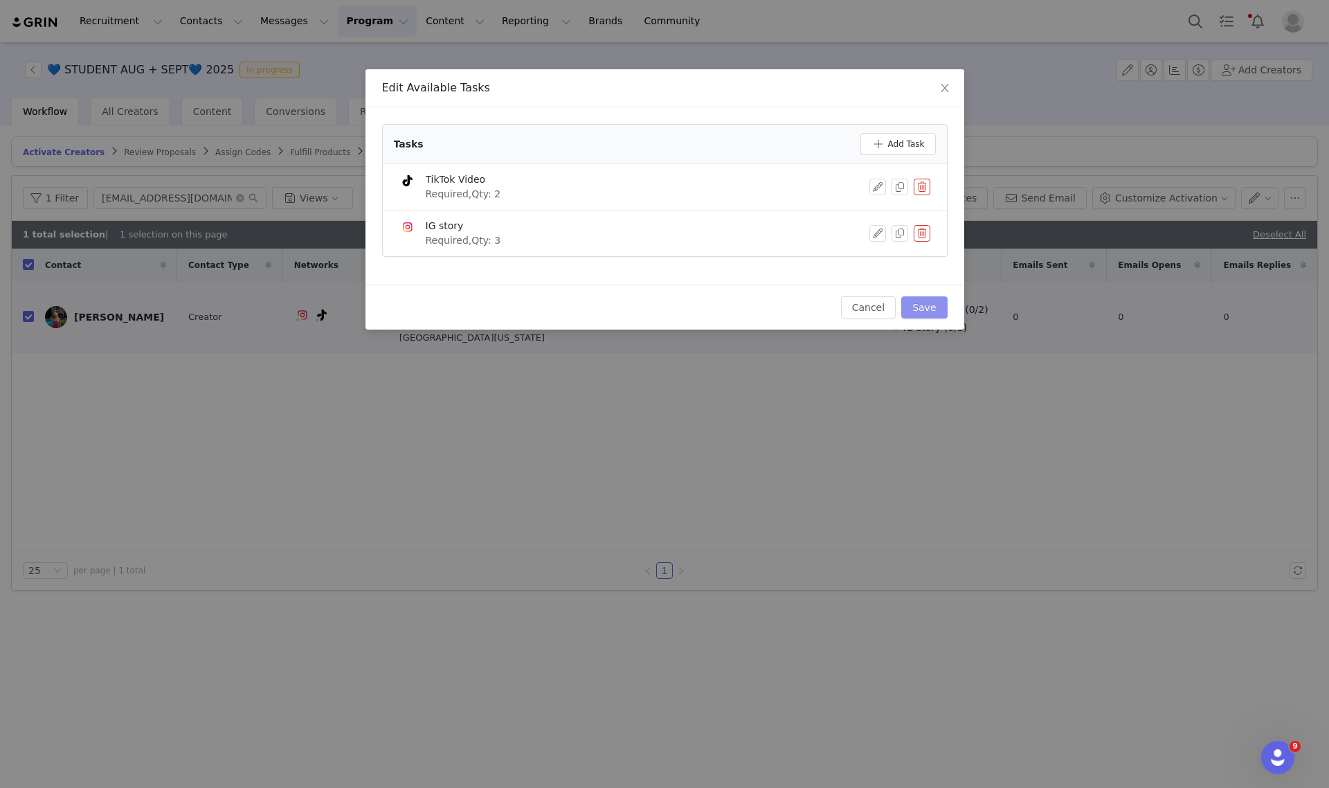
click at [934, 305] on button "Save" at bounding box center [924, 307] width 46 height 22
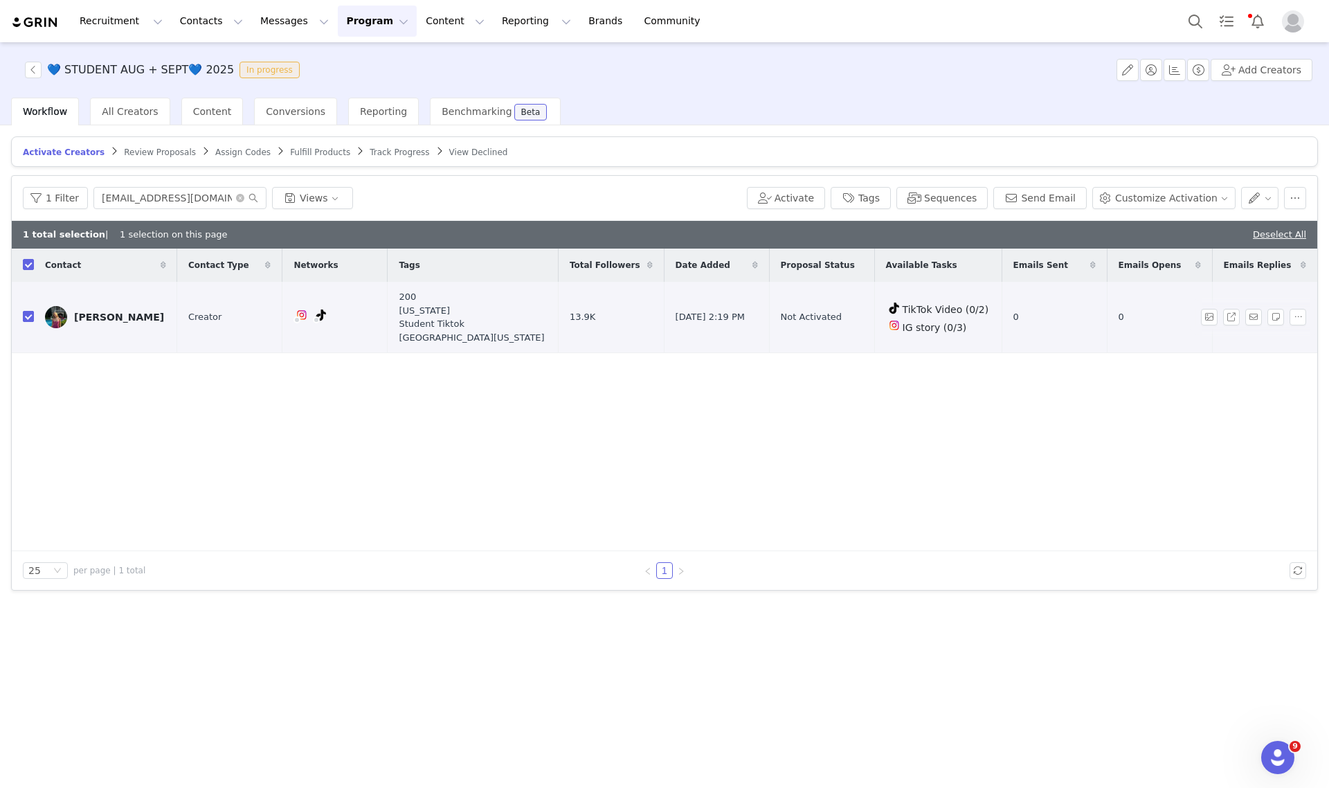
click at [29, 319] on input "checkbox" at bounding box center [28, 316] width 11 height 11
checkbox input "false"
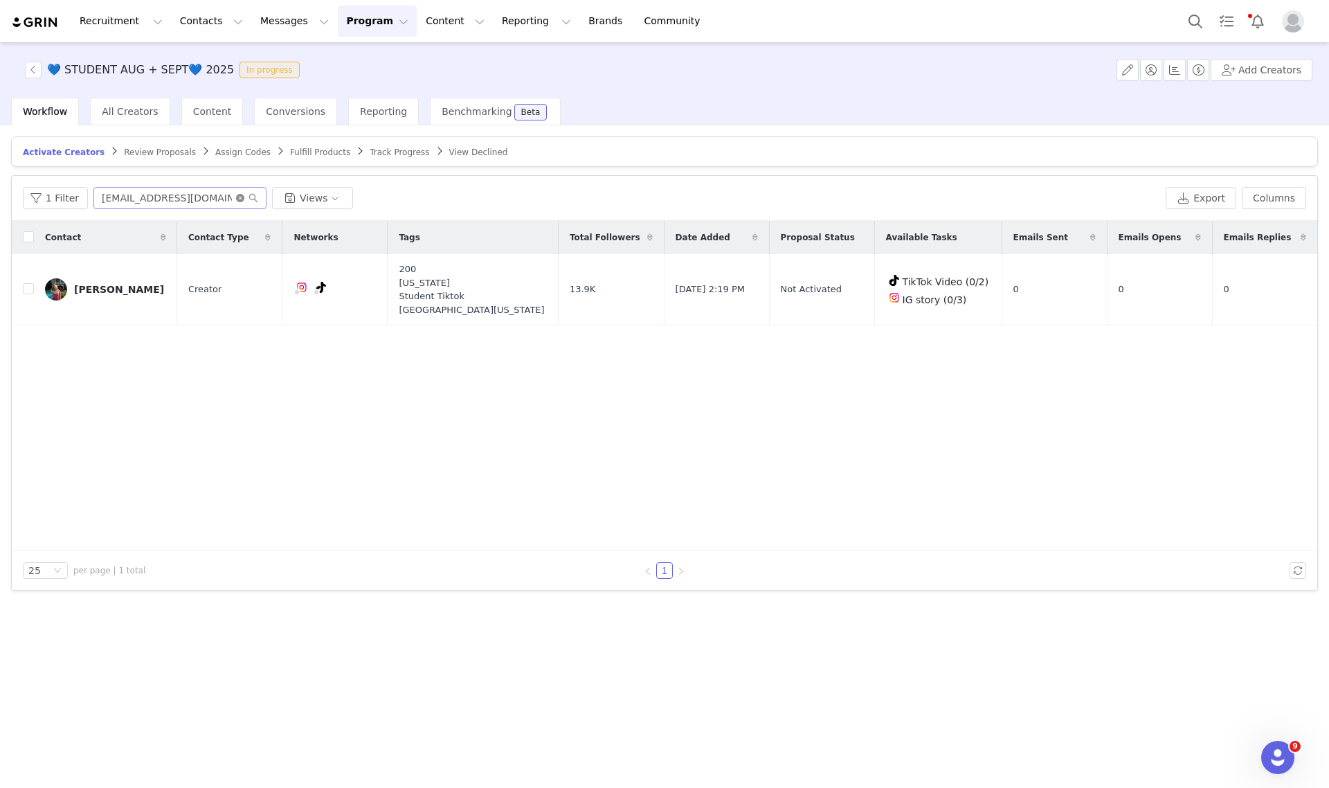
click at [240, 199] on icon "icon: close-circle" at bounding box center [240, 198] width 8 height 8
paste input "[EMAIL_ADDRESS][DOMAIN_NAME]"
type input "[EMAIL_ADDRESS][DOMAIN_NAME]"
click at [28, 286] on input "checkbox" at bounding box center [28, 288] width 11 height 11
checkbox input "true"
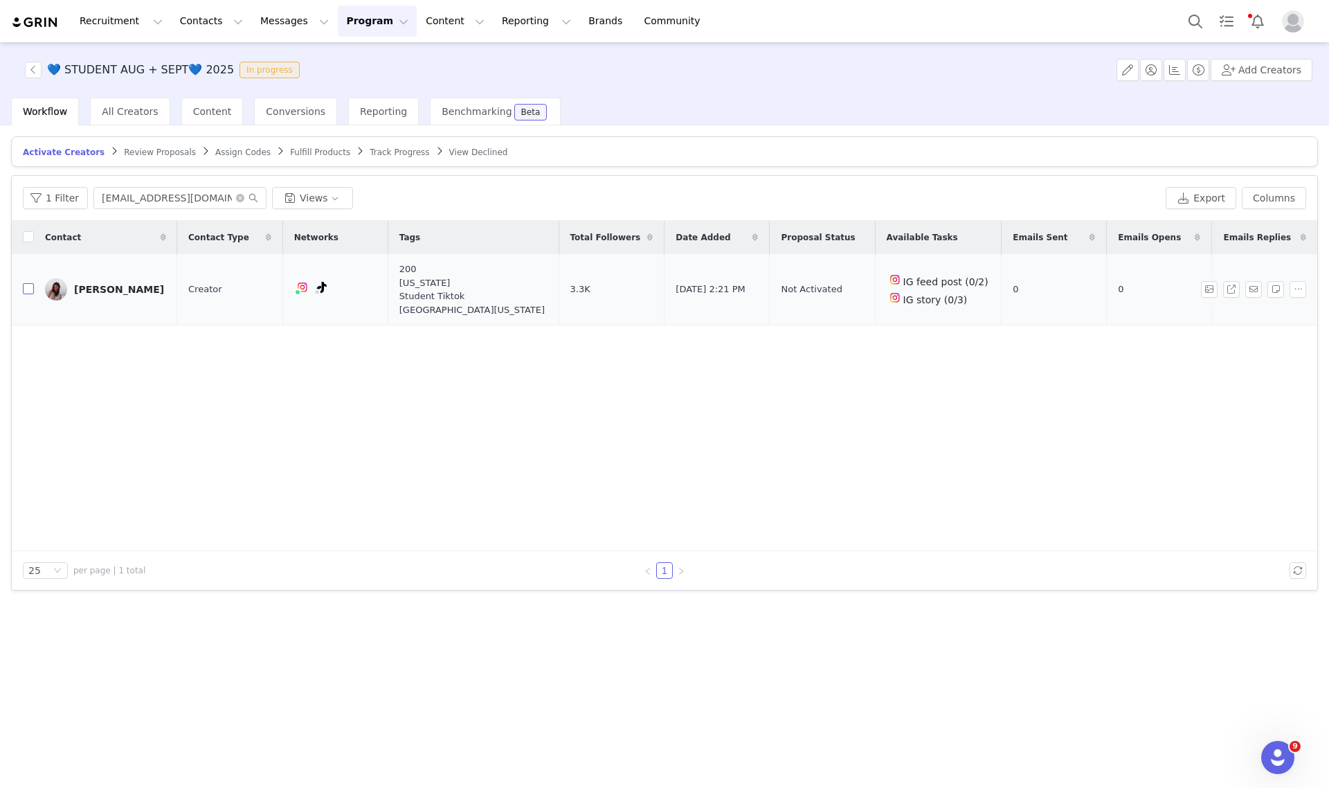
checkbox input "true"
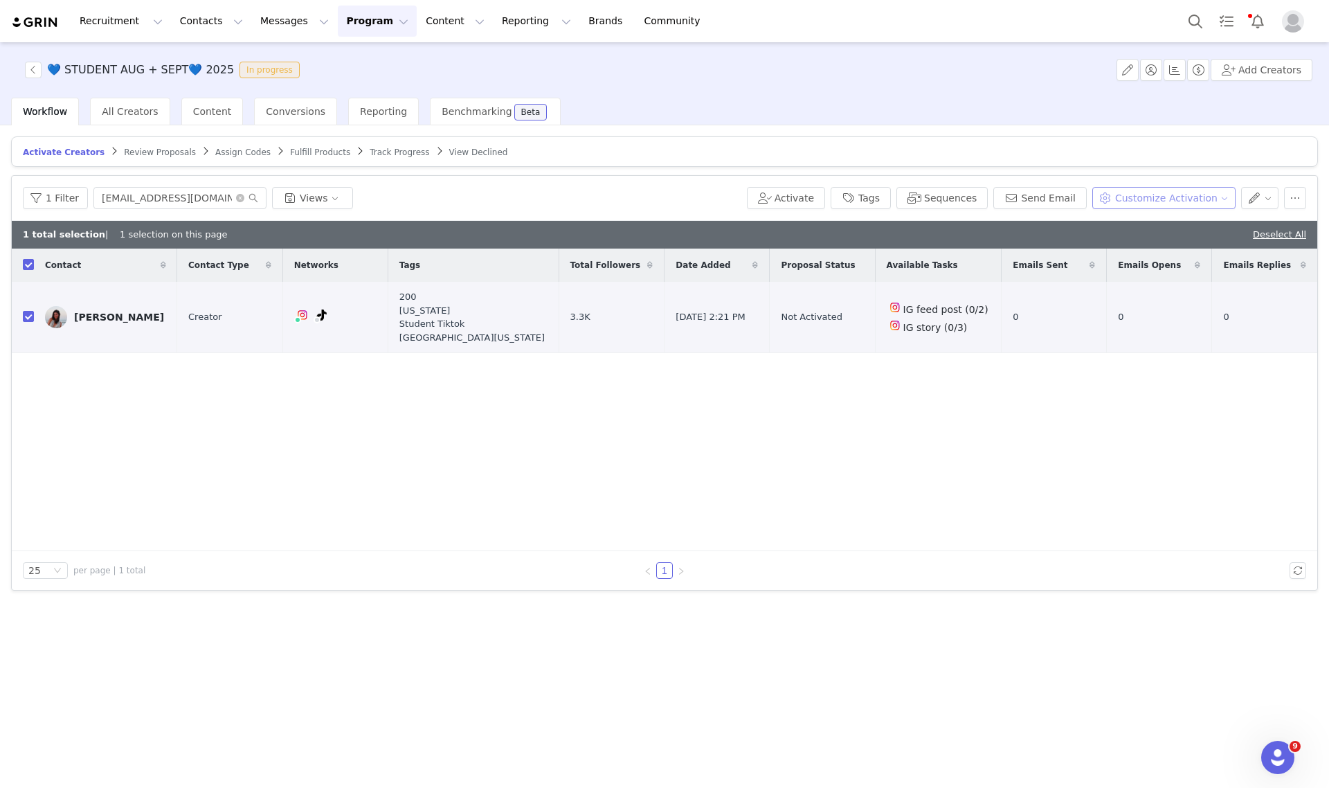
click at [1153, 196] on button "Customize Activation" at bounding box center [1163, 198] width 143 height 22
click at [1164, 217] on li "Edit Product Selection" at bounding box center [1174, 225] width 140 height 22
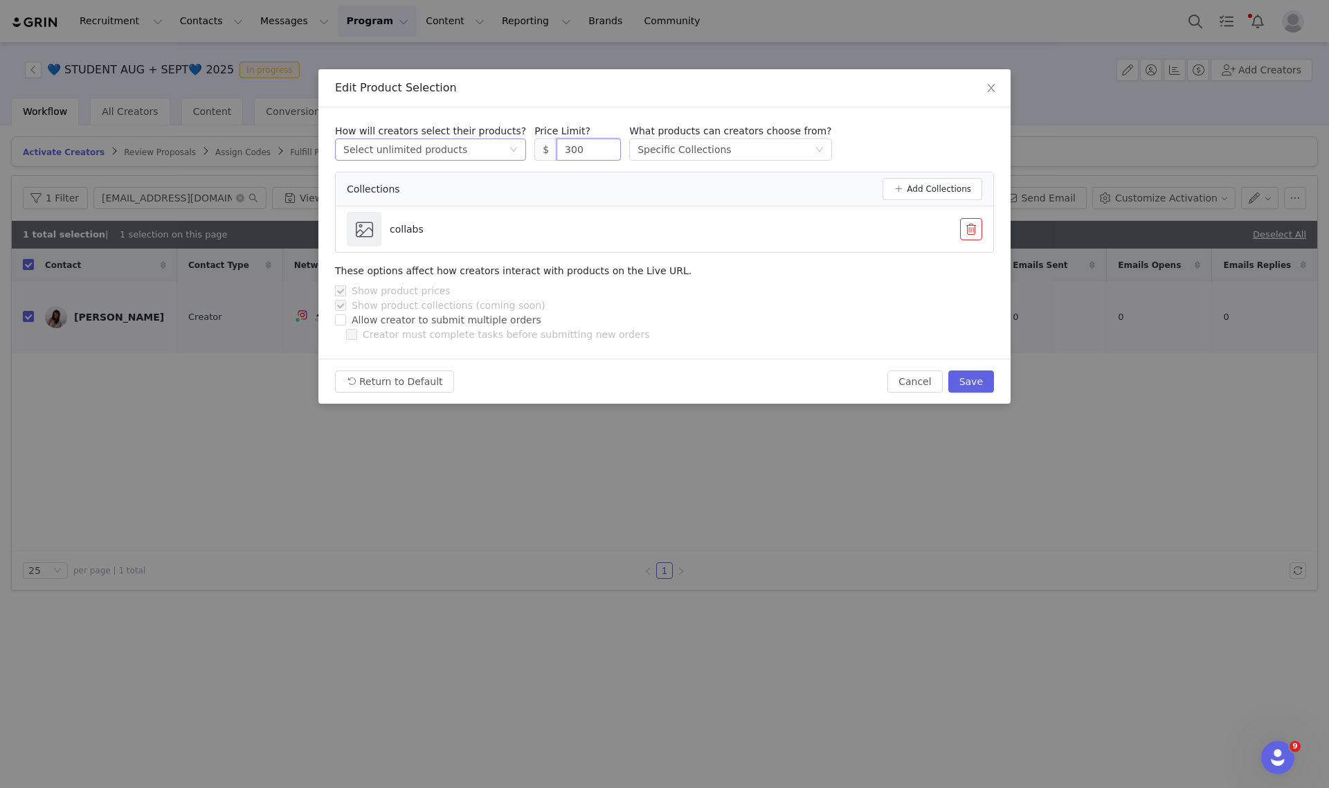
drag, startPoint x: 579, startPoint y: 150, endPoint x: 448, endPoint y: 150, distance: 131.5
click at [458, 150] on div "How will creators select their products? Select method Select unlimited product…" at bounding box center [664, 142] width 659 height 37
click at [983, 381] on button "Save" at bounding box center [971, 381] width 46 height 22
type input "300"
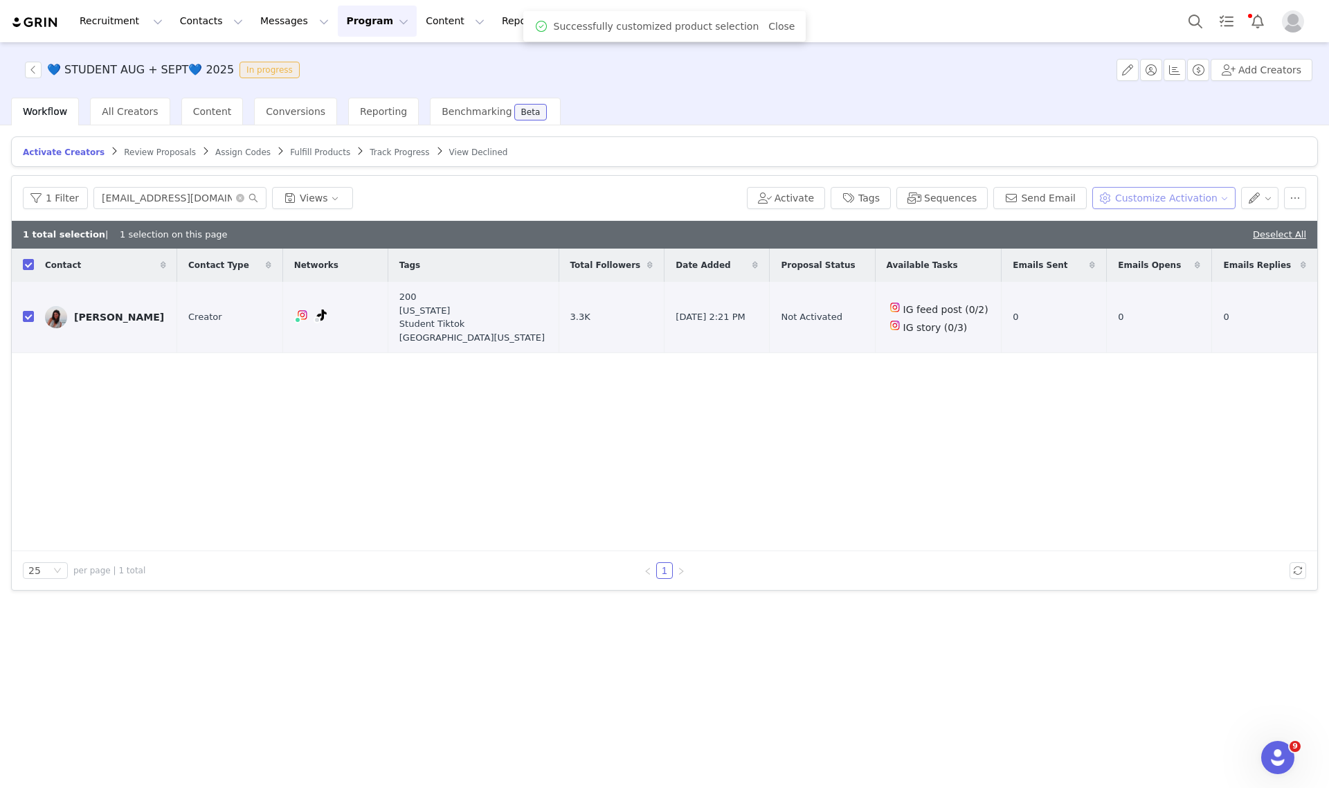
click at [1155, 201] on button "Customize Activation" at bounding box center [1163, 198] width 143 height 22
click at [1187, 244] on span "Edit Available Tasks" at bounding box center [1176, 247] width 95 height 15
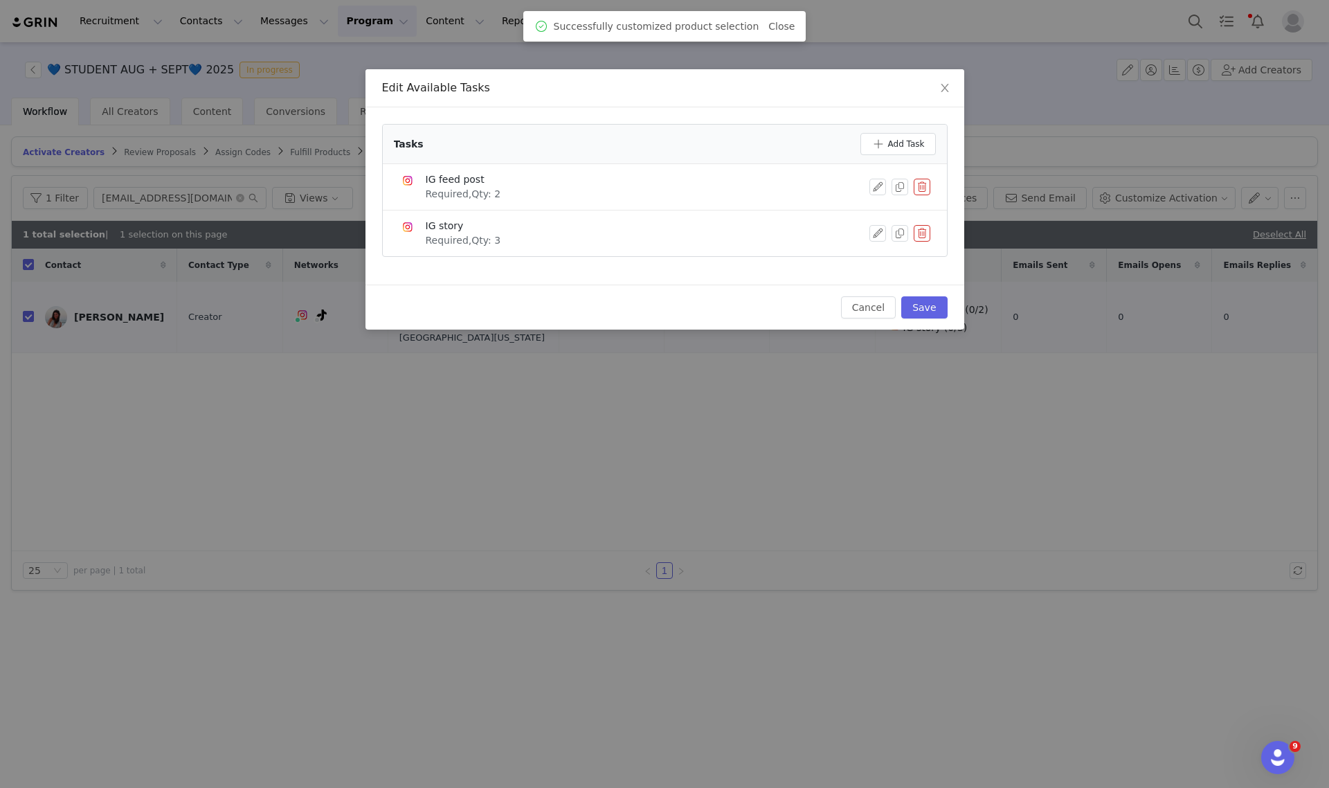
click at [923, 189] on button "button" at bounding box center [922, 187] width 17 height 17
click at [866, 208] on button "Delete" at bounding box center [871, 210] width 54 height 22
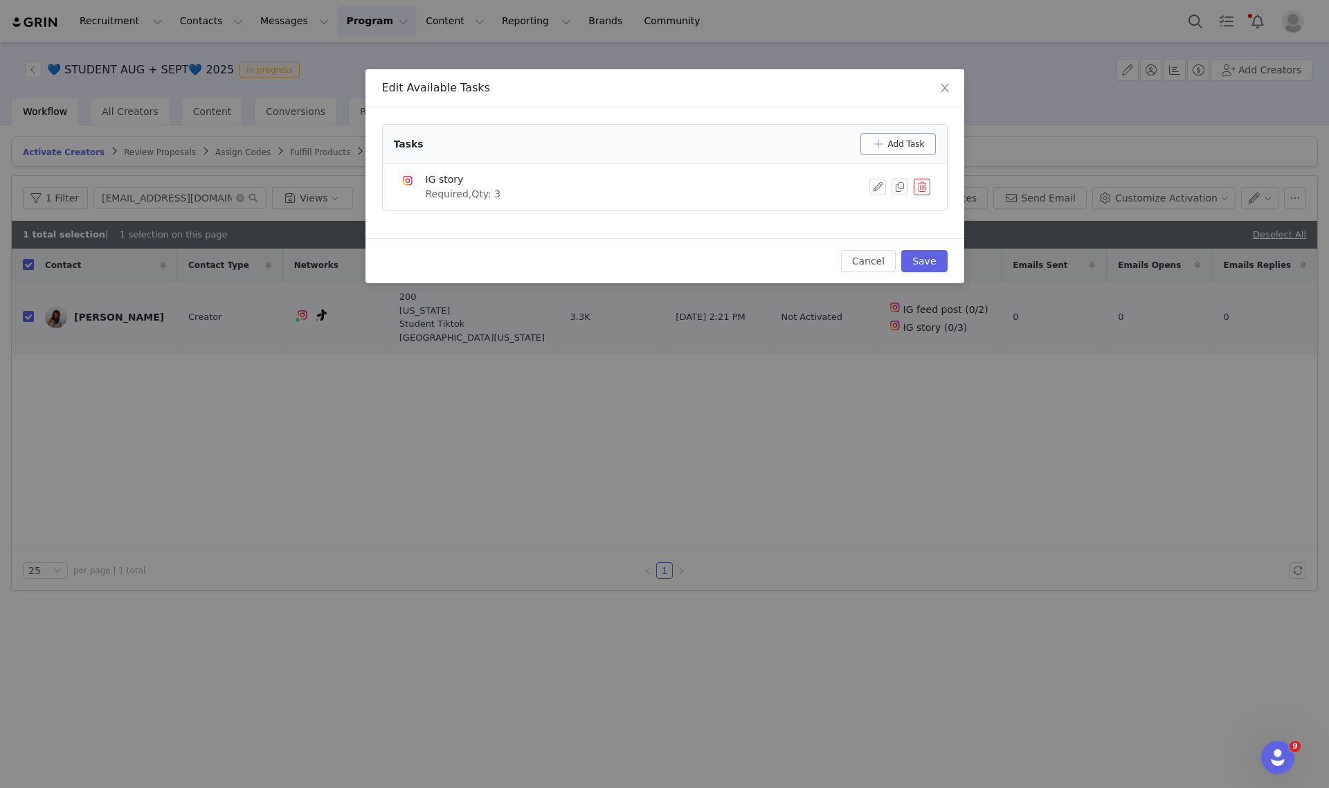
click at [897, 142] on button "Add Task" at bounding box center [897, 144] width 75 height 22
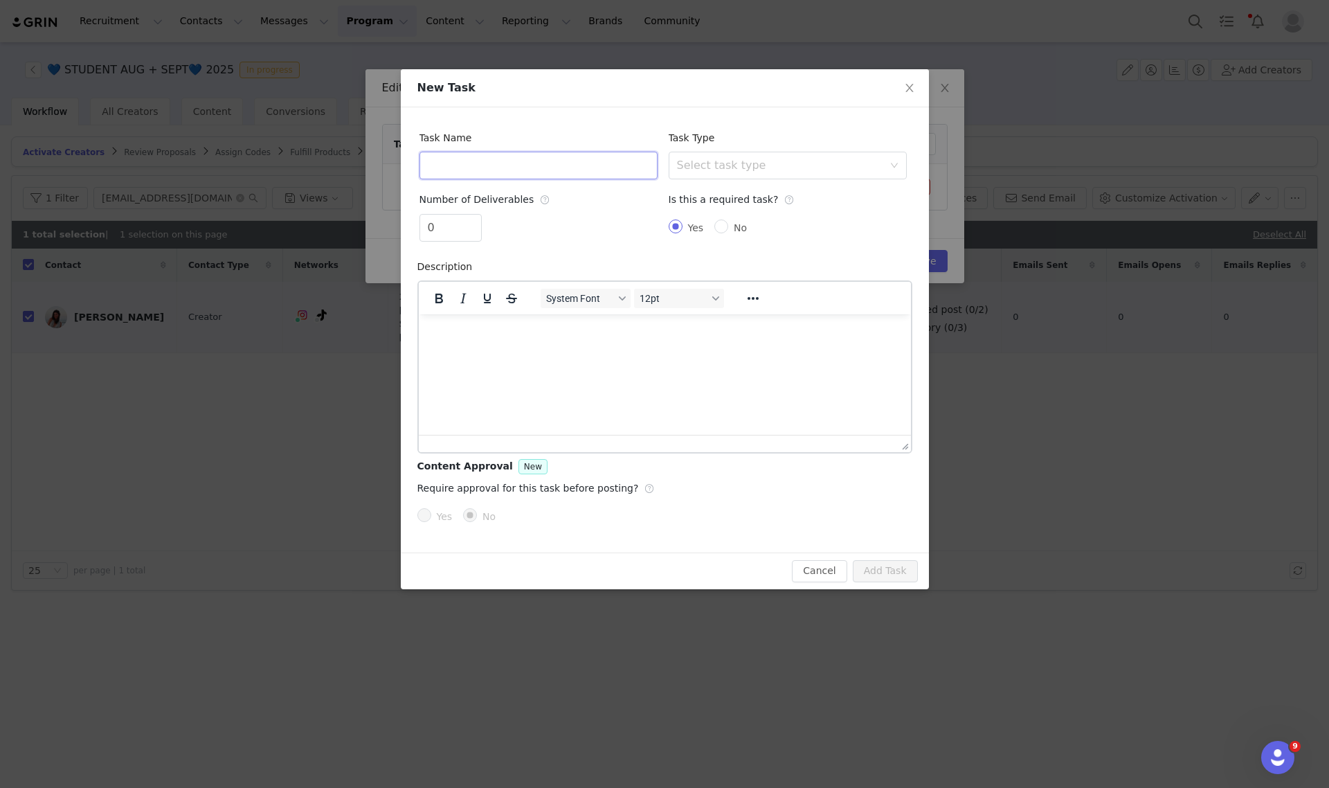
click at [482, 177] on input "text" at bounding box center [538, 166] width 238 height 28
type input "TikTok video"
click at [481, 220] on div "0" at bounding box center [538, 230] width 238 height 33
click at [476, 219] on span "Increase Value" at bounding box center [474, 223] width 15 height 16
type input "2"
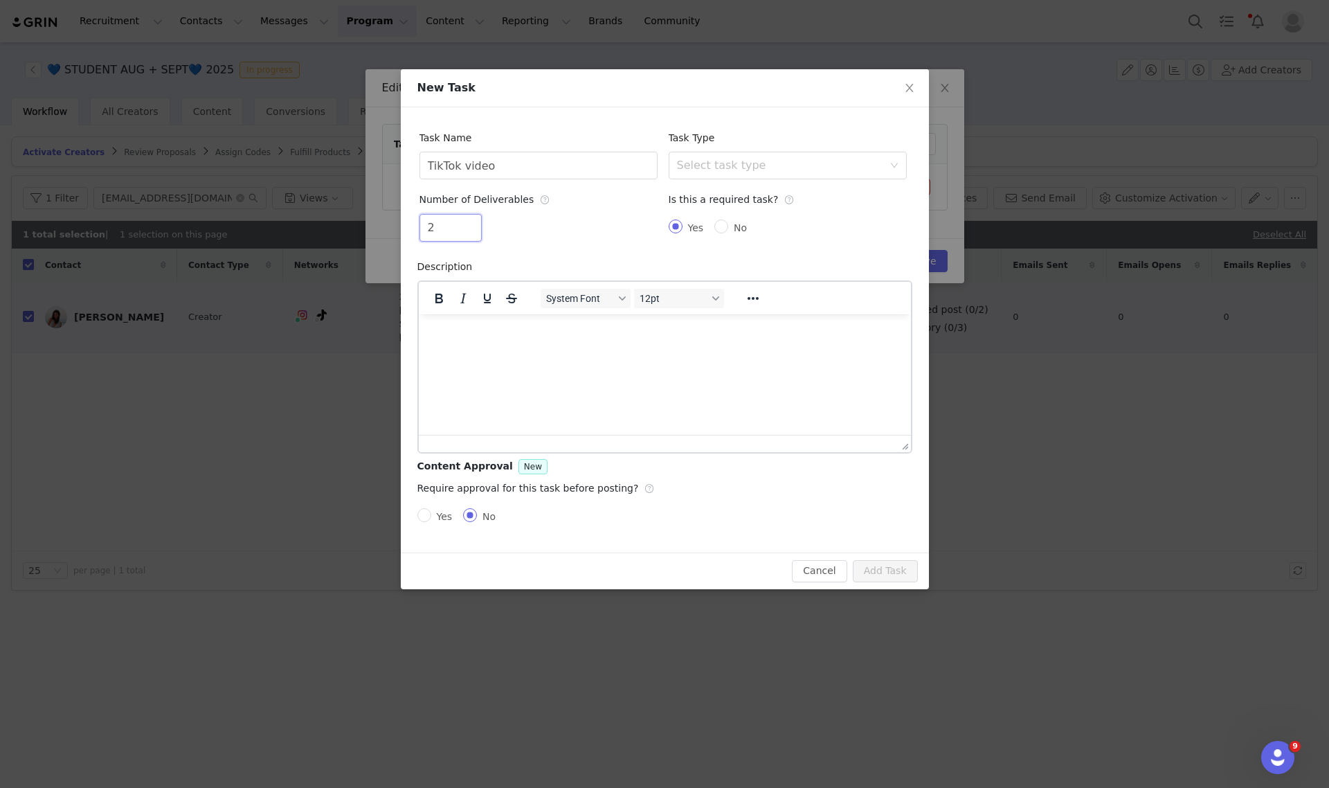
drag, startPoint x: 479, startPoint y: 218, endPoint x: 487, endPoint y: 215, distance: 8.1
click at [482, 216] on div "2" at bounding box center [538, 230] width 238 height 33
click at [783, 161] on div "Select task type" at bounding box center [780, 166] width 206 height 14
click at [705, 284] on li "TikTok Video" at bounding box center [787, 284] width 238 height 22
click at [889, 577] on button "Add Task" at bounding box center [885, 571] width 65 height 22
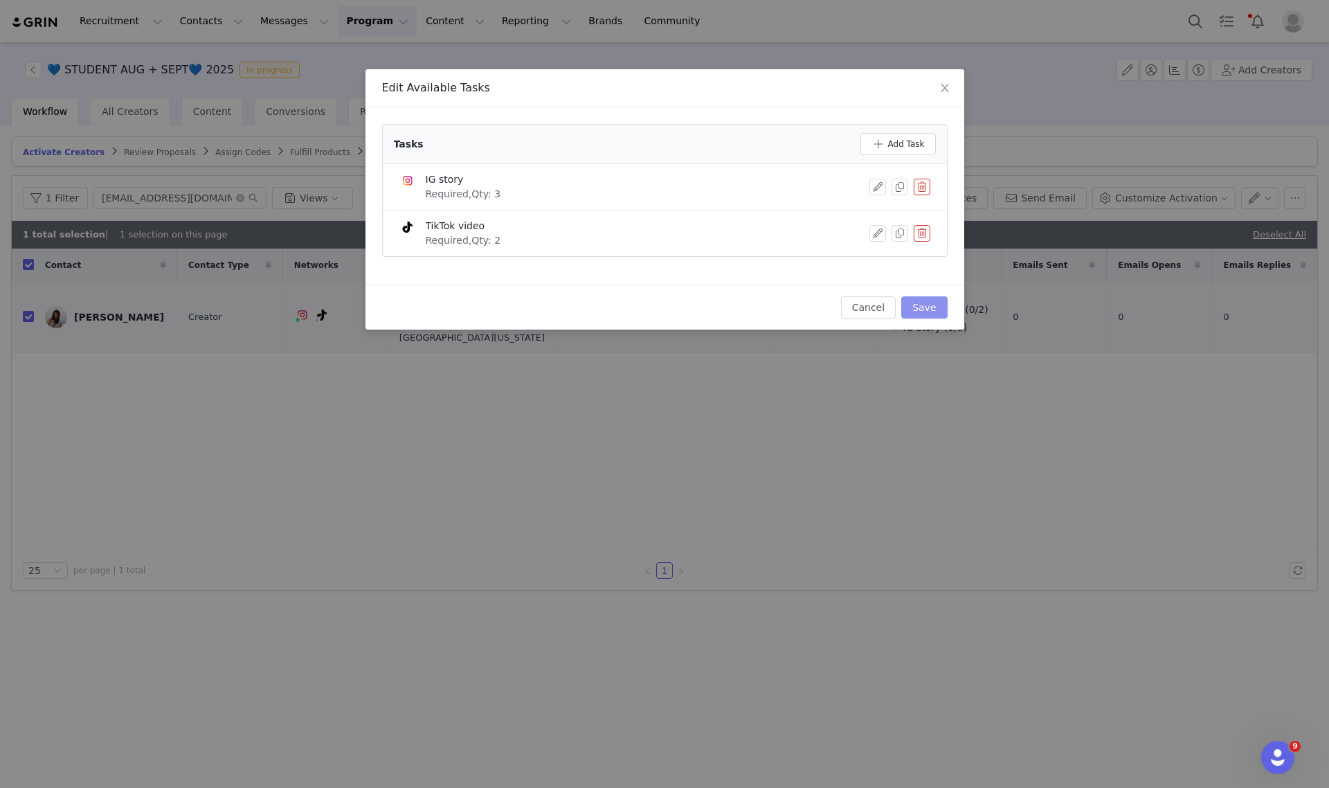
click at [925, 303] on button "Save" at bounding box center [924, 307] width 46 height 22
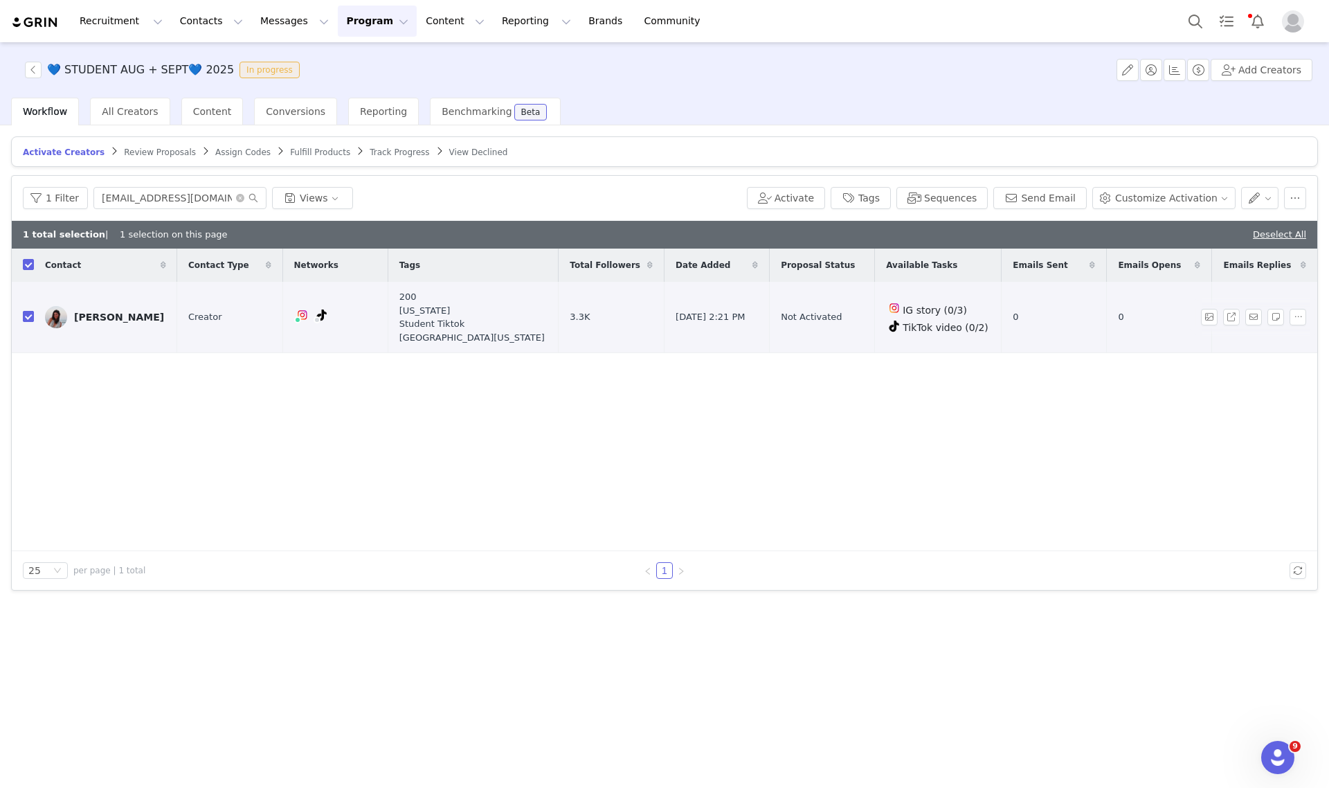
click at [32, 316] on input "checkbox" at bounding box center [28, 316] width 11 height 11
checkbox input "false"
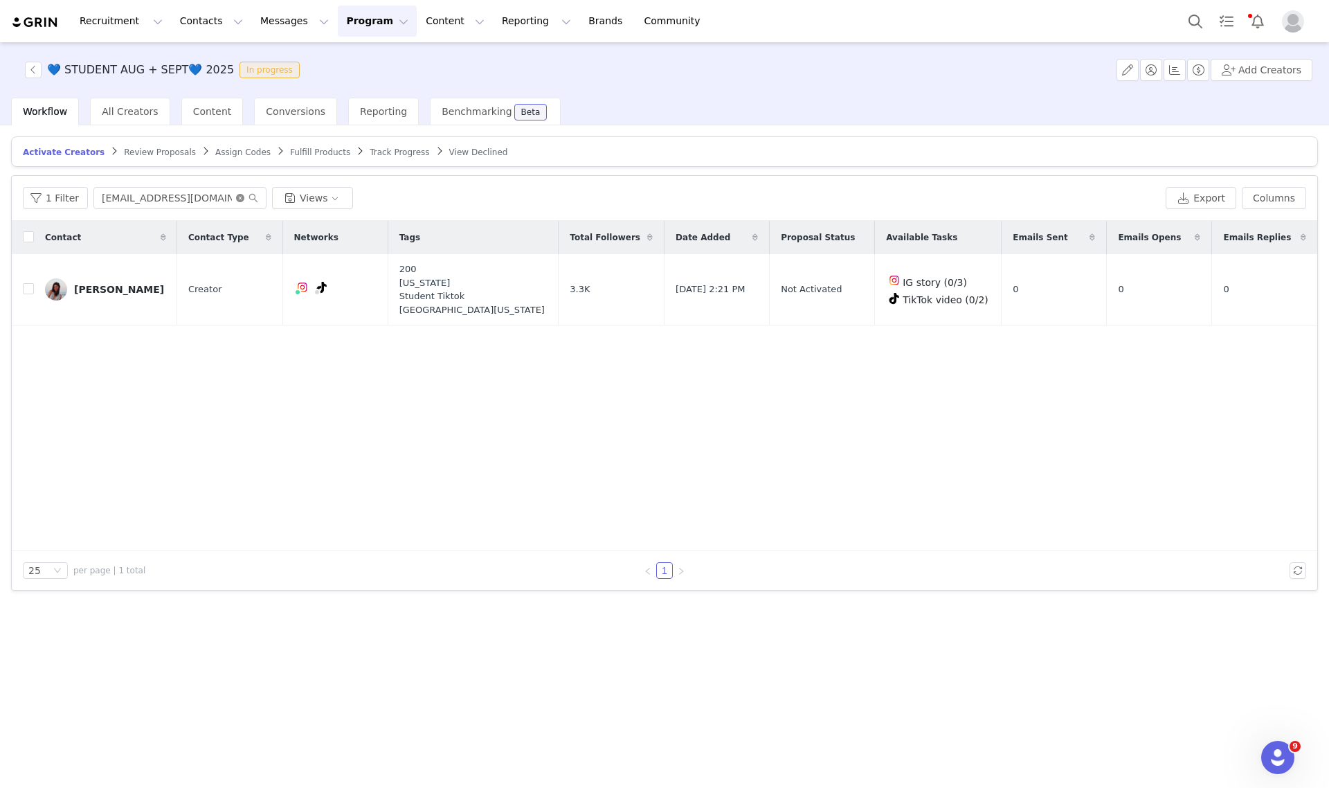
click at [240, 195] on icon "icon: close-circle" at bounding box center [240, 198] width 8 height 8
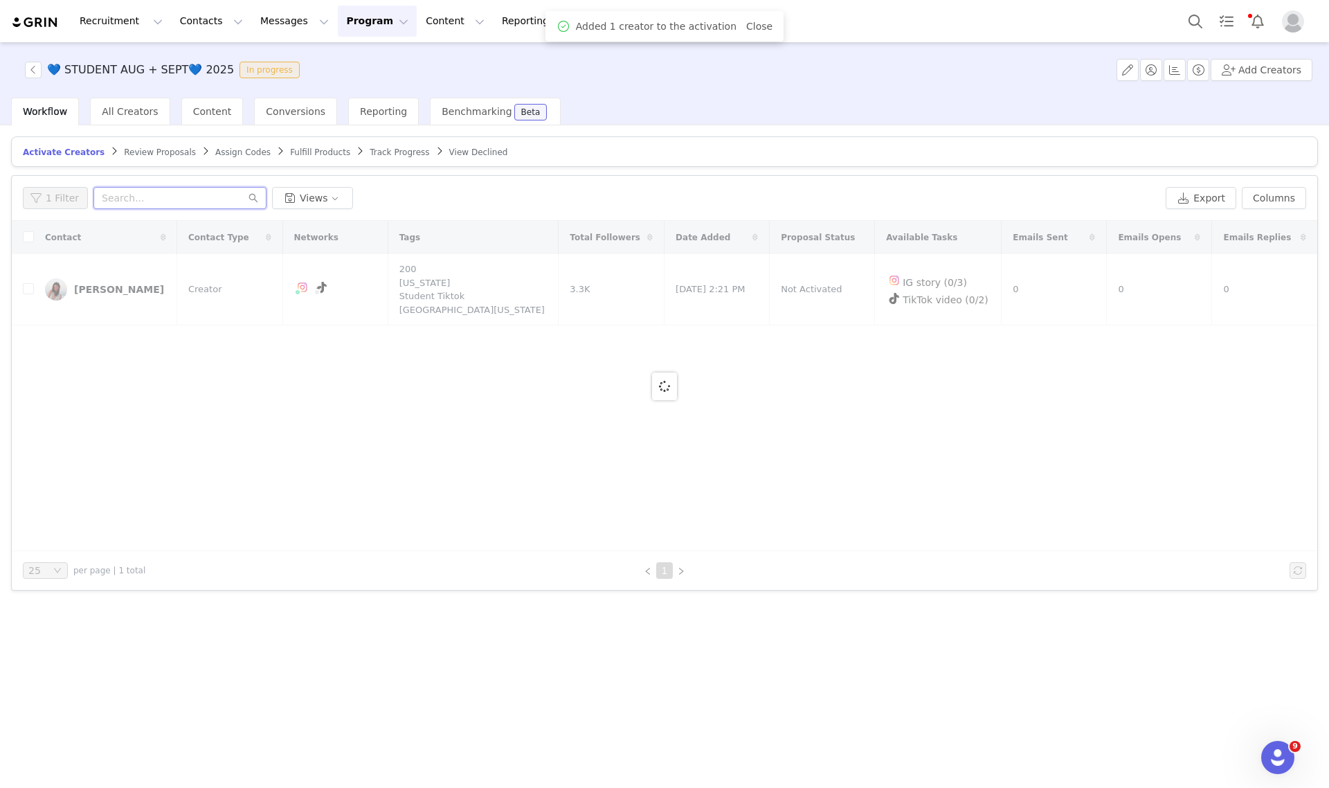
paste input "ekasizemore@gmail.com"
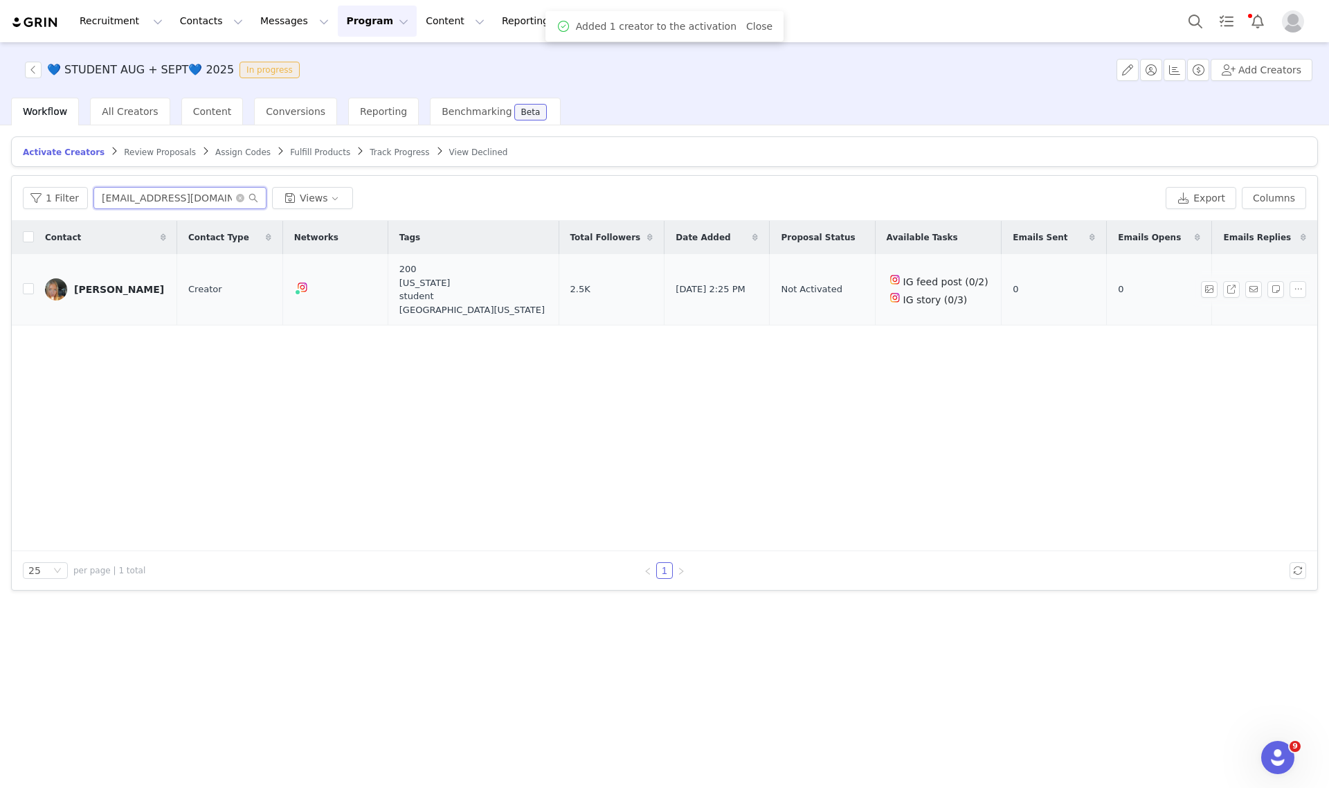
type input "ekasizemore@gmail.com"
click at [28, 289] on input "checkbox" at bounding box center [28, 288] width 11 height 11
checkbox input "true"
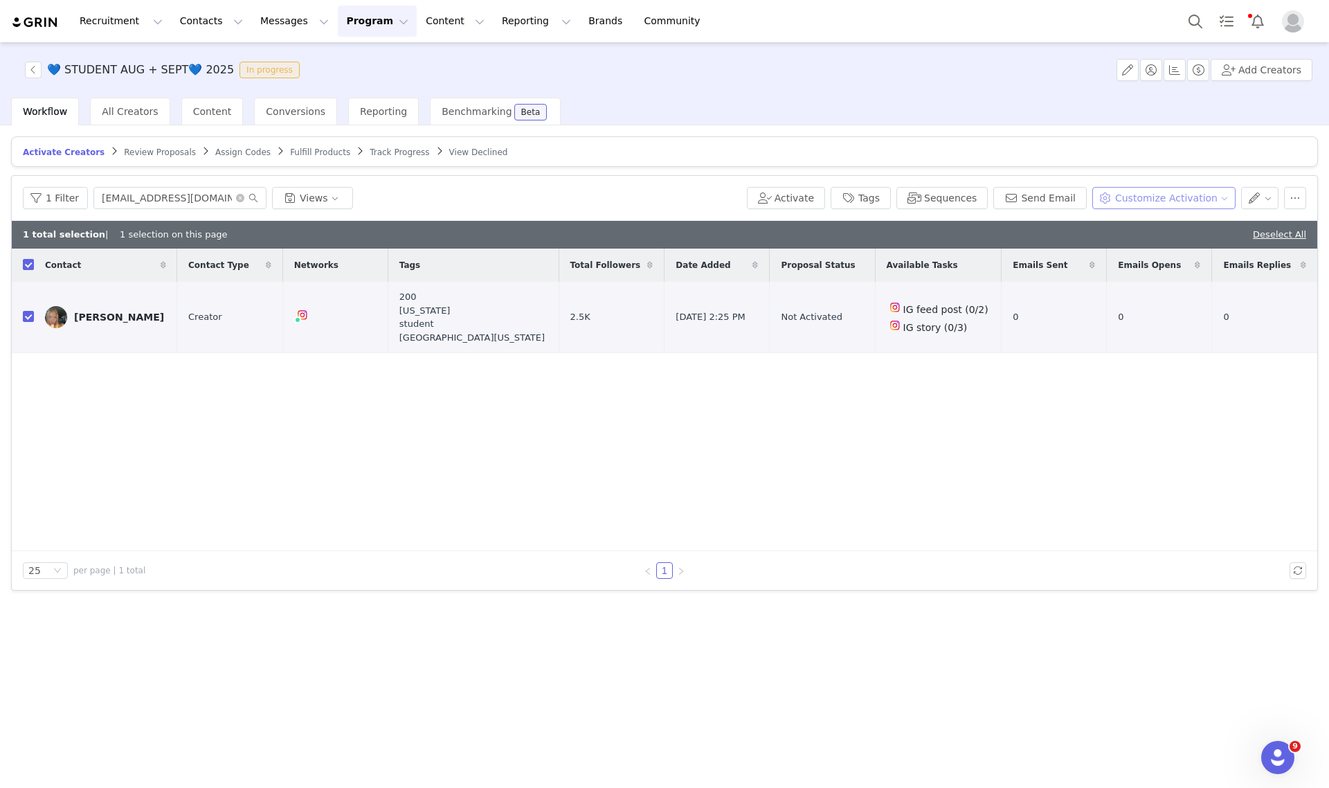
click at [1144, 192] on button "Customize Activation" at bounding box center [1163, 198] width 143 height 22
click at [1164, 219] on span "Edit Product Selection" at bounding box center [1182, 224] width 107 height 15
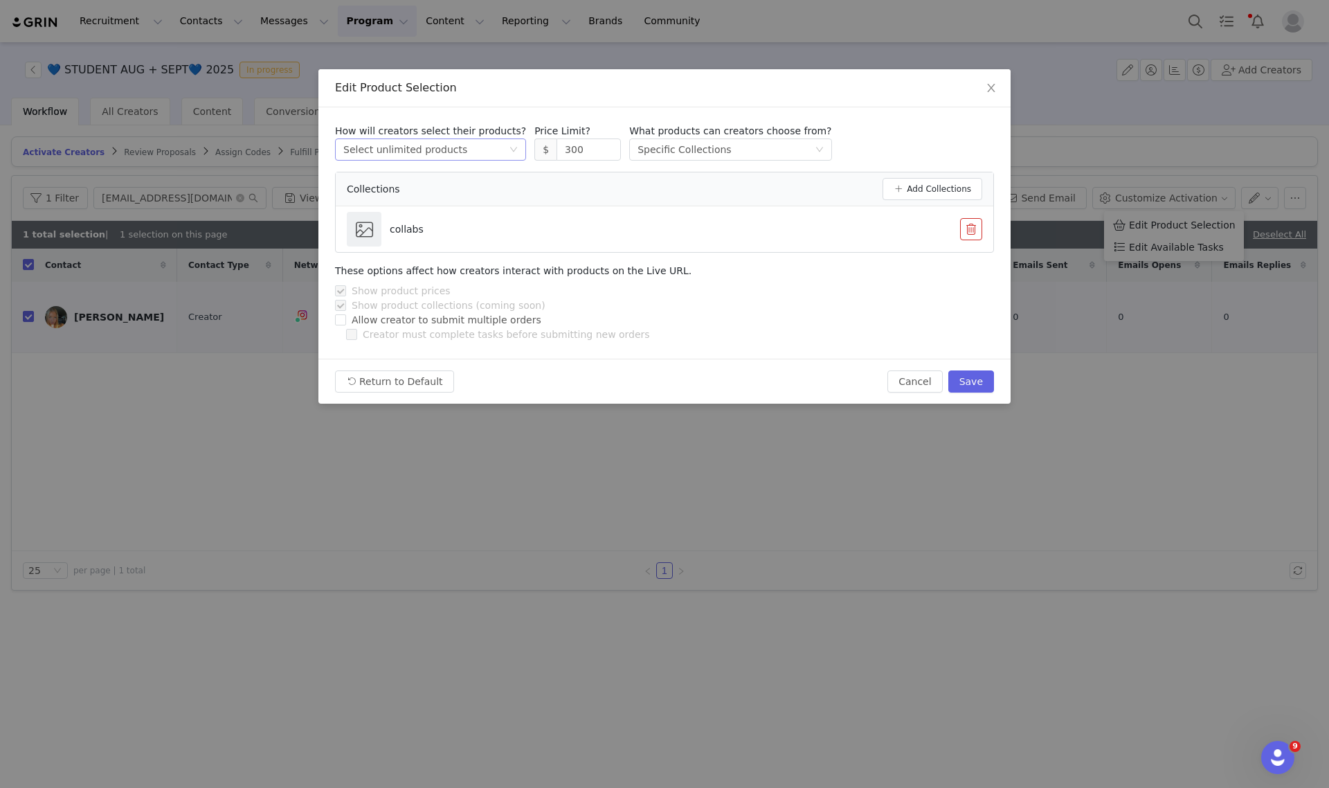
drag, startPoint x: 568, startPoint y: 154, endPoint x: 503, endPoint y: 154, distance: 65.8
click at [504, 154] on div "How will creators select their products? Select method Select unlimited product…" at bounding box center [664, 142] width 659 height 37
click at [964, 372] on button "Save" at bounding box center [971, 381] width 46 height 22
type input "300"
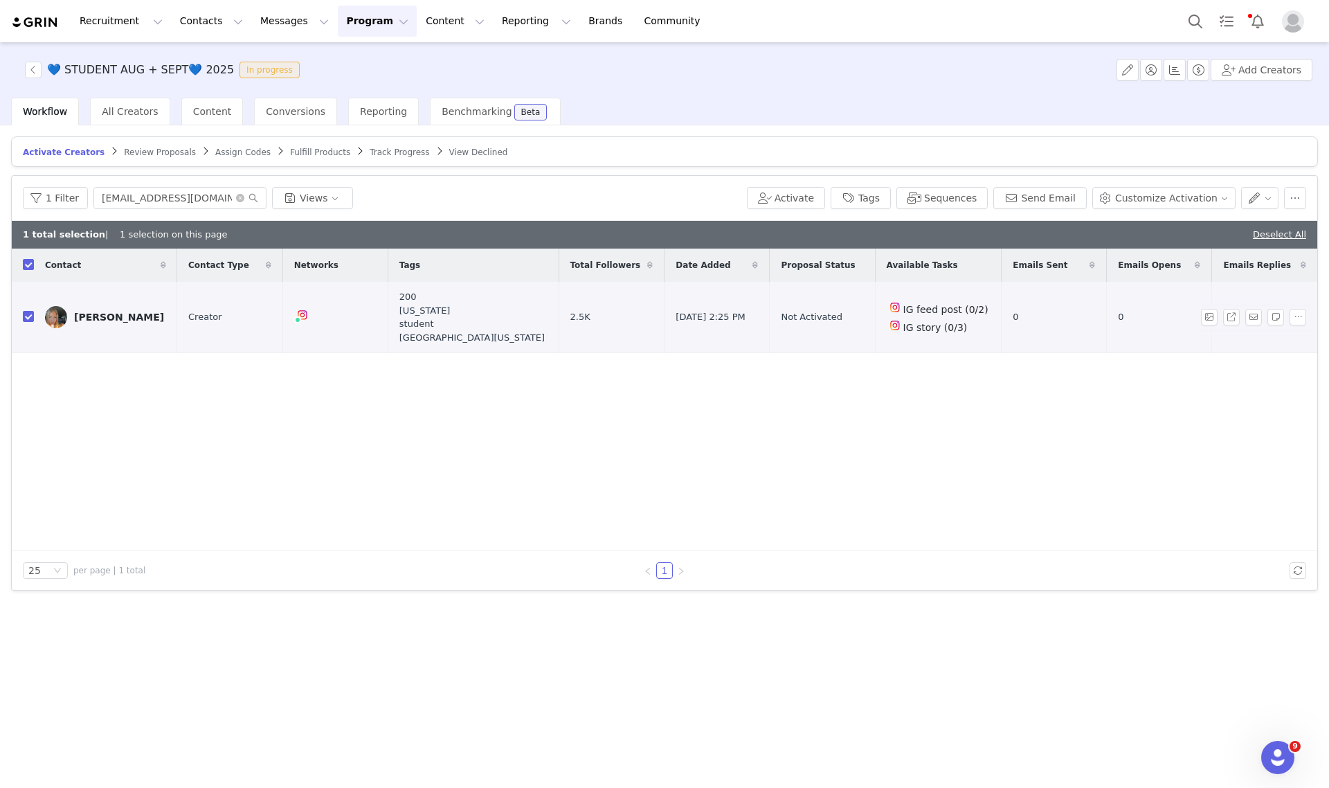
drag, startPoint x: 26, startPoint y: 319, endPoint x: 98, endPoint y: 287, distance: 78.1
click at [32, 319] on input "checkbox" at bounding box center [28, 316] width 11 height 11
checkbox input "false"
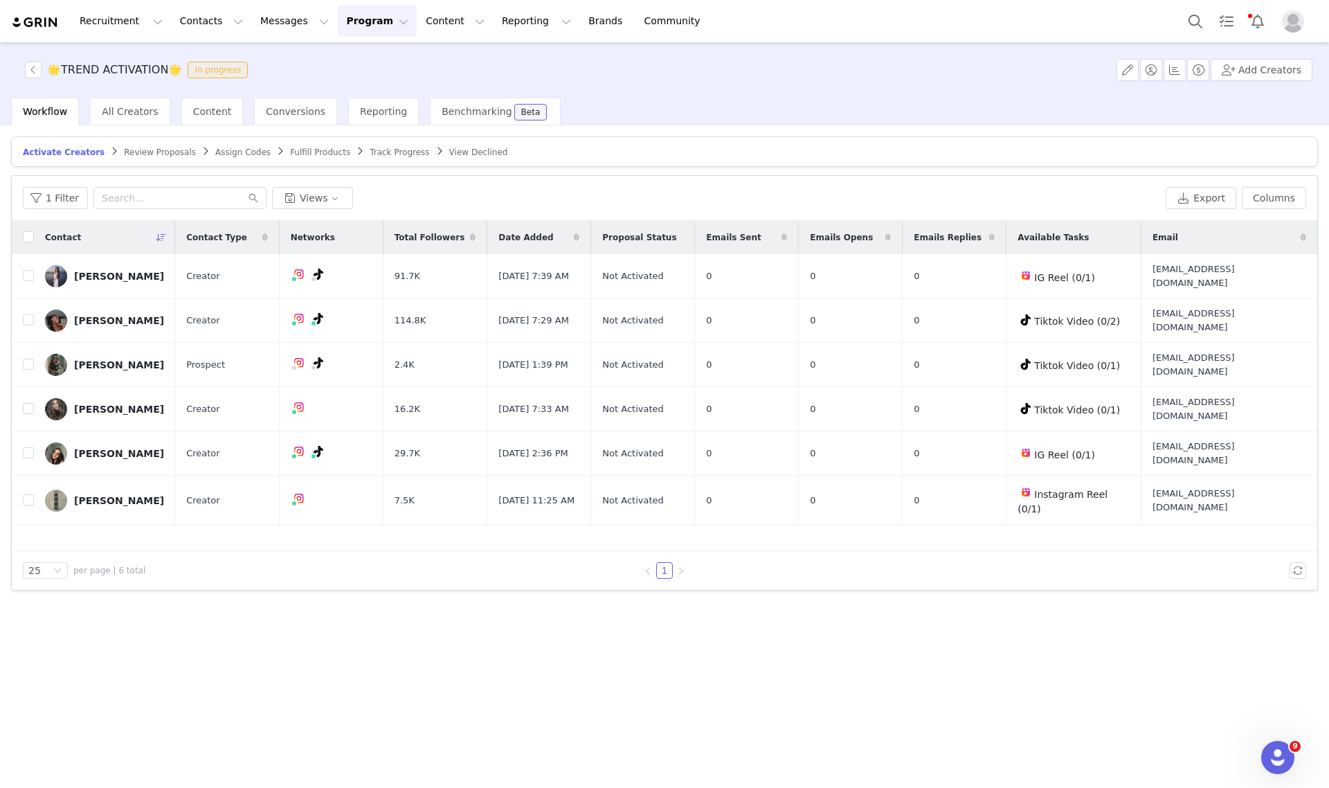
click at [145, 153] on span "Review Proposals" at bounding box center [160, 152] width 72 height 10
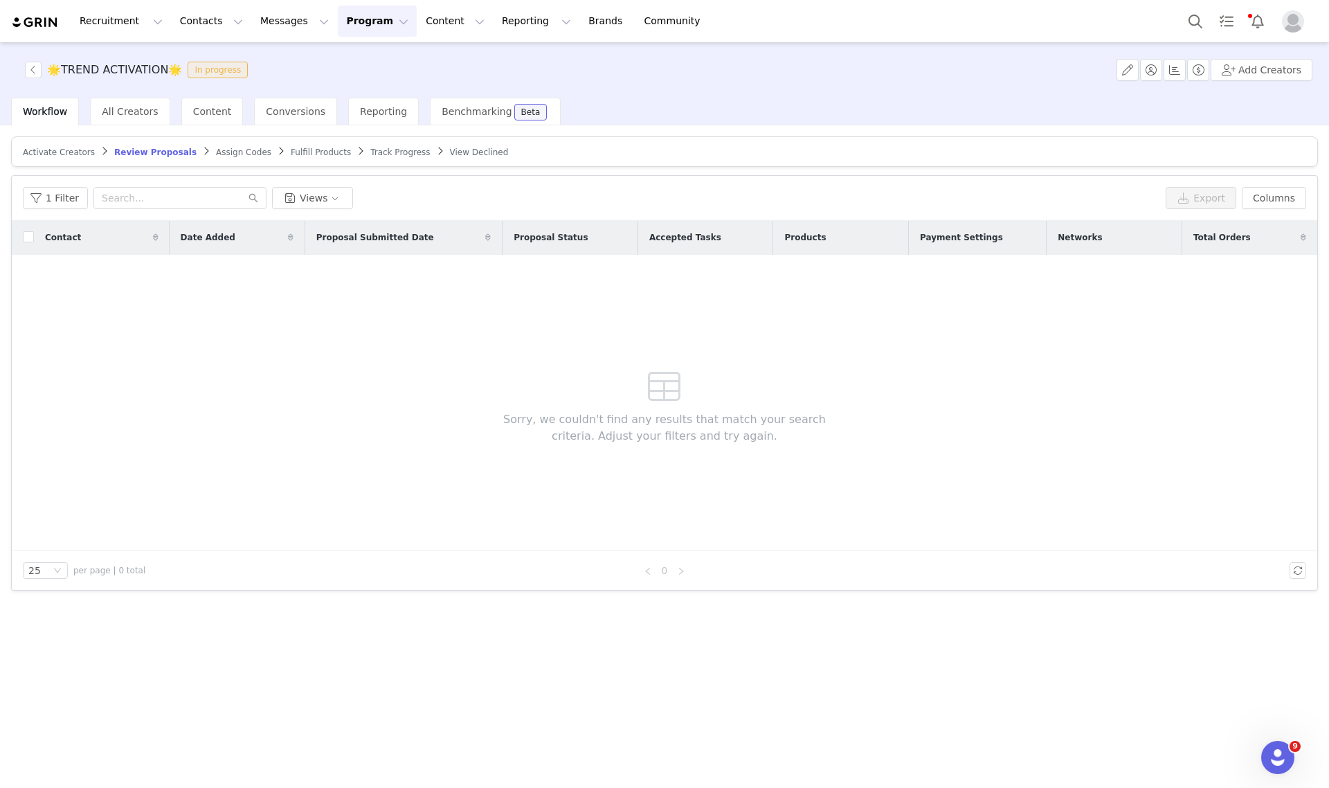
click at [370, 153] on span "Track Progress" at bounding box center [400, 152] width 60 height 10
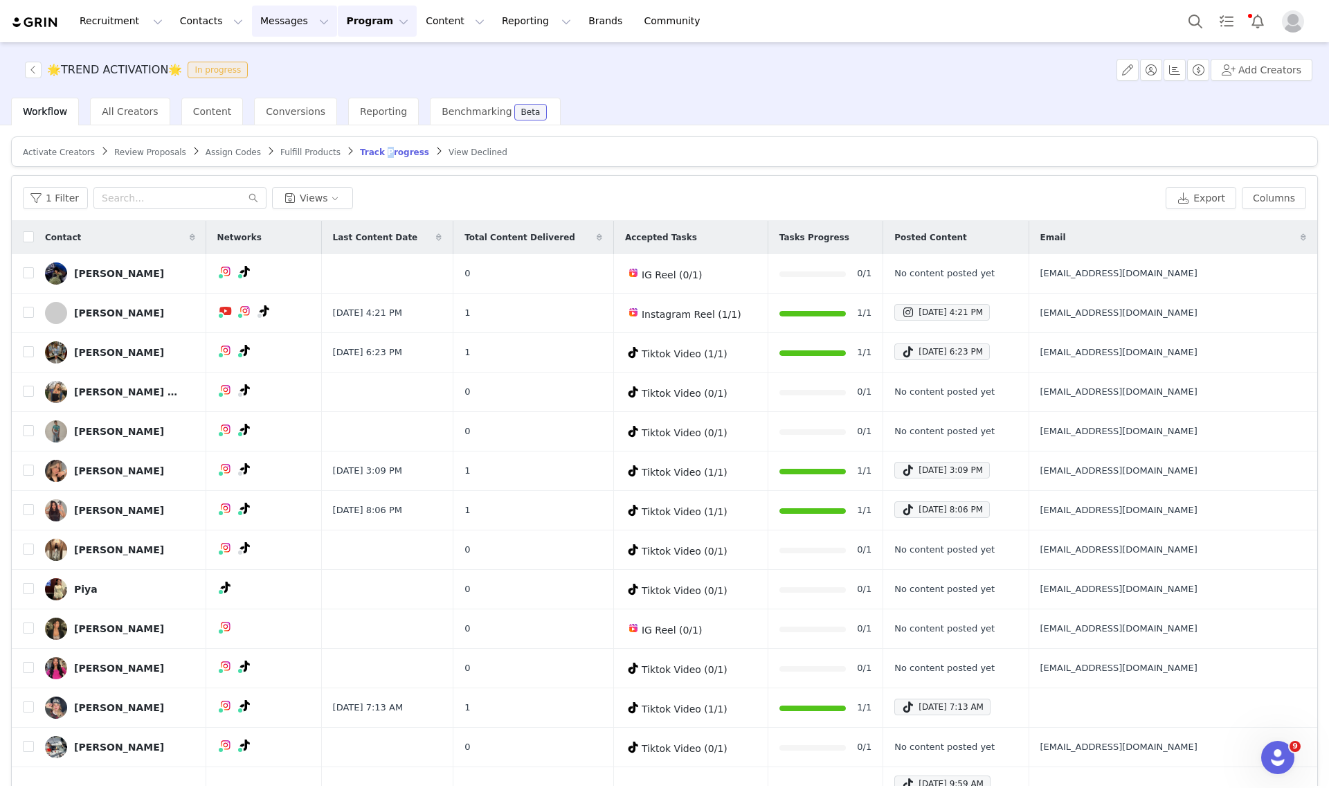
click at [261, 19] on button "Messages Messages" at bounding box center [294, 21] width 85 height 31
click at [703, 60] on div "🌟TREND ACTIVATION🌟 In progress Add Creators" at bounding box center [664, 69] width 1329 height 55
click at [279, 19] on button "Messages Messages" at bounding box center [294, 21] width 85 height 31
click at [275, 80] on div "Inbox" at bounding box center [283, 87] width 93 height 15
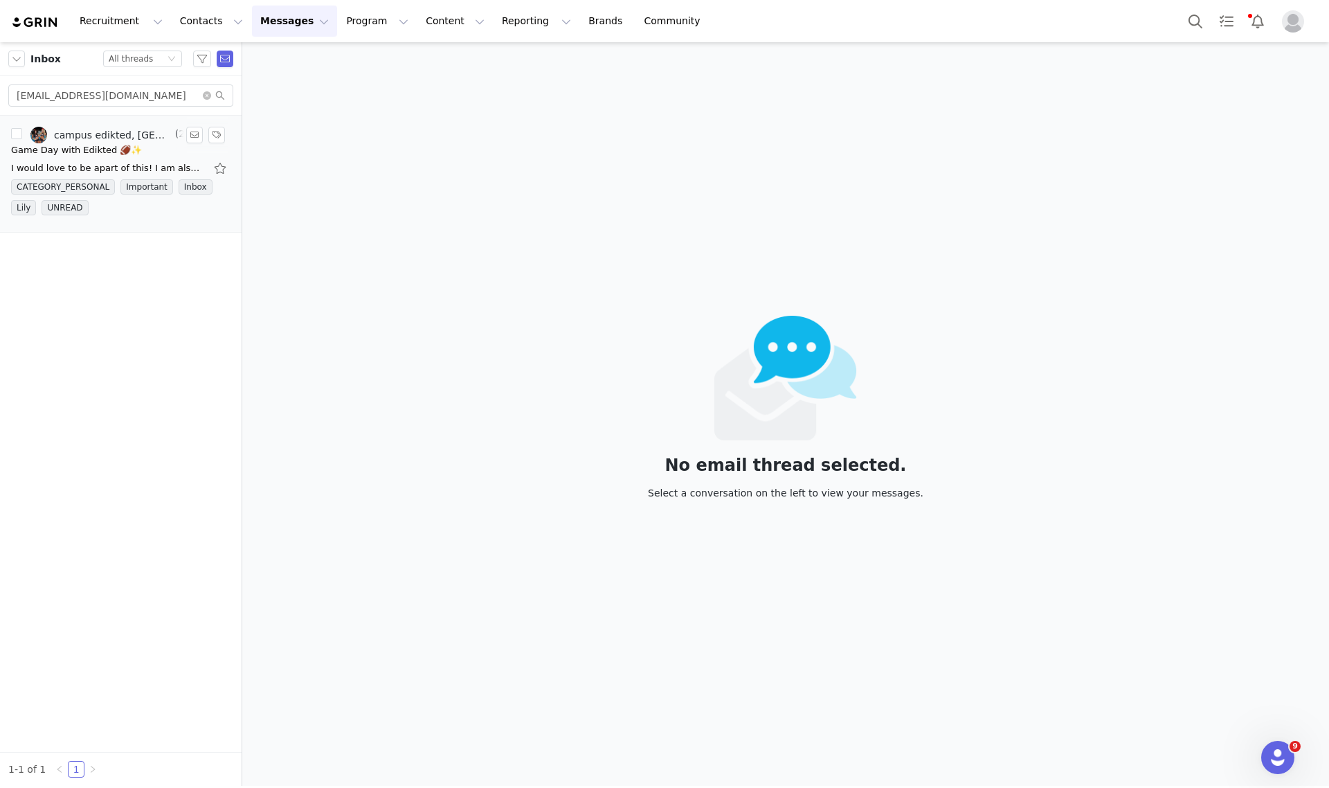
click at [99, 143] on div "Game Day with Edikted 🏈✨" at bounding box center [76, 150] width 131 height 14
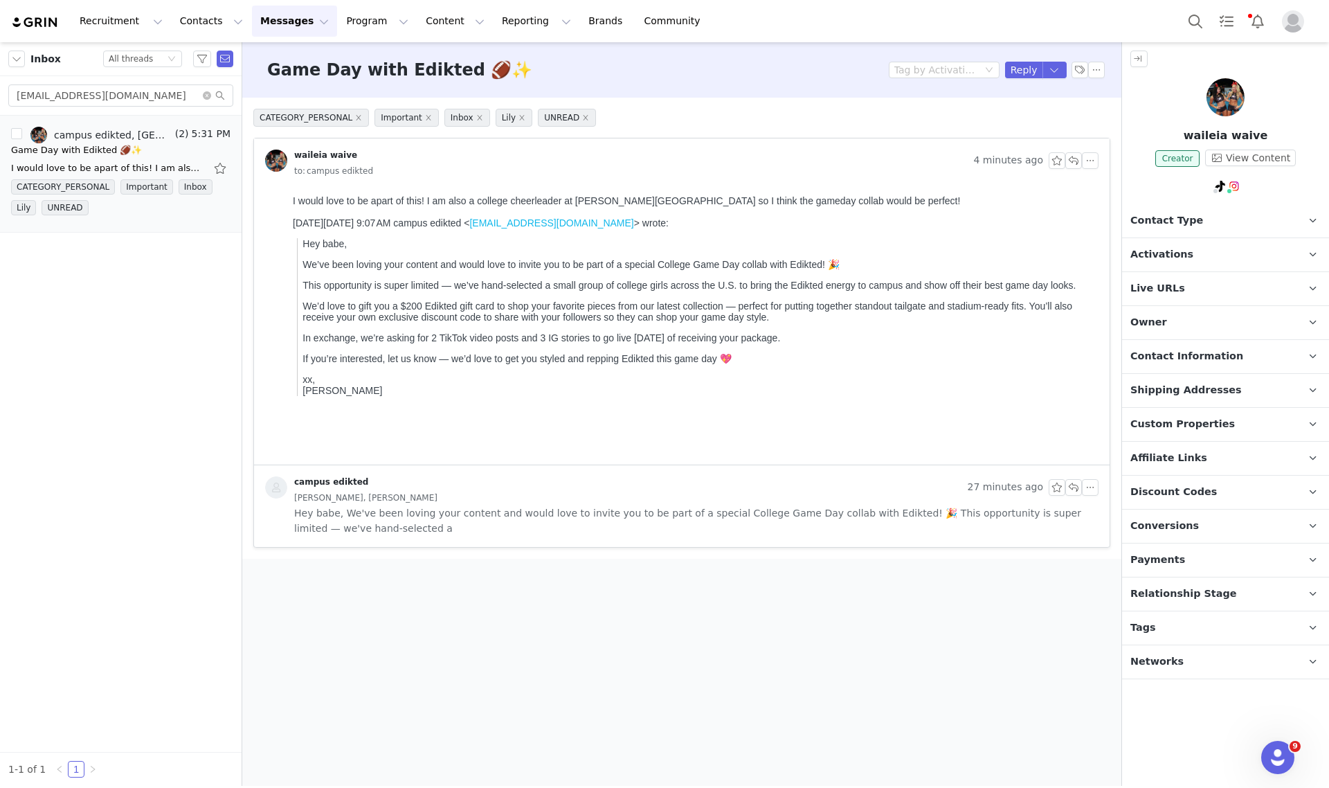
click at [1215, 262] on p "Activations" at bounding box center [1209, 254] width 174 height 33
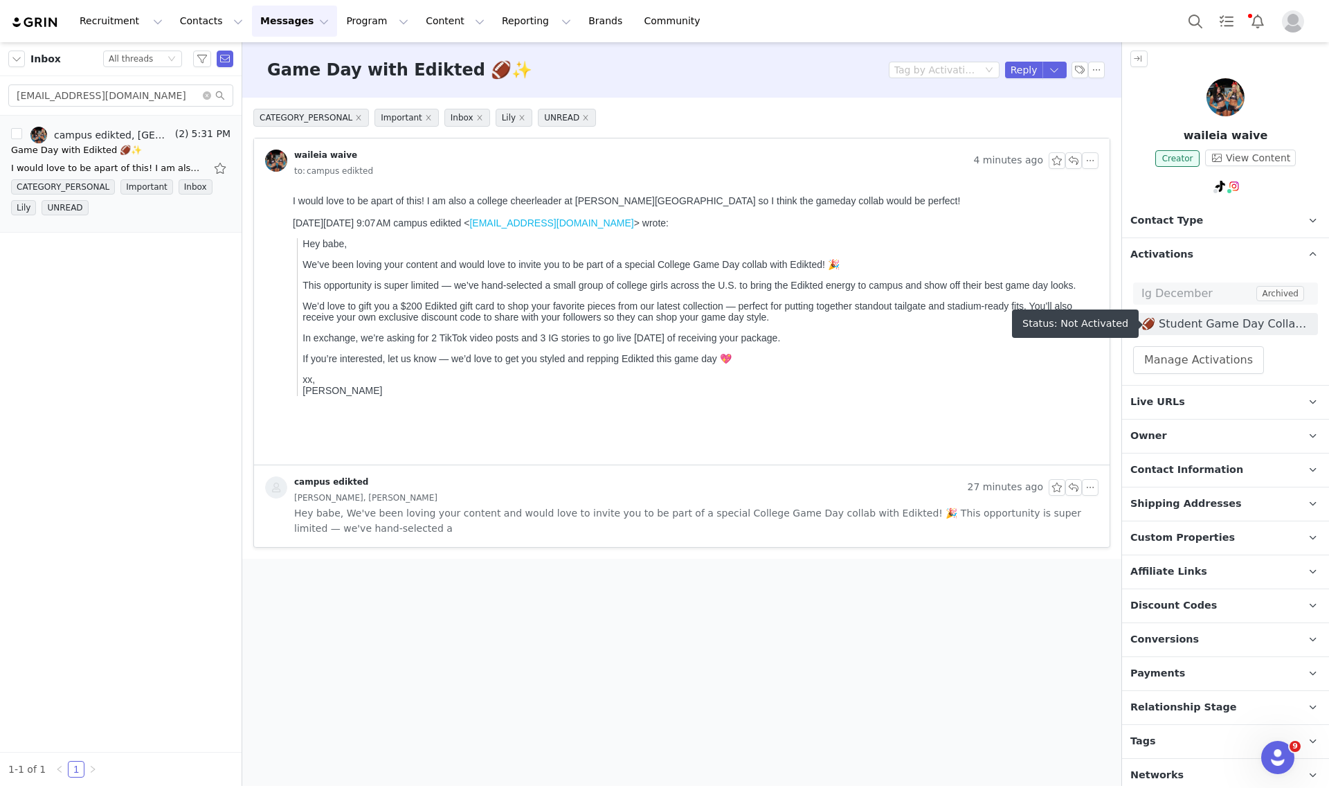
click at [1233, 326] on span "🏈 Student Game Day Collab 🏈" at bounding box center [1225, 324] width 168 height 17
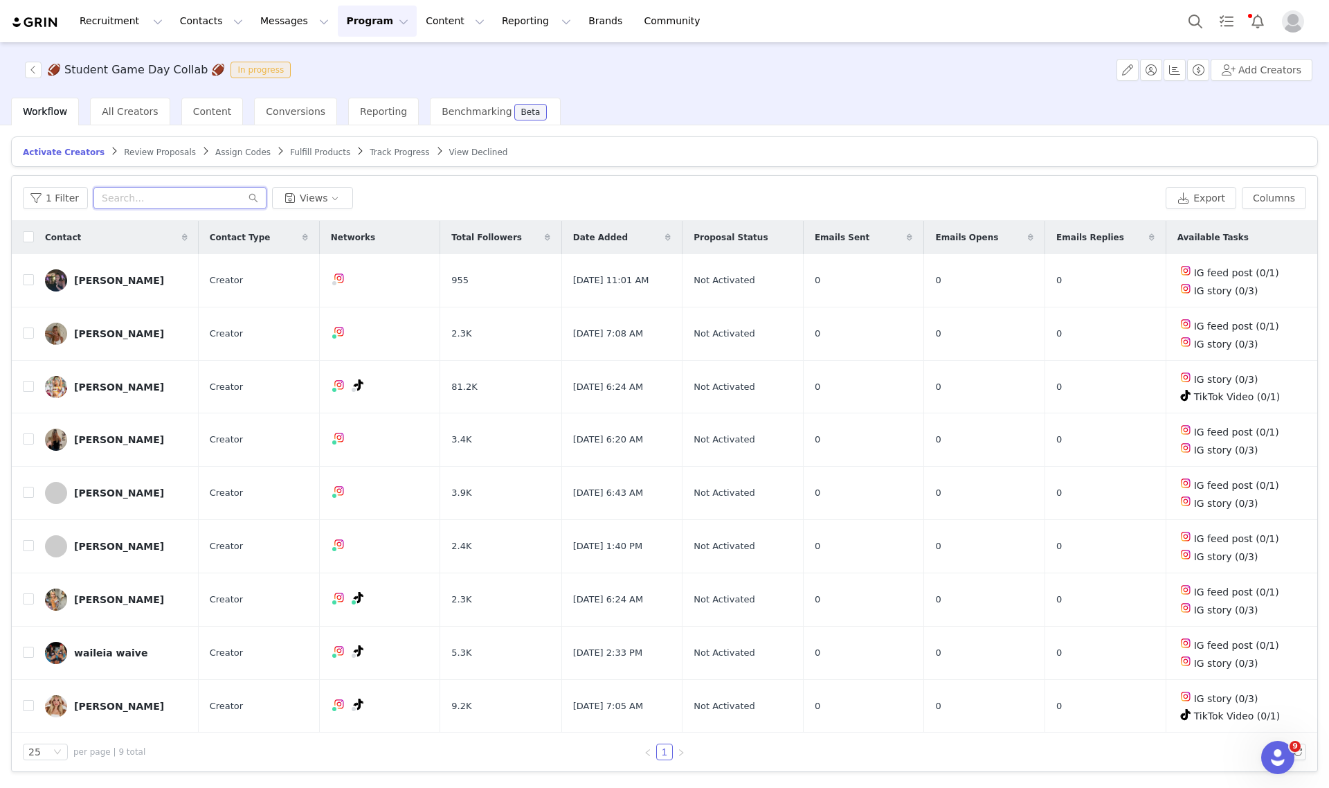
paste input "https://collabs.edikted.com/de234680-562d-4a18-b3fb-9bb55cbce389"
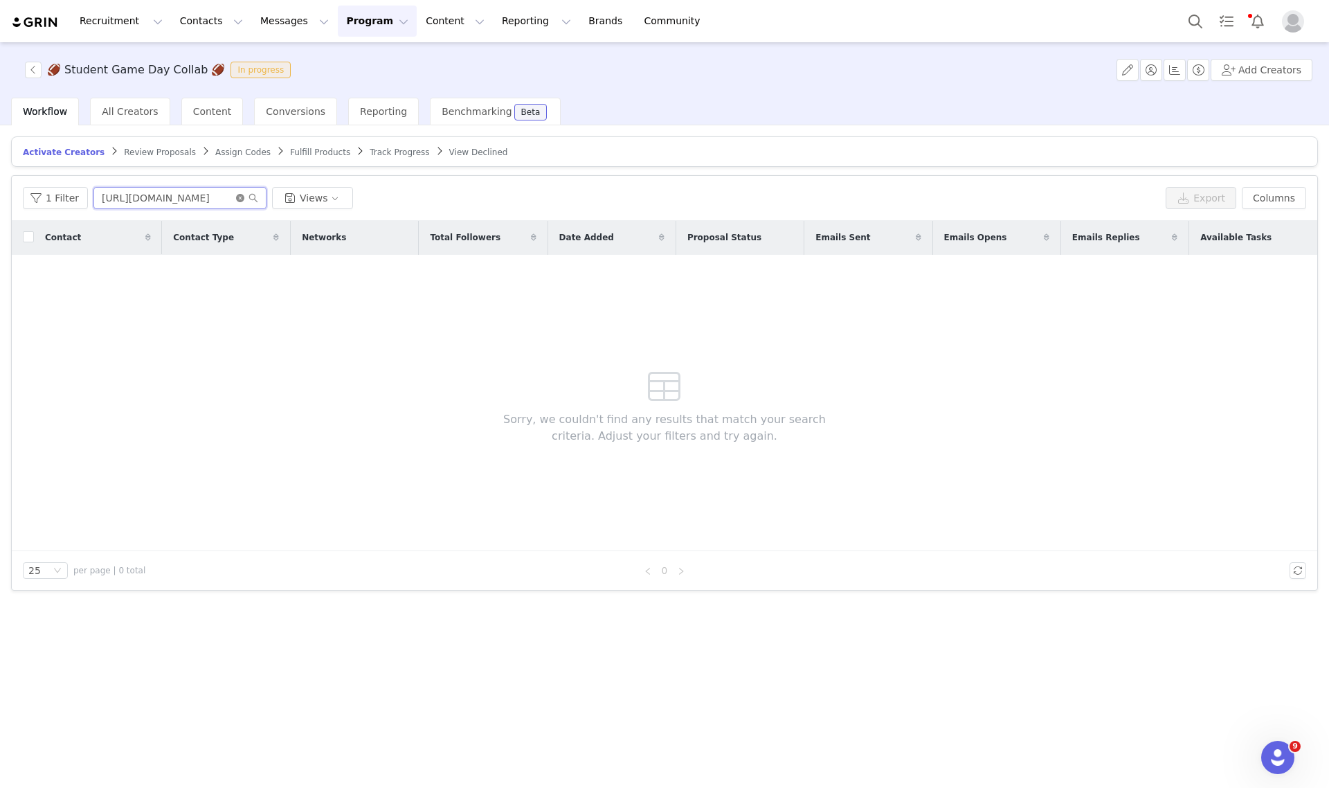
type input "https://collabs.edikted.com/de234680-562d-4a18-b3fb-9bb55cbce389"
click at [236, 194] on icon "icon: close-circle" at bounding box center [240, 198] width 8 height 8
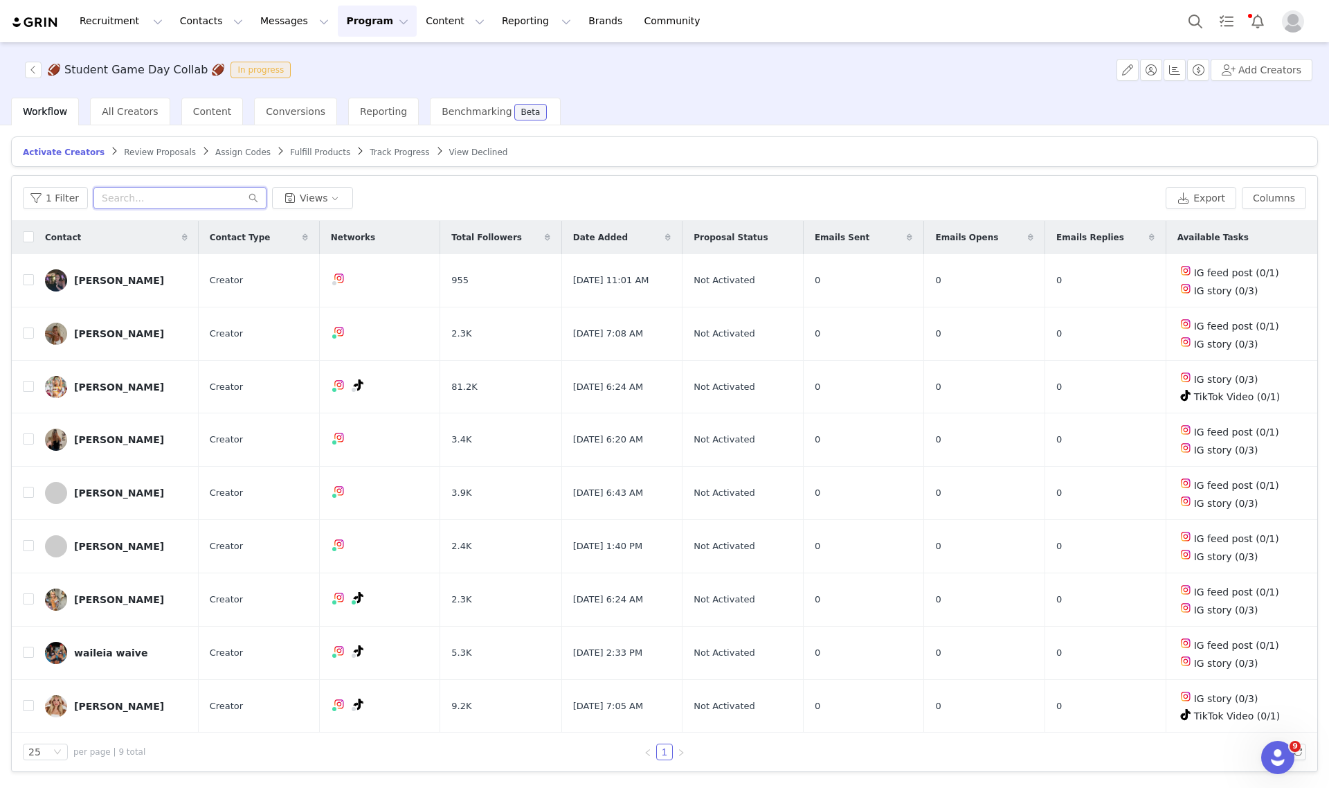
paste input "waileiaparker4@gmail.com"
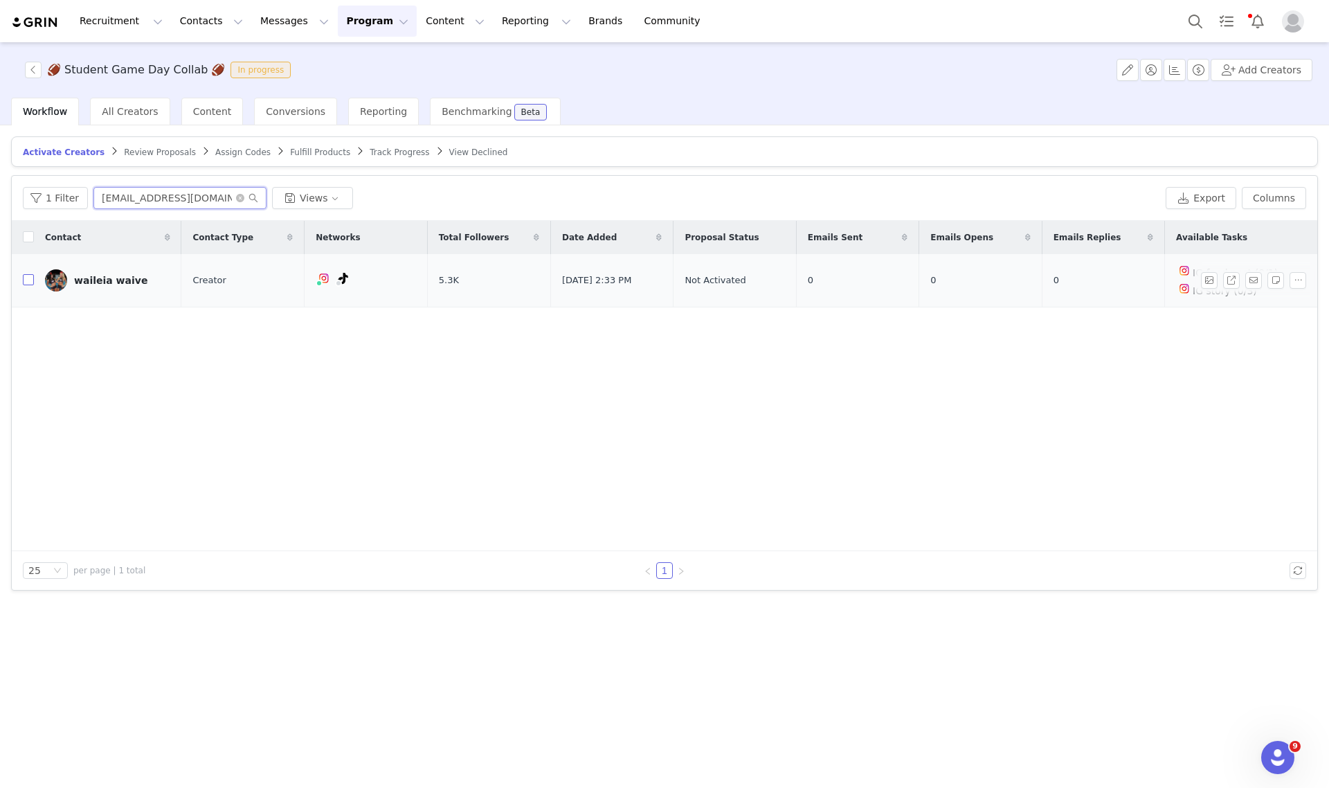
type input "waileiaparker4@gmail.com"
drag, startPoint x: 30, startPoint y: 284, endPoint x: 416, endPoint y: 280, distance: 386.3
click at [36, 281] on tr "waileia waive Creator 5.3K Sep 1, 2025 2:33 PM Not Activated 0 0 0 IG feed post…" at bounding box center [664, 280] width 1305 height 53
drag, startPoint x: 25, startPoint y: 279, endPoint x: 80, endPoint y: 271, distance: 55.2
click at [26, 279] on input "checkbox" at bounding box center [28, 279] width 11 height 11
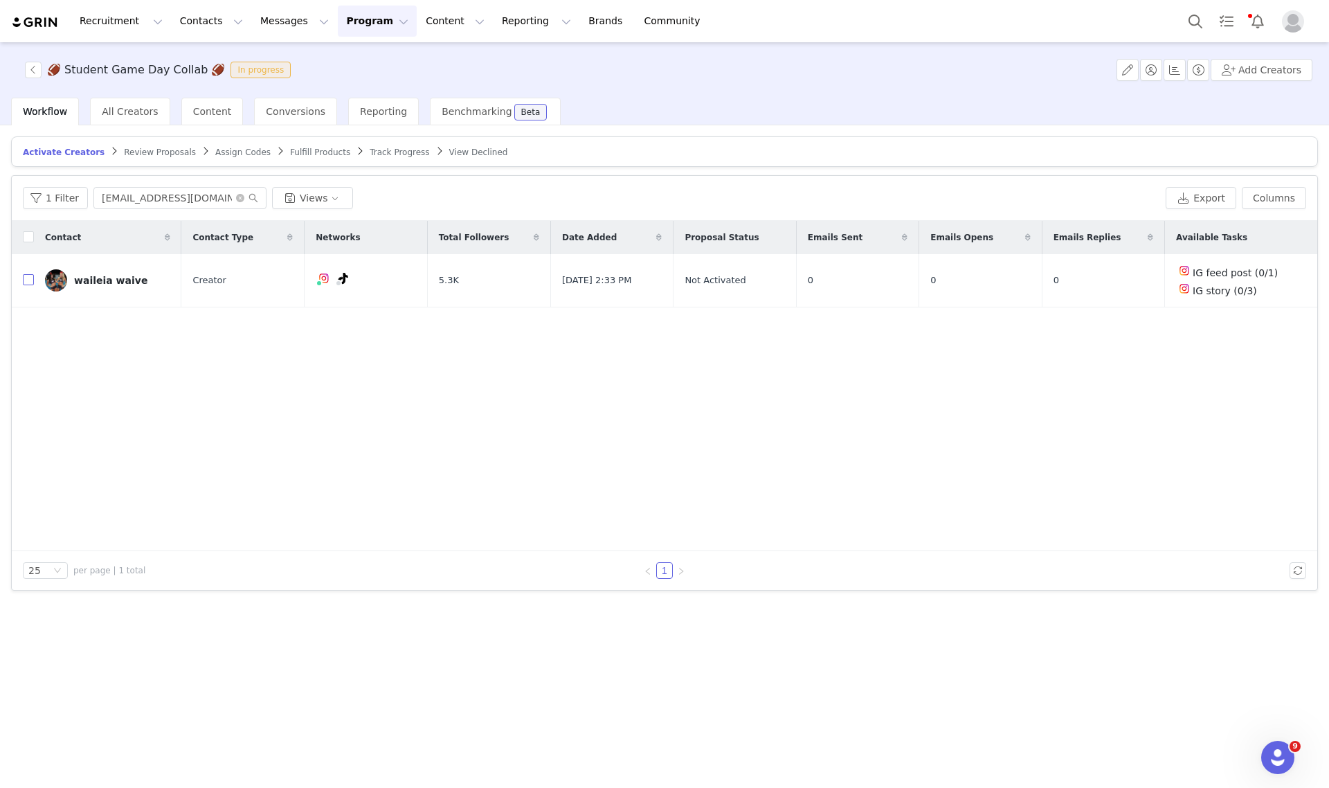
checkbox input "true"
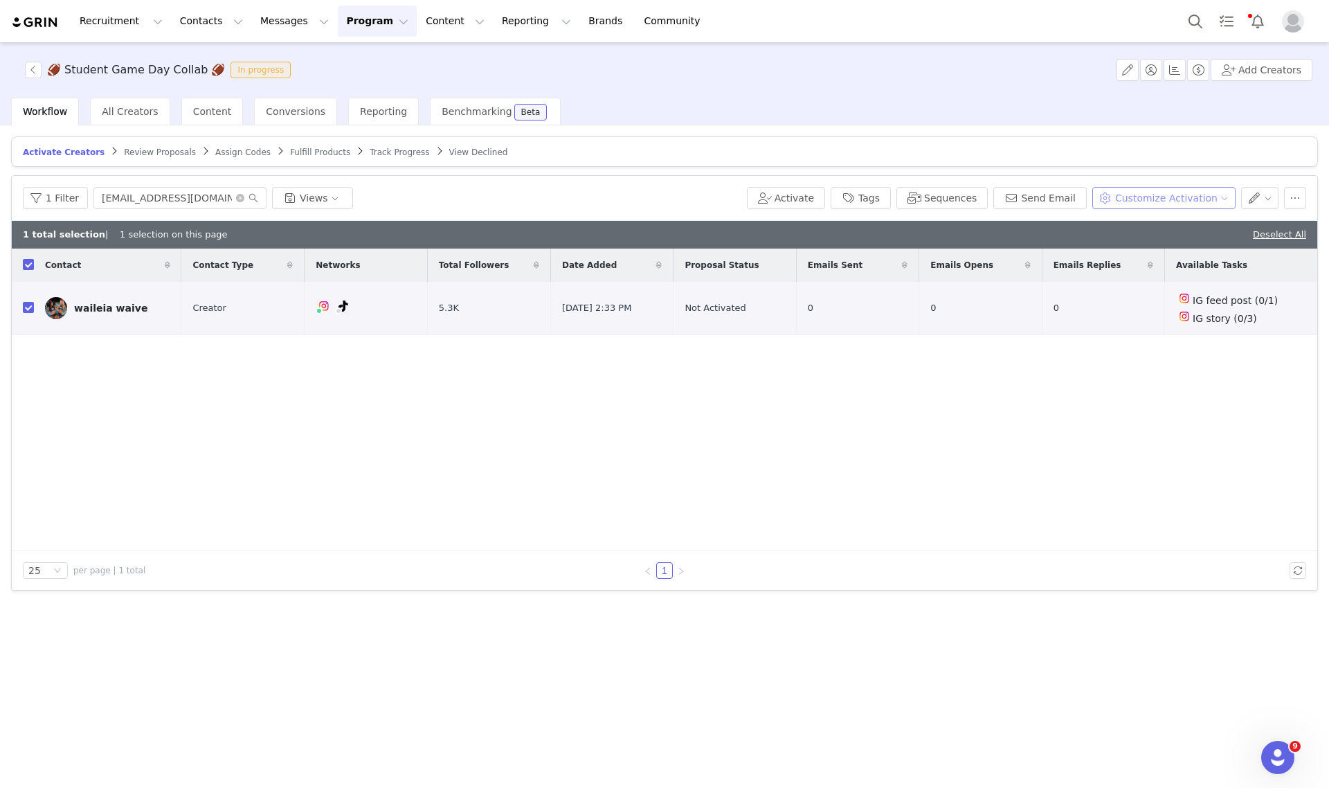
click at [1164, 192] on button "Customize Activation" at bounding box center [1163, 198] width 143 height 22
click at [1172, 219] on span "Edit Product Selection" at bounding box center [1182, 224] width 107 height 15
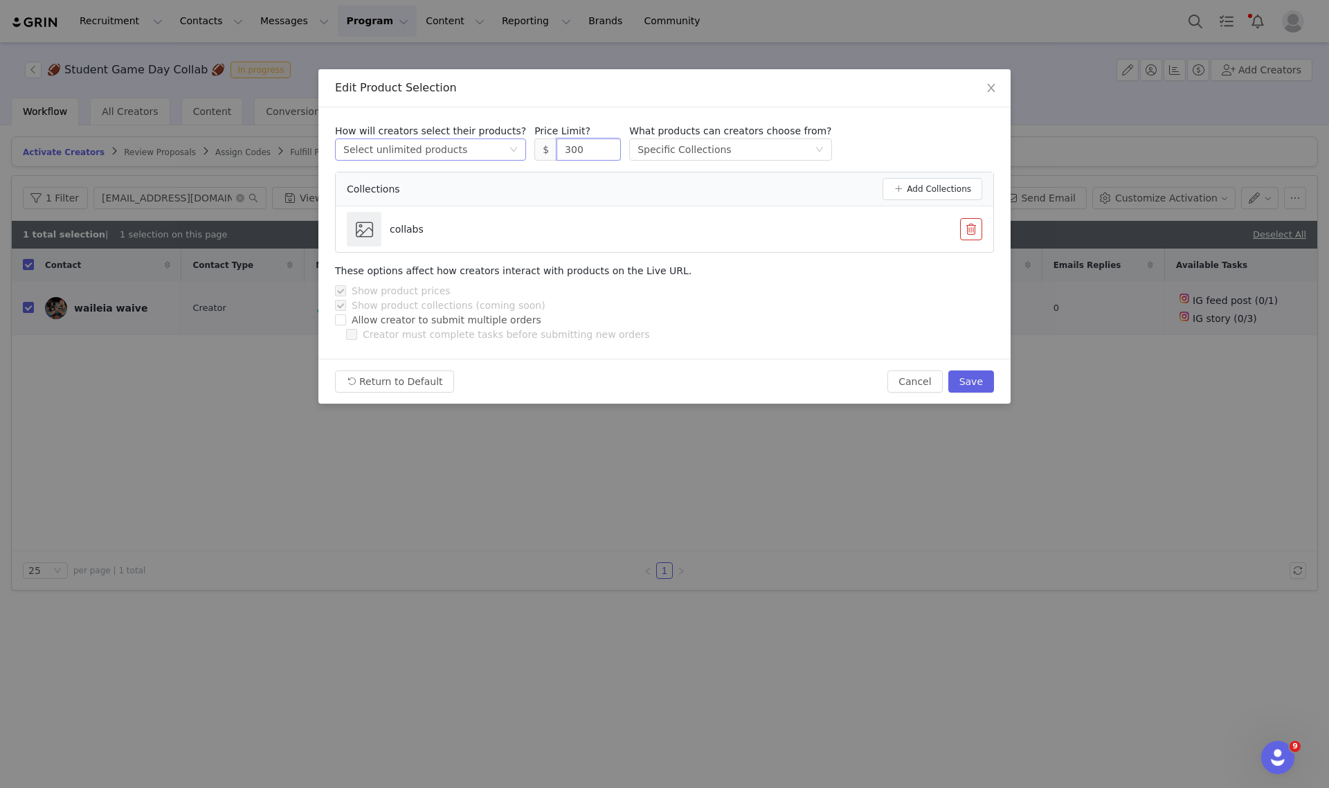
drag, startPoint x: 562, startPoint y: 150, endPoint x: 500, endPoint y: 150, distance: 61.6
click at [500, 150] on div "How will creators select their products? Select method Select unlimited product…" at bounding box center [664, 142] width 659 height 37
click at [971, 378] on button "Save" at bounding box center [971, 381] width 46 height 22
type input "300"
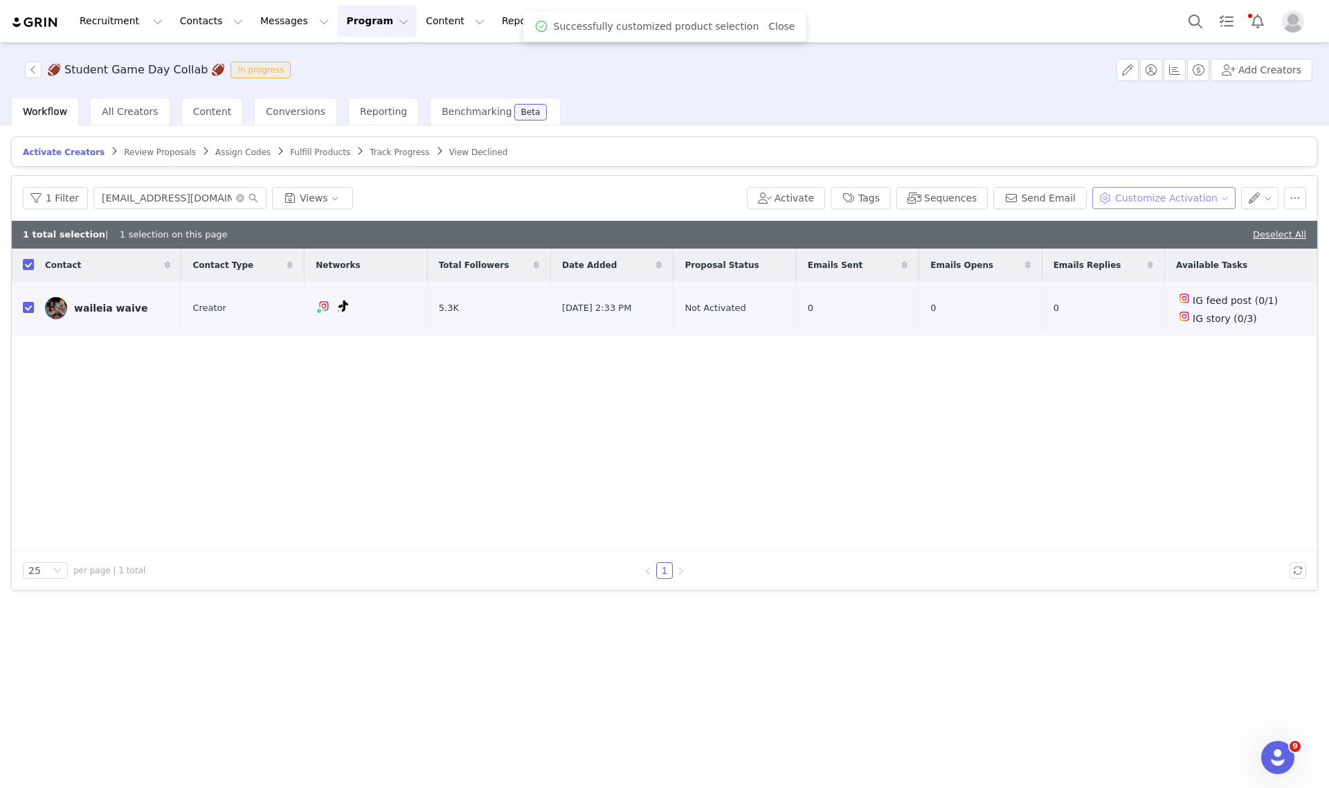
click at [1168, 201] on button "Customize Activation" at bounding box center [1163, 198] width 143 height 22
click at [1186, 244] on span "Edit Available Tasks" at bounding box center [1176, 247] width 95 height 15
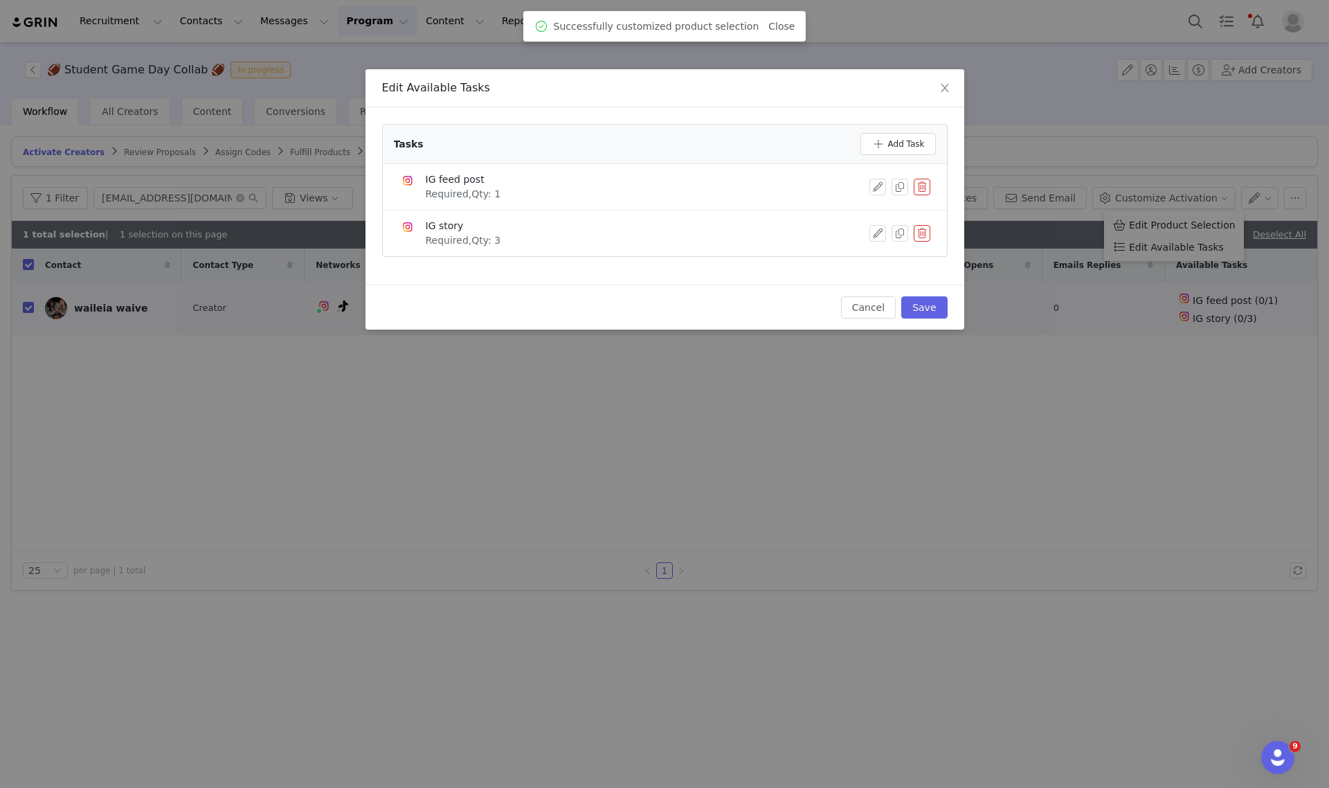
click at [921, 188] on button "button" at bounding box center [922, 187] width 17 height 17
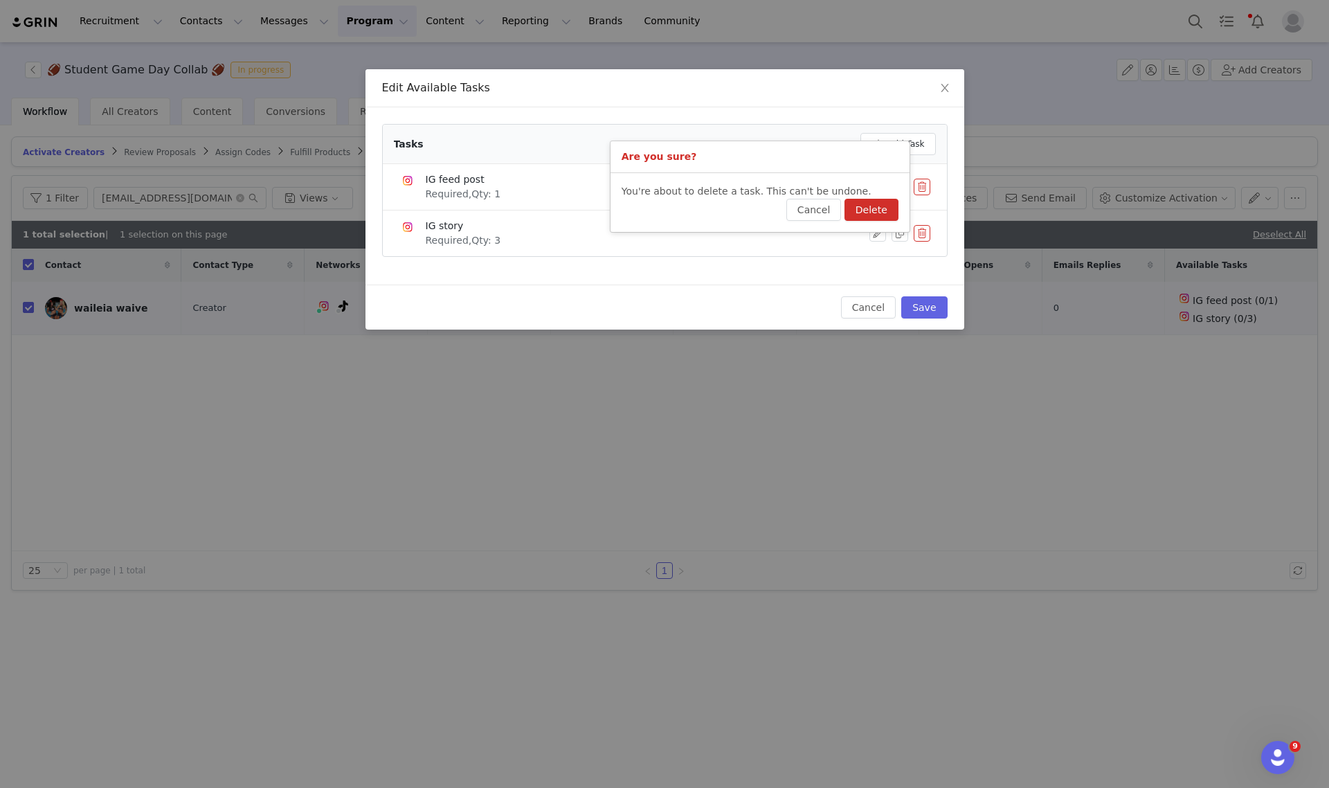
drag, startPoint x: 883, startPoint y: 203, endPoint x: 911, endPoint y: 178, distance: 37.3
click at [883, 204] on button "Delete" at bounding box center [871, 210] width 54 height 22
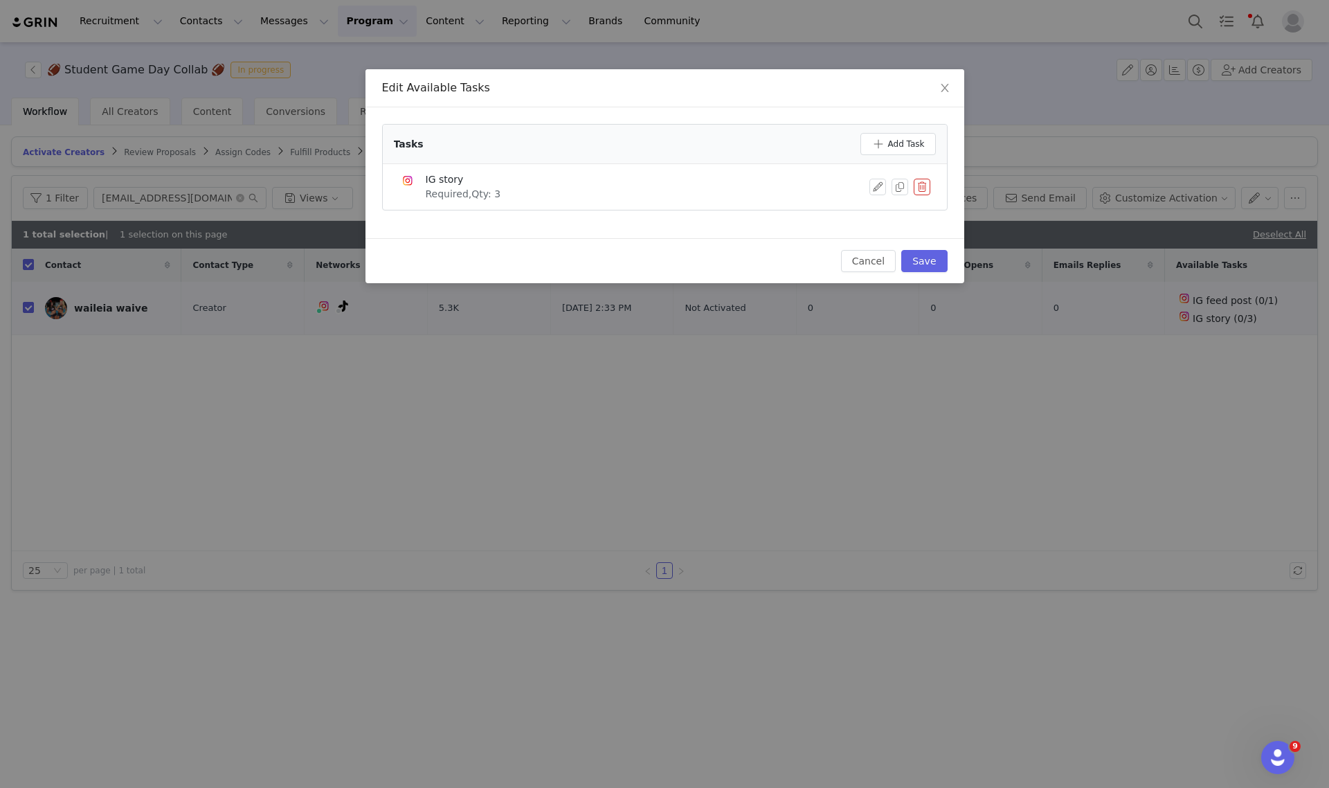
click at [914, 125] on div "Tasks Add Task" at bounding box center [665, 144] width 564 height 39
click at [907, 144] on button "Add Task" at bounding box center [897, 144] width 75 height 22
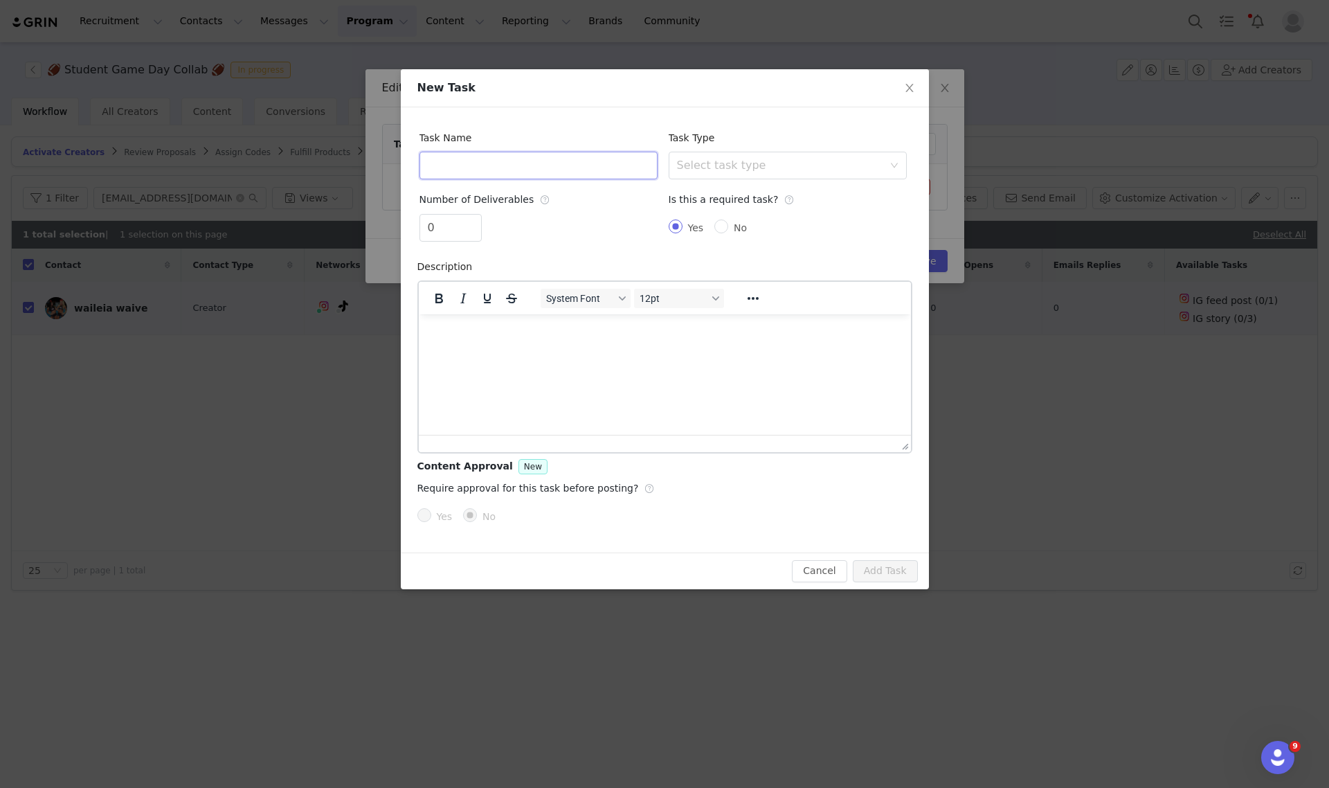
drag, startPoint x: 460, startPoint y: 154, endPoint x: 467, endPoint y: 156, distance: 7.1
click at [466, 156] on input "text" at bounding box center [538, 166] width 238 height 28
type input "TikTok Video"
click at [471, 220] on icon "icon: up" at bounding box center [473, 222] width 5 height 5
type input "2"
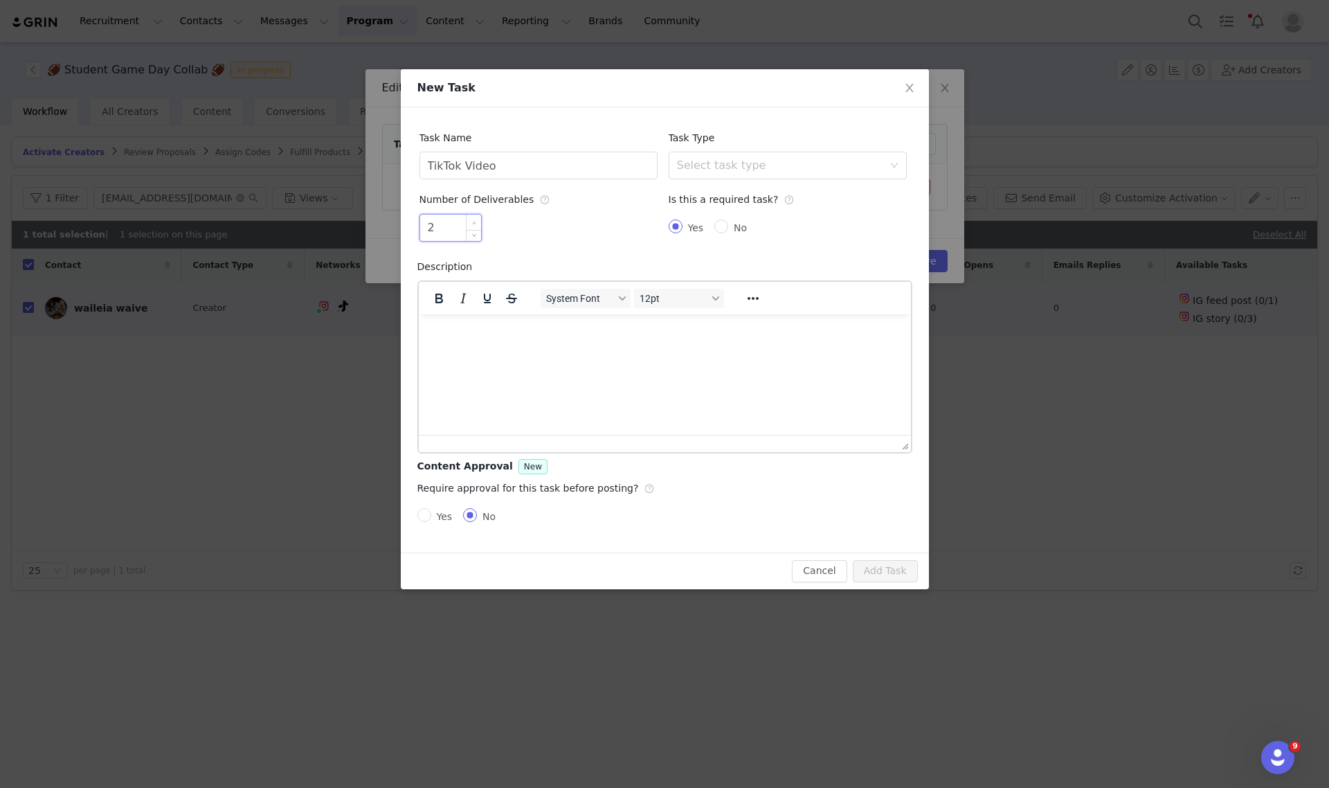
drag, startPoint x: 471, startPoint y: 220, endPoint x: 542, endPoint y: 198, distance: 74.0
click at [478, 219] on span "Increase Value" at bounding box center [474, 221] width 15 height 13
click at [744, 167] on div "Select task type" at bounding box center [780, 166] width 206 height 14
click at [706, 282] on li "TikTok Video" at bounding box center [787, 284] width 238 height 22
click at [904, 572] on button "Add Task" at bounding box center [885, 571] width 65 height 22
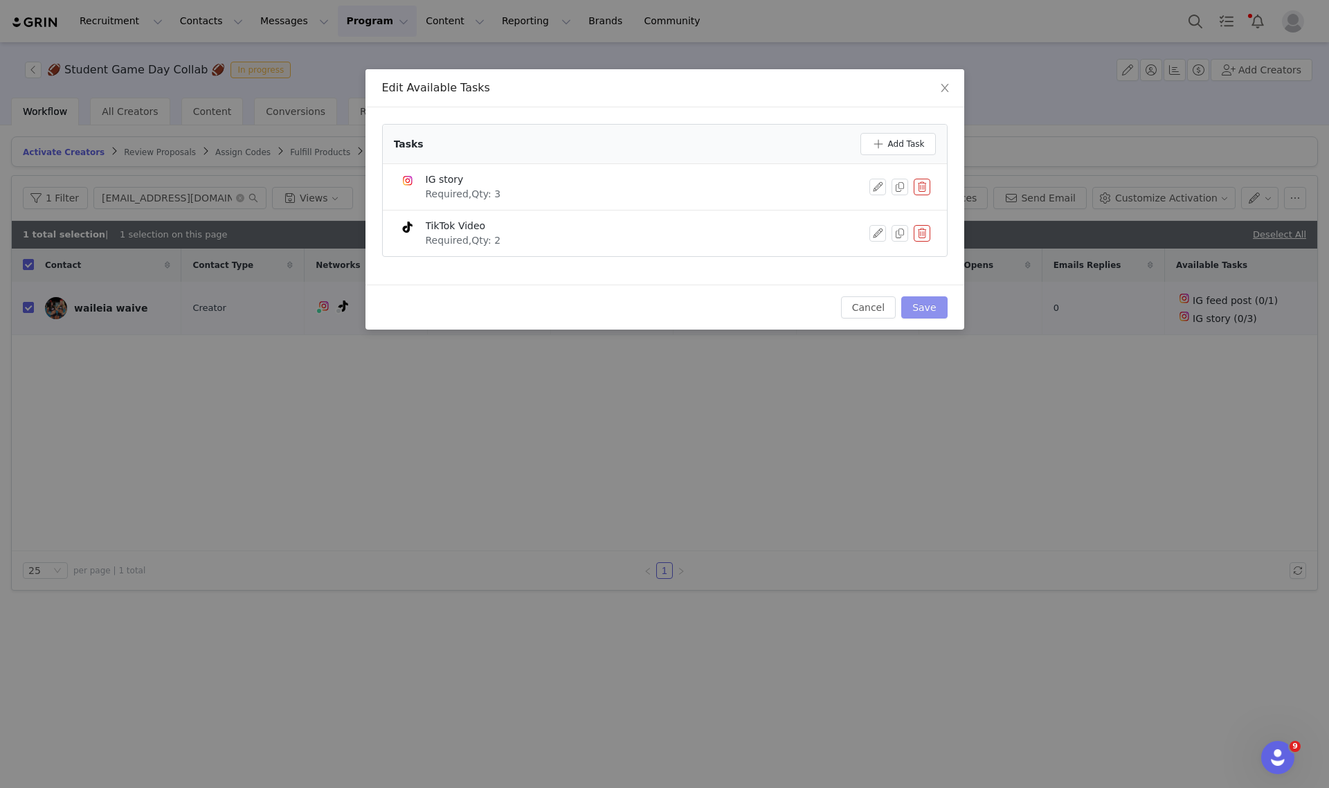
click at [928, 308] on button "Save" at bounding box center [924, 307] width 46 height 22
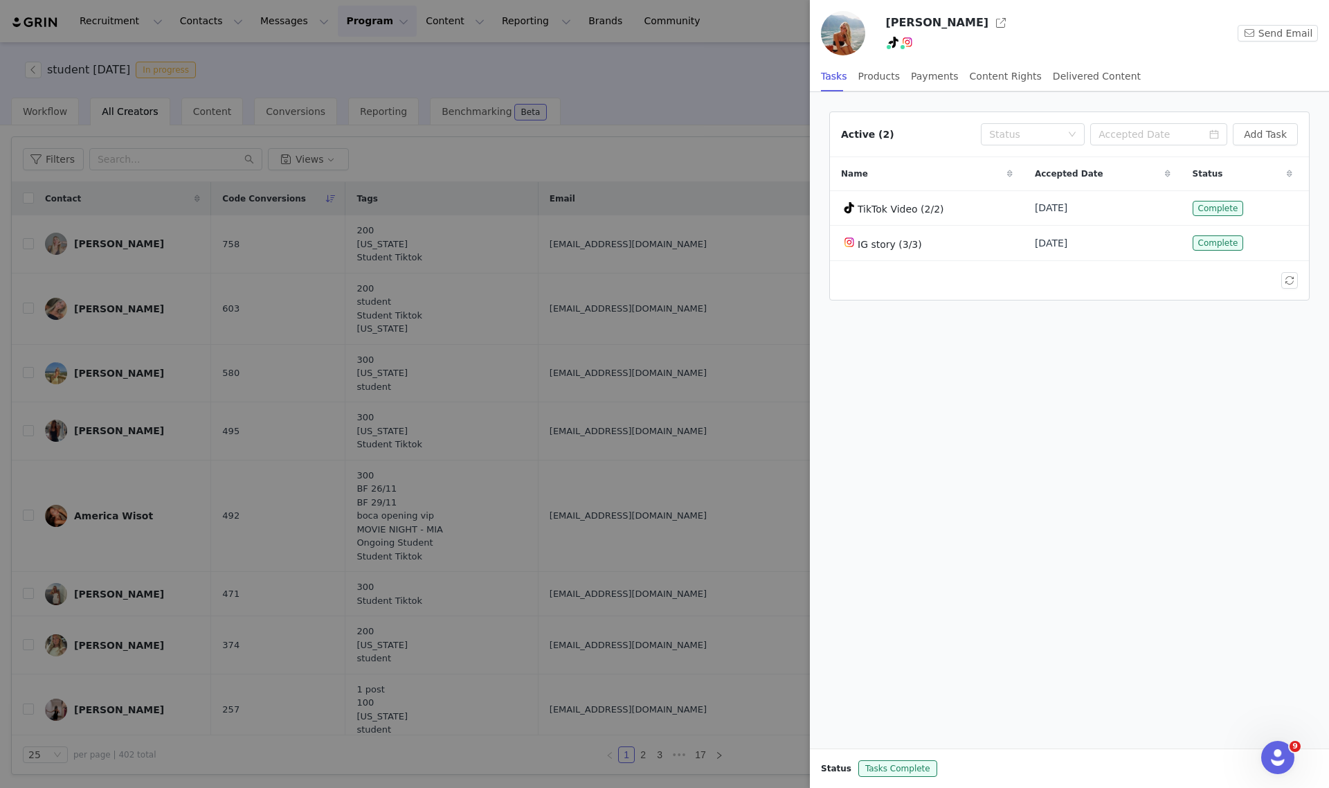
scroll to position [1038, 0]
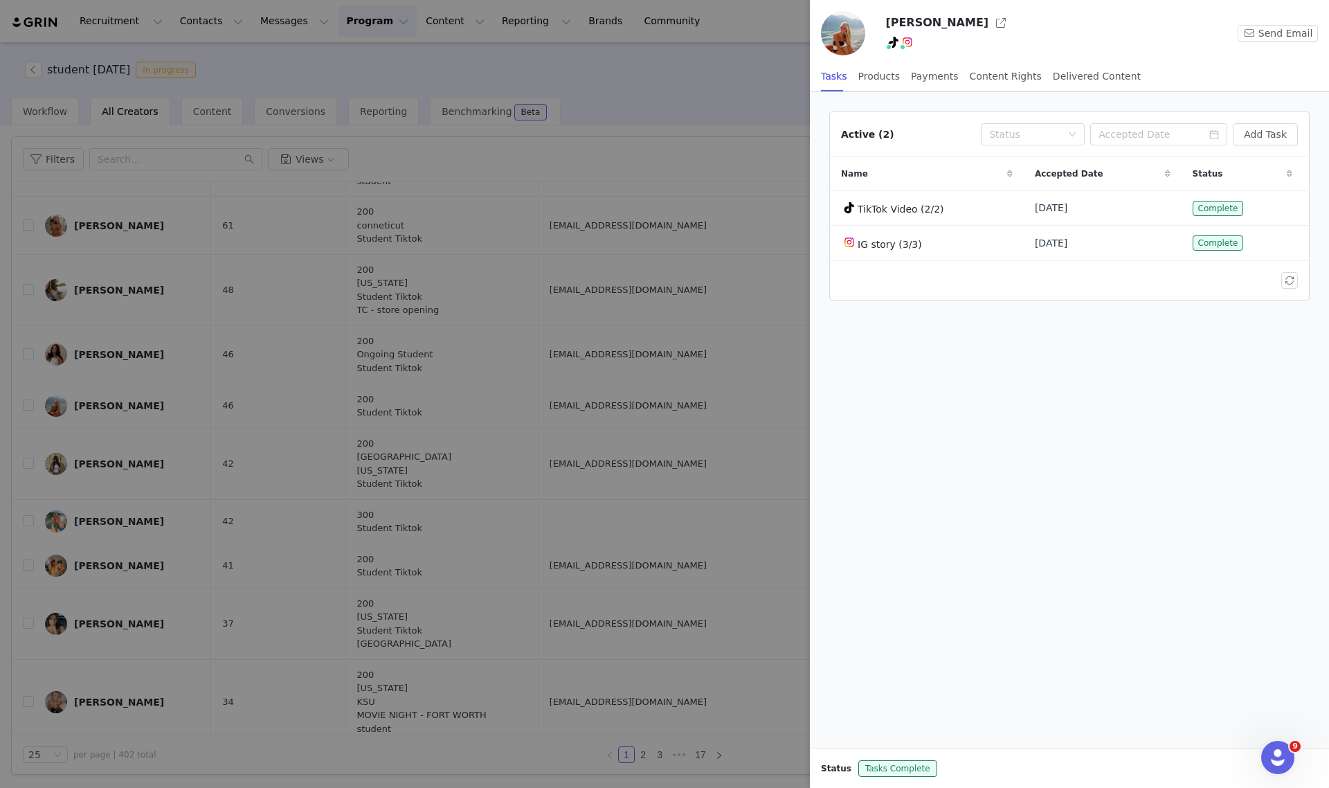
drag, startPoint x: 356, startPoint y: 184, endPoint x: 410, endPoint y: 128, distance: 77.4
click at [358, 183] on div at bounding box center [664, 394] width 1329 height 788
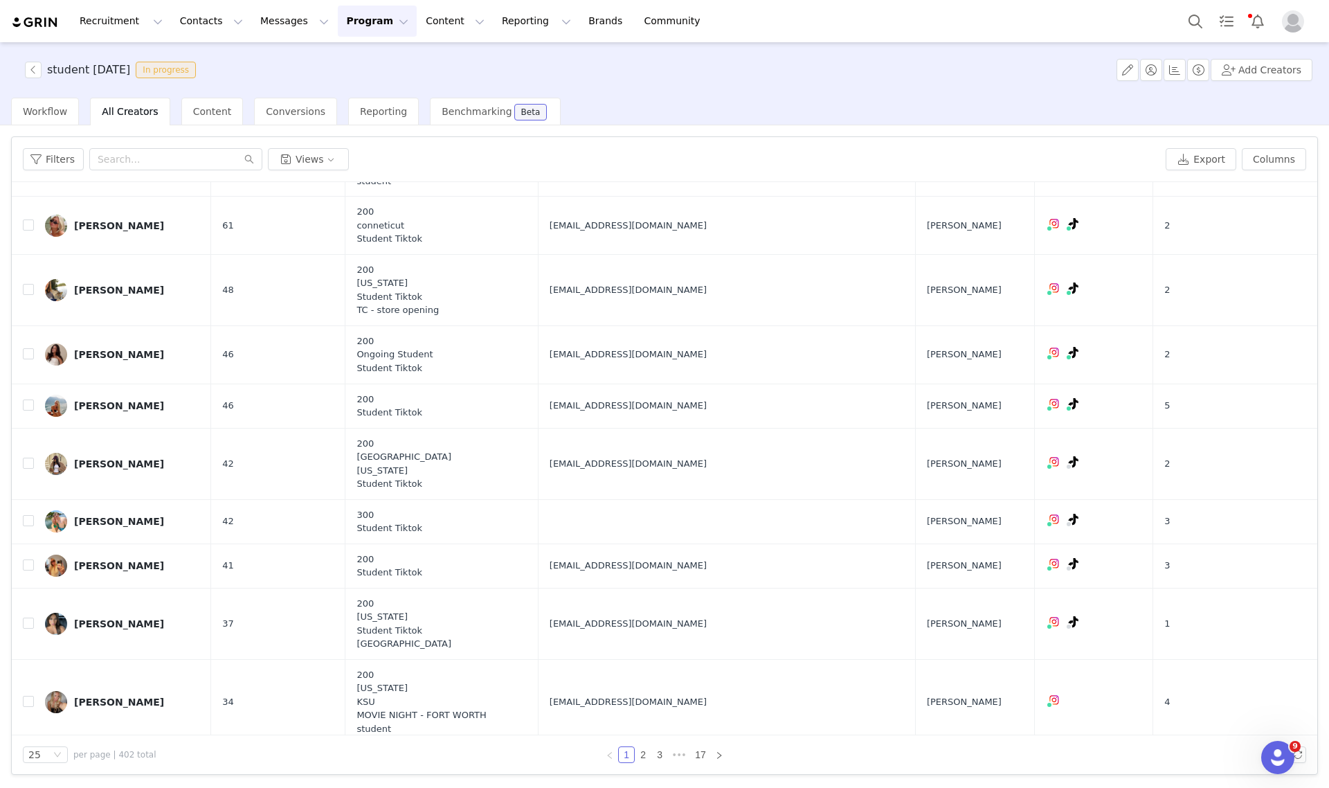
scroll to position [0, 0]
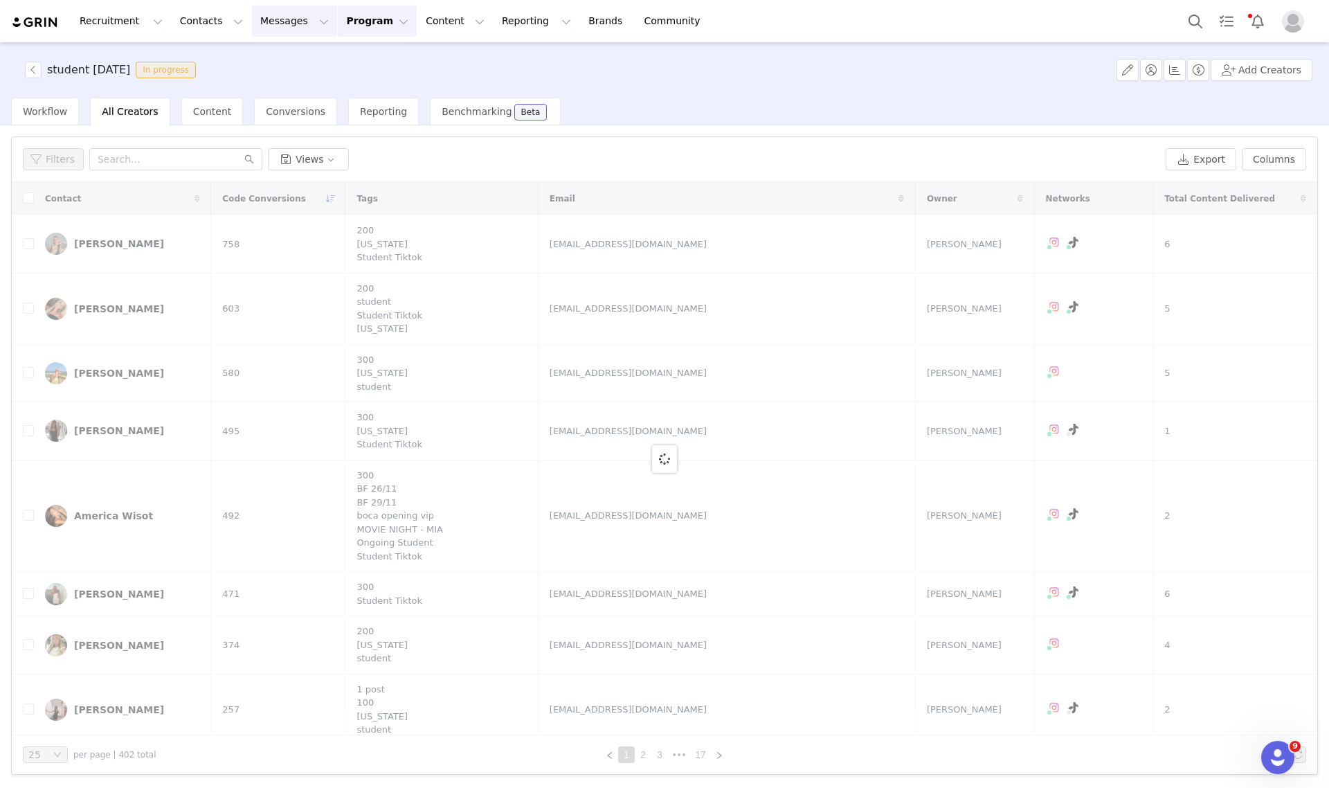
click at [288, 14] on button "Messages Messages" at bounding box center [294, 21] width 85 height 31
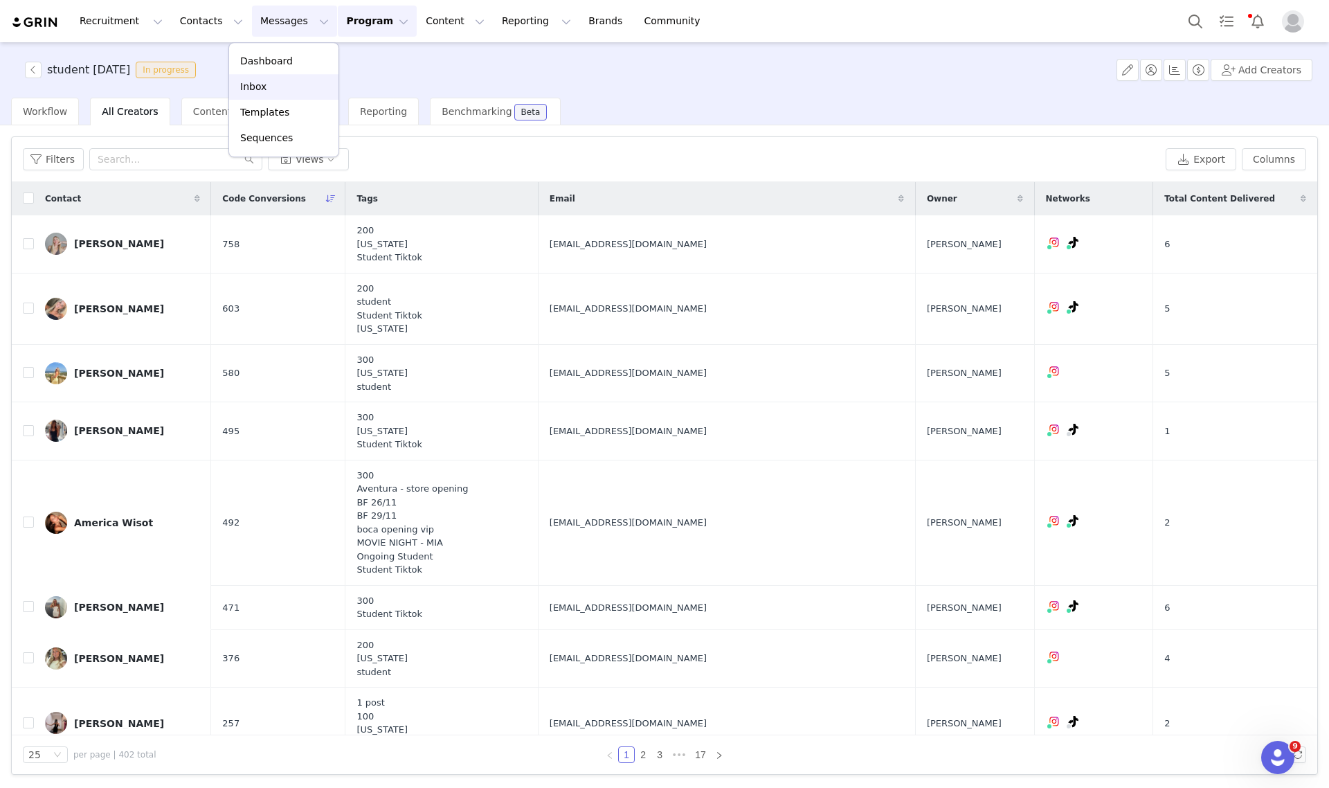
click at [279, 84] on div "Inbox" at bounding box center [283, 87] width 93 height 15
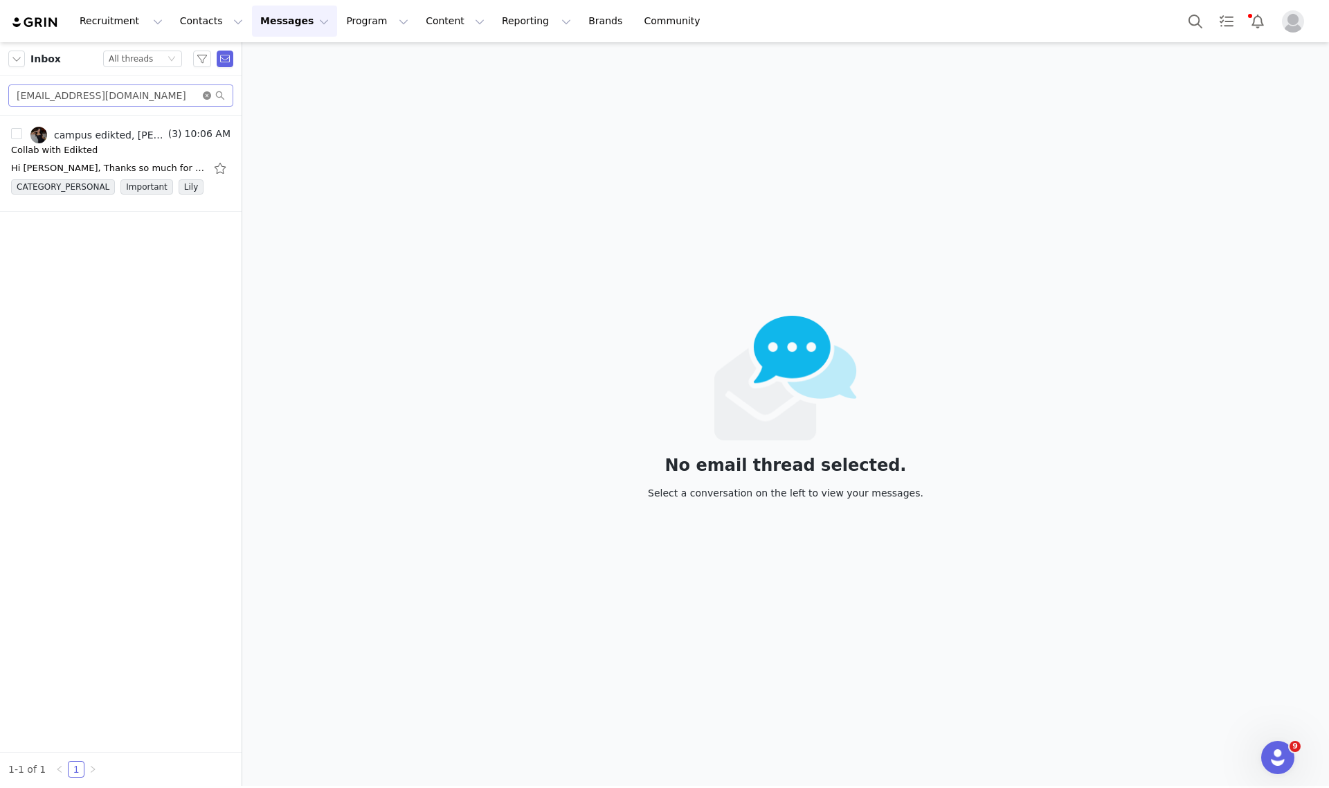
click at [208, 94] on icon "icon: close-circle" at bounding box center [207, 95] width 8 height 8
paste input "carlyholda@gmail.com"
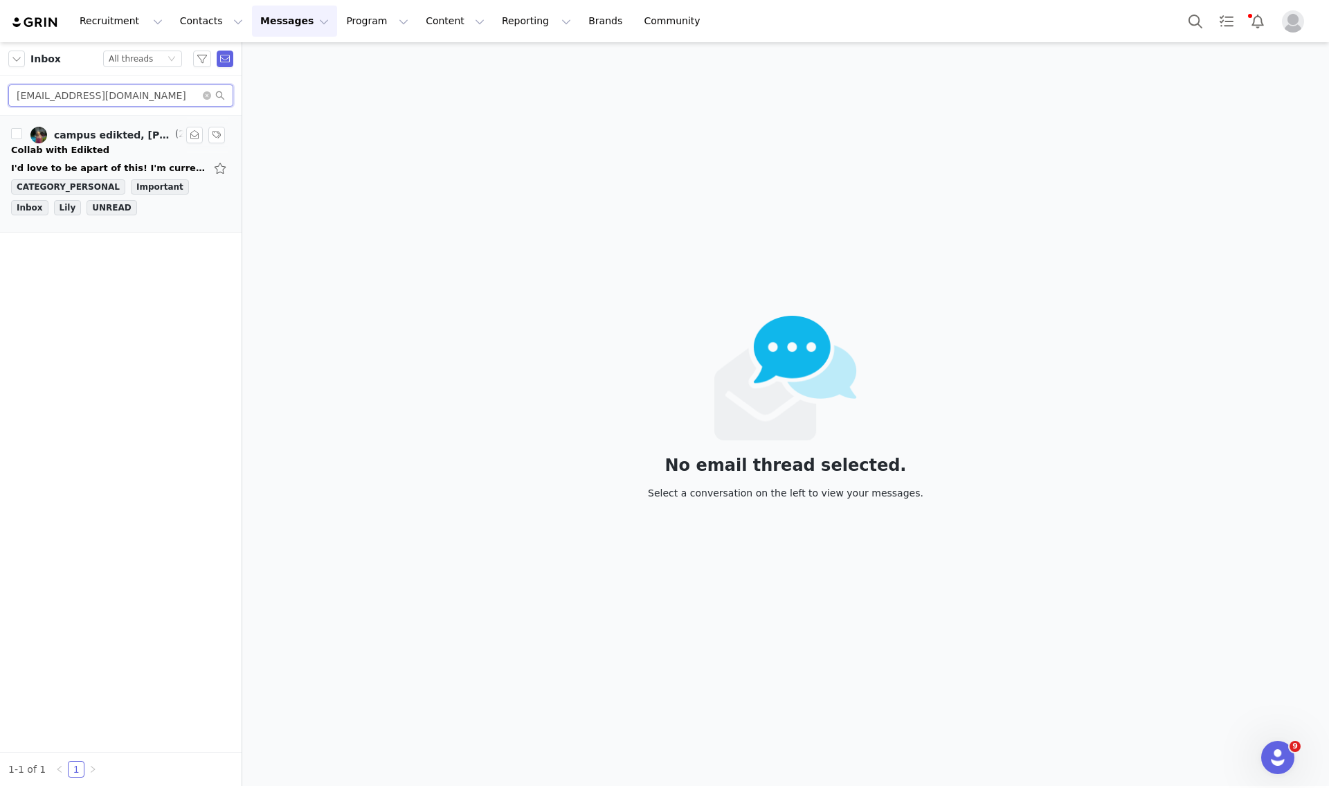
type input "carlyholda@gmail.com"
click at [116, 152] on div "Collab with Edikted" at bounding box center [120, 150] width 219 height 14
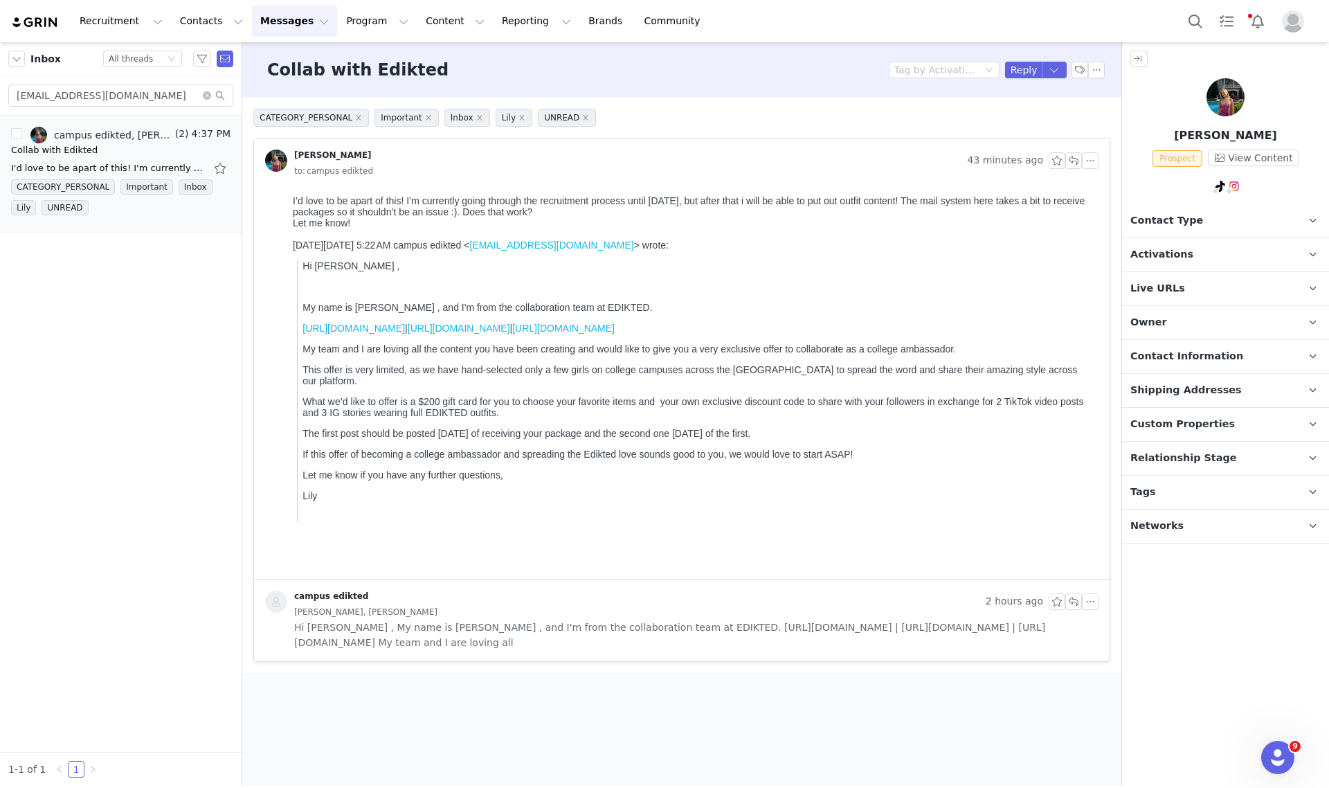
click at [1150, 490] on span "Tags" at bounding box center [1143, 492] width 26 height 15
click at [1201, 455] on span "Relationship Stage" at bounding box center [1183, 458] width 107 height 15
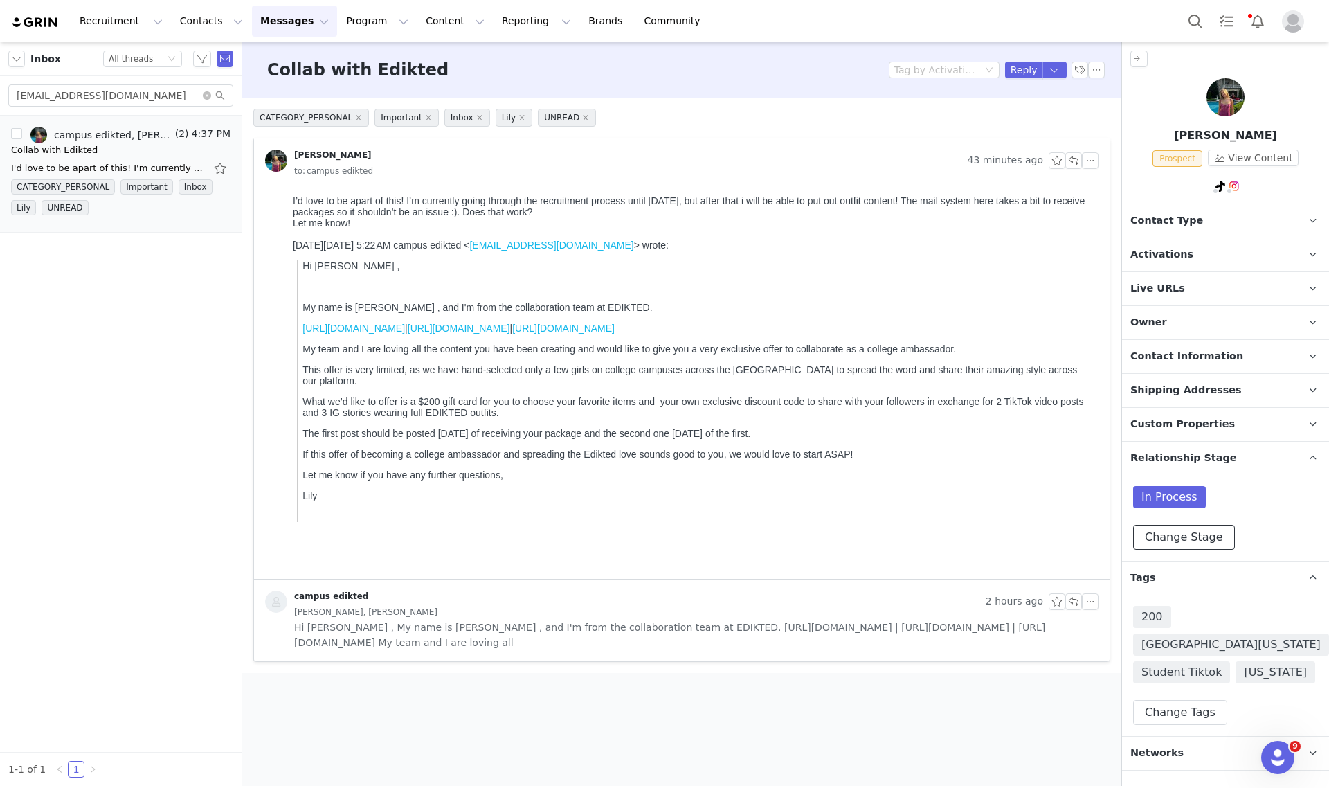
click at [1179, 548] on button "Change Stage" at bounding box center [1184, 537] width 102 height 25
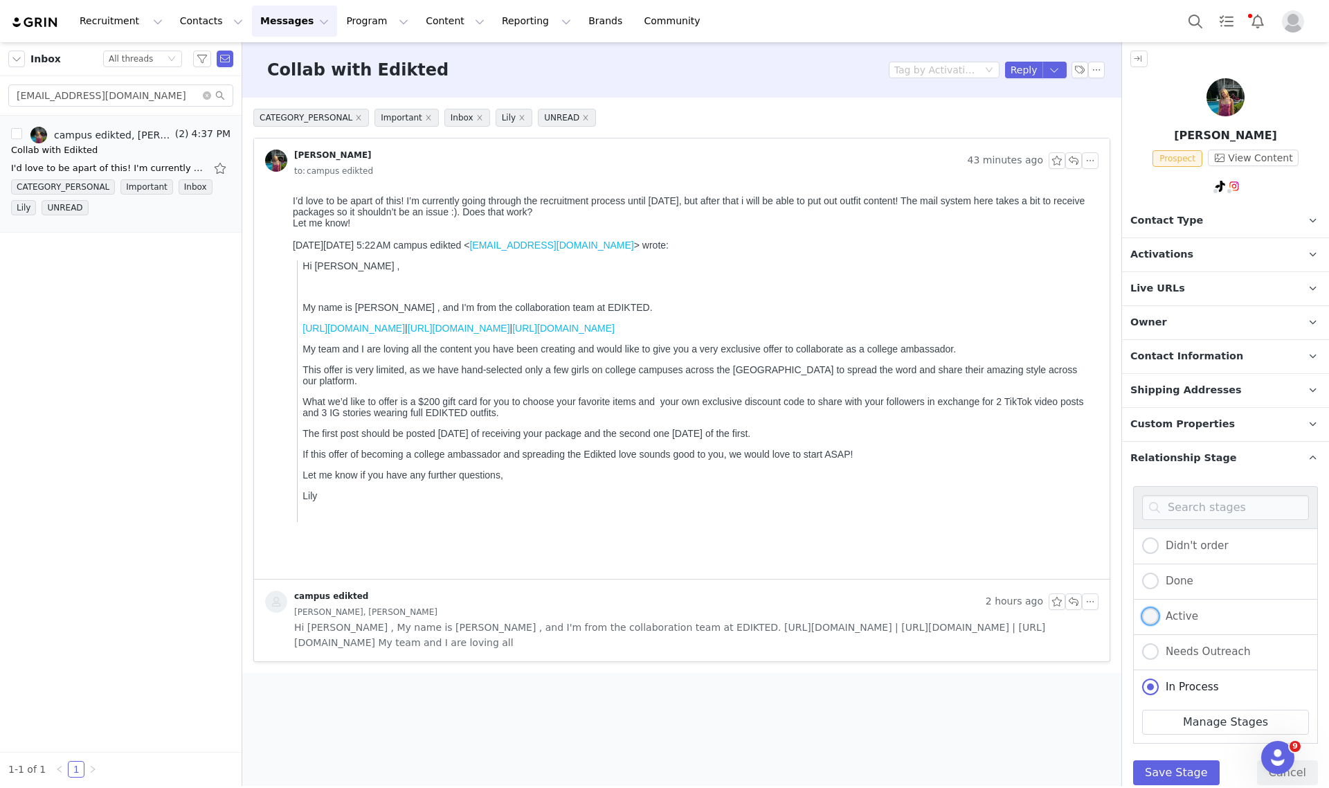
click at [1175, 617] on span "Active" at bounding box center [1178, 616] width 39 height 12
click at [1159, 617] on input "Active" at bounding box center [1150, 617] width 17 height 18
radio input "true"
radio input "false"
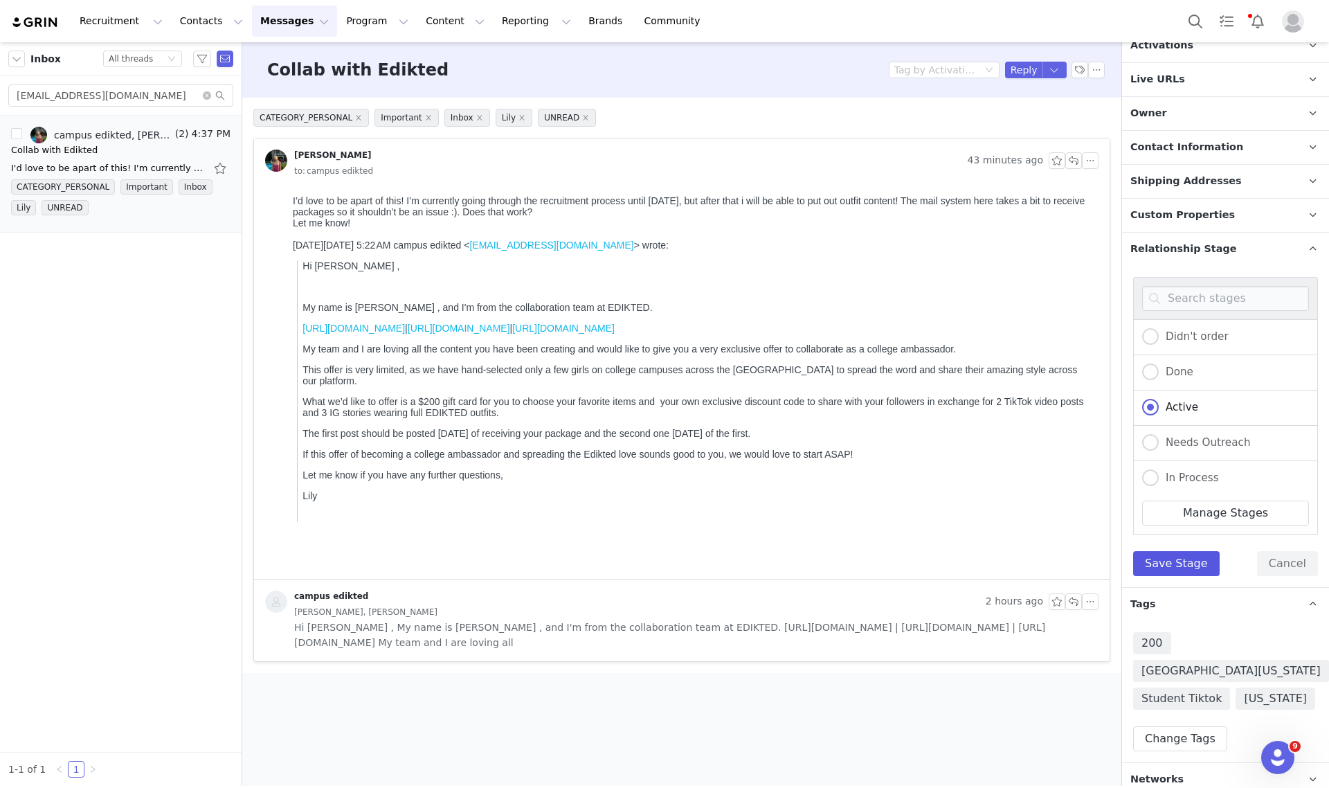
scroll to position [220, 0]
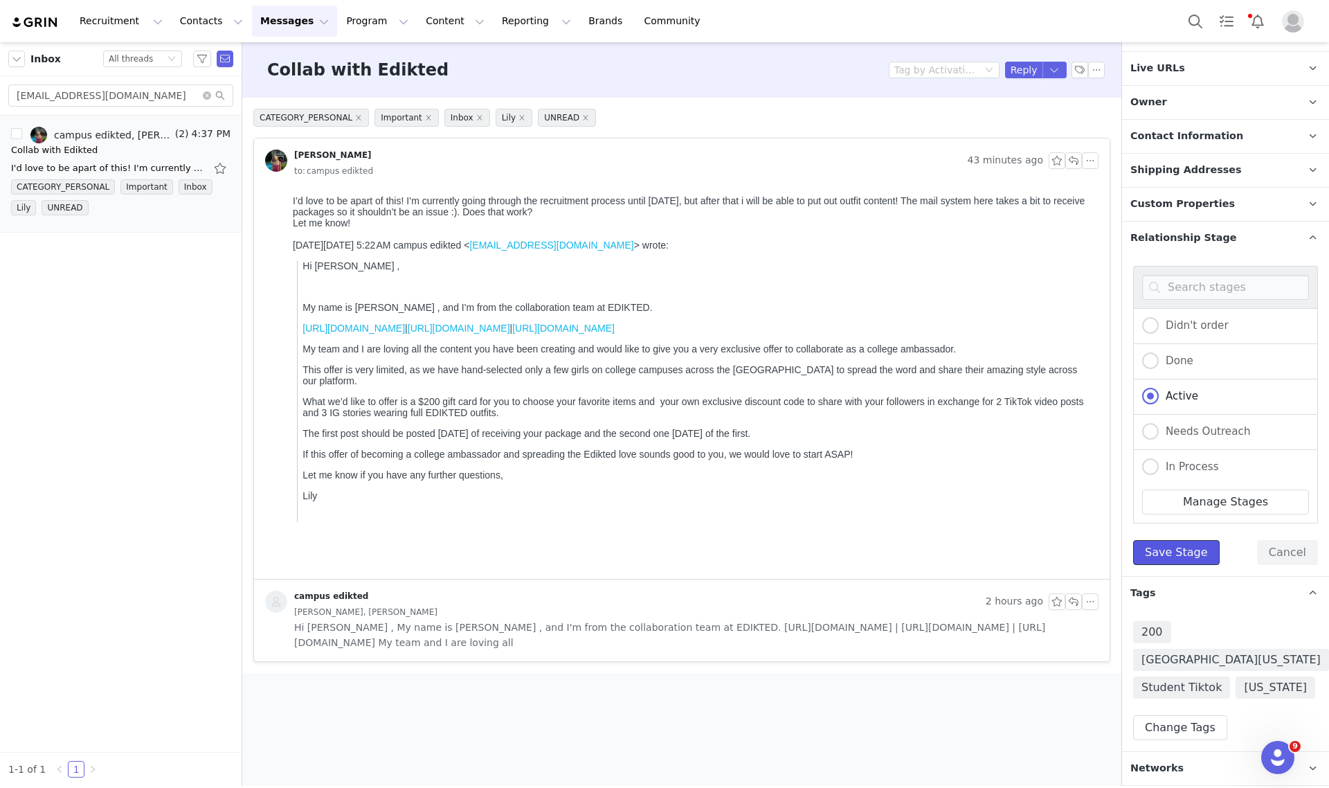
click at [1178, 554] on button "Save Stage" at bounding box center [1176, 552] width 87 height 25
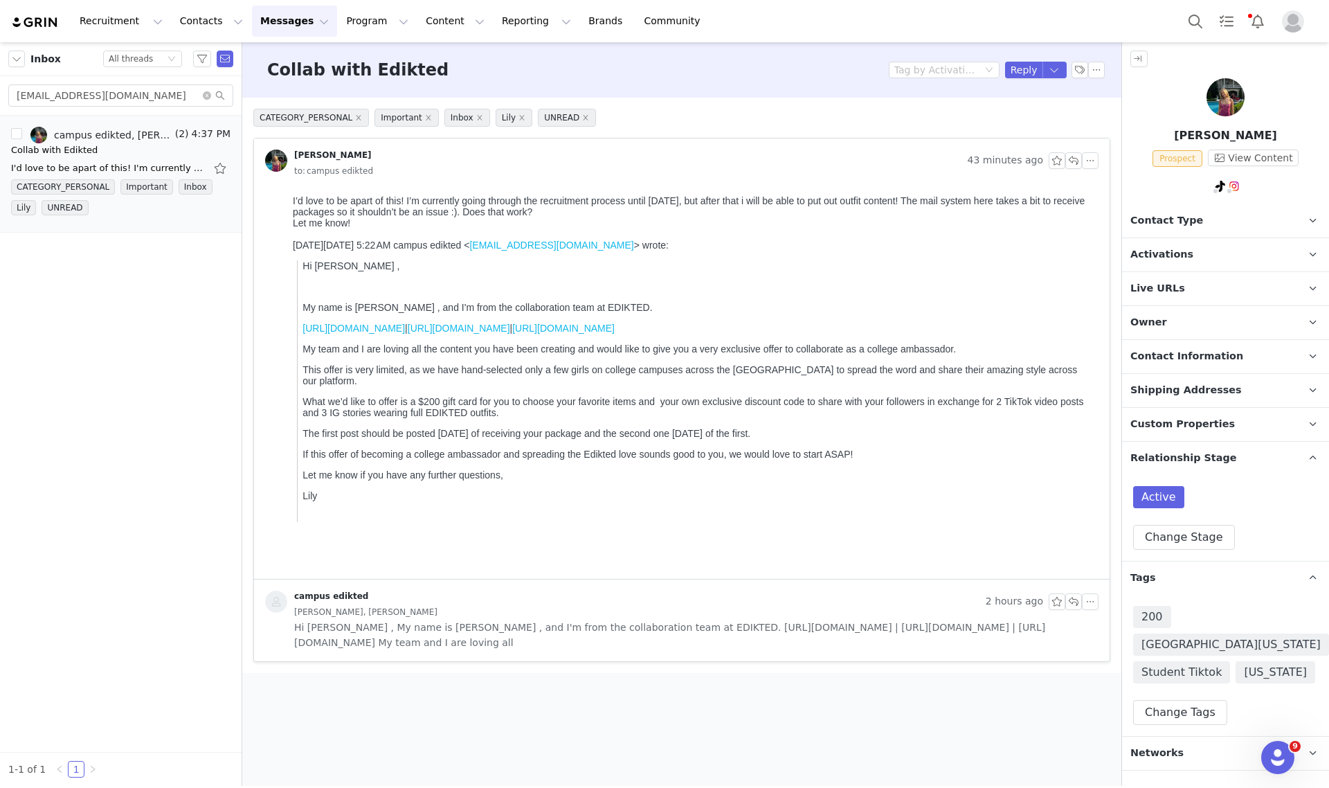
scroll to position [0, 0]
click at [1171, 323] on p "Owner The account user who owns the contact" at bounding box center [1209, 322] width 174 height 33
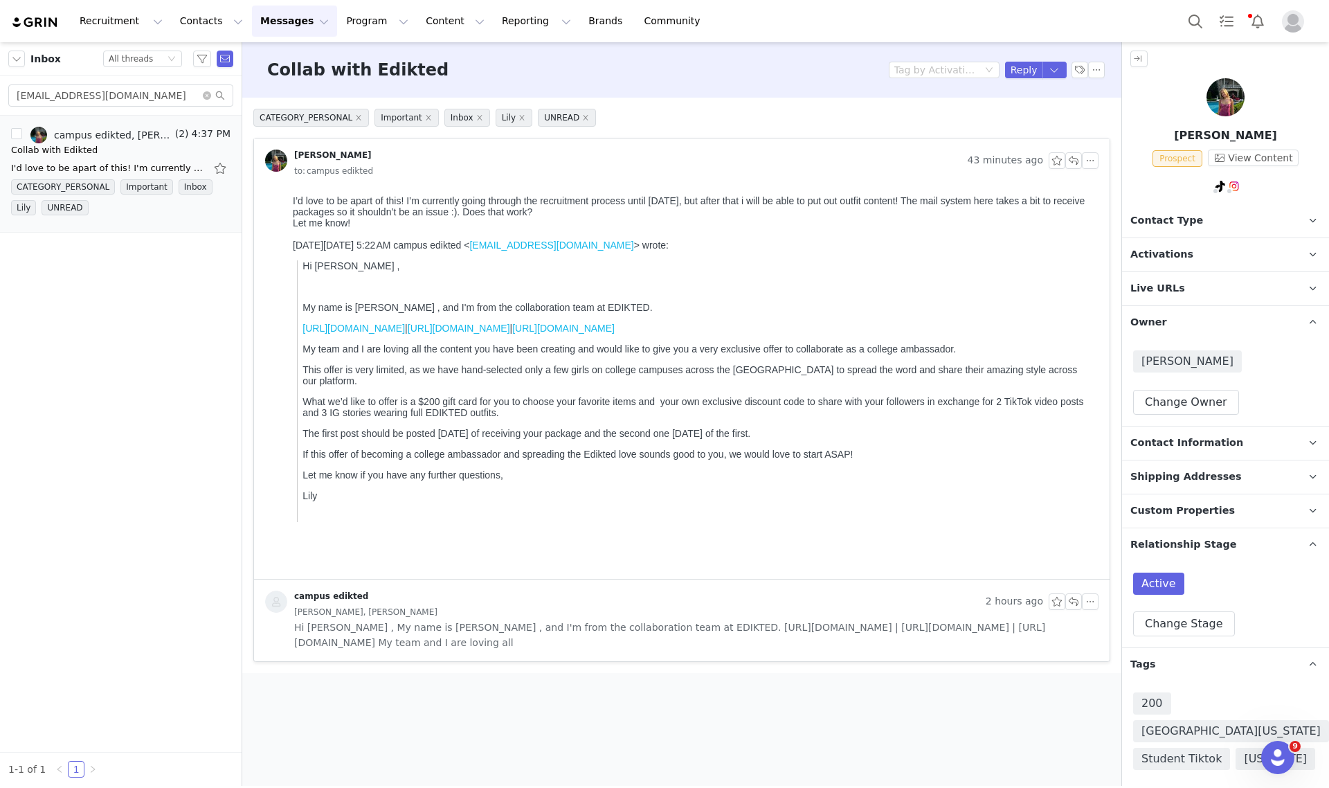
drag, startPoint x: 1171, startPoint y: 320, endPoint x: 1166, endPoint y: 285, distance: 34.9
click at [1171, 316] on p "Owner The account user who owns the contact" at bounding box center [1209, 322] width 174 height 33
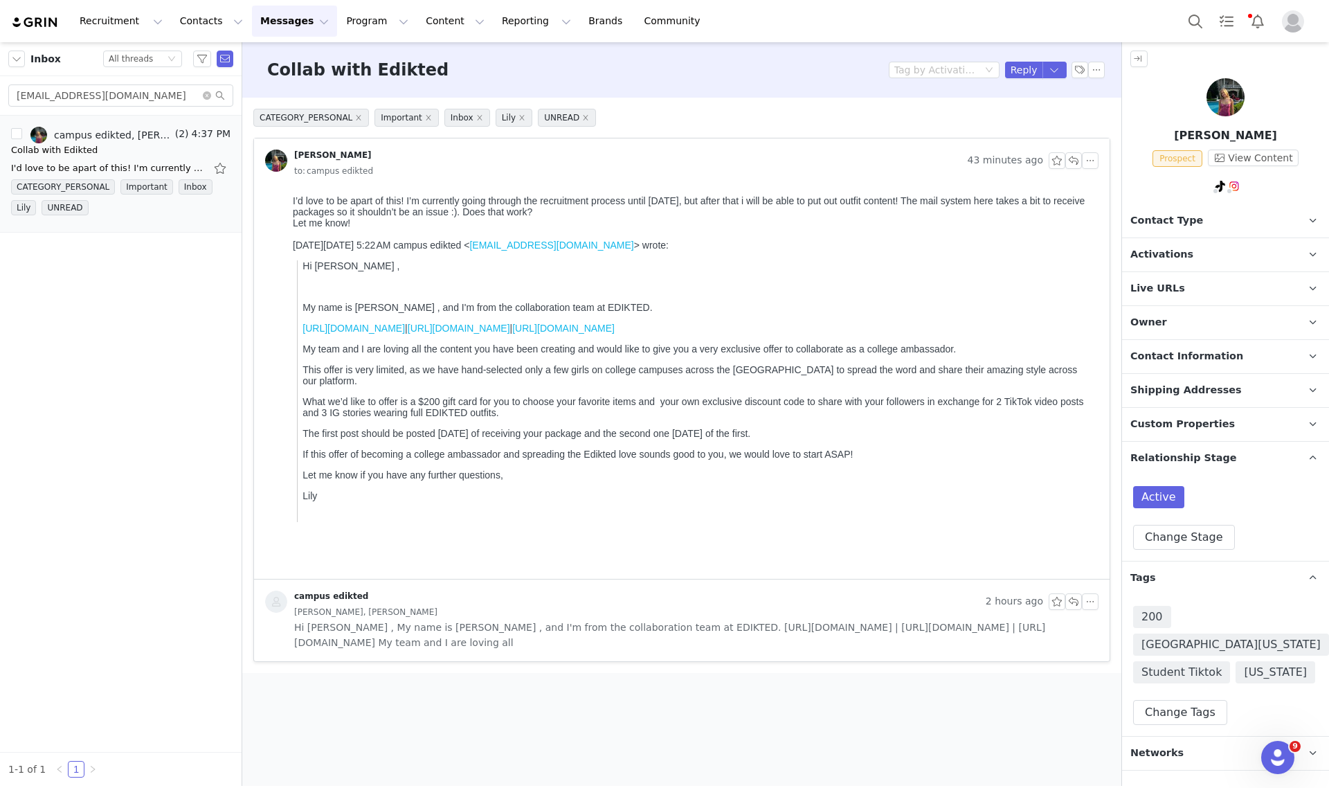
click at [1163, 253] on span "Activations" at bounding box center [1161, 254] width 63 height 15
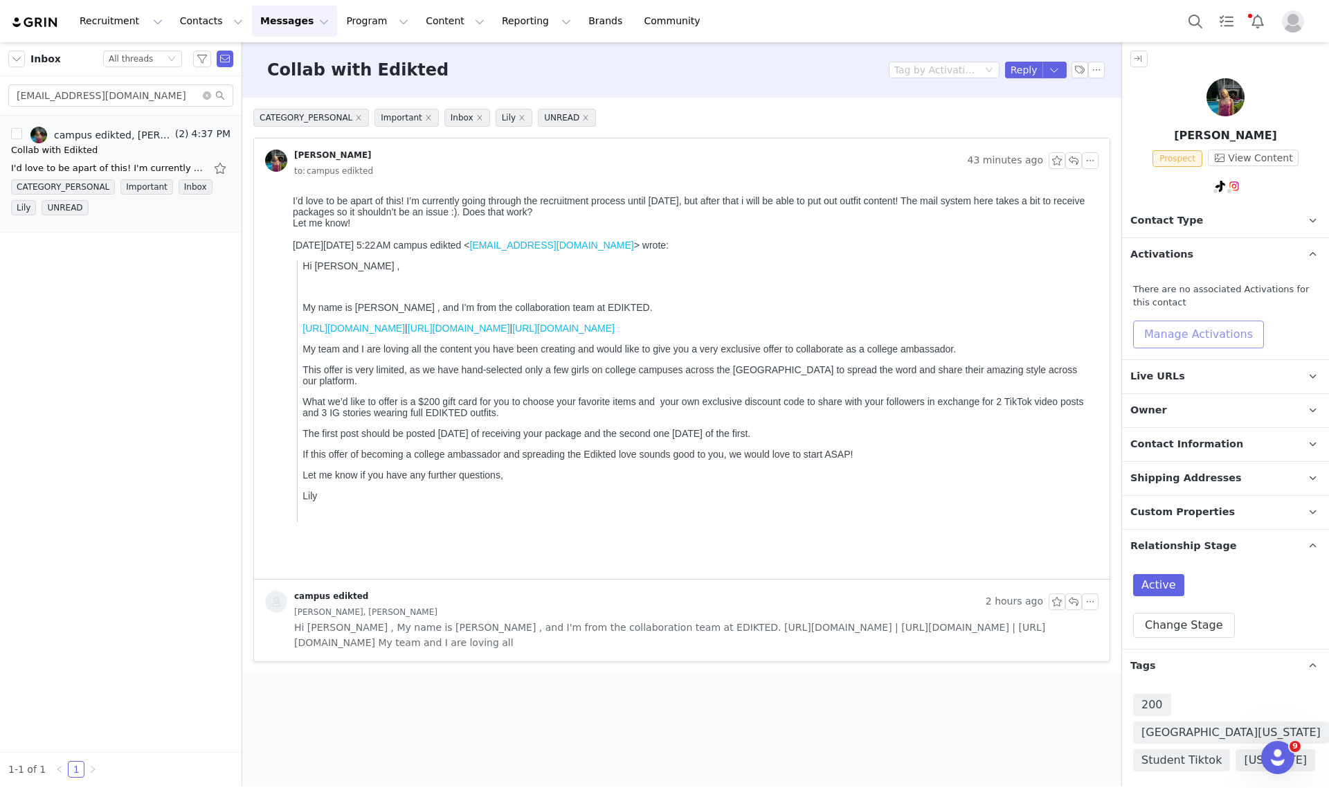
drag, startPoint x: 1192, startPoint y: 323, endPoint x: 1194, endPoint y: 350, distance: 26.4
click at [1192, 325] on button "Manage Activations" at bounding box center [1198, 334] width 131 height 28
click at [1198, 388] on div "Select Activation" at bounding box center [1161, 387] width 135 height 21
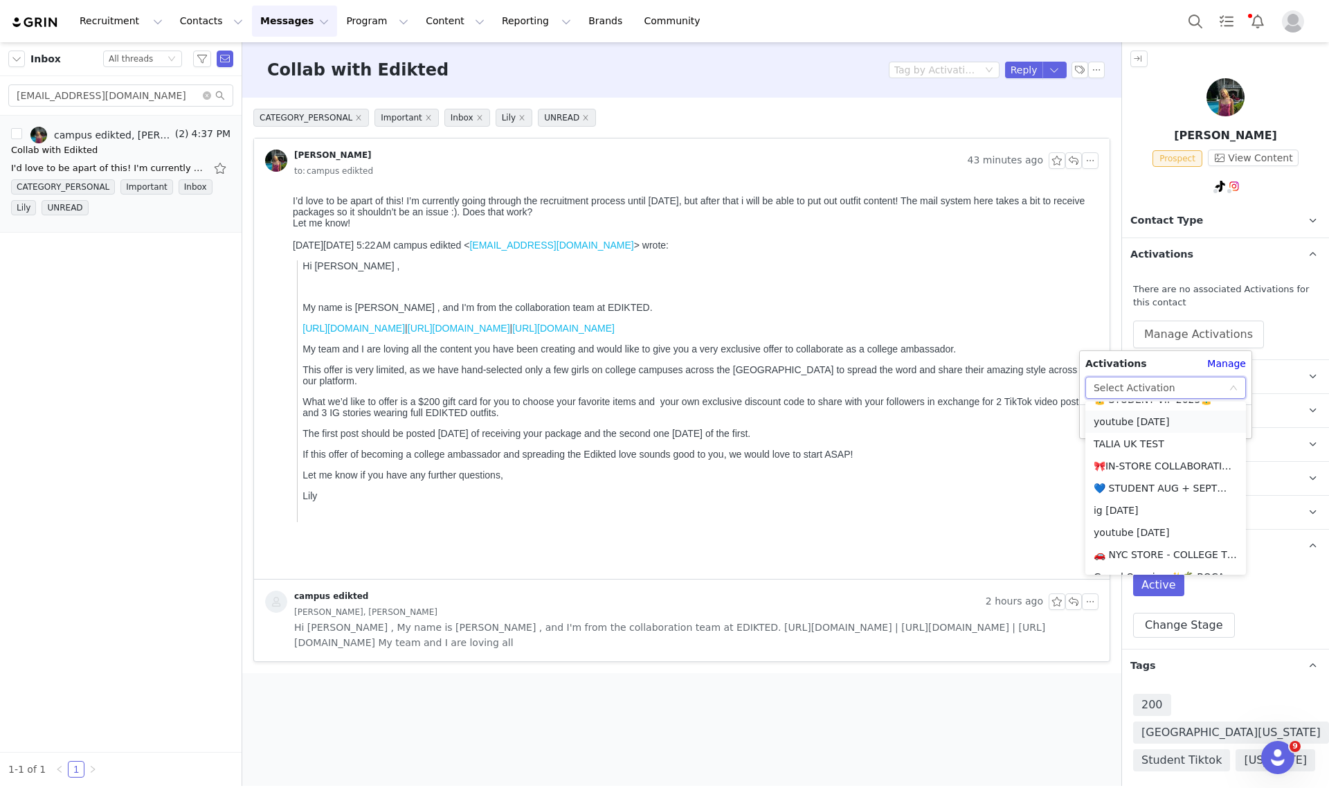
scroll to position [246, 0]
click at [1144, 500] on li "💙 STUDENT AUG + SEPT💙 2025" at bounding box center [1165, 501] width 161 height 22
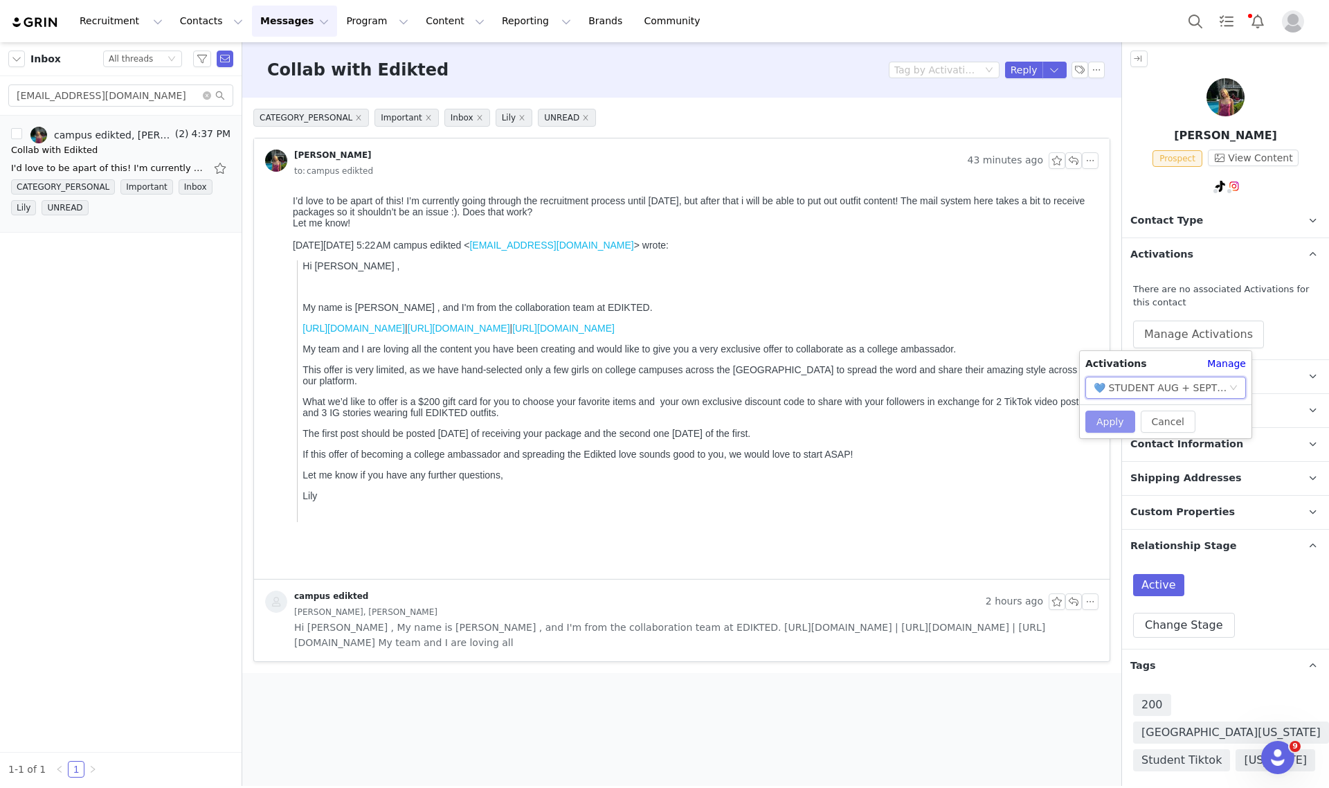
click at [1109, 426] on button "Apply" at bounding box center [1110, 421] width 50 height 22
click at [1162, 223] on span "Contact Type" at bounding box center [1166, 220] width 73 height 15
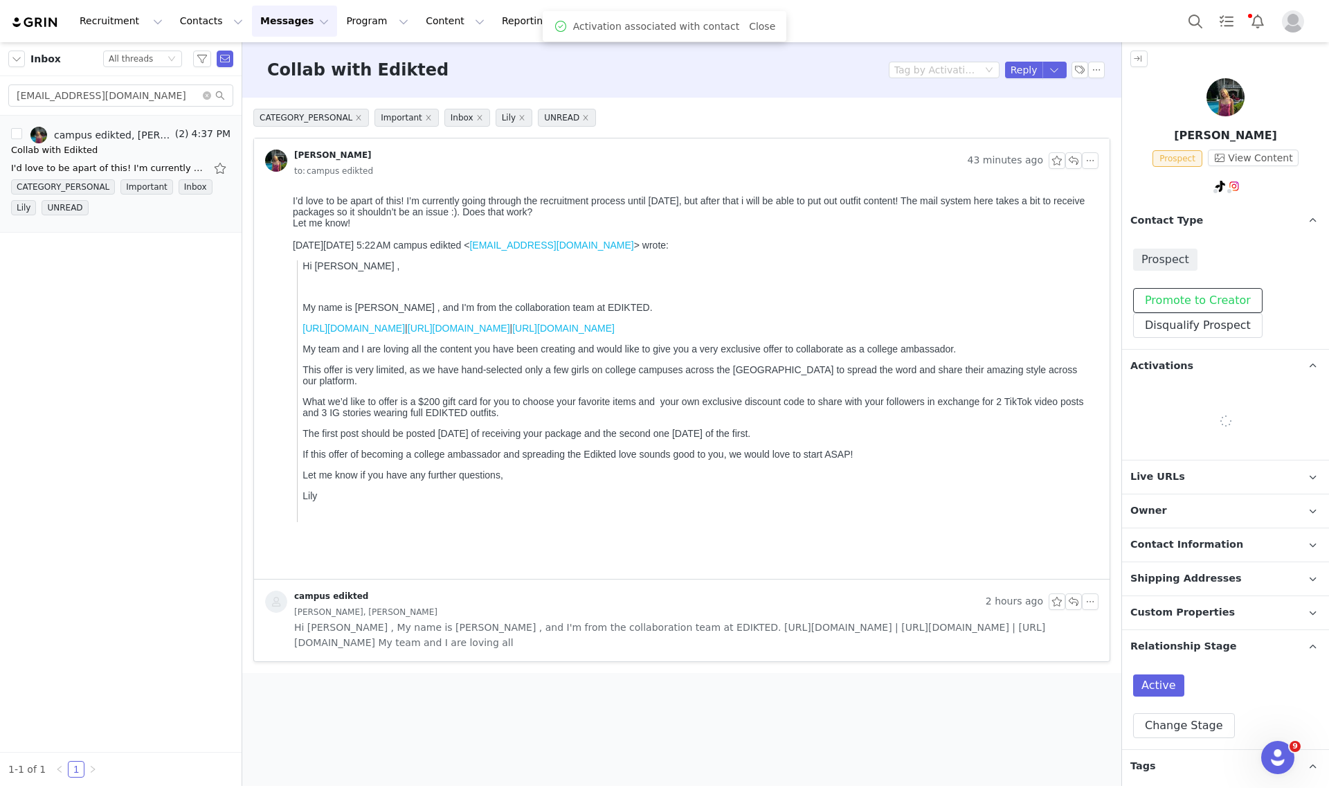
click at [1178, 291] on button "Promote to Creator" at bounding box center [1197, 300] width 129 height 25
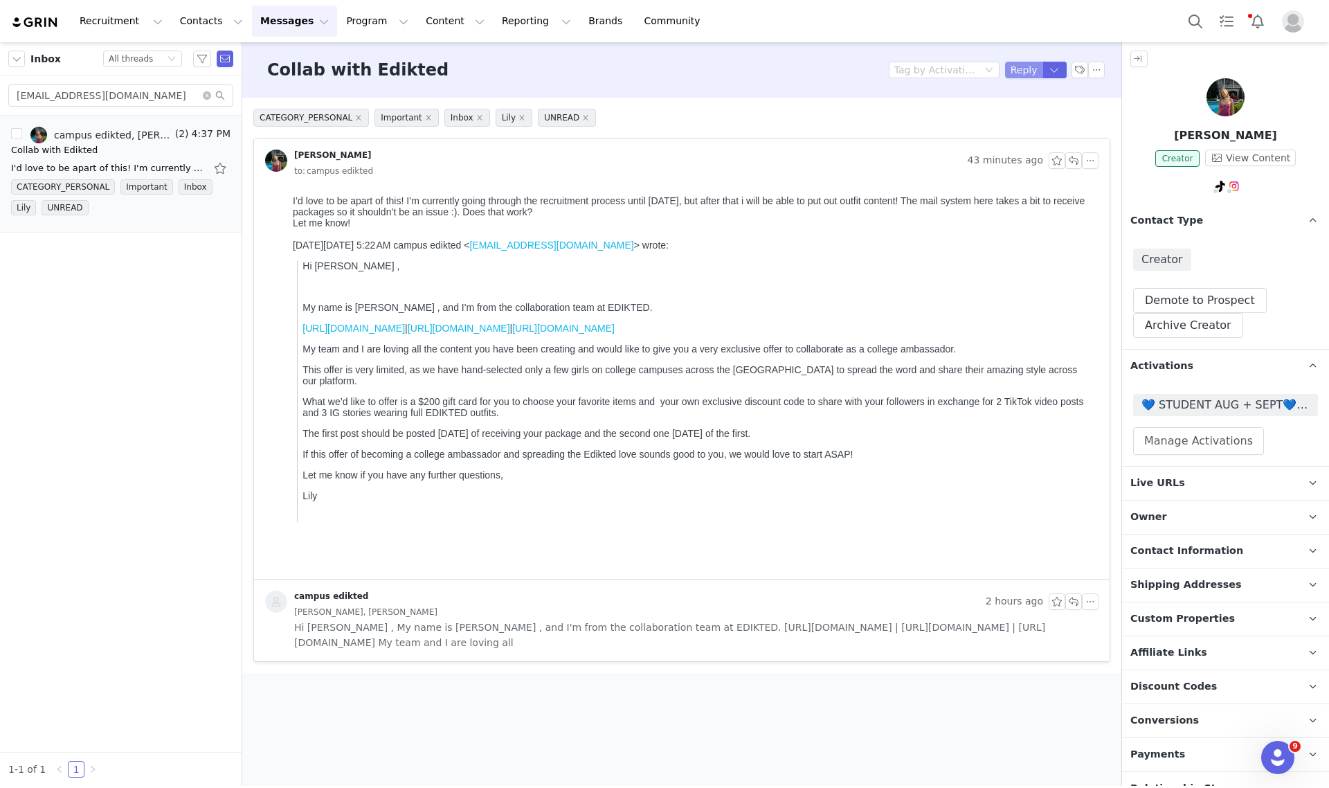
click at [1022, 63] on button "Reply" at bounding box center [1024, 70] width 38 height 17
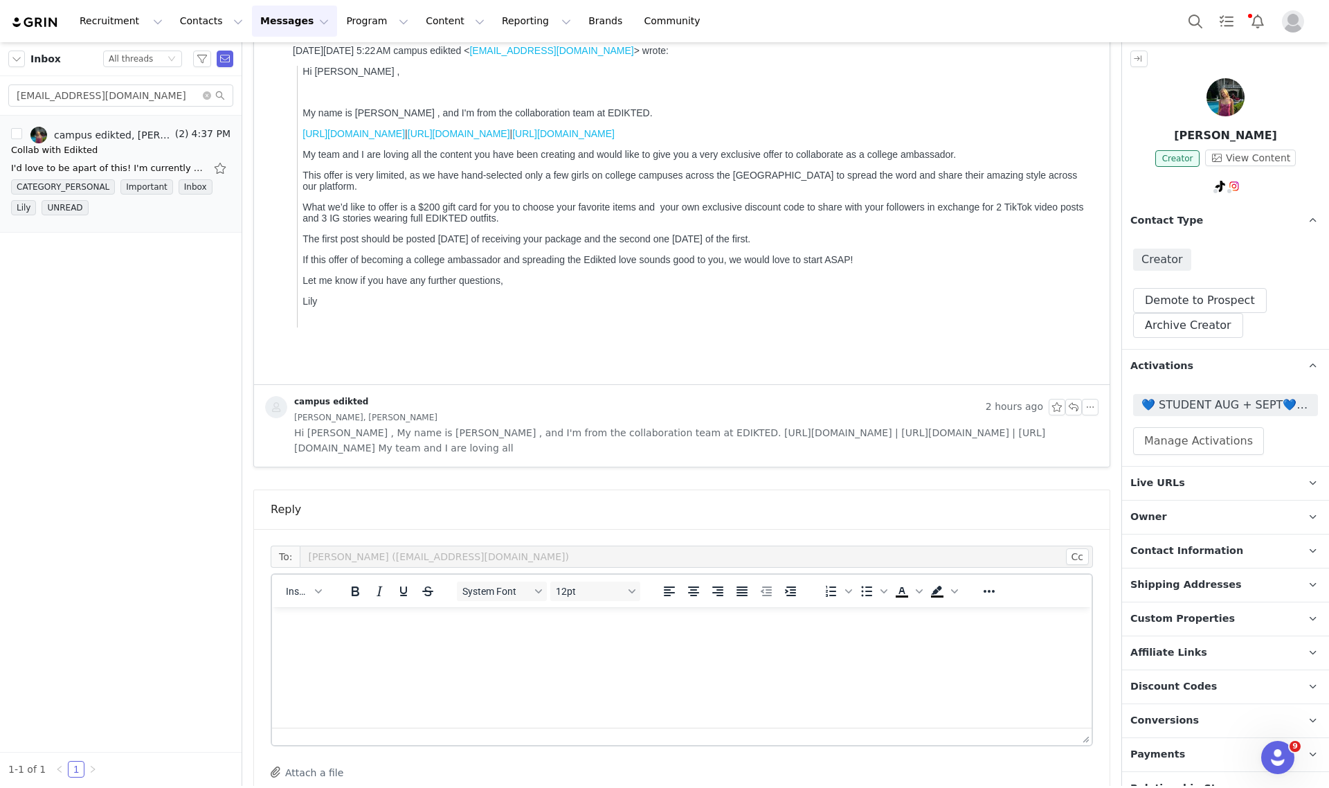
scroll to position [0, 0]
drag, startPoint x: 305, startPoint y: 583, endPoint x: 318, endPoint y: 599, distance: 20.7
click at [305, 584] on button "Insert" at bounding box center [303, 590] width 46 height 19
click at [329, 609] on div "Insert Template" at bounding box center [353, 615] width 125 height 17
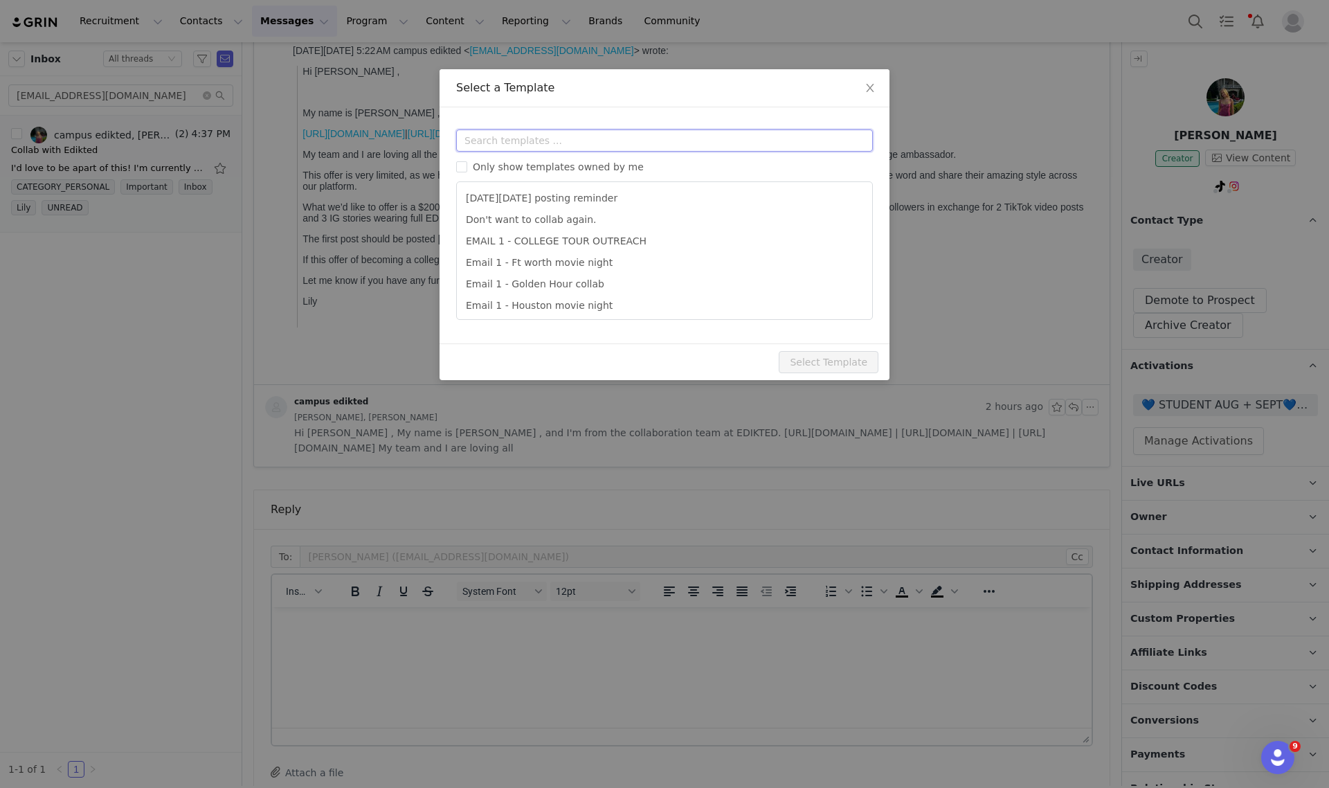
click at [736, 137] on input "text" at bounding box center [664, 140] width 417 height 22
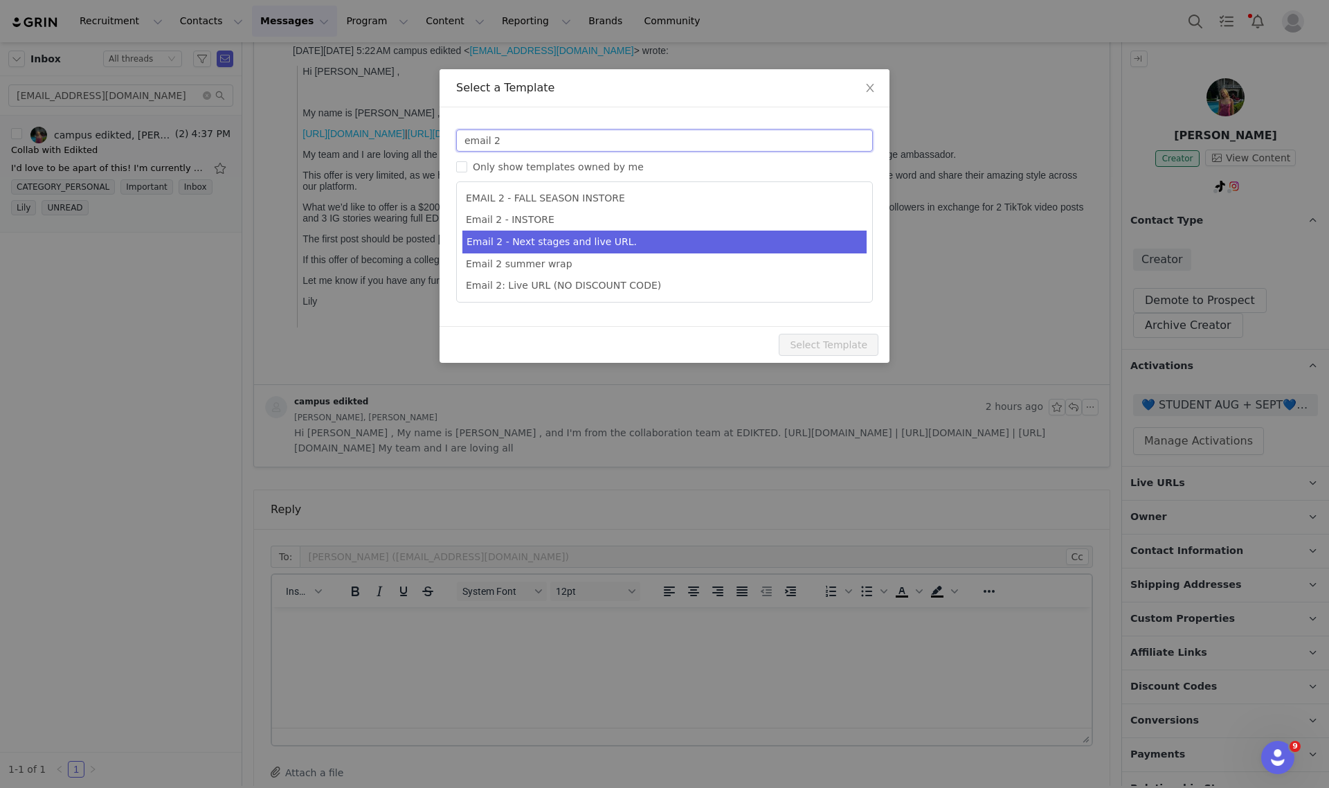
type input "email 2"
click at [623, 246] on li "Email 2 - Next stages and live URL." at bounding box center [664, 242] width 404 height 23
type input "Collab with Edikted"
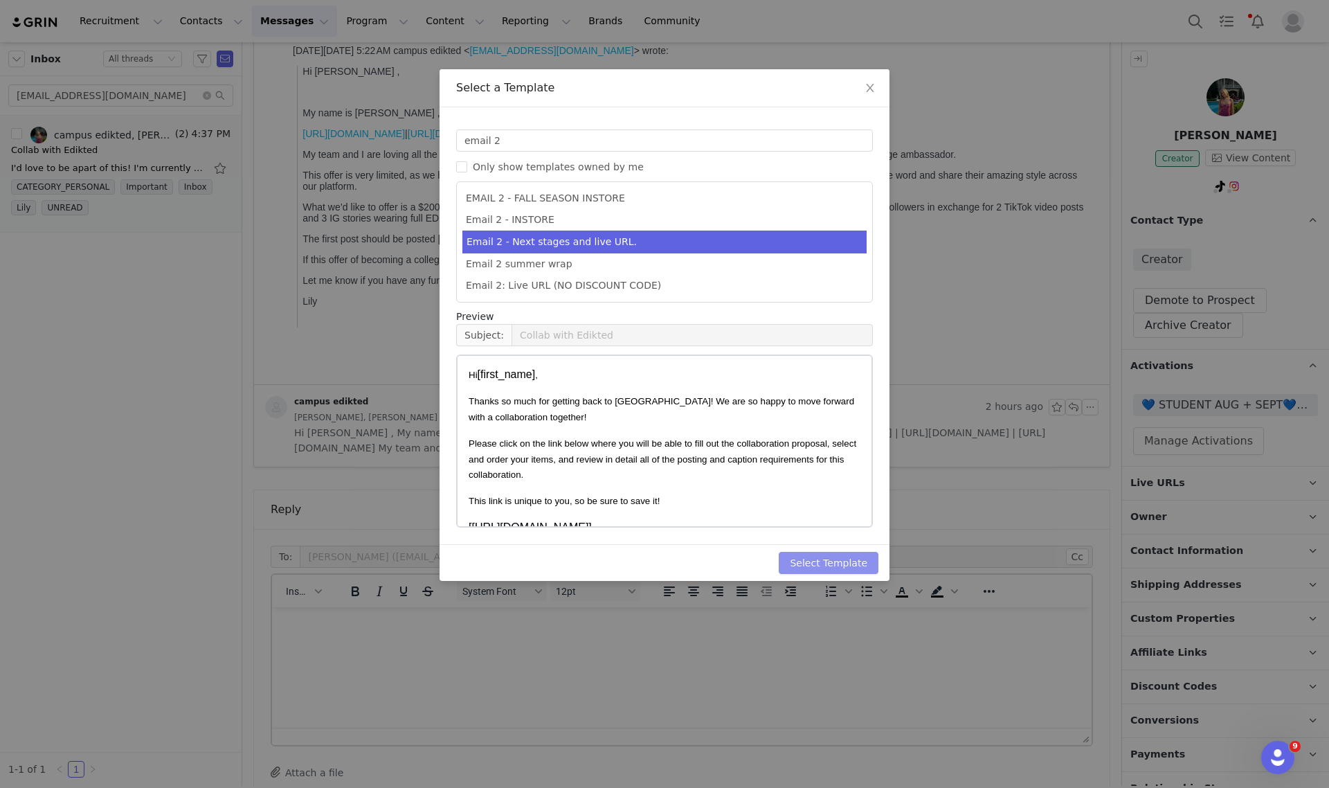
click at [859, 556] on button "Select Template" at bounding box center [829, 563] width 100 height 22
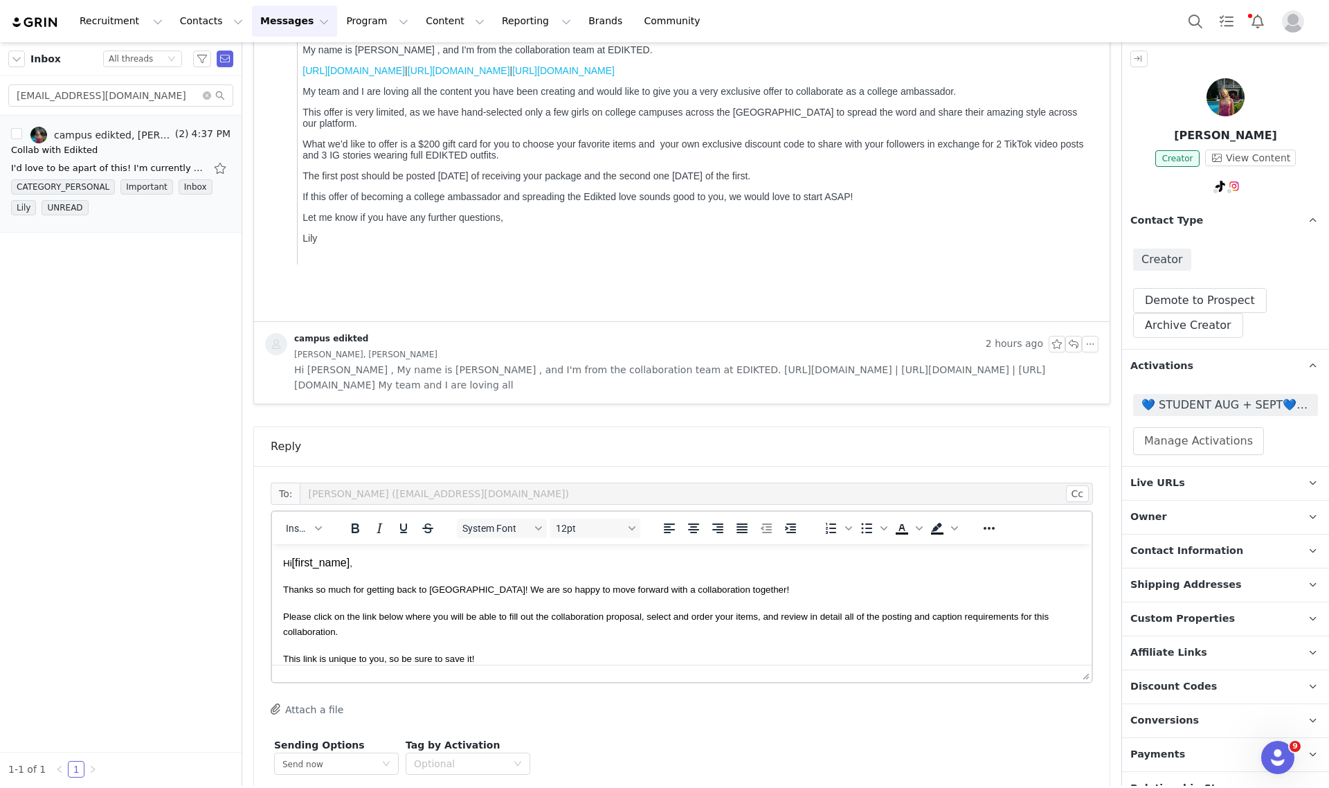
scroll to position [329, 0]
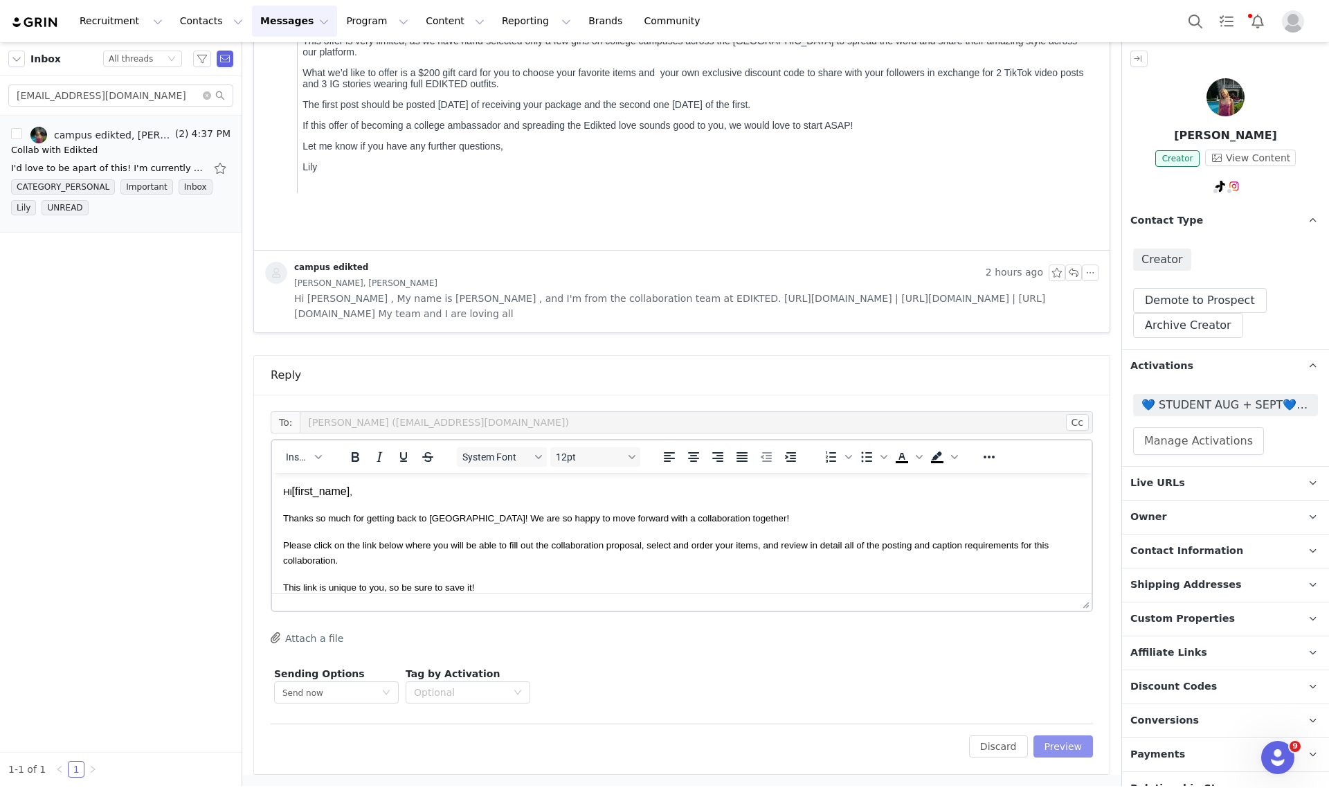
click at [1057, 751] on button "Preview" at bounding box center [1063, 746] width 60 height 22
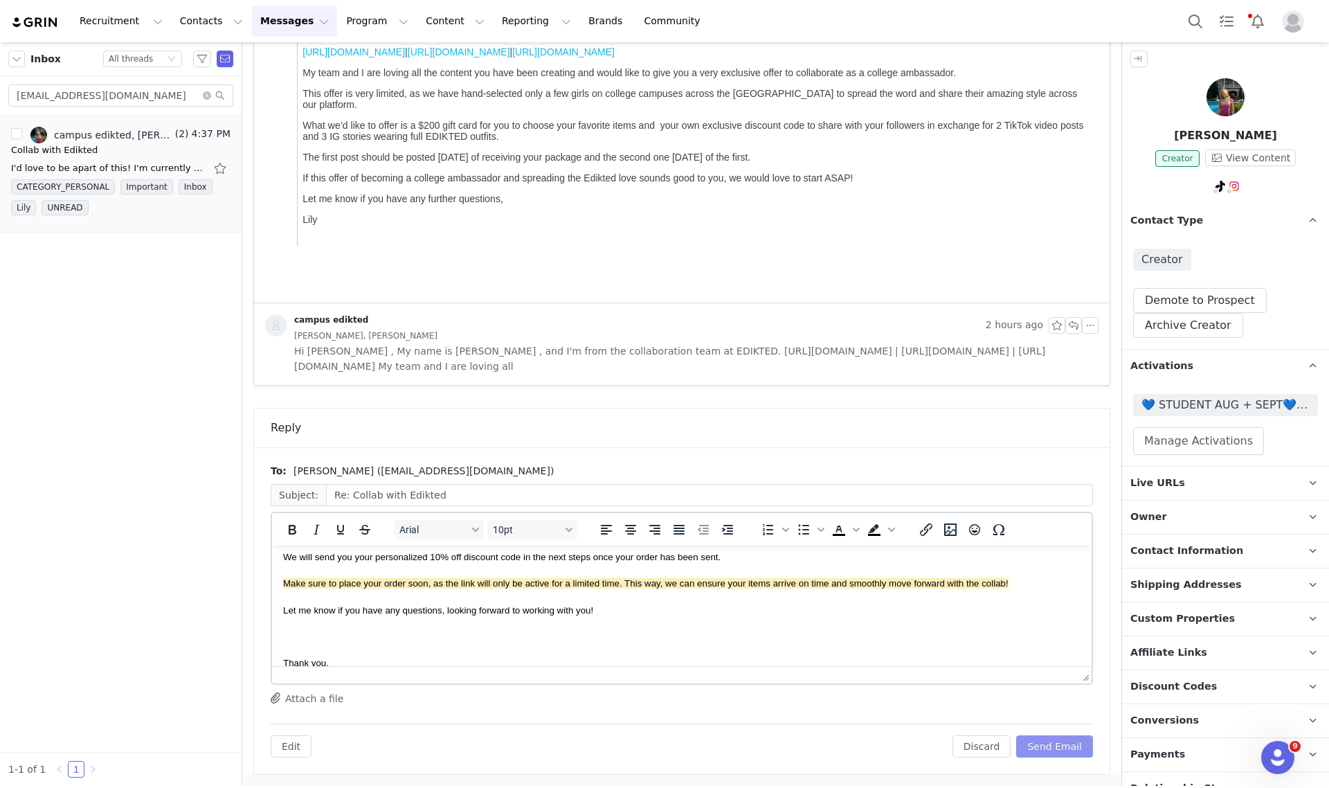
scroll to position [260, 0]
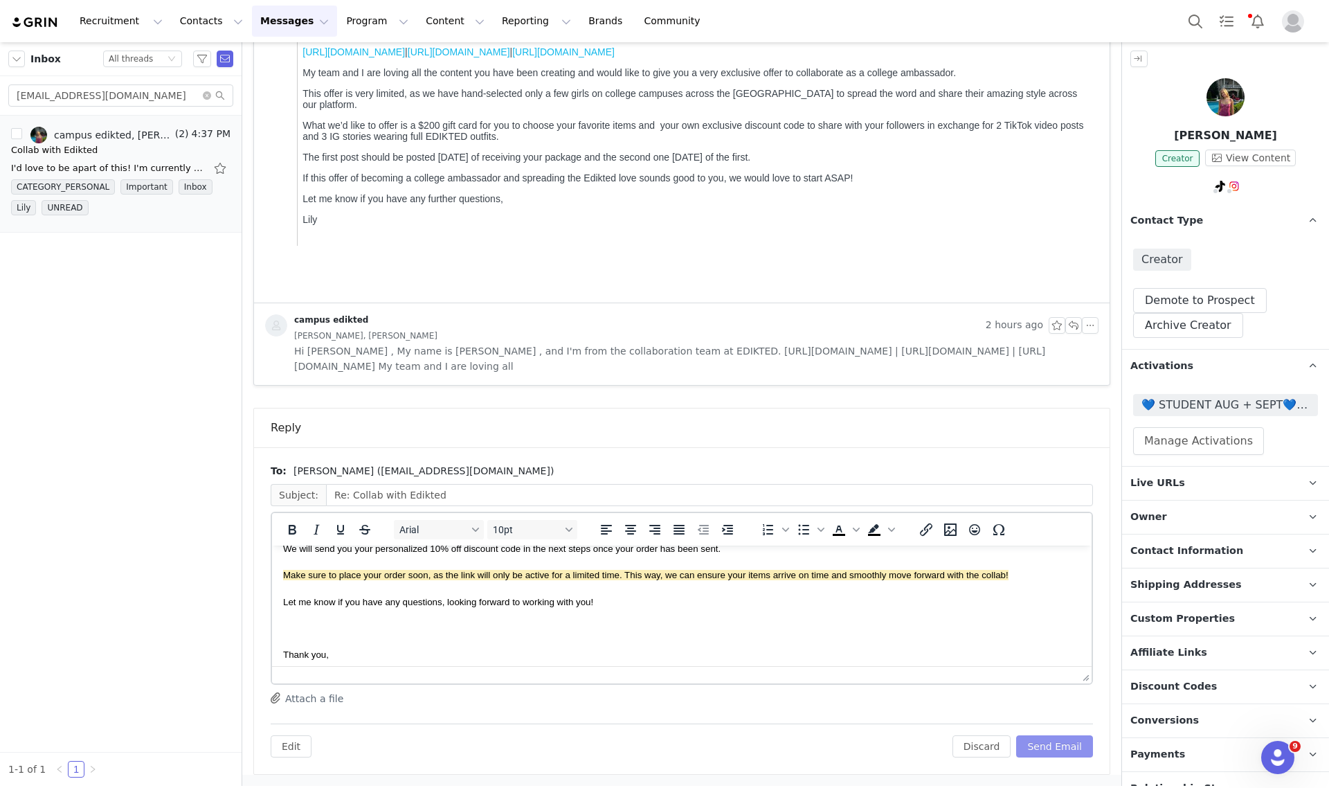
click at [1042, 748] on button "Send Email" at bounding box center [1054, 746] width 77 height 22
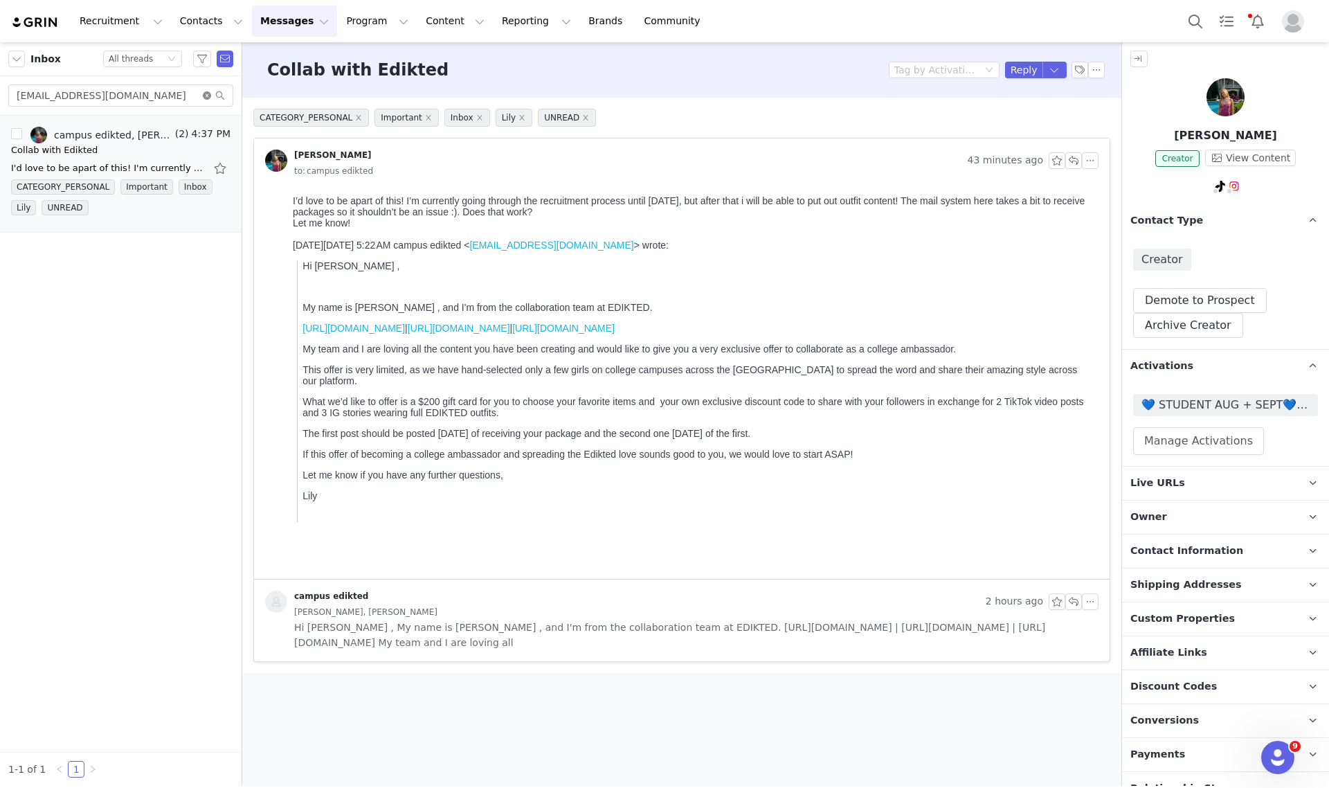
click at [205, 99] on icon "icon: close-circle" at bounding box center [207, 95] width 8 height 8
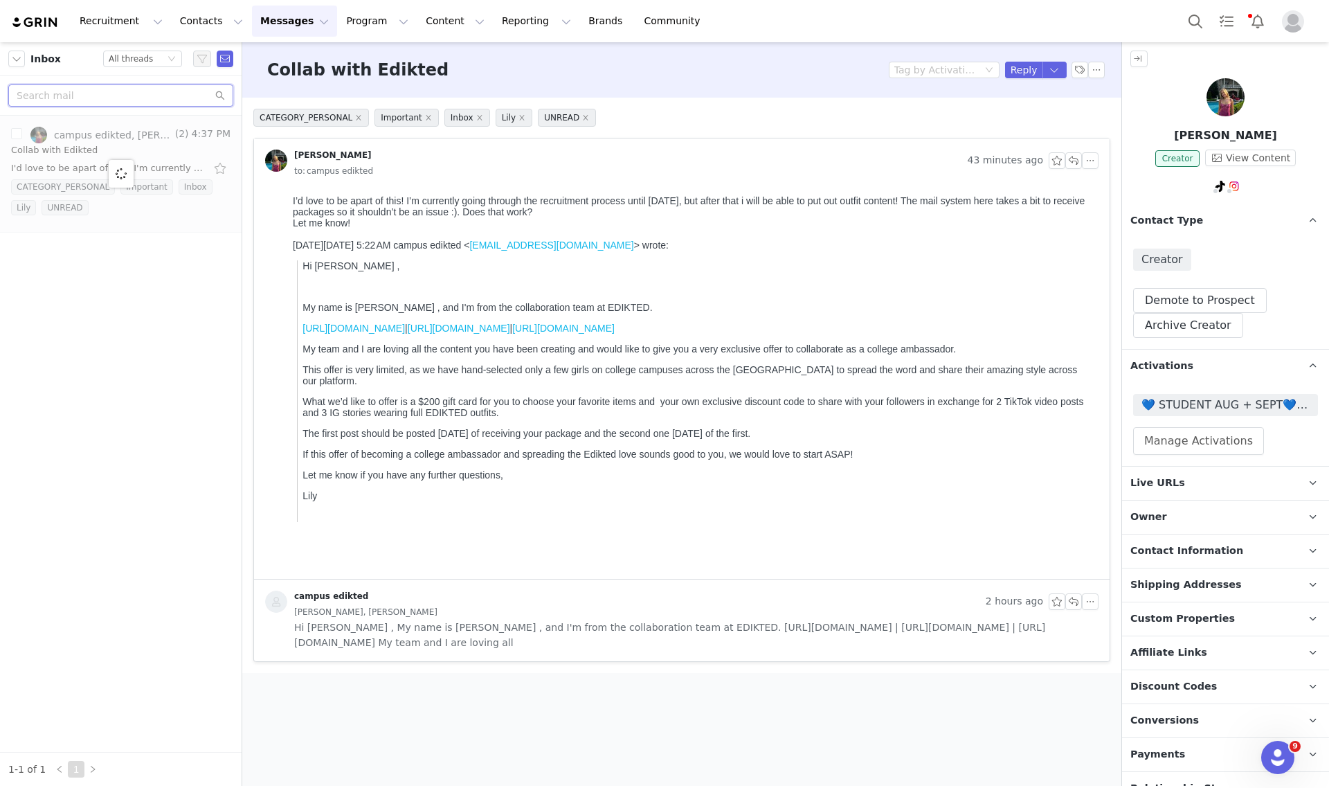
paste input "alyssakay23@icloud.com"
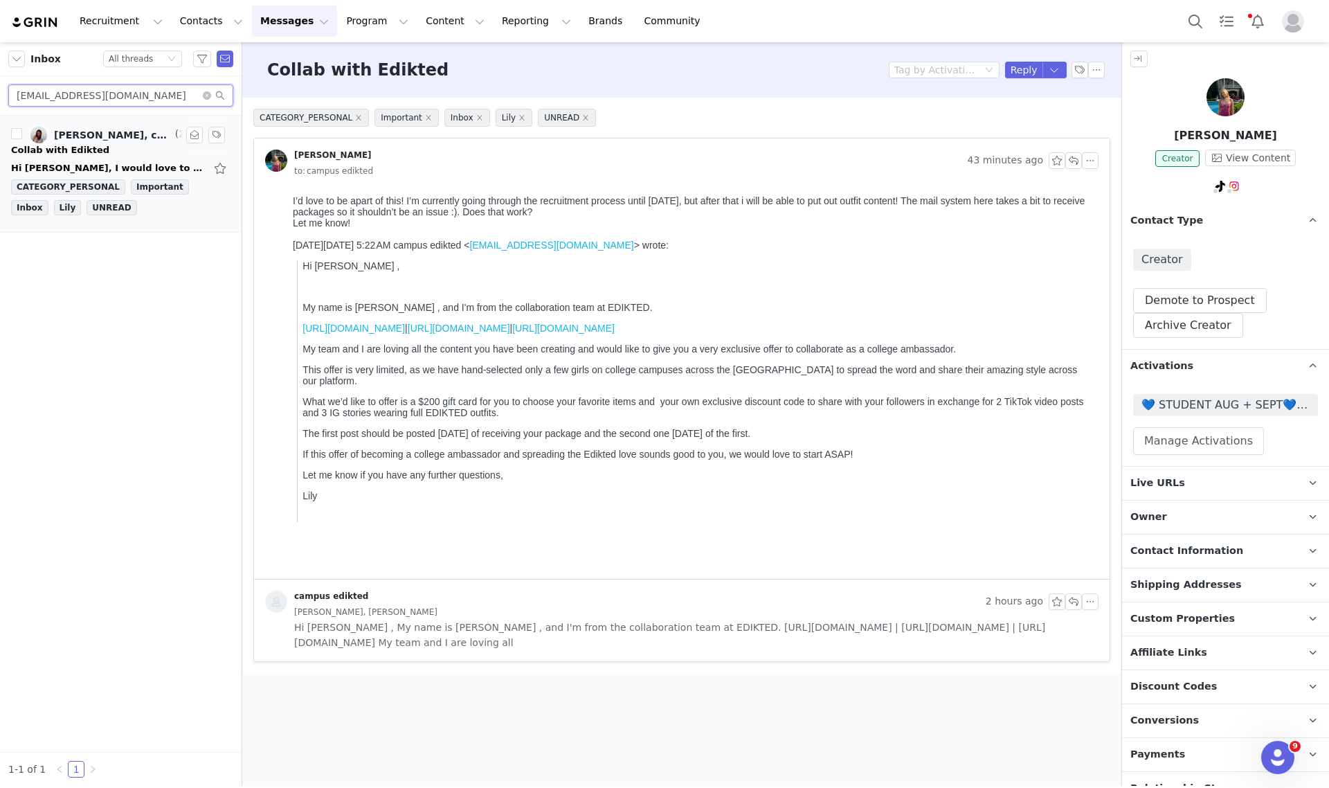
type input "alyssakay23@icloud.com"
click at [69, 140] on div "Ally Donley, campus edikted" at bounding box center [113, 134] width 118 height 11
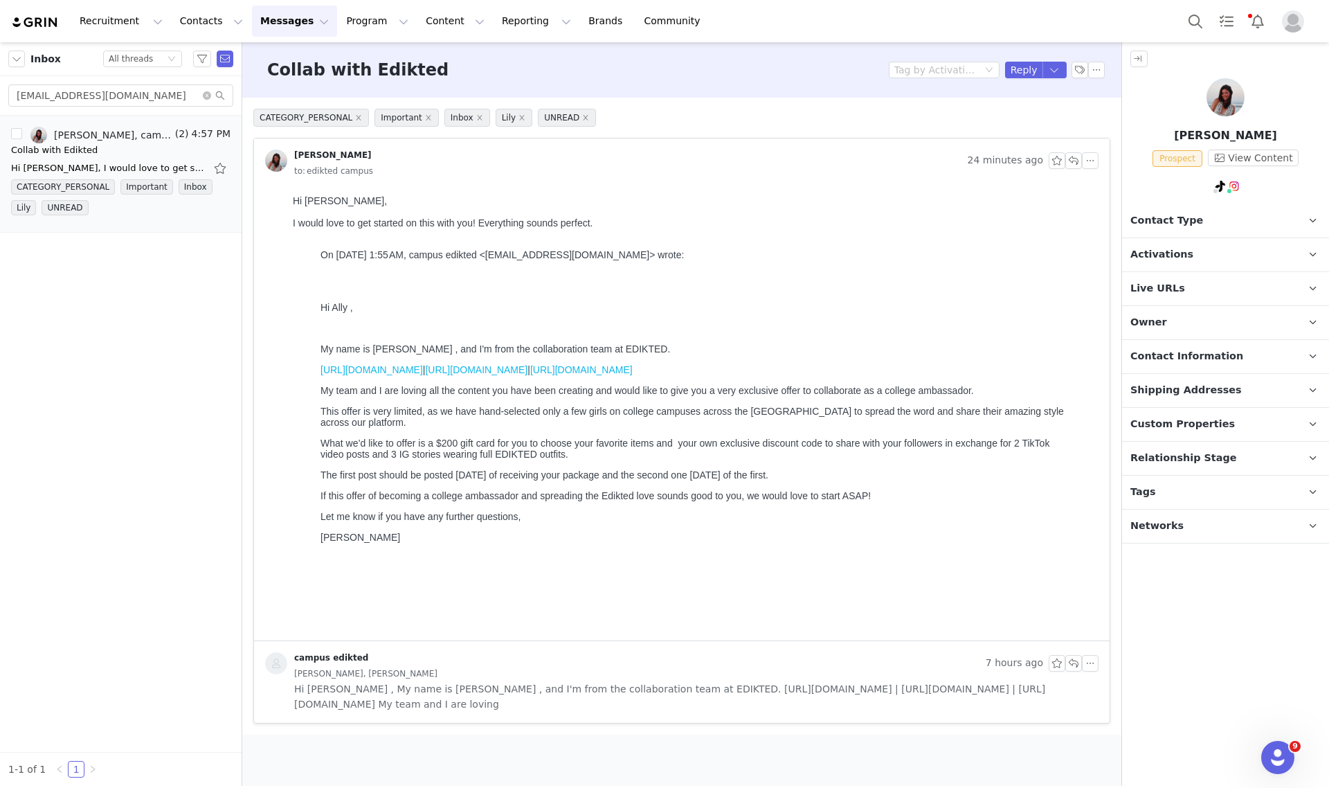
click at [1201, 504] on p "Tags Keep track of your contacts by assigning them tags. You can then filter yo…" at bounding box center [1209, 492] width 174 height 33
click at [1162, 444] on p "Relationship Stage Use relationship stages to move contacts through a logical s…" at bounding box center [1209, 458] width 174 height 33
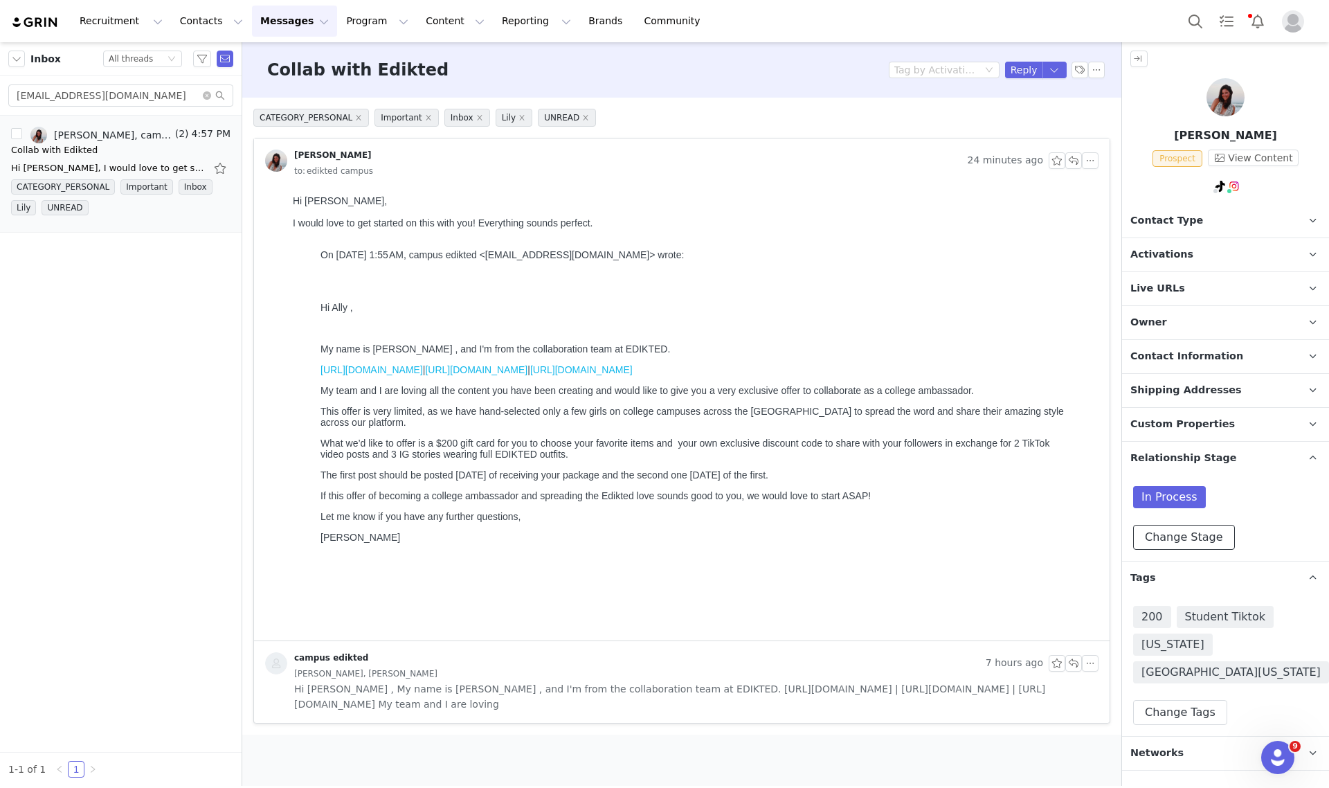
click at [1177, 530] on button "Change Stage" at bounding box center [1184, 537] width 102 height 25
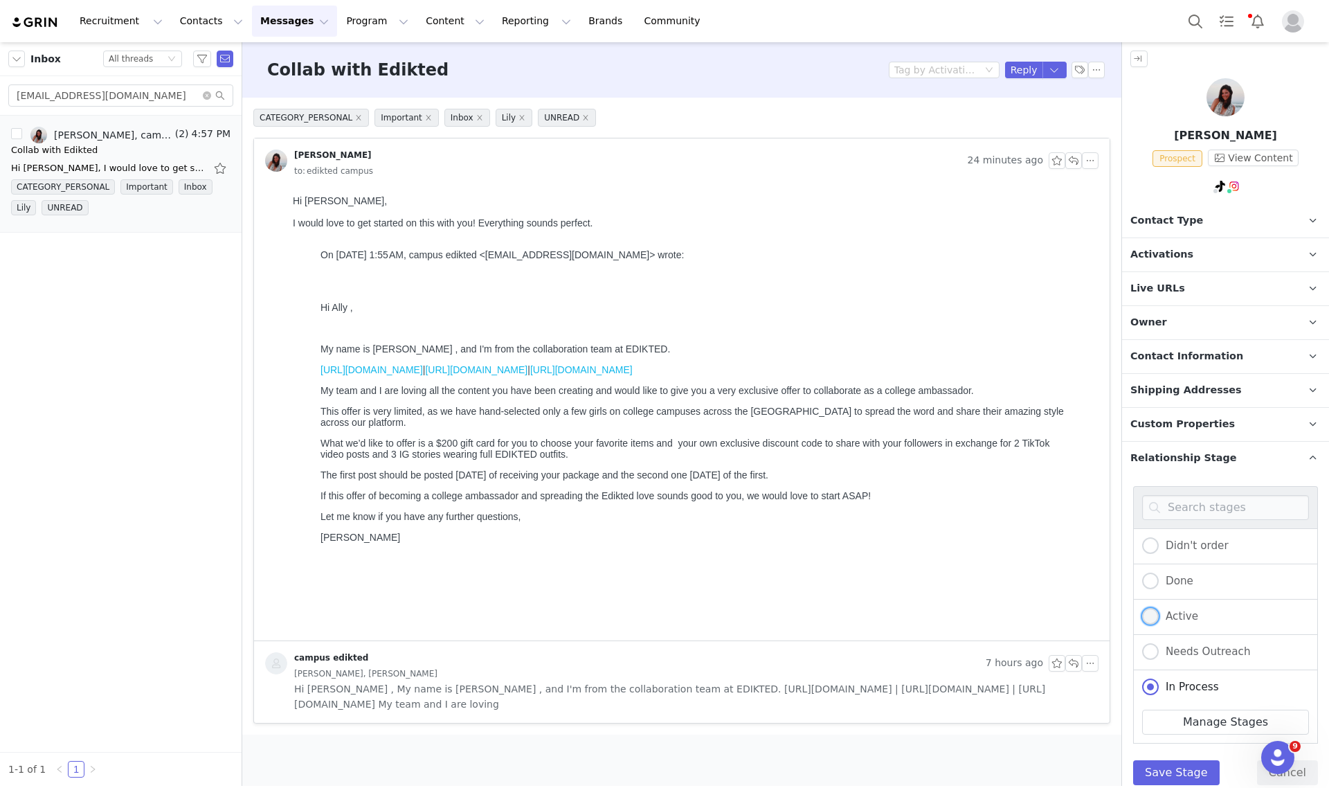
click at [1179, 613] on span "Active" at bounding box center [1178, 616] width 39 height 12
click at [1159, 613] on input "Active" at bounding box center [1150, 617] width 17 height 18
radio input "true"
radio input "false"
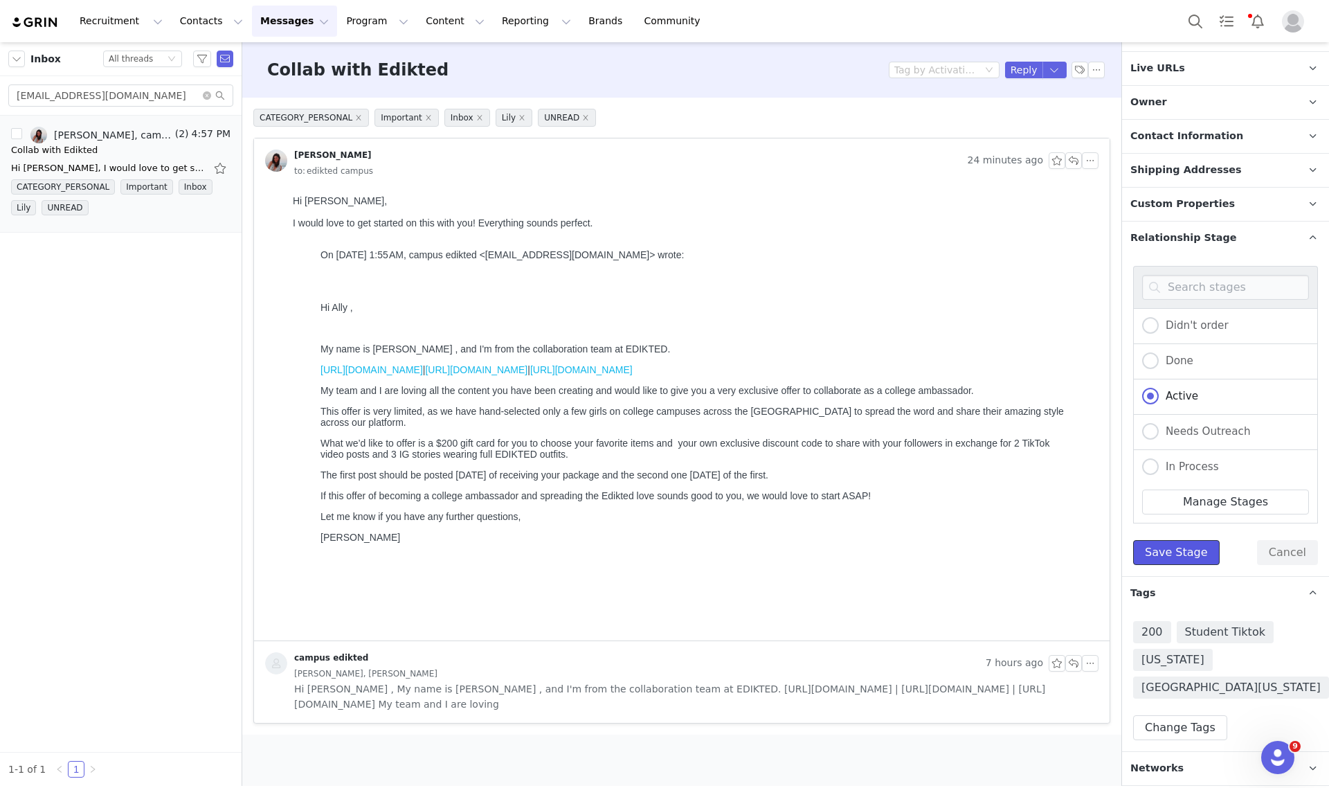
click at [1178, 551] on button "Save Stage" at bounding box center [1176, 552] width 87 height 25
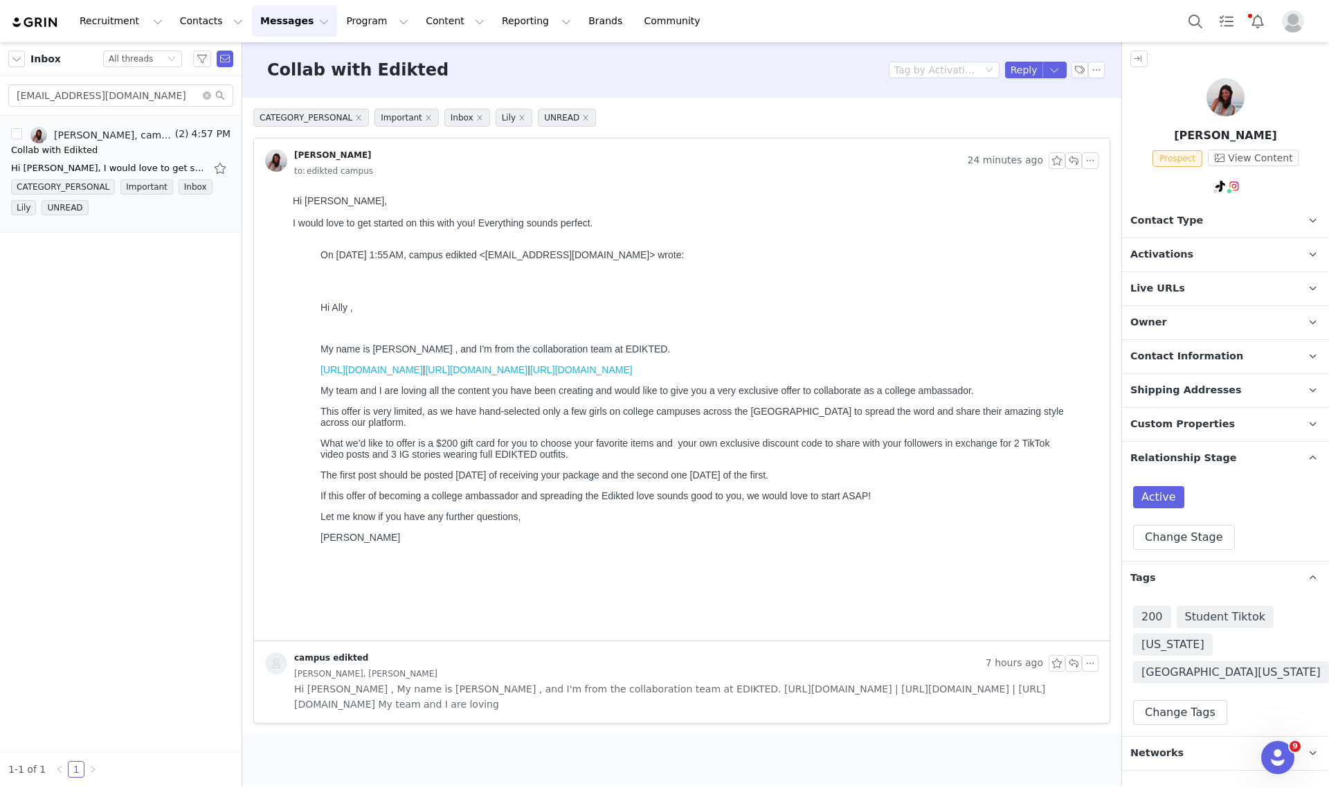
click at [1162, 325] on p "Owner The account user who owns the contact" at bounding box center [1209, 322] width 174 height 33
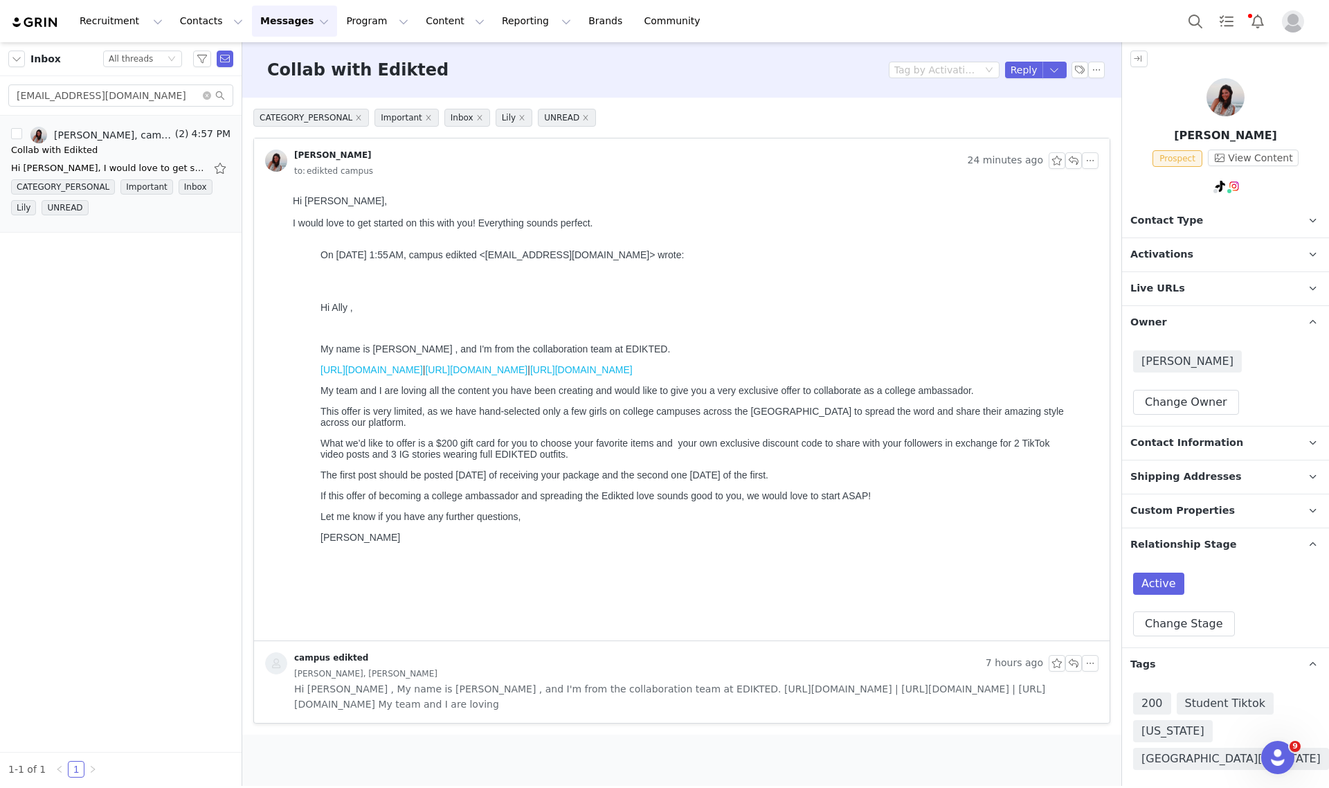
click at [1165, 325] on p "Owner The account user who owns the contact" at bounding box center [1209, 322] width 174 height 33
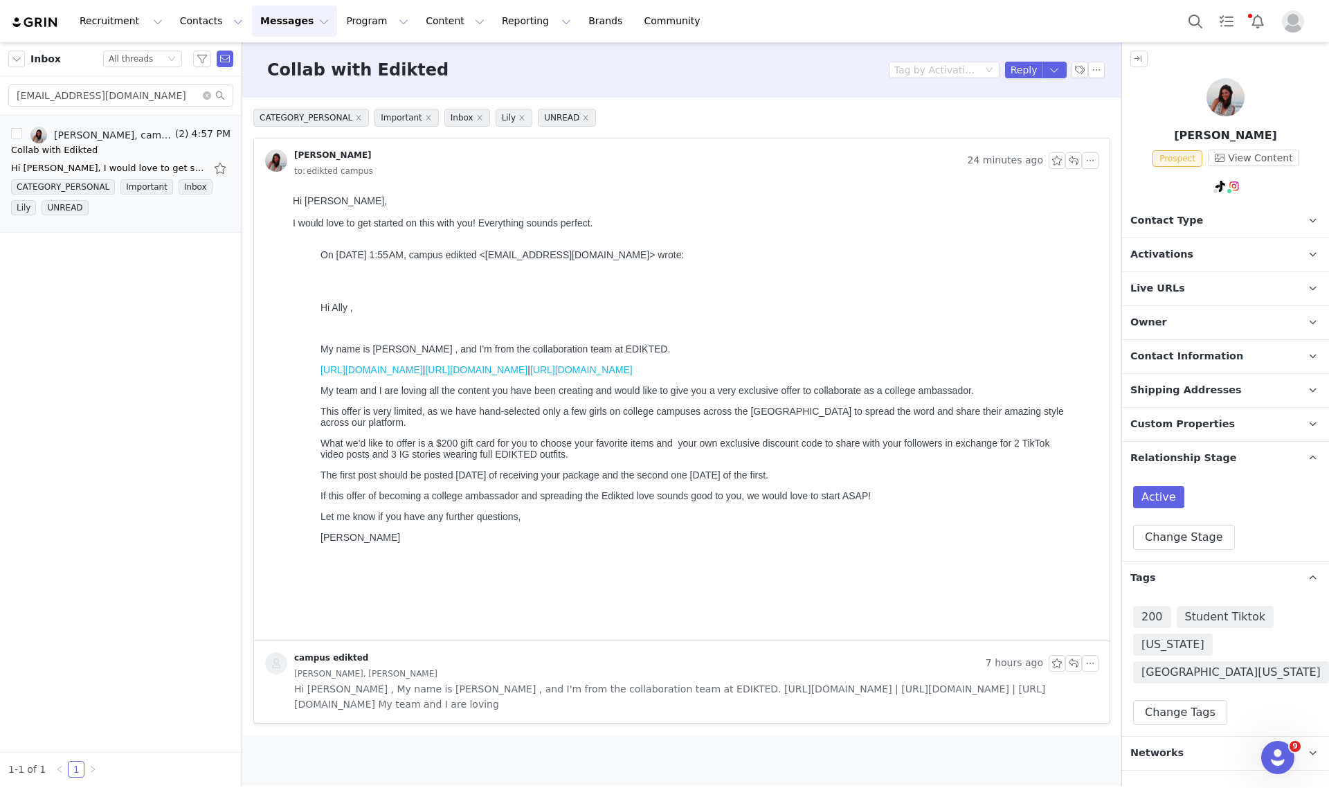
click at [1170, 251] on span "Activations" at bounding box center [1161, 254] width 63 height 15
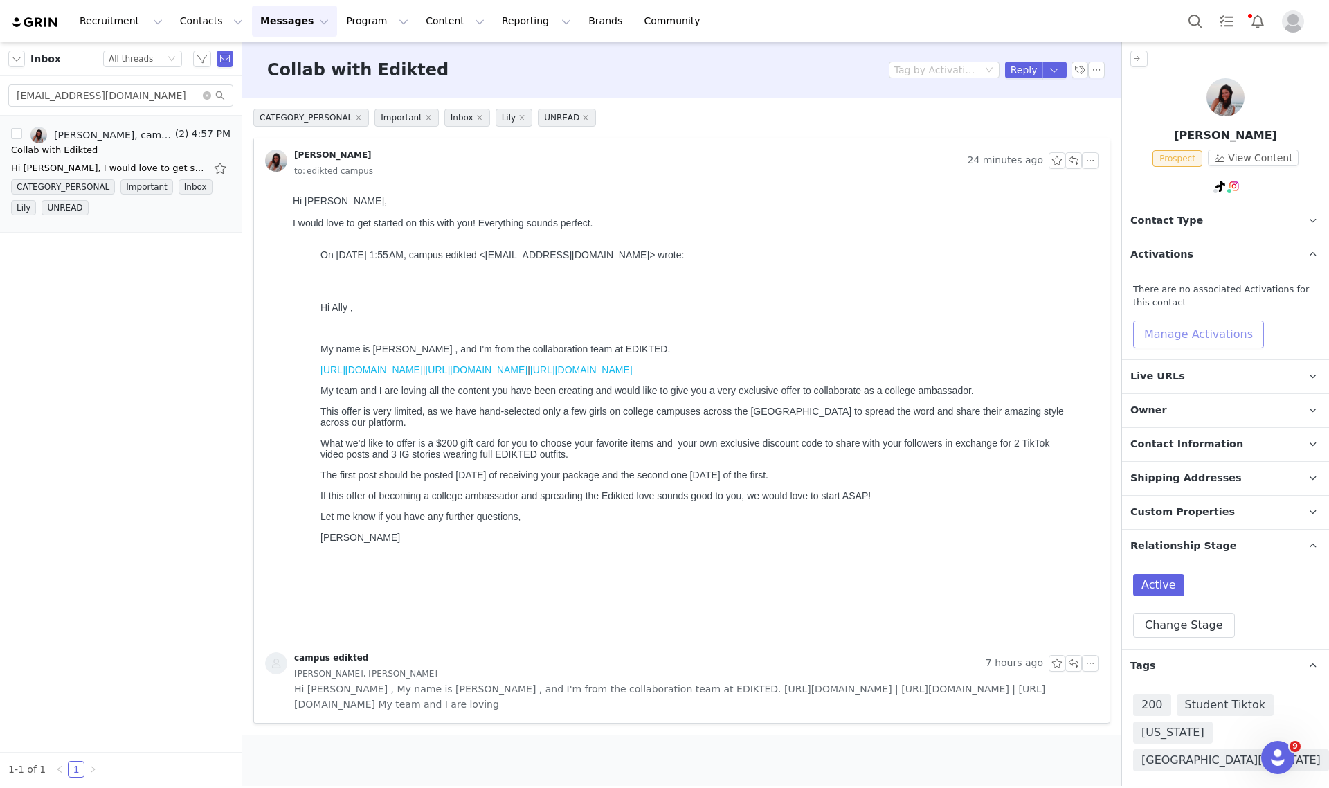
click at [1193, 332] on button "Manage Activations" at bounding box center [1198, 334] width 131 height 28
click at [1220, 389] on div "Select Activation" at bounding box center [1161, 387] width 135 height 21
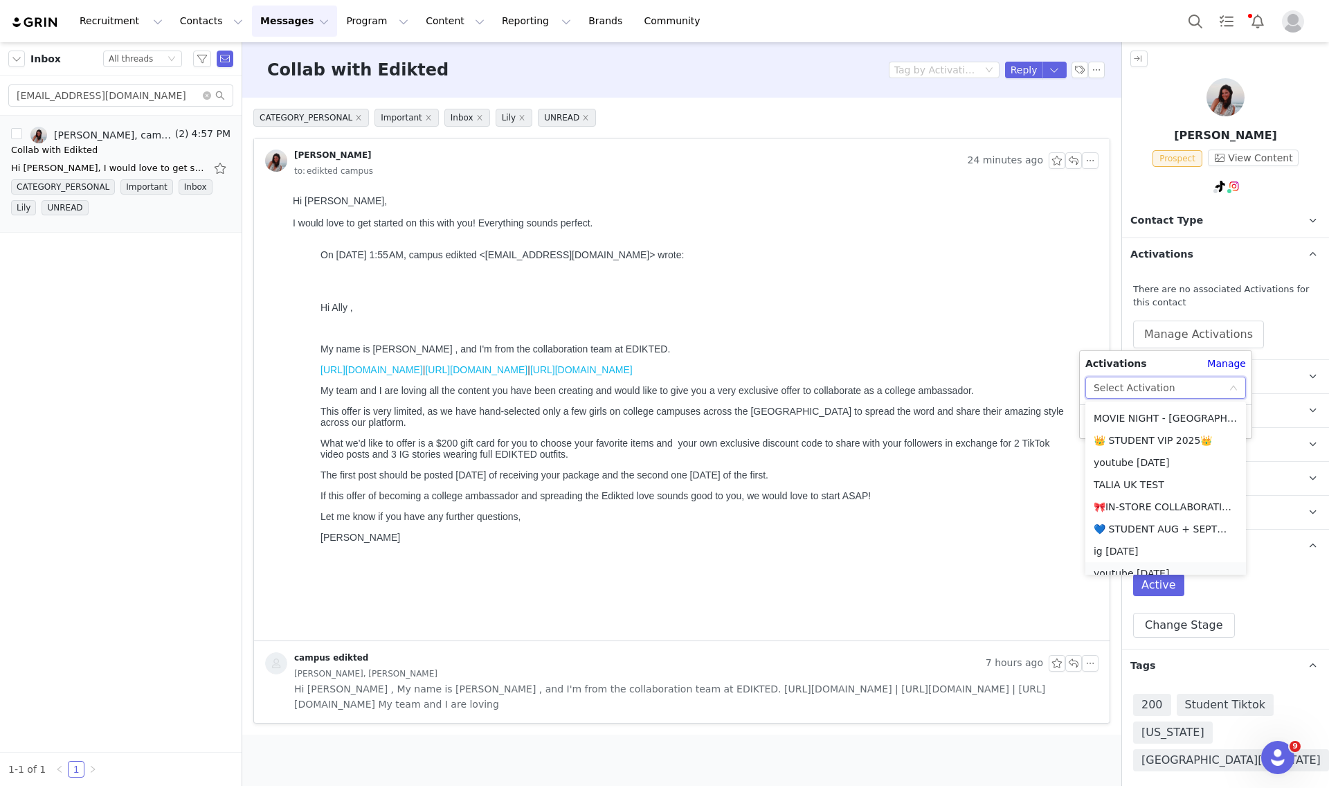
scroll to position [260, 0]
click at [1137, 483] on li "💙 STUDENT AUG + SEPT💙 2025" at bounding box center [1165, 488] width 161 height 22
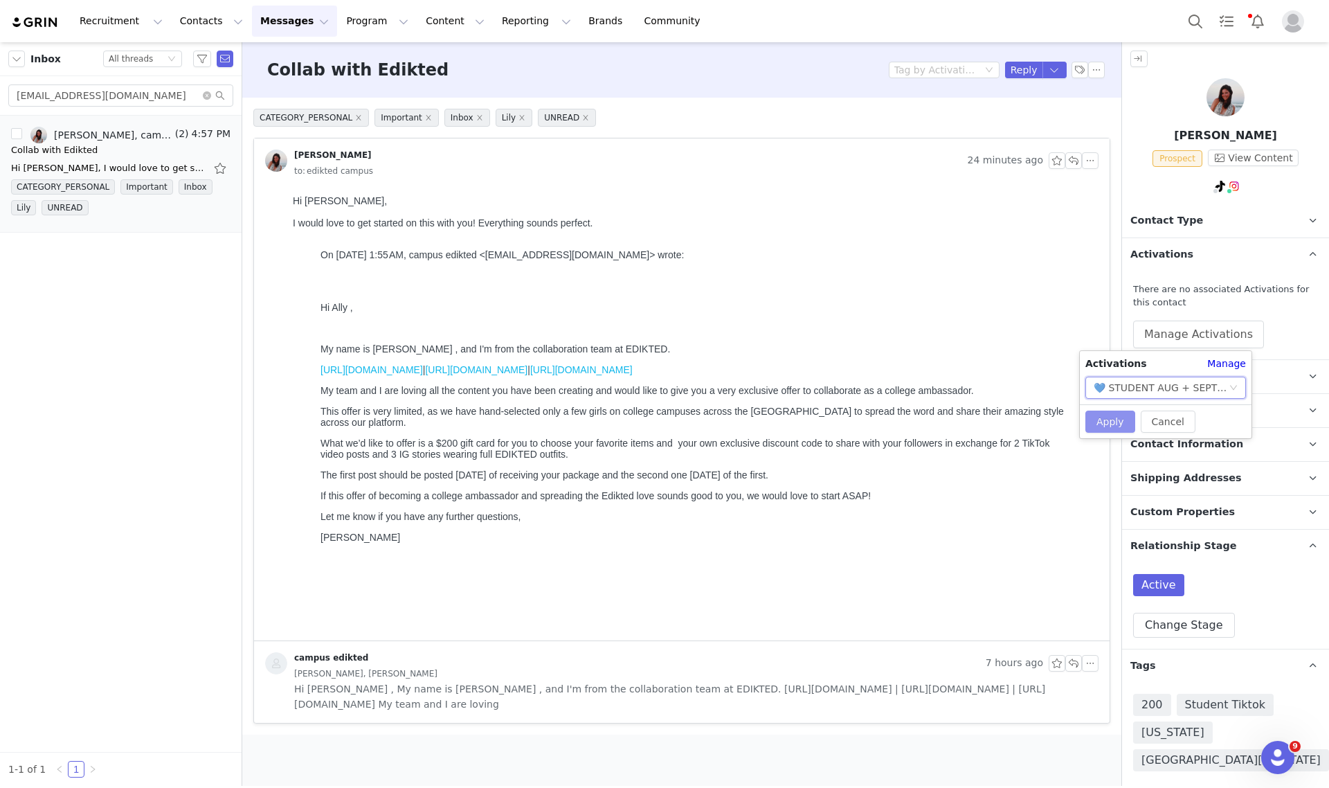
click at [1108, 423] on button "Apply" at bounding box center [1110, 421] width 50 height 22
click at [1146, 220] on span "Contact Type" at bounding box center [1166, 220] width 73 height 15
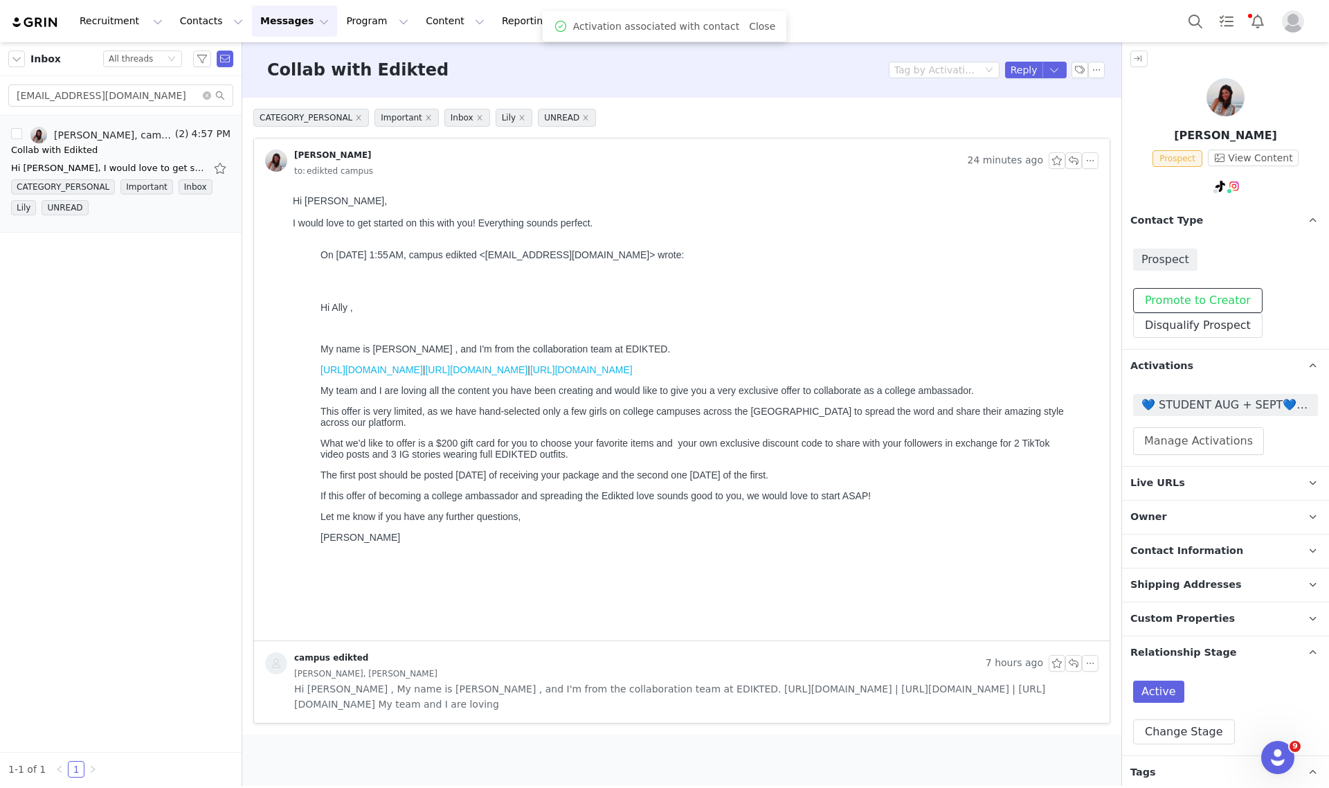
click at [1175, 291] on button "Promote to Creator" at bounding box center [1197, 300] width 129 height 25
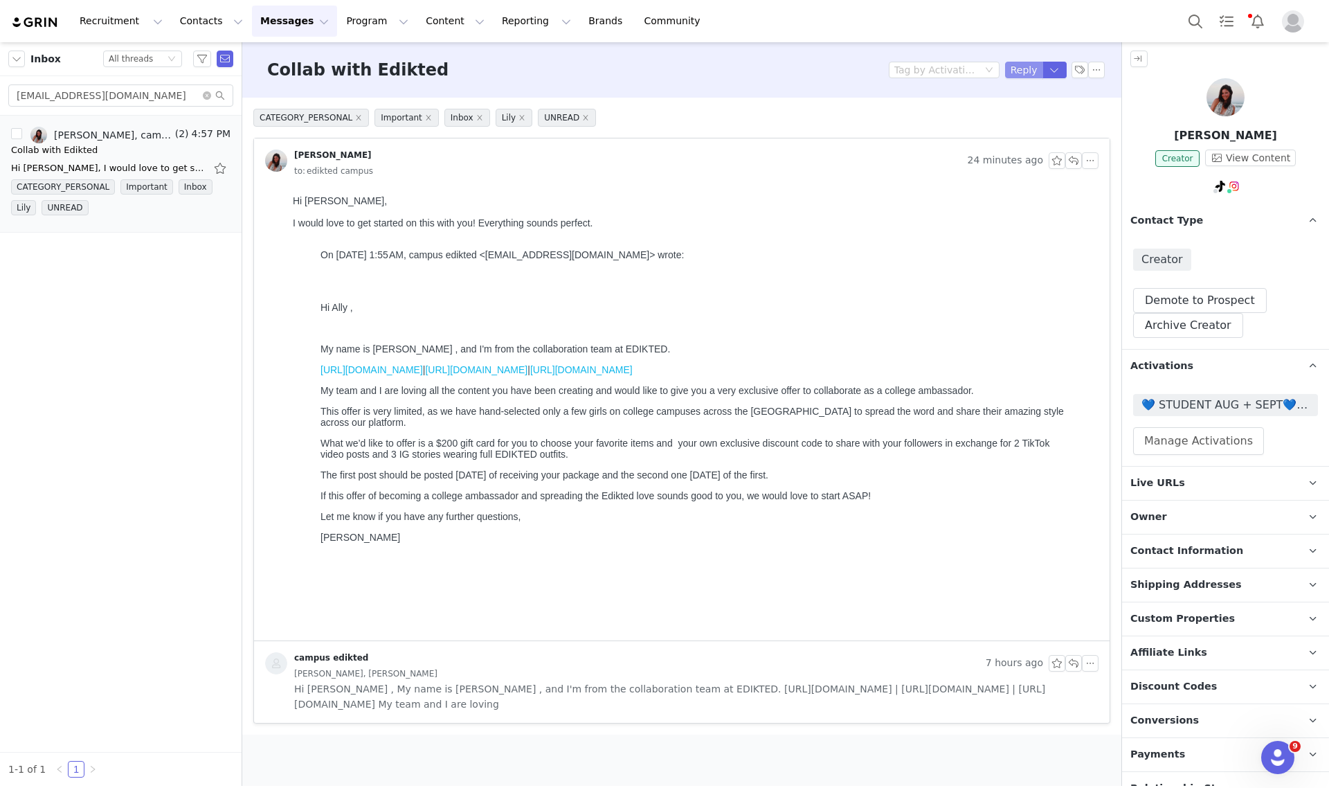
click at [1019, 69] on button "Reply" at bounding box center [1024, 70] width 38 height 17
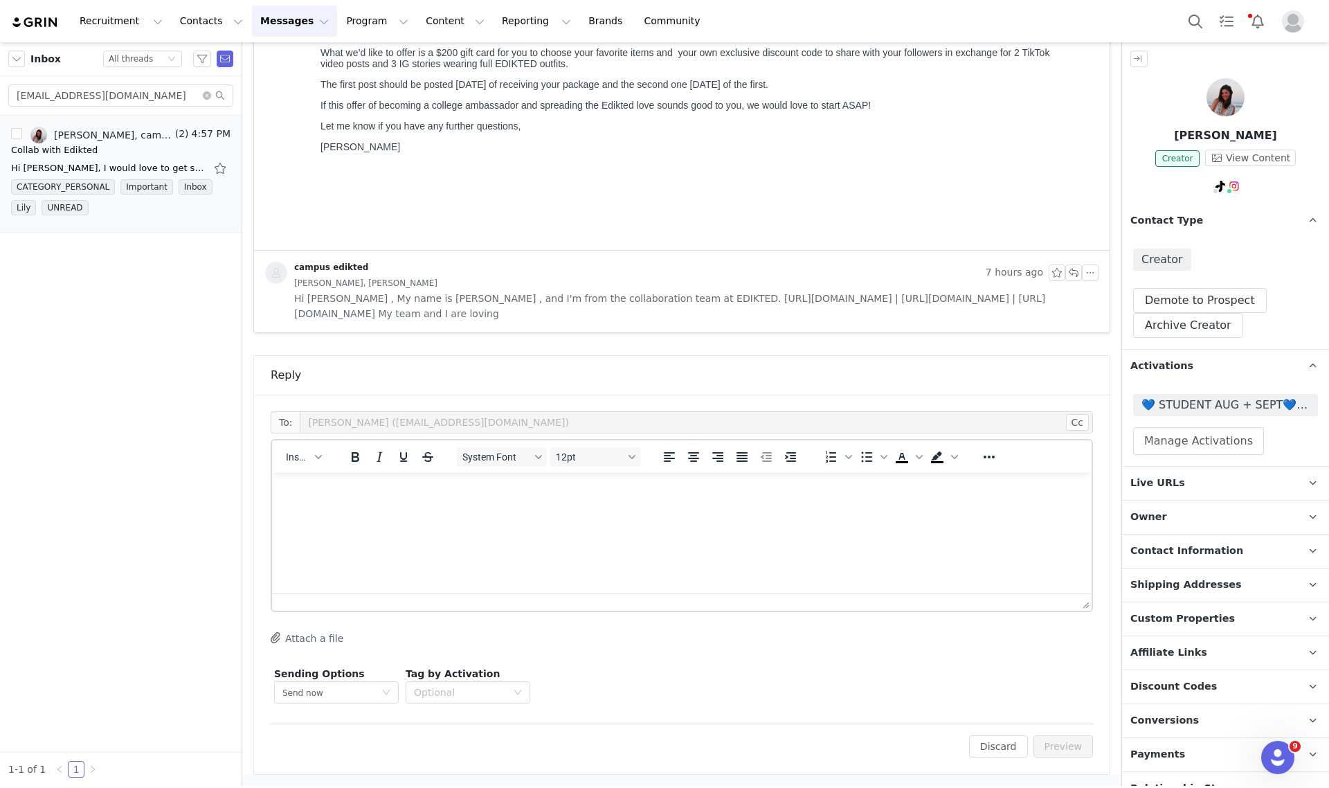
scroll to position [0, 0]
click at [302, 466] on button "Insert" at bounding box center [303, 456] width 46 height 19
click at [309, 478] on div "Insert Template" at bounding box center [353, 480] width 125 height 17
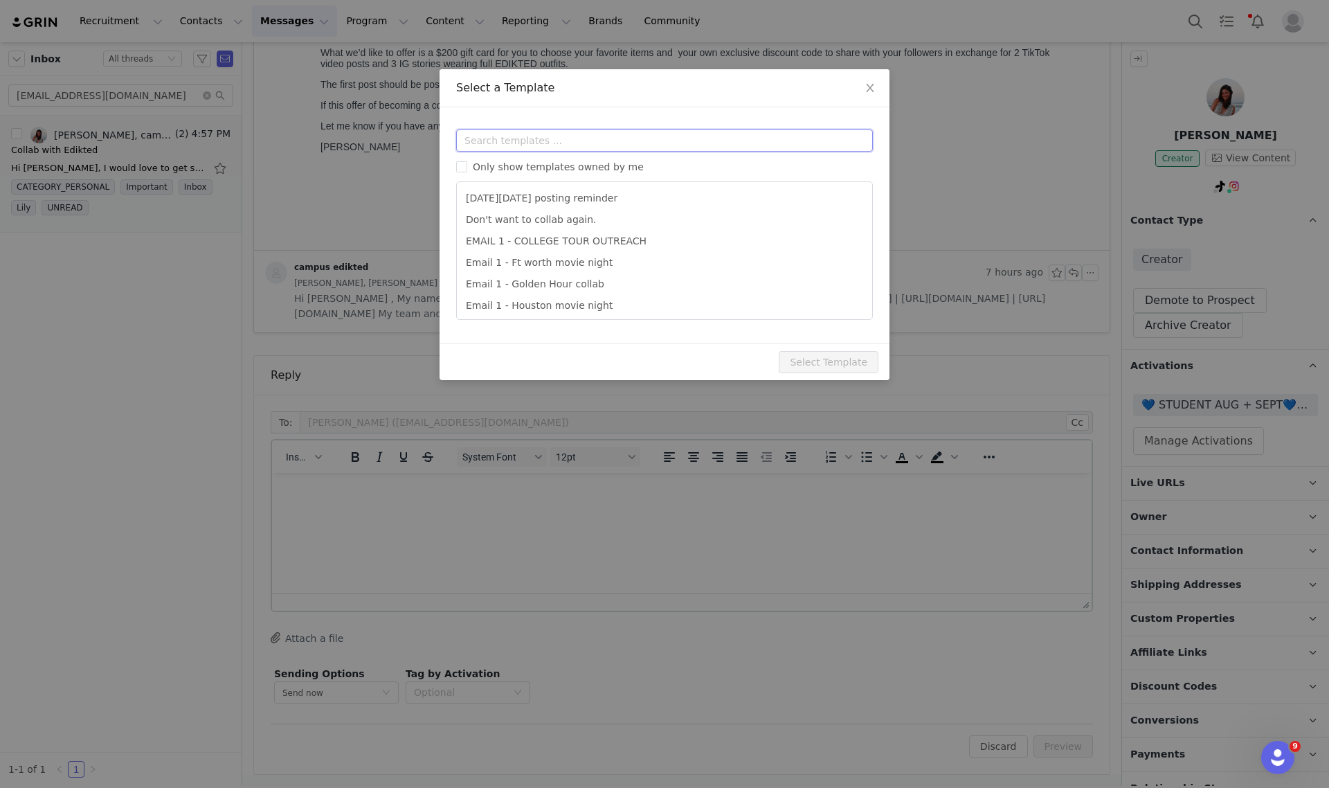
click at [614, 141] on input "text" at bounding box center [664, 140] width 417 height 22
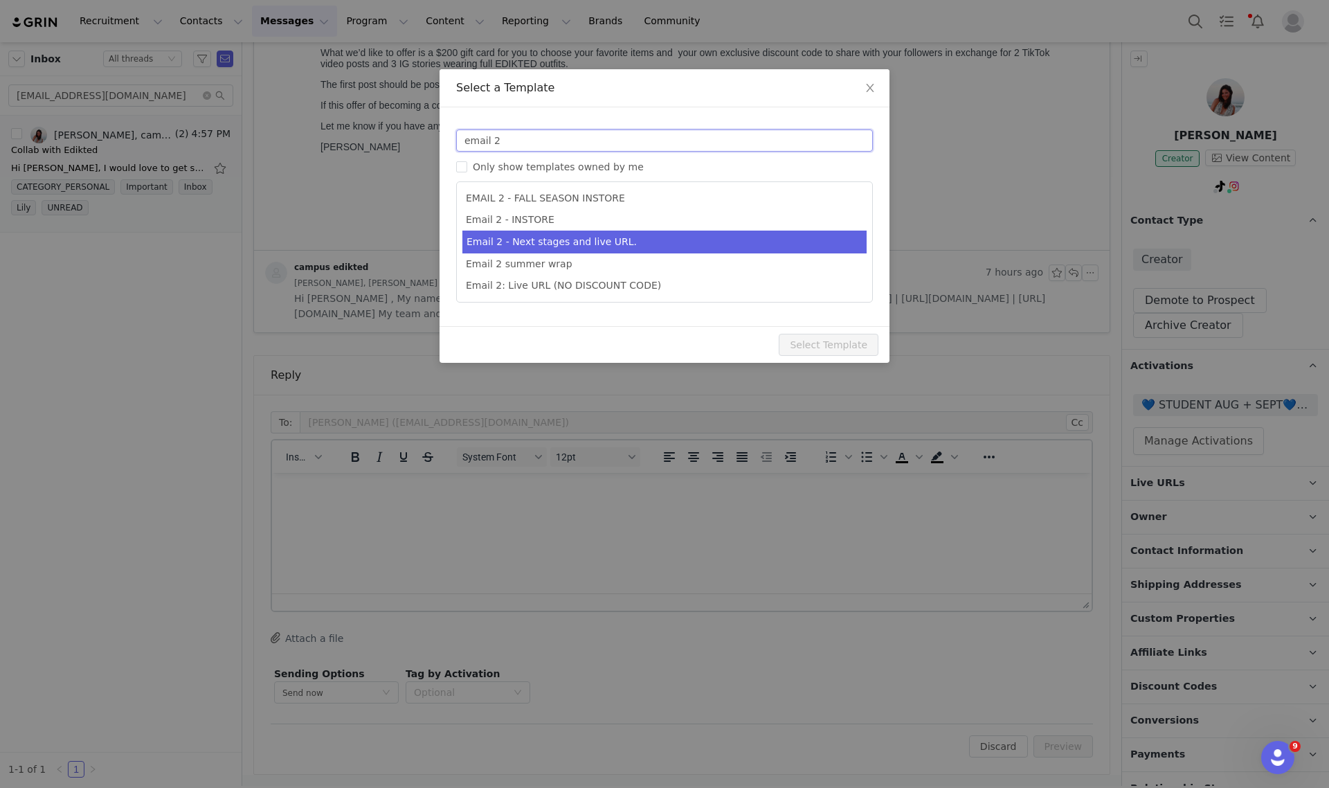
type input "email 2"
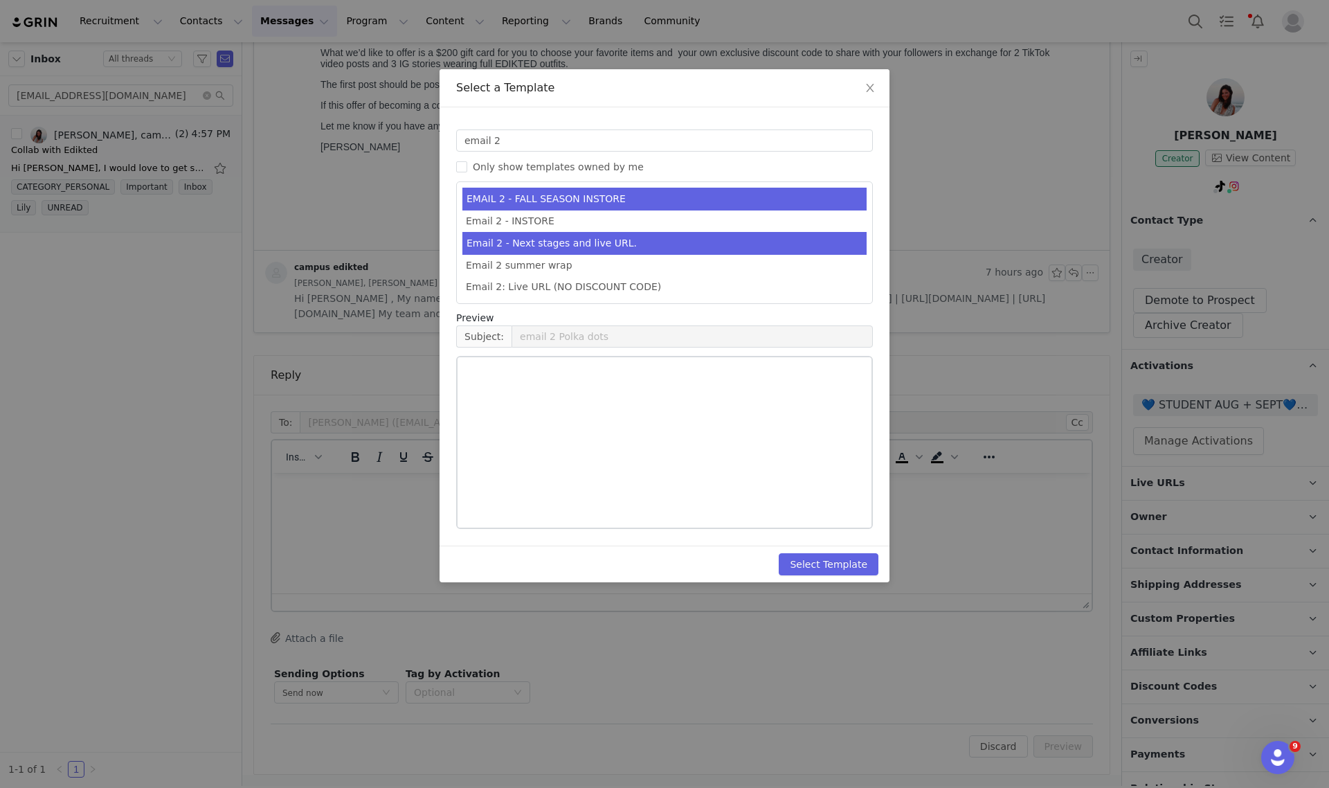
click at [632, 240] on li "Email 2 - Next stages and live URL." at bounding box center [664, 243] width 404 height 23
type input "Collab with Edikted"
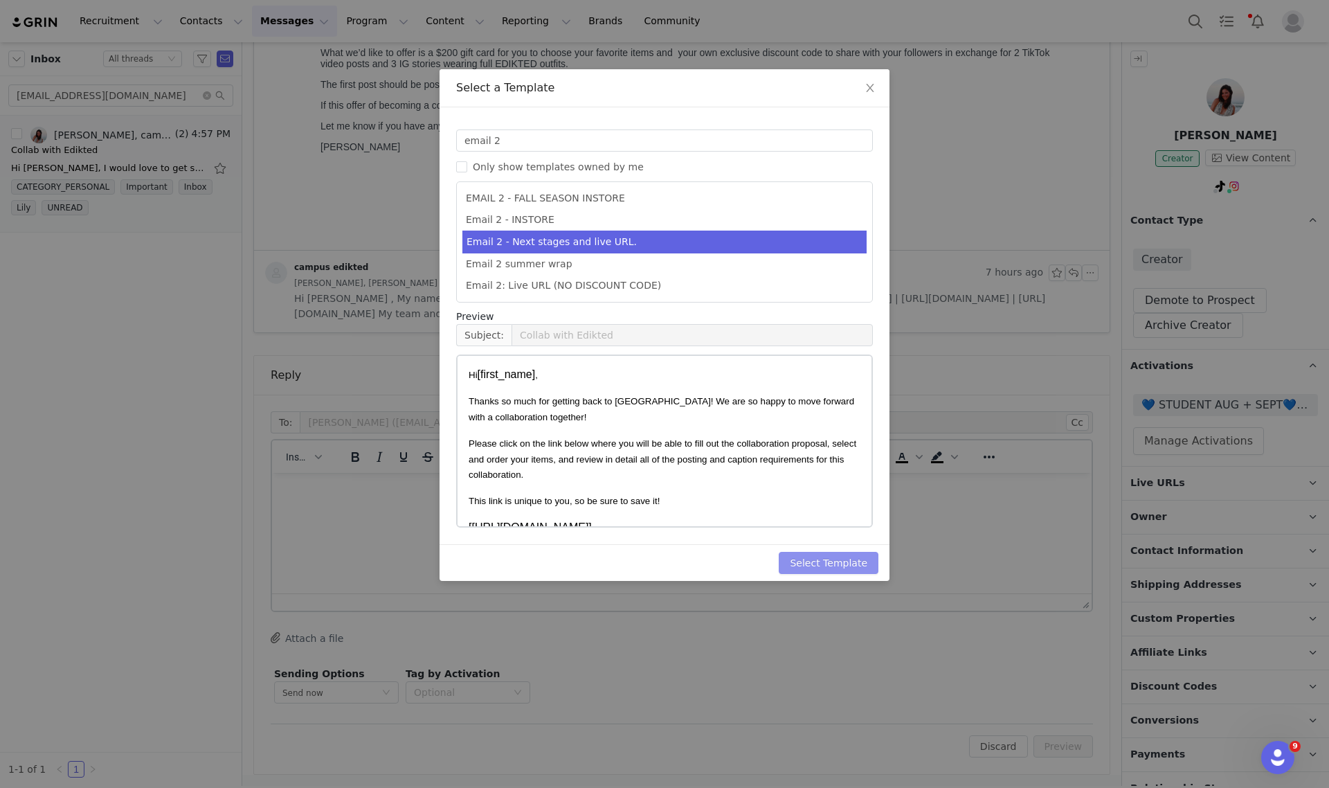
click at [847, 561] on button "Select Template" at bounding box center [829, 563] width 100 height 22
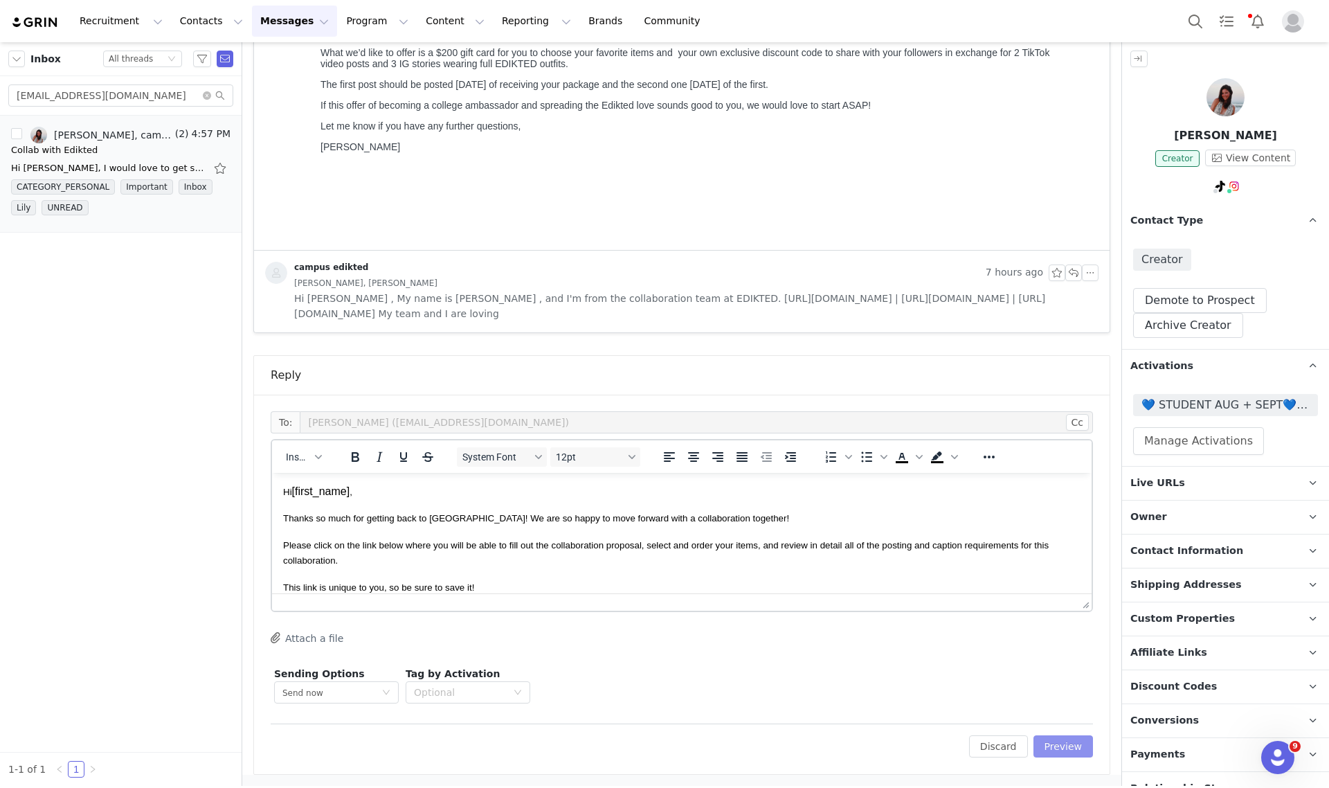
click at [1058, 744] on button "Preview" at bounding box center [1063, 746] width 60 height 22
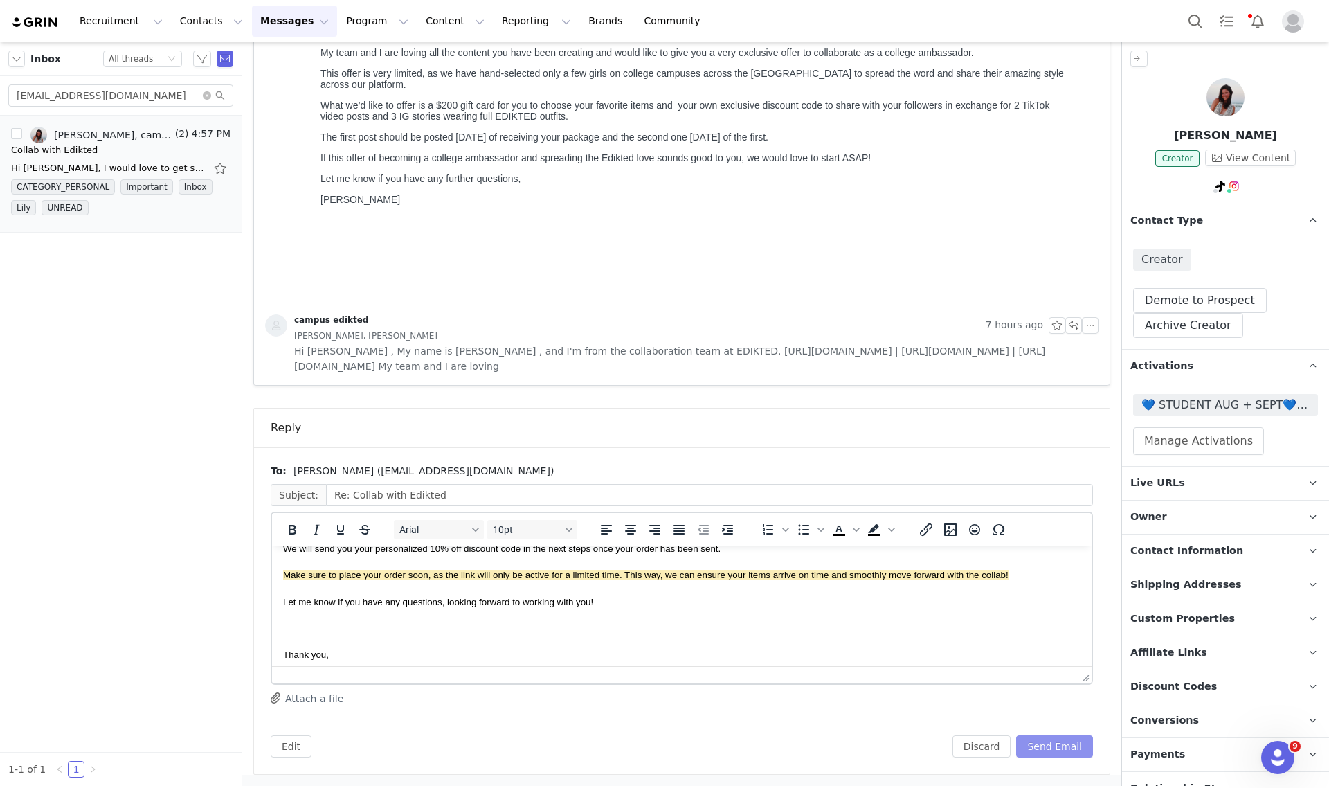
scroll to position [293, 0]
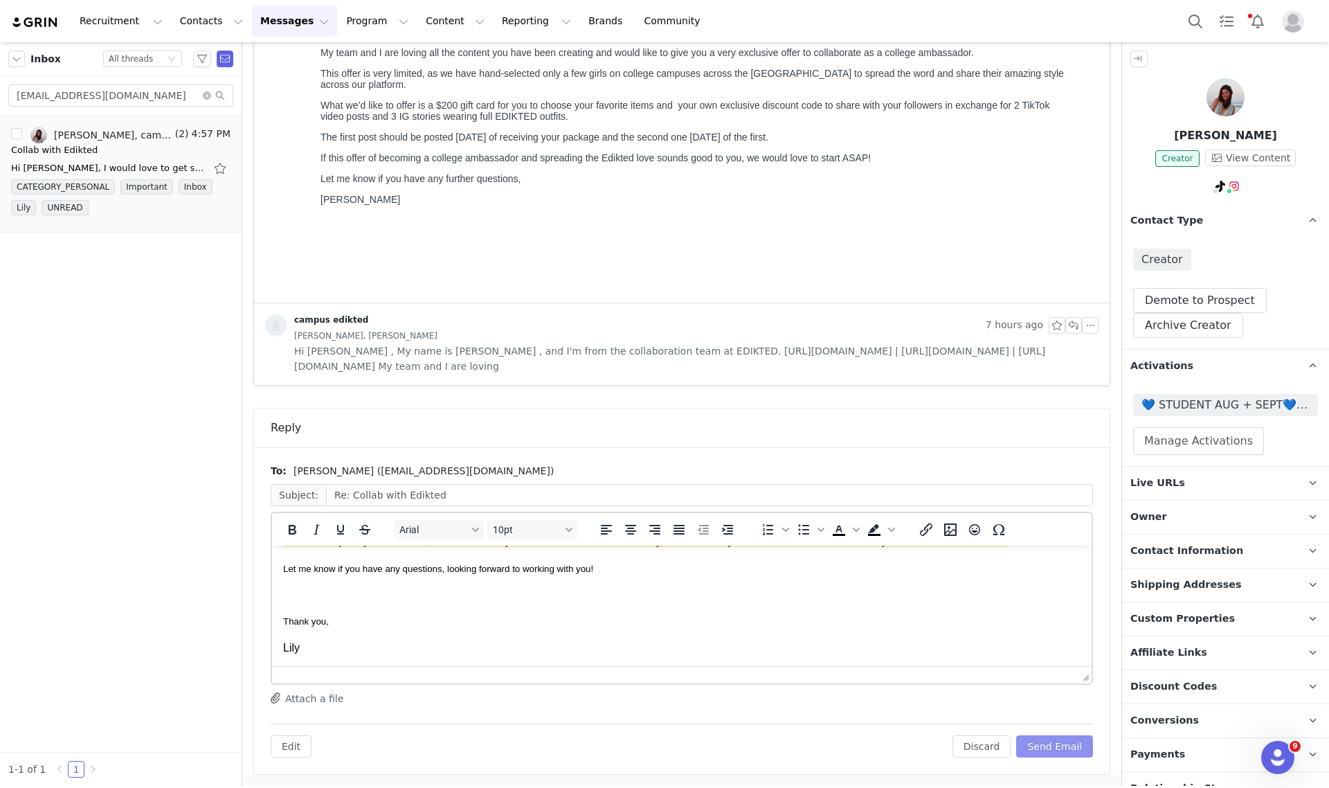
click at [1058, 745] on button "Send Email" at bounding box center [1054, 746] width 77 height 22
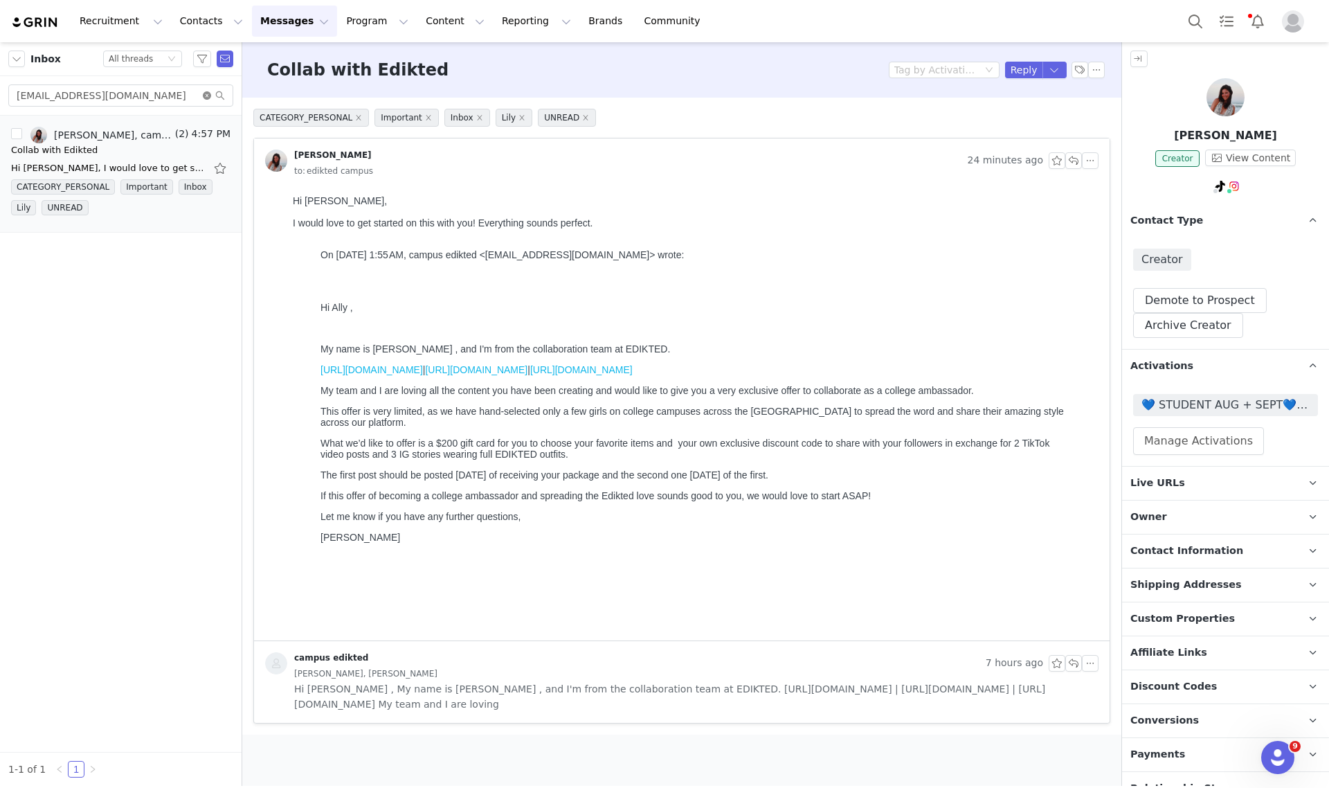
click at [206, 94] on icon "icon: close-circle" at bounding box center [207, 95] width 8 height 8
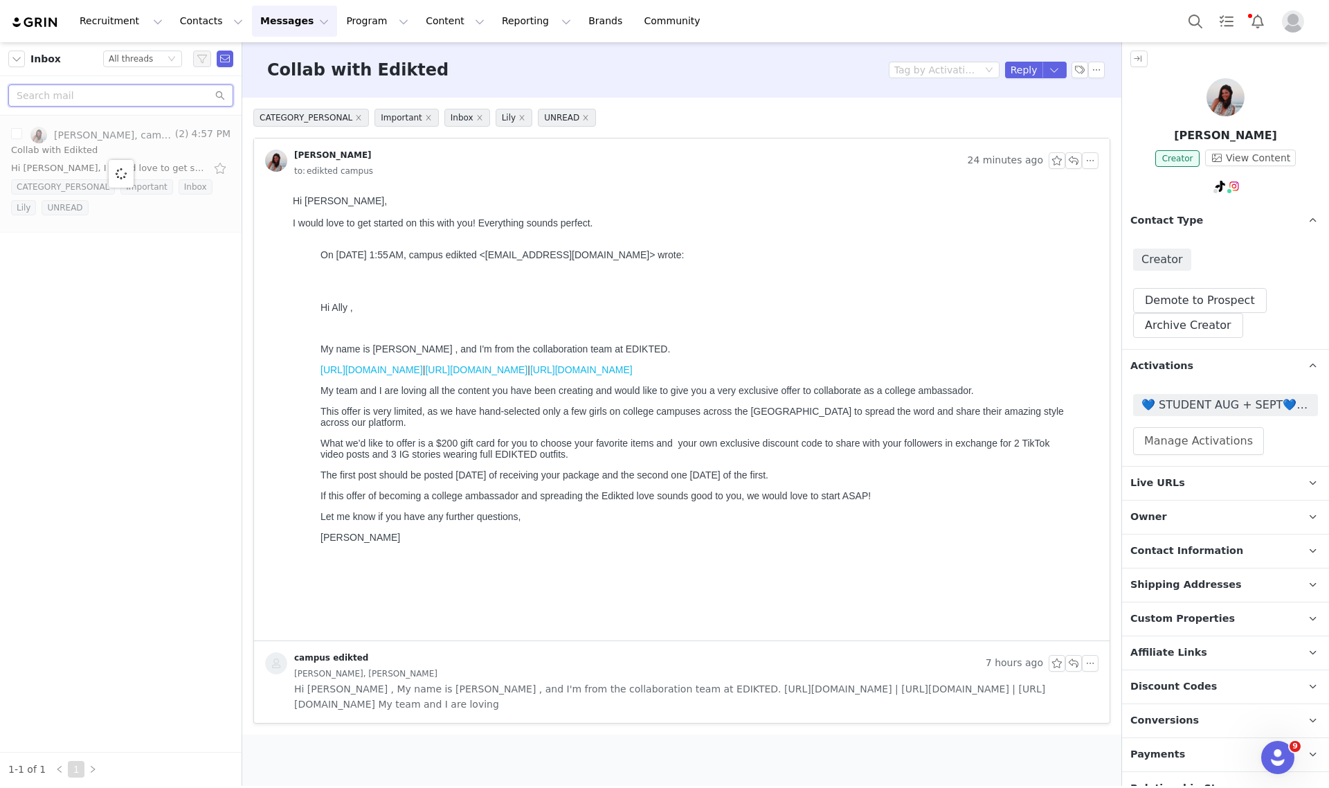
paste input "[EMAIL_ADDRESS][DOMAIN_NAME]"
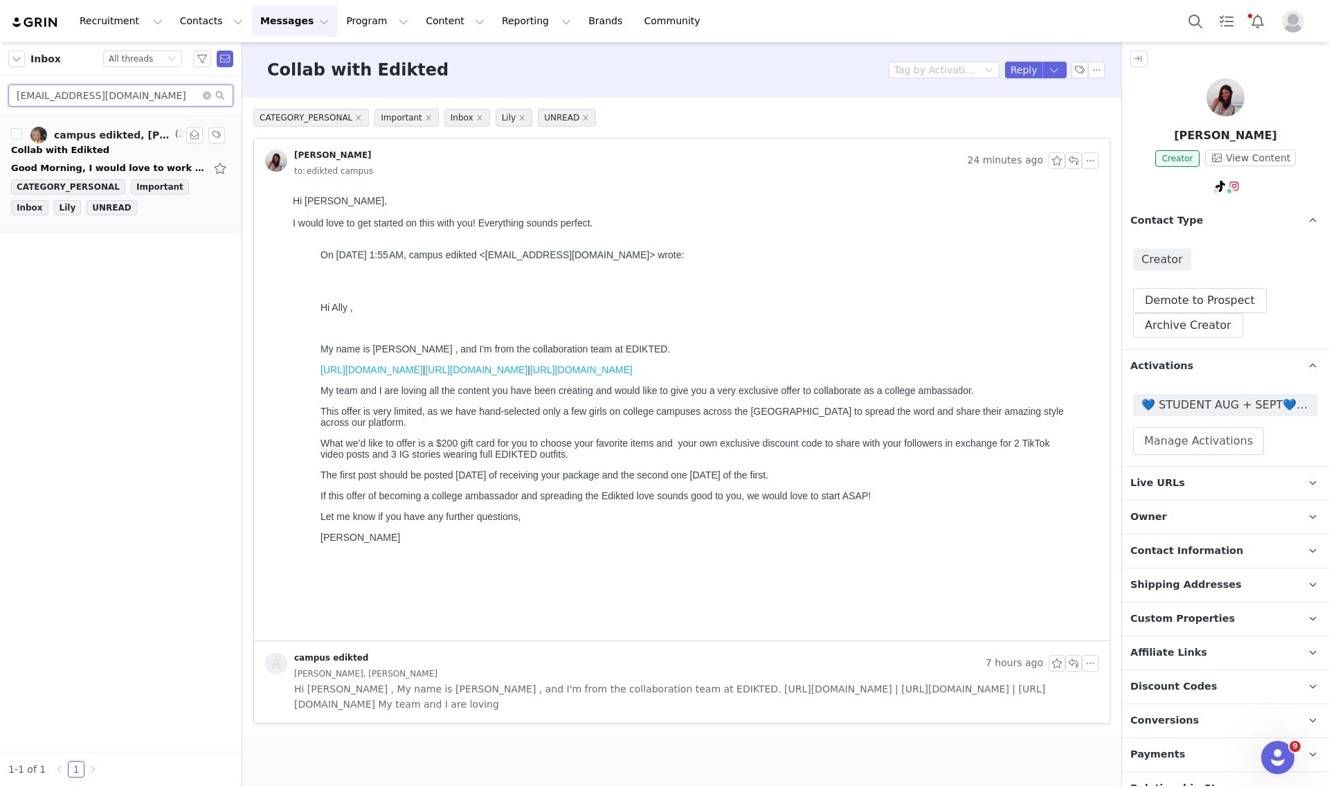
type input "[EMAIL_ADDRESS][DOMAIN_NAME]"
click at [56, 146] on div "Collab with Edikted" at bounding box center [60, 150] width 98 height 14
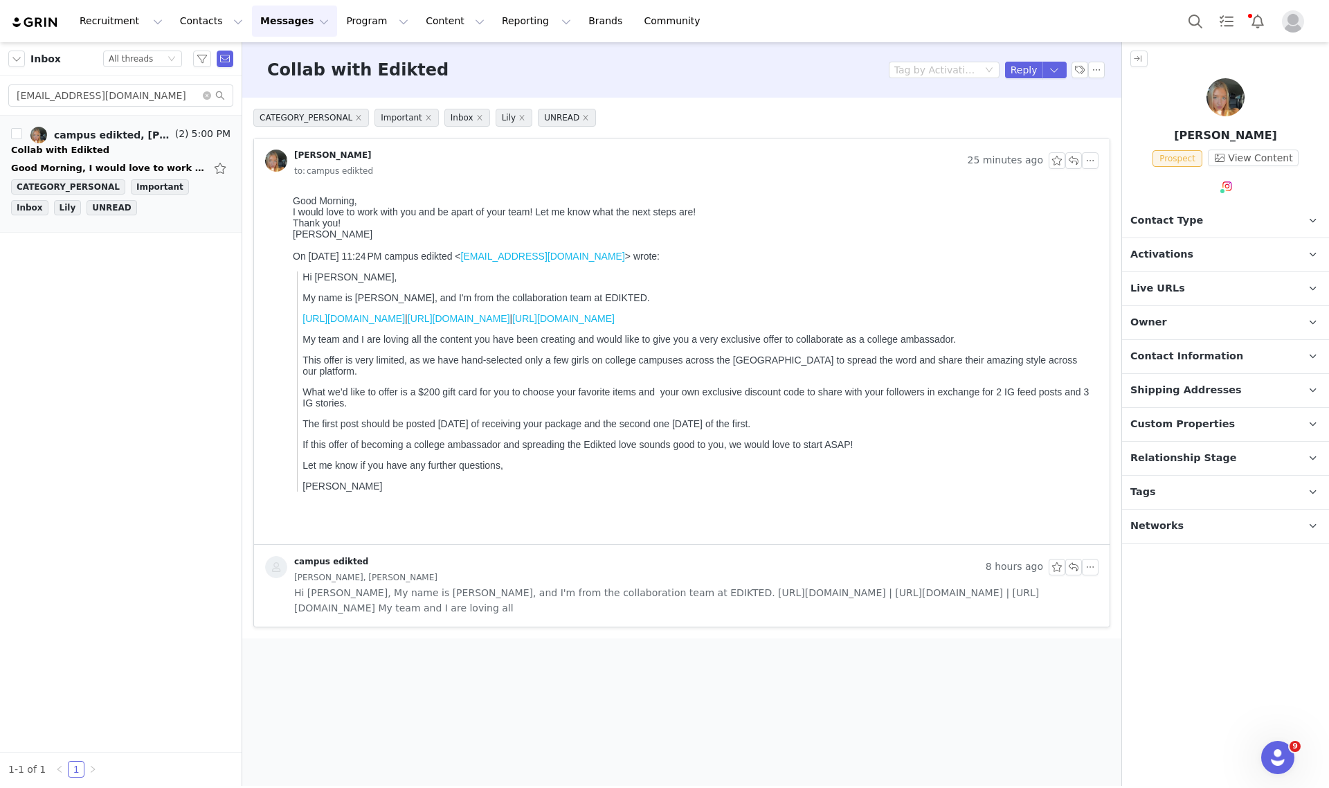
click at [1164, 497] on p "Tags Keep track of your contacts by assigning them tags. You can then filter yo…" at bounding box center [1209, 492] width 174 height 33
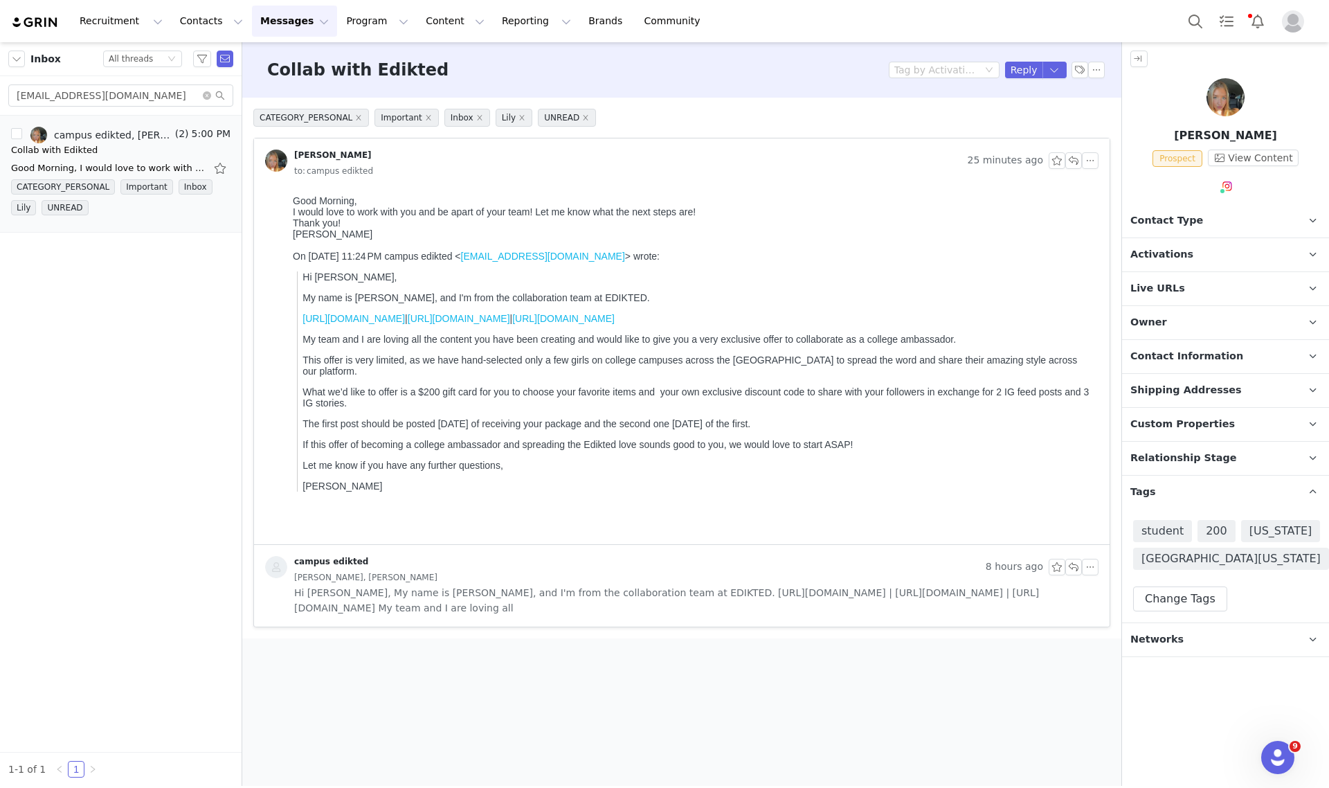
click at [1188, 466] on p "Relationship Stage Use relationship stages to move contacts through a logical s…" at bounding box center [1209, 458] width 174 height 33
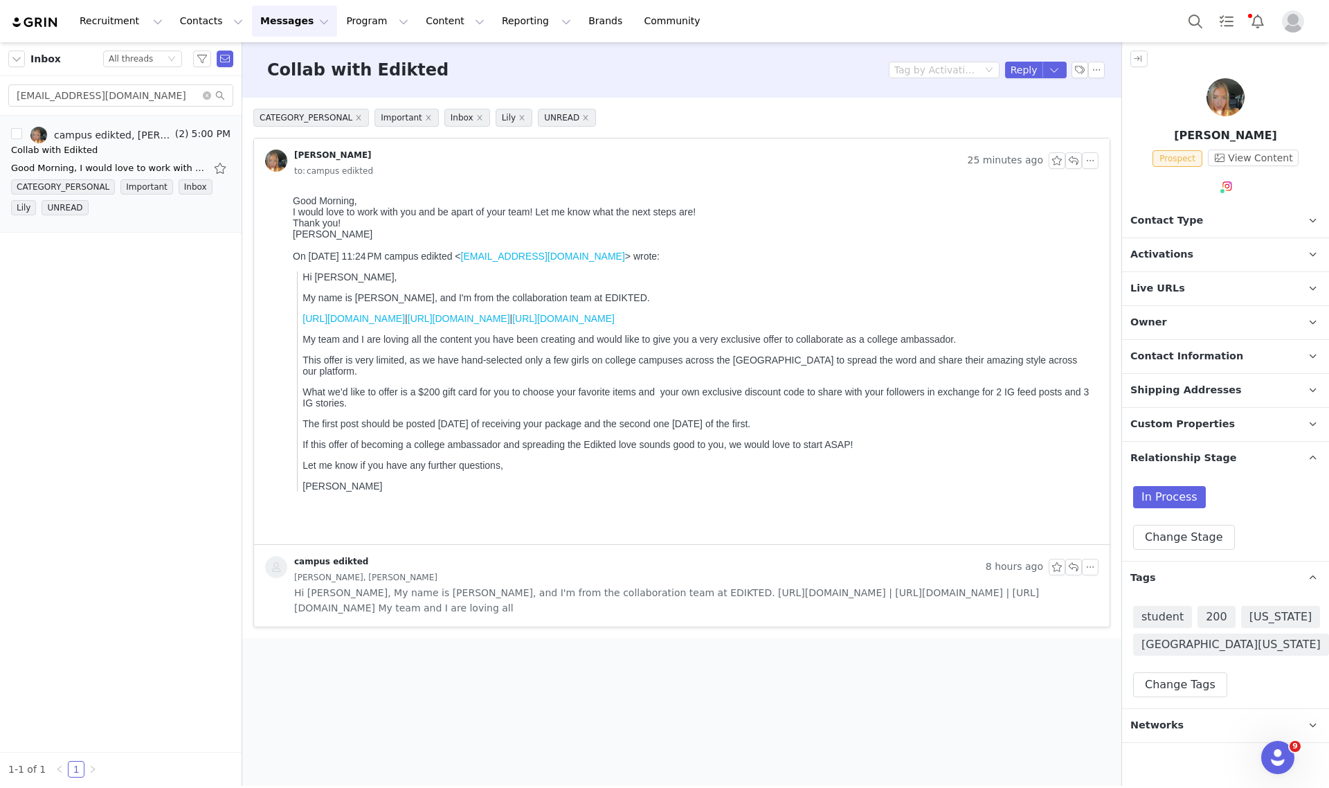
click at [1194, 521] on div "In Process Change Stage" at bounding box center [1225, 518] width 185 height 64
click at [1194, 525] on button "Change Stage" at bounding box center [1184, 537] width 102 height 25
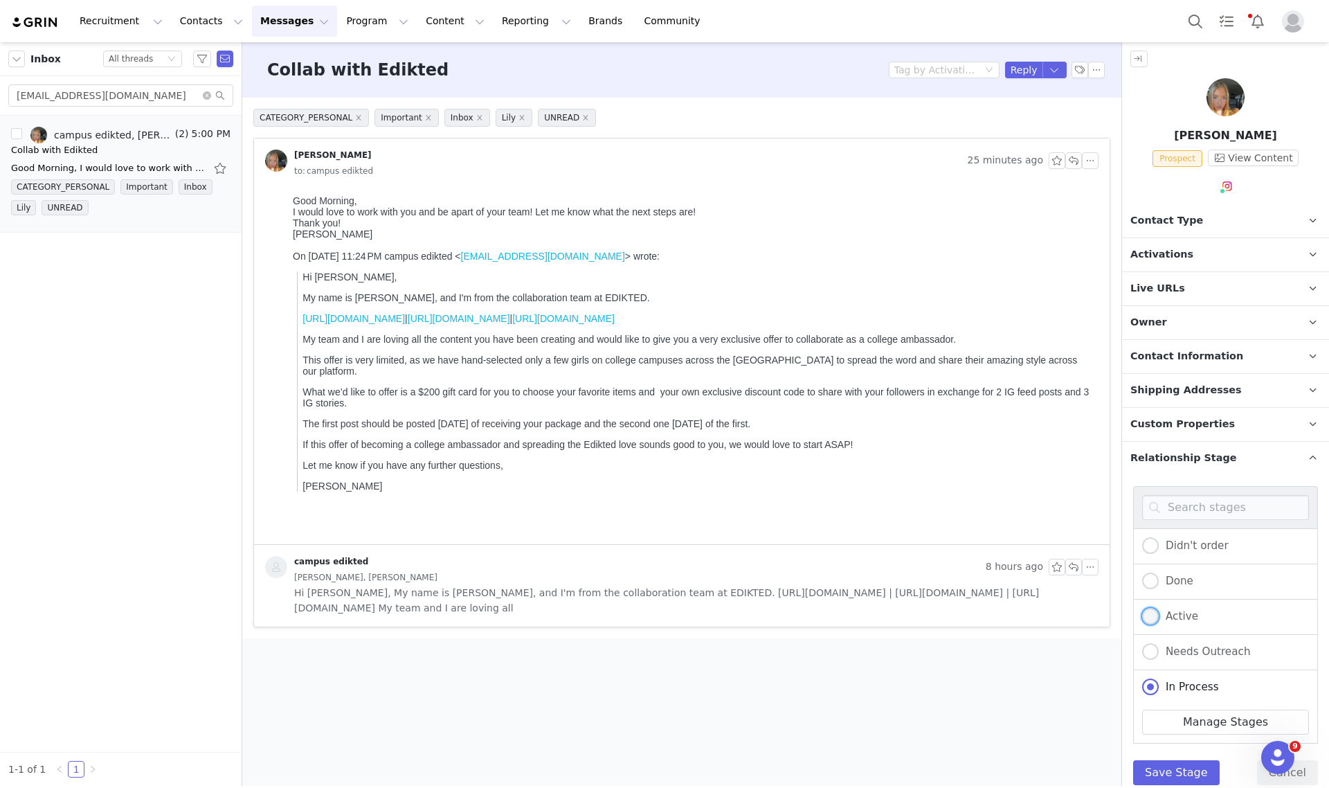
click at [1159, 618] on label "Active" at bounding box center [1170, 617] width 56 height 18
click at [1159, 618] on input "Active" at bounding box center [1150, 617] width 17 height 18
radio input "true"
radio input "false"
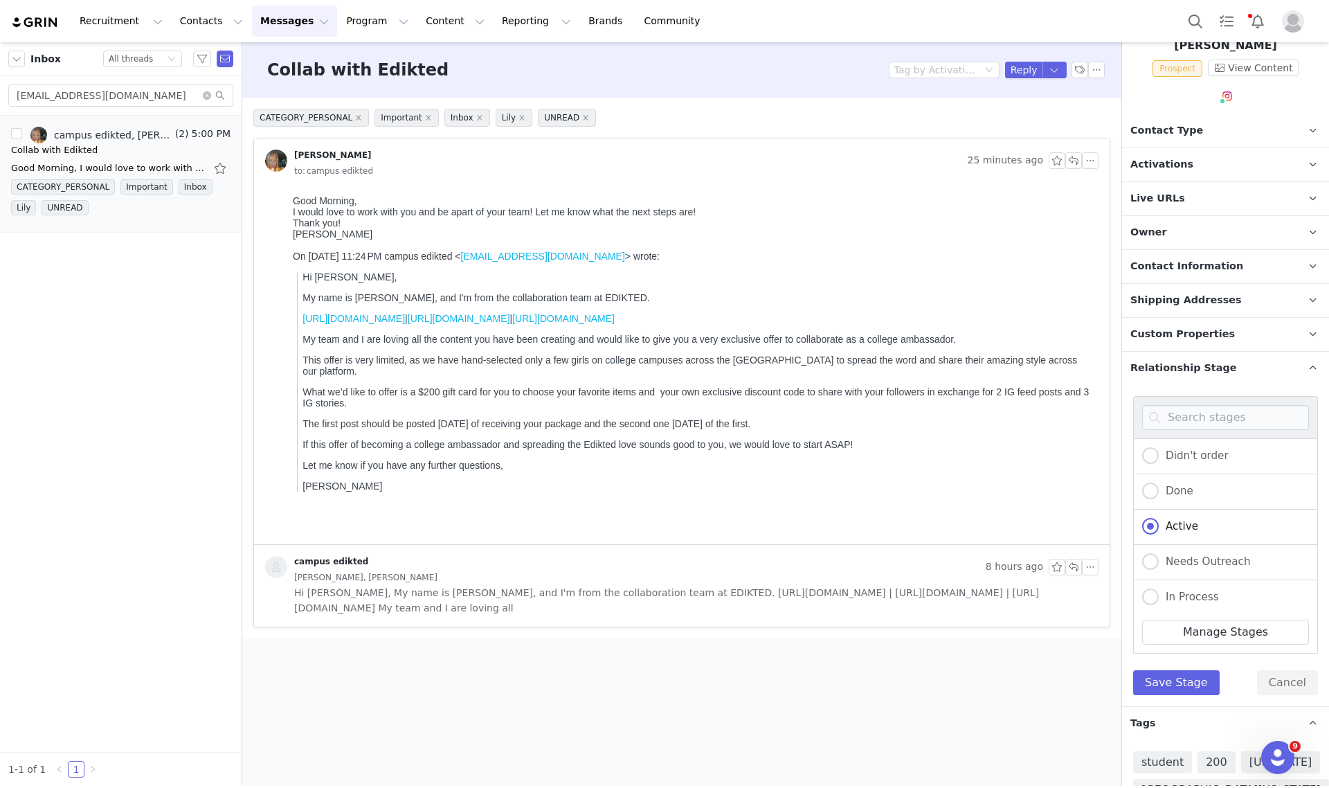
scroll to position [173, 0]
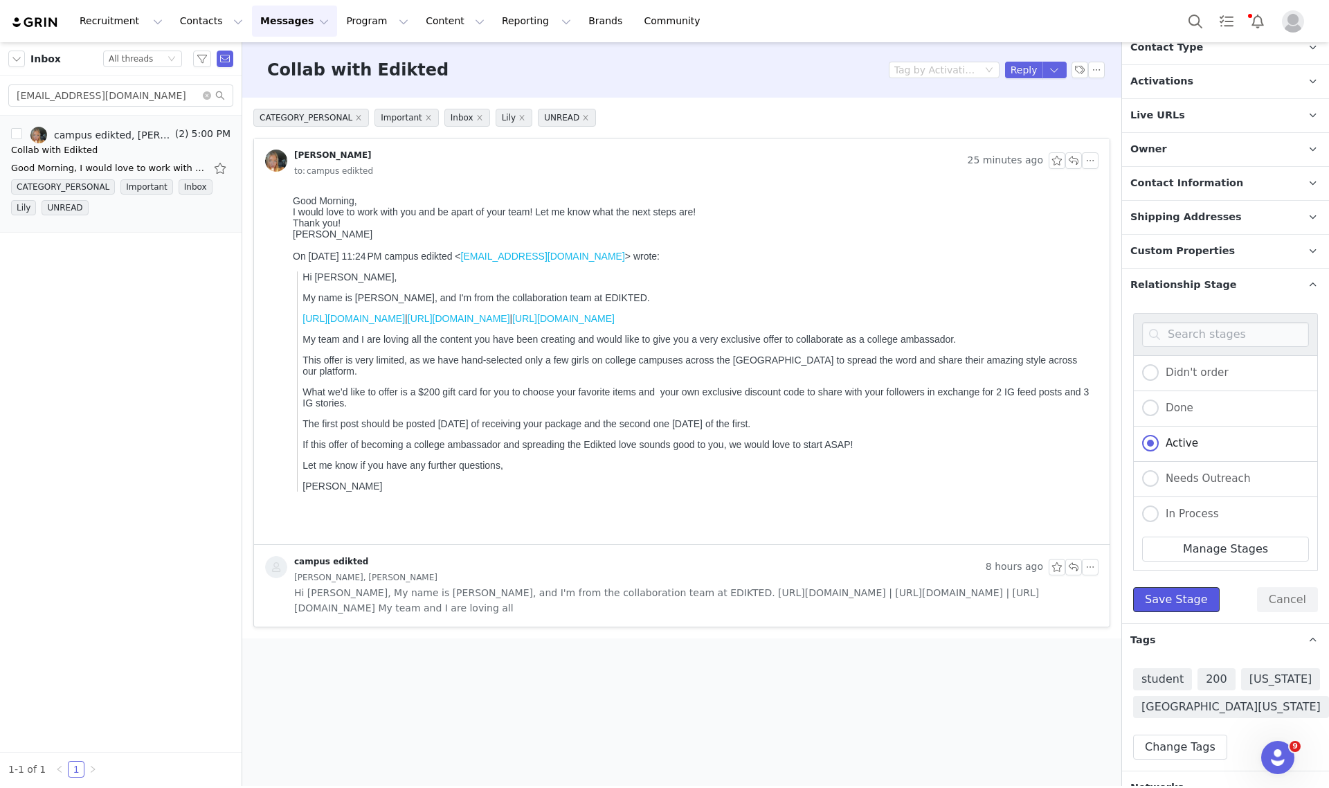
click at [1171, 597] on button "Save Stage" at bounding box center [1176, 599] width 87 height 25
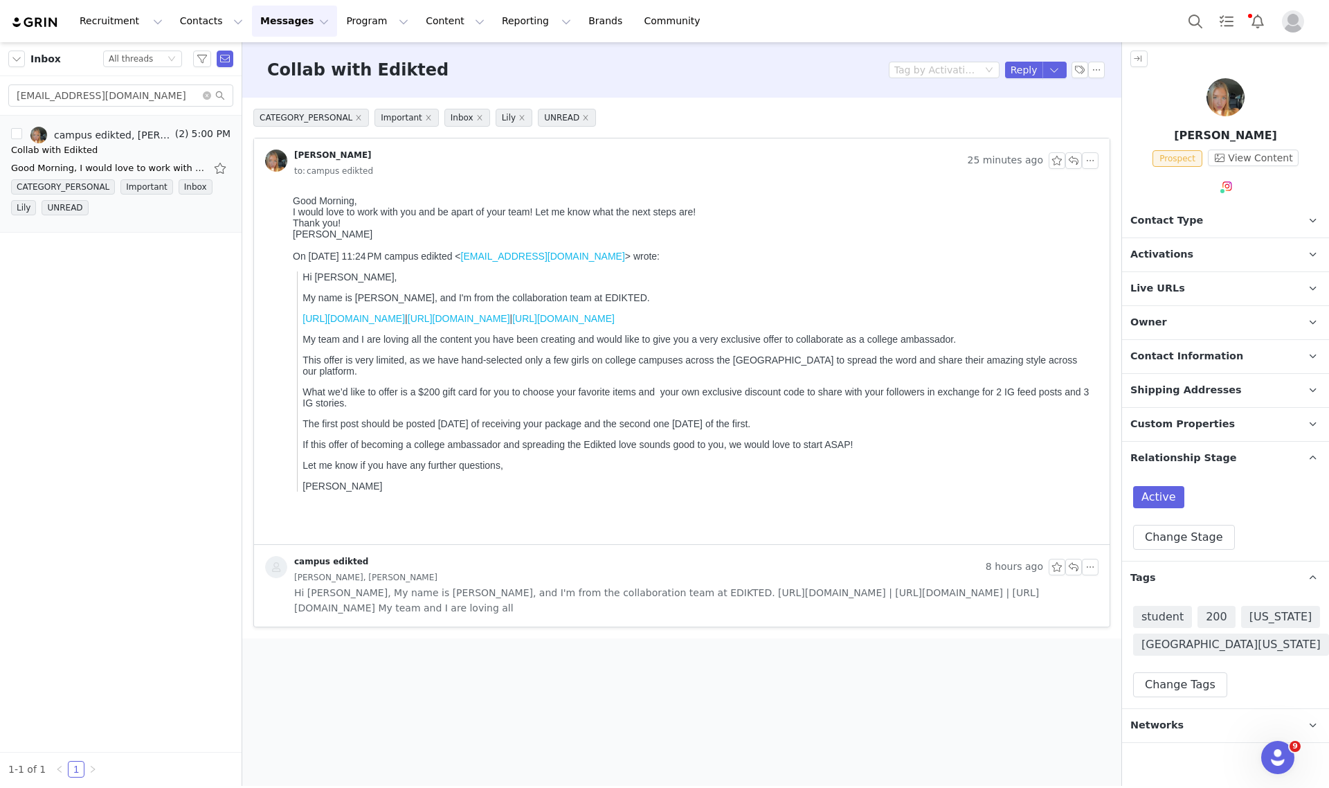
scroll to position [0, 0]
click at [1171, 323] on p "Owner The account user who owns the contact" at bounding box center [1209, 322] width 174 height 33
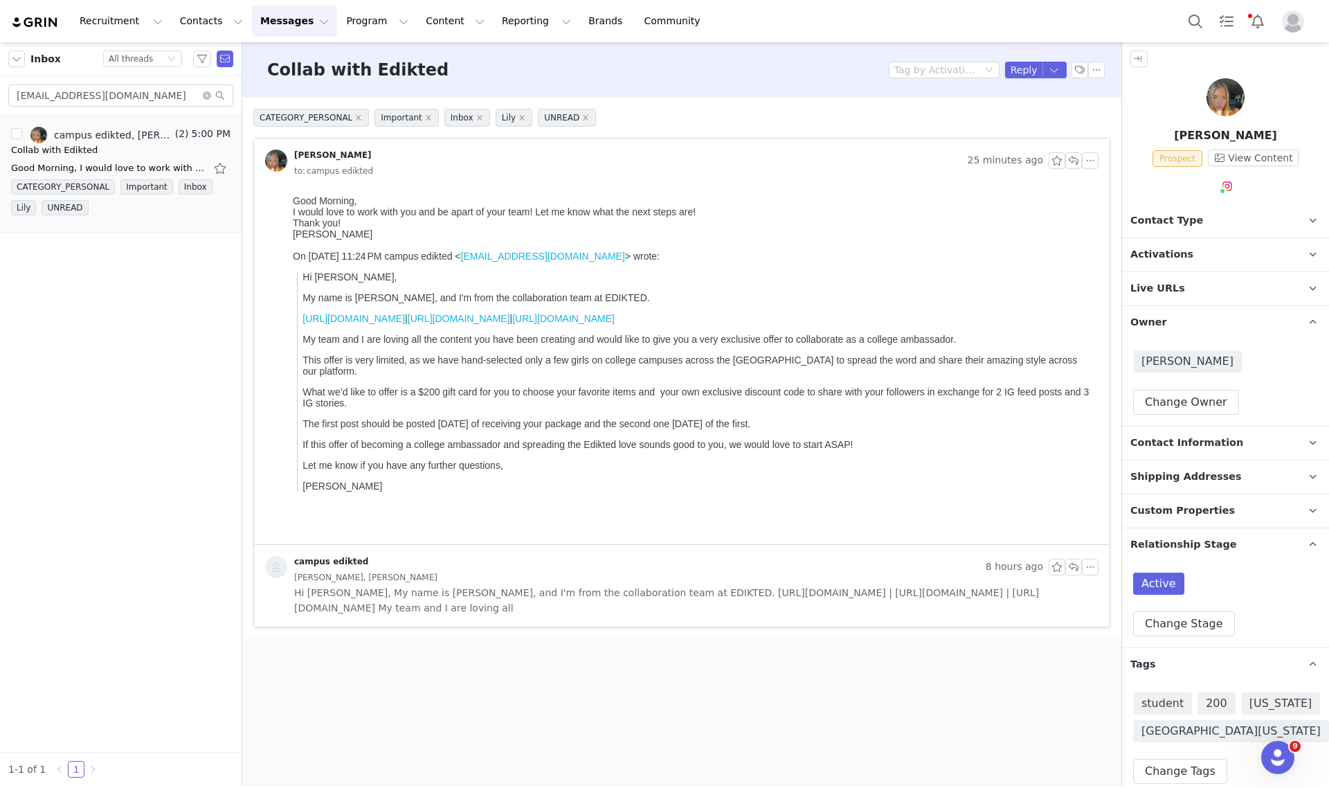
click at [1171, 322] on p "Owner The account user who owns the contact" at bounding box center [1209, 322] width 174 height 33
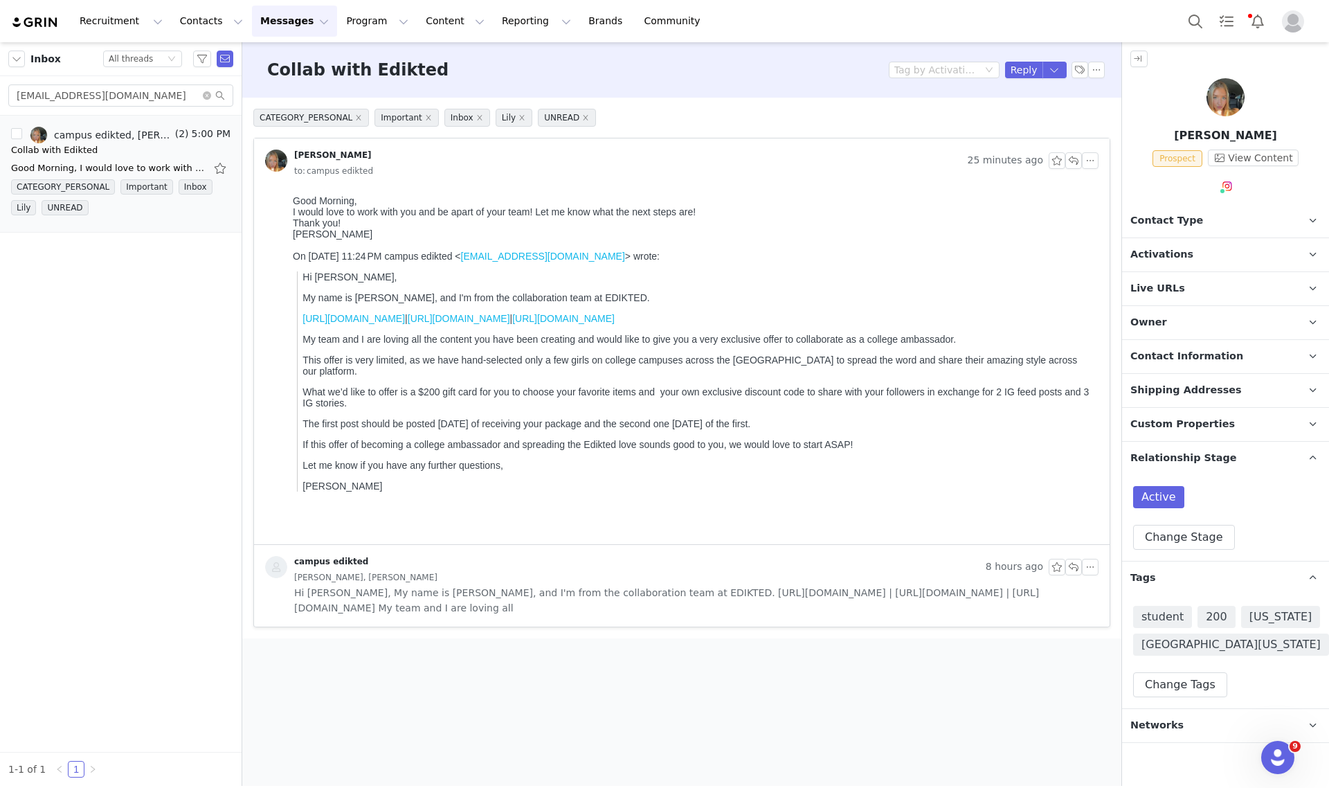
click at [1164, 257] on span "Activations" at bounding box center [1161, 254] width 63 height 15
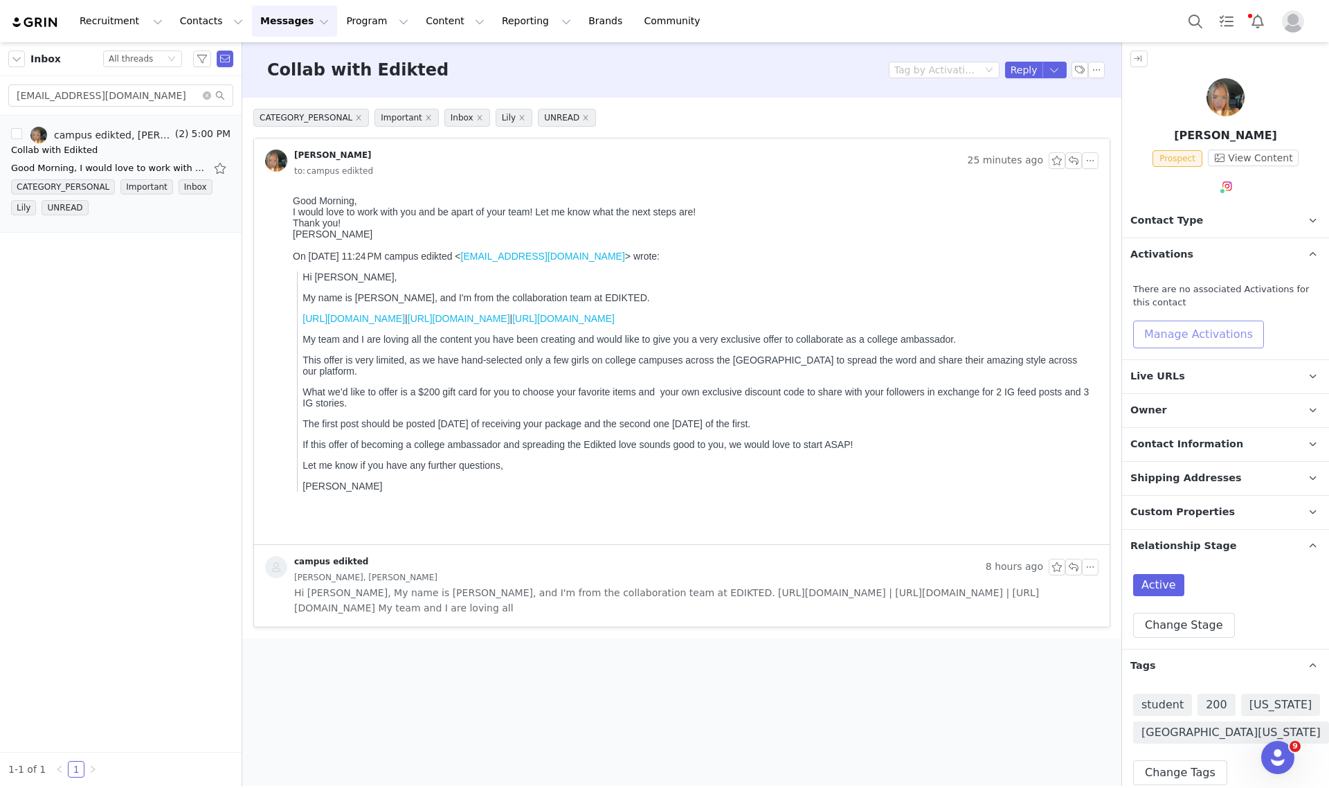
drag, startPoint x: 1189, startPoint y: 327, endPoint x: 1195, endPoint y: 346, distance: 20.2
click at [1189, 329] on button "Manage Activations" at bounding box center [1198, 334] width 131 height 28
click at [1194, 388] on div "Select Activation" at bounding box center [1161, 387] width 135 height 21
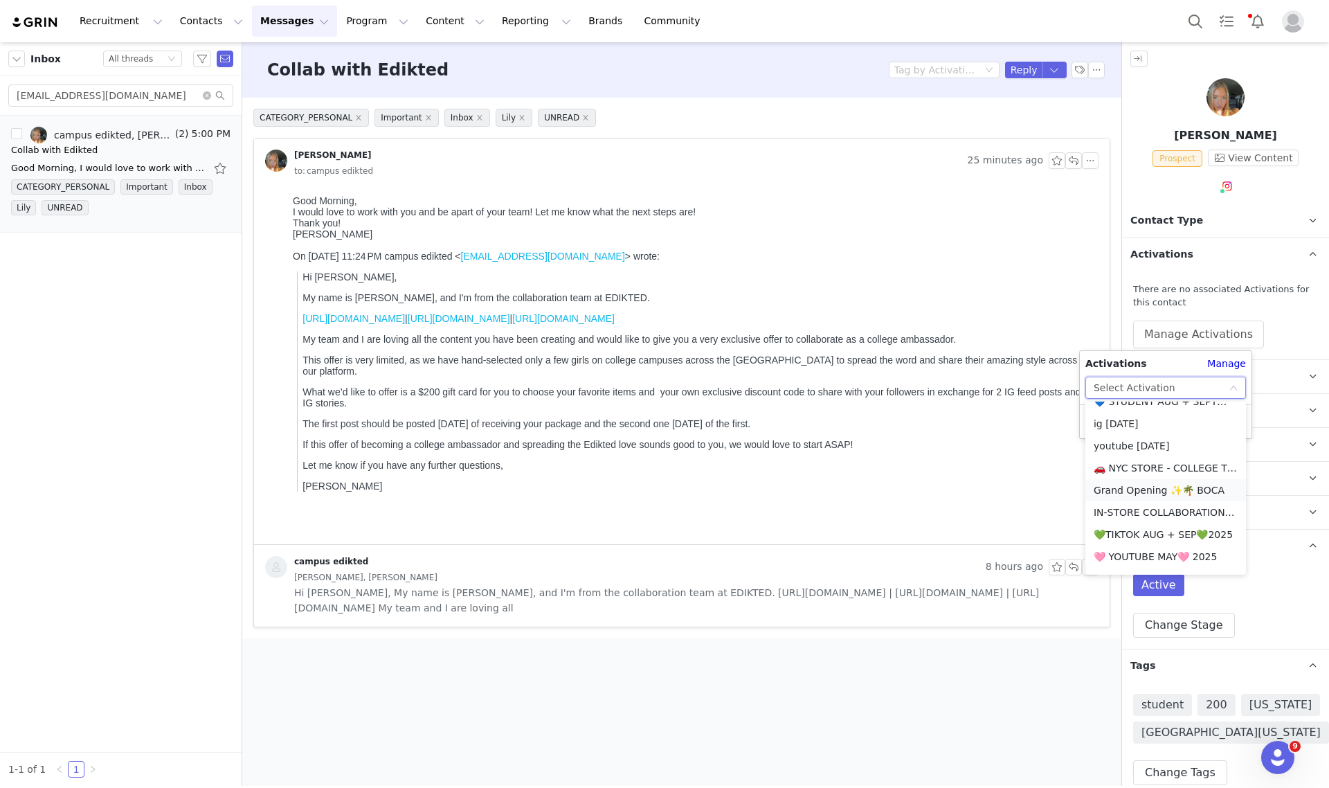
scroll to position [260, 0]
click at [1166, 488] on li "💙 STUDENT AUG + SEPT💙 2025" at bounding box center [1165, 488] width 161 height 22
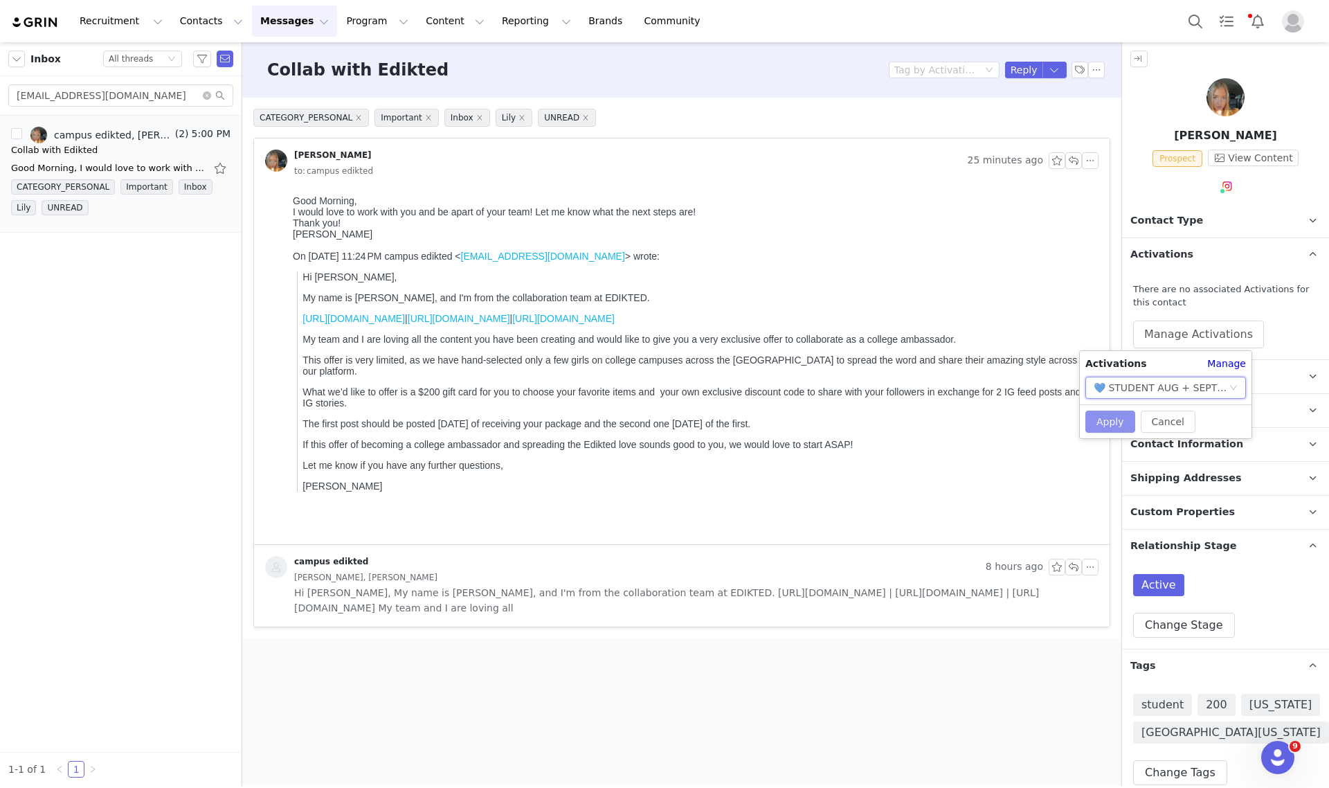
click at [1109, 421] on button "Apply" at bounding box center [1110, 421] width 50 height 22
click at [1166, 220] on span "Contact Type" at bounding box center [1166, 220] width 73 height 15
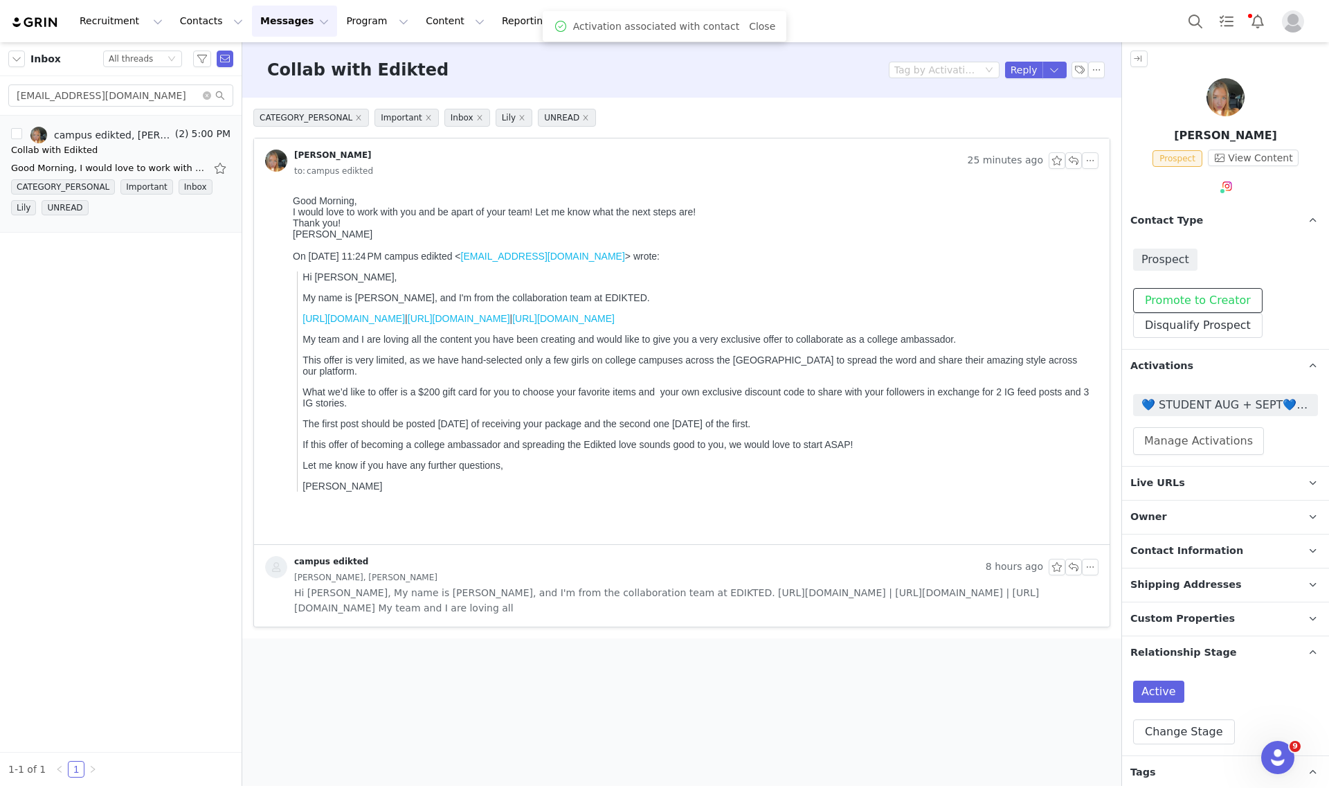
click at [1189, 289] on button "Promote to Creator" at bounding box center [1197, 300] width 129 height 25
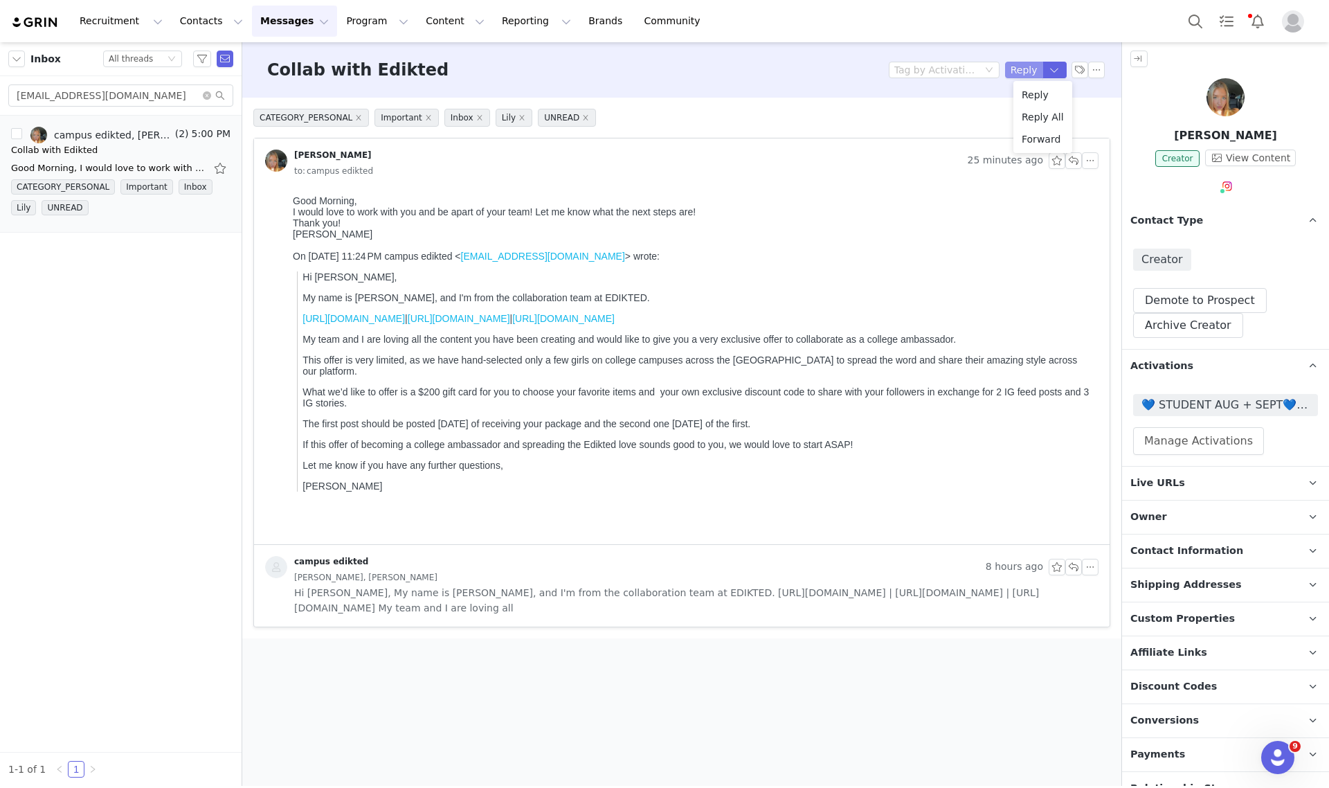
click at [1018, 69] on button "Reply" at bounding box center [1024, 70] width 38 height 17
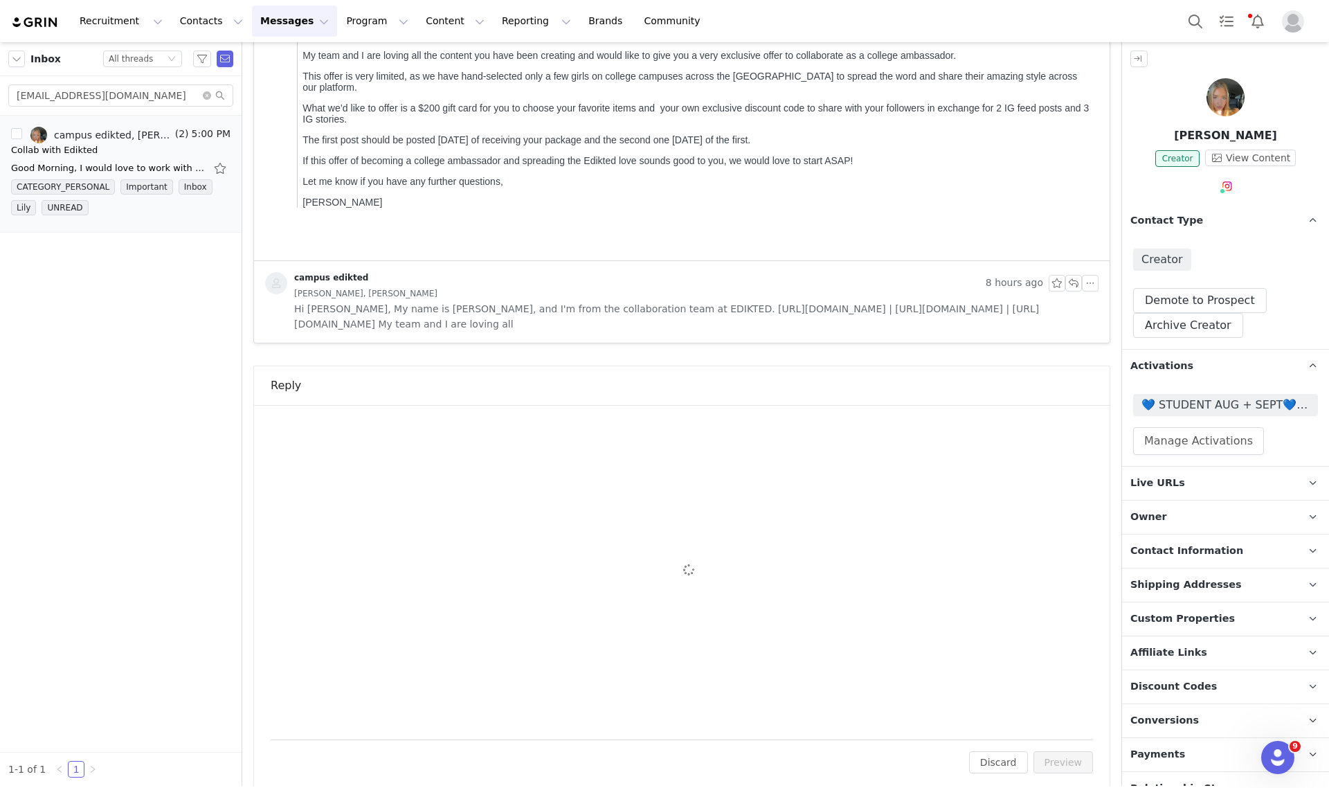
scroll to position [0, 0]
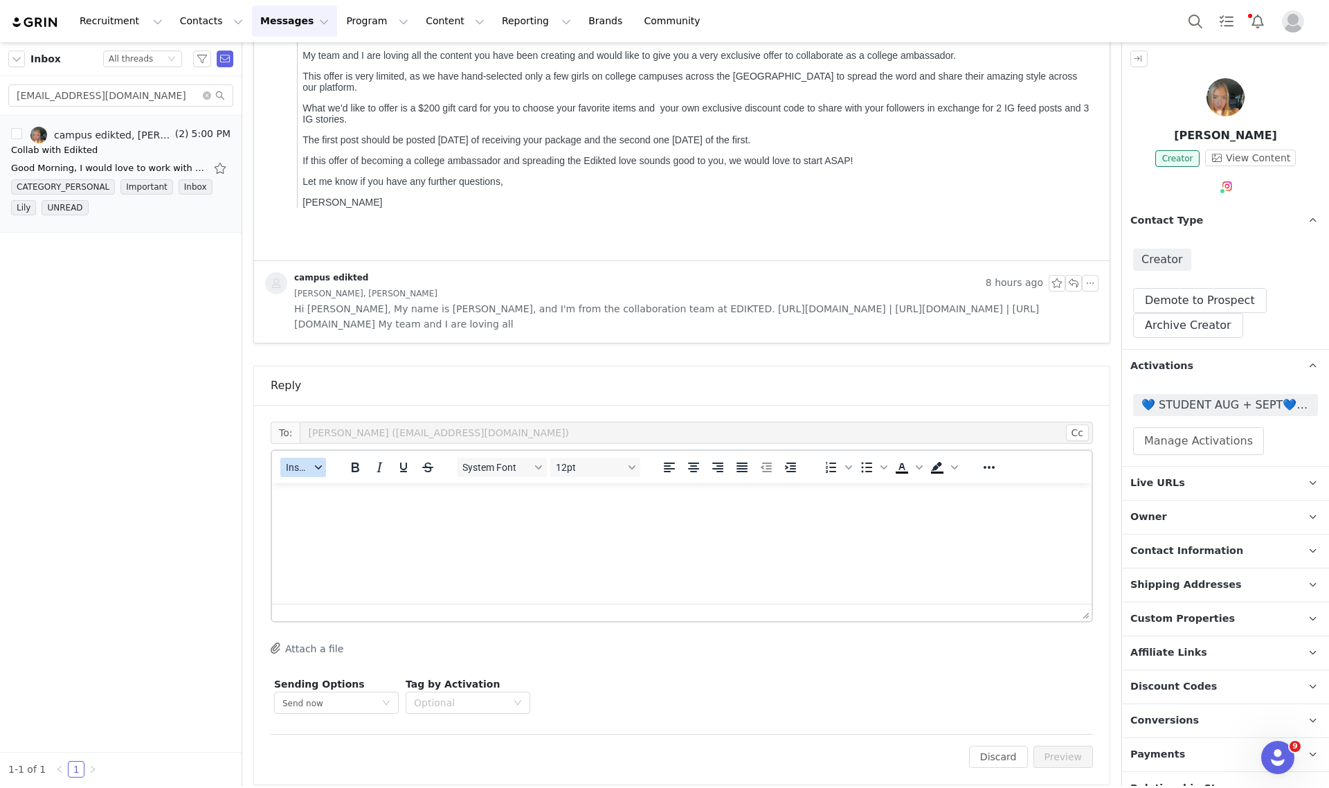
click at [302, 468] on span "Insert" at bounding box center [298, 467] width 24 height 11
click at [332, 493] on div "Insert Template" at bounding box center [353, 491] width 125 height 17
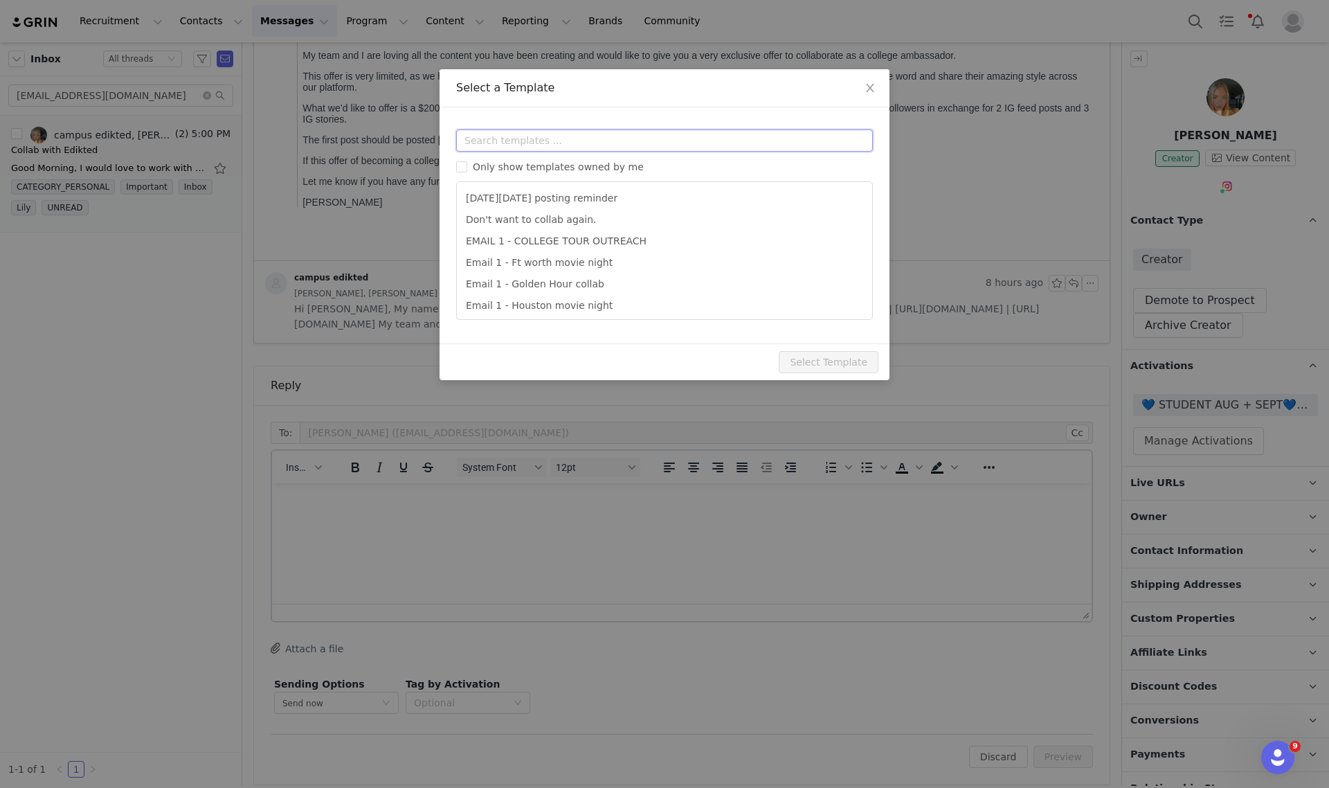
click at [678, 146] on input "text" at bounding box center [664, 140] width 417 height 22
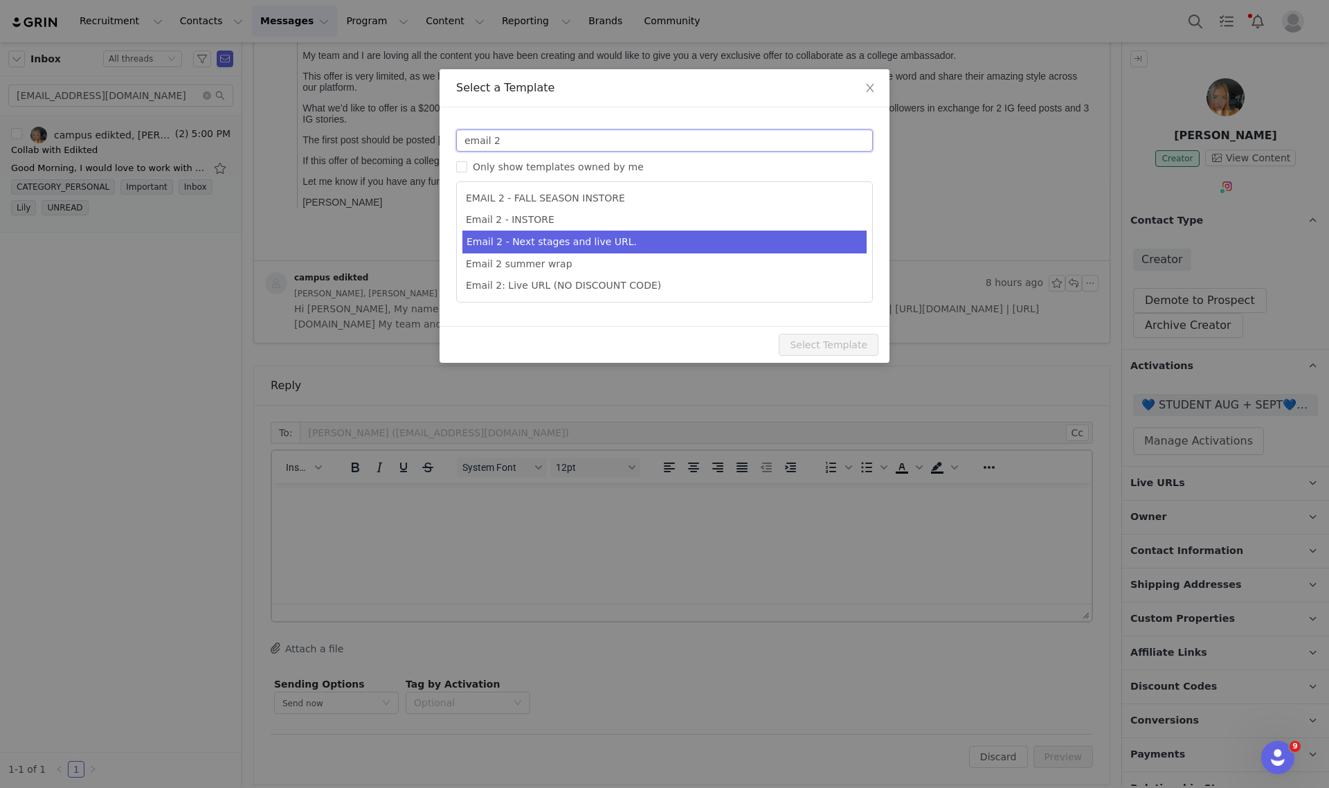
type input "email 2"
click at [564, 236] on li "Email 2 - Next stages and live URL." at bounding box center [664, 242] width 404 height 23
type input "Collab with Edikted"
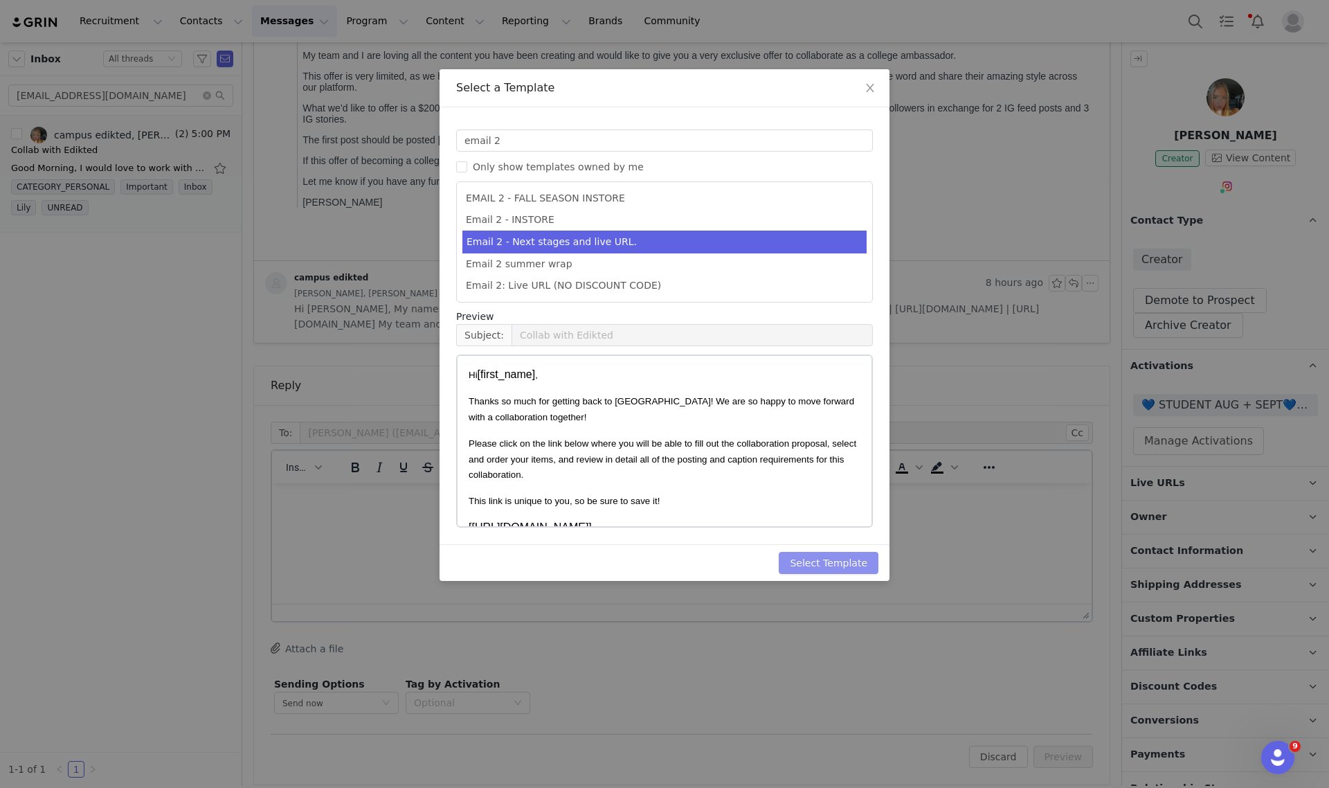
click at [858, 568] on button "Select Template" at bounding box center [829, 563] width 100 height 22
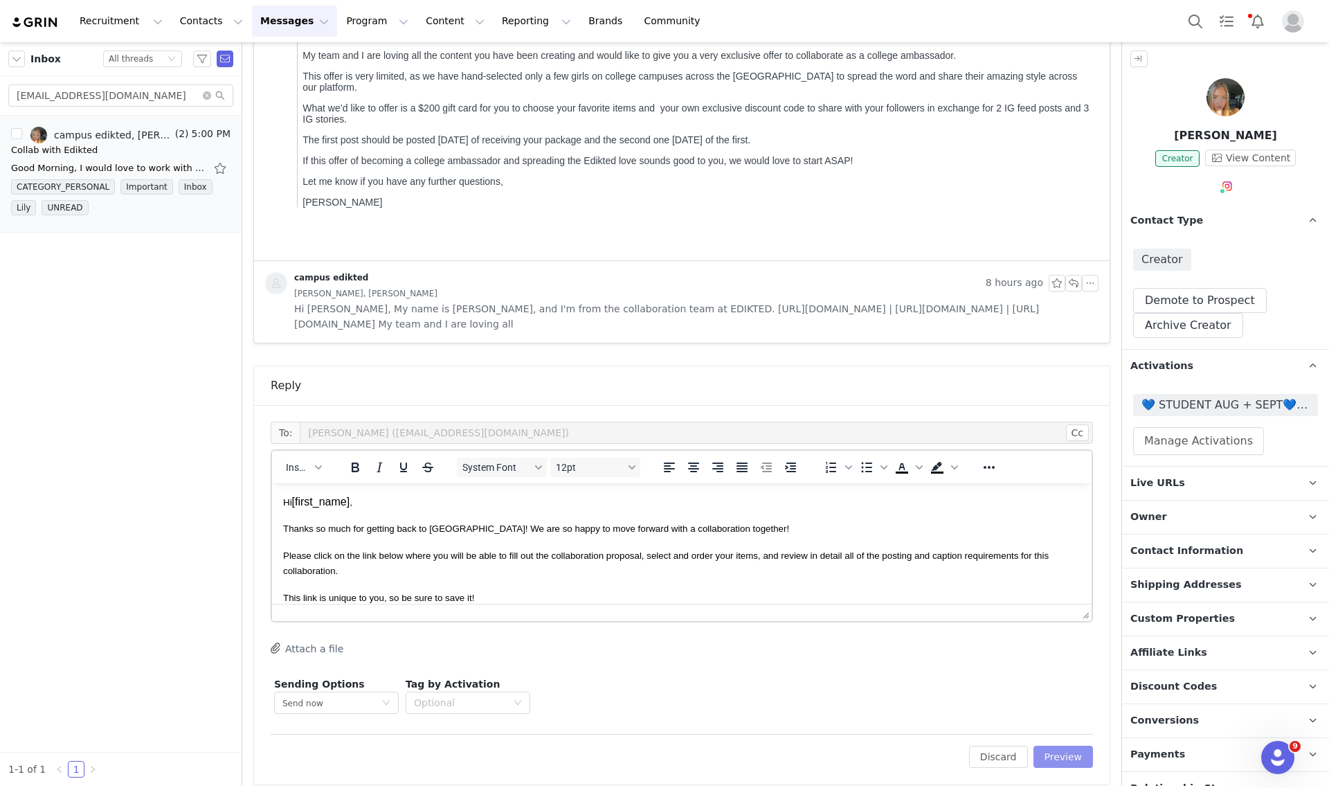
click at [1054, 756] on button "Preview" at bounding box center [1063, 756] width 60 height 22
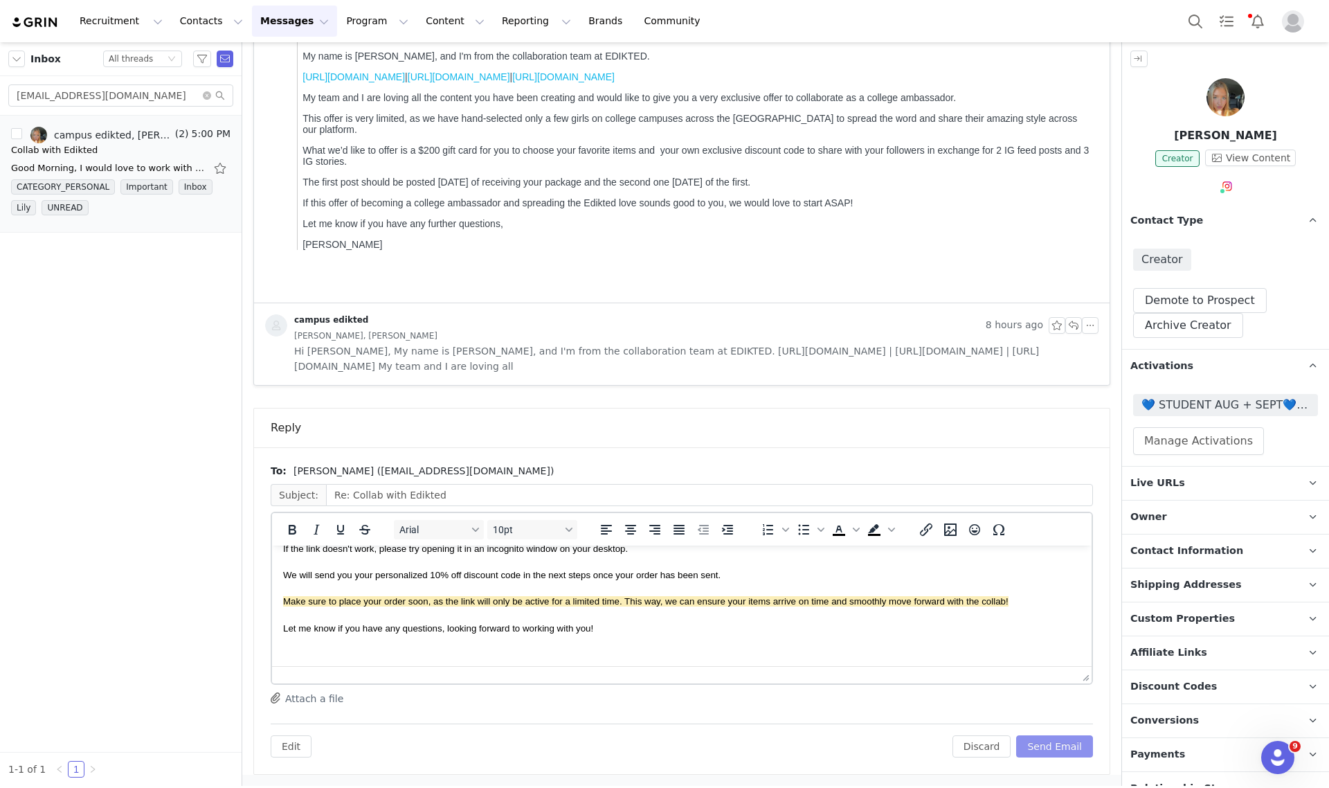
scroll to position [260, 0]
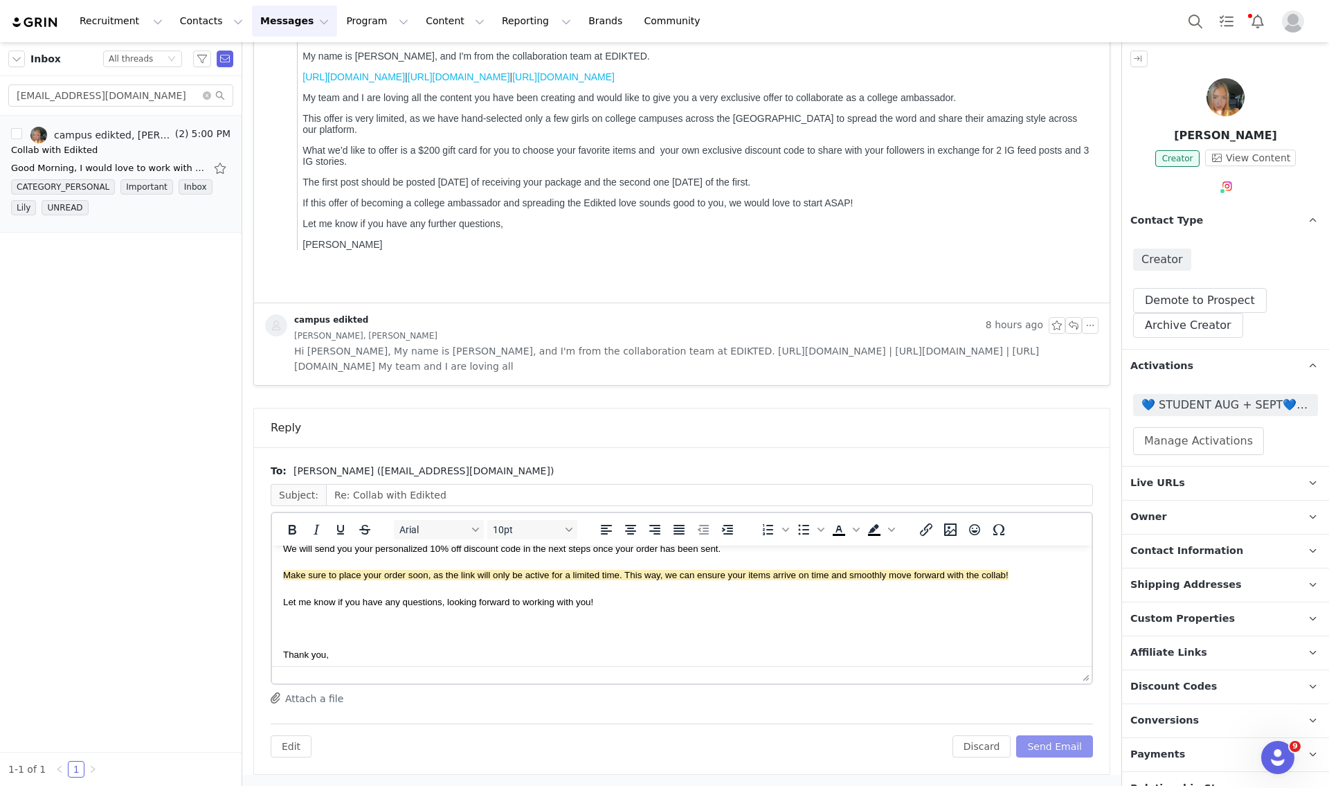
click at [1043, 752] on button "Send Email" at bounding box center [1054, 746] width 77 height 22
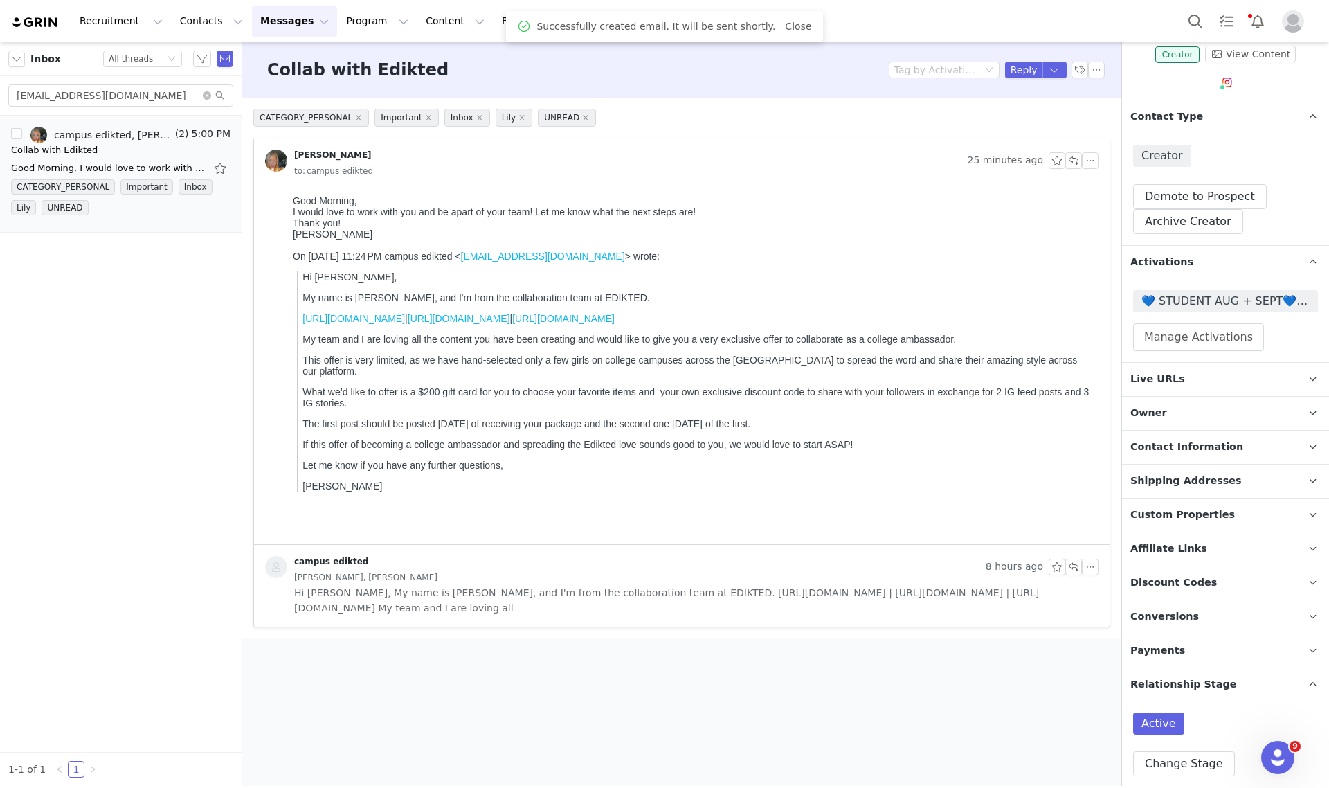
scroll to position [288, 0]
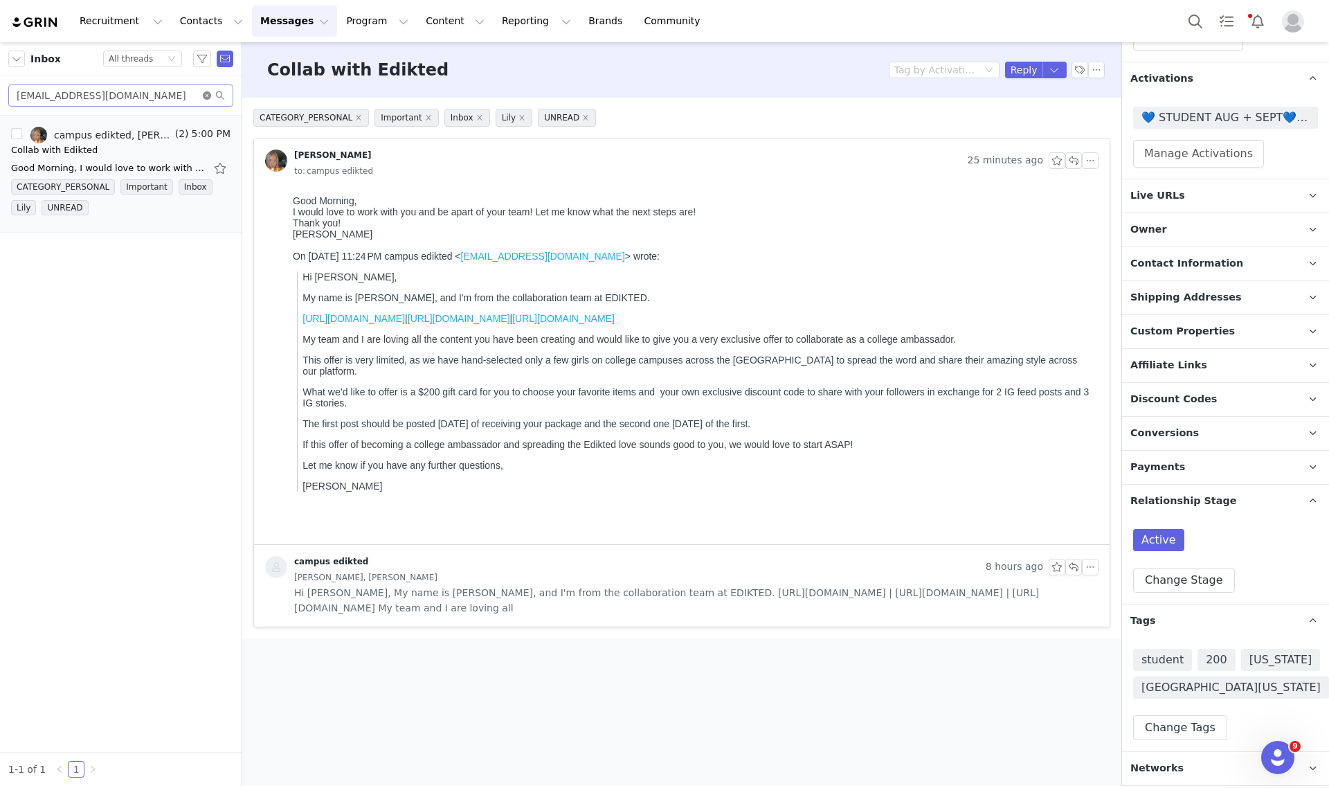
drag, startPoint x: 206, startPoint y: 95, endPoint x: 188, endPoint y: 101, distance: 19.7
click at [206, 95] on icon "icon: close-circle" at bounding box center [207, 95] width 8 height 8
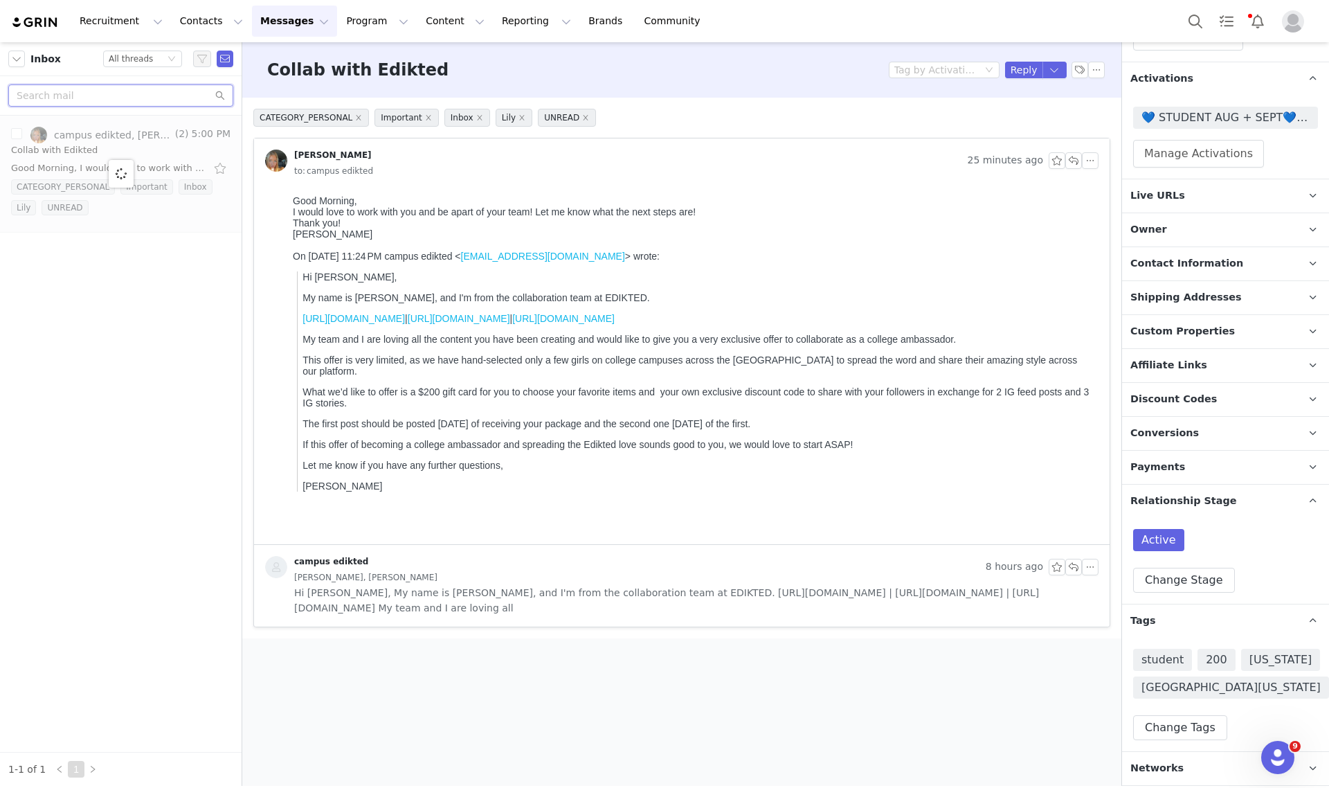
paste input "waileiaparker4@gmail.com"
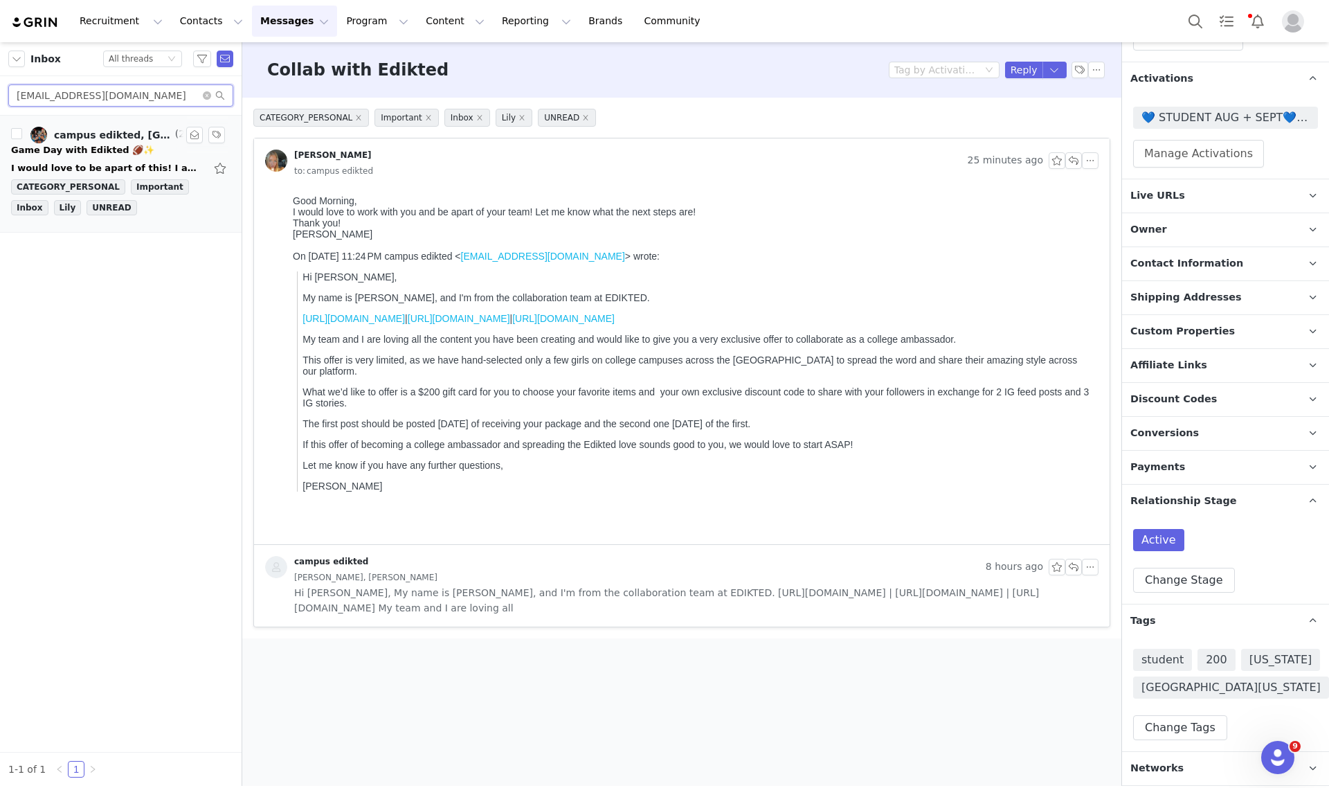
type input "waileiaparker4@gmail.com"
click at [84, 145] on div "Game Day with Edikted 🏈✨" at bounding box center [82, 150] width 143 height 14
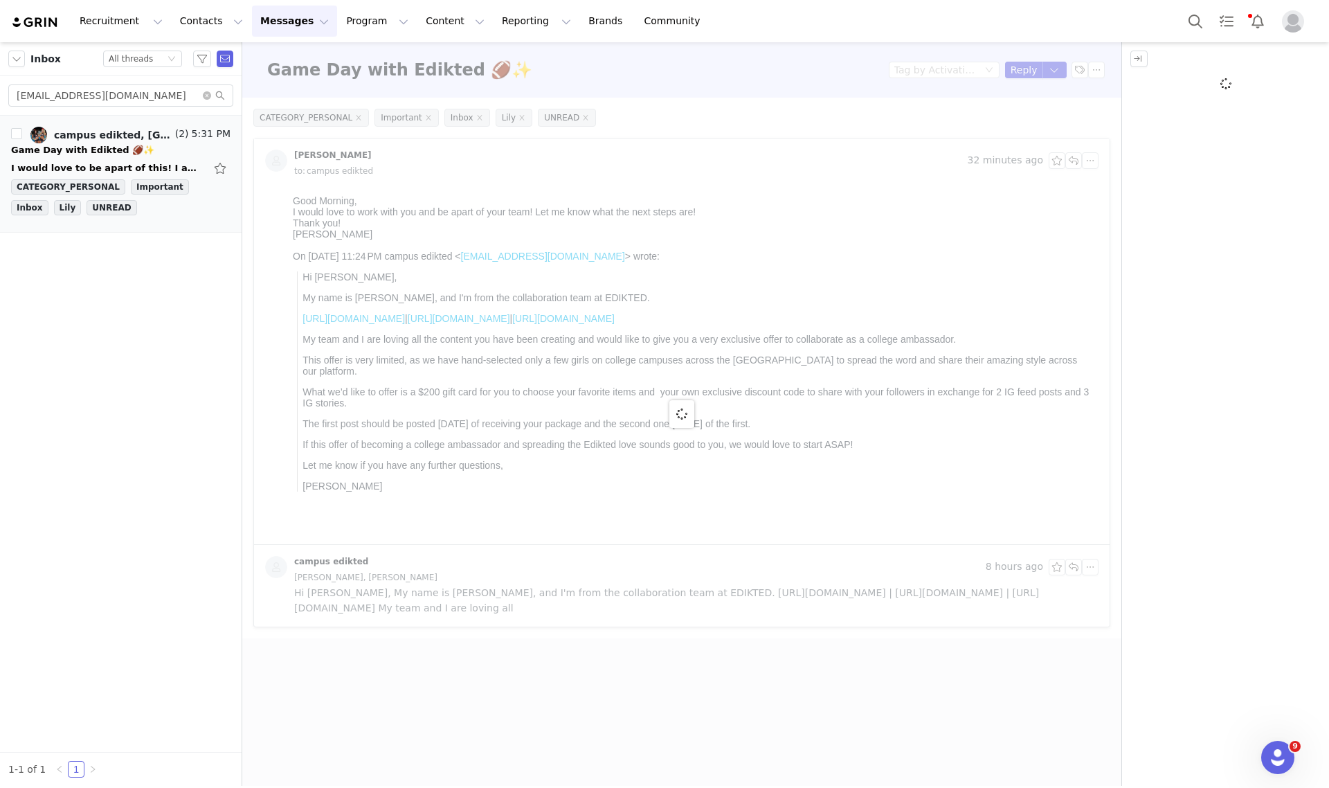
scroll to position [0, 0]
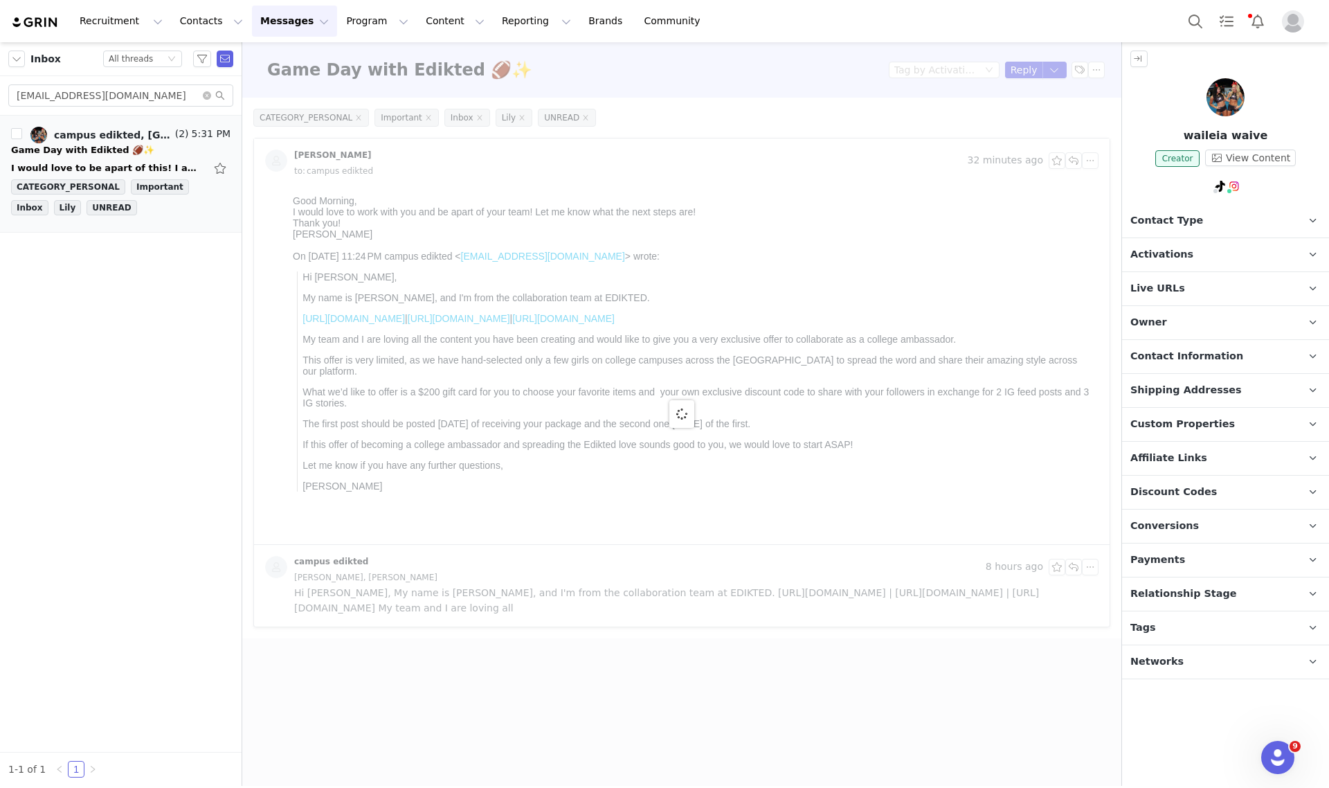
click at [1217, 319] on p "Owner The account user who owns the contact" at bounding box center [1209, 322] width 174 height 33
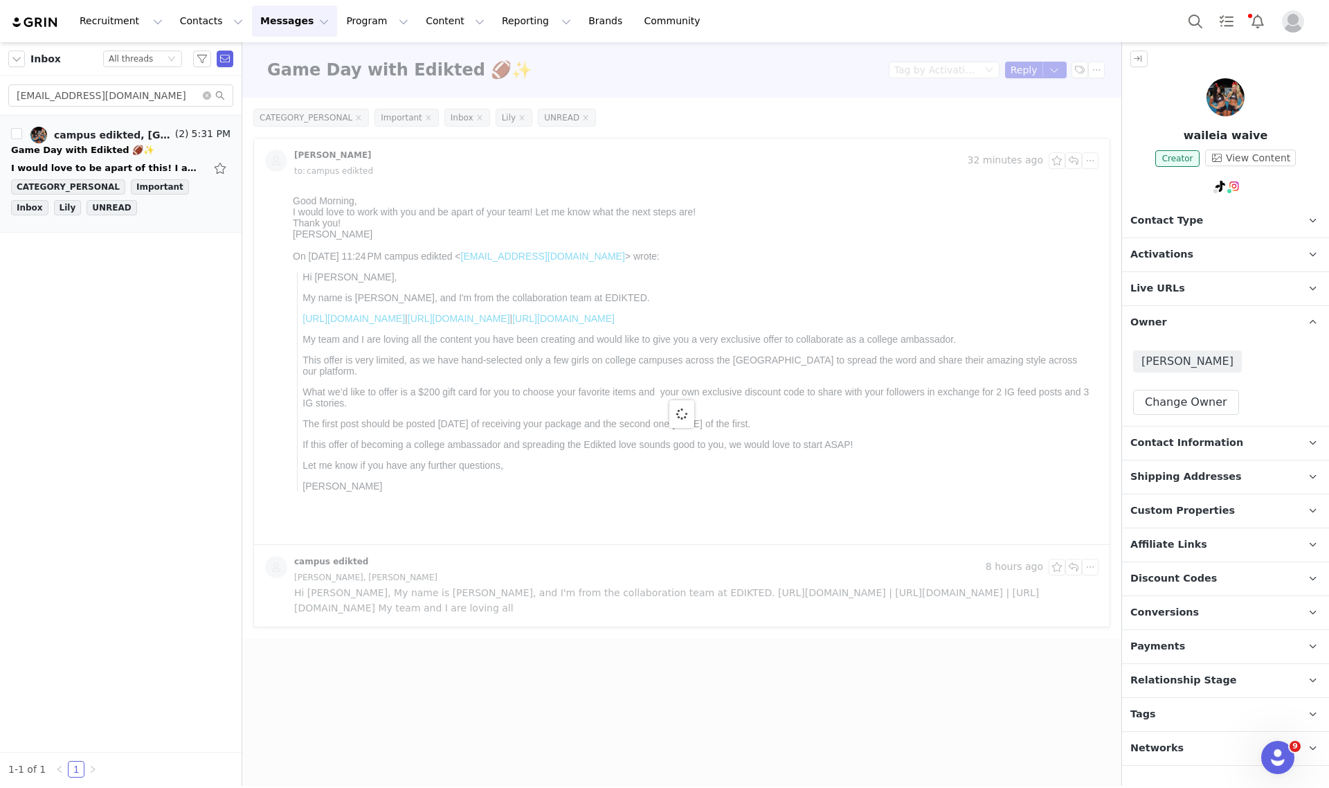
click at [1217, 323] on p "Owner The account user who owns the contact" at bounding box center [1209, 322] width 174 height 33
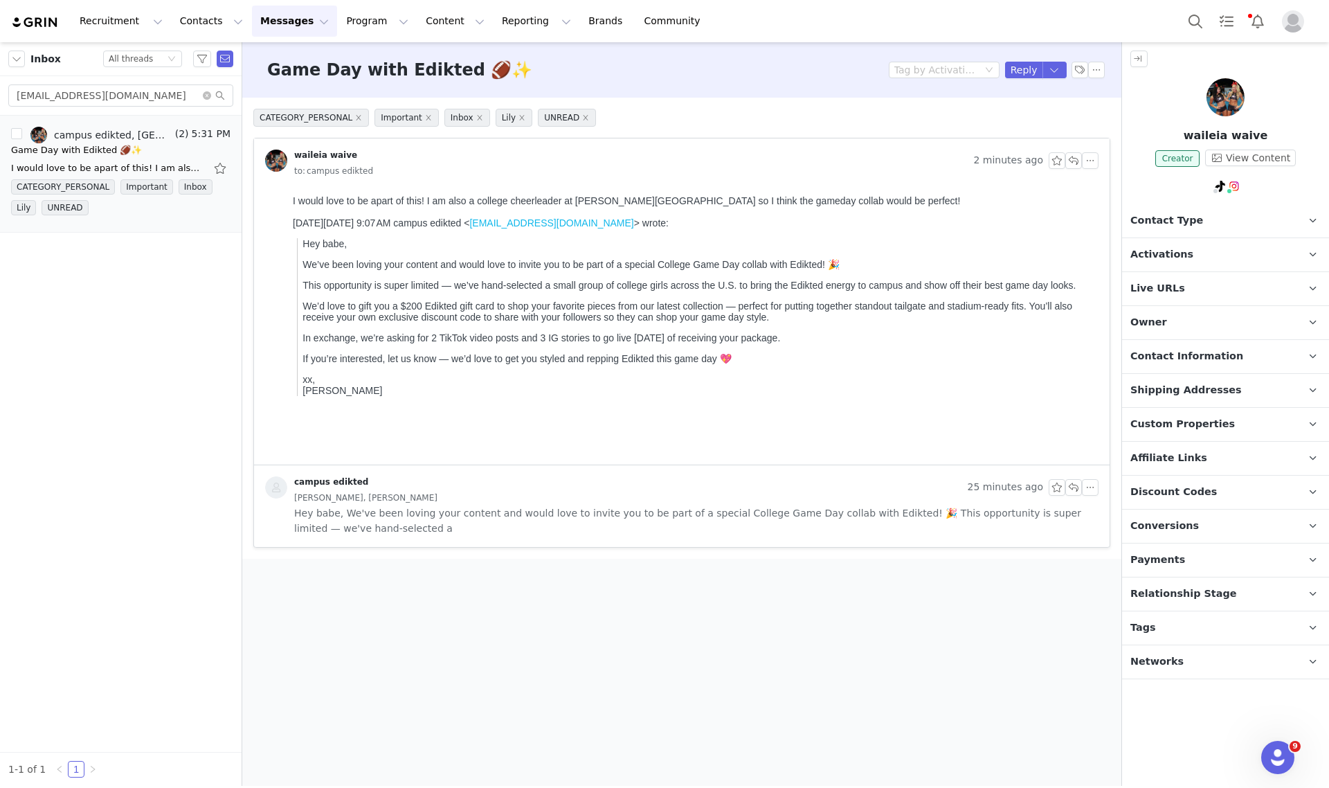
click at [1173, 627] on p "Tags Keep track of your contacts by assigning them tags. You can then filter yo…" at bounding box center [1209, 627] width 174 height 33
click at [1220, 607] on p "Relationship Stage Use relationship stages to move contacts through a logical s…" at bounding box center [1209, 593] width 174 height 33
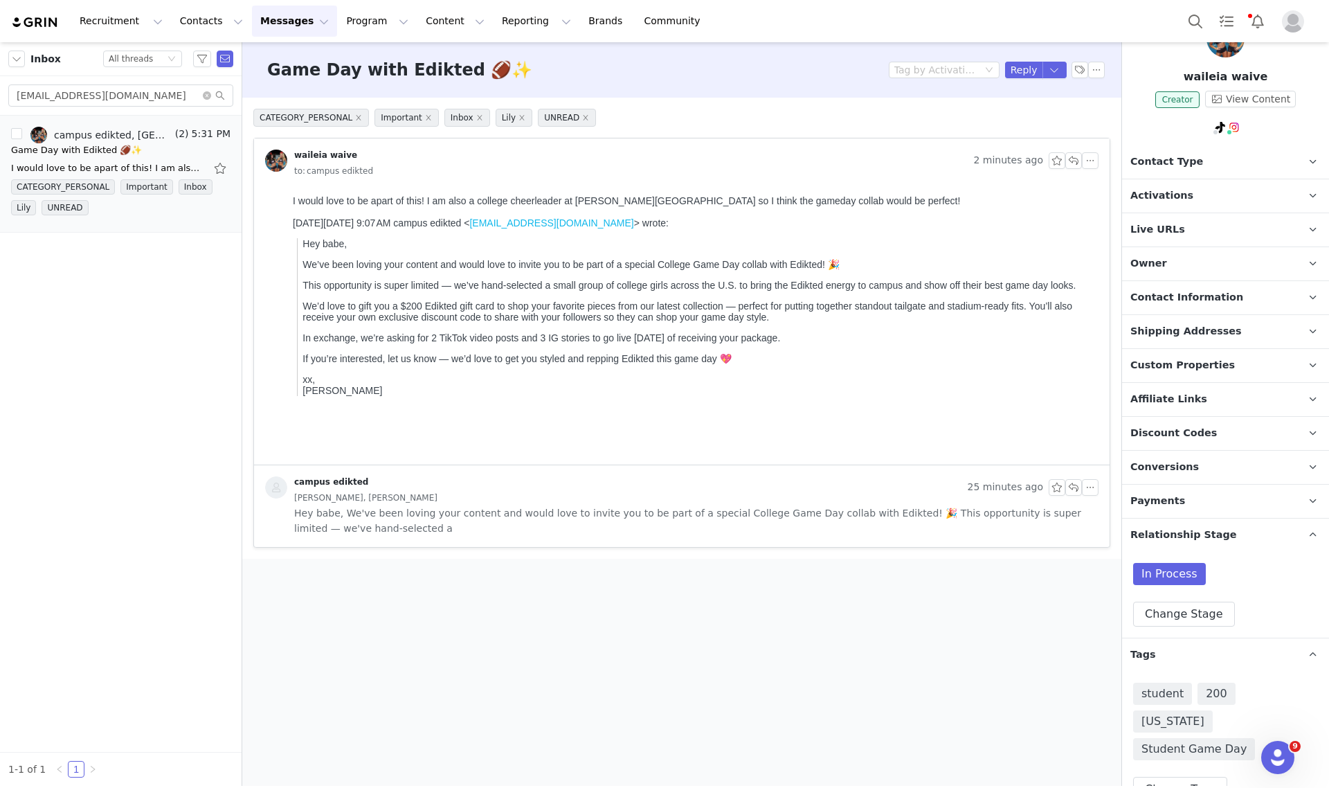
scroll to position [87, 0]
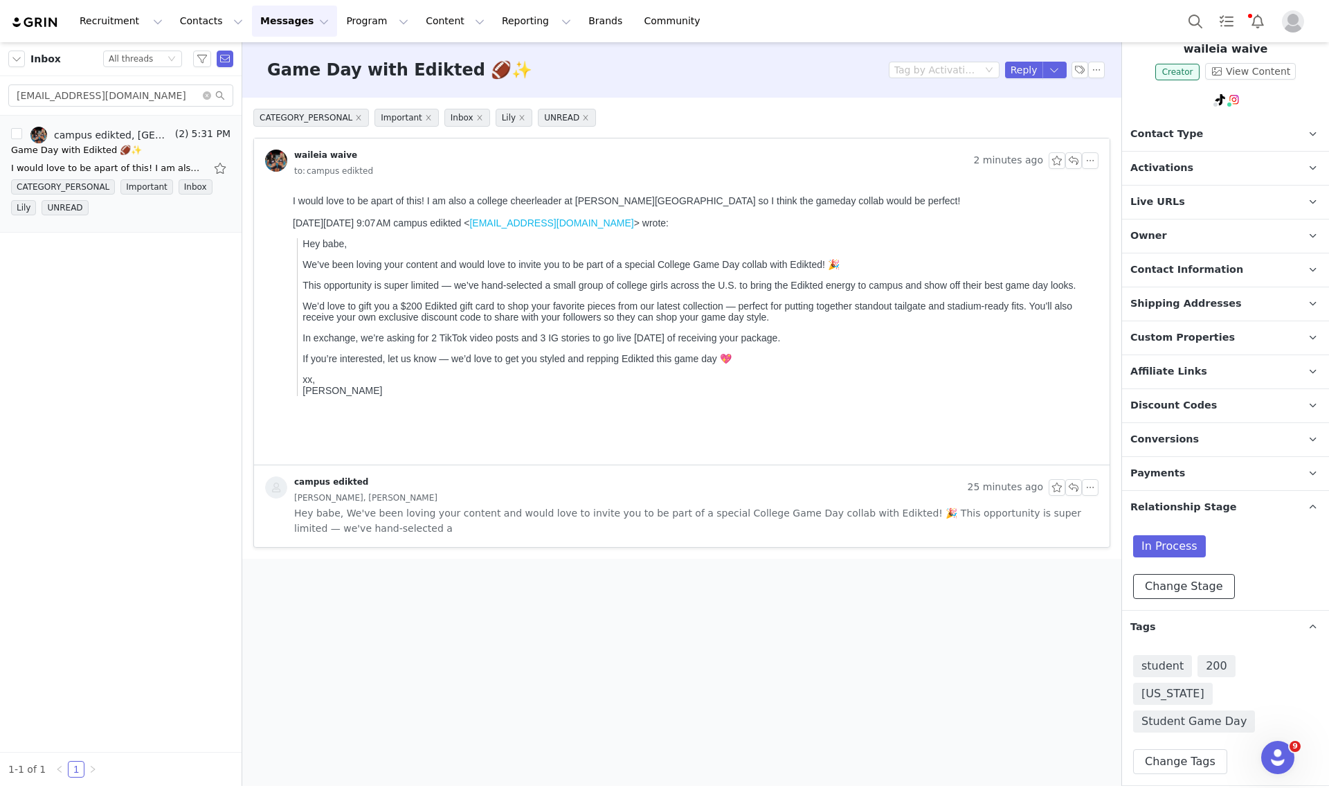
click at [1181, 597] on button "Change Stage" at bounding box center [1184, 586] width 102 height 25
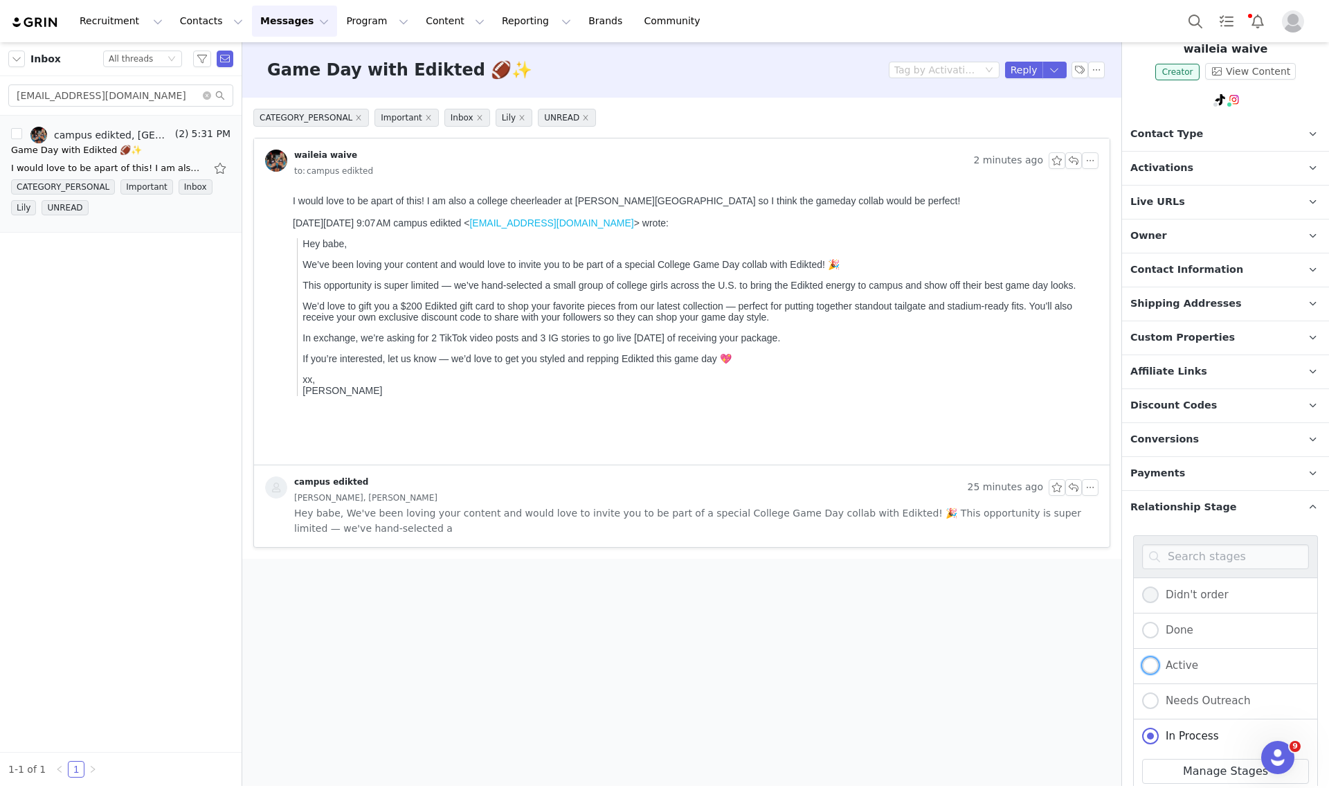
drag, startPoint x: 1181, startPoint y: 665, endPoint x: 1213, endPoint y: 595, distance: 76.2
click at [1180, 663] on span "Active" at bounding box center [1178, 665] width 39 height 12
click at [1159, 663] on input "Active" at bounding box center [1150, 666] width 17 height 18
radio input "true"
radio input "false"
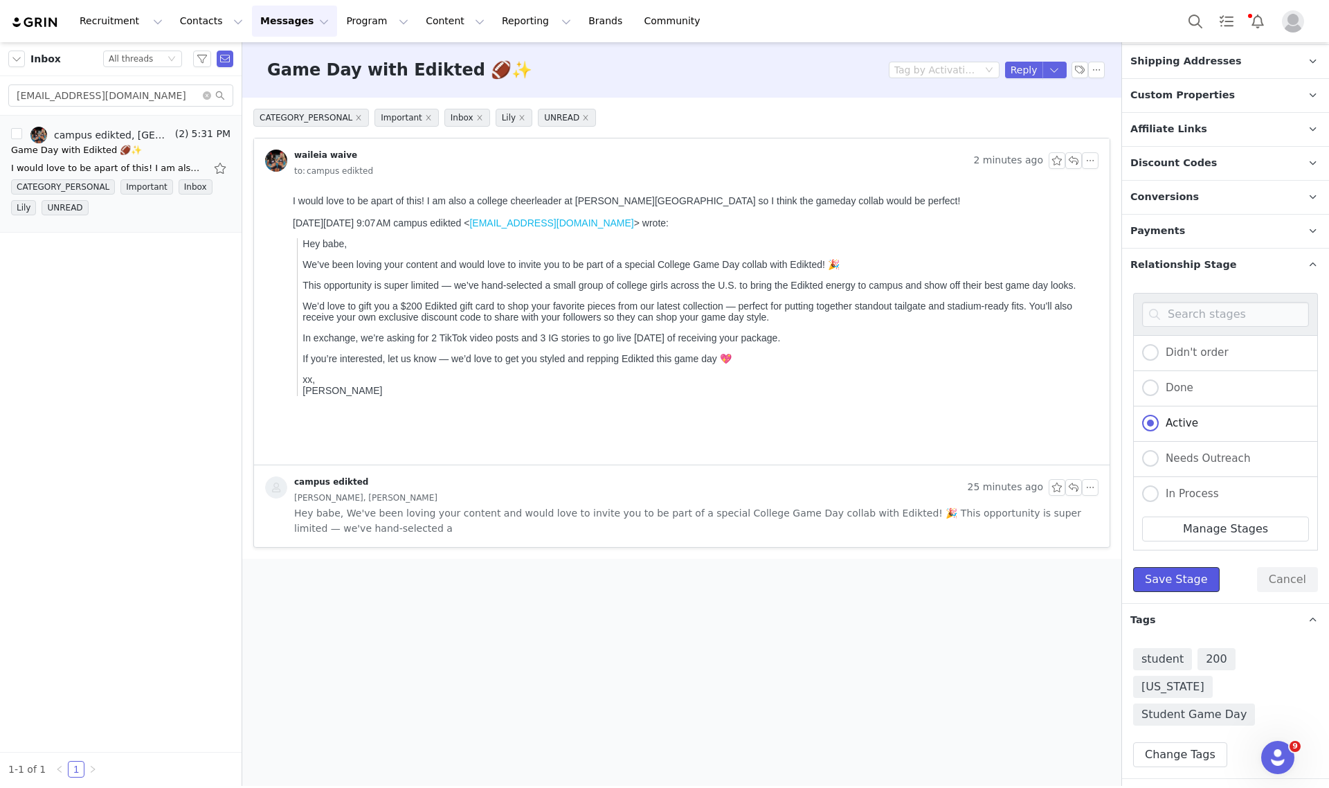
click at [1175, 584] on button "Save Stage" at bounding box center [1176, 579] width 87 height 25
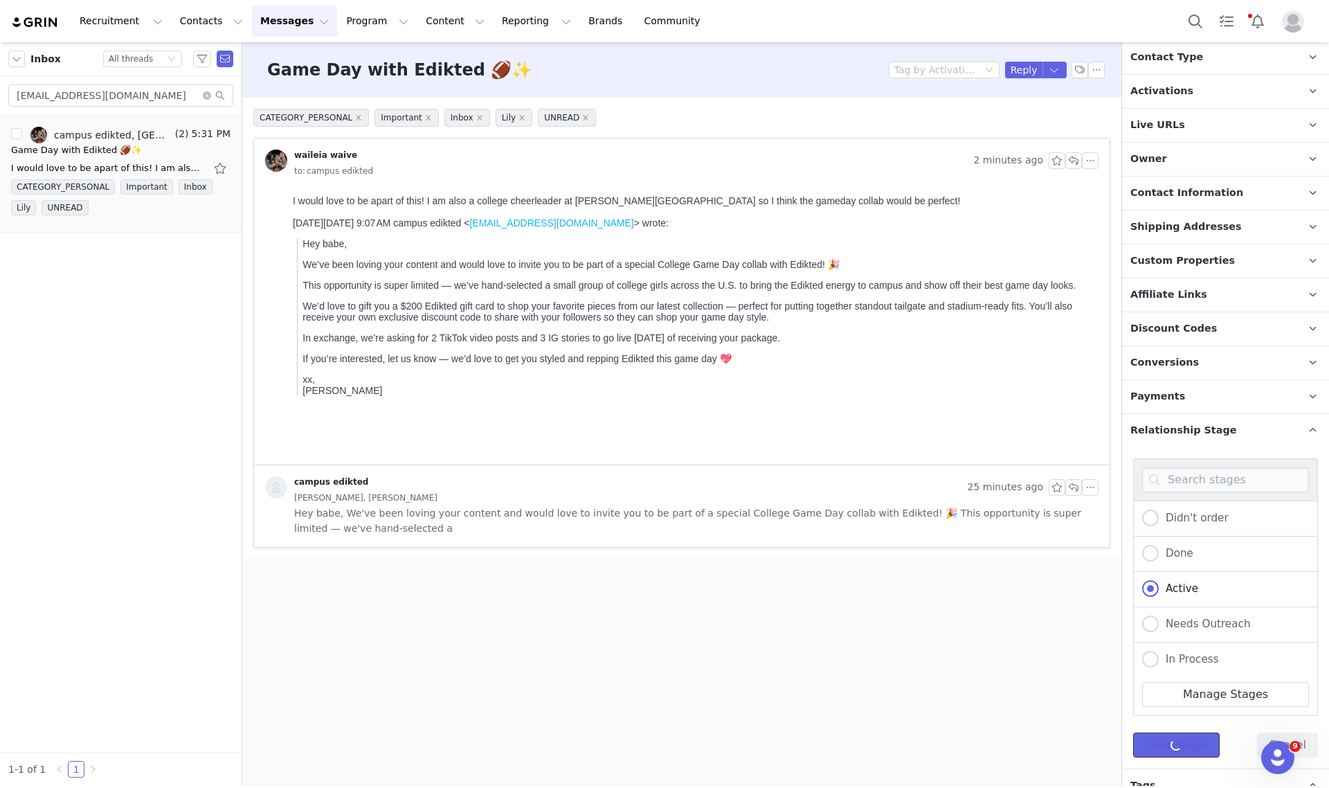
scroll to position [0, 0]
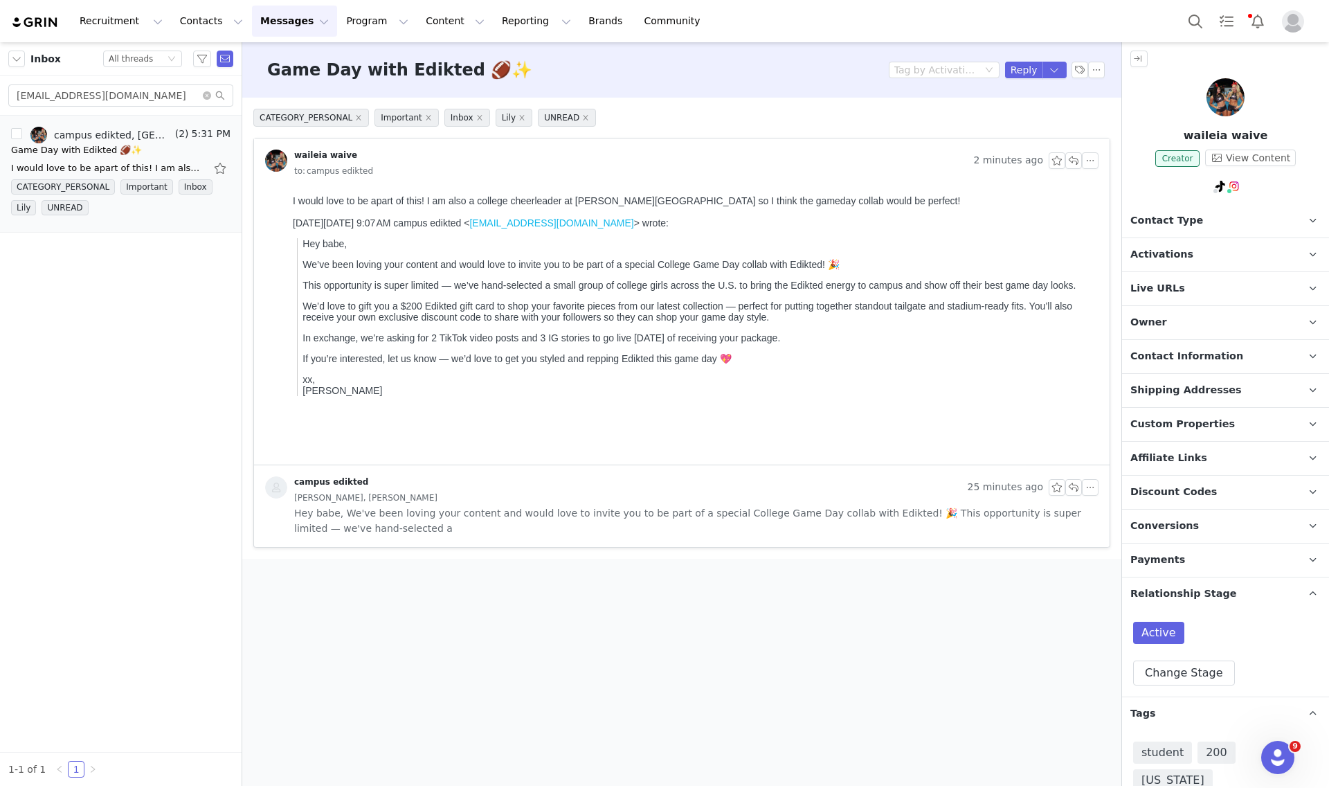
click at [1147, 255] on span "Activations" at bounding box center [1161, 254] width 63 height 15
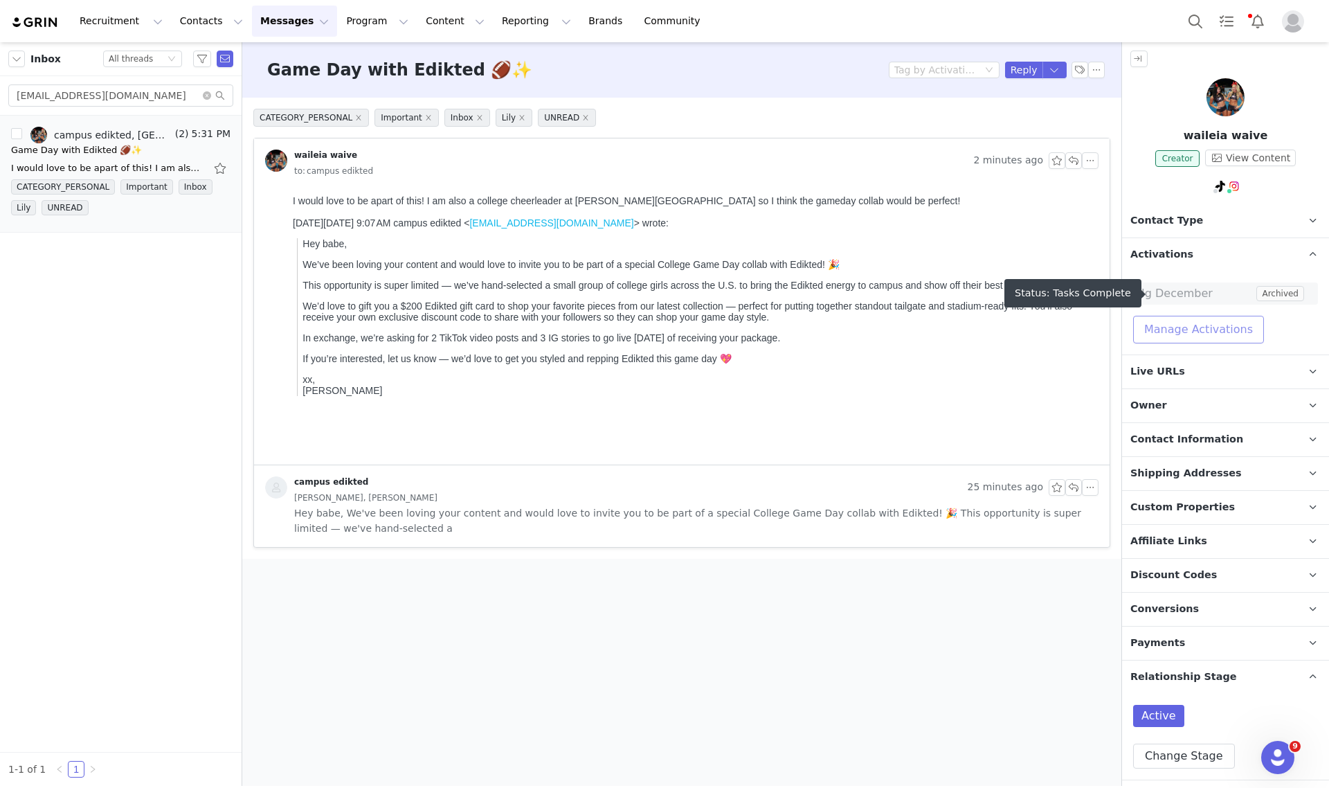
click at [1167, 330] on button "Manage Activations" at bounding box center [1198, 330] width 131 height 28
click at [1179, 288] on span "Ig December" at bounding box center [1197, 293] width 112 height 17
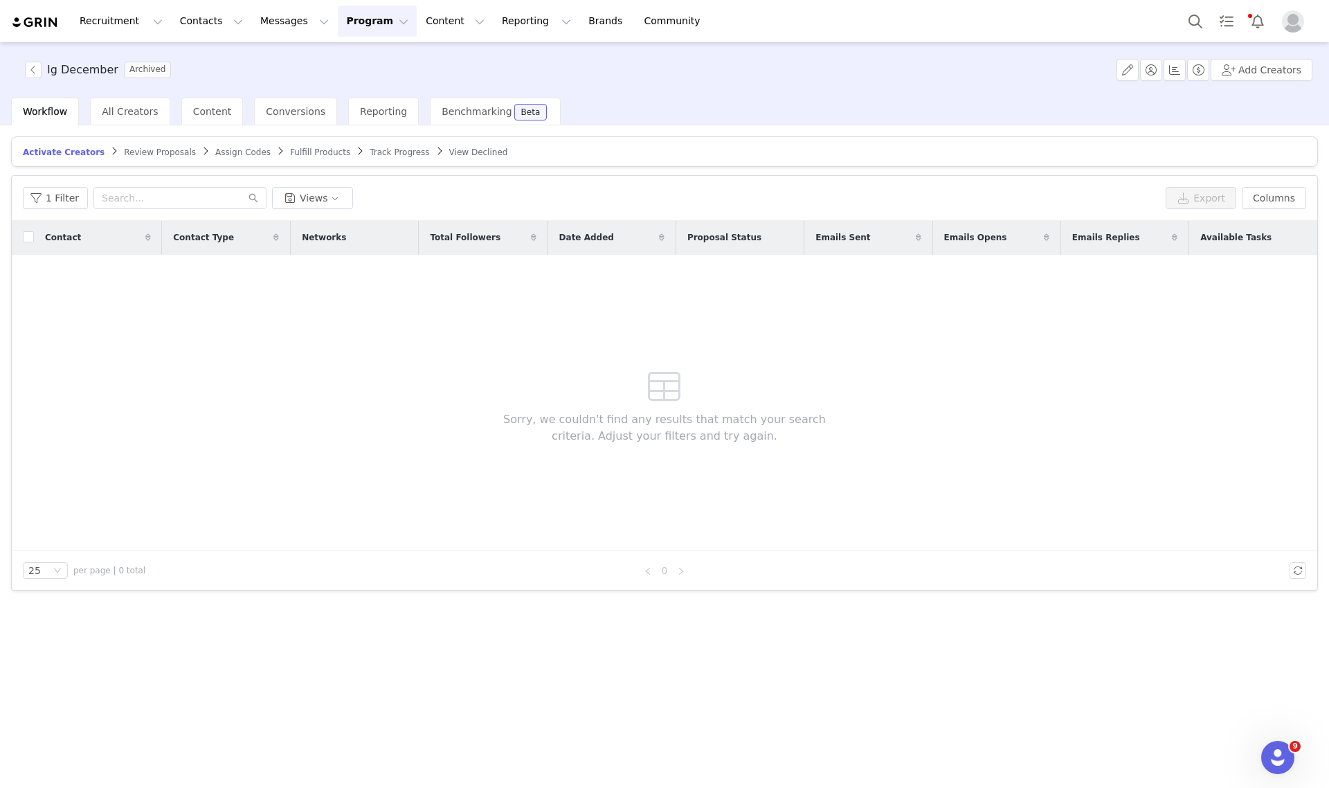
click at [370, 147] on span "Track Progress" at bounding box center [400, 152] width 60 height 10
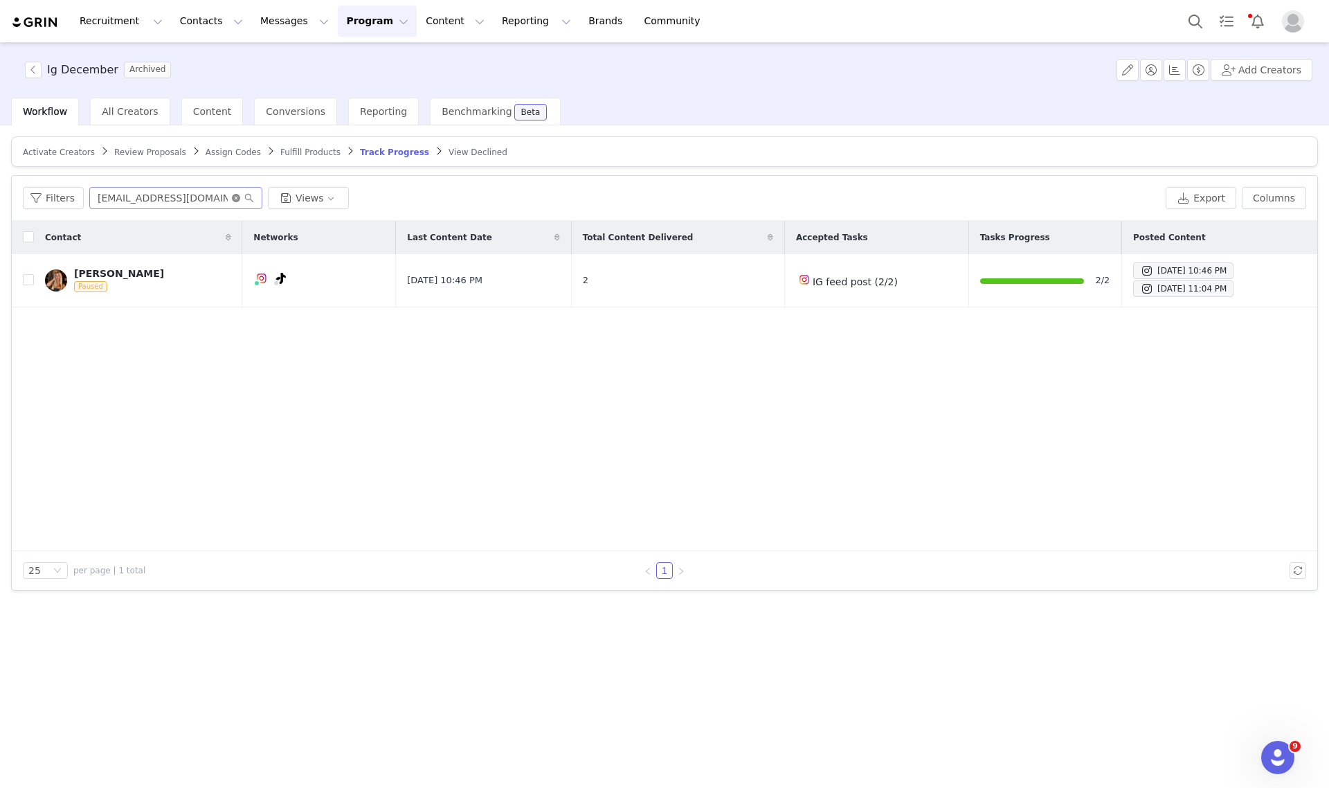
click at [234, 197] on icon "icon: close-circle" at bounding box center [236, 198] width 8 height 8
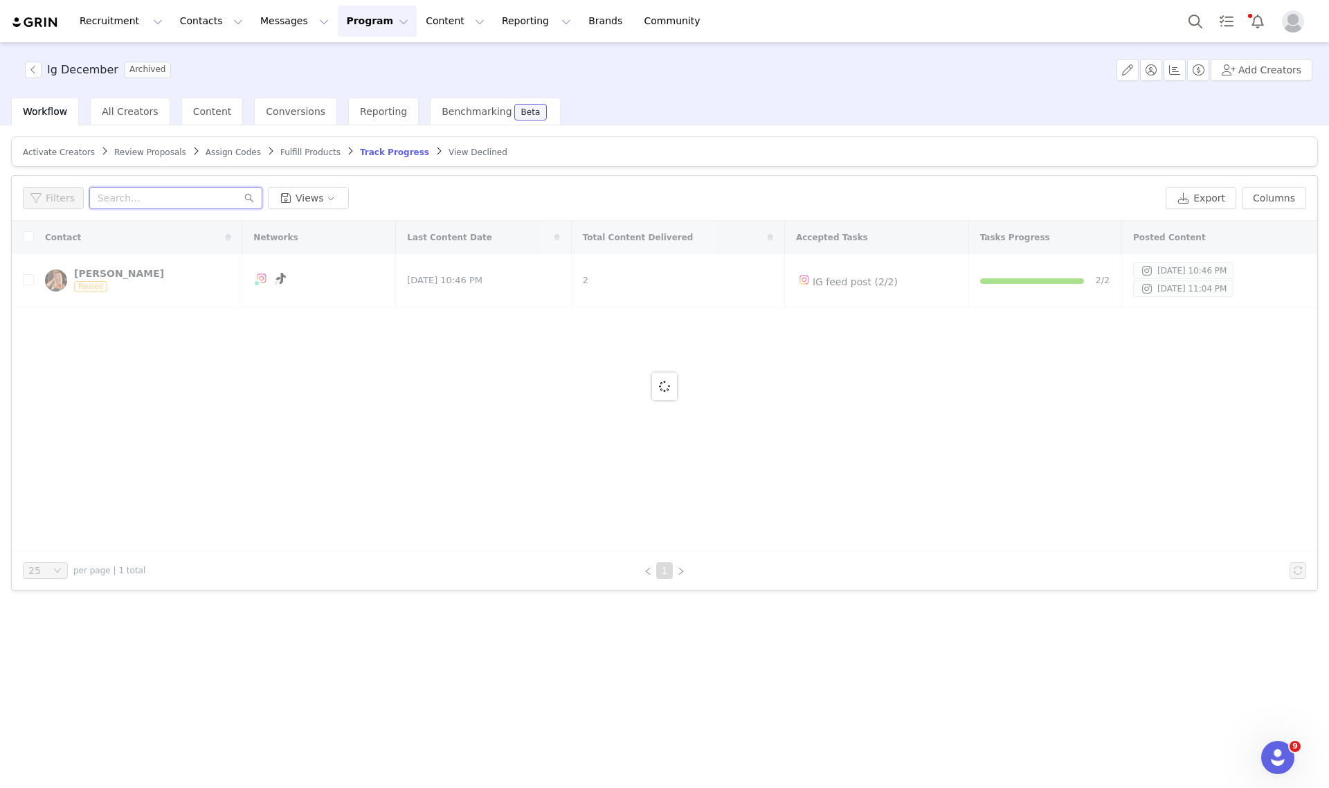
paste input "waileiaparker4@gmail.com"
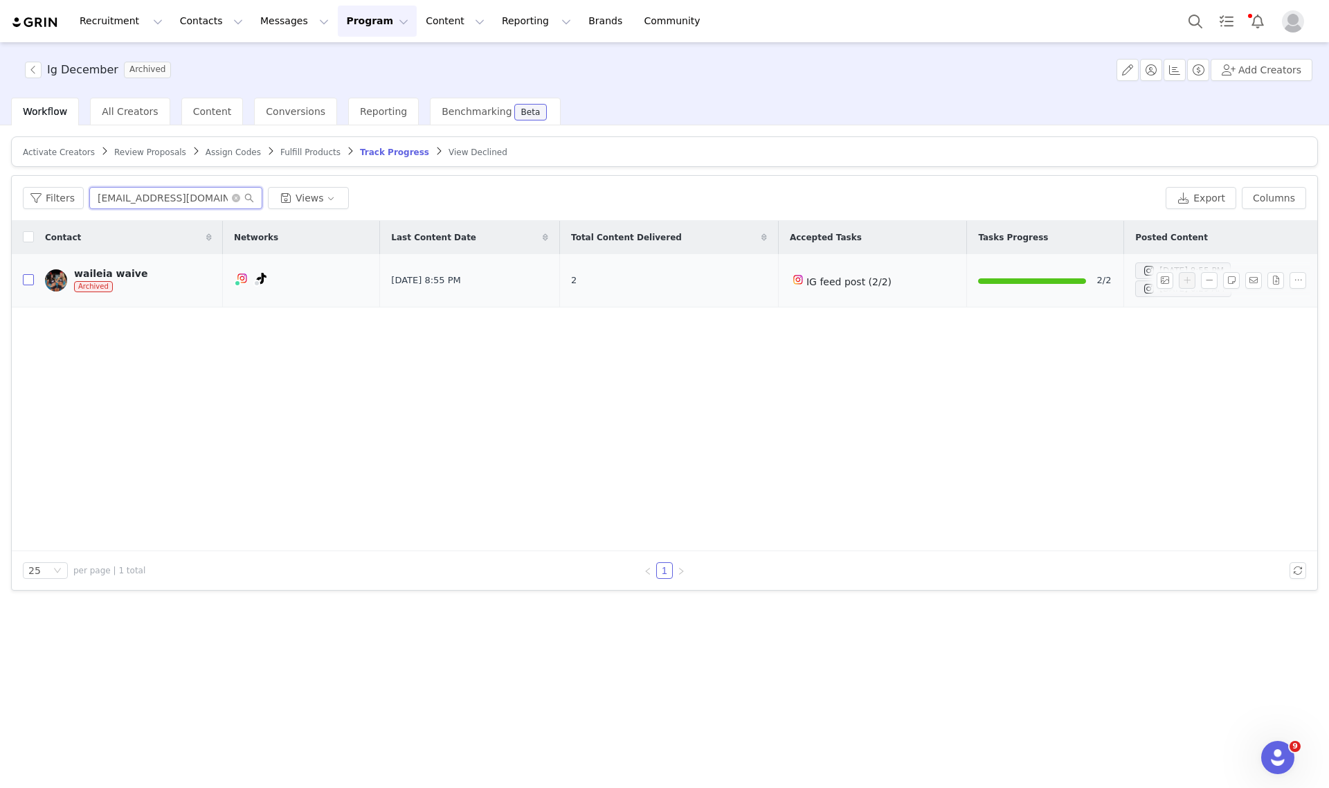
type input "waileiaparker4@gmail.com"
click at [29, 278] on input "checkbox" at bounding box center [28, 279] width 11 height 11
checkbox input "true"
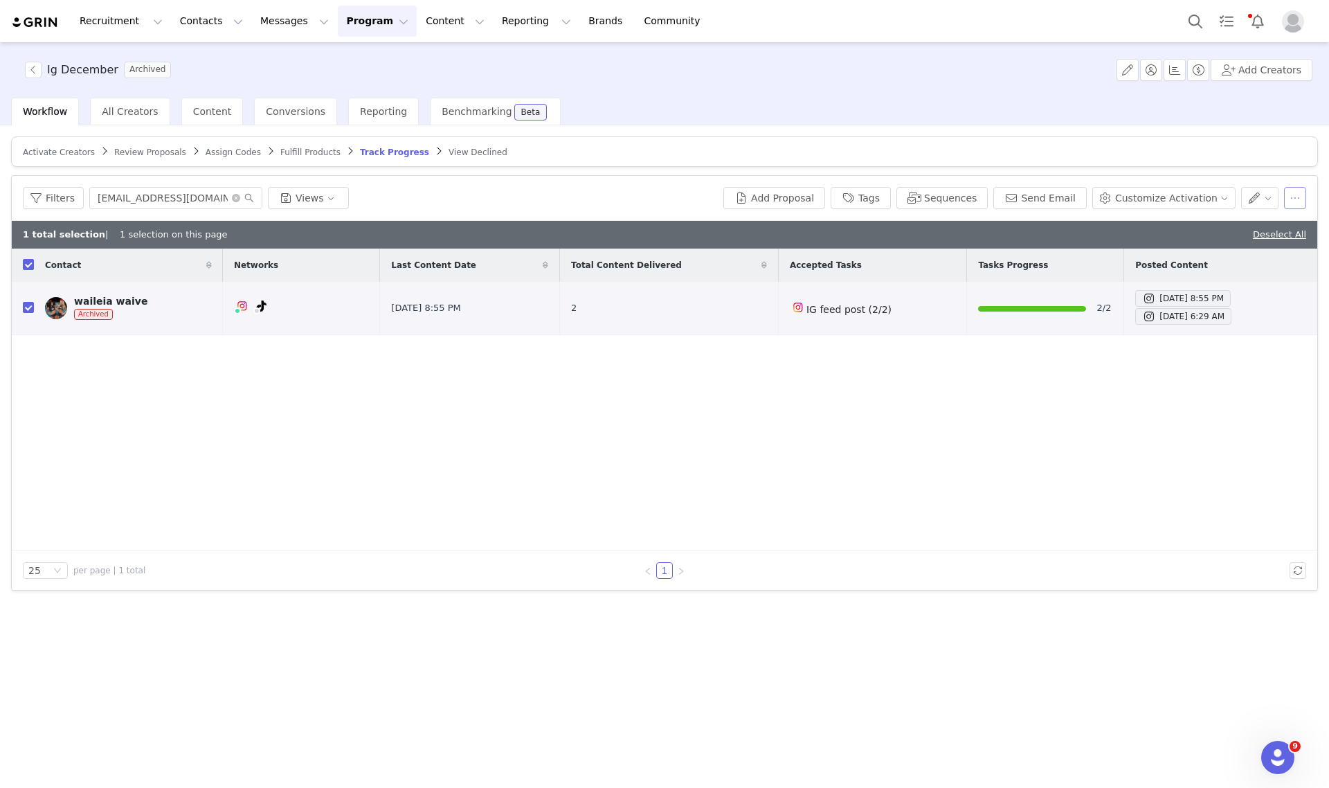
click at [1292, 201] on button "button" at bounding box center [1295, 198] width 22 height 22
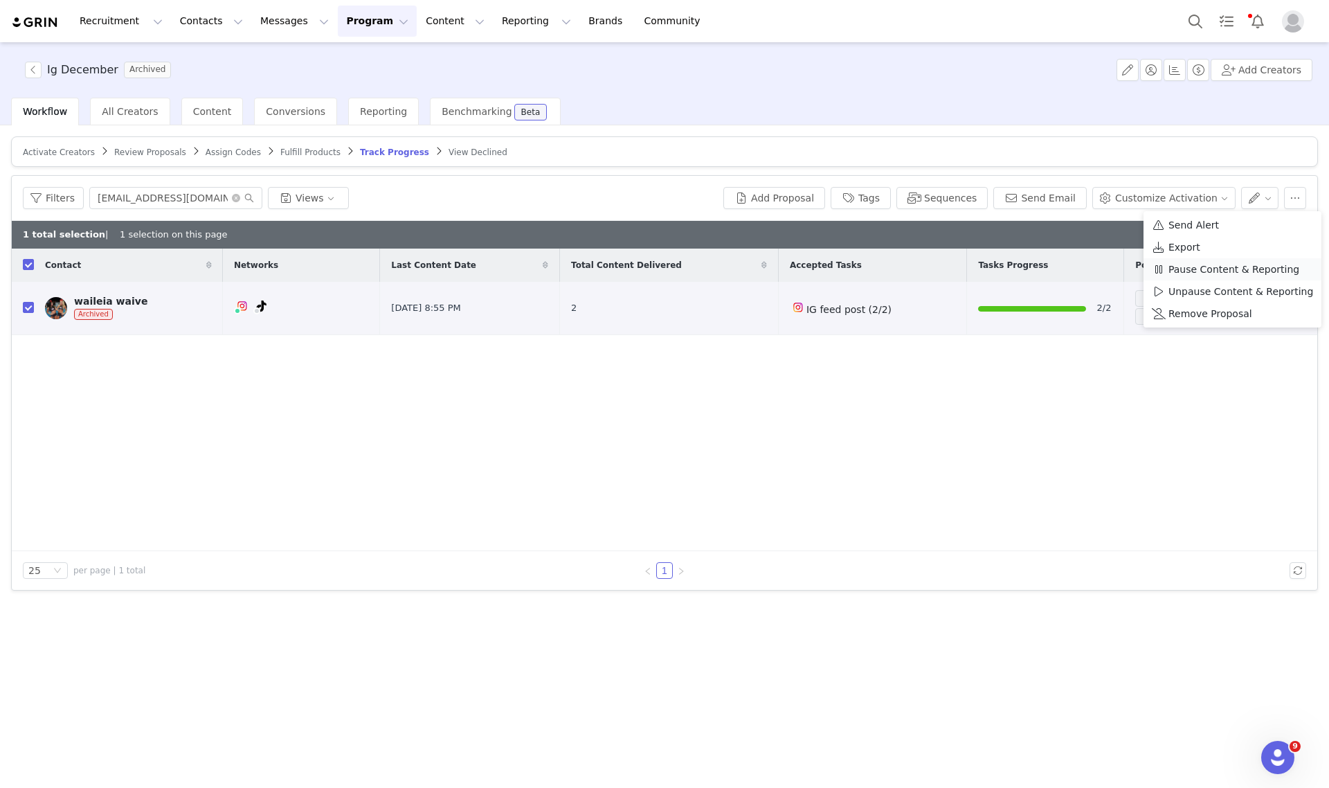
click at [1193, 278] on li "Pause Content & Reporting" at bounding box center [1233, 269] width 178 height 22
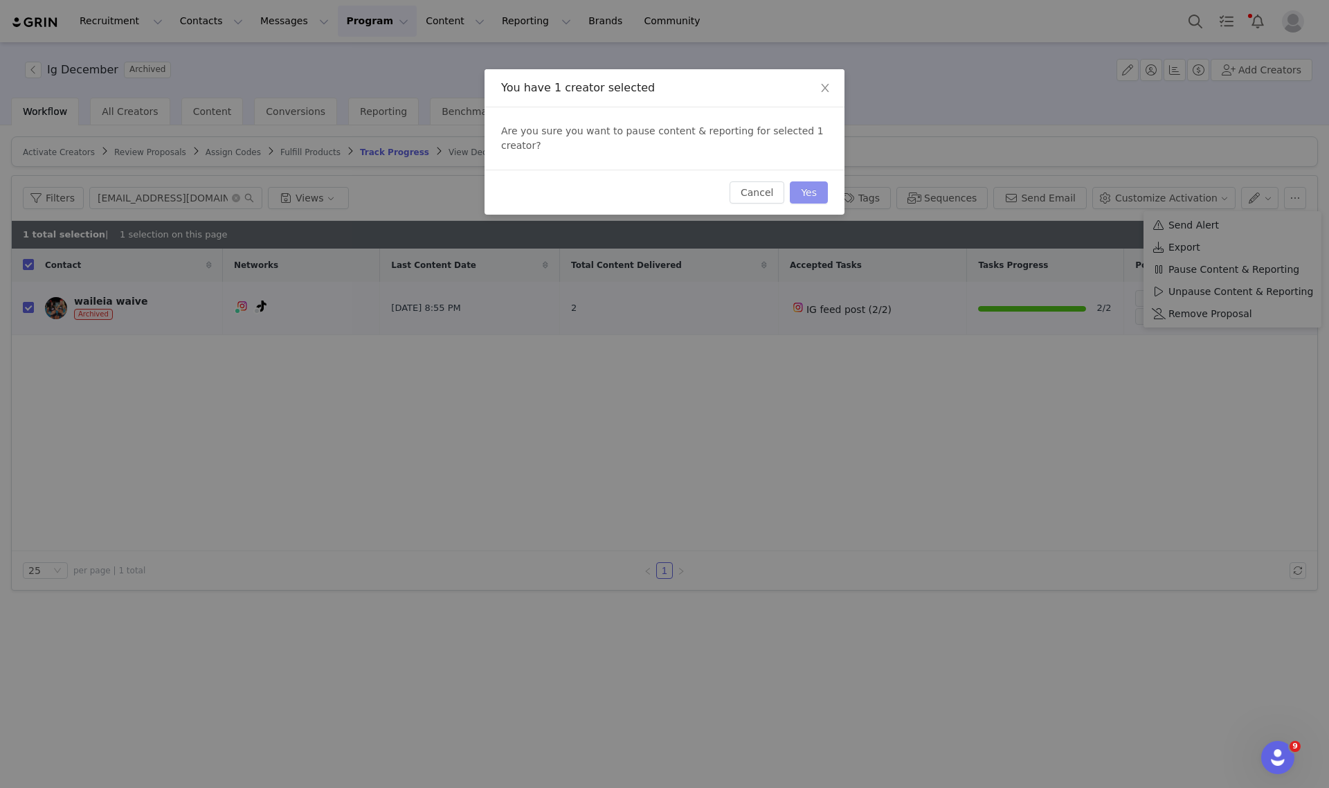
click at [804, 181] on button "Yes" at bounding box center [809, 192] width 38 height 22
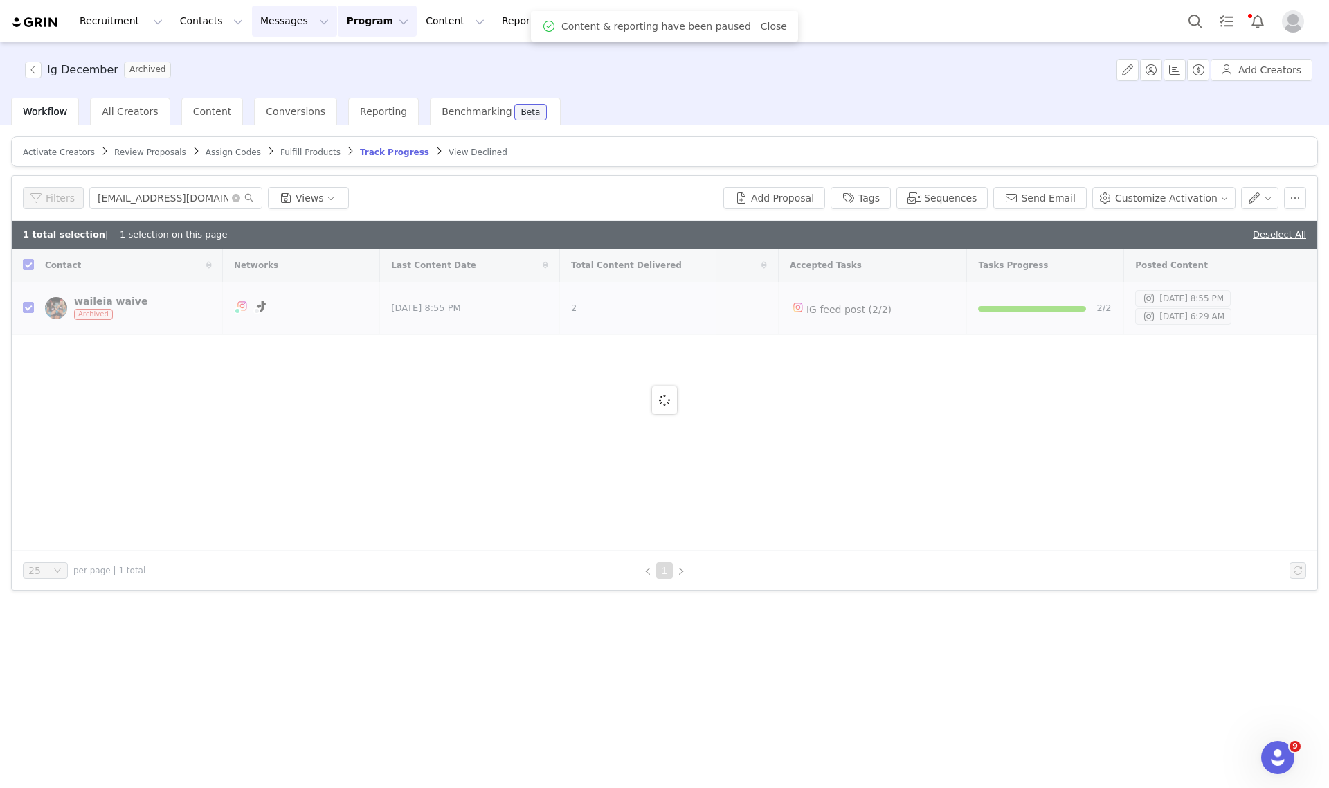
click at [254, 17] on button "Messages Messages" at bounding box center [294, 21] width 85 height 31
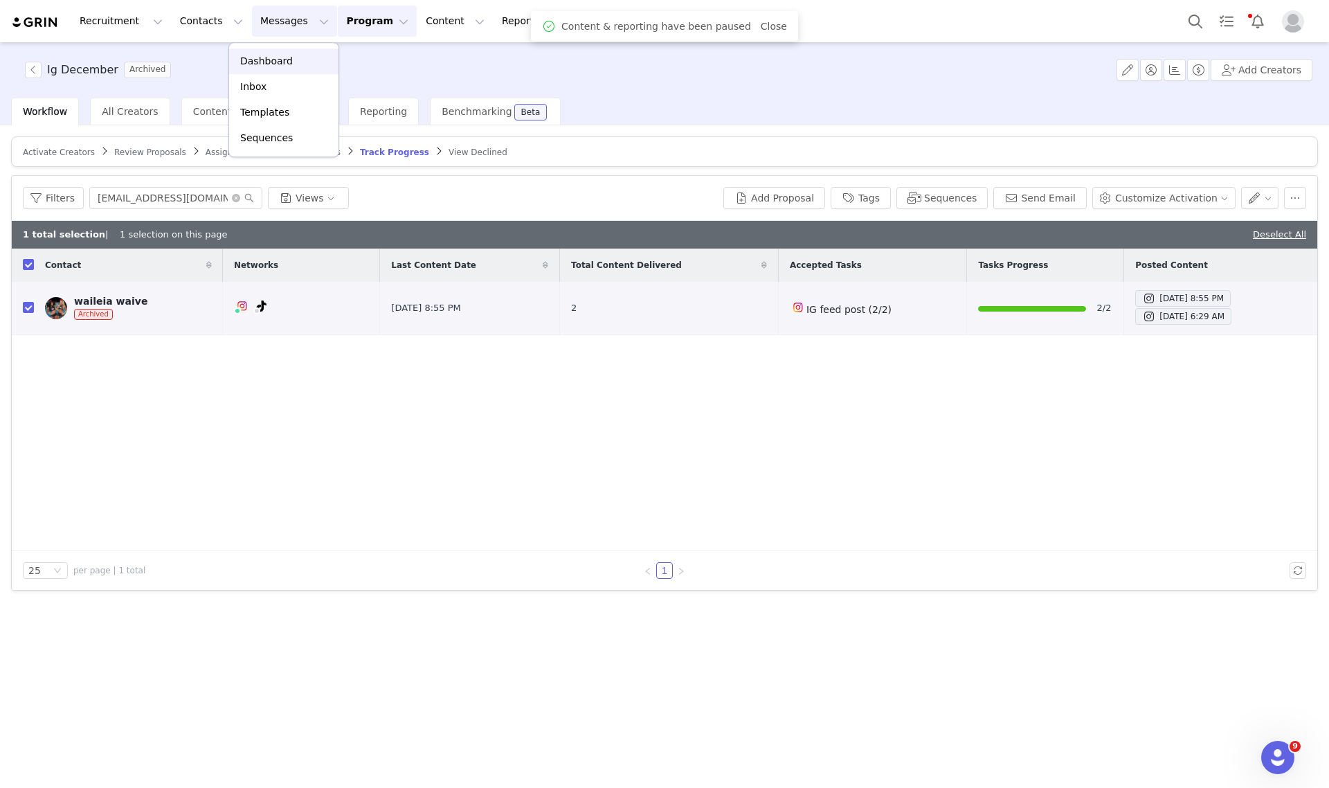
click at [253, 73] on link "Dashboard" at bounding box center [283, 61] width 109 height 26
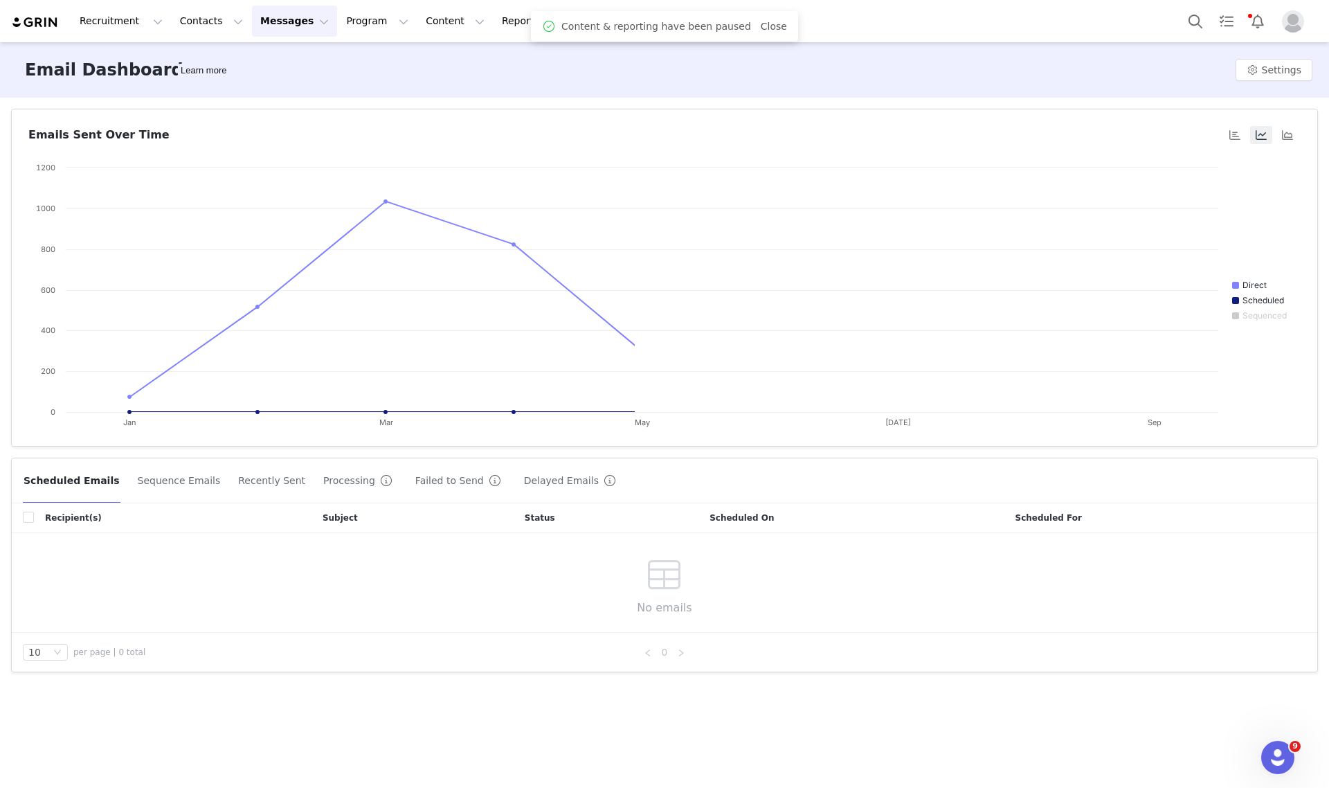
click at [257, 28] on button "Messages Messages" at bounding box center [294, 21] width 85 height 31
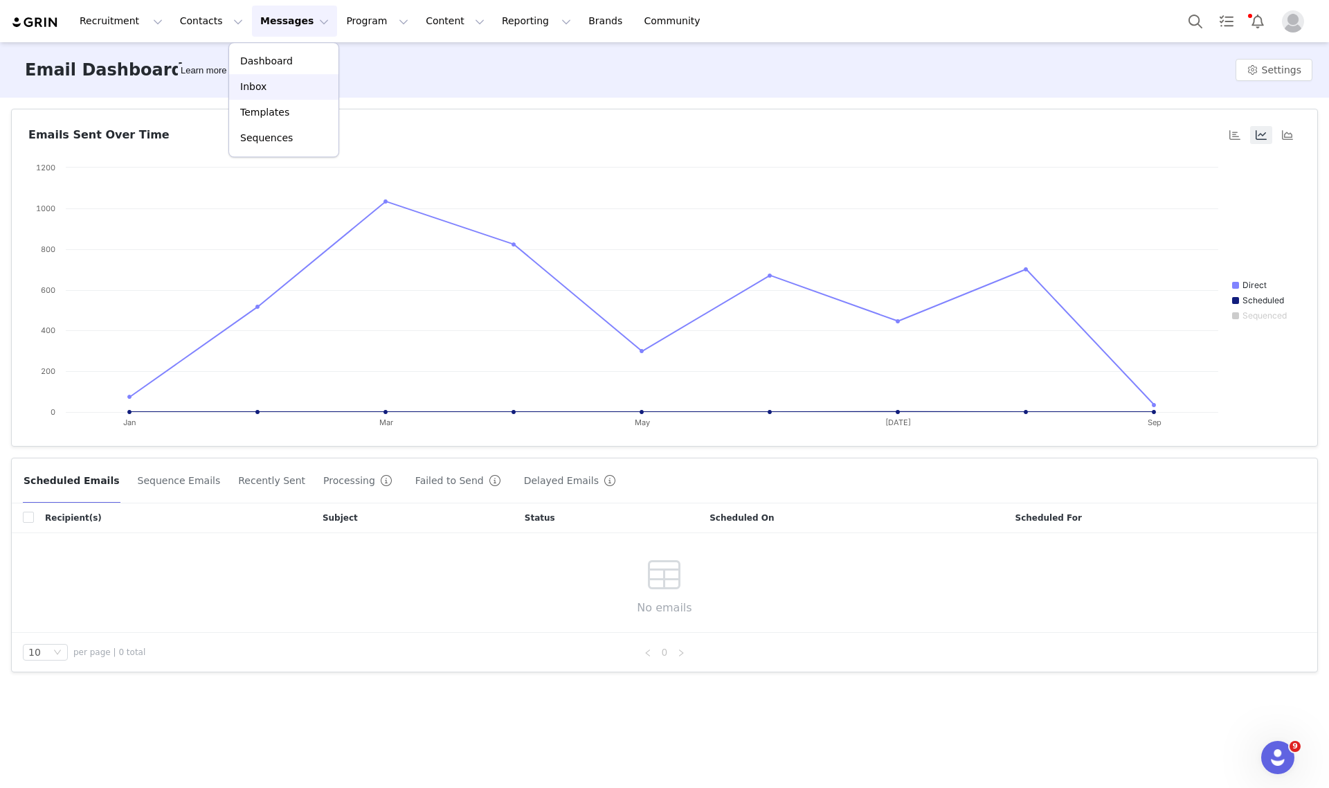
click at [262, 82] on p "Inbox" at bounding box center [253, 87] width 26 height 15
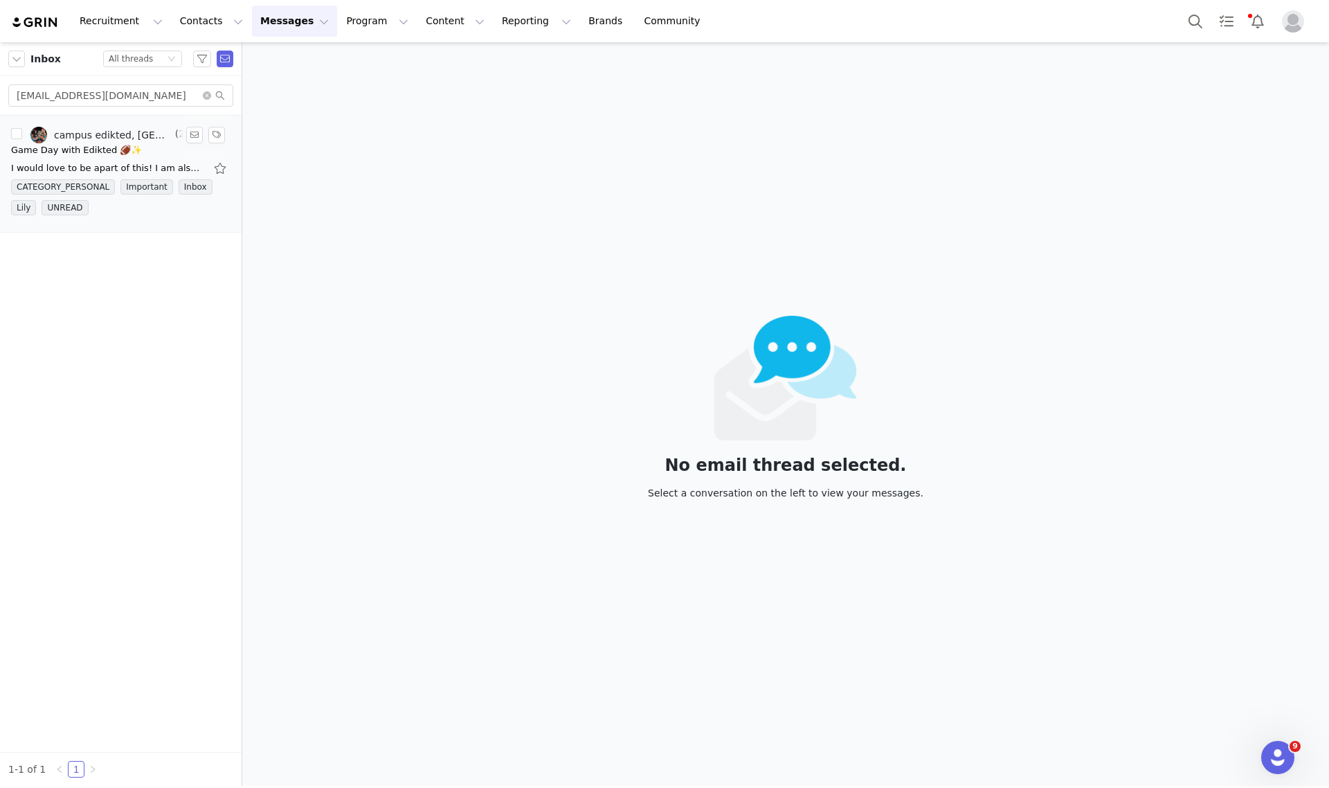
click at [94, 150] on div "Game Day with Edikted 🏈✨" at bounding box center [76, 150] width 131 height 14
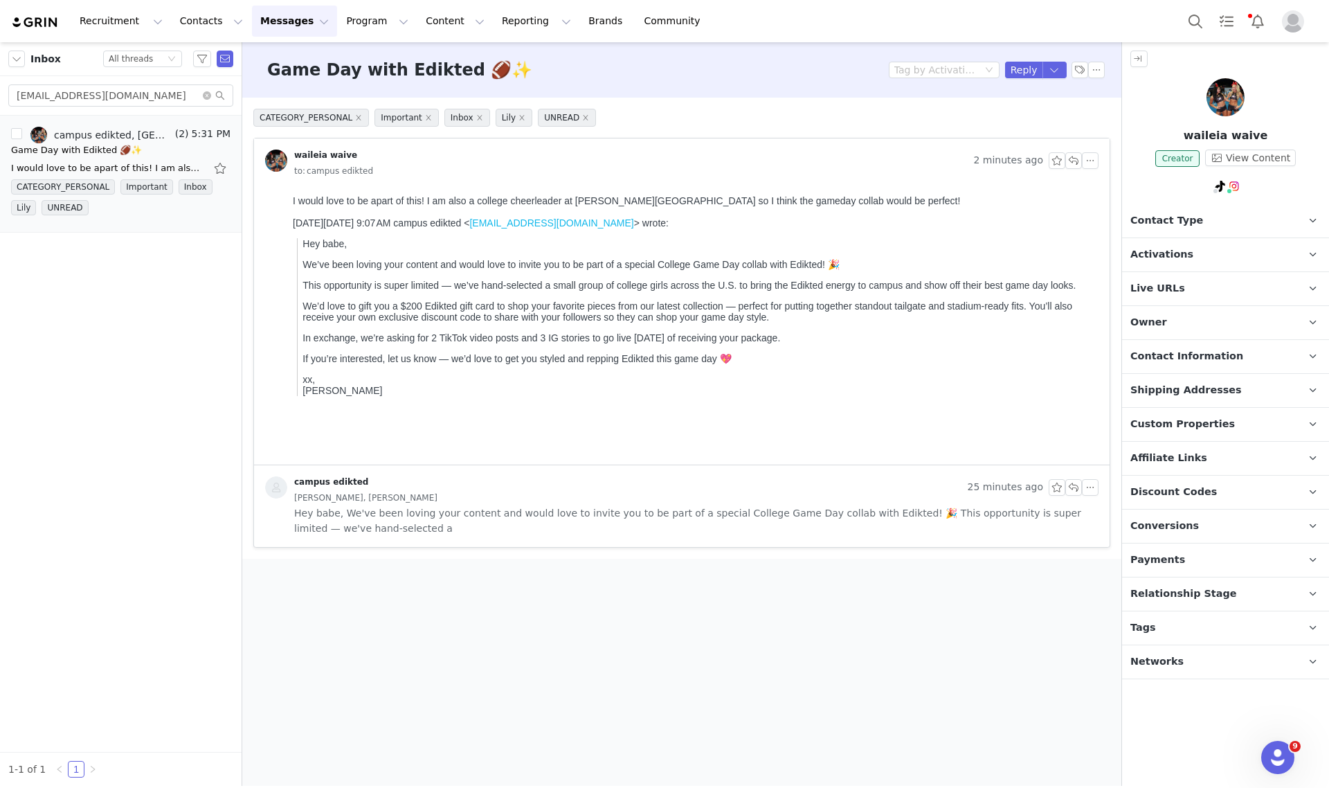
click at [1229, 257] on p "Activations" at bounding box center [1209, 254] width 174 height 33
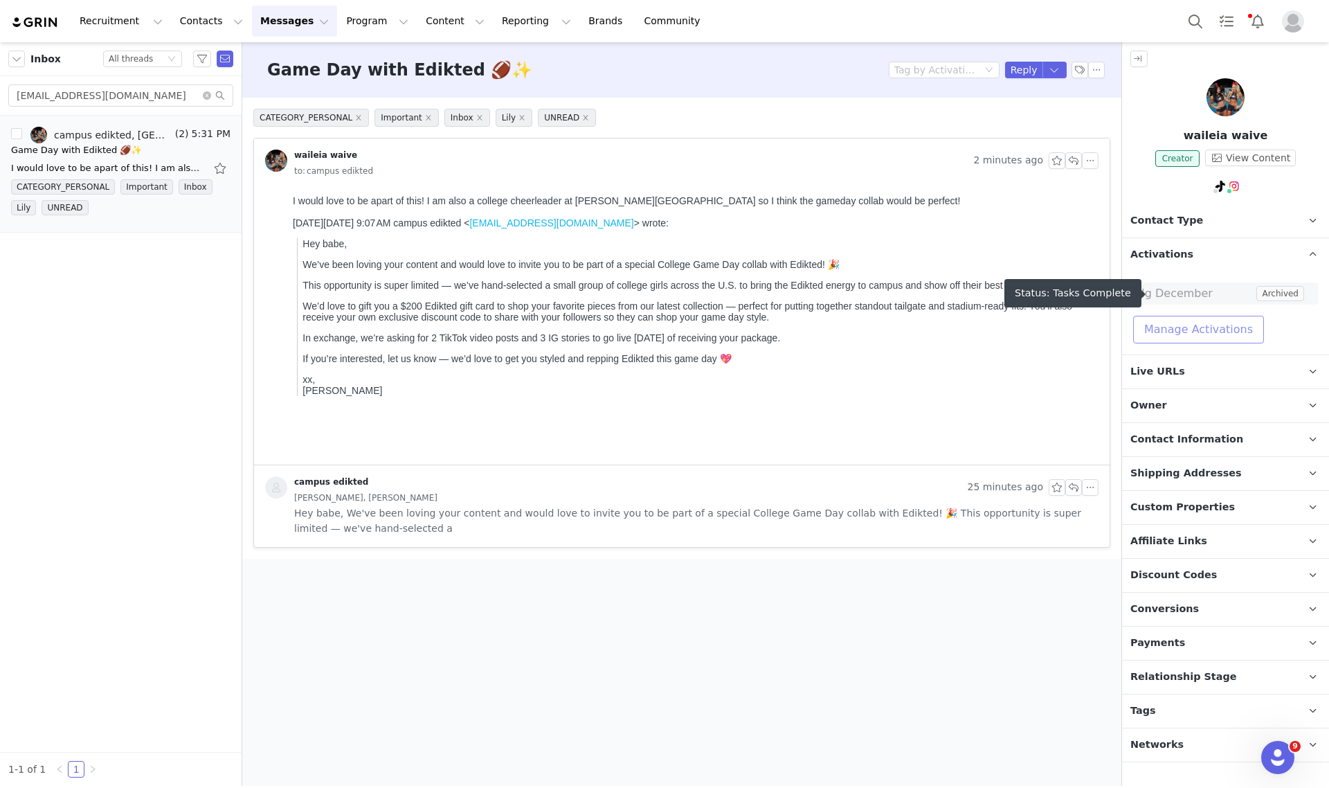
click at [1223, 327] on button "Manage Activations" at bounding box center [1198, 330] width 131 height 28
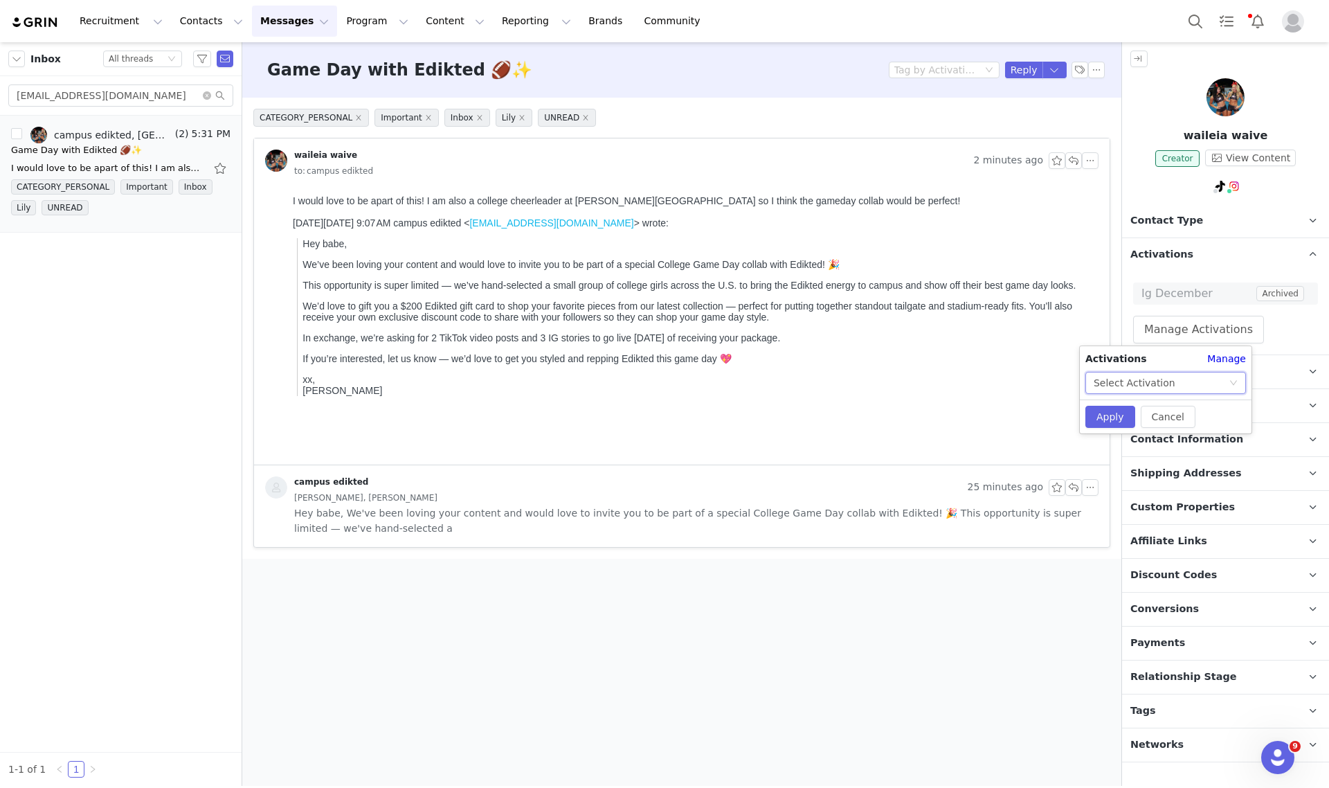
click at [1191, 388] on div "Select Activation" at bounding box center [1161, 382] width 135 height 21
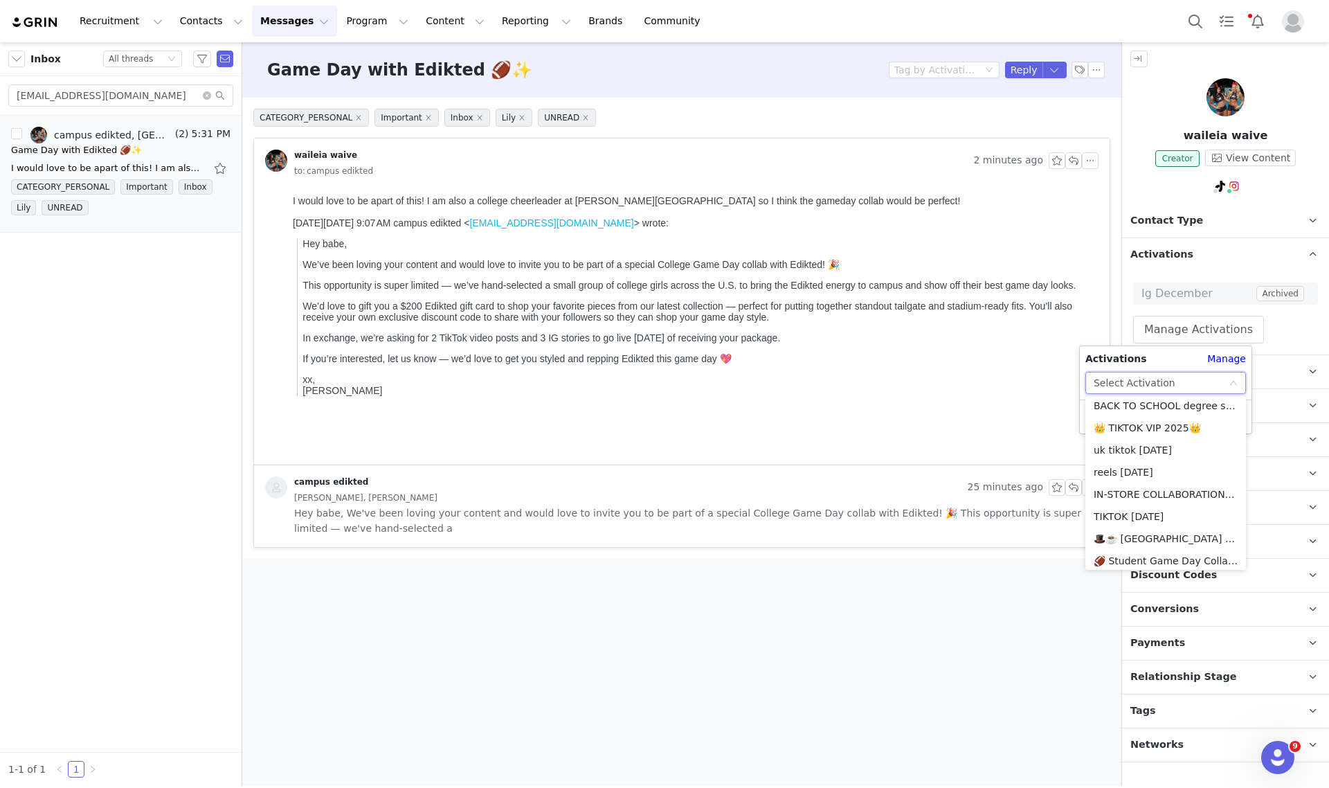
scroll to position [1205, 0]
click at [1148, 539] on li "🏈 Student Game Day Collab 🏈" at bounding box center [1165, 534] width 161 height 22
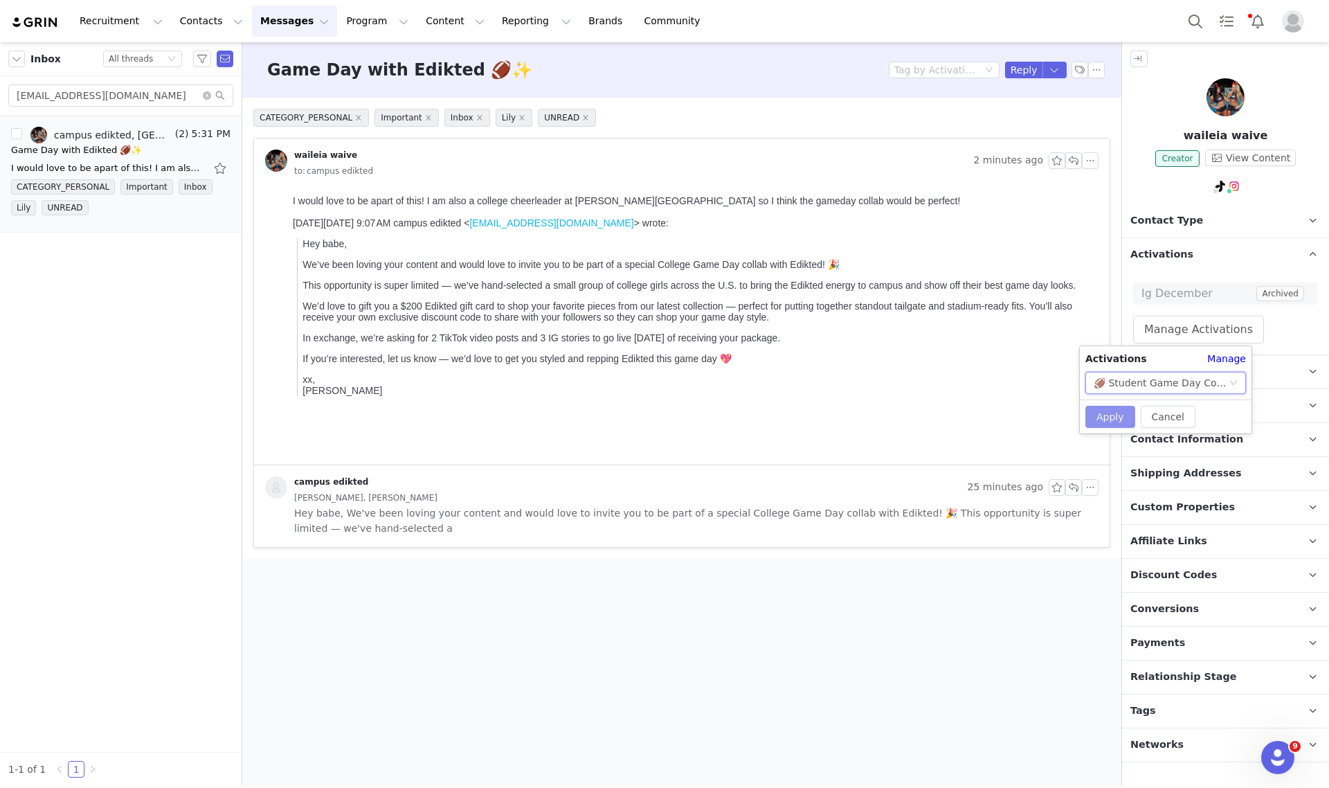
click at [1109, 420] on button "Apply" at bounding box center [1110, 417] width 50 height 22
drag, startPoint x: 1178, startPoint y: 220, endPoint x: 1175, endPoint y: 227, distance: 7.5
click at [1177, 222] on span "Contact Type" at bounding box center [1166, 220] width 73 height 15
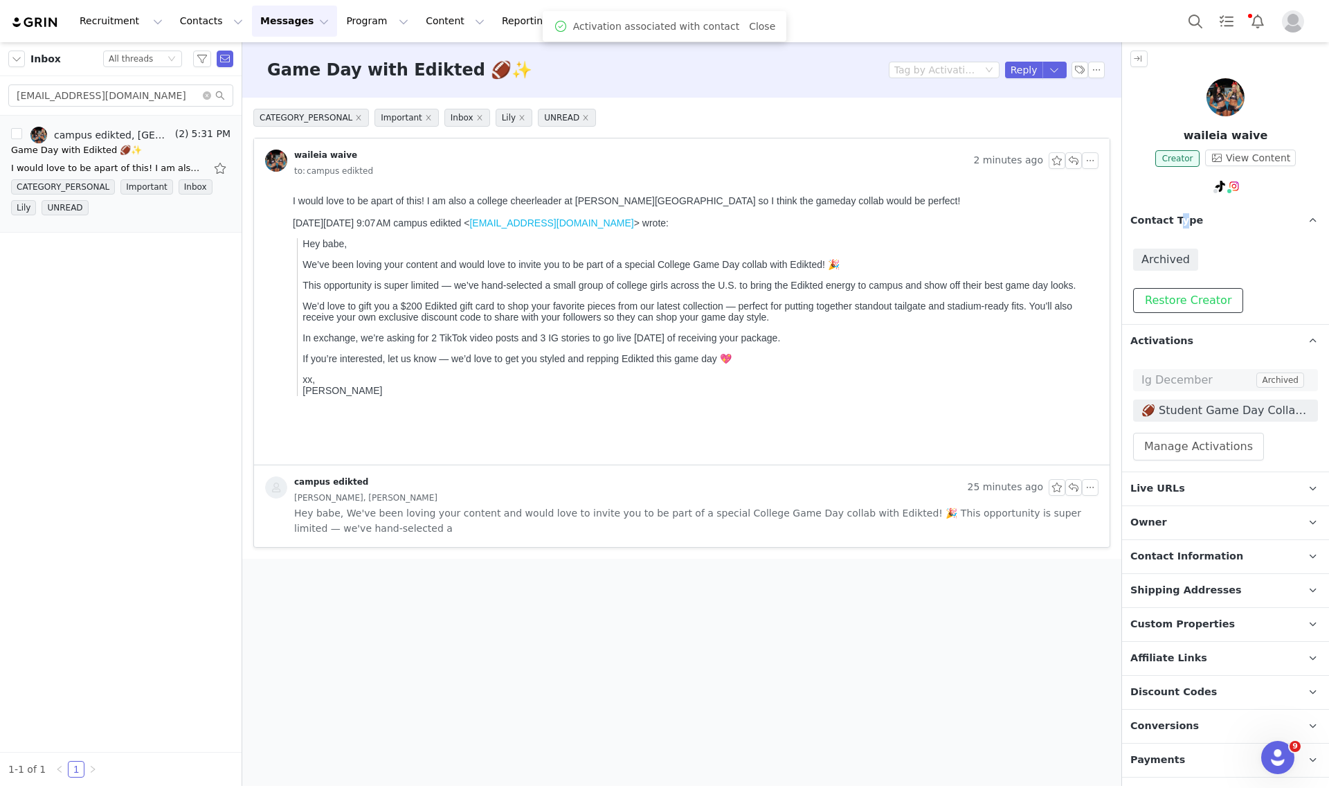
click at [1182, 305] on button "Restore Creator" at bounding box center [1188, 300] width 110 height 25
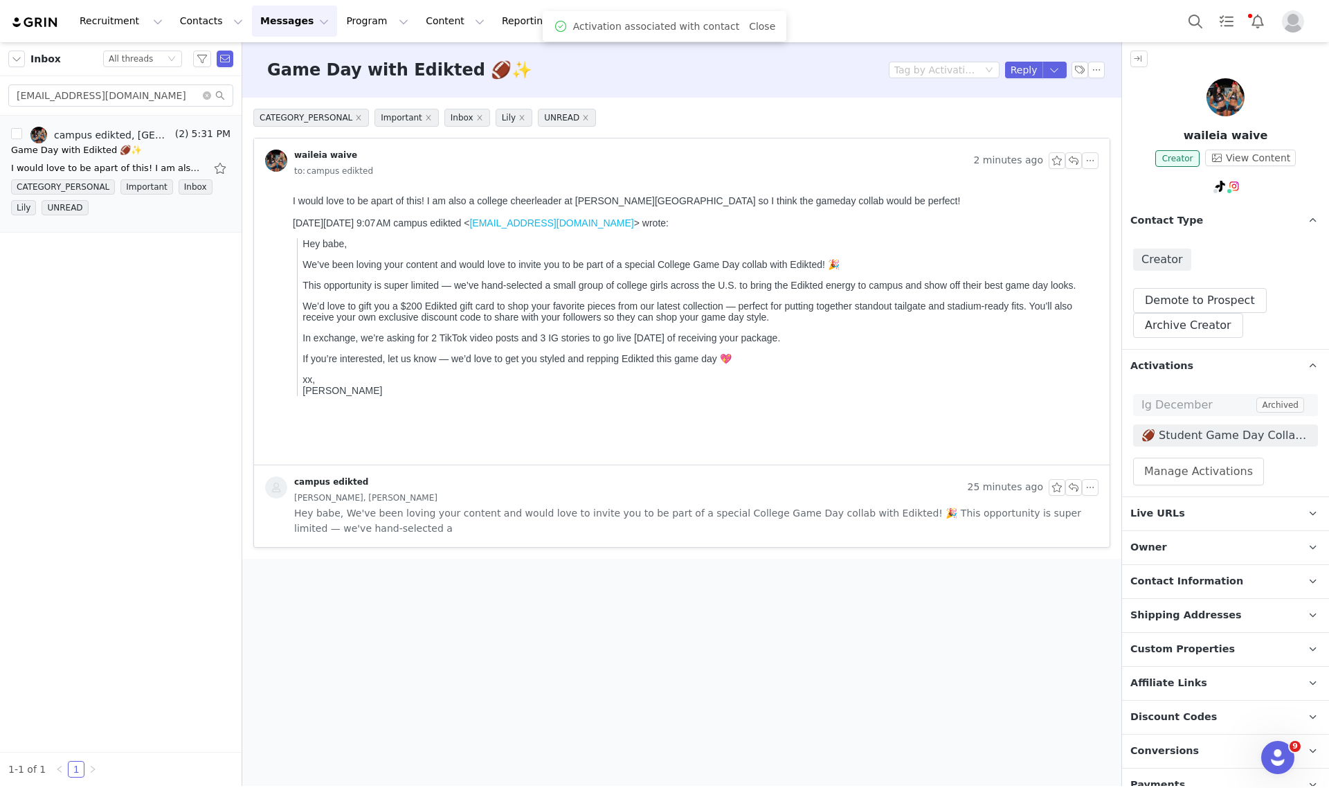
click at [1175, 730] on p "Discount Codes Discount codes associated with this Influencer" at bounding box center [1209, 717] width 174 height 33
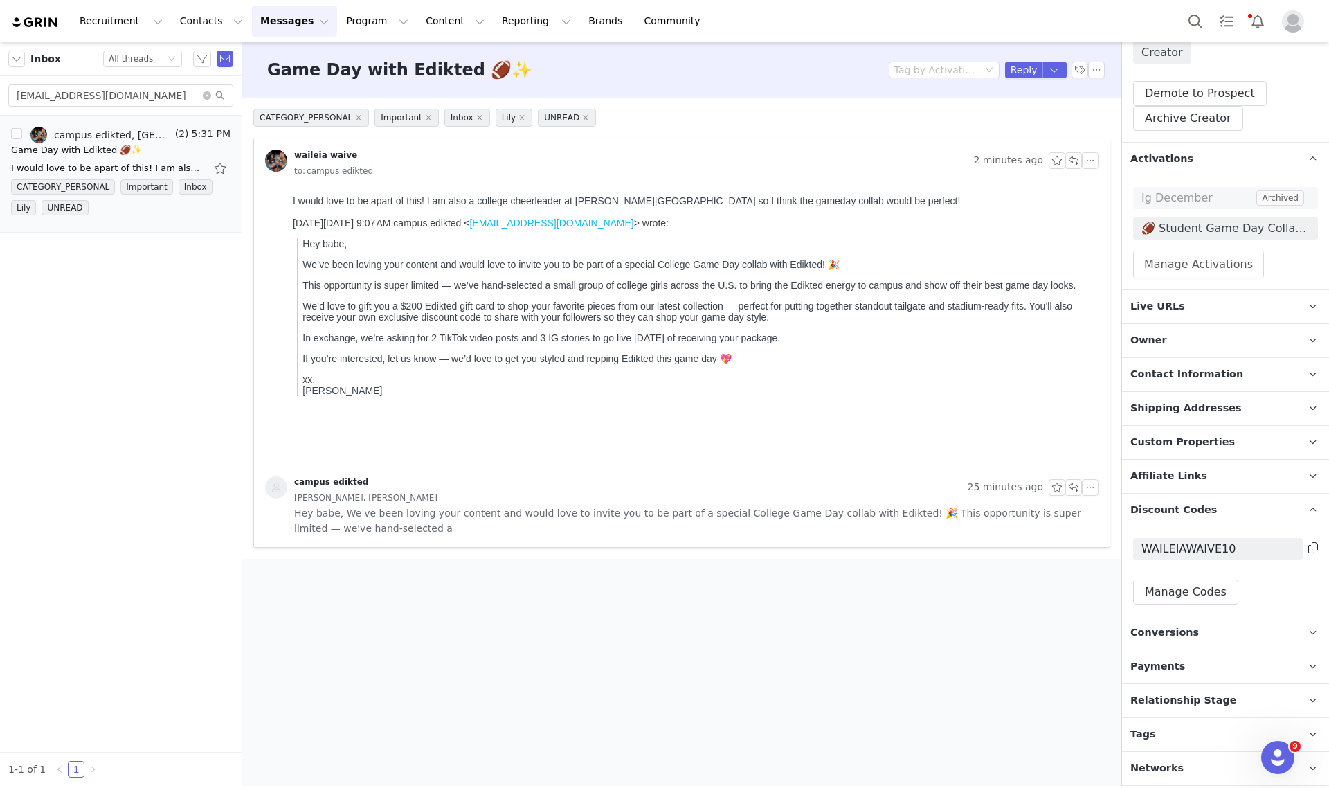
click at [1202, 604] on div "WAILEIAWAIVE10 Manage Codes" at bounding box center [1225, 571] width 207 height 89
click at [1196, 593] on button "Manage Codes" at bounding box center [1185, 591] width 105 height 25
click at [1170, 640] on button "Assign New Code" at bounding box center [1192, 631] width 119 height 25
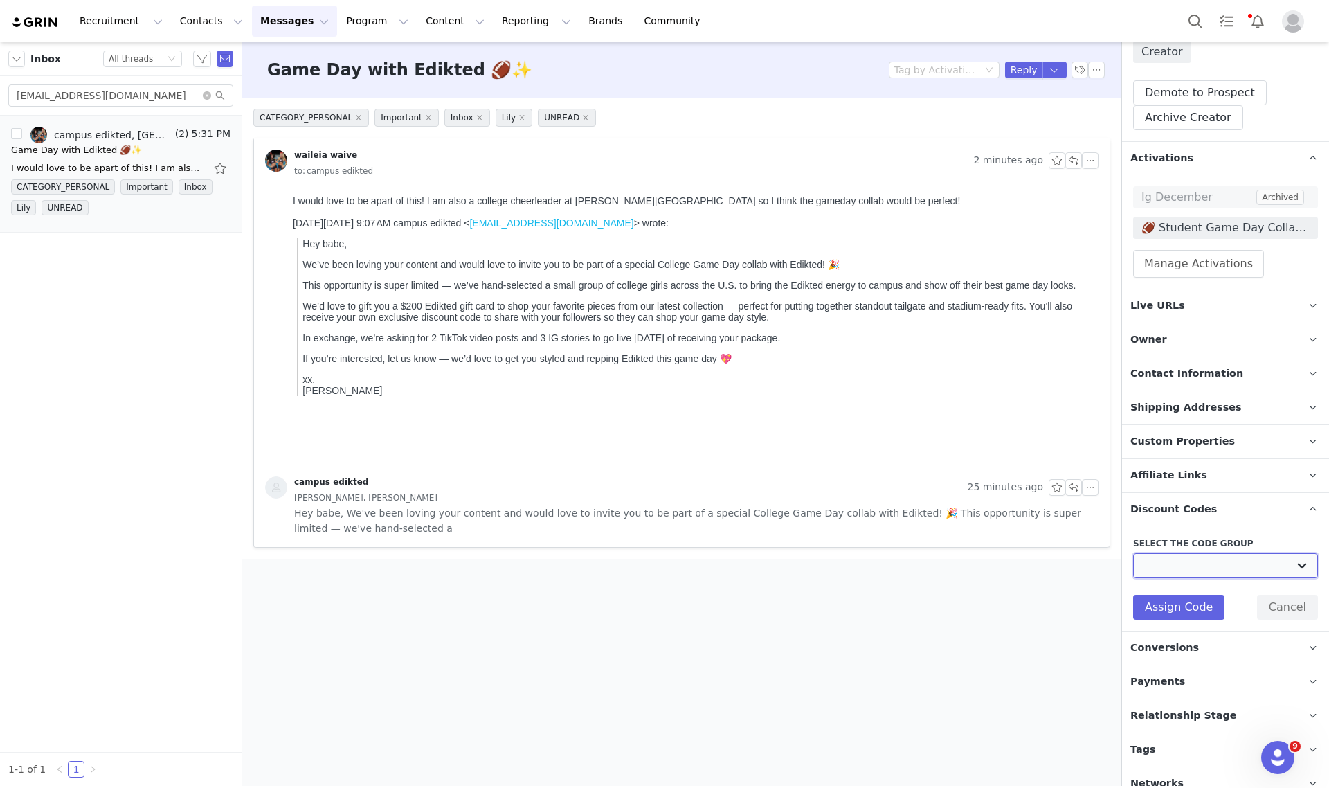
drag, startPoint x: 1177, startPoint y: 564, endPoint x: 1177, endPoint y: 576, distance: 11.8
click at [1177, 564] on select "Edikted UK: NEW TIKTOK ❤️ Edikted UK: NEW IG ❤️ Edikted: Students + IG Edikted:…" at bounding box center [1225, 565] width 185 height 25
select select "10009866"
click at [1133, 553] on select "Edikted UK: NEW TIKTOK ❤️ Edikted UK: NEW IG ❤️ Edikted: Students + IG Edikted:…" at bounding box center [1225, 565] width 185 height 25
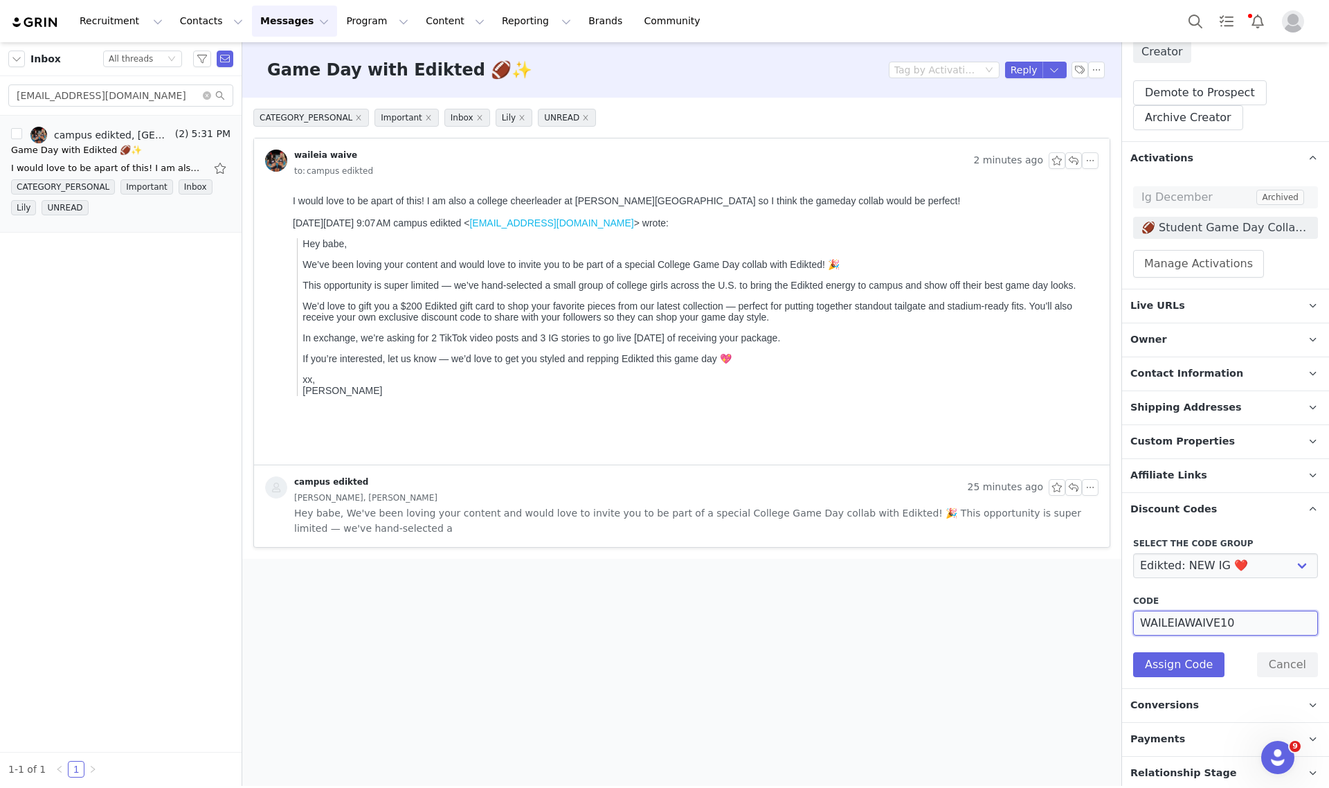
click at [1212, 620] on input "WAILEIAWAIVE10" at bounding box center [1225, 623] width 185 height 25
type input "WAILEIA10"
drag, startPoint x: 1171, startPoint y: 660, endPoint x: 1184, endPoint y: 654, distance: 14.9
click at [1171, 660] on button "Assign Code" at bounding box center [1178, 664] width 91 height 25
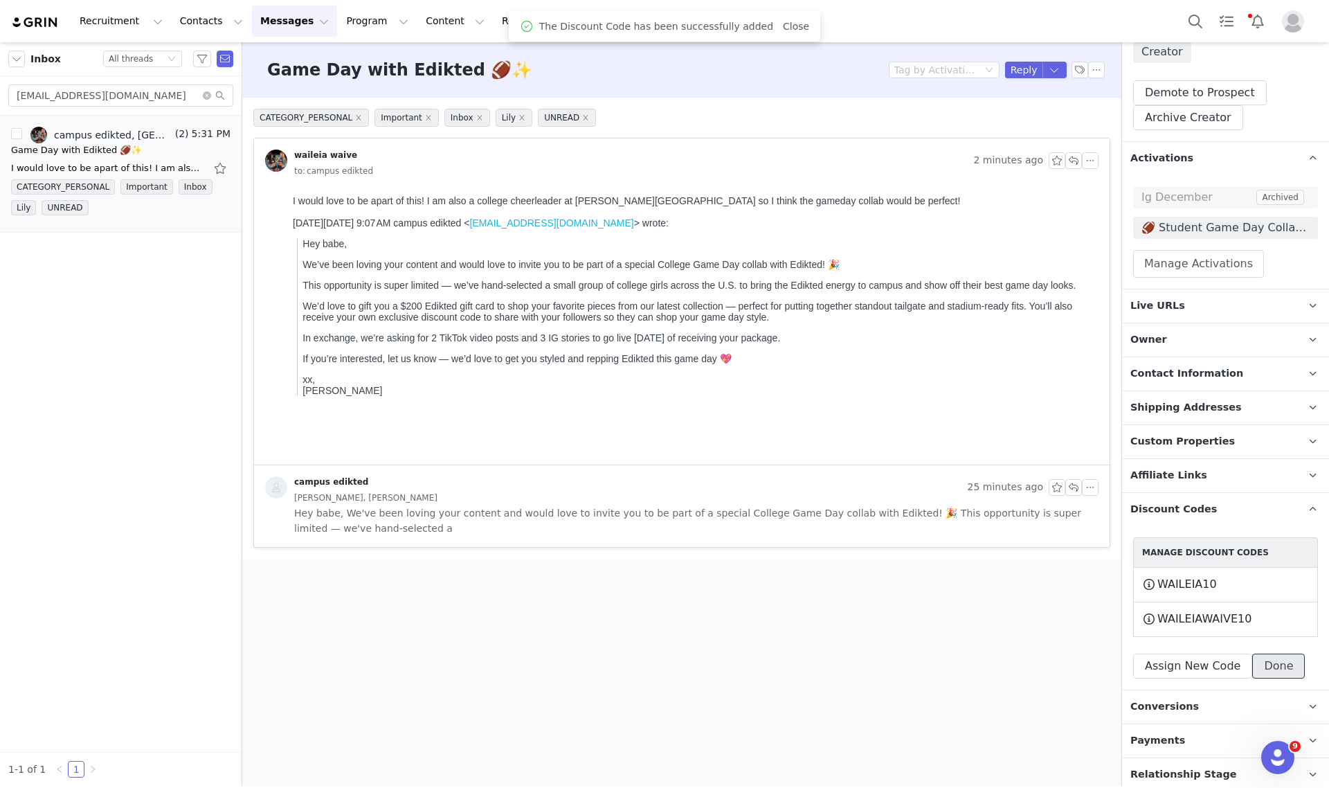
click at [1262, 665] on button "Done" at bounding box center [1278, 665] width 53 height 25
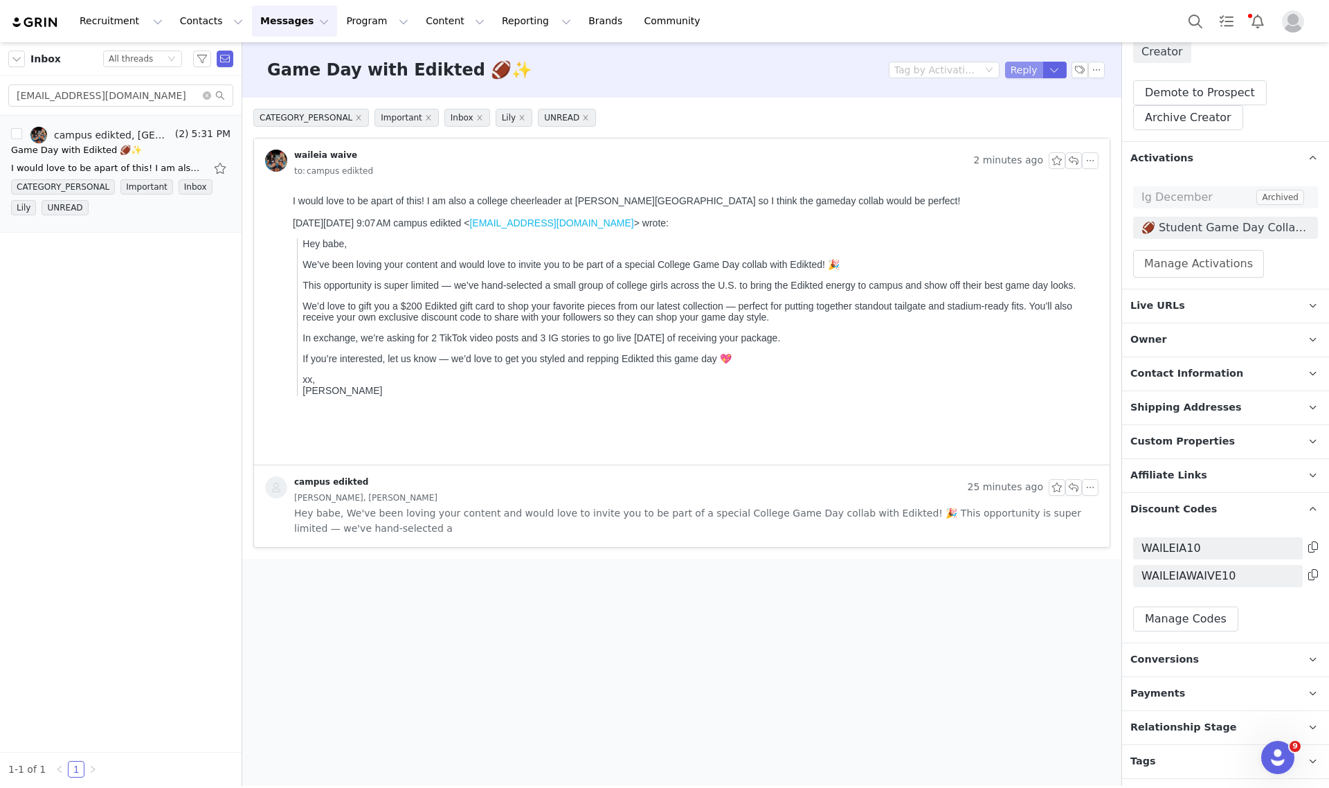
click at [1016, 67] on button "Reply" at bounding box center [1024, 70] width 38 height 17
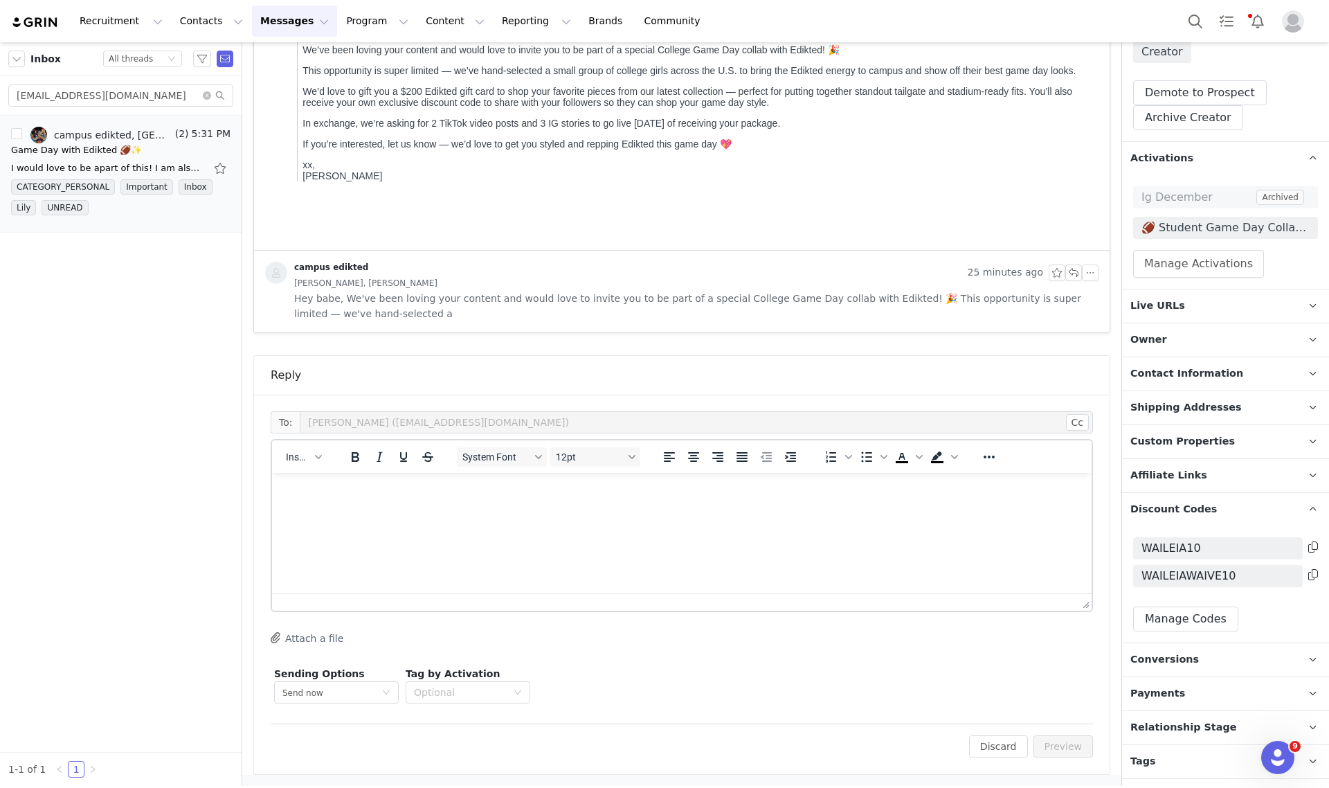
scroll to position [215, 0]
drag, startPoint x: 311, startPoint y: 500, endPoint x: 293, endPoint y: 495, distance: 18.0
click at [291, 498] on p "Rich Text Area. Press ALT-0 for help." at bounding box center [681, 491] width 797 height 15
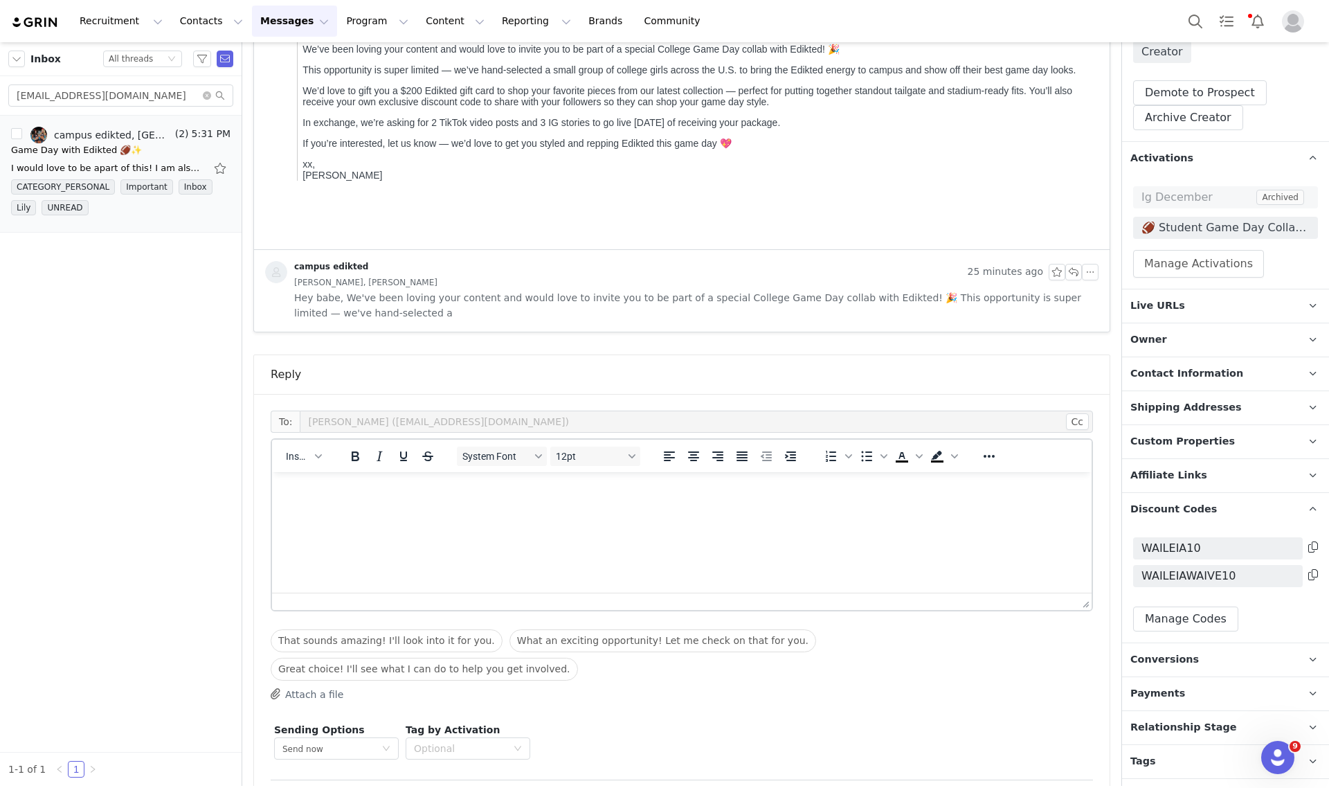
paste body "Rich Text Area. Press ALT-0 for help."
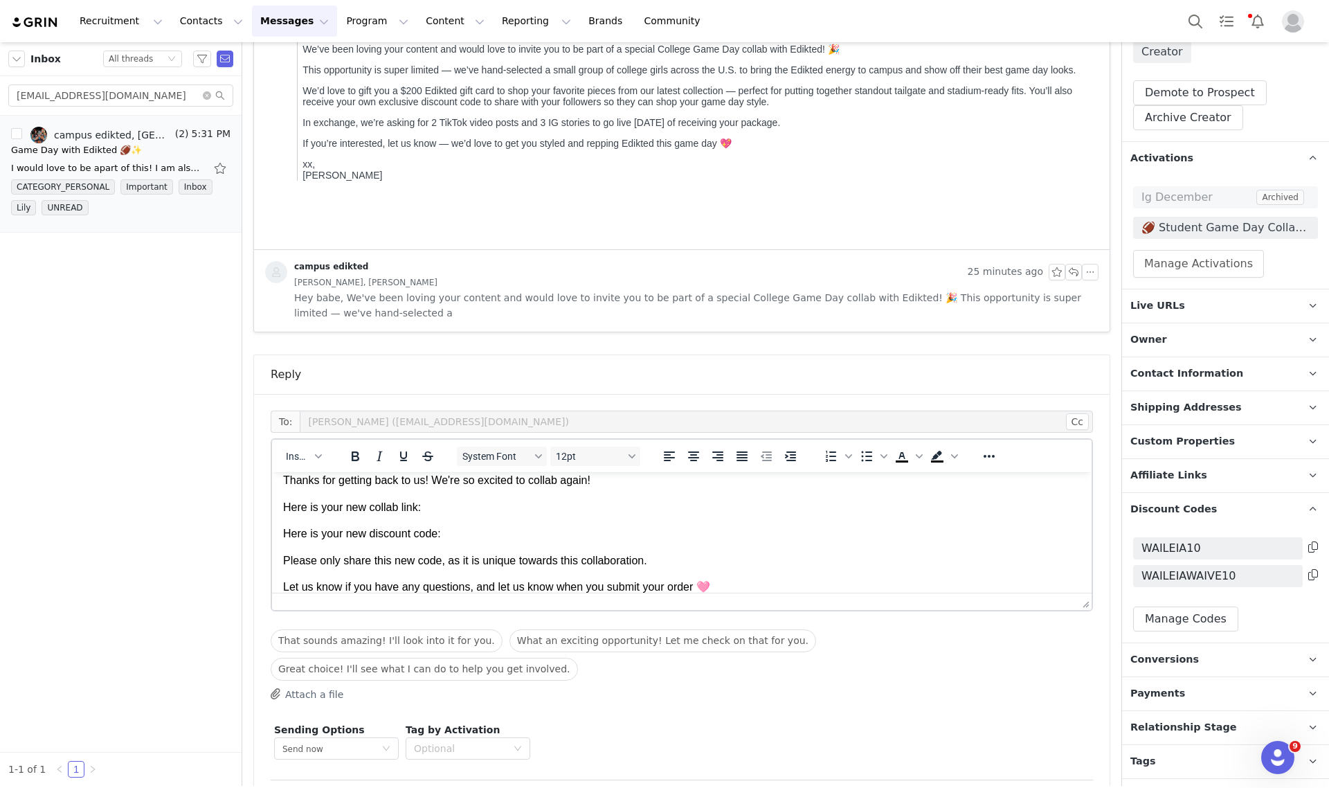
click at [452, 532] on p "Here is your new discount code:" at bounding box center [681, 533] width 797 height 15
click at [437, 504] on p "Here is your new collab link:" at bounding box center [681, 507] width 797 height 15
click at [1308, 544] on icon at bounding box center [1313, 546] width 10 height 11
click at [466, 533] on p "Here is your new discount code: WAILEIA10" at bounding box center [681, 533] width 797 height 15
click at [466, 535] on p "Here is your new discount code: WAILEIA10" at bounding box center [681, 533] width 797 height 15
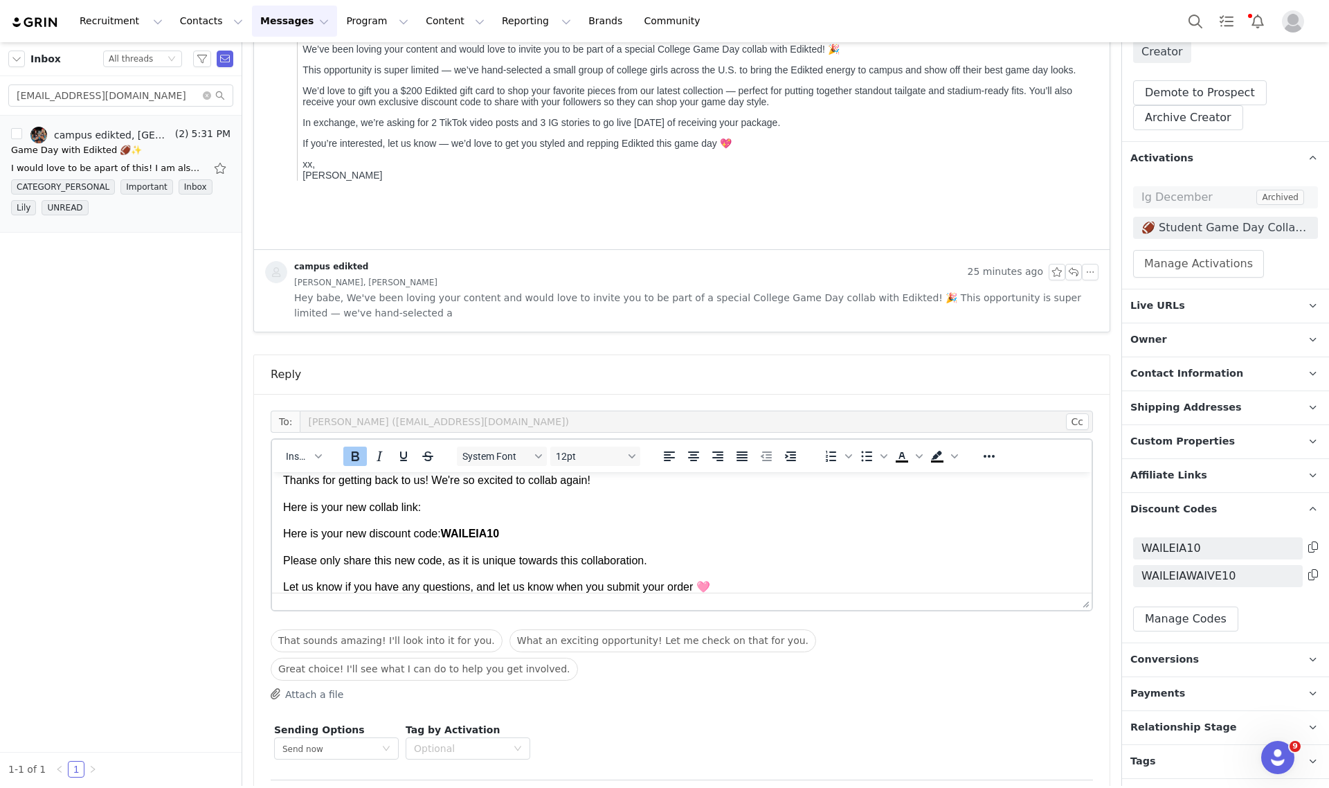
click at [439, 509] on p "Here is your new collab link:" at bounding box center [681, 507] width 797 height 15
click at [1198, 302] on p "Live URLs" at bounding box center [1209, 305] width 174 height 33
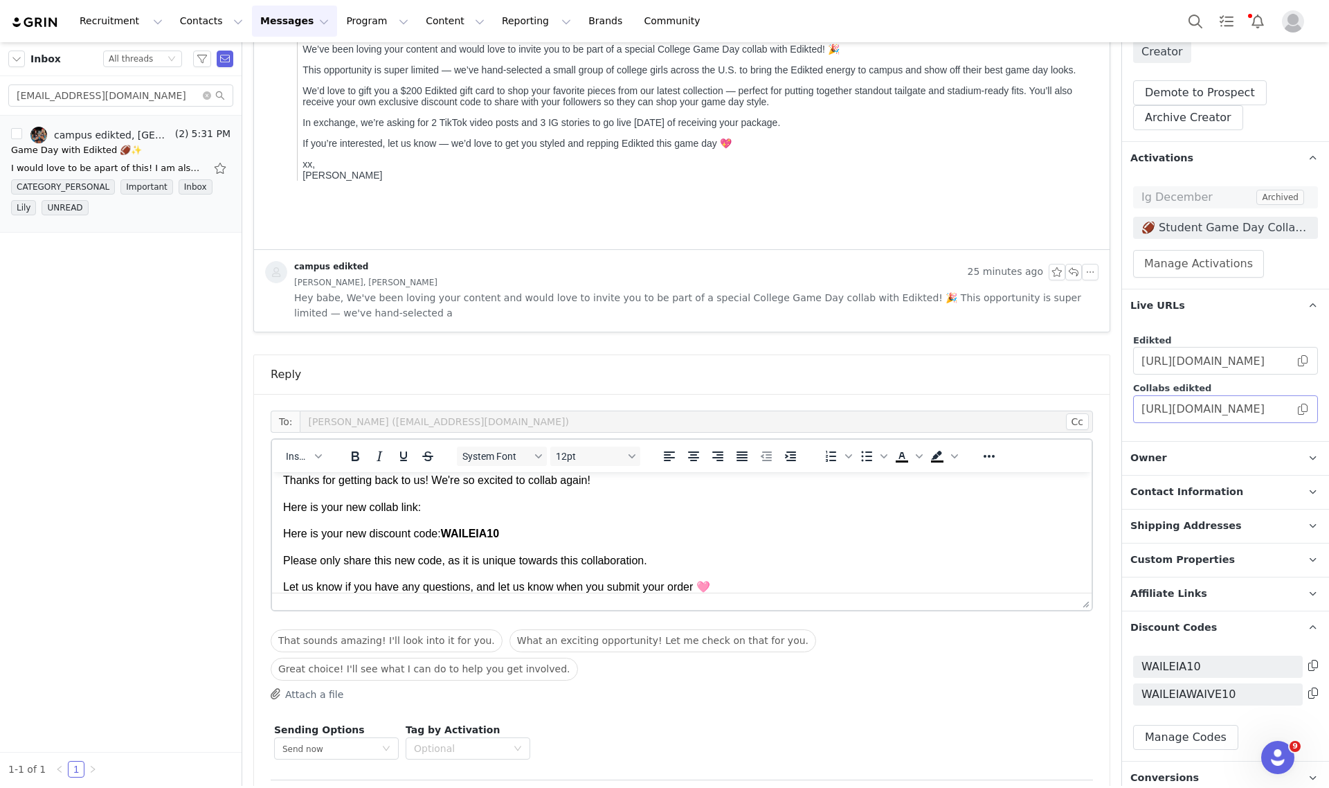
click at [1296, 409] on span at bounding box center [1303, 409] width 14 height 0
drag, startPoint x: 770, startPoint y: 511, endPoint x: 424, endPoint y: 502, distance: 346.2
click at [424, 502] on p "Here is your new collab link: https://collabs.edikted.com/de234680-562d-4a18-b3…" at bounding box center [681, 507] width 797 height 15
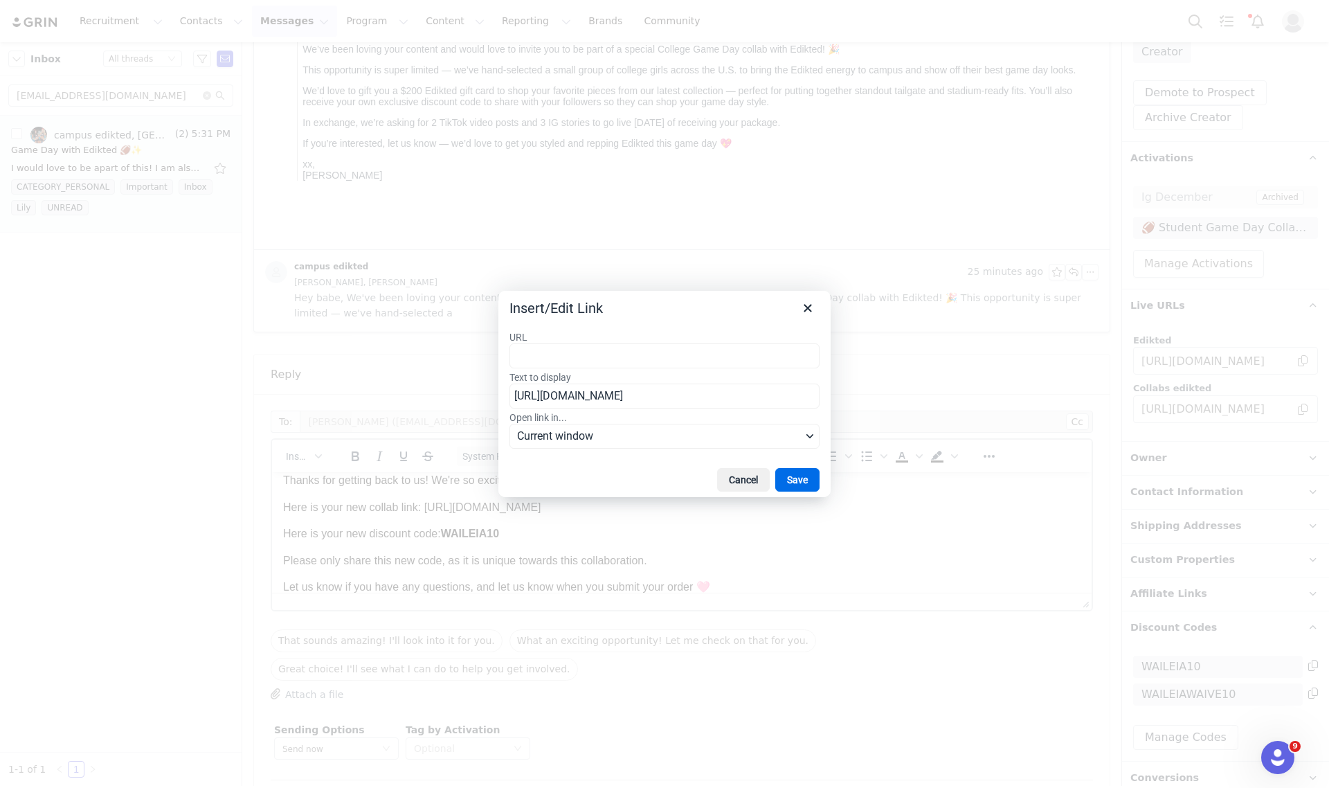
type input "https://collabs.edikted.com/de234680-562d-4a18-b3fb-9bb55cbce389"
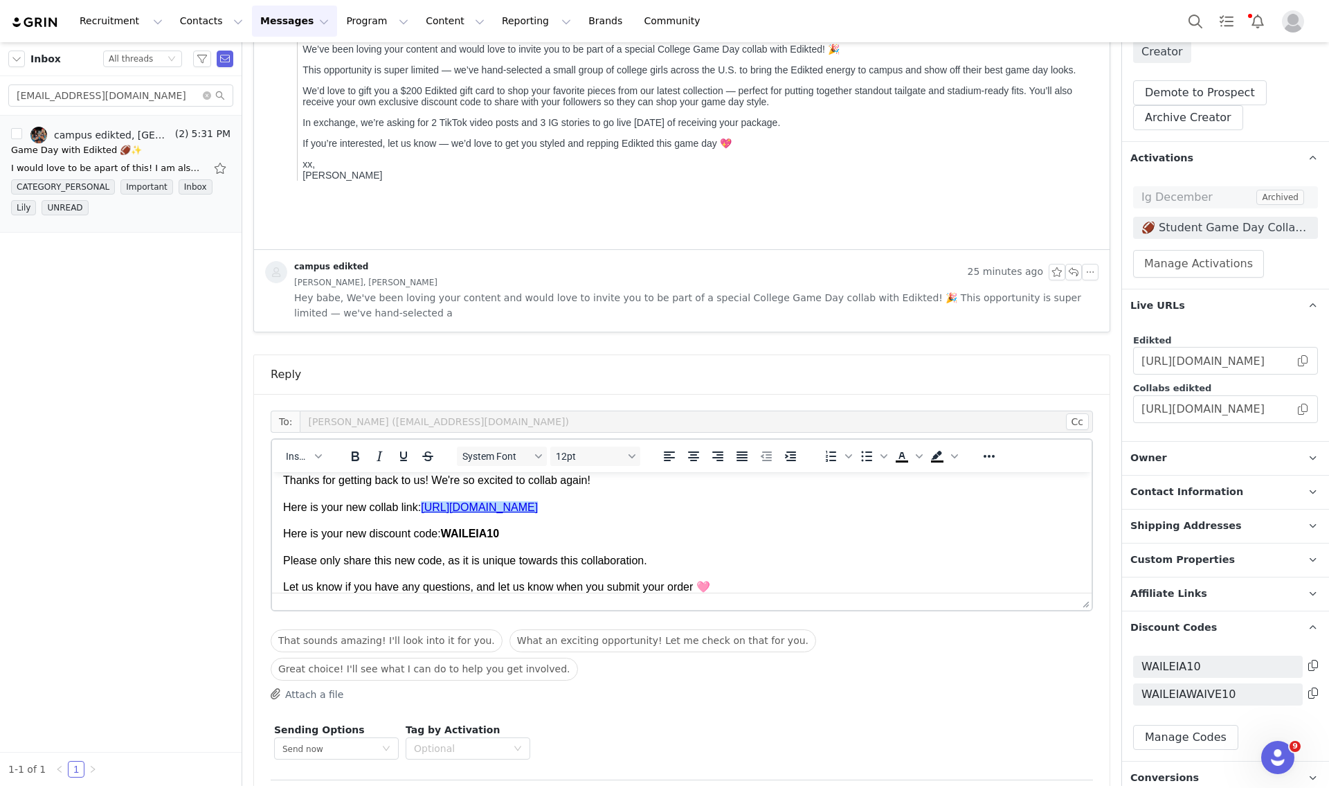
click at [323, 563] on p "Please only share this new code, as it is unique towards this collaboration." at bounding box center [681, 560] width 797 height 15
click at [692, 567] on body "Hey babe, Thanks for getting back to us! We're so excited to collab again! Here…" at bounding box center [681, 520] width 797 height 148
drag, startPoint x: 678, startPoint y: 552, endPoint x: 688, endPoint y: 550, distance: 10.6
click at [679, 553] on p "Please only share this new code, as it is unique towards this collaboration." at bounding box center [681, 560] width 797 height 15
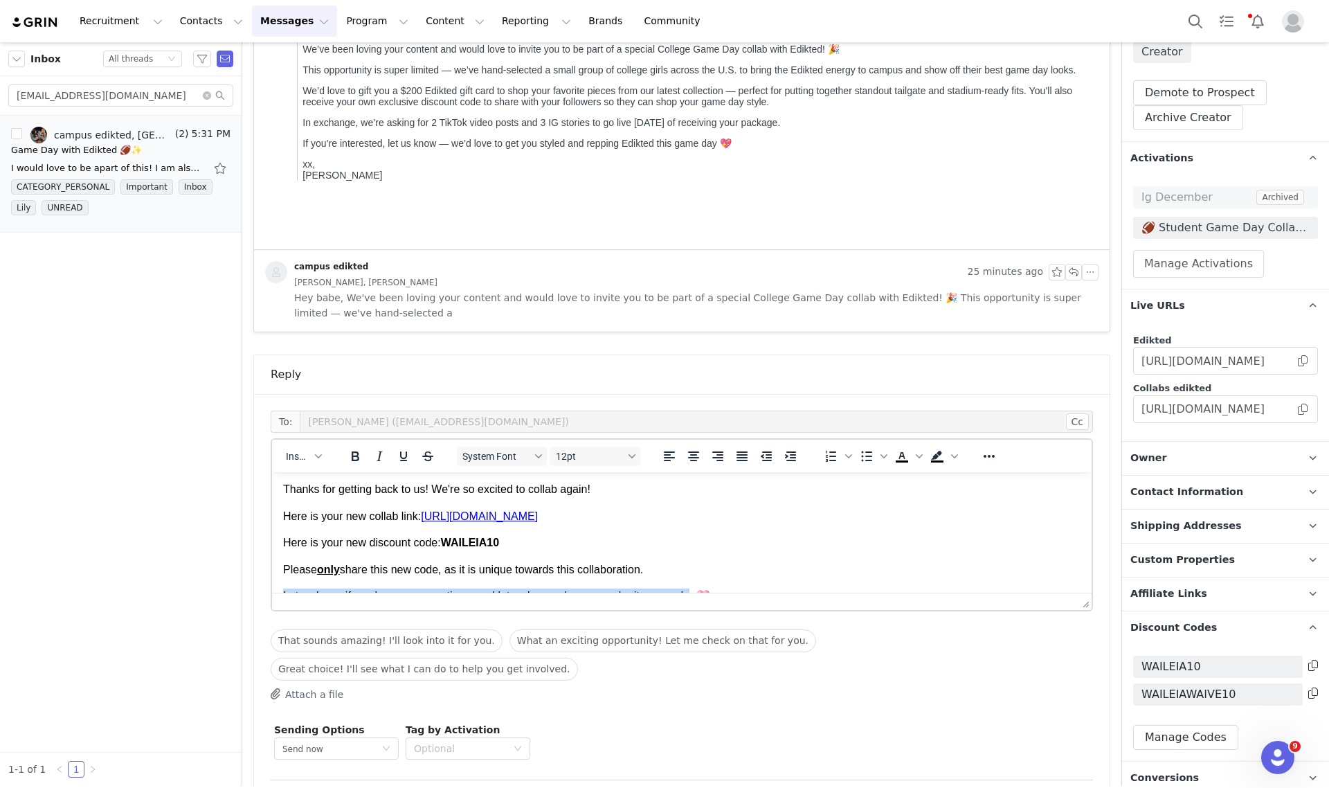
scroll to position [49, 0]
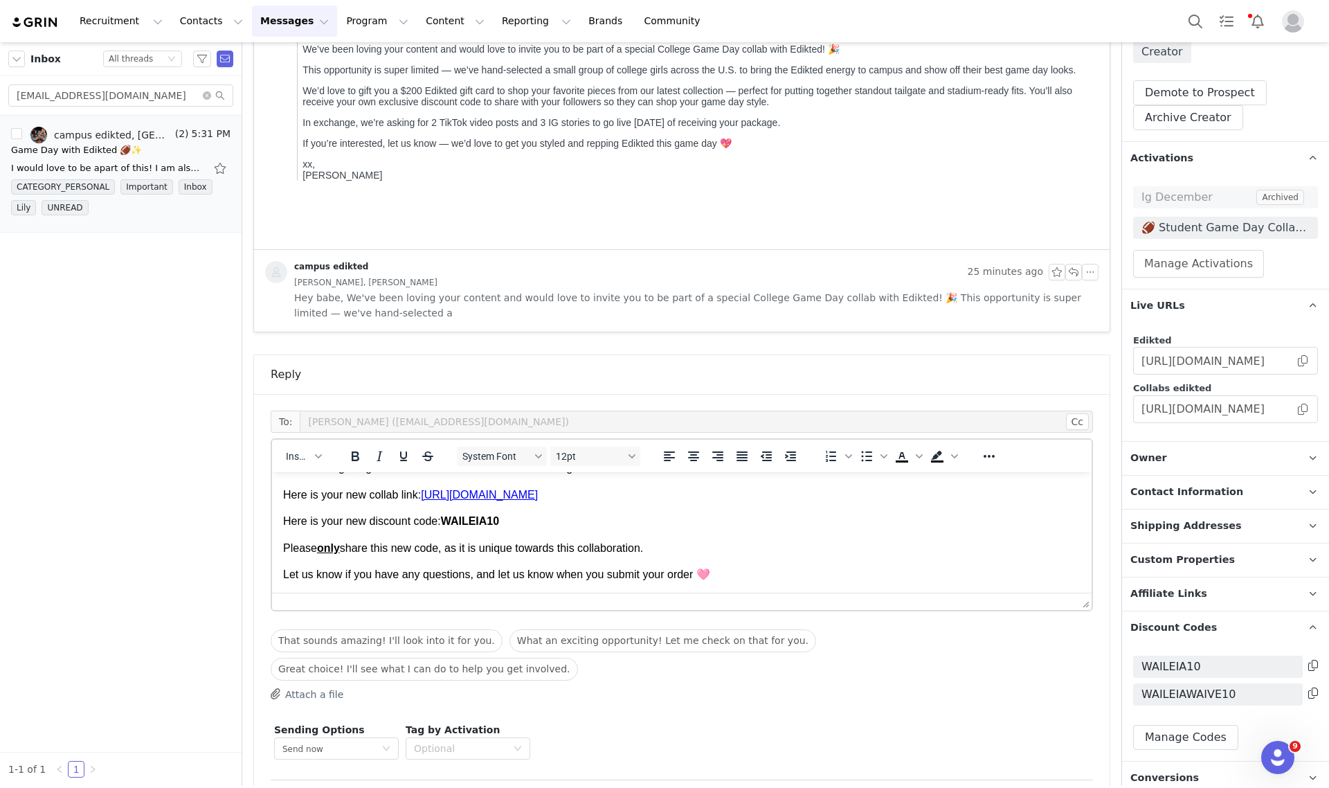
click at [799, 563] on body "Hey babe, Thanks for getting back to us! We're so excited to collab again! Here…" at bounding box center [681, 508] width 797 height 148
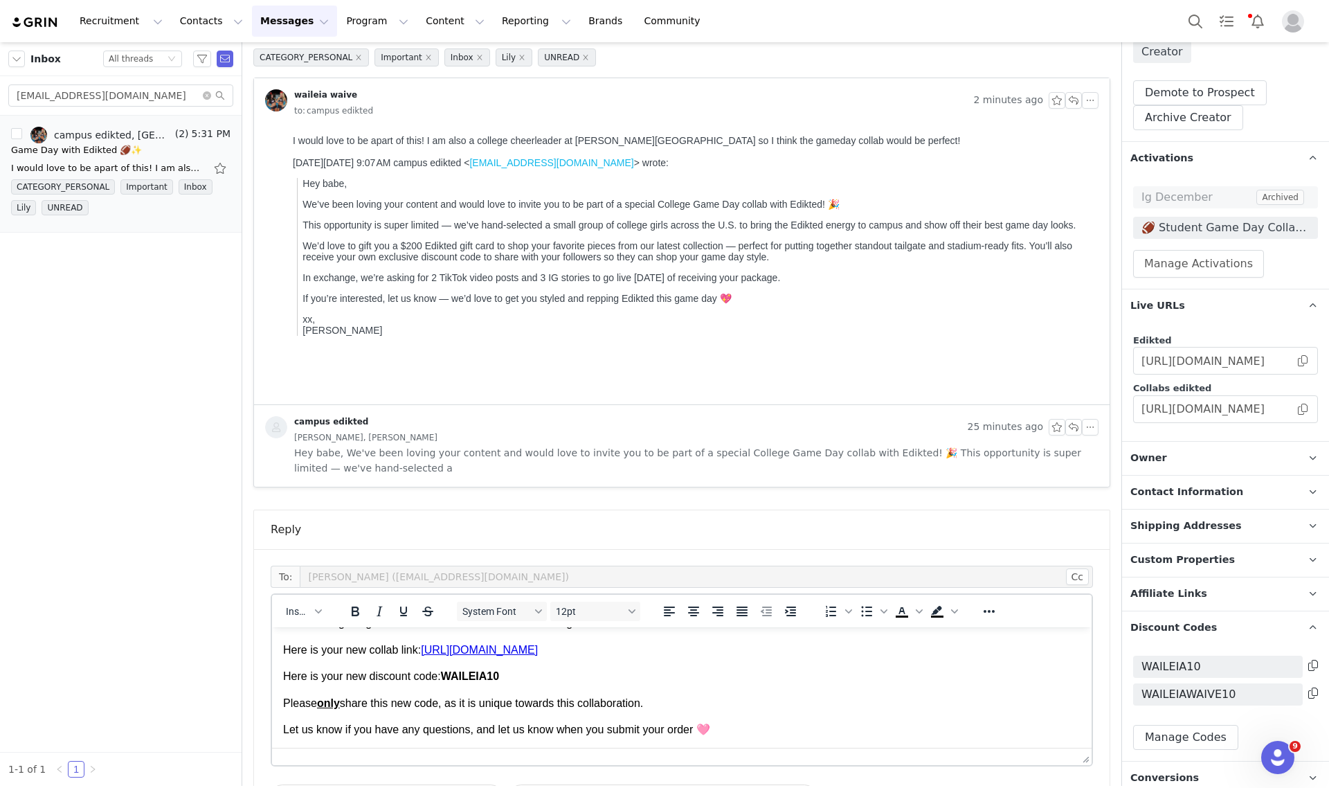
scroll to position [0, 0]
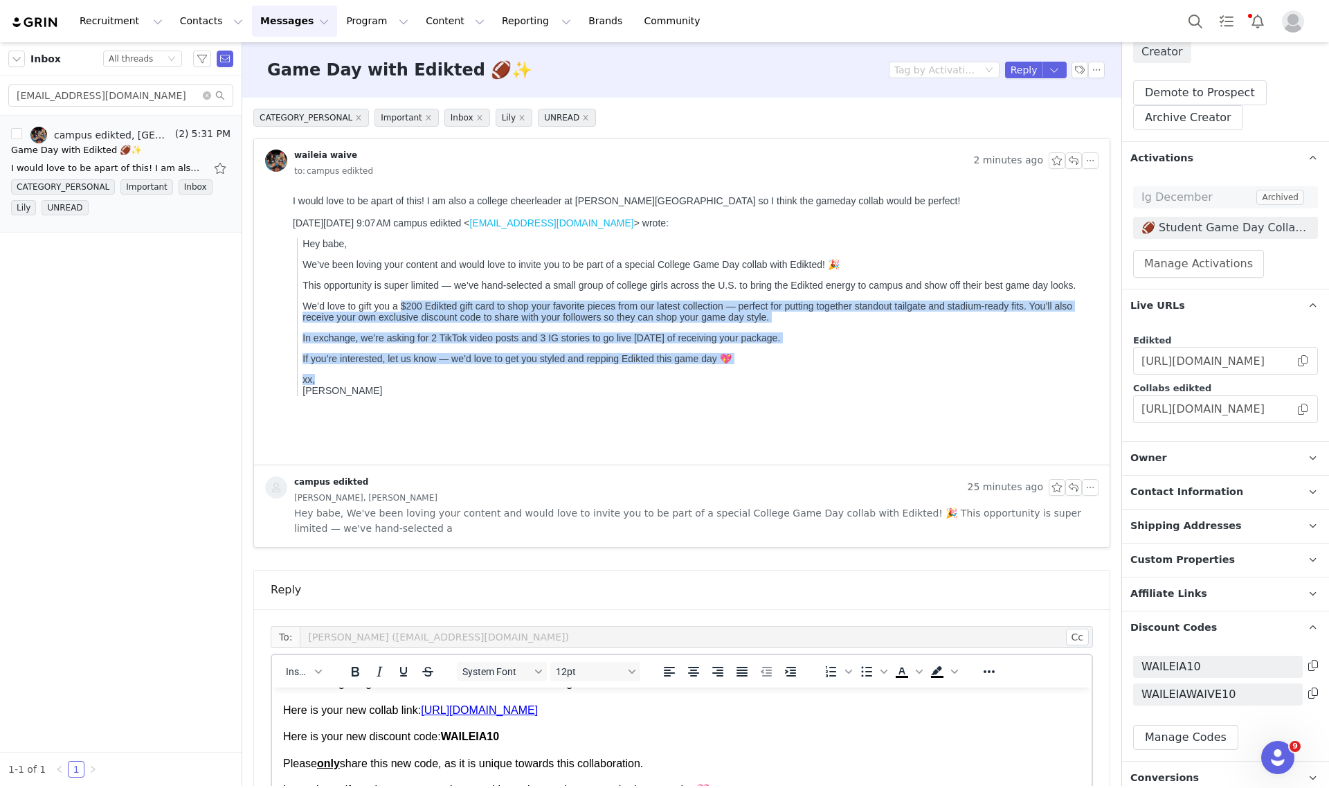
drag, startPoint x: 400, startPoint y: 321, endPoint x: 496, endPoint y: 384, distance: 115.0
click at [485, 388] on blockquote "Hey babe, We’ve been loving your content and would love to invite you to be par…" at bounding box center [695, 317] width 796 height 158
drag, startPoint x: 895, startPoint y: 345, endPoint x: 933, endPoint y: 300, distance: 58.4
click at [896, 345] on blockquote "Hey babe, We’ve been loving your content and would love to invite you to be par…" at bounding box center [695, 317] width 796 height 158
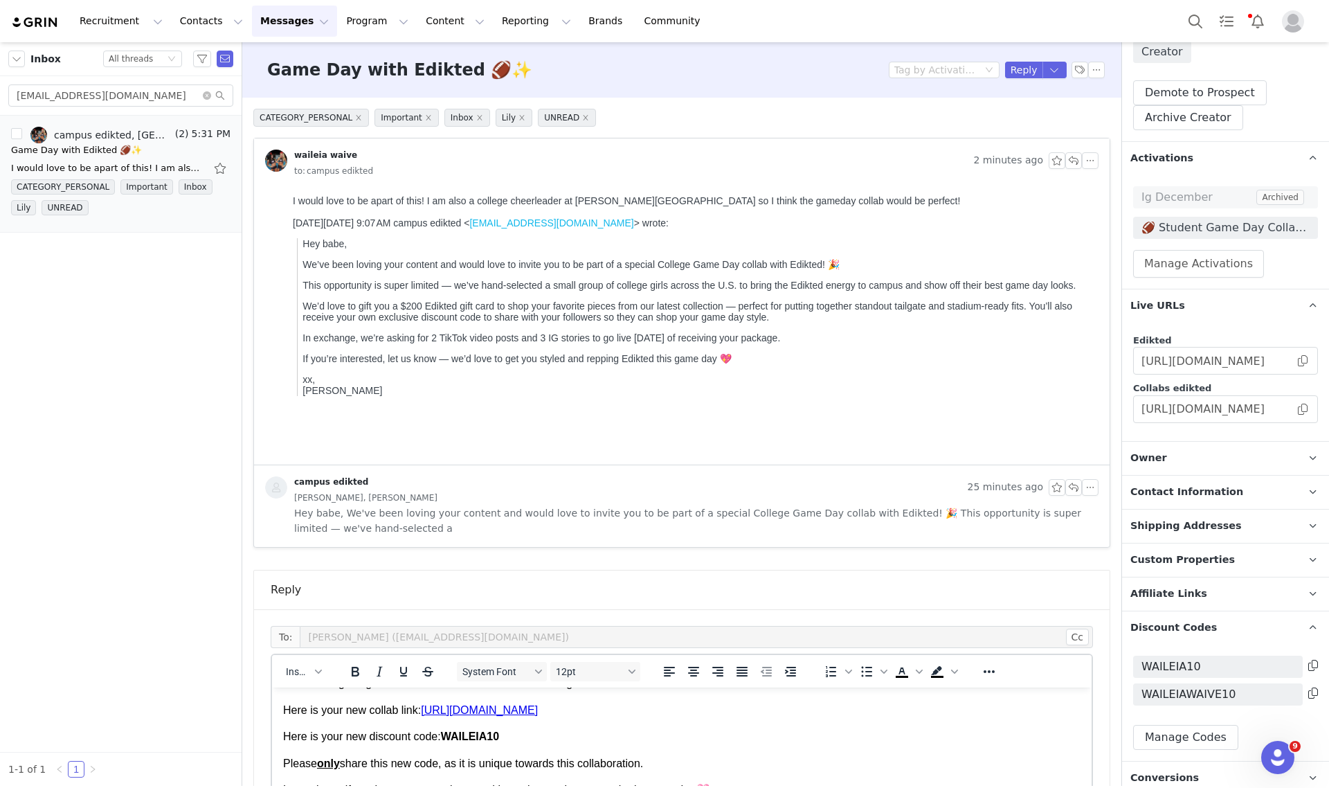
click at [820, 396] on p "xx, Hannah" at bounding box center [697, 385] width 790 height 22
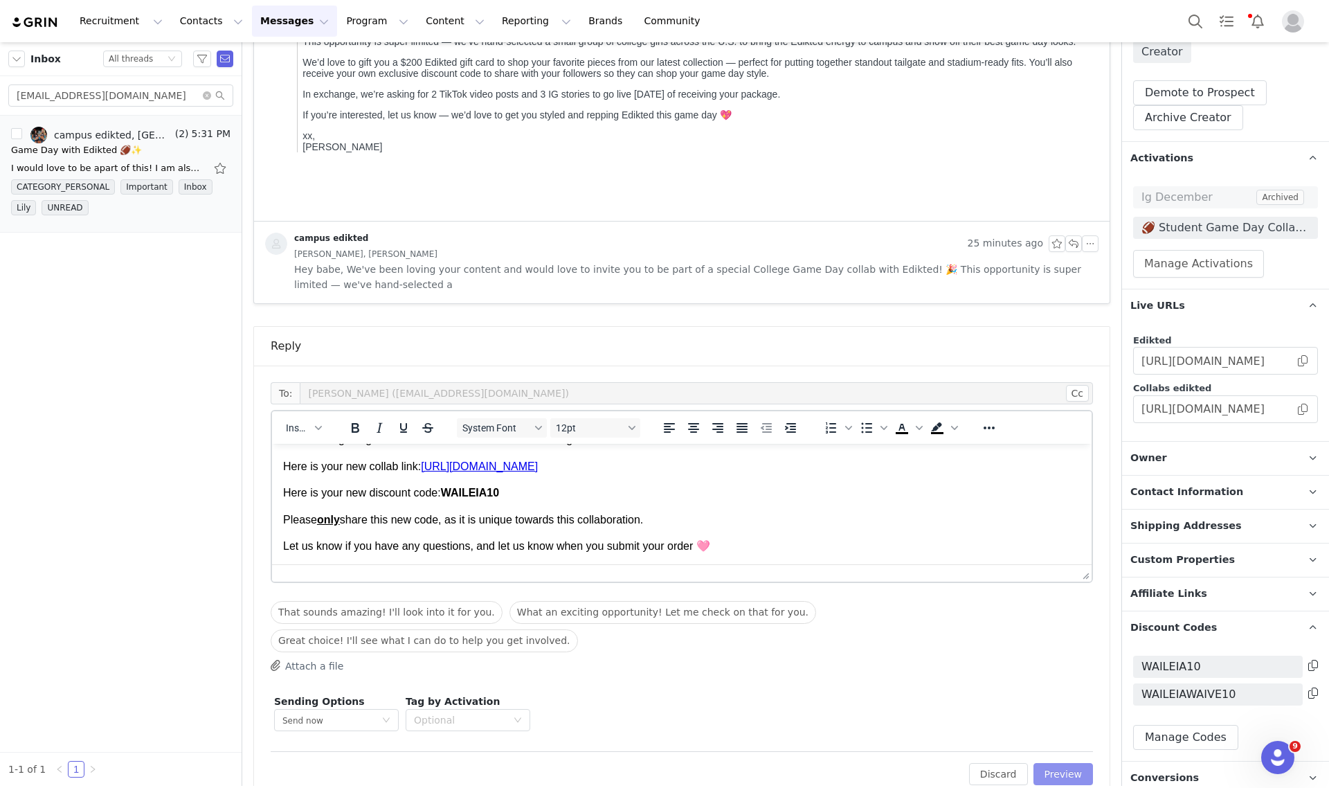
click at [1068, 763] on button "Preview" at bounding box center [1063, 774] width 60 height 22
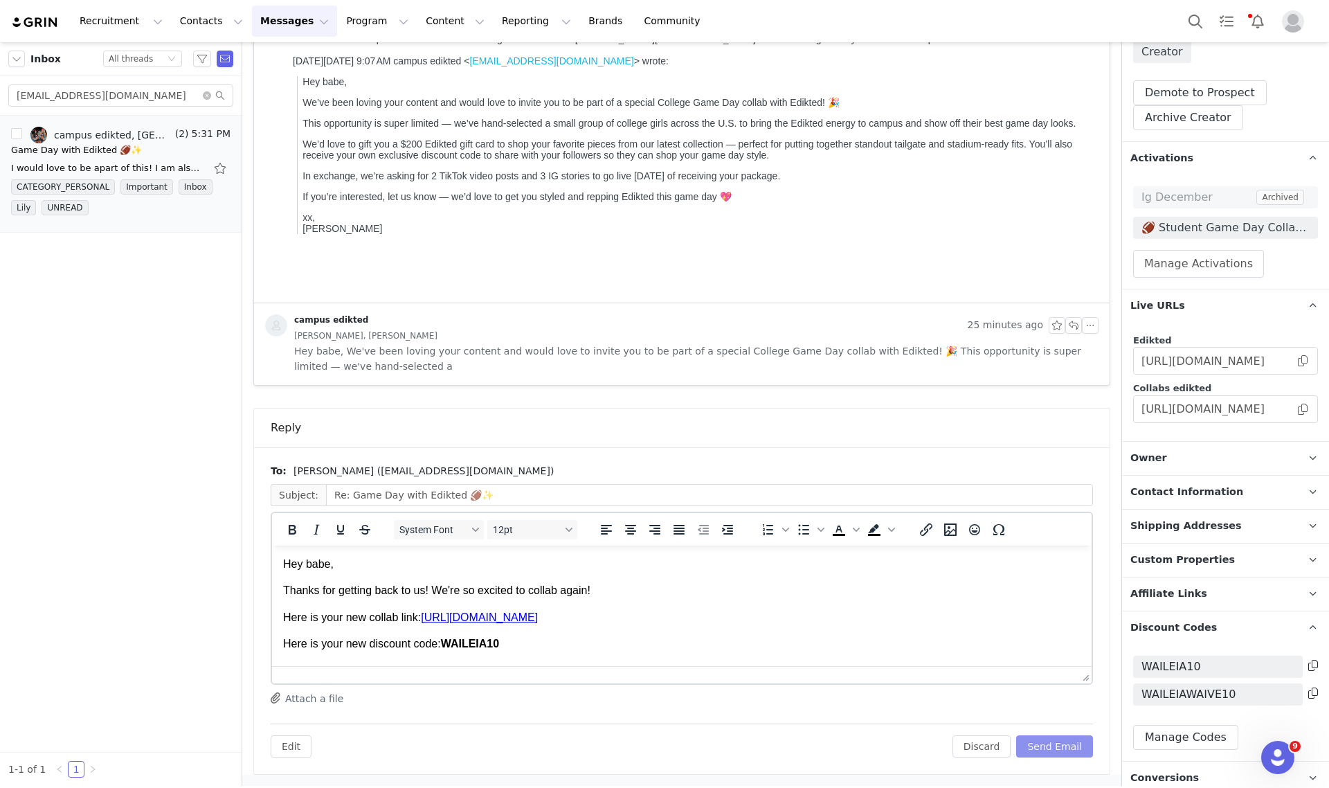
scroll to position [49, 0]
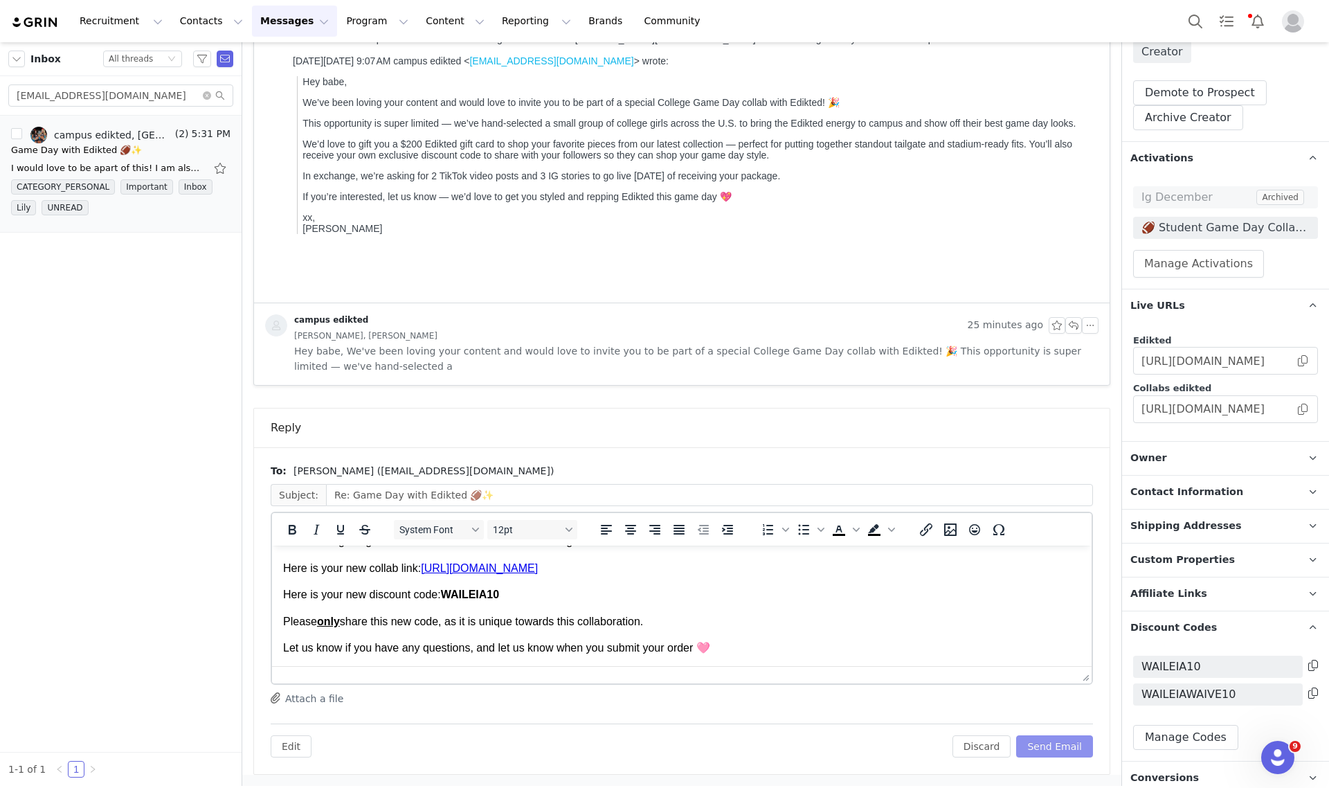
click at [1051, 754] on button "Send Email" at bounding box center [1054, 746] width 77 height 22
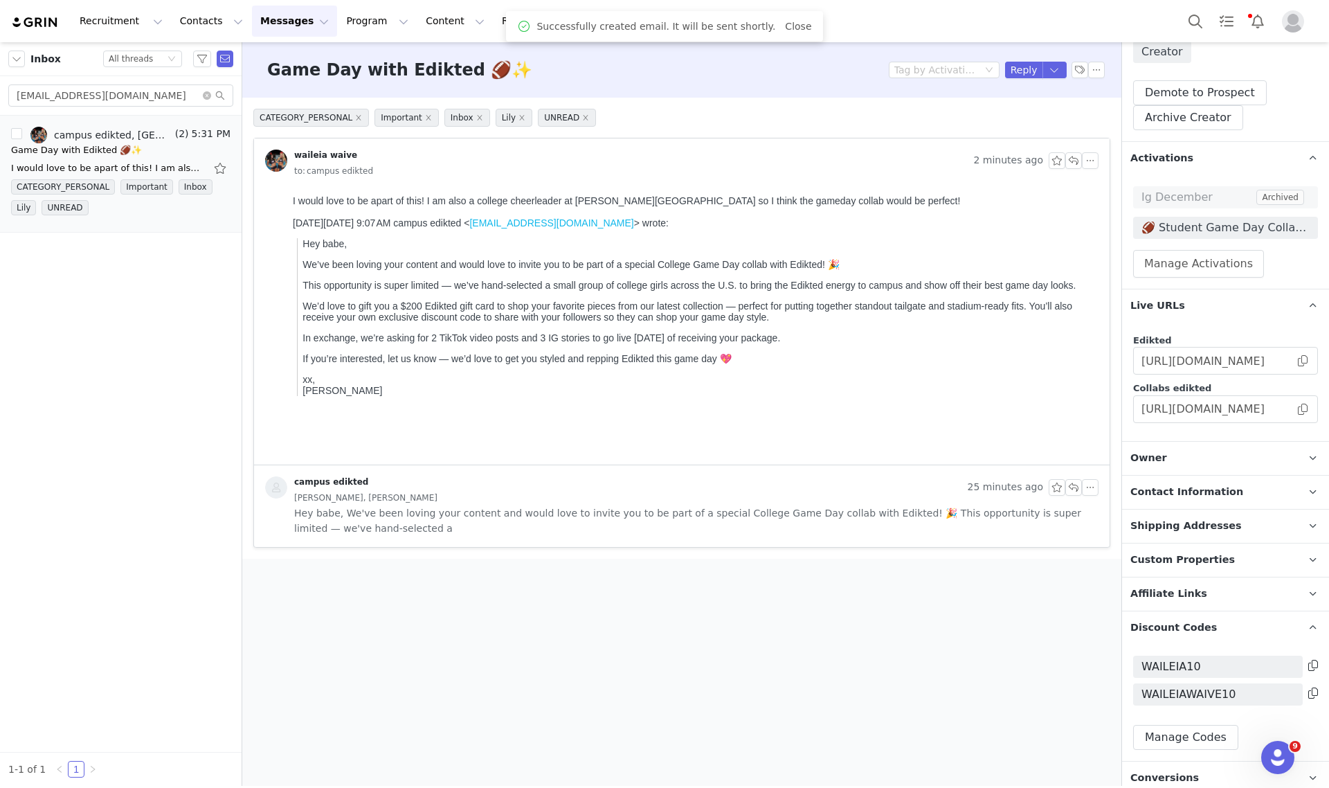
scroll to position [0, 0]
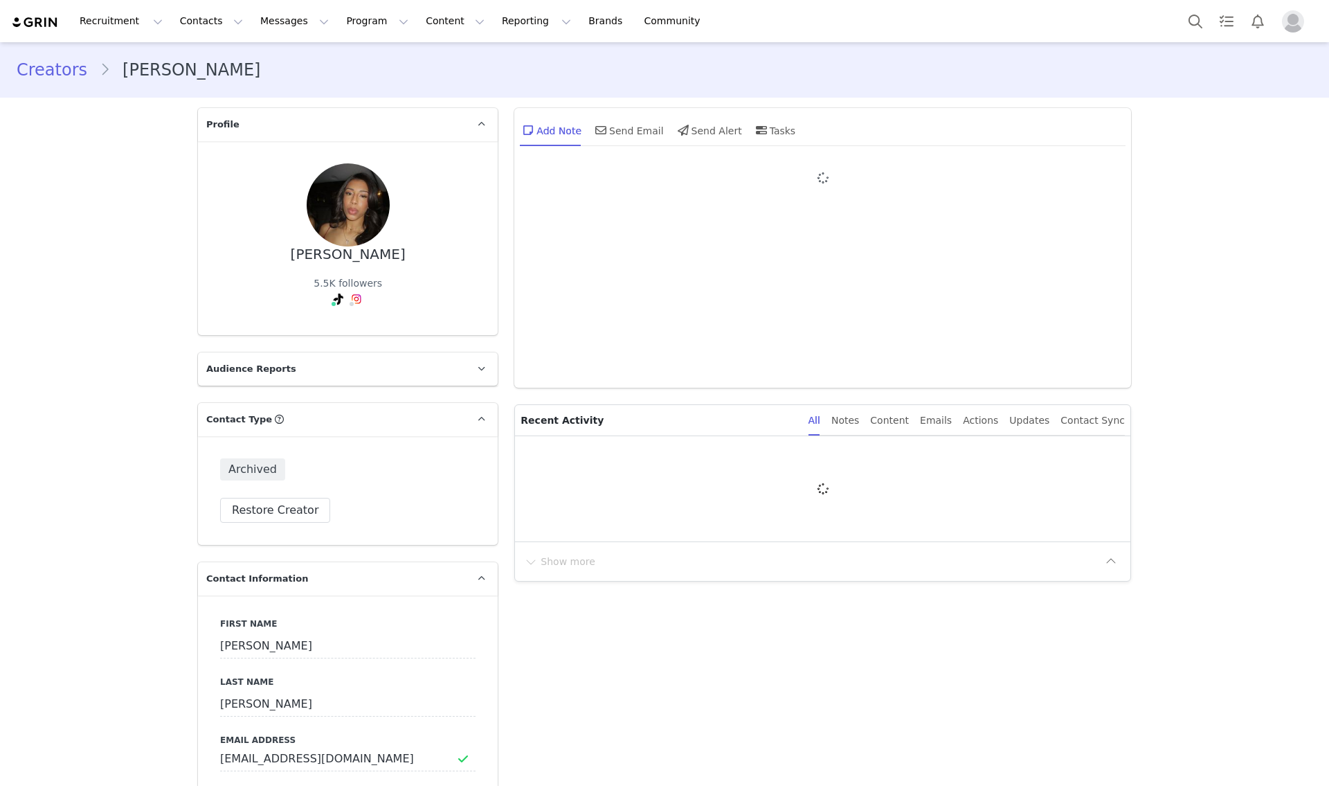
type input "+1 ([GEOGRAPHIC_DATA])"
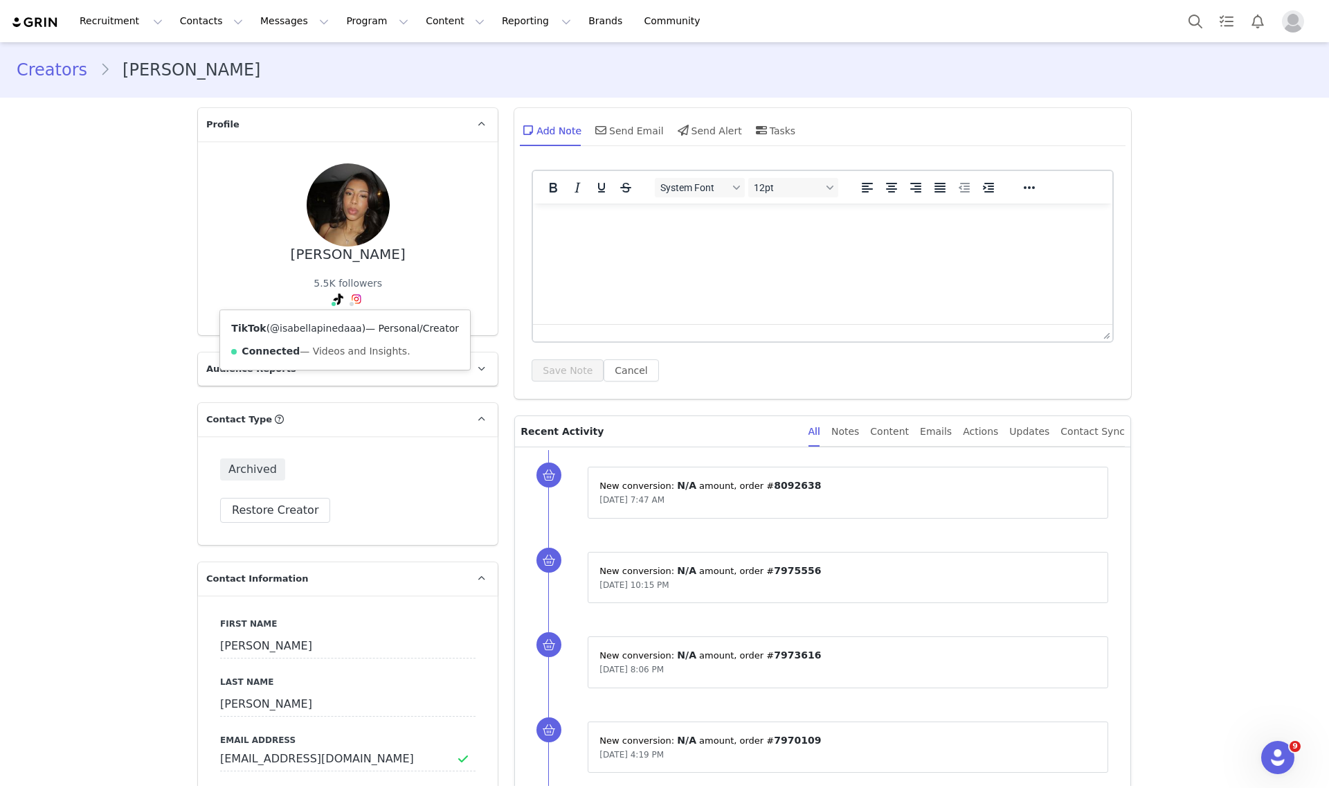
click at [316, 329] on link "@isabellapinedaaa" at bounding box center [316, 328] width 92 height 11
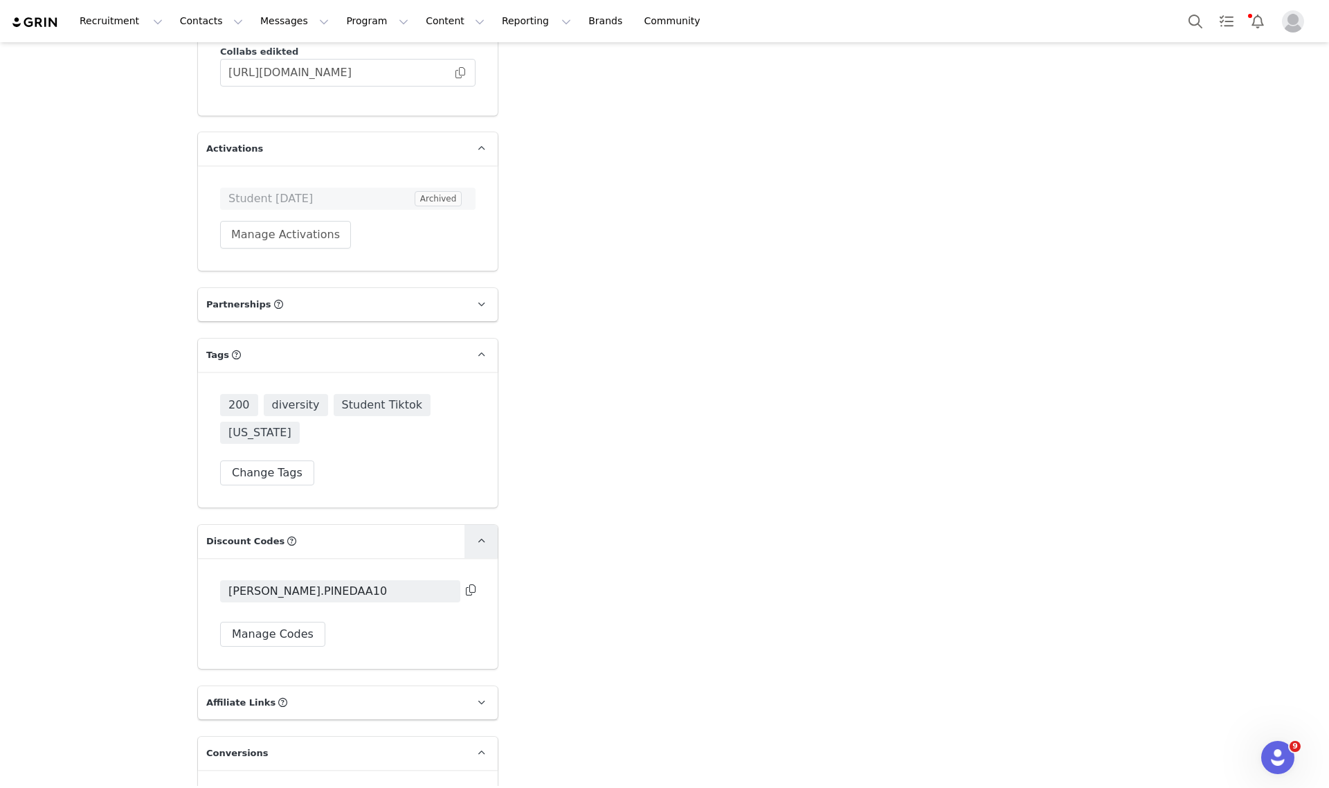
scroll to position [2493, 0]
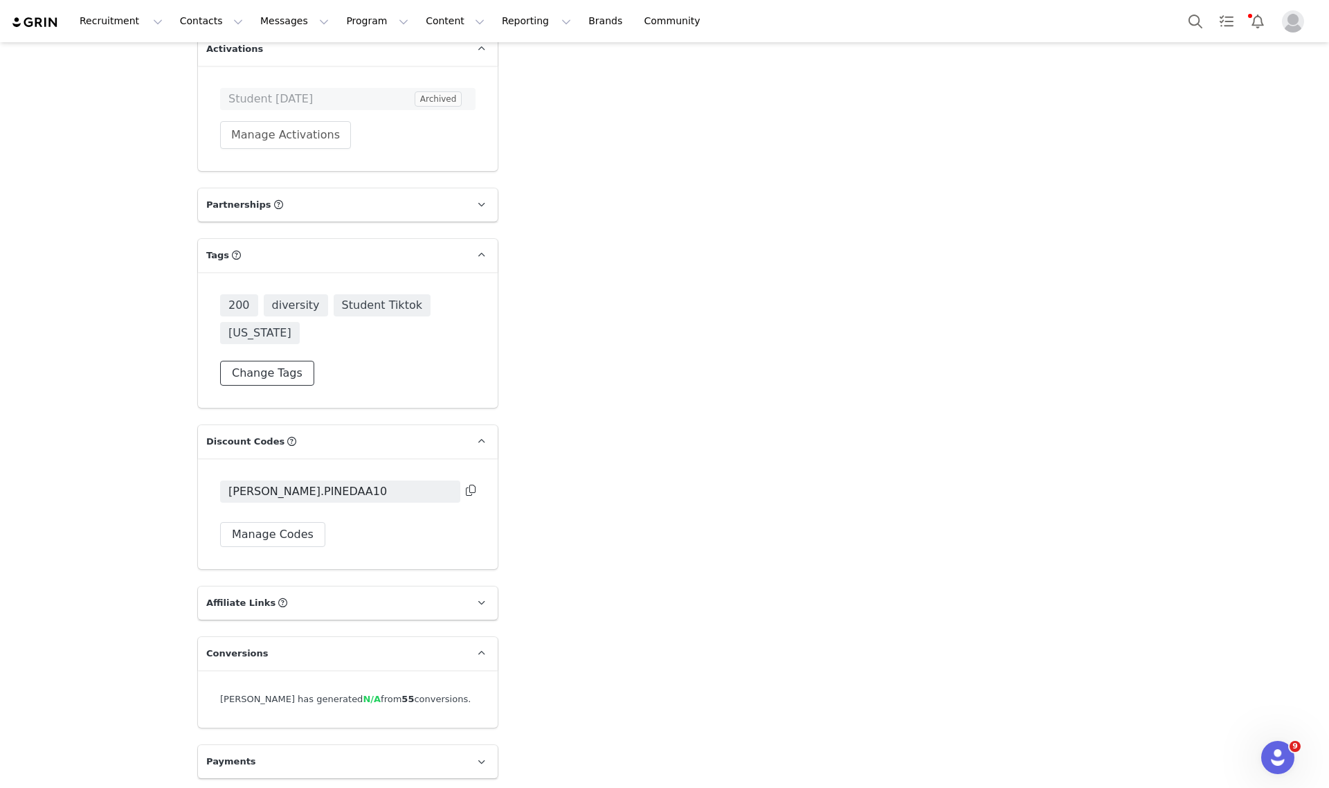
click at [271, 376] on button "Change Tags" at bounding box center [267, 373] width 94 height 25
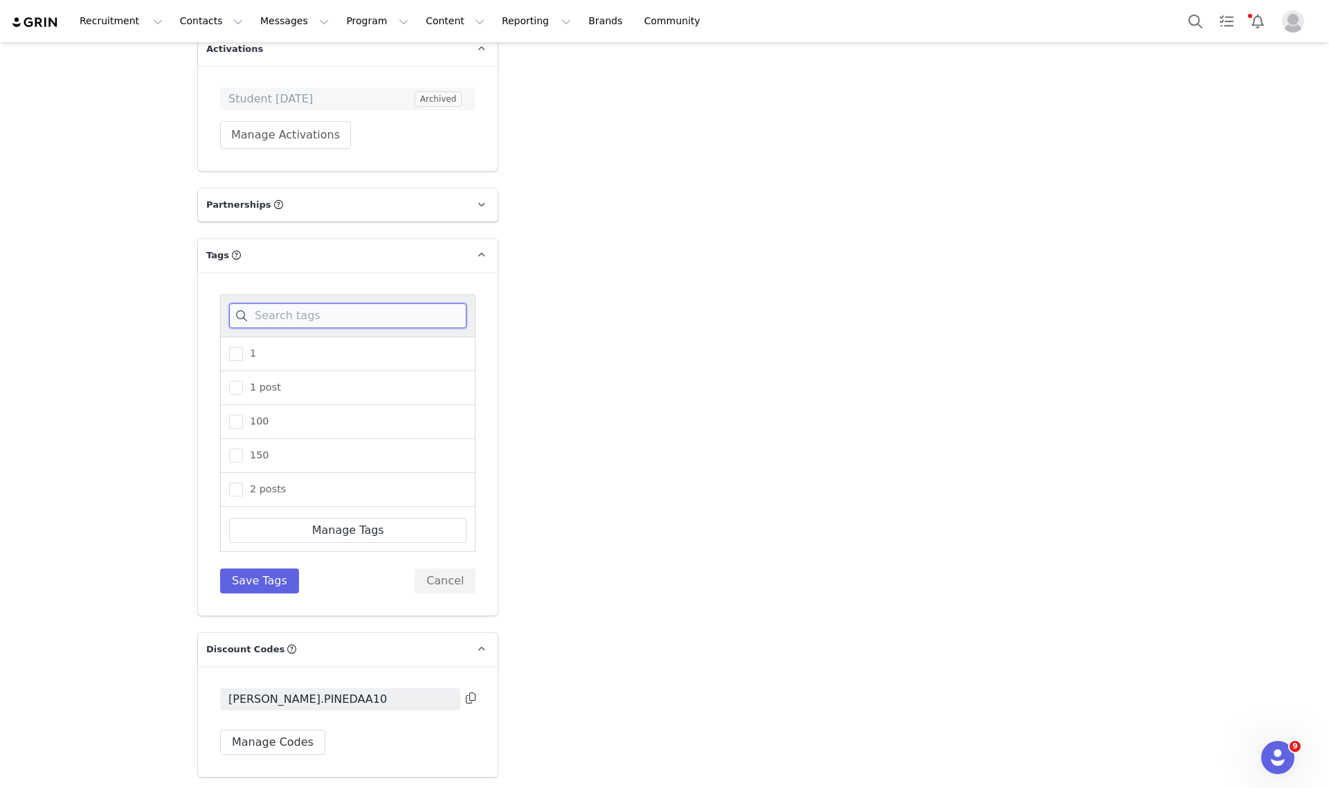
click at [369, 311] on input at bounding box center [347, 315] width 237 height 25
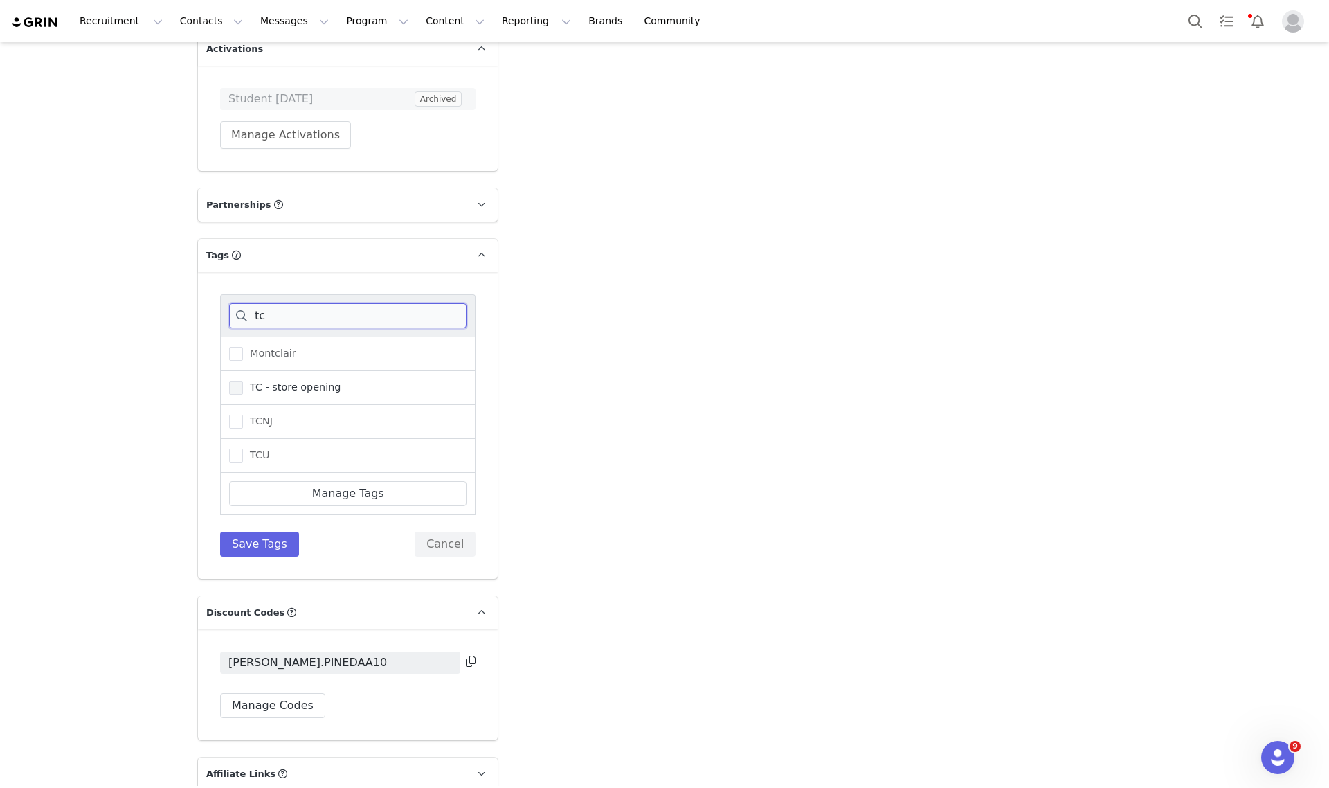
type input "tc"
click at [285, 383] on span "TC - store opening" at bounding box center [292, 387] width 98 height 13
click at [243, 381] on input "TC - store opening" at bounding box center [243, 381] width 0 height 0
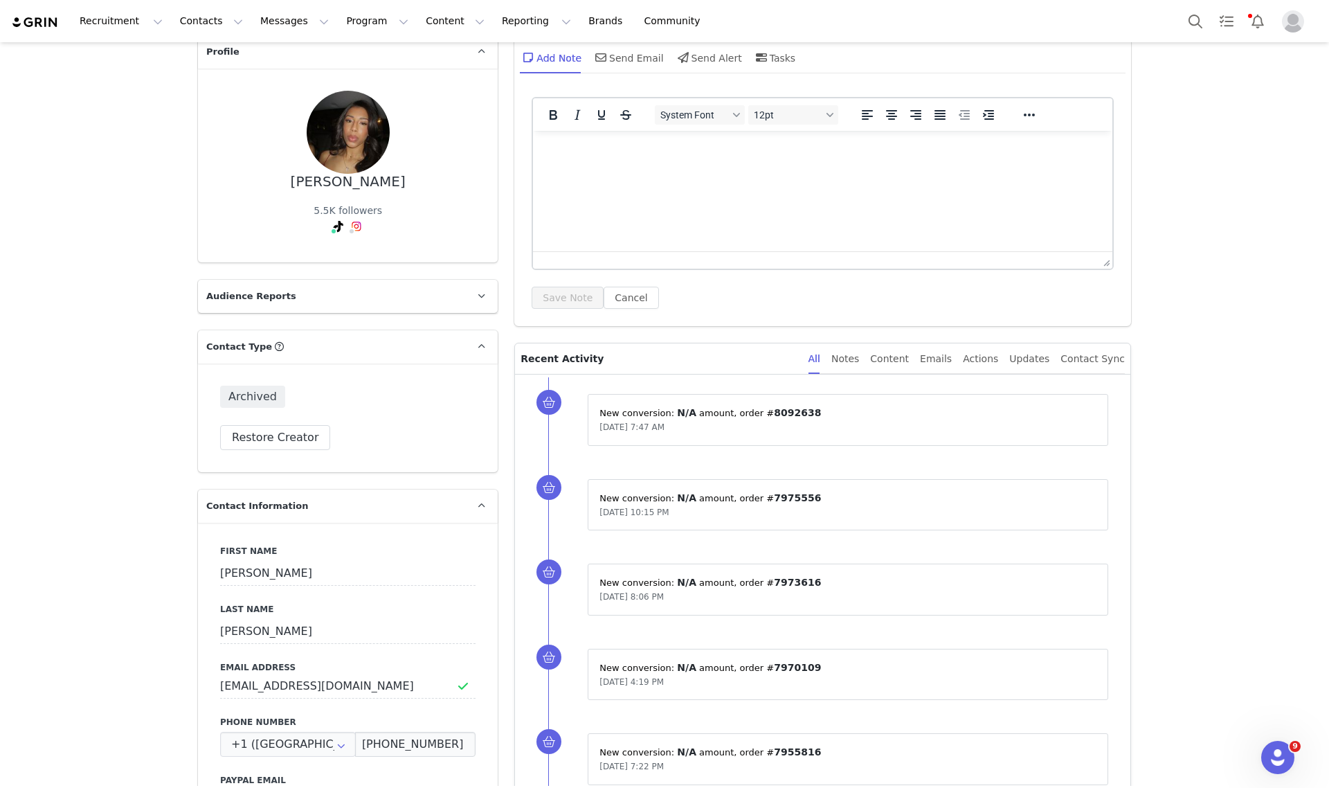
scroll to position [0, 0]
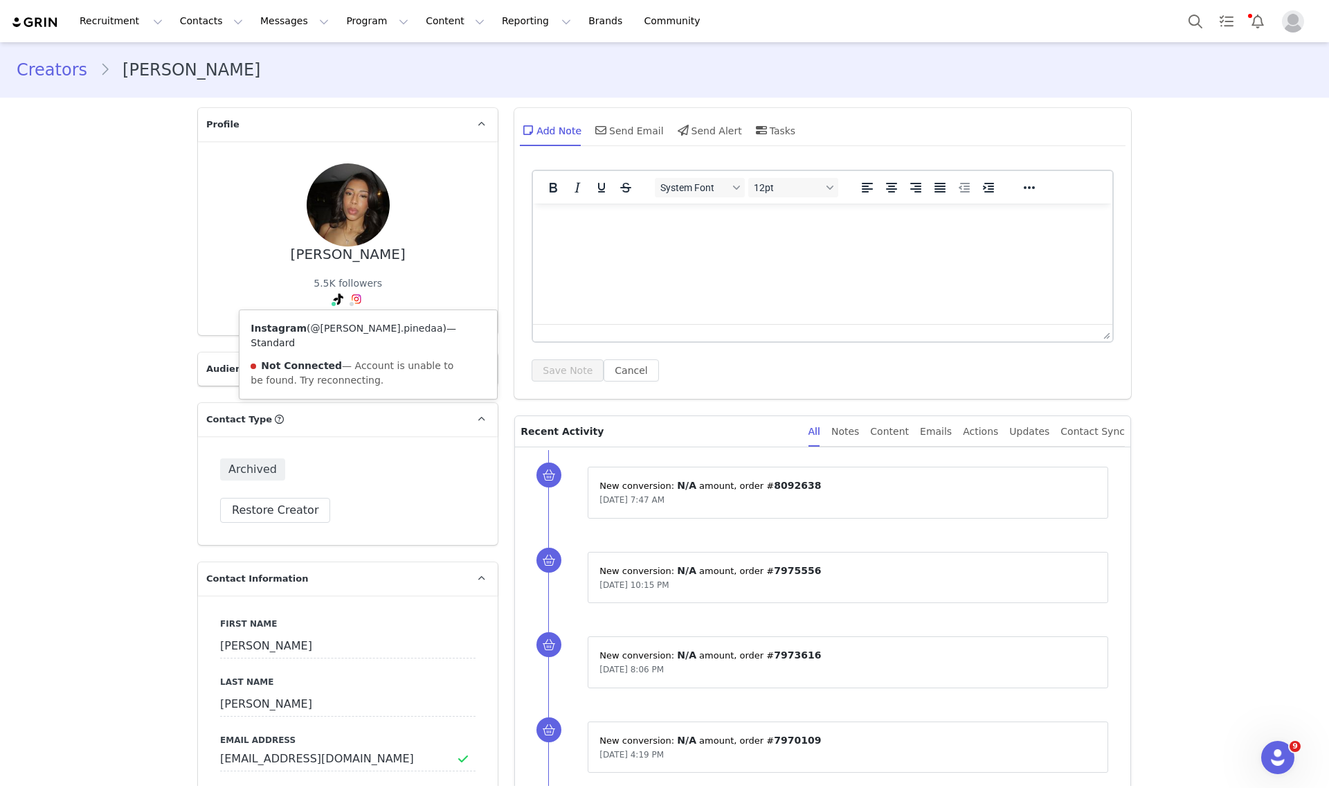
click at [341, 327] on link "@[PERSON_NAME].pinedaa" at bounding box center [376, 328] width 132 height 11
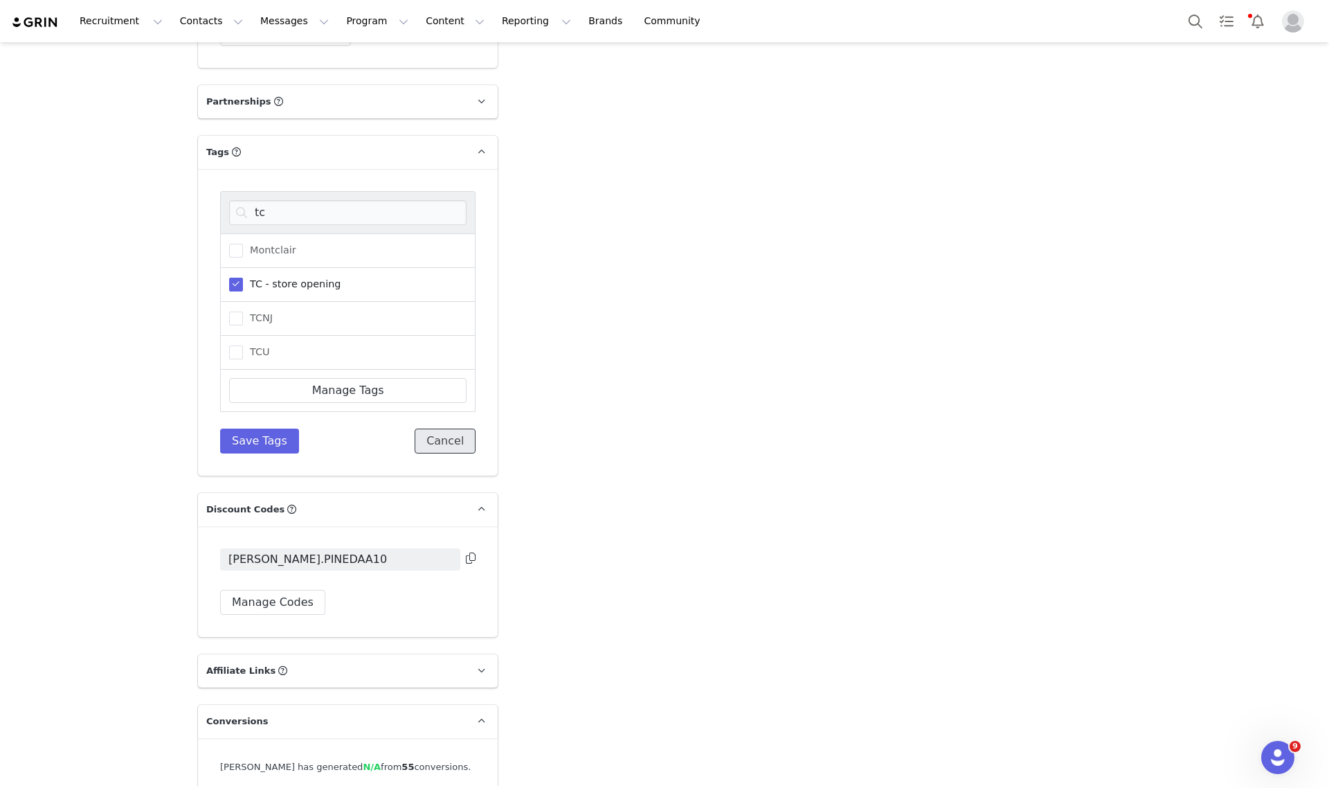
click at [422, 434] on button "Cancel" at bounding box center [445, 440] width 61 height 25
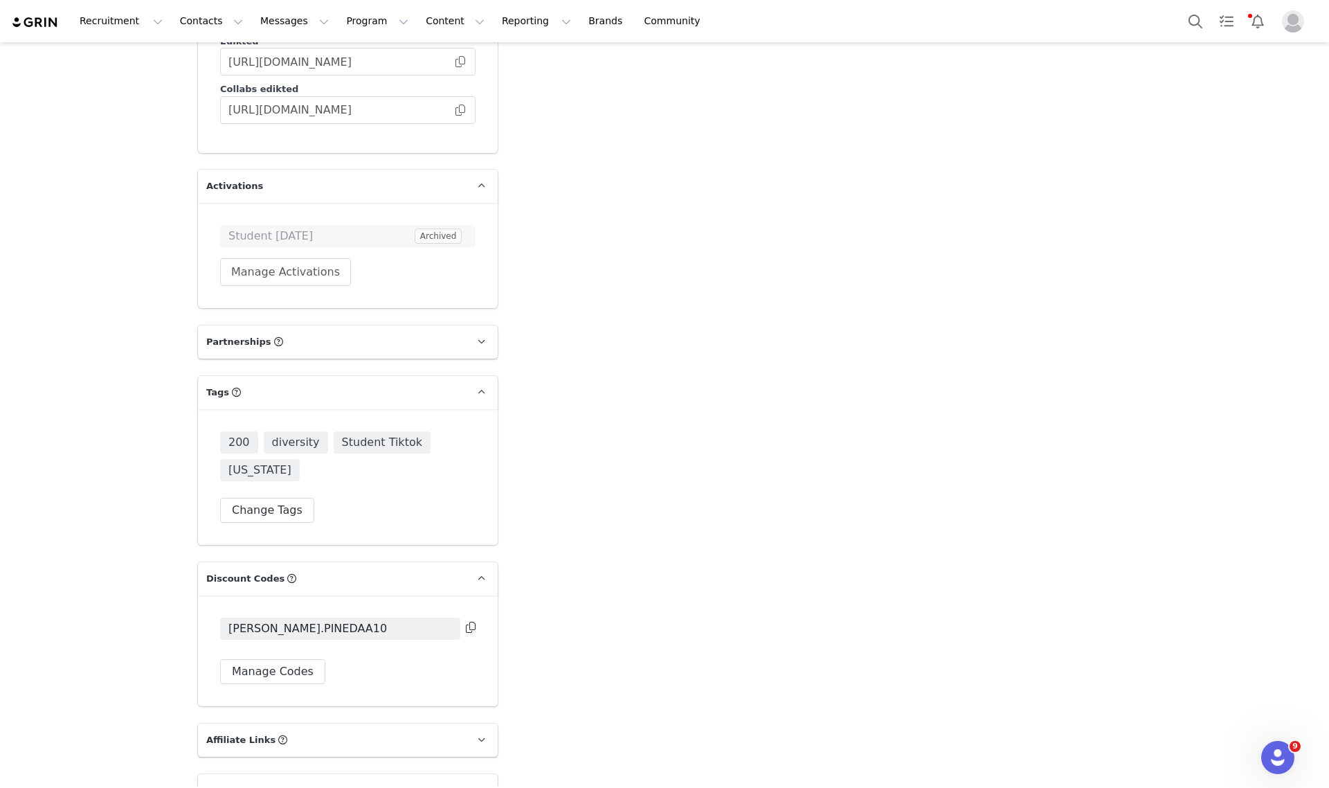
scroll to position [2493, 0]
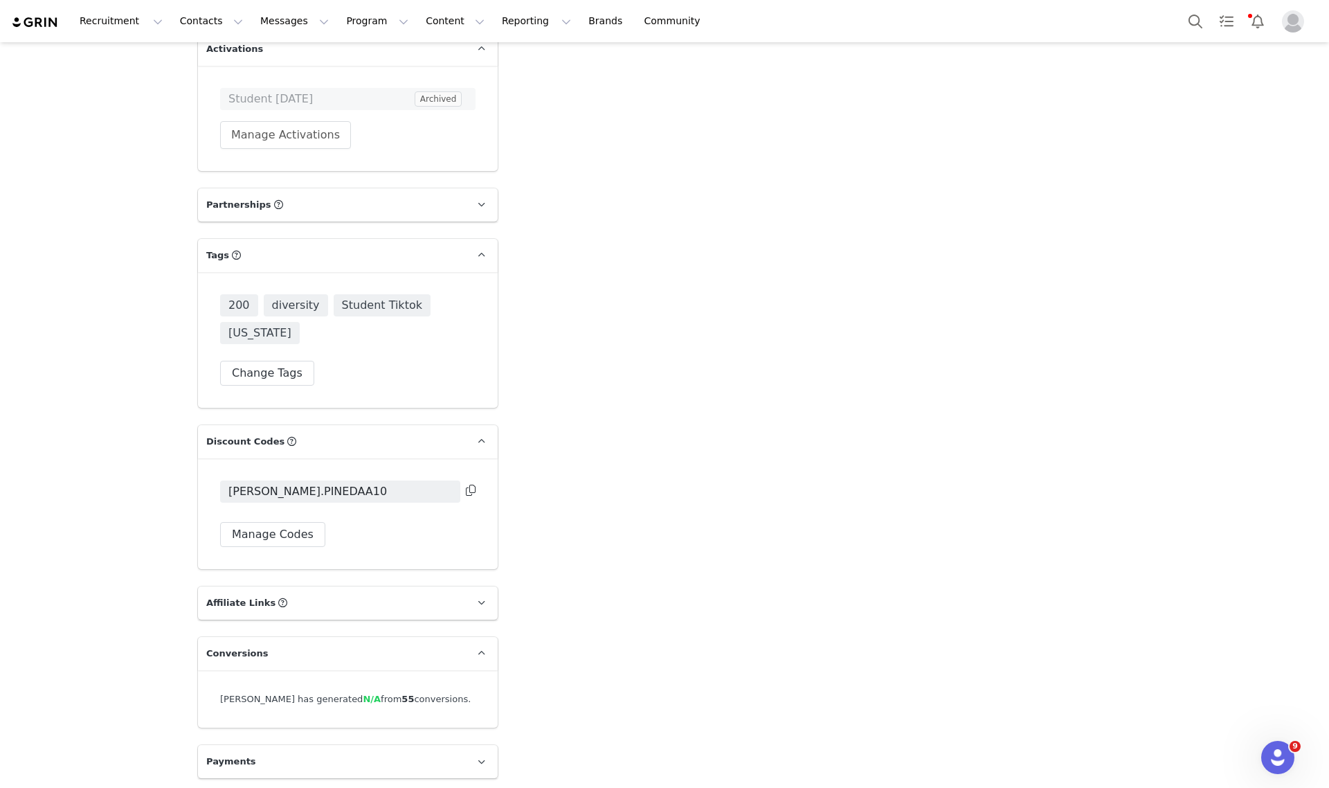
click at [329, 343] on div "200 diversity Student Tiktok [US_STATE]" at bounding box center [347, 321] width 255 height 55
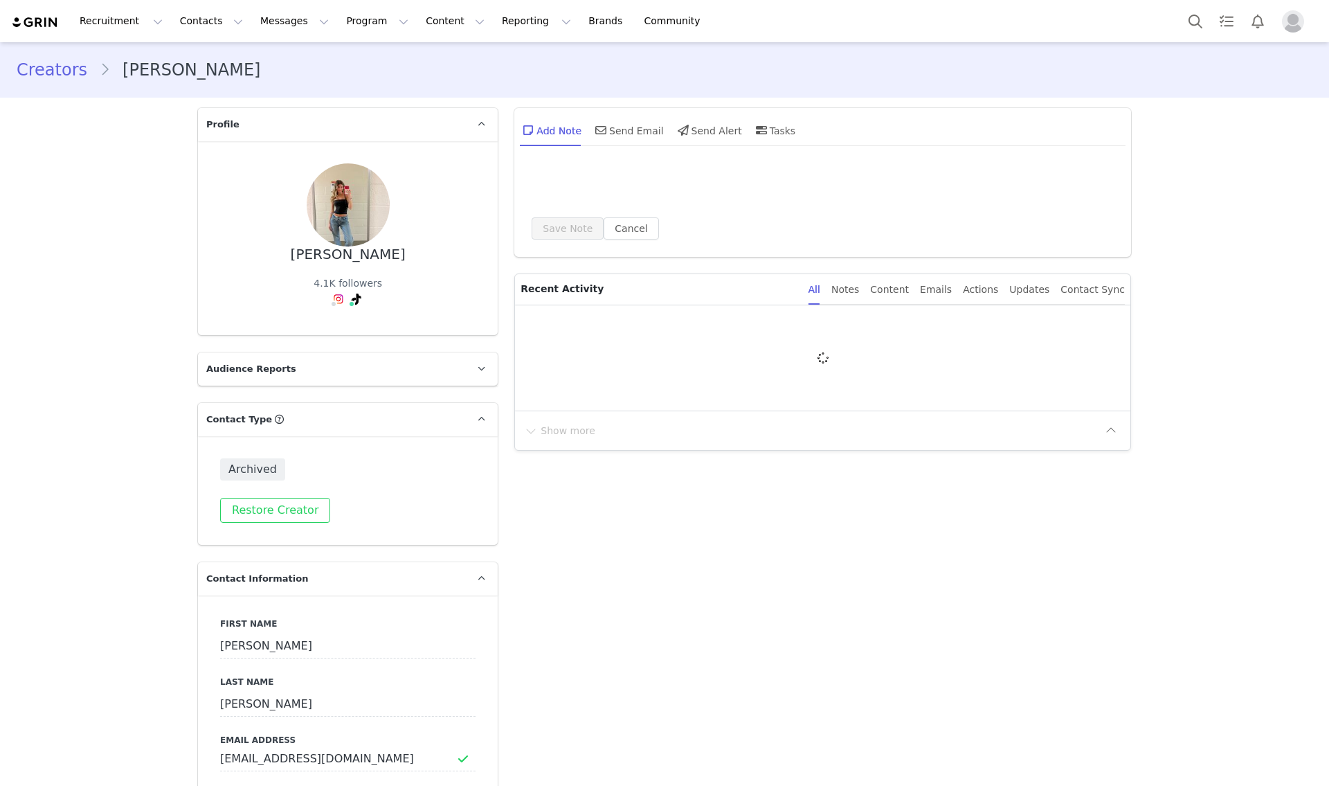
type input "+1 ([GEOGRAPHIC_DATA])"
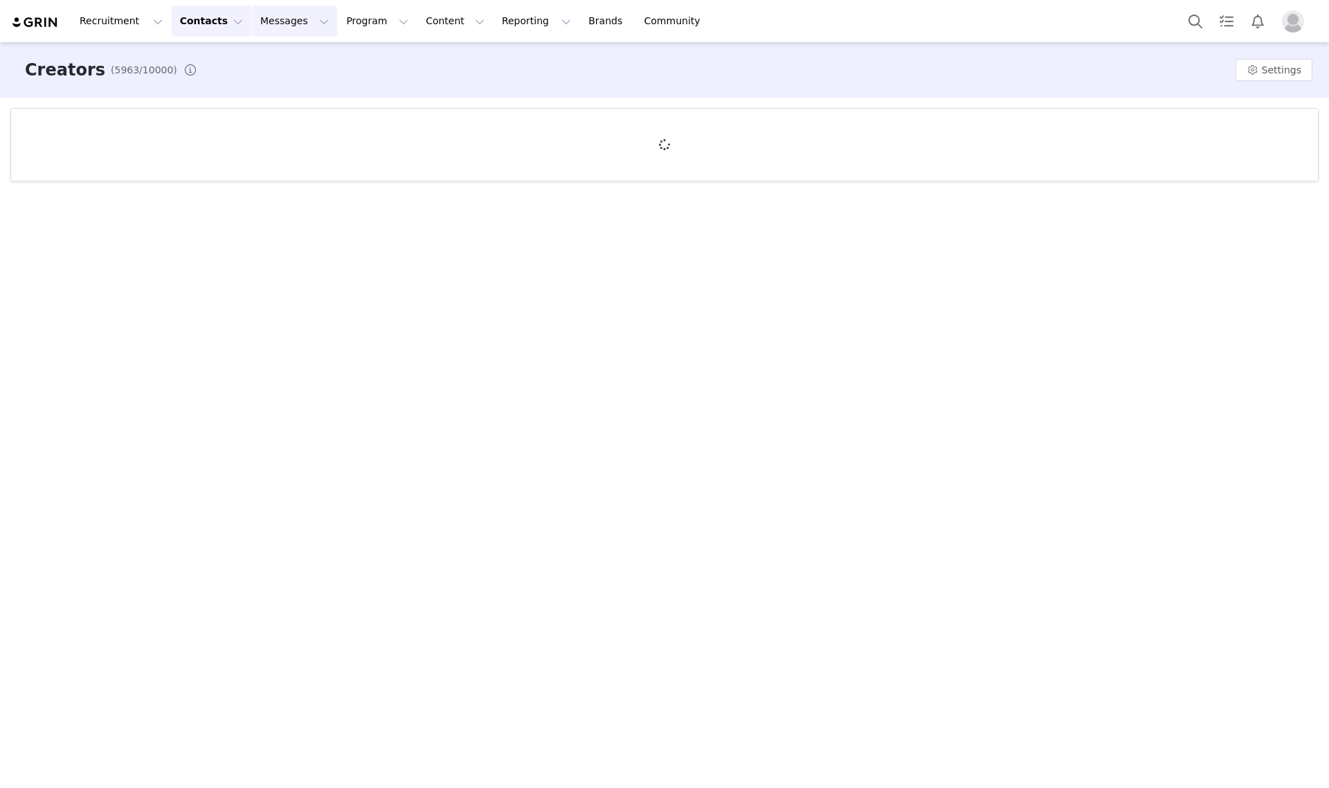
click at [252, 19] on button "Messages Messages" at bounding box center [294, 21] width 85 height 31
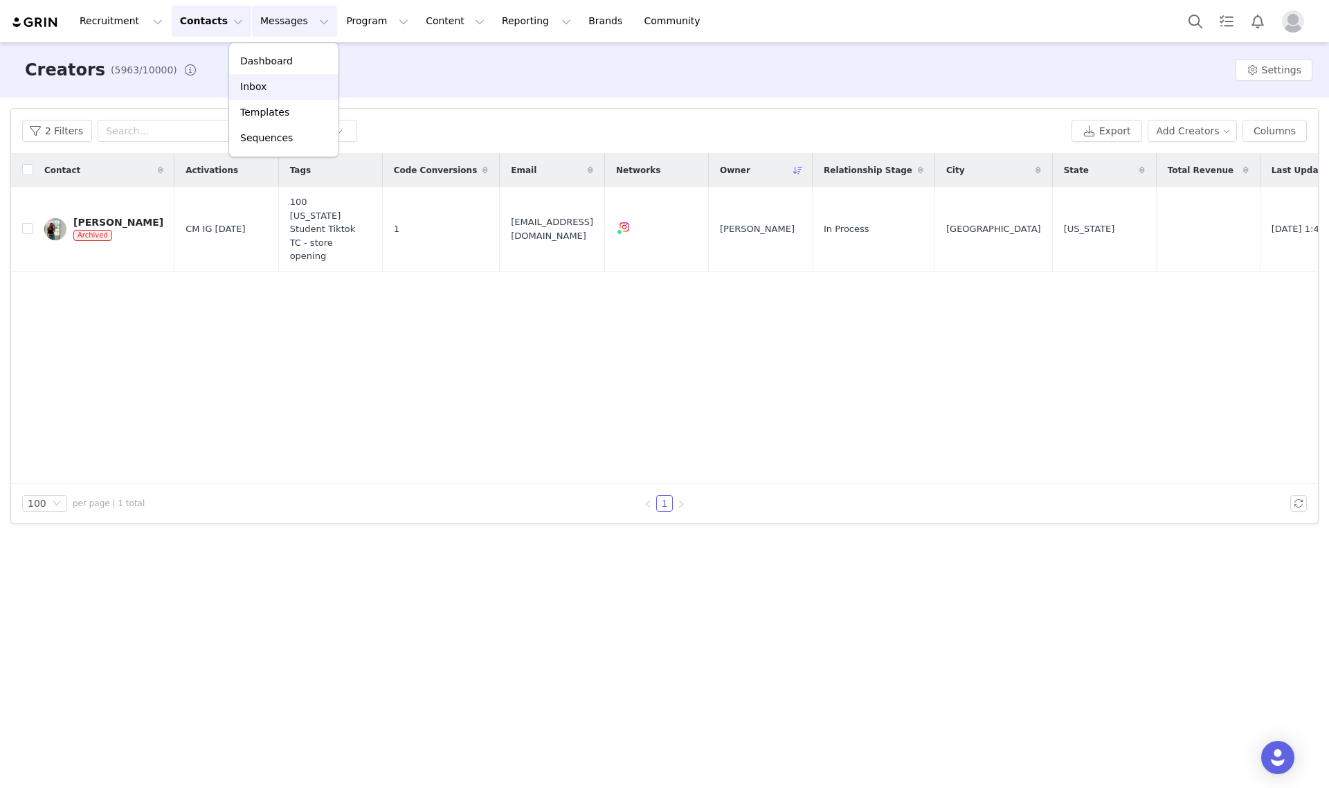
drag, startPoint x: 264, startPoint y: 85, endPoint x: 240, endPoint y: 80, distance: 24.0
click at [263, 85] on p "Inbox" at bounding box center [253, 87] width 26 height 15
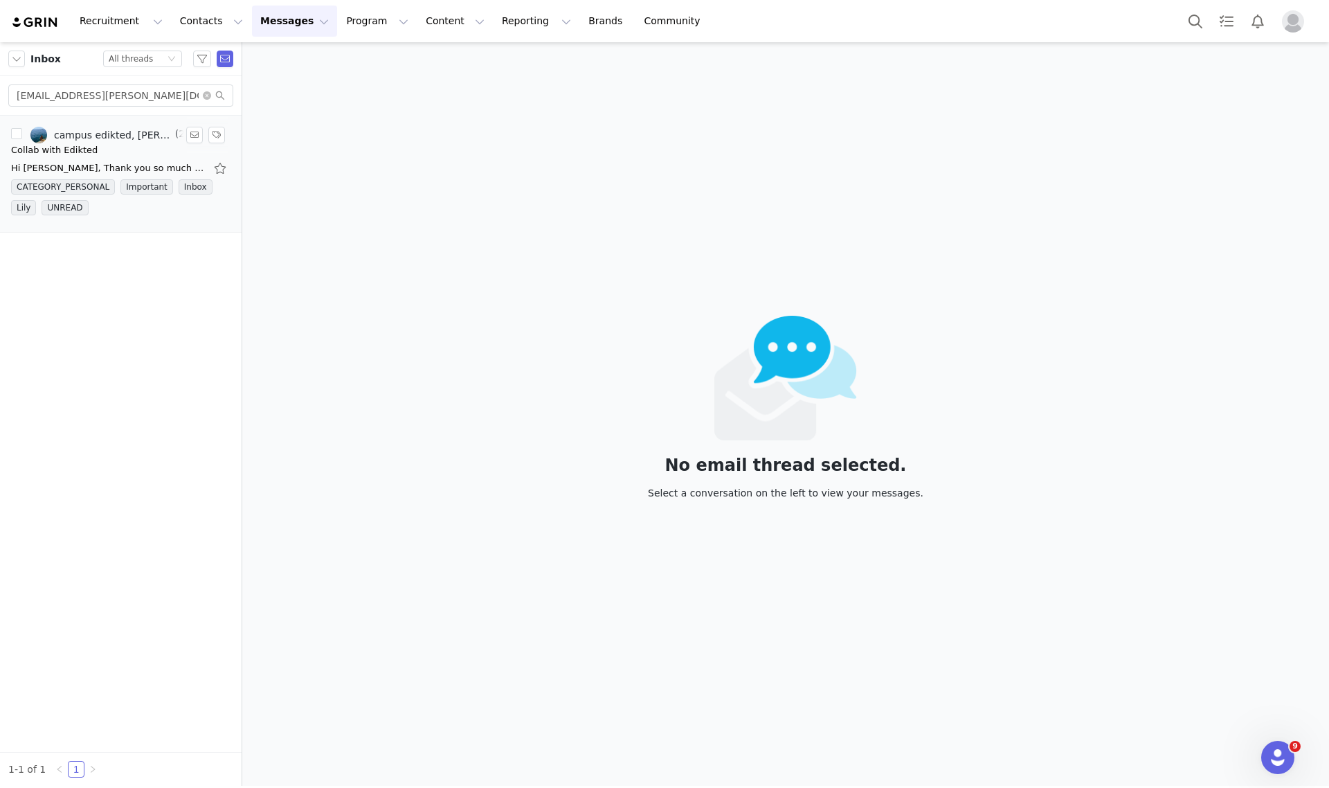
click at [84, 143] on div "Collab with Edikted" at bounding box center [54, 150] width 87 height 14
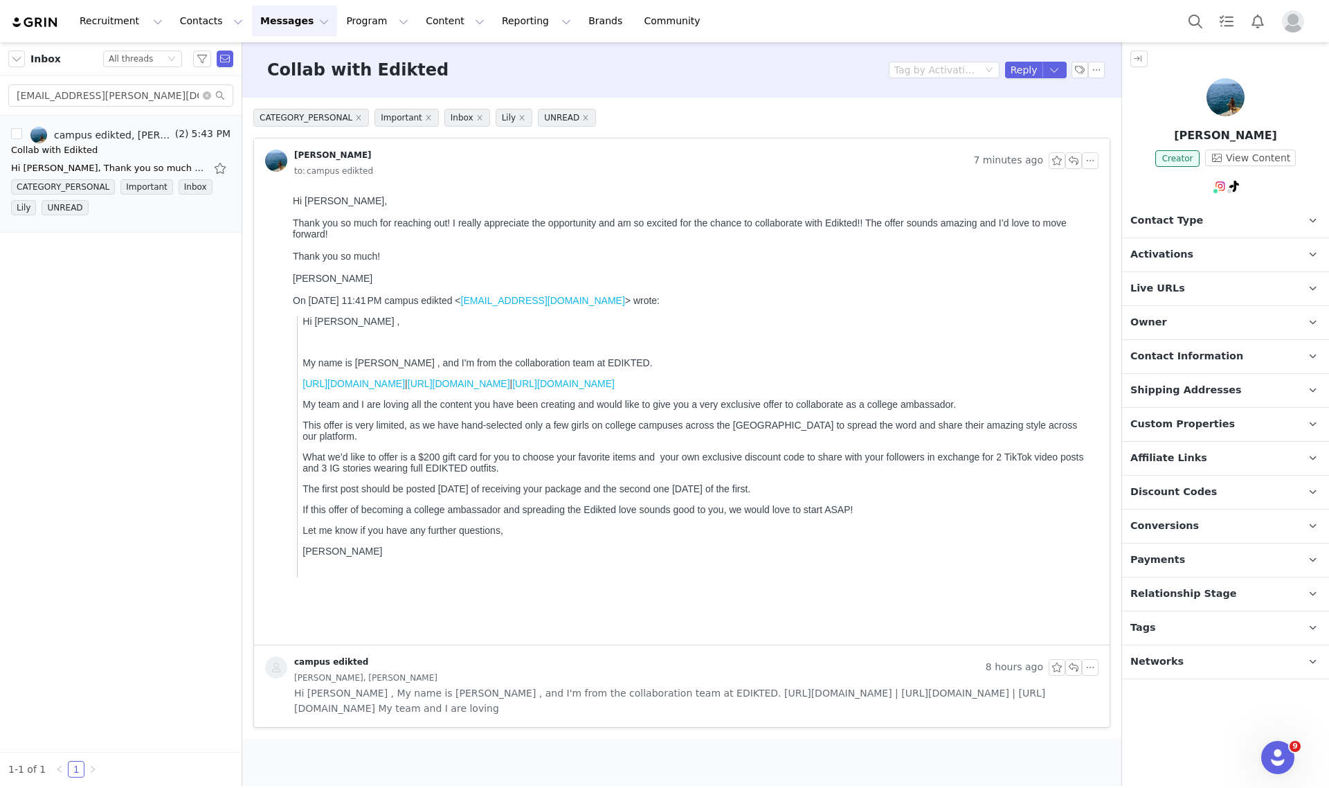
drag, startPoint x: 1195, startPoint y: 248, endPoint x: 1202, endPoint y: 262, distance: 15.5
click at [1194, 248] on p "Activations" at bounding box center [1209, 254] width 174 height 33
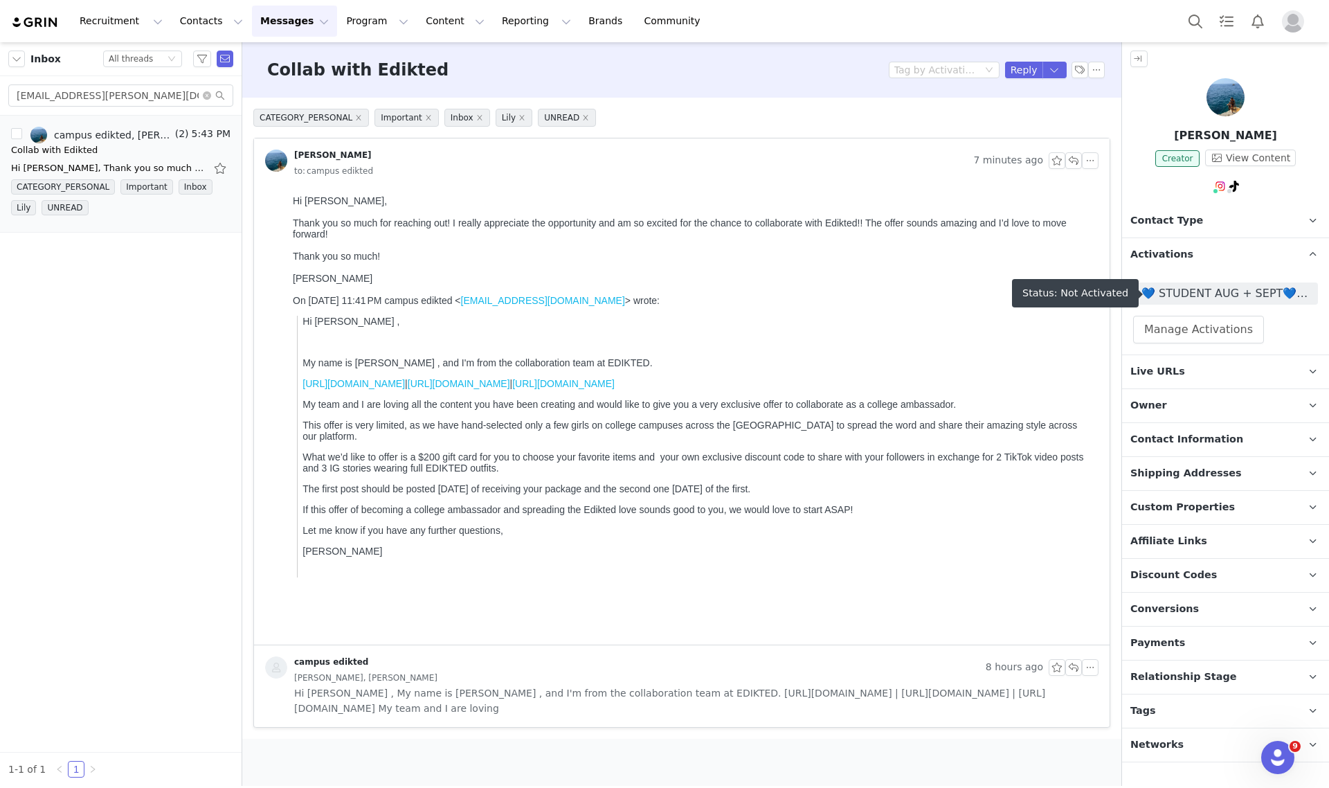
click at [1222, 296] on span "💙 STUDENT AUG + SEPT💙 2025" at bounding box center [1225, 293] width 168 height 17
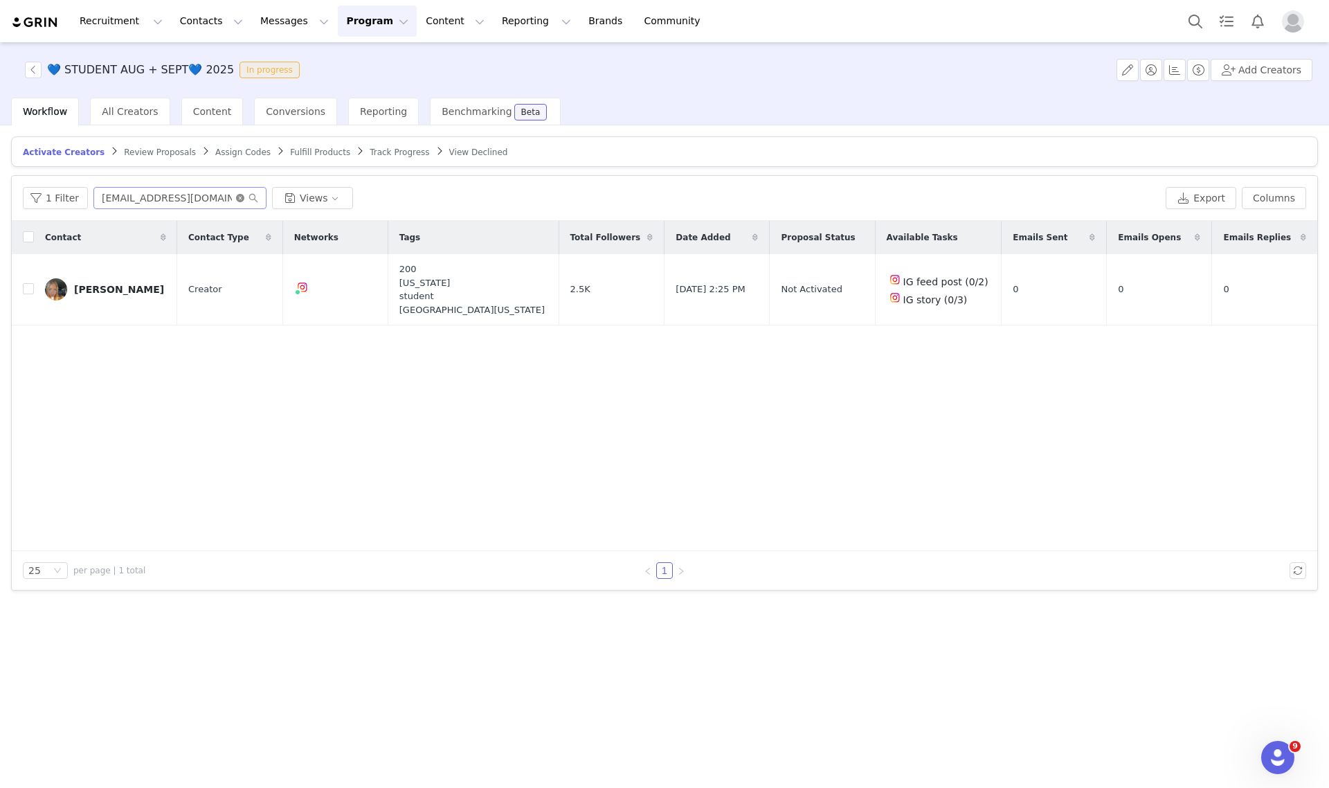
click at [237, 196] on icon "icon: close-circle" at bounding box center [240, 198] width 8 height 8
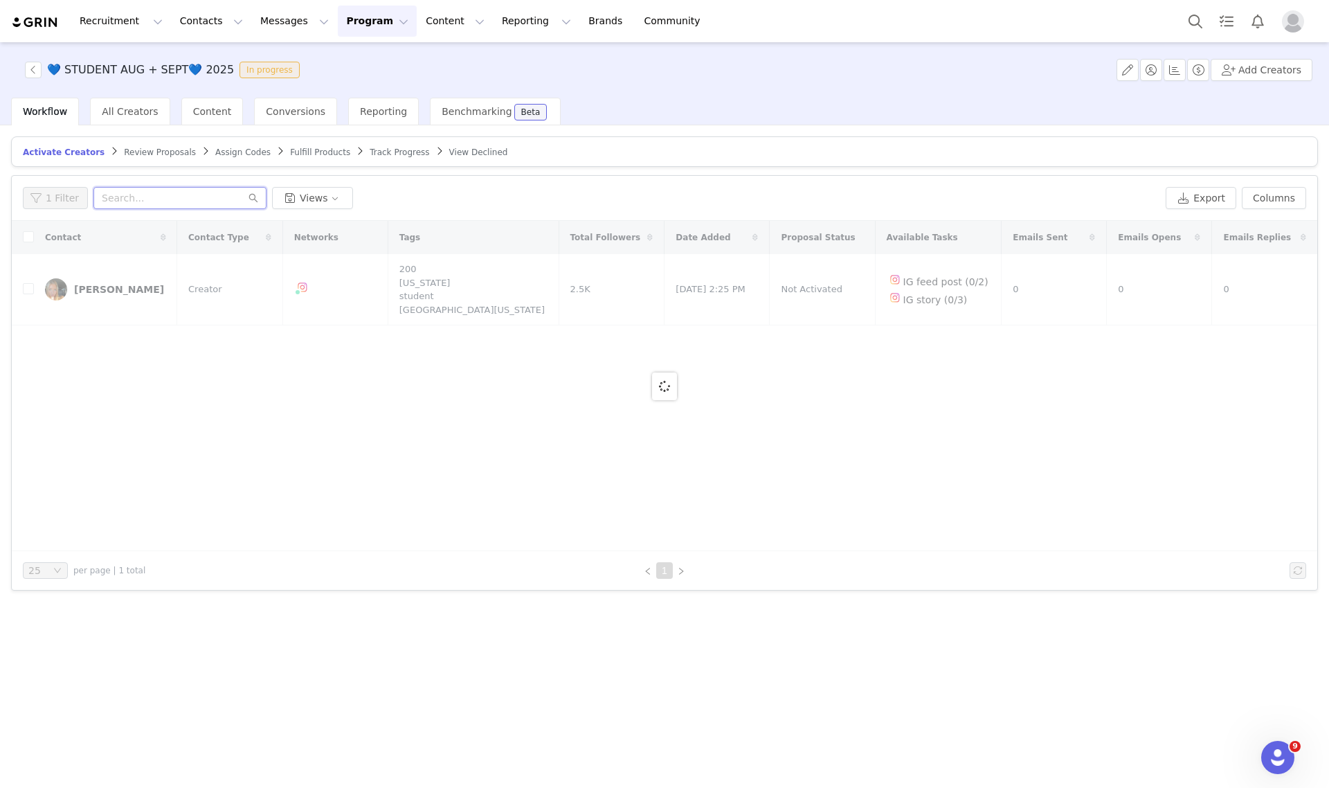
paste input "[EMAIL_ADDRESS][PERSON_NAME][DOMAIN_NAME]"
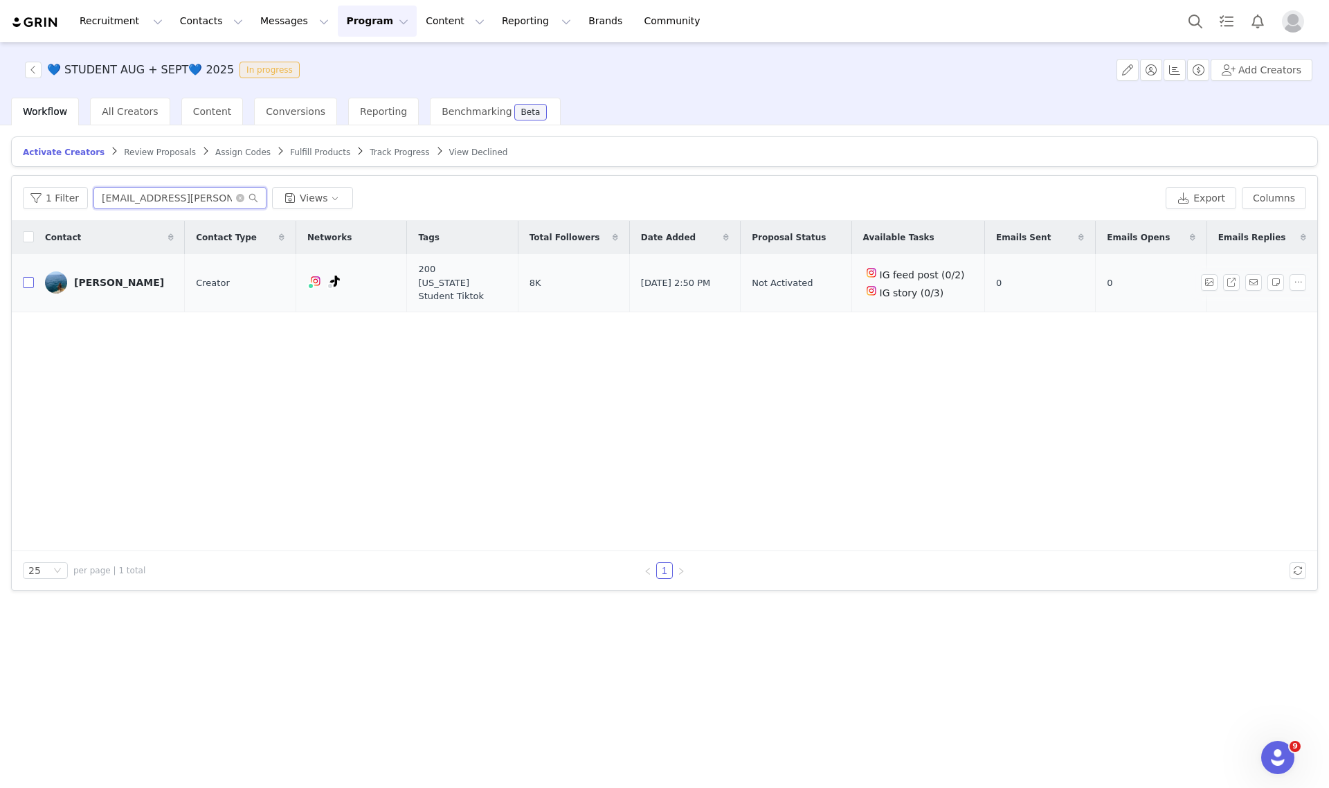
type input "[EMAIL_ADDRESS][PERSON_NAME][DOMAIN_NAME]"
click at [28, 284] on input "checkbox" at bounding box center [28, 282] width 11 height 11
checkbox input "true"
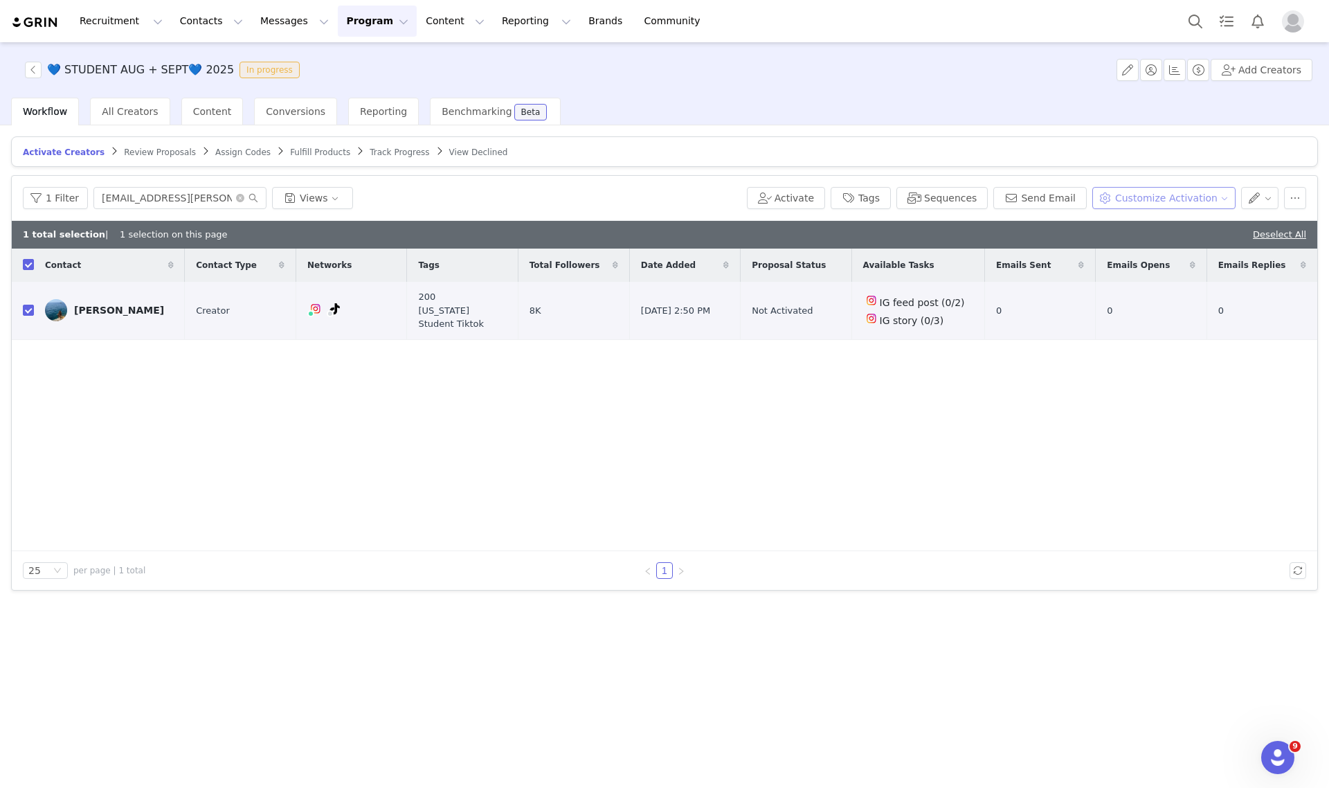
click at [1153, 196] on button "Customize Activation" at bounding box center [1163, 198] width 143 height 22
click at [1164, 230] on span "Edit Product Selection" at bounding box center [1182, 224] width 107 height 15
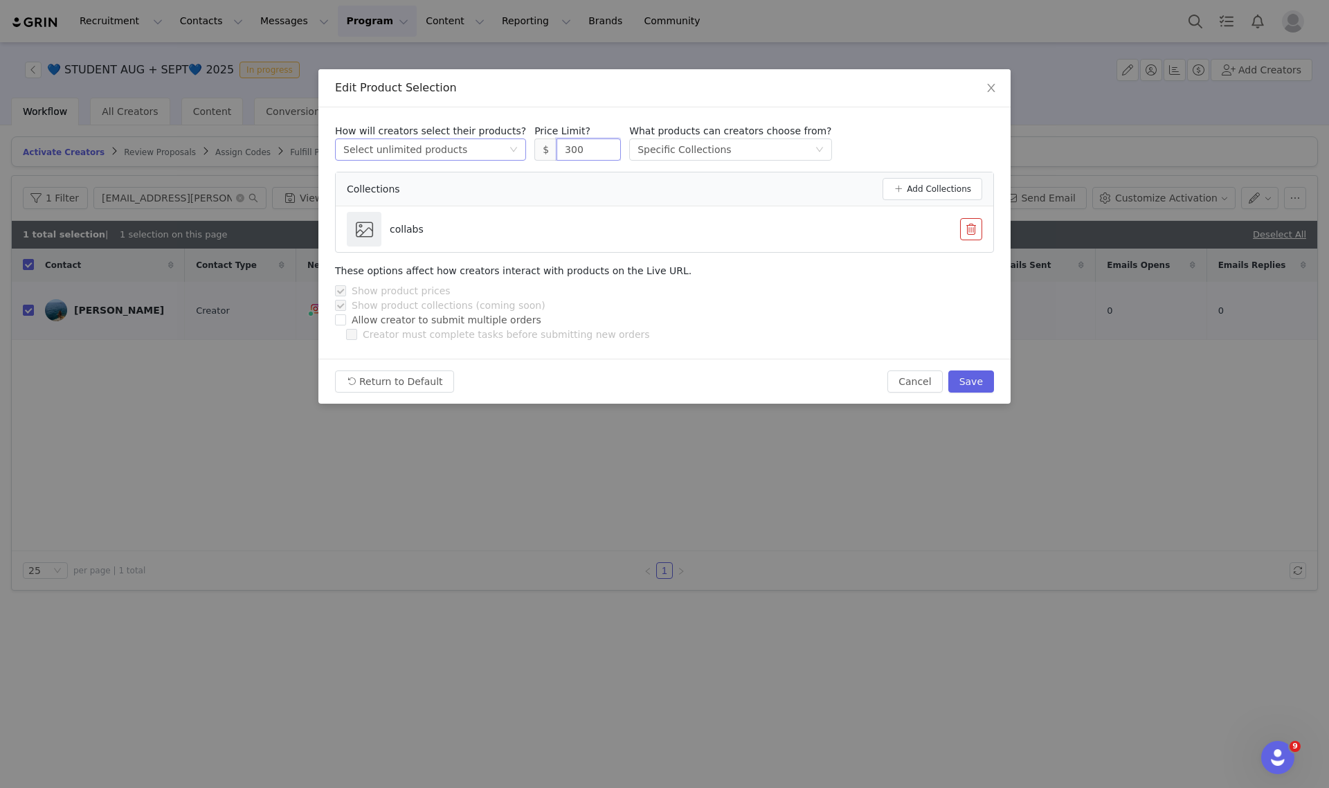
drag, startPoint x: 569, startPoint y: 147, endPoint x: 395, endPoint y: 144, distance: 174.5
click at [391, 145] on div "How will creators select their products? Select method Select unlimited product…" at bounding box center [664, 142] width 659 height 37
click at [980, 383] on button "Save" at bounding box center [971, 381] width 46 height 22
type input "300"
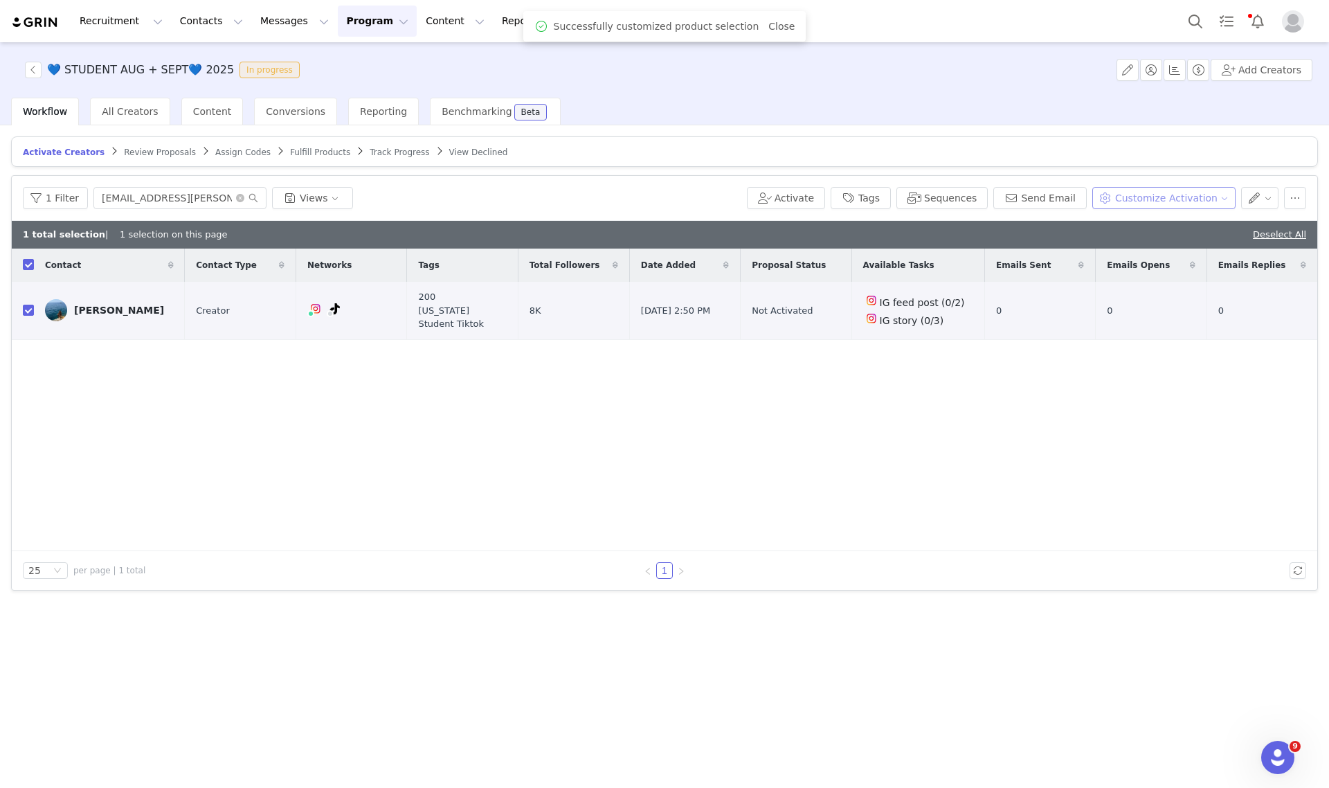
click at [1173, 201] on button "Customize Activation" at bounding box center [1163, 198] width 143 height 22
click at [1173, 249] on span "Edit Available Tasks" at bounding box center [1176, 247] width 95 height 15
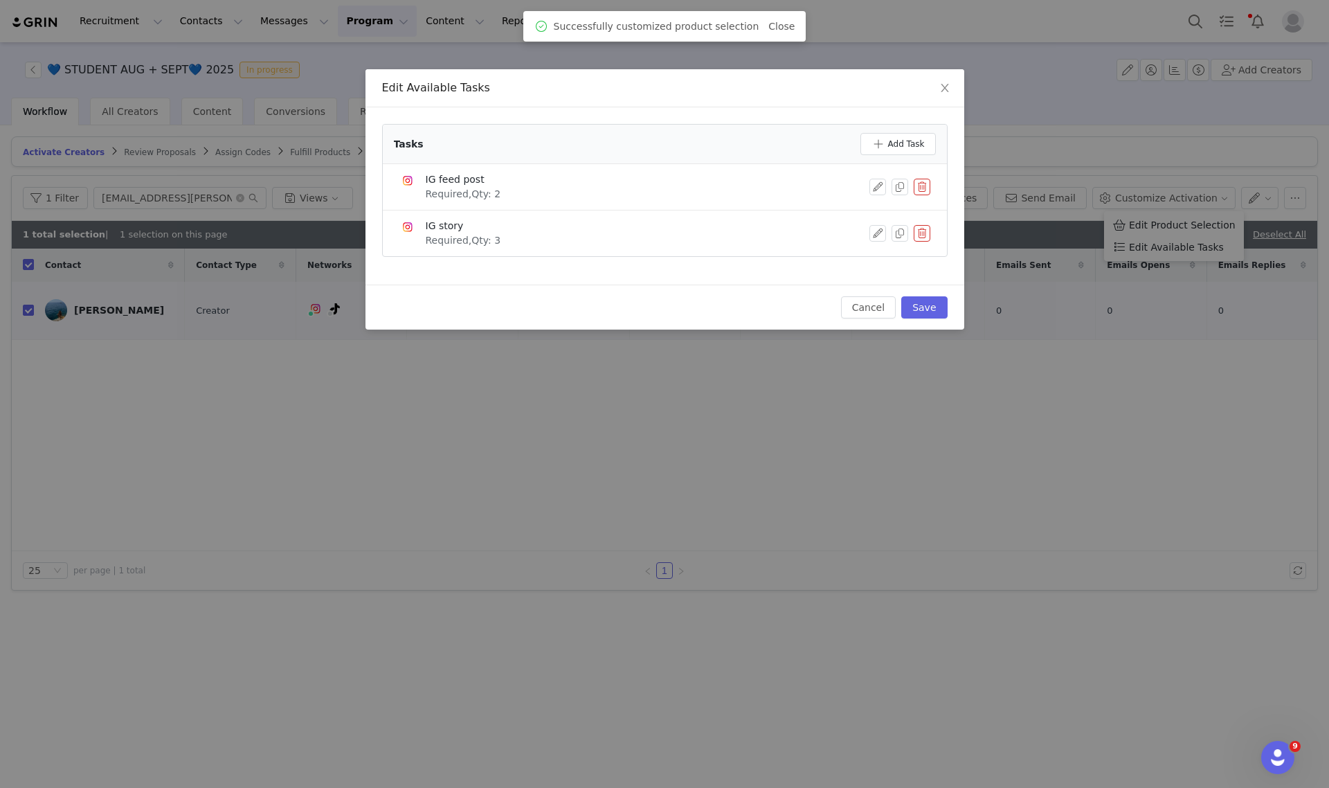
click at [914, 190] on button "button" at bounding box center [922, 187] width 17 height 17
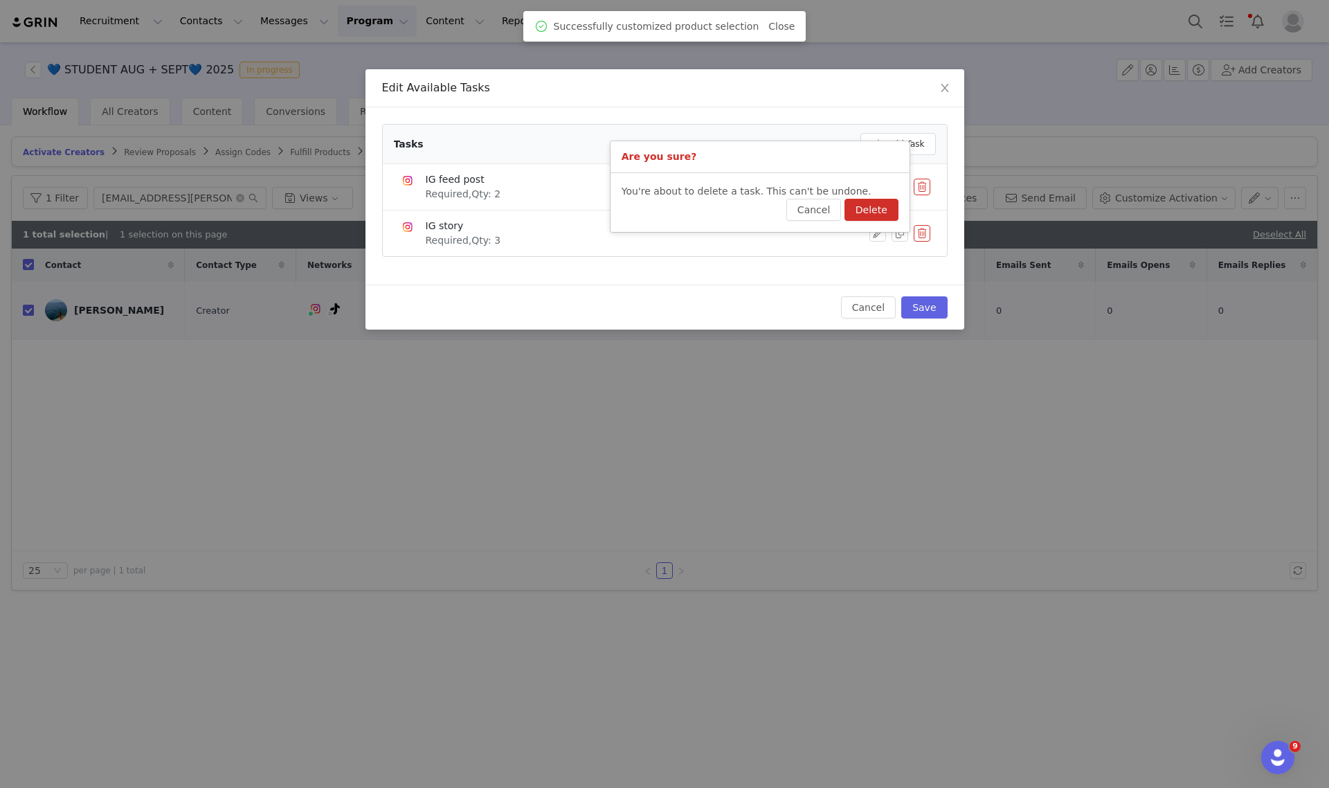
click at [876, 208] on button "Delete" at bounding box center [871, 210] width 54 height 22
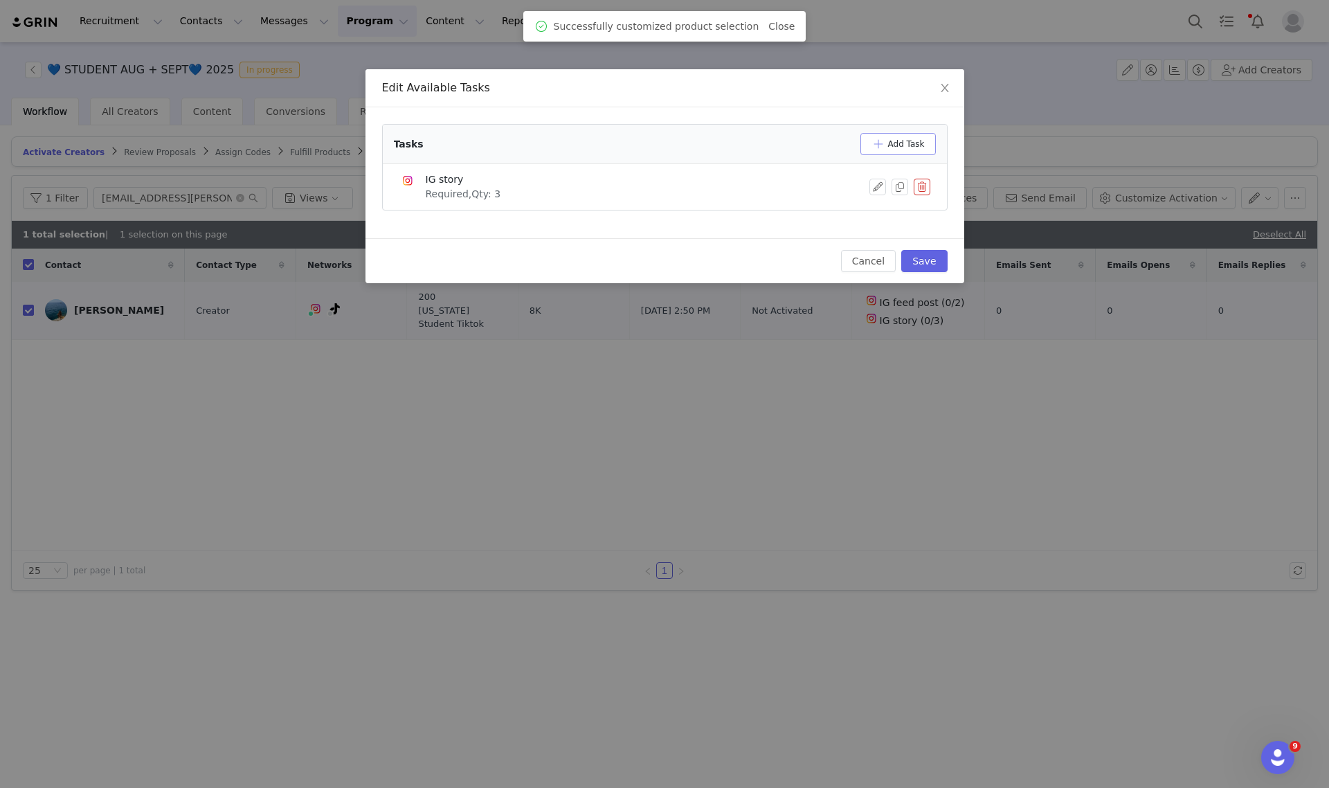
click at [887, 137] on button "Add Task" at bounding box center [897, 144] width 75 height 22
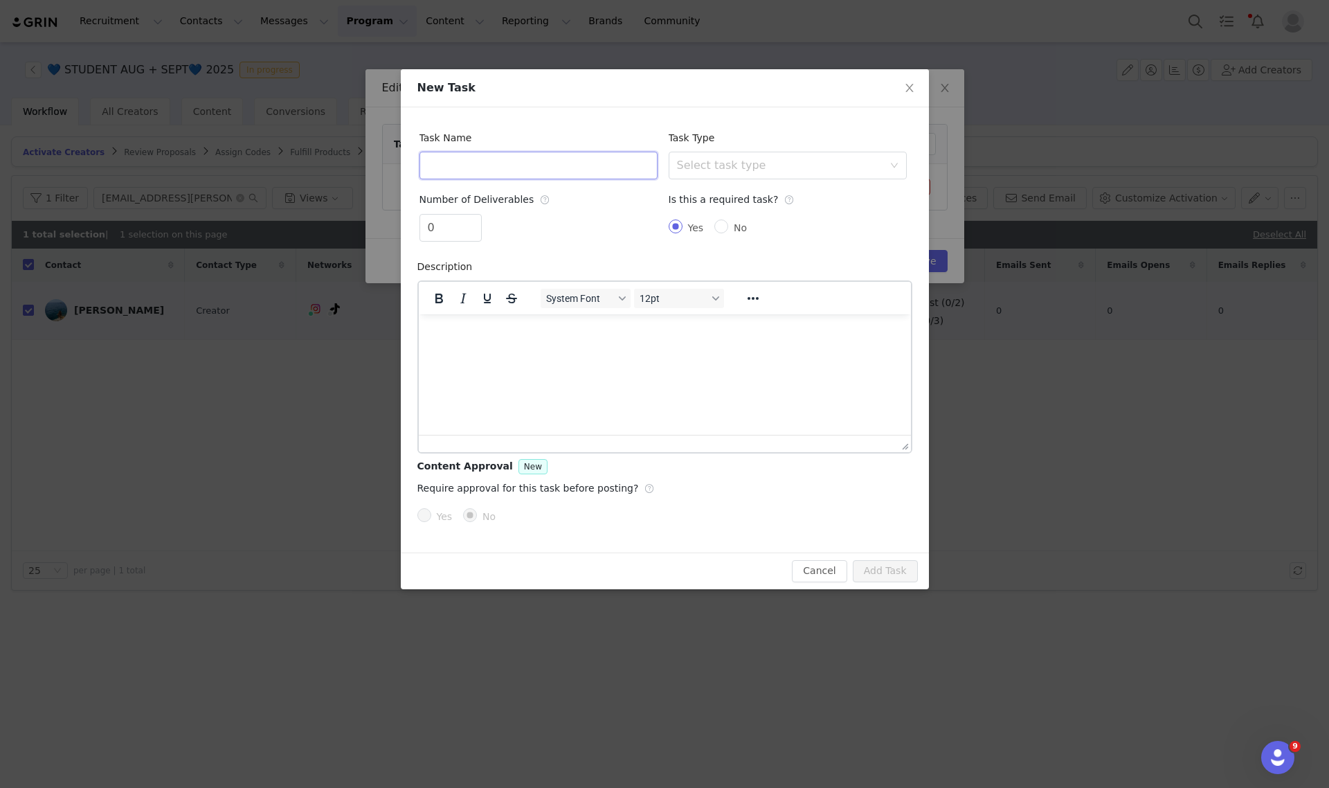
drag, startPoint x: 505, startPoint y: 174, endPoint x: 506, endPoint y: 166, distance: 8.3
click at [506, 167] on input "text" at bounding box center [538, 166] width 238 height 28
type input "TikTok Video"
click at [473, 218] on span "Increase Value" at bounding box center [474, 223] width 15 height 16
type input "2"
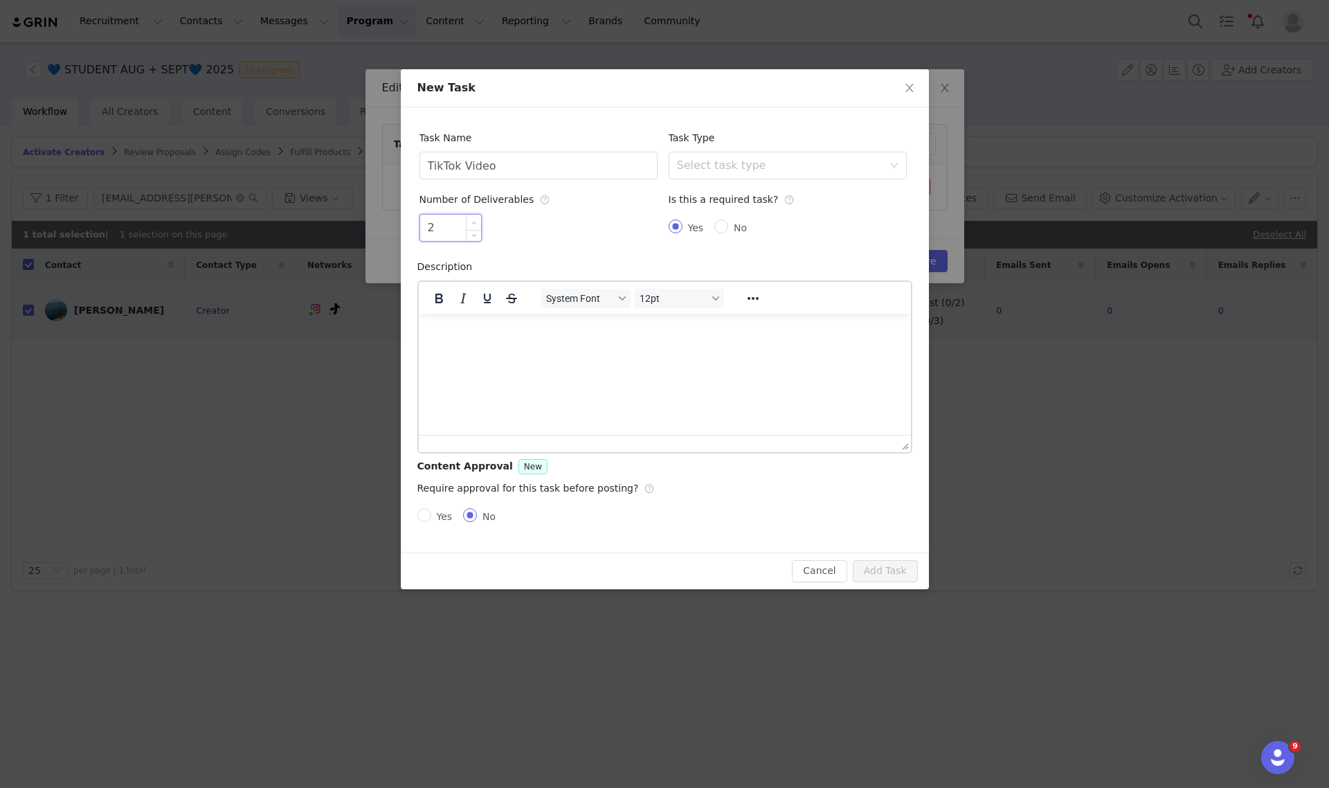
click at [473, 218] on span "Increase Value" at bounding box center [474, 223] width 15 height 16
click at [701, 177] on div "Select task type" at bounding box center [783, 165] width 213 height 26
click at [718, 284] on li "TikTok Video" at bounding box center [787, 284] width 238 height 22
click at [887, 572] on button "Add Task" at bounding box center [885, 571] width 65 height 22
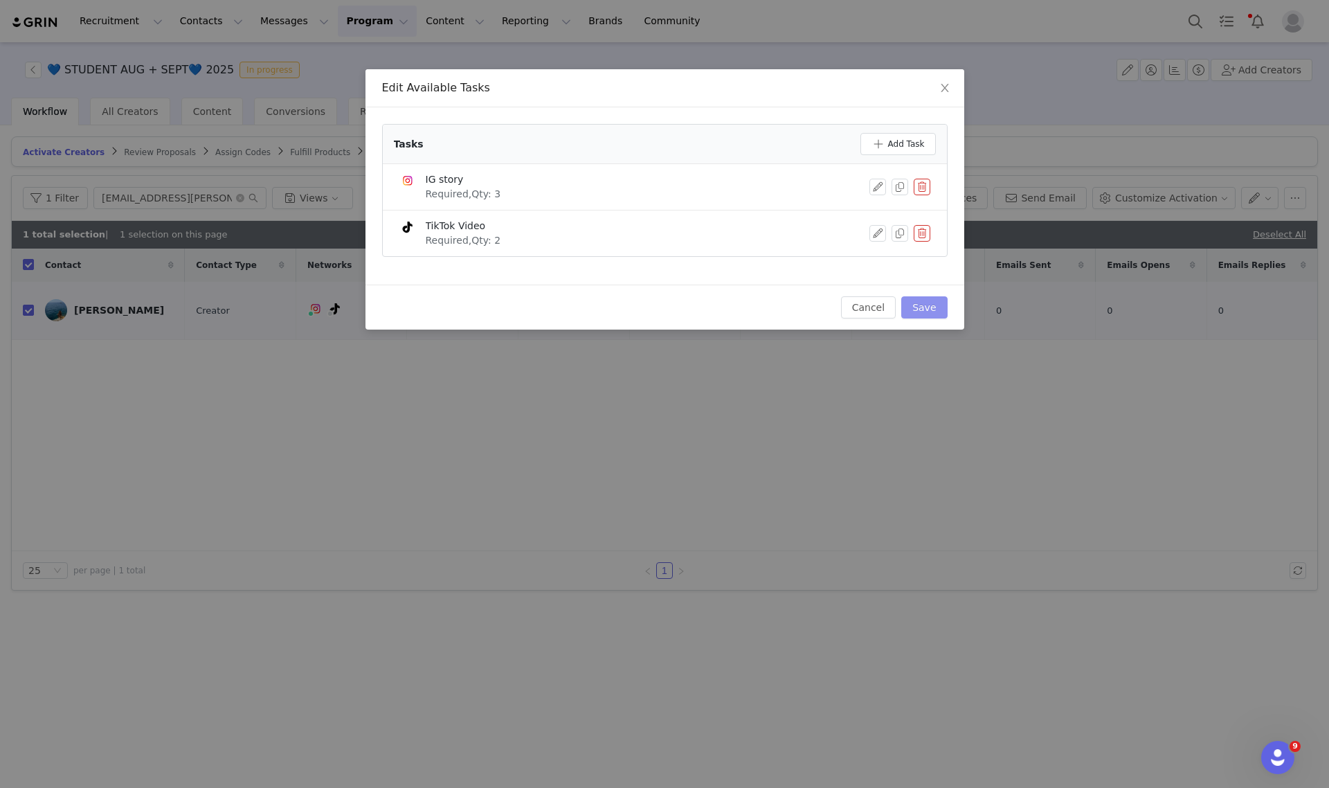
click at [940, 307] on button "Save" at bounding box center [924, 307] width 46 height 22
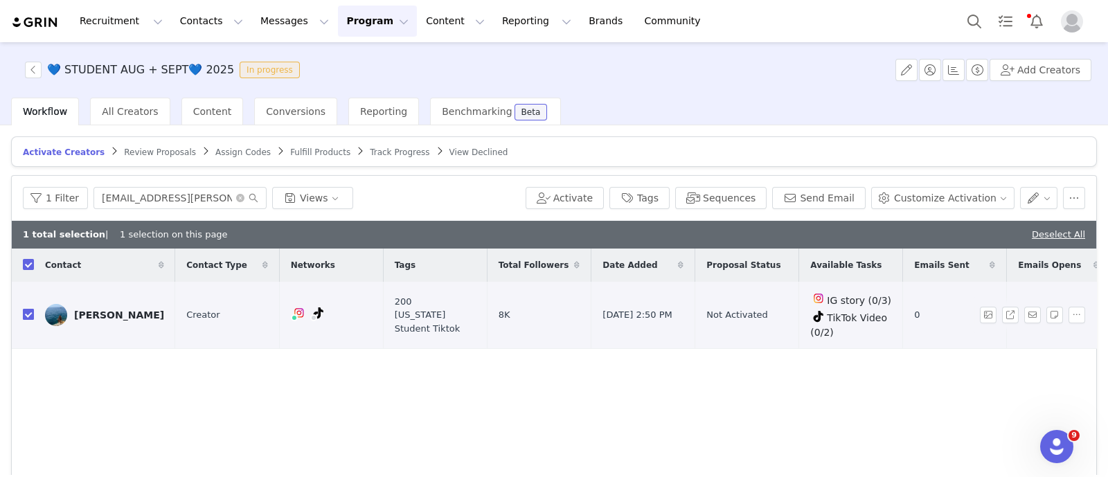
click at [31, 312] on input "checkbox" at bounding box center [28, 314] width 11 height 11
checkbox input "false"
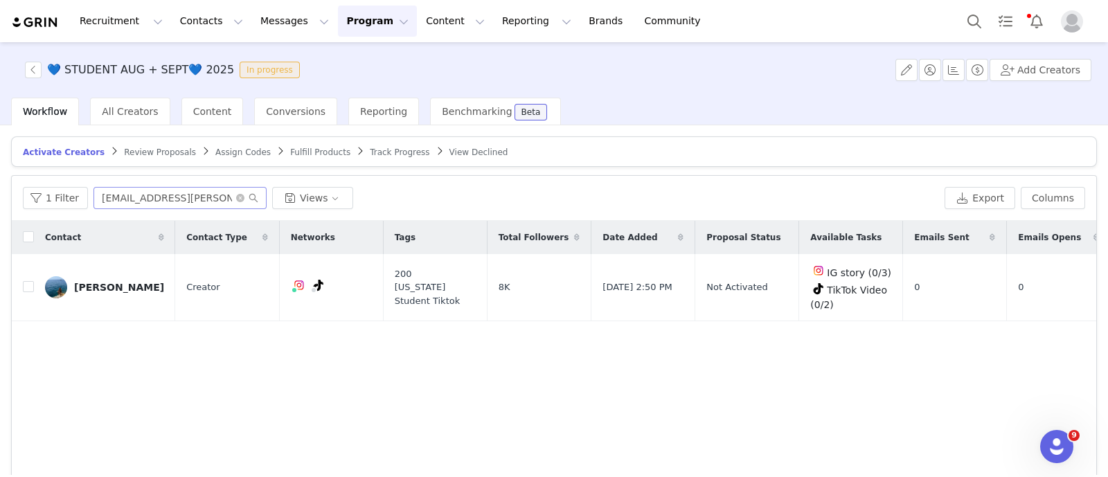
click at [241, 193] on span at bounding box center [247, 198] width 22 height 10
click at [132, 119] on div "All Creators" at bounding box center [130, 112] width 80 height 28
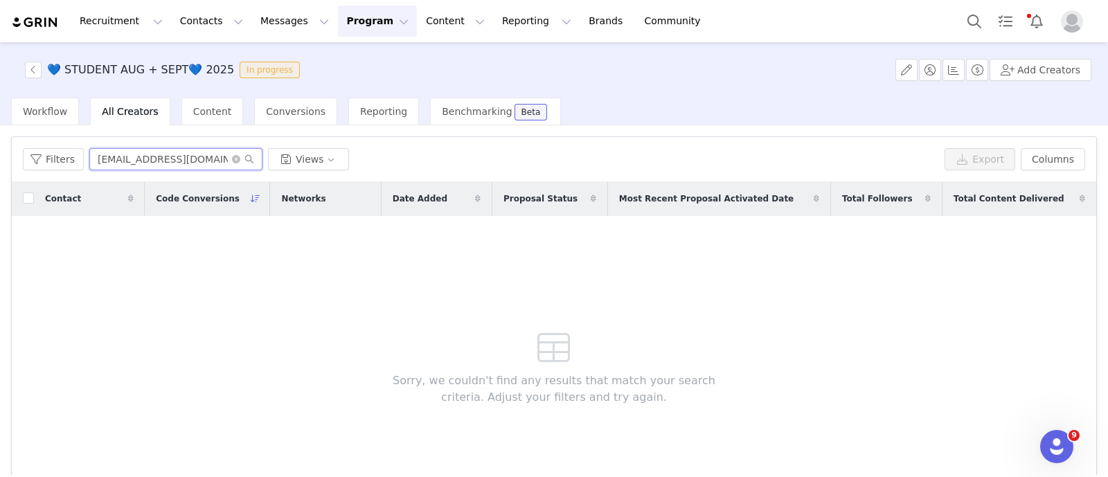
click at [226, 160] on input "[EMAIL_ADDRESS][DOMAIN_NAME]" at bounding box center [175, 159] width 173 height 22
click at [232, 160] on icon "icon: close-circle" at bounding box center [236, 159] width 8 height 8
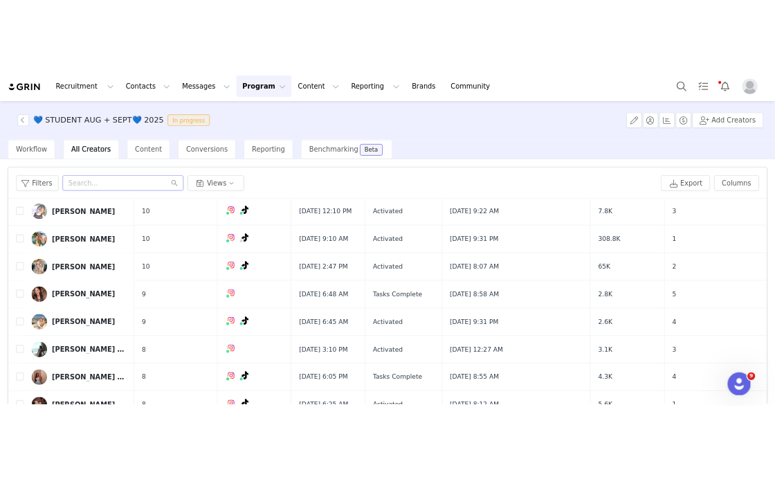
scroll to position [825, 0]
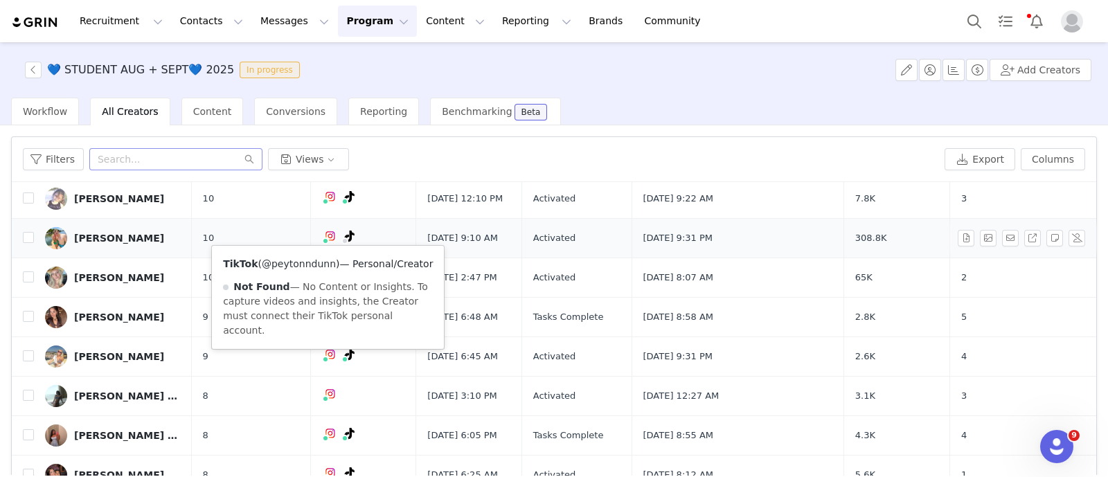
click at [295, 262] on link "@peytonndunn" at bounding box center [299, 263] width 74 height 11
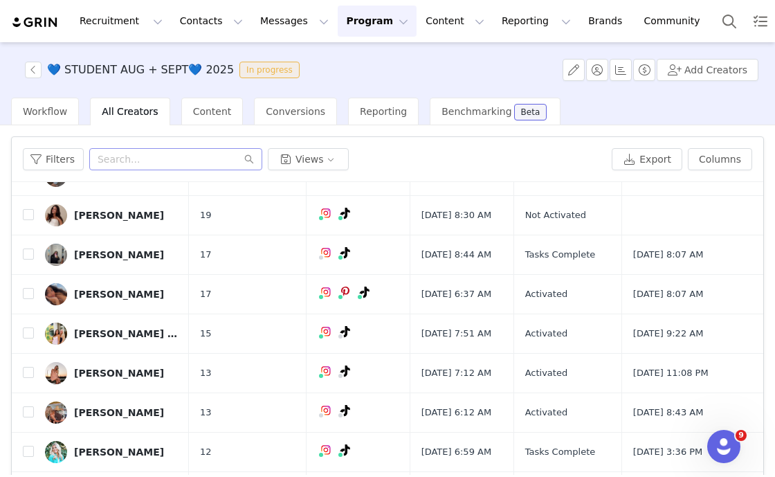
scroll to position [392, 0]
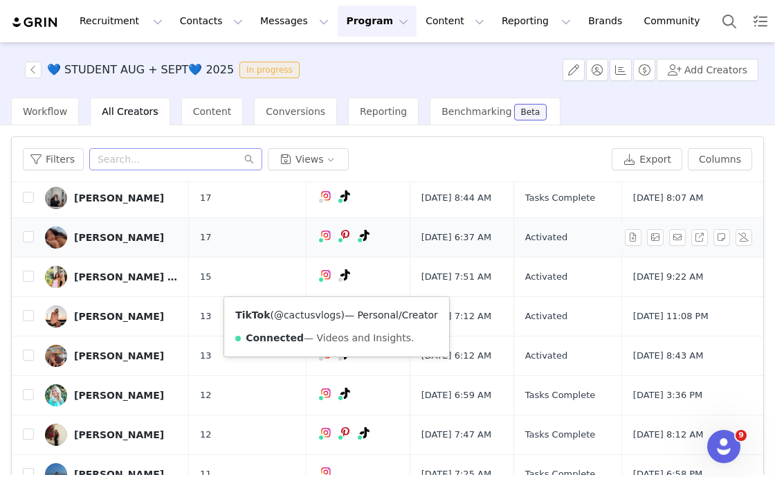
click at [305, 316] on link "@cactusvlogs" at bounding box center [307, 314] width 67 height 11
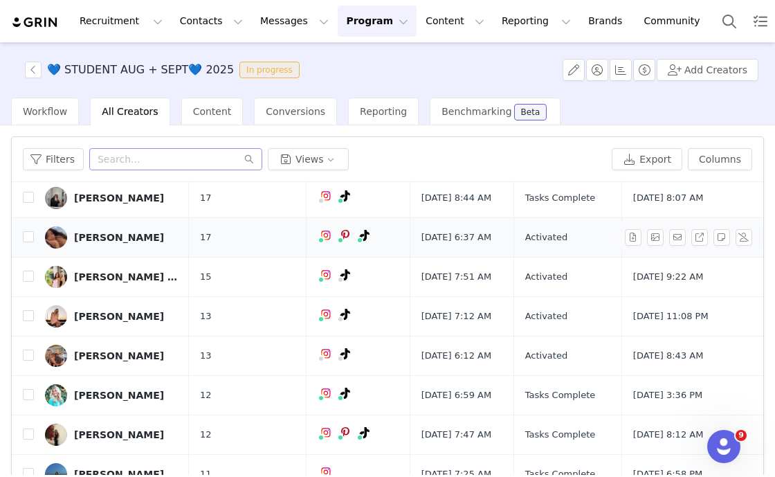
click at [104, 243] on div "[PERSON_NAME]" at bounding box center [119, 237] width 90 height 11
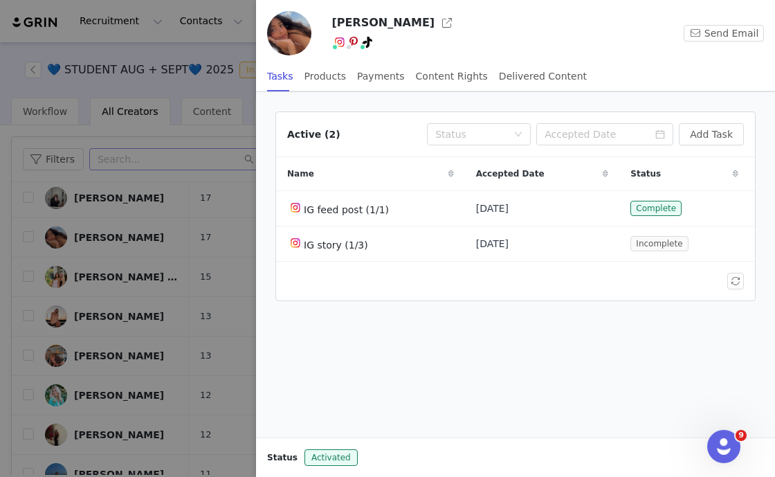
click at [194, 50] on div at bounding box center [387, 238] width 775 height 477
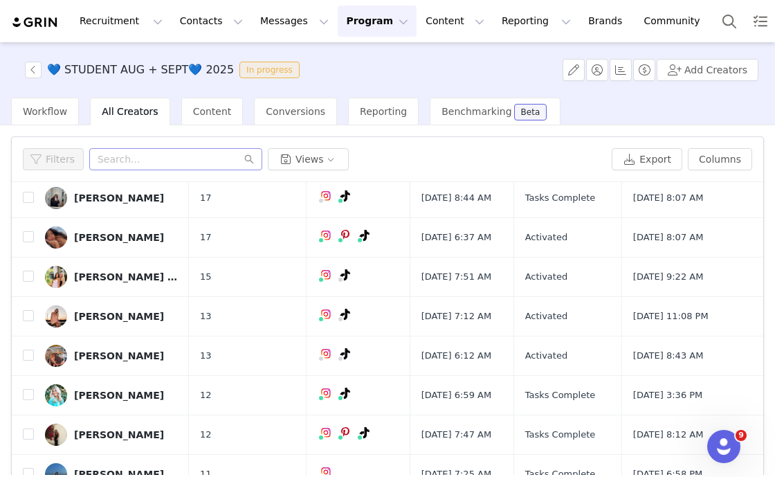
scroll to position [0, 0]
